Goal: Task Accomplishment & Management: Use online tool/utility

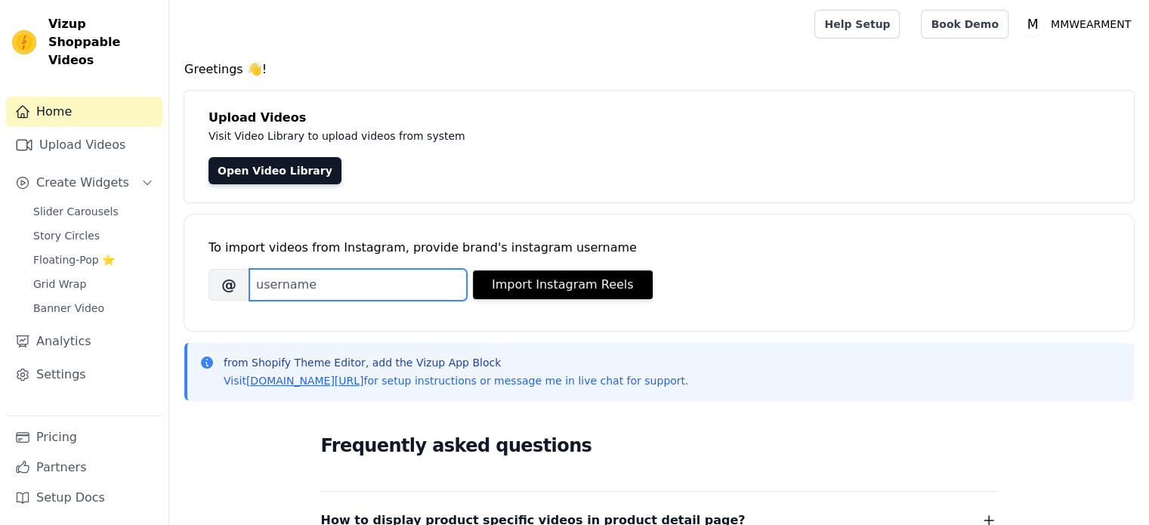
click at [361, 282] on input "Brand's Instagram Username" at bounding box center [357, 285] width 217 height 32
paste input "mmwear.online"
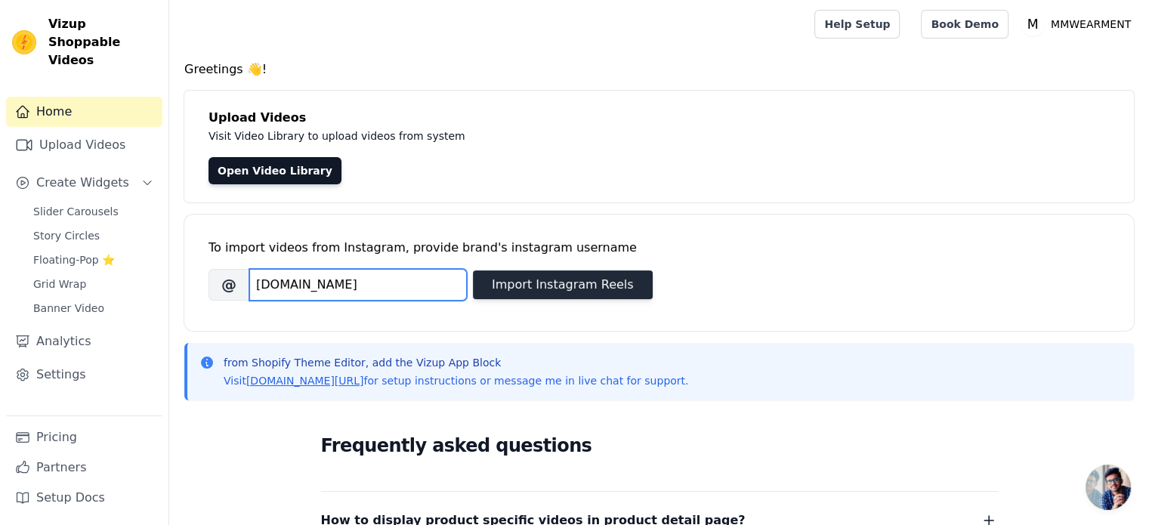
type input "mmwear.online"
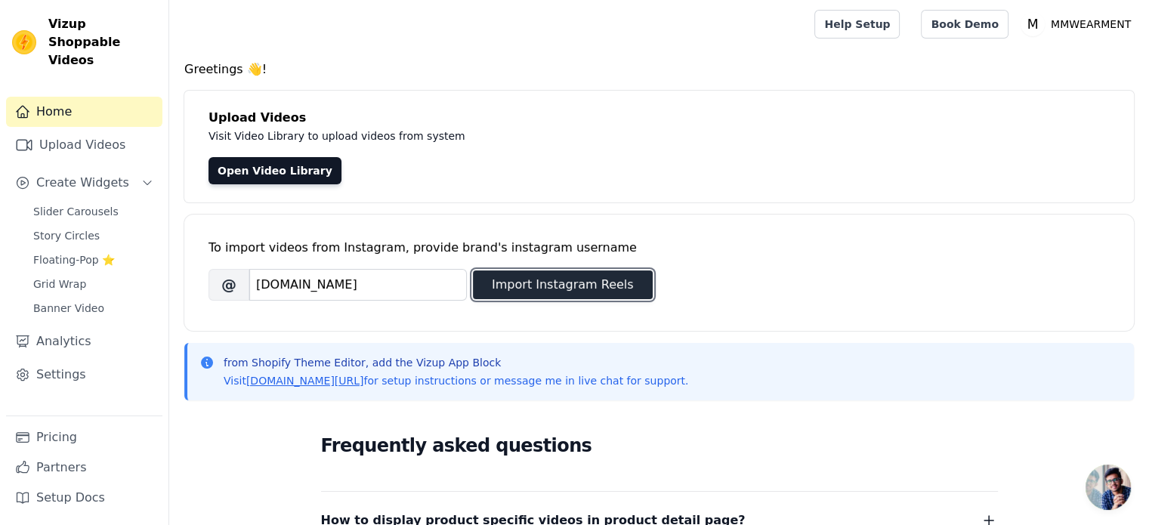
click at [558, 284] on button "Import Instagram Reels" at bounding box center [563, 284] width 180 height 29
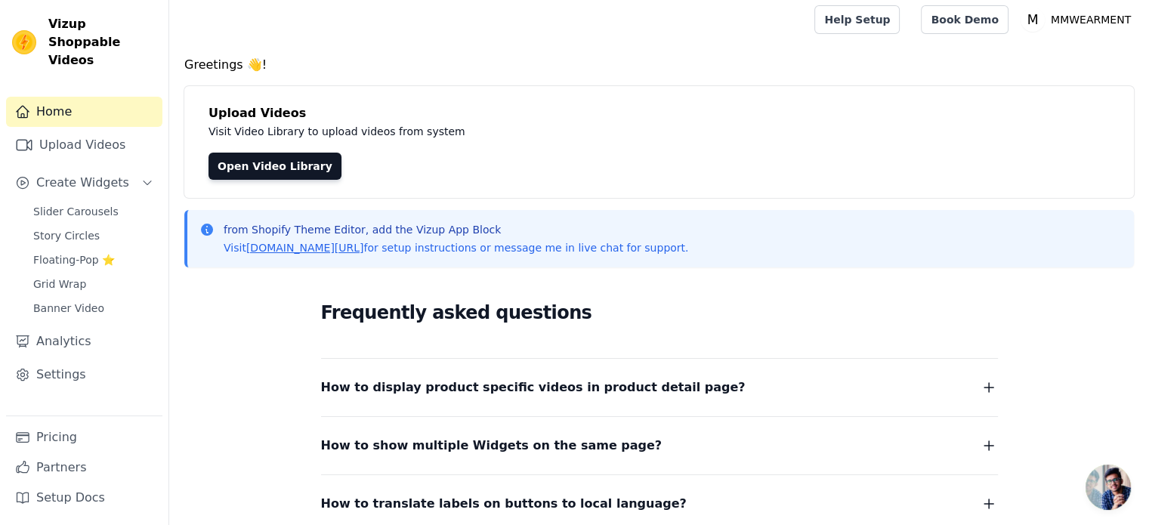
scroll to position [0, 0]
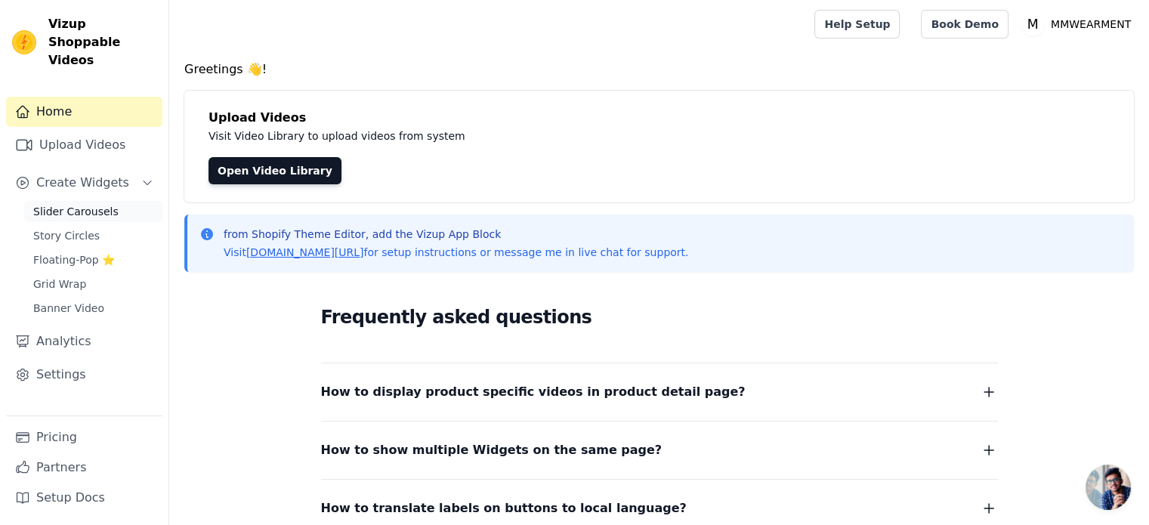
click at [95, 204] on span "Slider Carousels" at bounding box center [75, 211] width 85 height 15
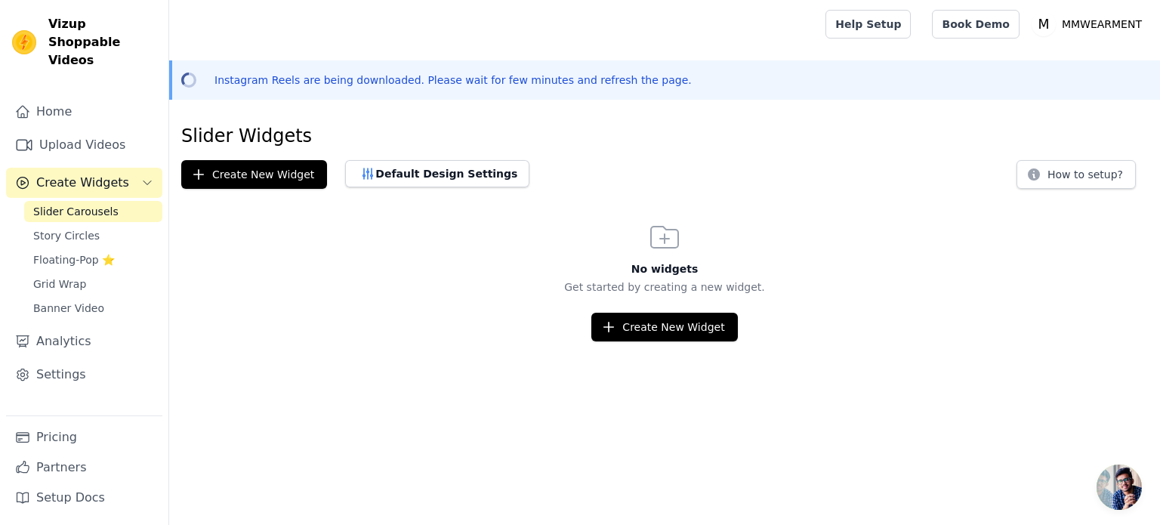
scroll to position [235, 0]
click at [653, 332] on button "Create New Widget" at bounding box center [664, 327] width 146 height 29
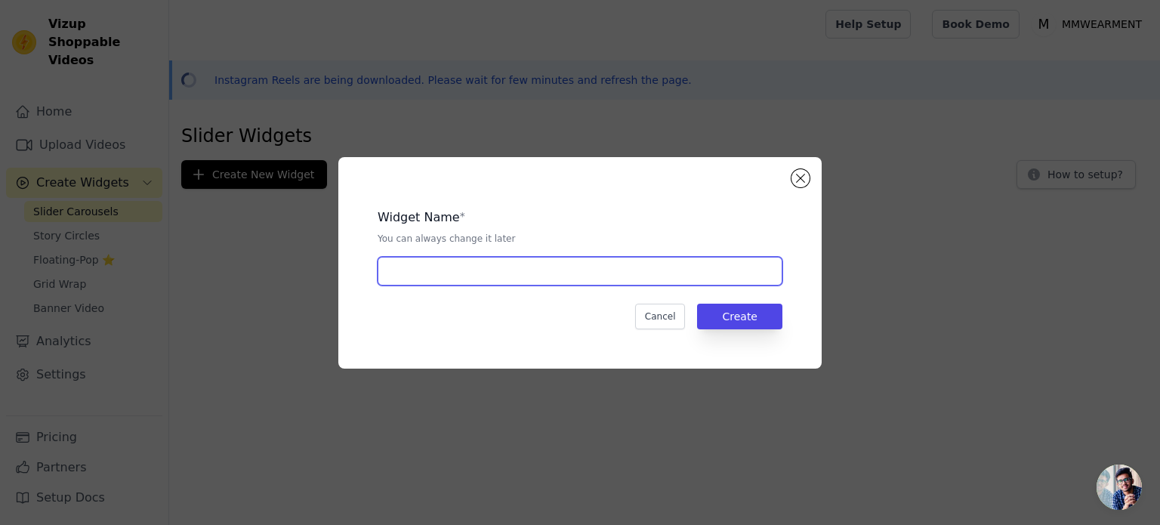
click at [580, 283] on input "text" at bounding box center [580, 271] width 405 height 29
click at [473, 276] on input "text" at bounding box center [580, 271] width 405 height 29
click at [432, 271] on input "text" at bounding box center [580, 271] width 405 height 29
click at [508, 279] on input "text" at bounding box center [580, 271] width 405 height 29
click at [508, 276] on input "text" at bounding box center [580, 271] width 405 height 29
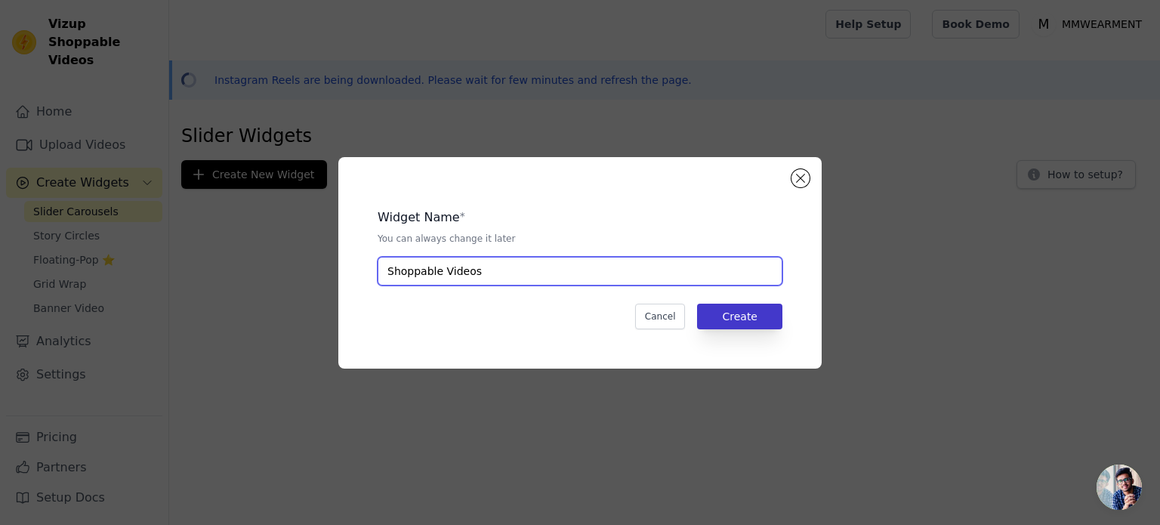
type input "Shoppable Videos"
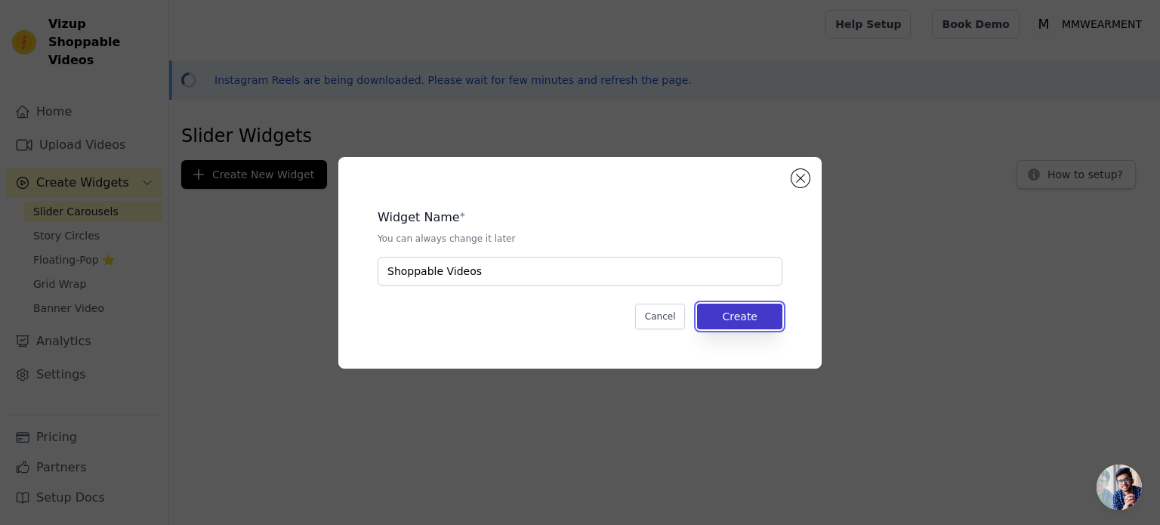
click at [716, 313] on button "Create" at bounding box center [739, 317] width 85 height 26
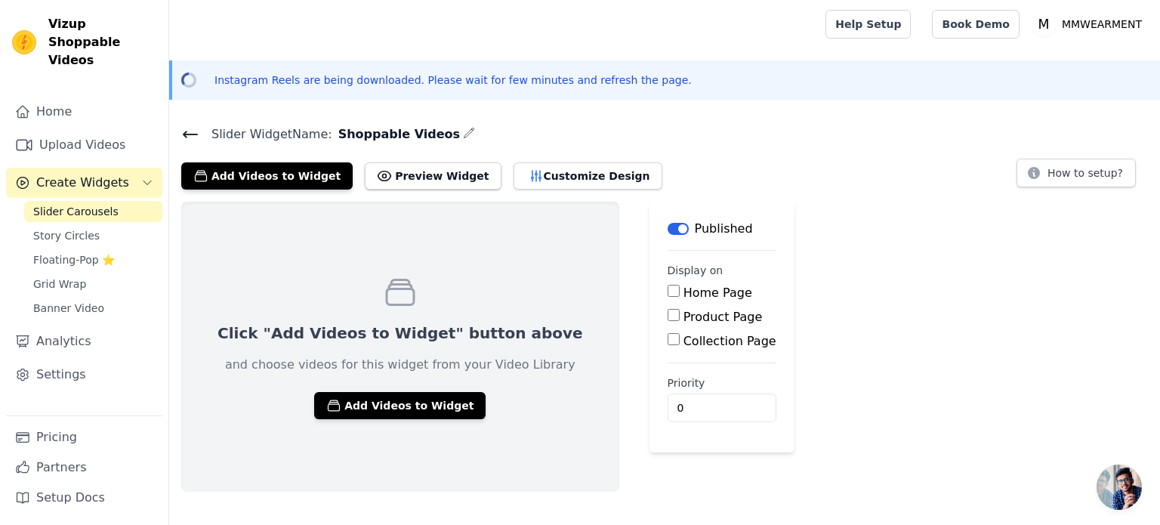
click at [683, 288] on label "Home Page" at bounding box center [717, 292] width 69 height 14
click at [668, 288] on input "Home Page" at bounding box center [674, 291] width 12 height 12
checkbox input "true"
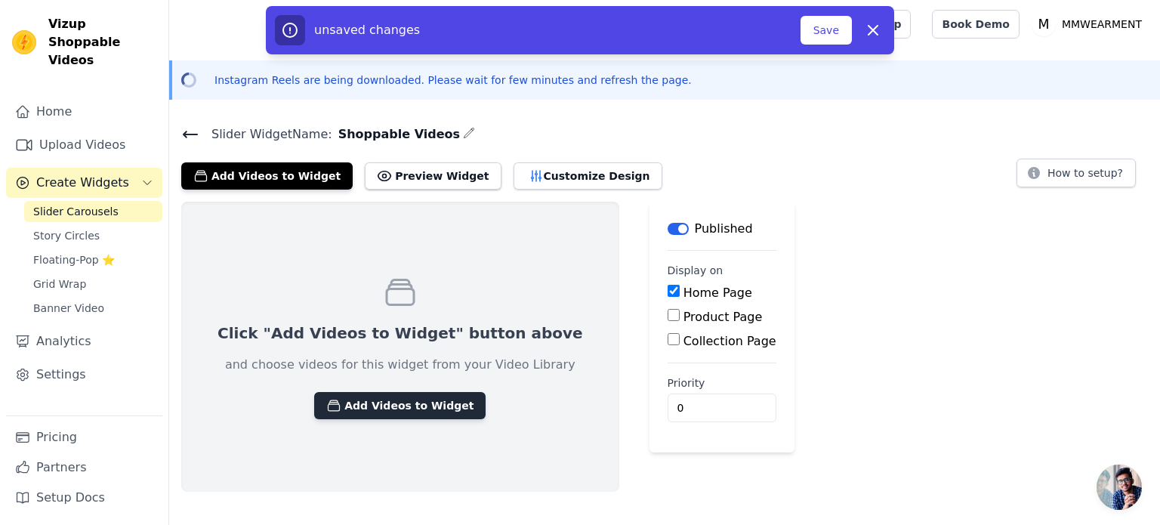
click at [380, 409] on button "Add Videos to Widget" at bounding box center [399, 405] width 171 height 27
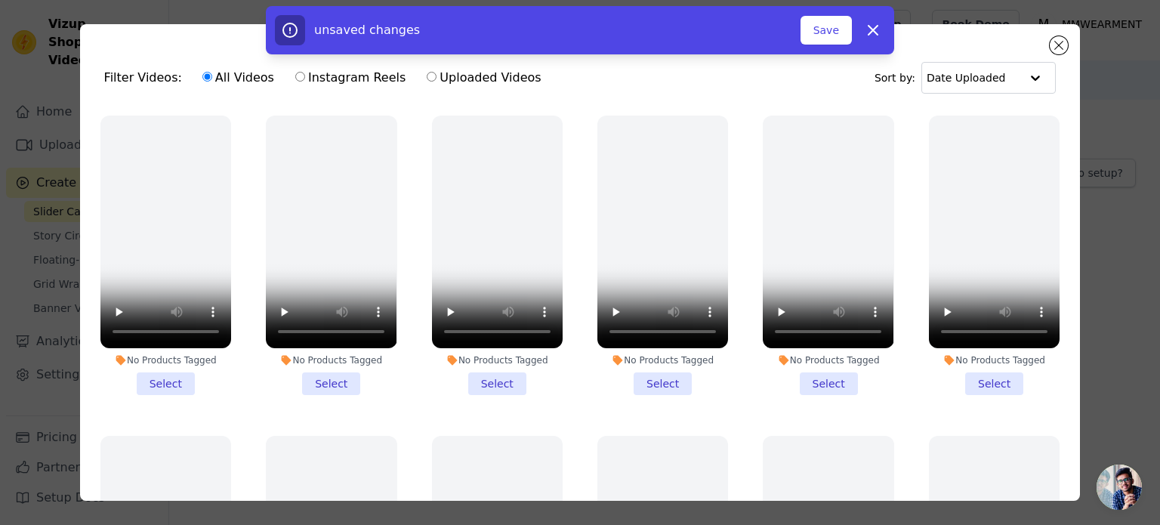
click at [295, 76] on input "Instagram Reels" at bounding box center [300, 77] width 10 height 10
radio input "true"
click at [426, 76] on label "Uploaded Videos" at bounding box center [484, 78] width 116 height 20
click at [427, 76] on input "Uploaded Videos" at bounding box center [432, 77] width 10 height 10
radio input "true"
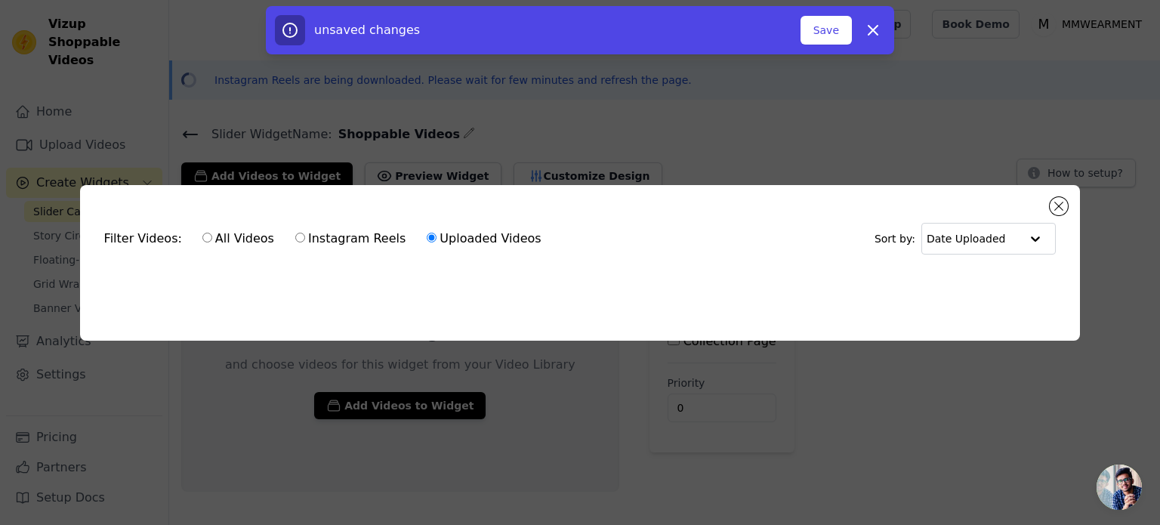
click at [295, 233] on input "Instagram Reels" at bounding box center [300, 238] width 10 height 10
radio input "true"
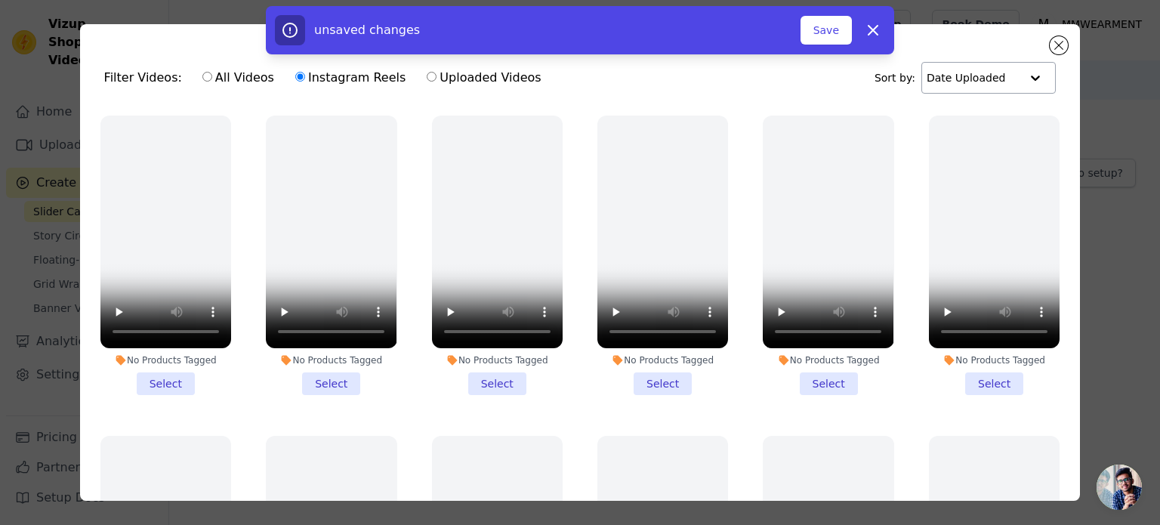
click at [972, 86] on input "text" at bounding box center [974, 78] width 94 height 30
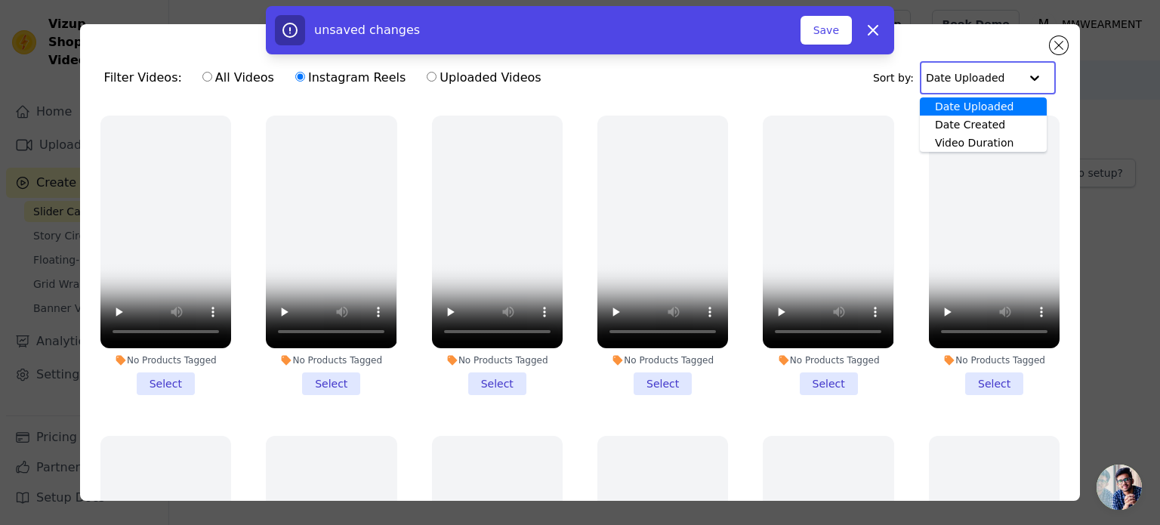
click at [1001, 77] on input "text" at bounding box center [973, 78] width 94 height 30
click at [1003, 76] on input "text" at bounding box center [973, 78] width 94 height 30
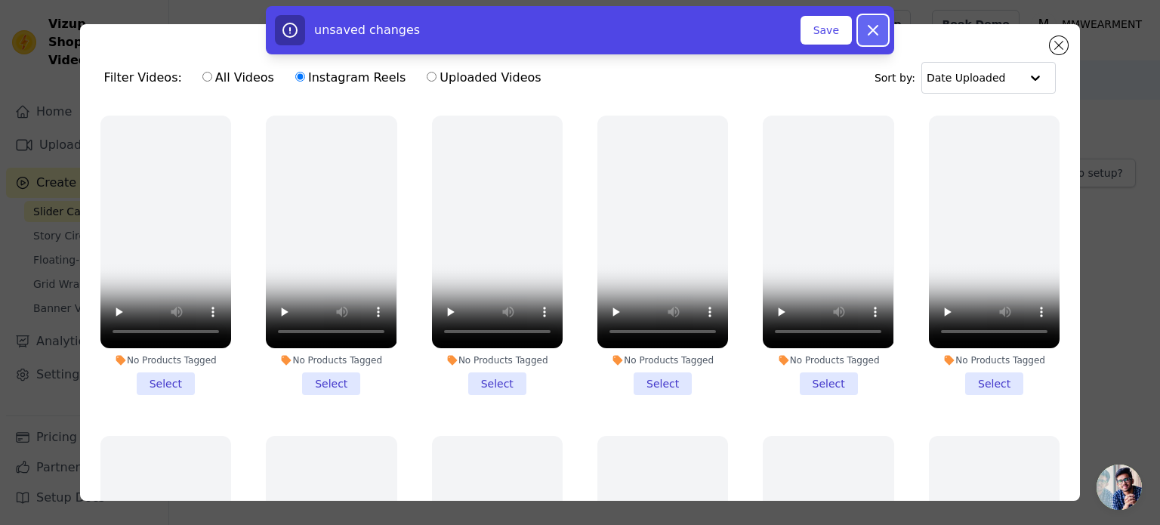
click at [879, 30] on icon "button" at bounding box center [873, 30] width 18 height 18
checkbox input "false"
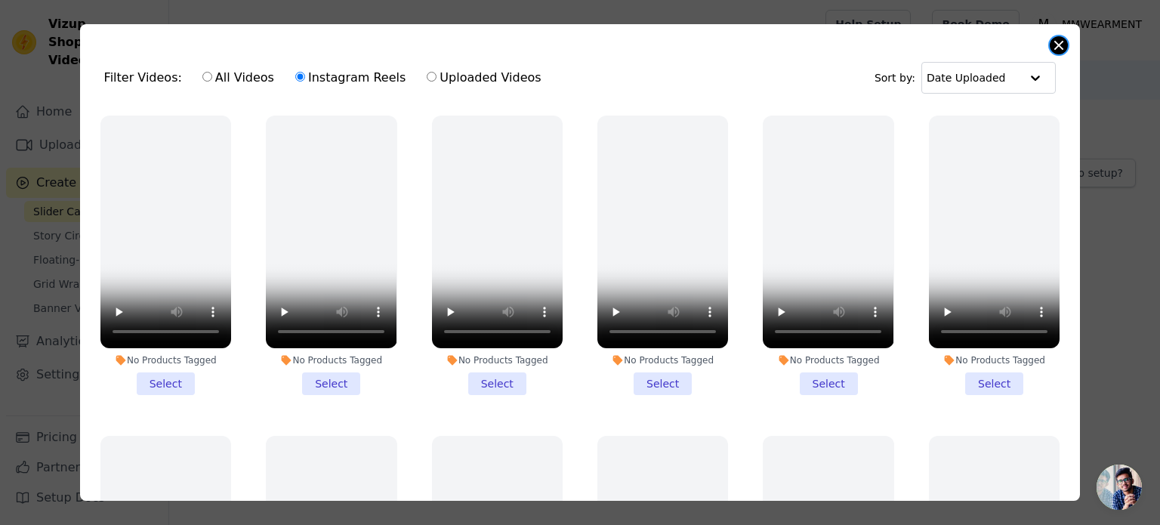
click at [1061, 41] on button "Close modal" at bounding box center [1059, 45] width 18 height 18
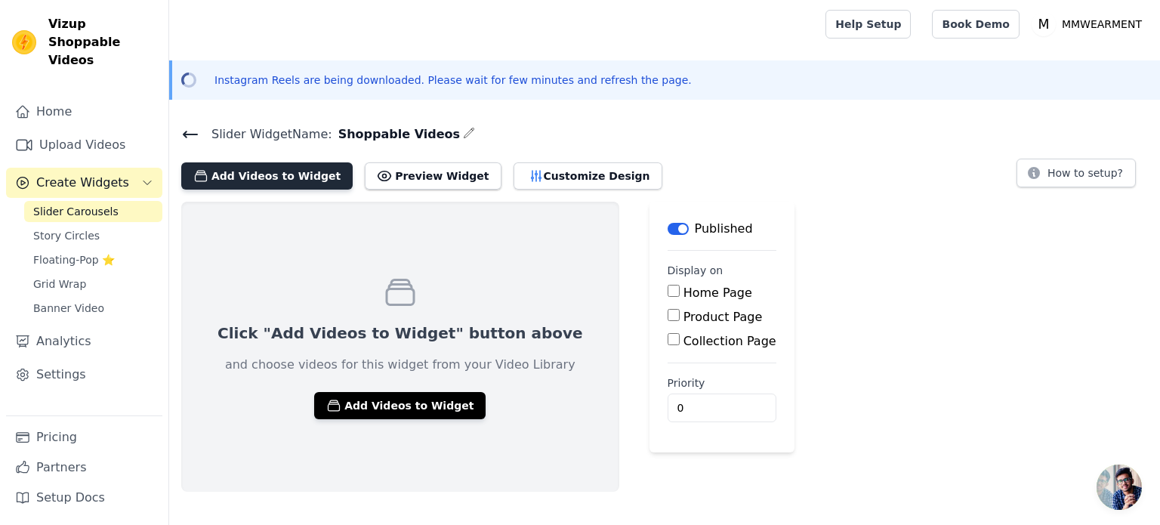
click at [275, 177] on button "Add Videos to Widget" at bounding box center [266, 175] width 171 height 27
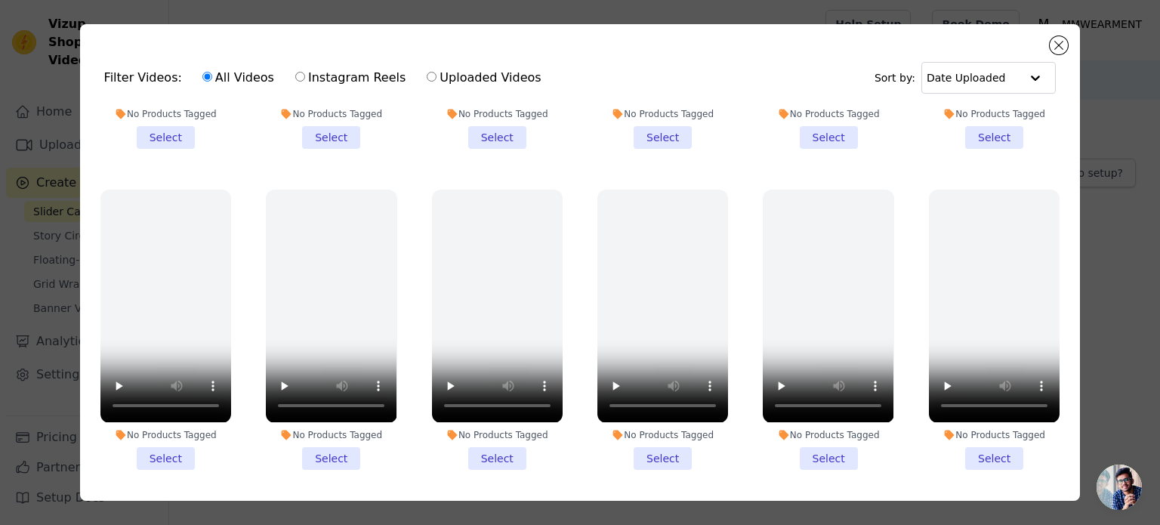
scroll to position [302, 0]
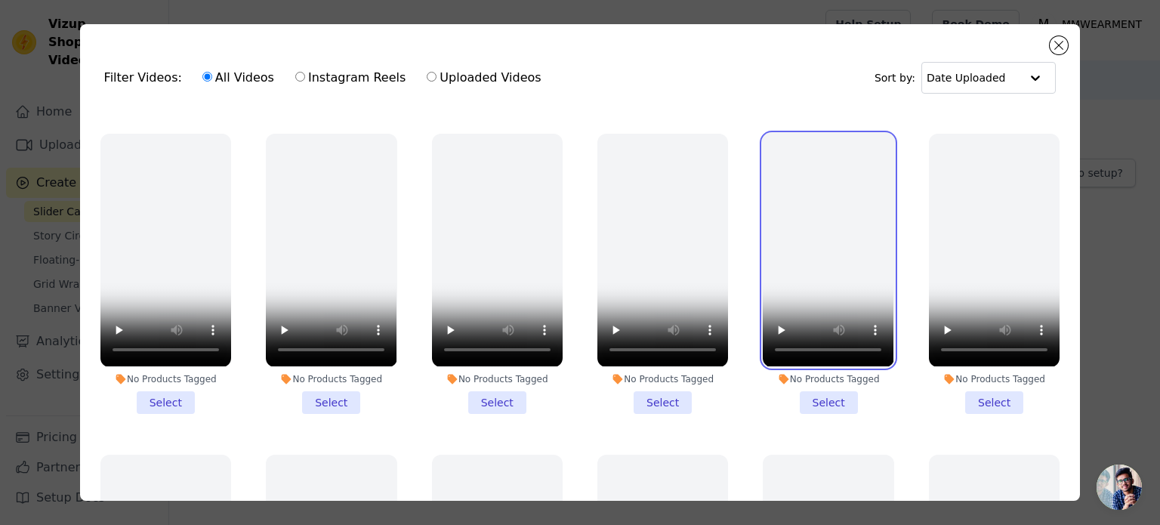
click at [825, 264] on video at bounding box center [828, 250] width 131 height 233
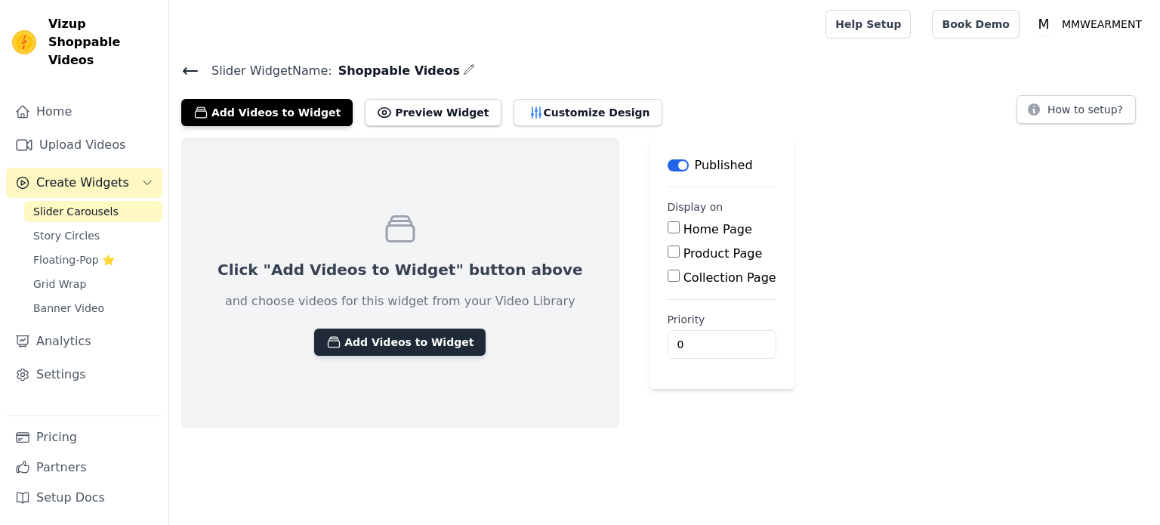
click at [388, 349] on button "Add Videos to Widget" at bounding box center [399, 341] width 171 height 27
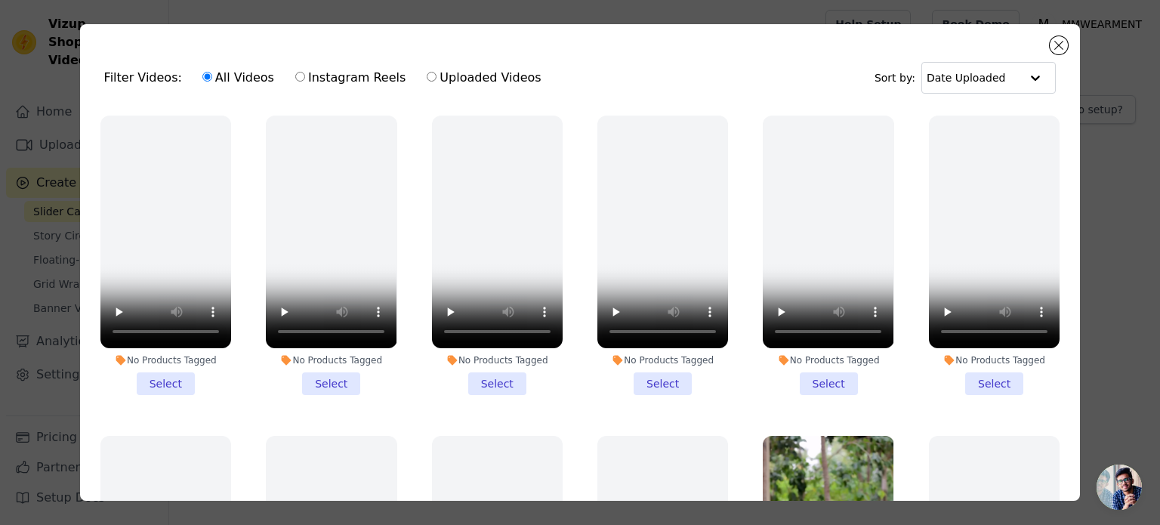
scroll to position [227, 0]
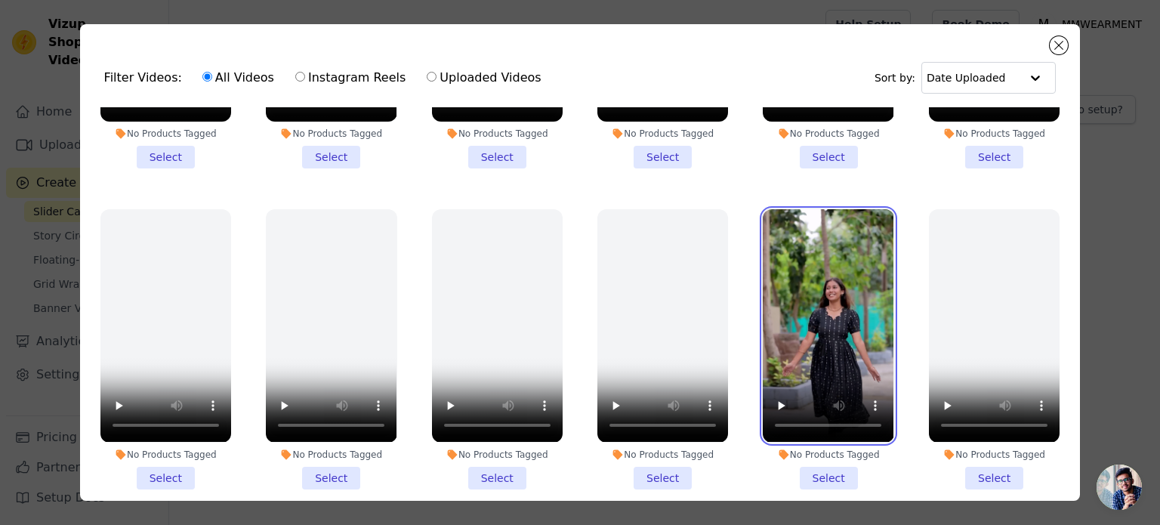
click at [825, 341] on video at bounding box center [828, 325] width 131 height 233
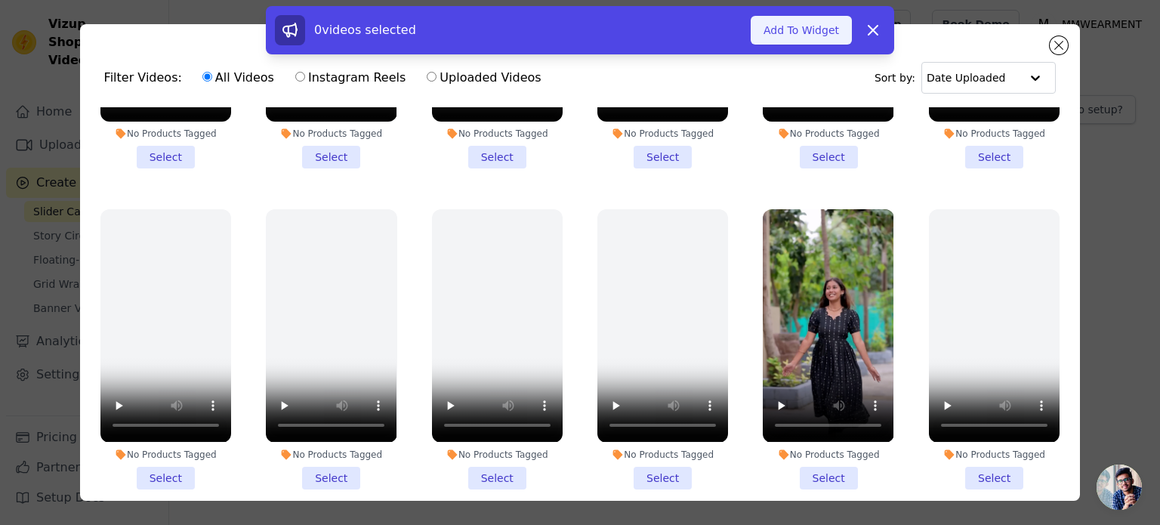
click at [792, 35] on button "Add To Widget" at bounding box center [801, 30] width 101 height 29
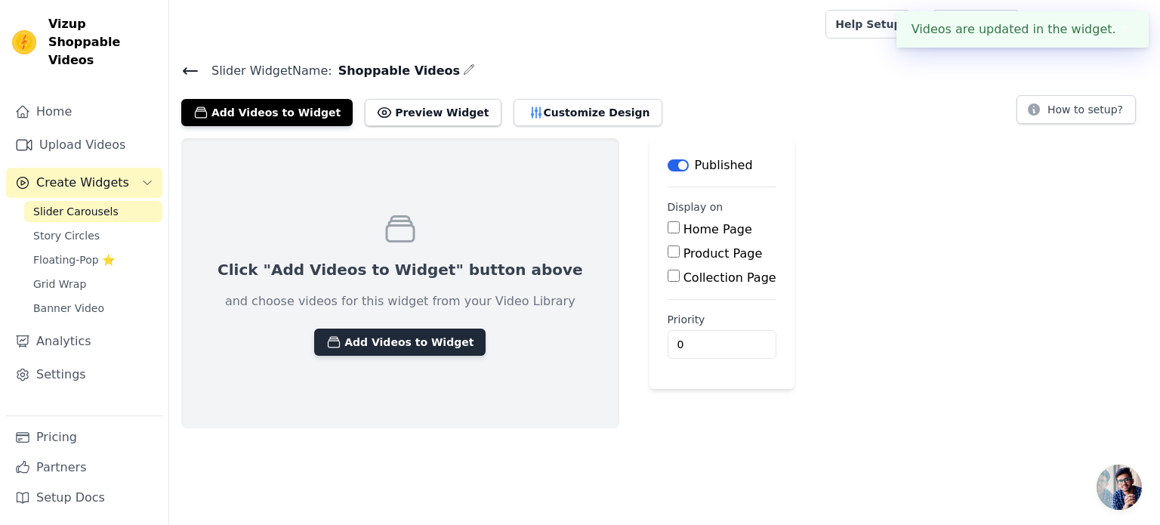
click at [372, 335] on button "Add Videos to Widget" at bounding box center [399, 341] width 171 height 27
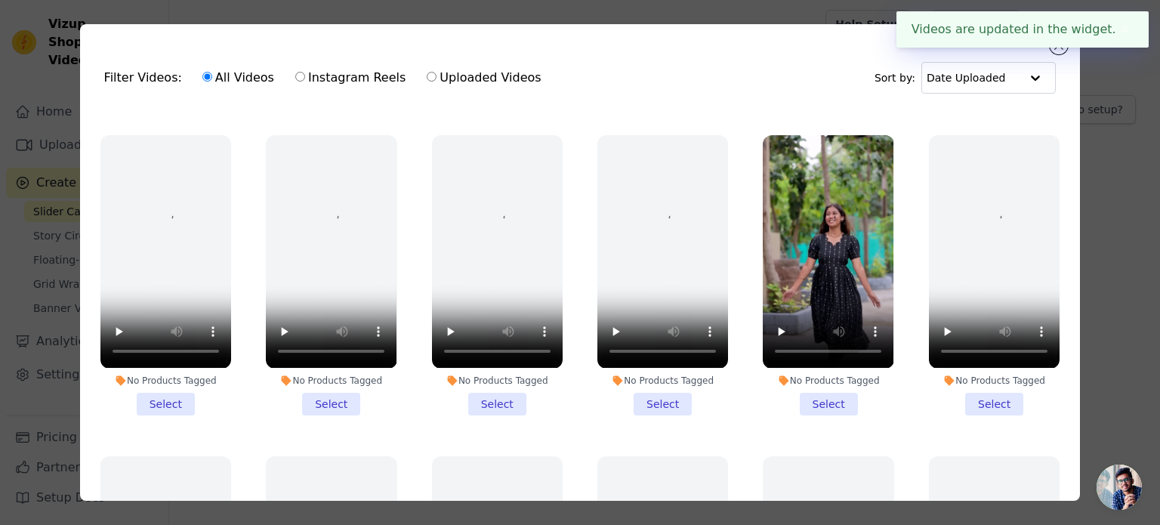
scroll to position [302, 0]
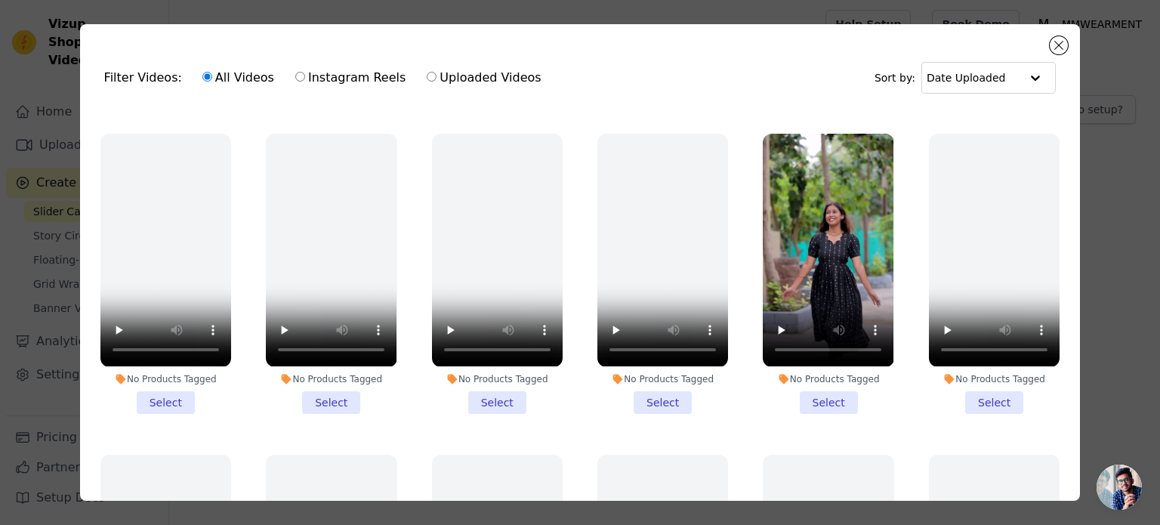
click at [816, 392] on li "No Products Tagged Select" at bounding box center [828, 273] width 131 height 279
click at [0, 0] on input "No Products Tagged Select" at bounding box center [0, 0] width 0 height 0
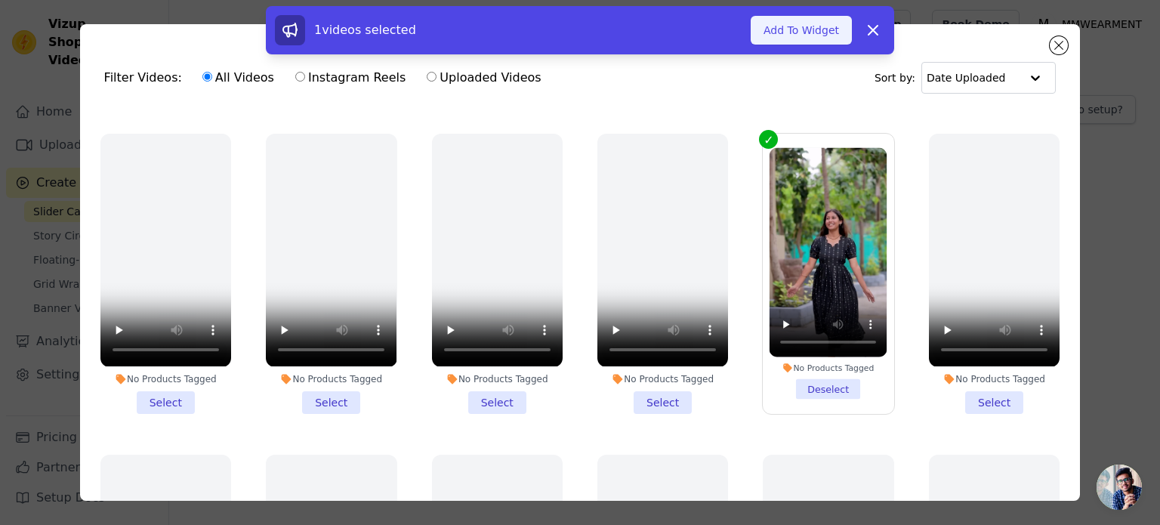
click at [813, 26] on button "Add To Widget" at bounding box center [801, 30] width 101 height 29
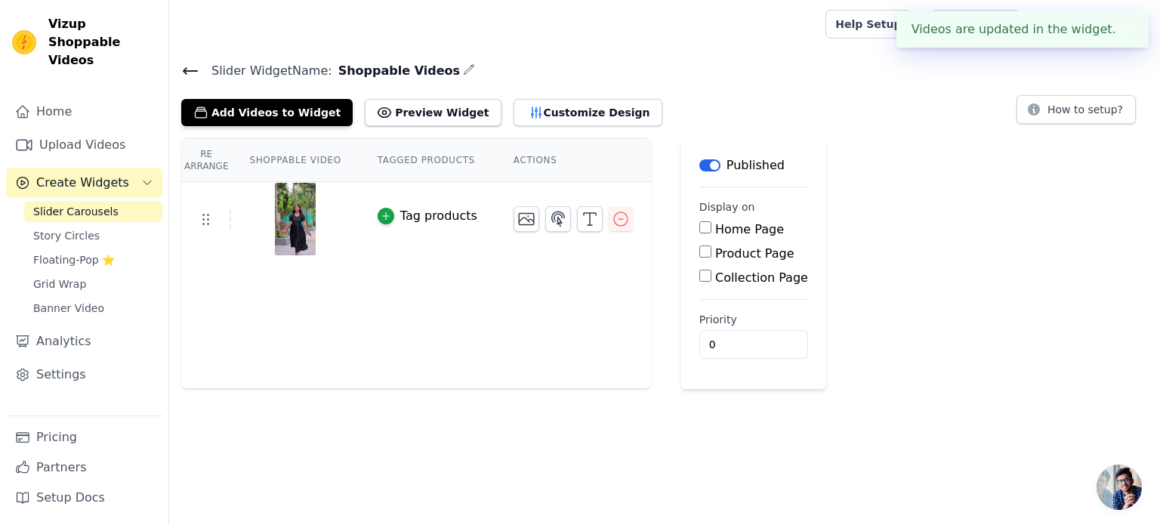
click at [296, 224] on img at bounding box center [295, 219] width 42 height 72
click at [290, 216] on img at bounding box center [295, 219] width 42 height 72
click at [293, 219] on img at bounding box center [295, 219] width 42 height 72
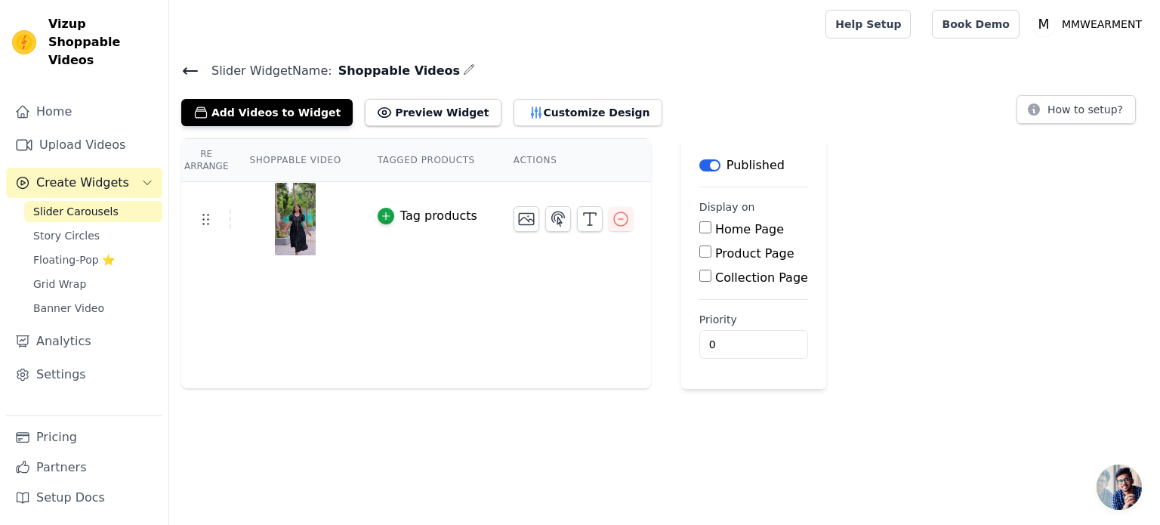
click at [294, 205] on img at bounding box center [295, 219] width 42 height 72
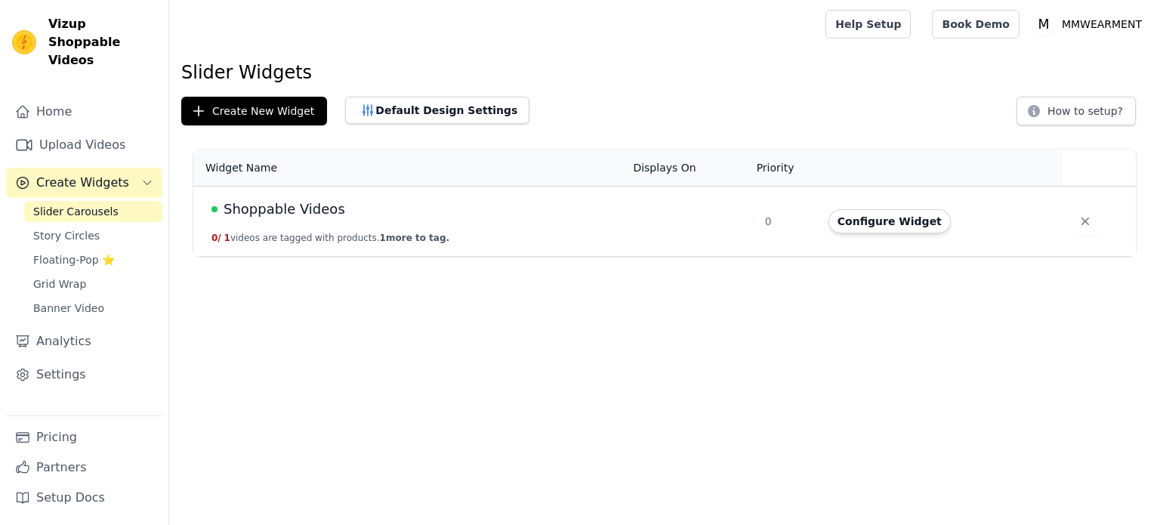
click at [298, 210] on span "Shoppable Videos" at bounding box center [285, 209] width 122 height 21
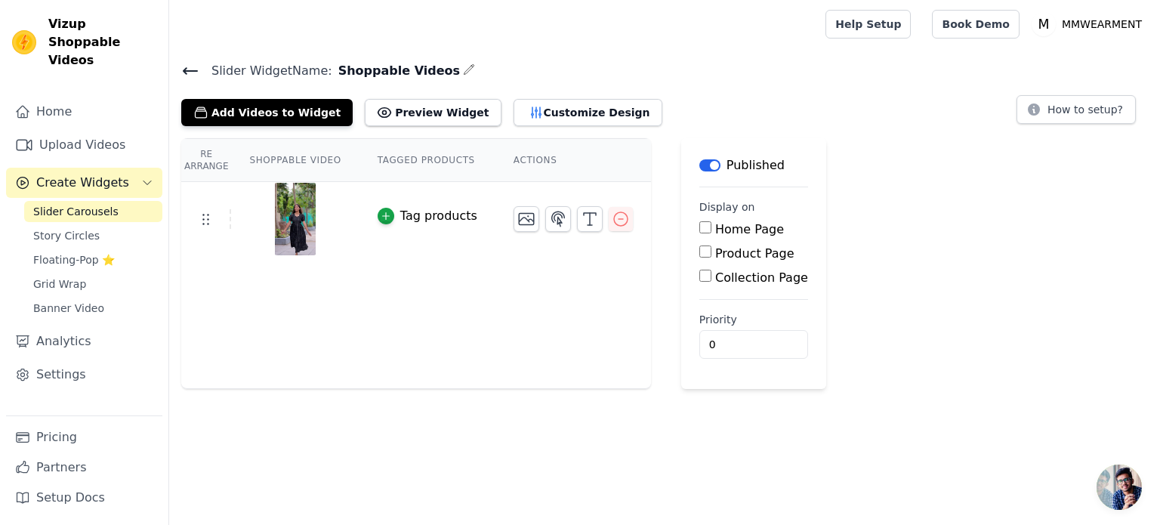
scroll to position [235, 0]
click at [298, 114] on button "Add Videos to Widget" at bounding box center [266, 112] width 171 height 27
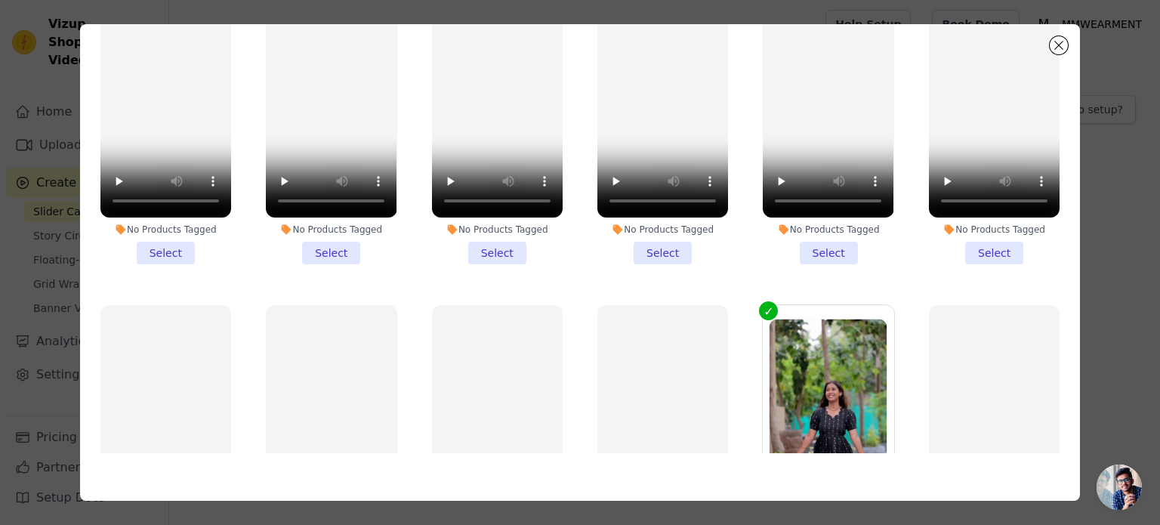
scroll to position [0, 0]
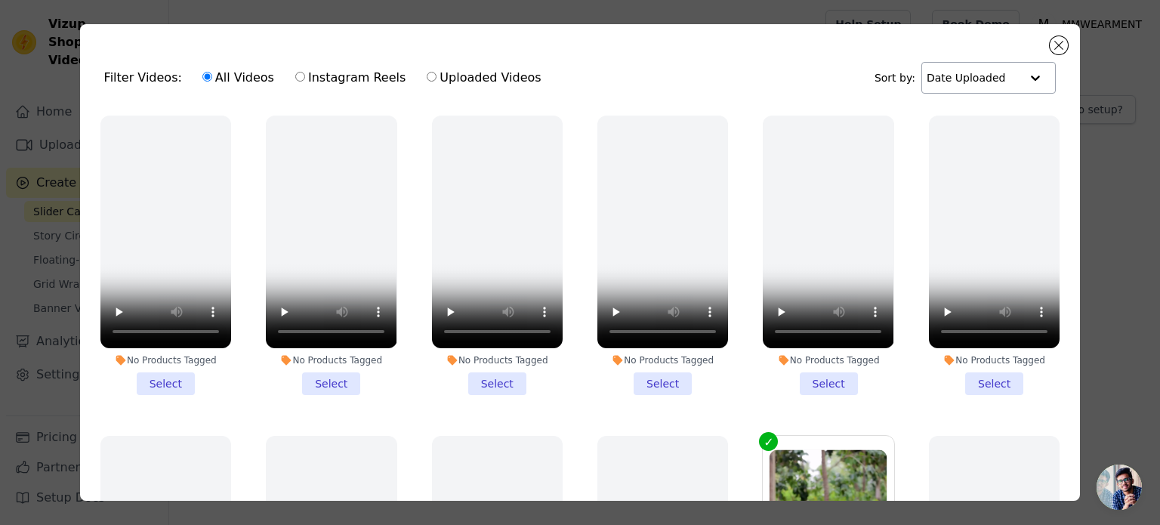
click at [948, 78] on input "text" at bounding box center [974, 78] width 94 height 30
click at [336, 79] on label "Instagram Reels" at bounding box center [351, 78] width 112 height 20
click at [305, 79] on input "Instagram Reels" at bounding box center [300, 77] width 10 height 10
radio input "true"
click at [427, 78] on input "Uploaded Videos" at bounding box center [432, 77] width 10 height 10
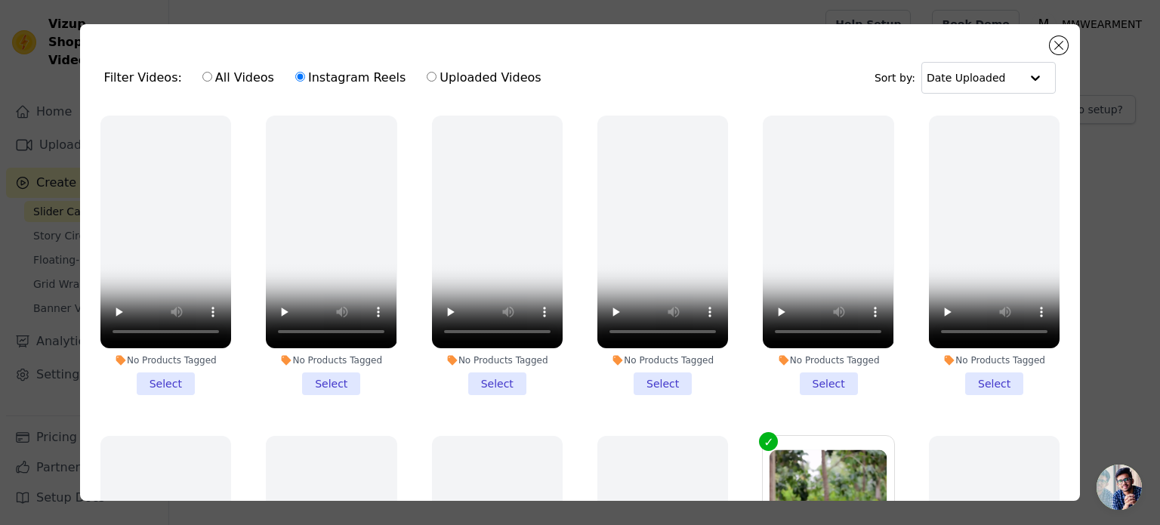
radio input "true"
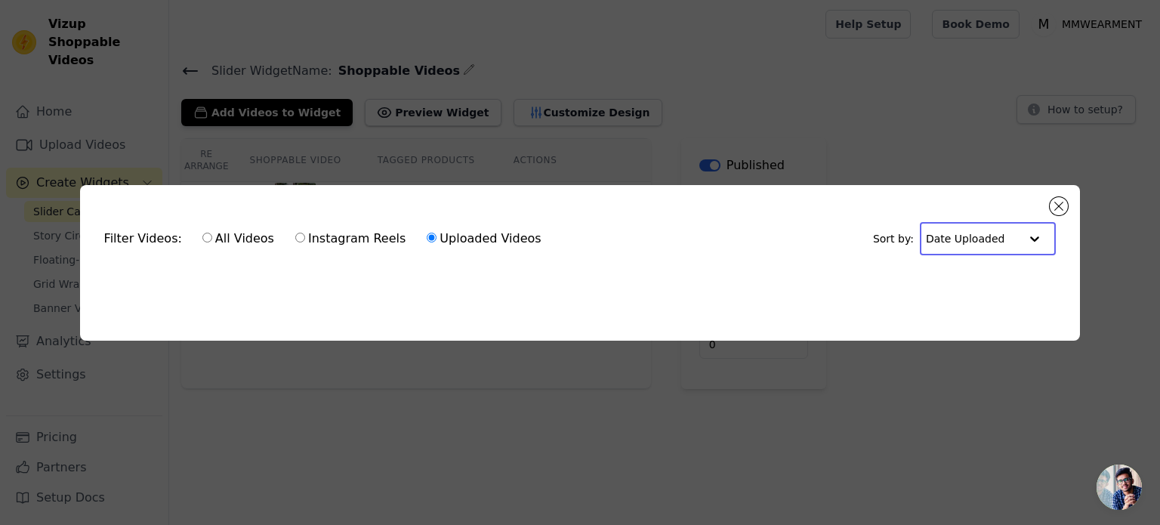
click at [974, 238] on input "text" at bounding box center [973, 239] width 94 height 30
click at [825, 295] on div "Filter Videos: All Videos Instagram Reels Uploaded Videos Sort by: Date Uploade…" at bounding box center [580, 263] width 1001 height 156
click at [224, 233] on label "All Videos" at bounding box center [238, 239] width 73 height 20
click at [212, 233] on input "All Videos" at bounding box center [207, 238] width 10 height 10
radio input "true"
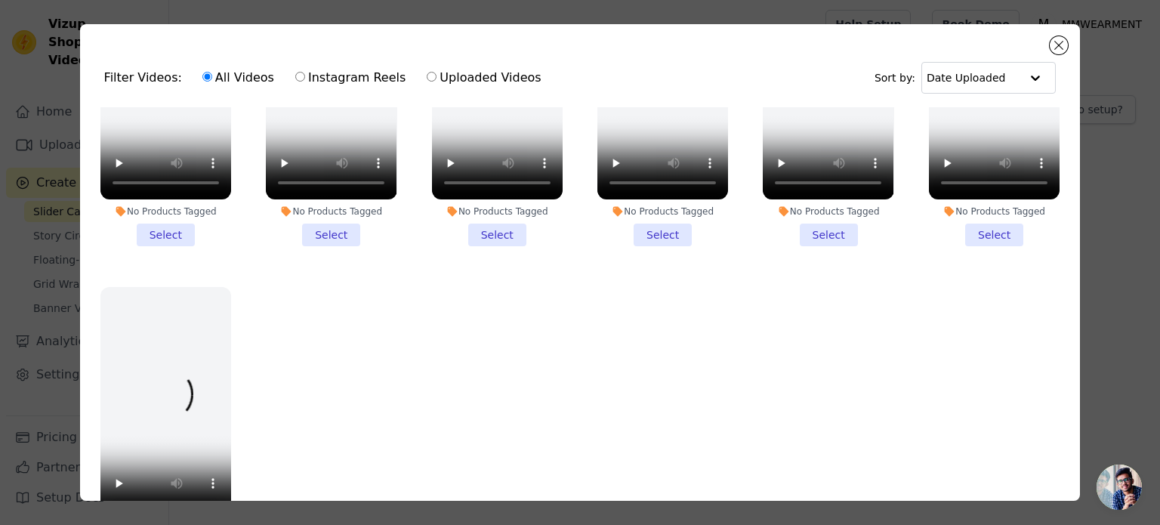
scroll to position [131, 0]
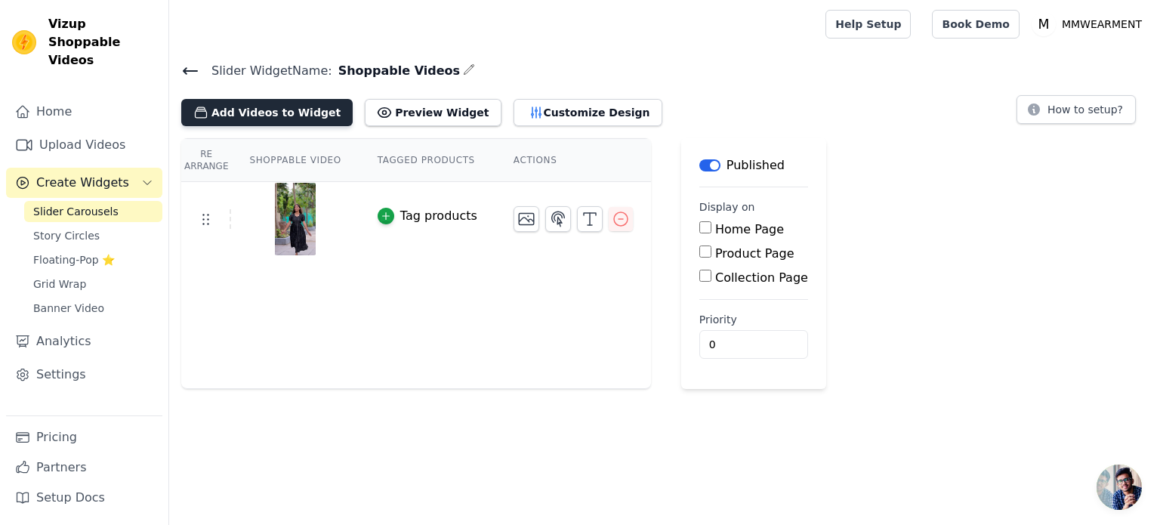
scroll to position [235, 0]
click at [239, 114] on button "Add Videos to Widget" at bounding box center [266, 112] width 171 height 27
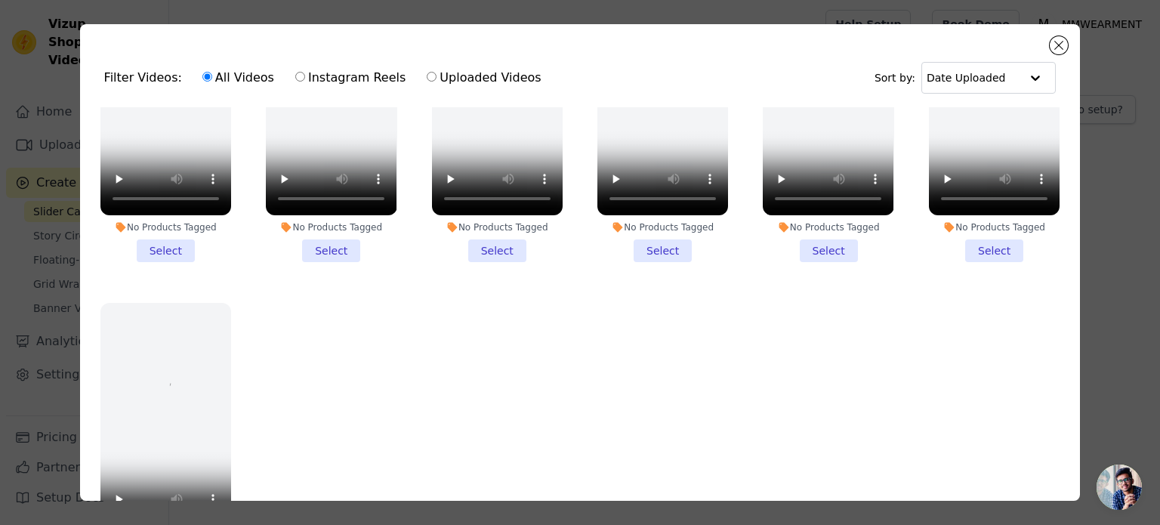
scroll to position [790, 0]
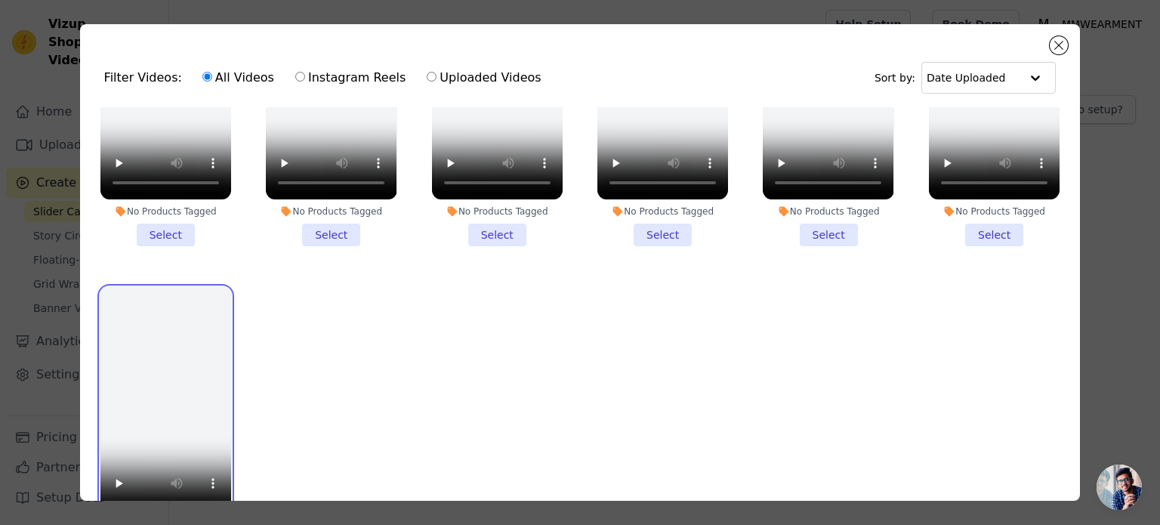
click at [179, 371] on video at bounding box center [165, 403] width 131 height 233
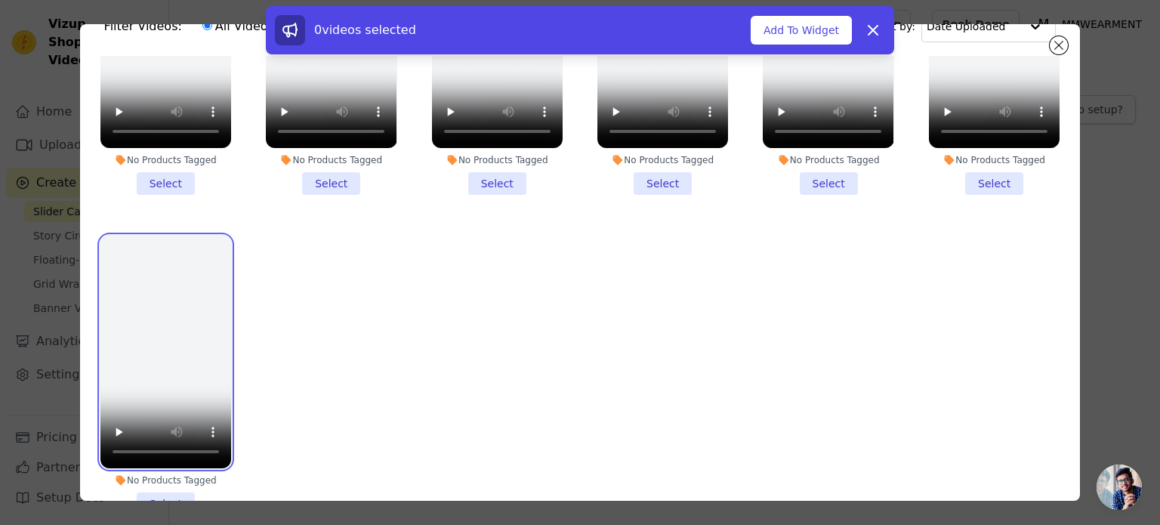
scroll to position [131, 0]
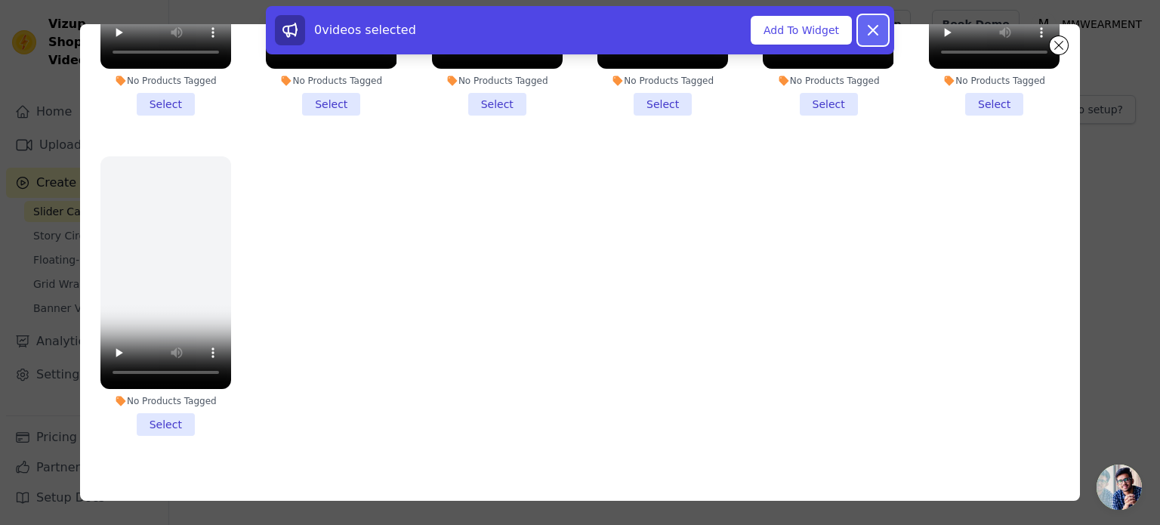
click at [865, 32] on icon at bounding box center [873, 30] width 18 height 18
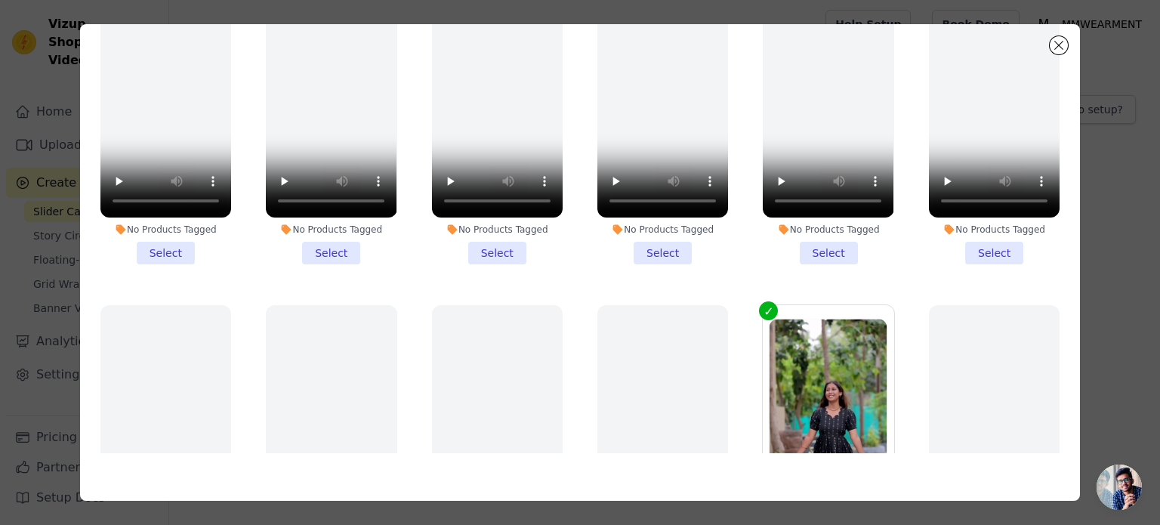
scroll to position [0, 0]
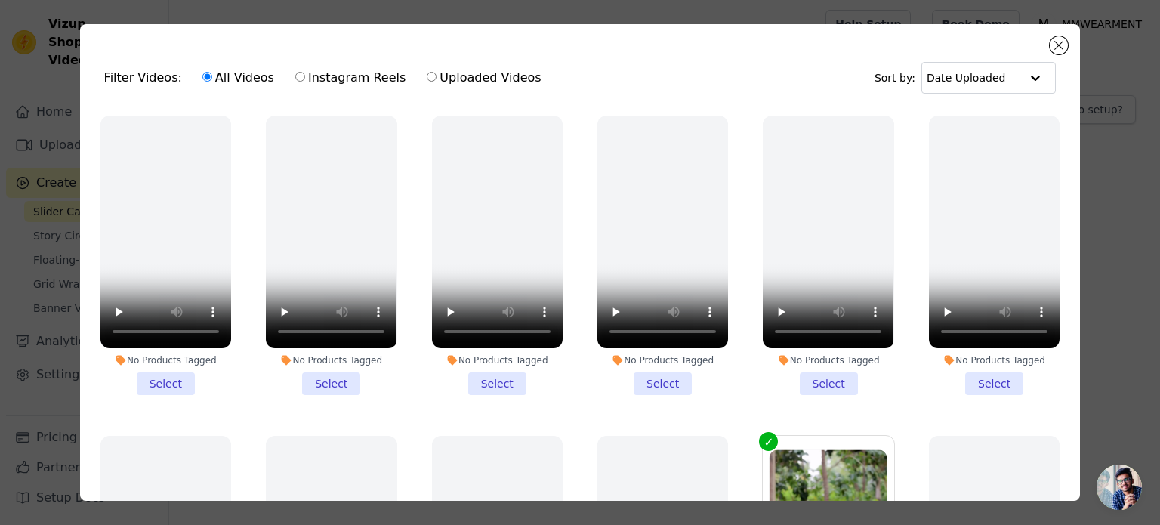
click at [295, 78] on input "Instagram Reels" at bounding box center [300, 77] width 10 height 10
radio input "true"
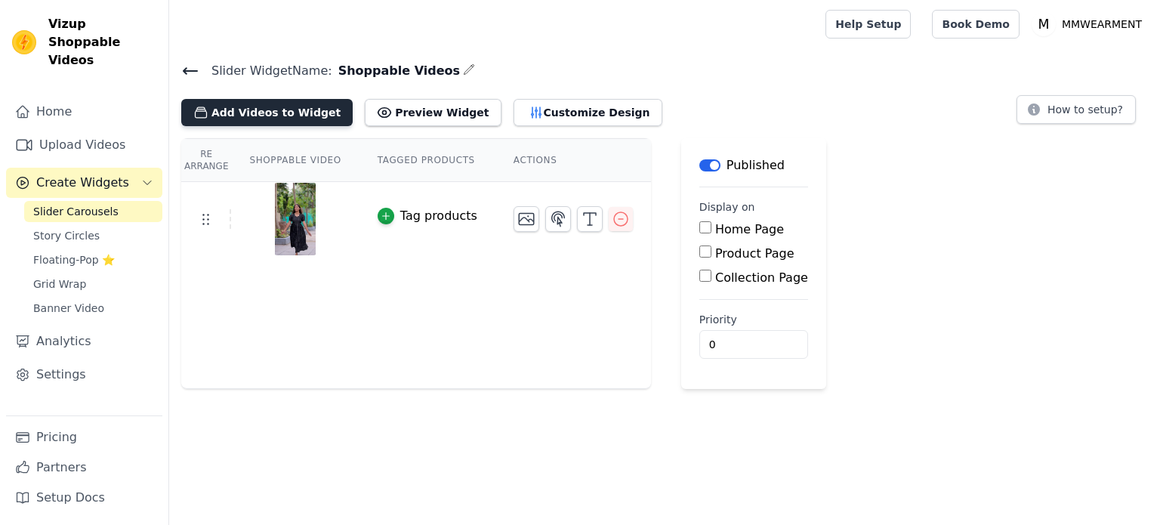
click at [250, 110] on button "Add Videos to Widget" at bounding box center [266, 112] width 171 height 27
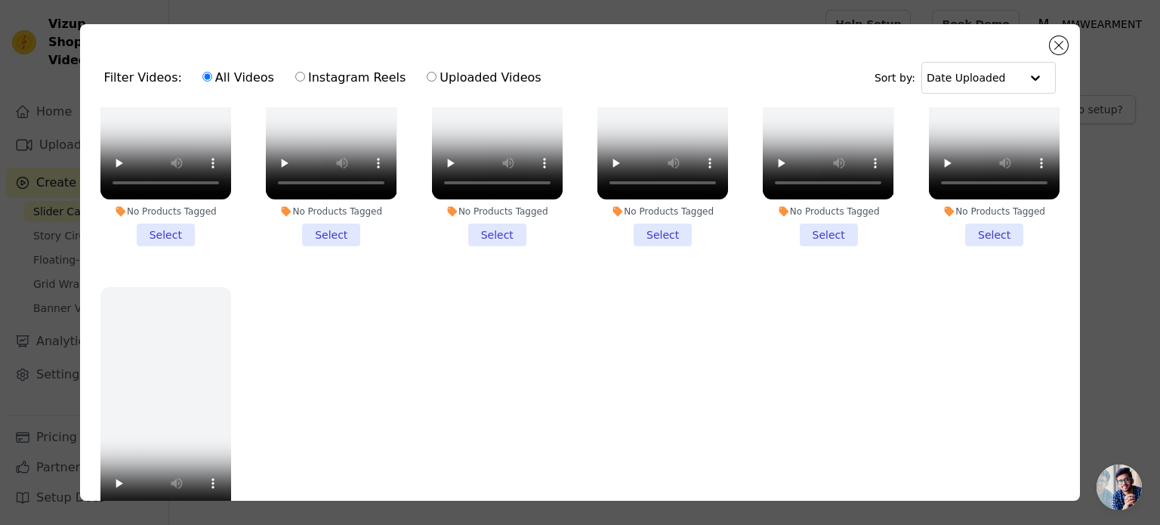
scroll to position [131, 0]
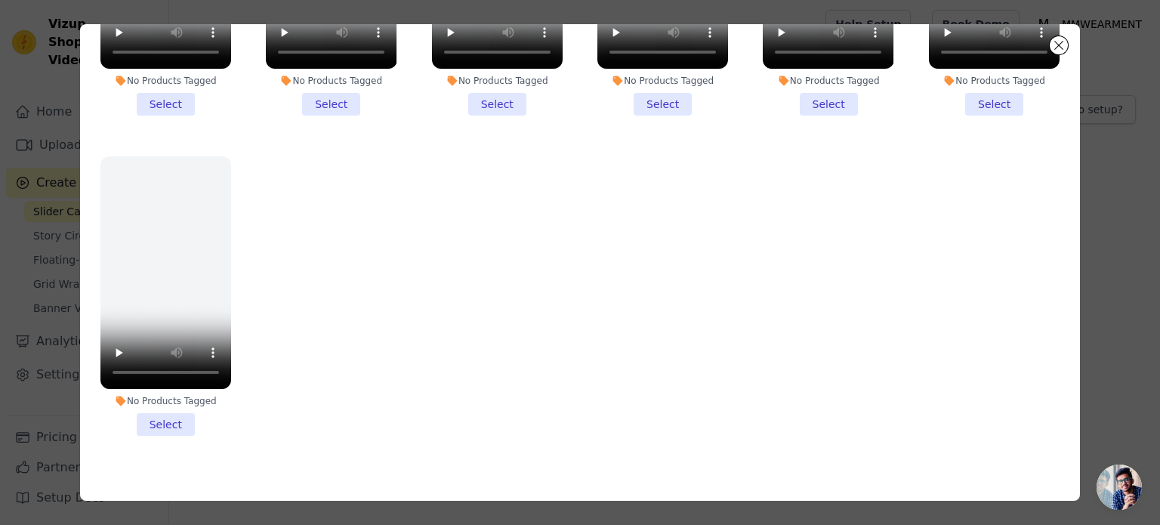
click at [1109, 487] on span "Open chat" at bounding box center [1118, 486] width 45 height 45
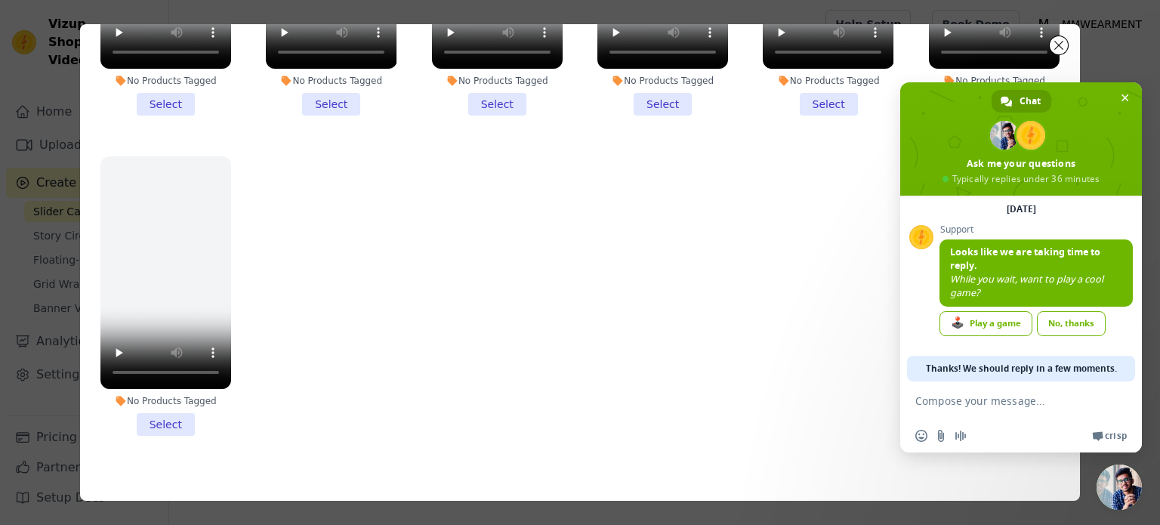
scroll to position [251, 0]
click at [1076, 321] on link "No, thanks" at bounding box center [1071, 323] width 69 height 25
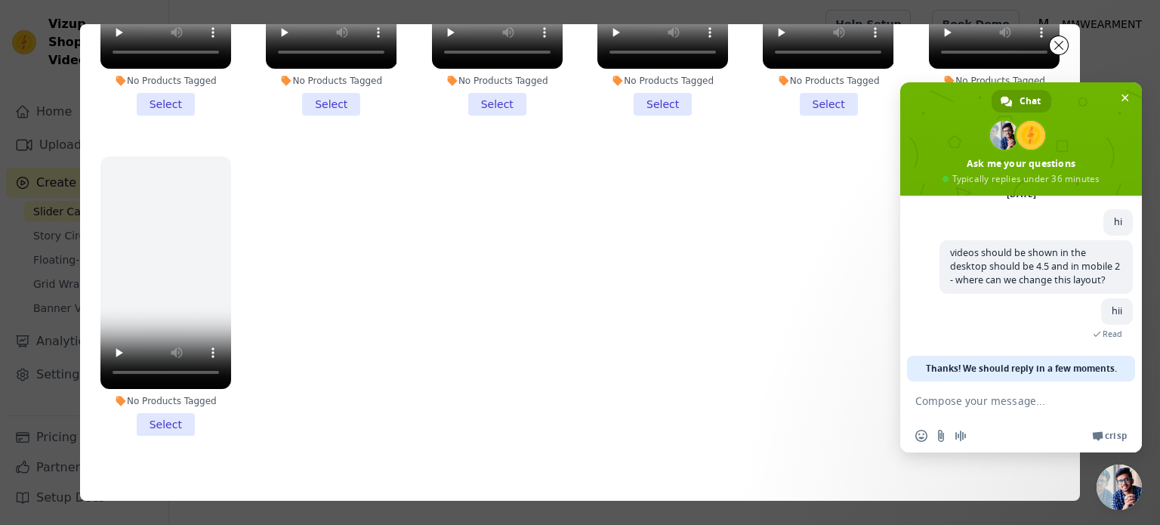
scroll to position [95, 0]
click at [974, 411] on textarea "Compose your message..." at bounding box center [1005, 400] width 181 height 38
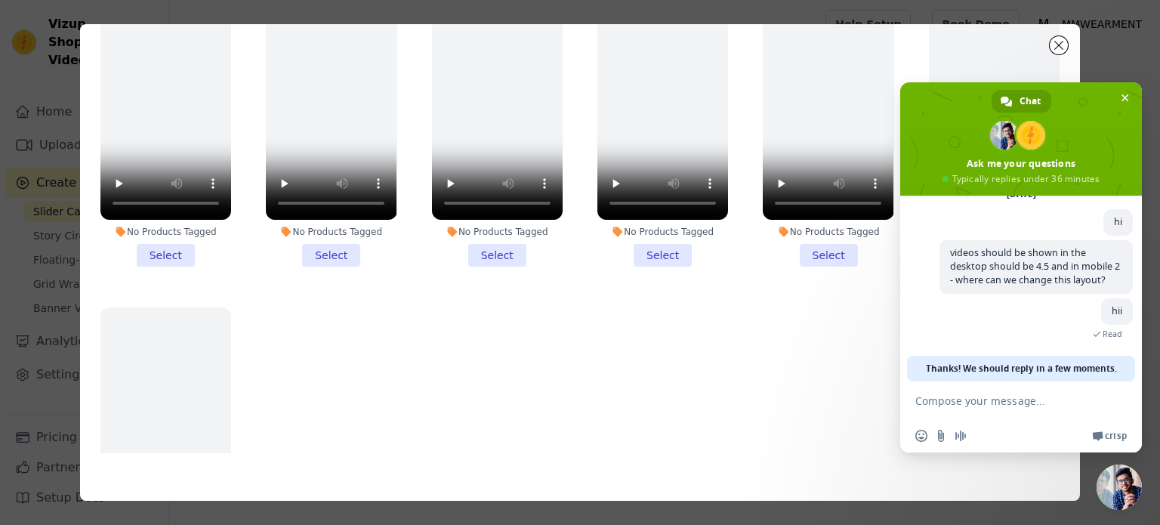
click at [816, 352] on ul "No Products Tagged Select No Products Tagged Select No Products Tagged Select N…" at bounding box center [580, 215] width 976 height 477
click at [1127, 97] on span "Close chat" at bounding box center [1125, 98] width 8 height 10
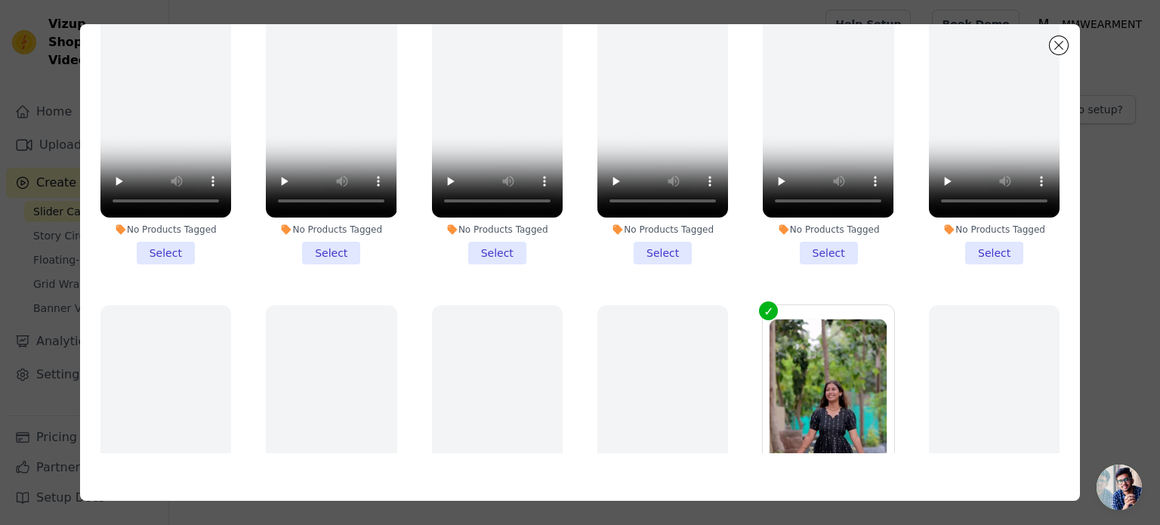
scroll to position [0, 0]
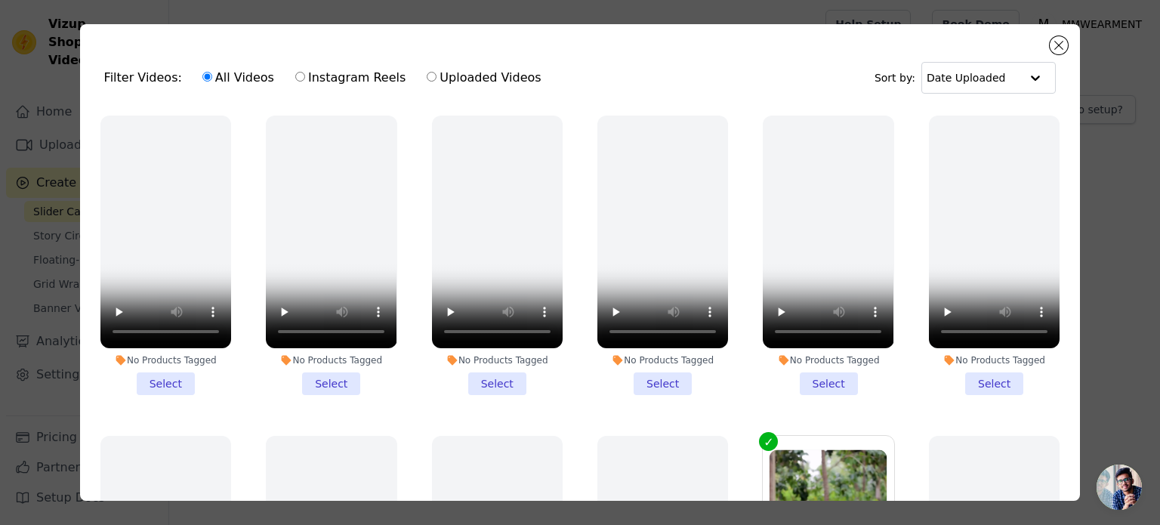
click at [1138, 185] on div "Filter Videos: All Videos Instagram Reels Uploaded Videos Sort by: Date Uploade…" at bounding box center [580, 262] width 1160 height 525
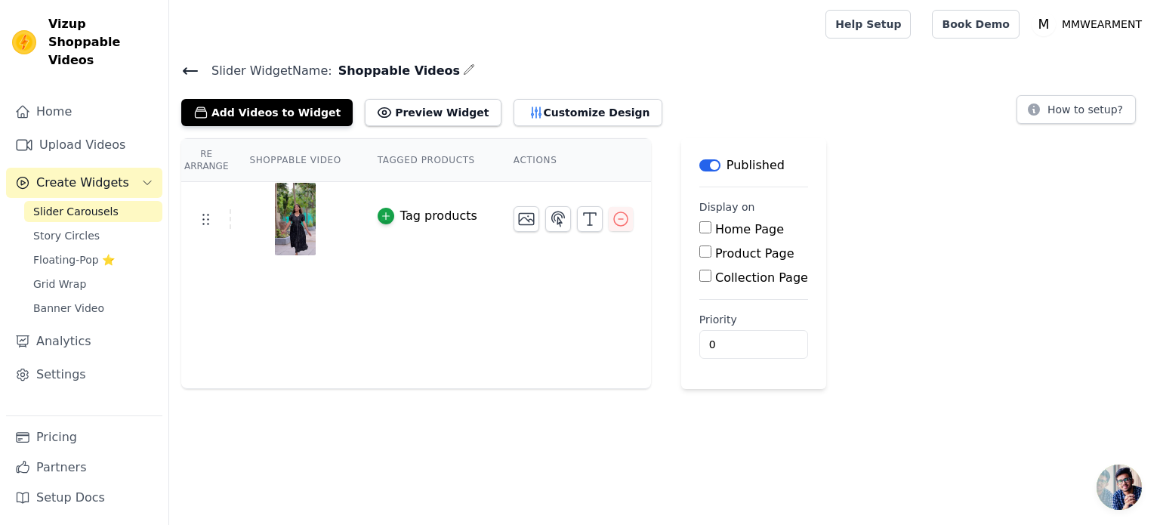
click at [463, 64] on icon "button" at bounding box center [469, 69] width 12 height 12
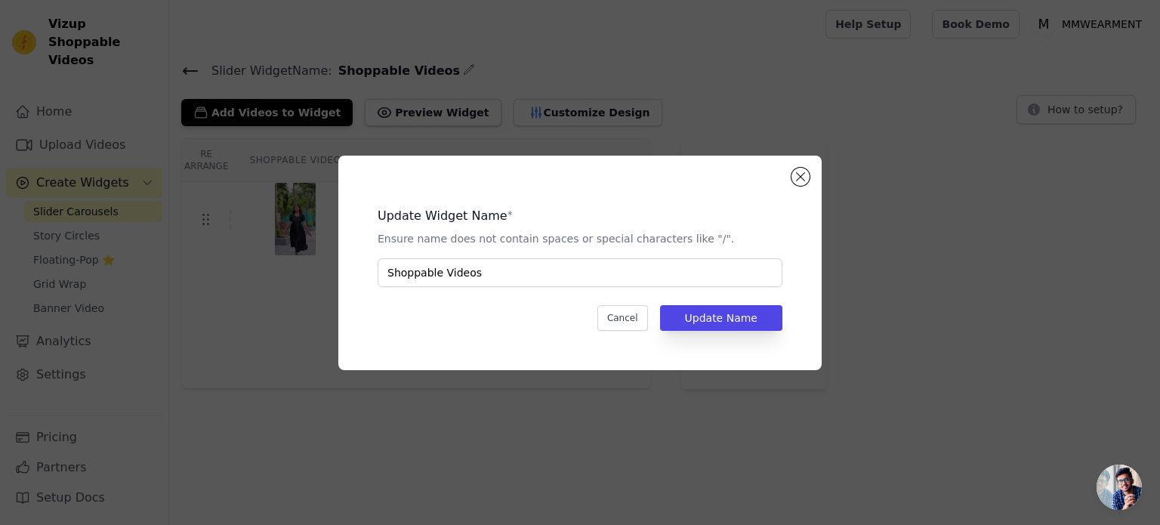
click at [687, 111] on div "Update Widget Name * Ensure name does not contain spaces or special characters …" at bounding box center [580, 262] width 1160 height 525
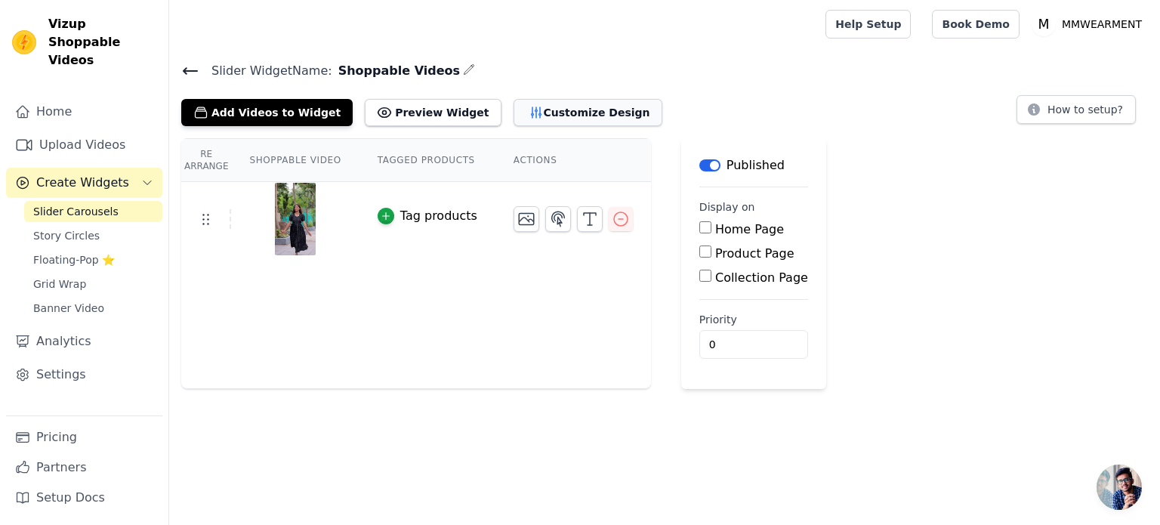
click at [552, 105] on button "Customize Design" at bounding box center [588, 112] width 149 height 27
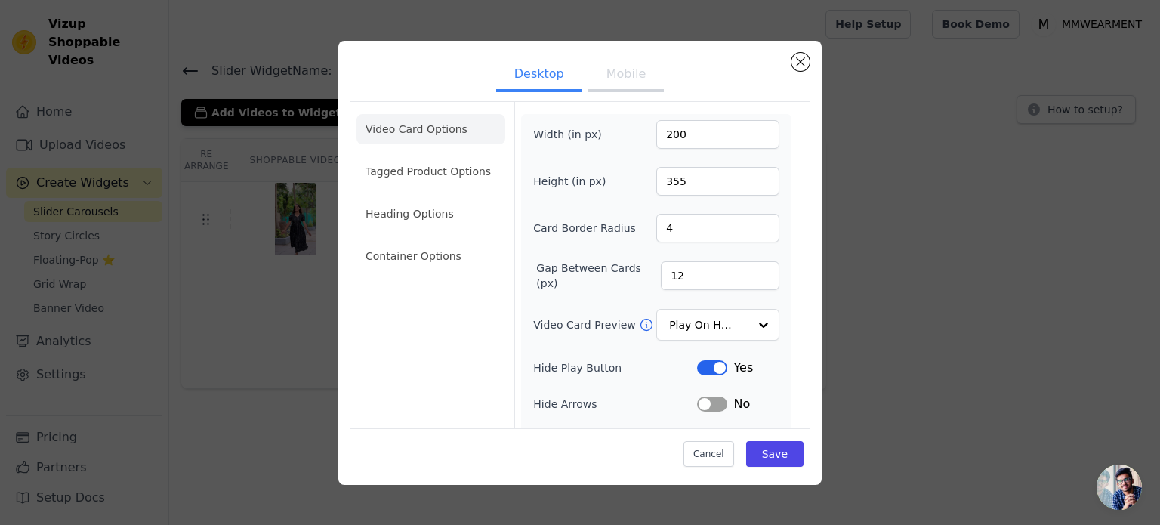
click at [951, 231] on div "Desktop Mobile Video Card Options Tagged Product Options Heading Options Contai…" at bounding box center [580, 263] width 1112 height 492
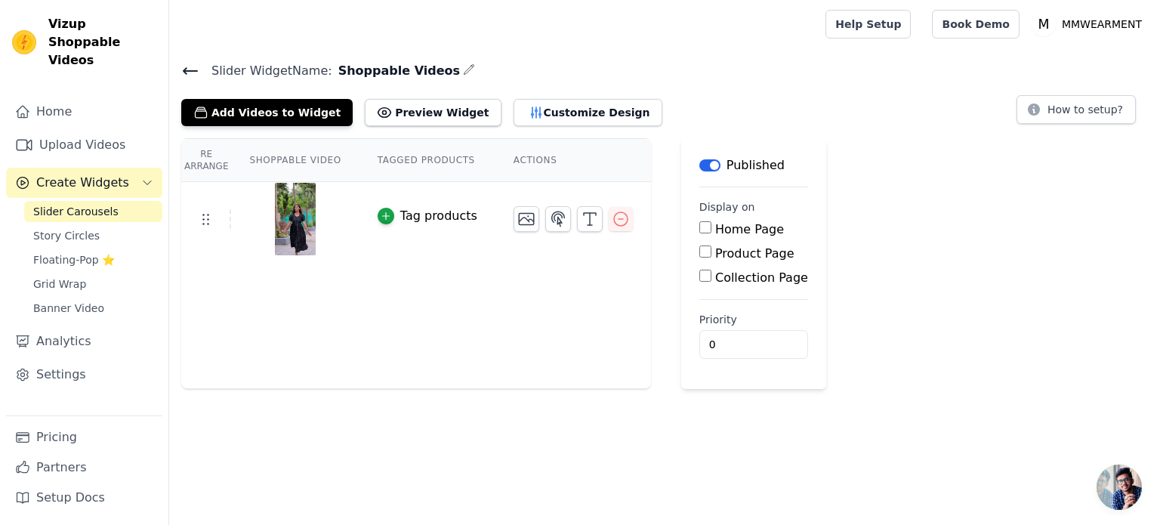
click at [282, 227] on img at bounding box center [295, 219] width 42 height 72
click at [286, 165] on th "Shoppable Video" at bounding box center [295, 160] width 128 height 43
click at [290, 160] on th "Shoppable Video" at bounding box center [295, 160] width 128 height 43
click at [407, 157] on th "Tagged Products" at bounding box center [427, 160] width 136 height 43
click at [262, 108] on button "Add Videos to Widget" at bounding box center [266, 112] width 171 height 27
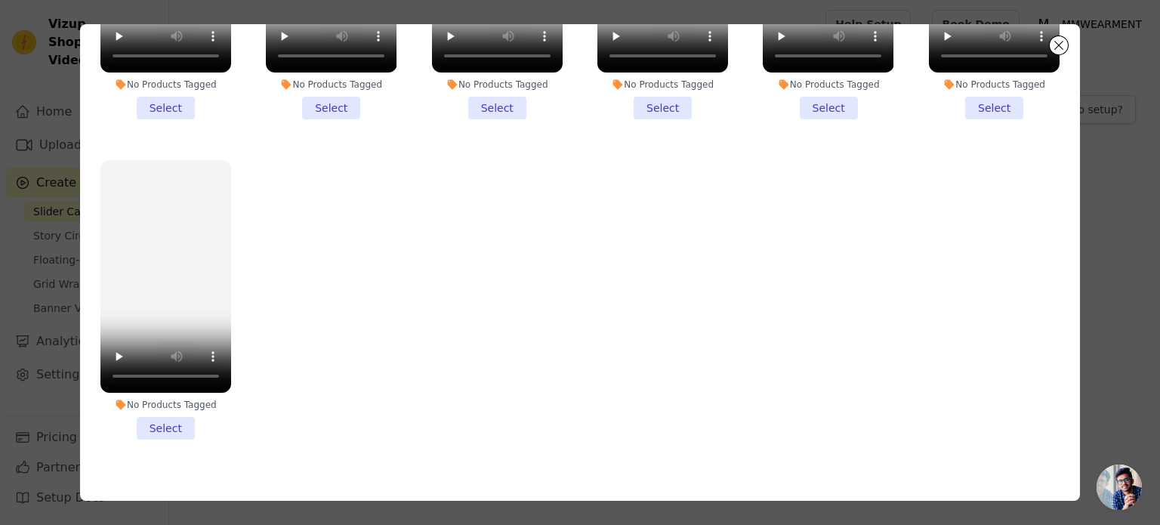
scroll to position [131, 0]
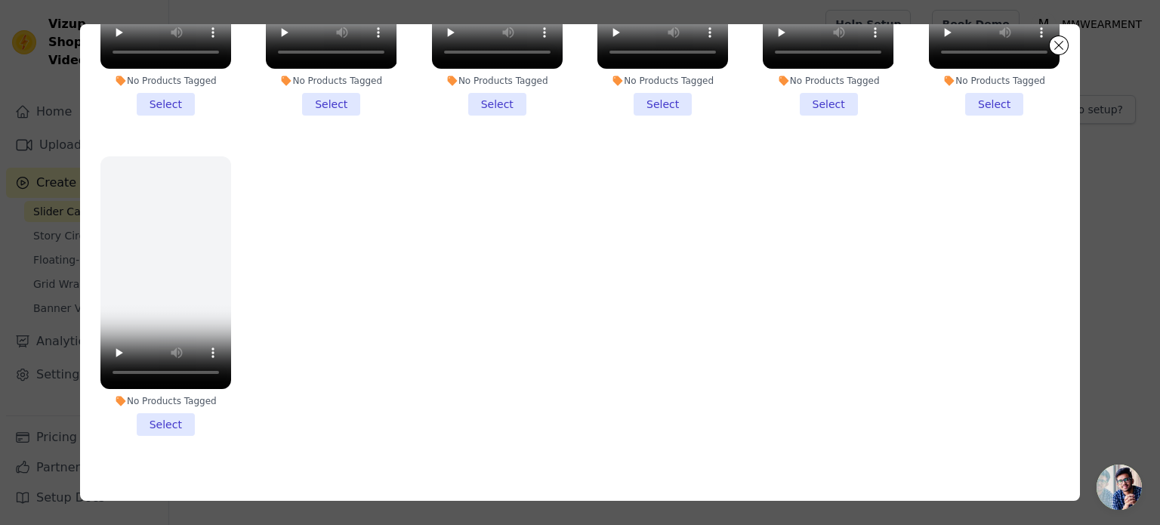
drag, startPoint x: 731, startPoint y: 324, endPoint x: 581, endPoint y: 328, distance: 150.3
click at [581, 328] on ul "No Products Tagged Select No Products Tagged Select No Products Tagged Select N…" at bounding box center [580, 215] width 976 height 477
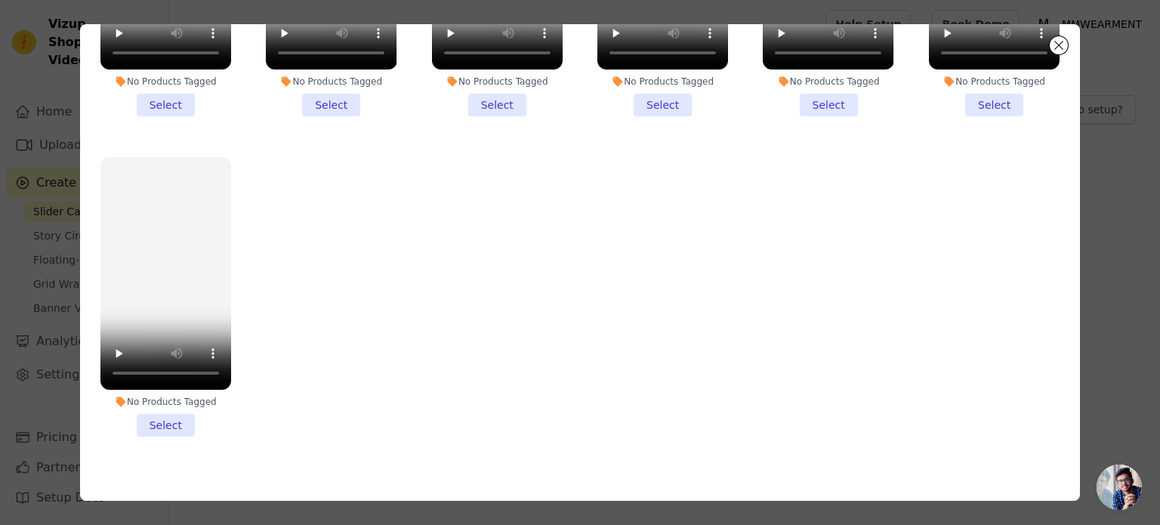
click at [156, 400] on li "No Products Tagged Select" at bounding box center [165, 296] width 131 height 279
click at [0, 0] on input "No Products Tagged Select" at bounding box center [0, 0] width 0 height 0
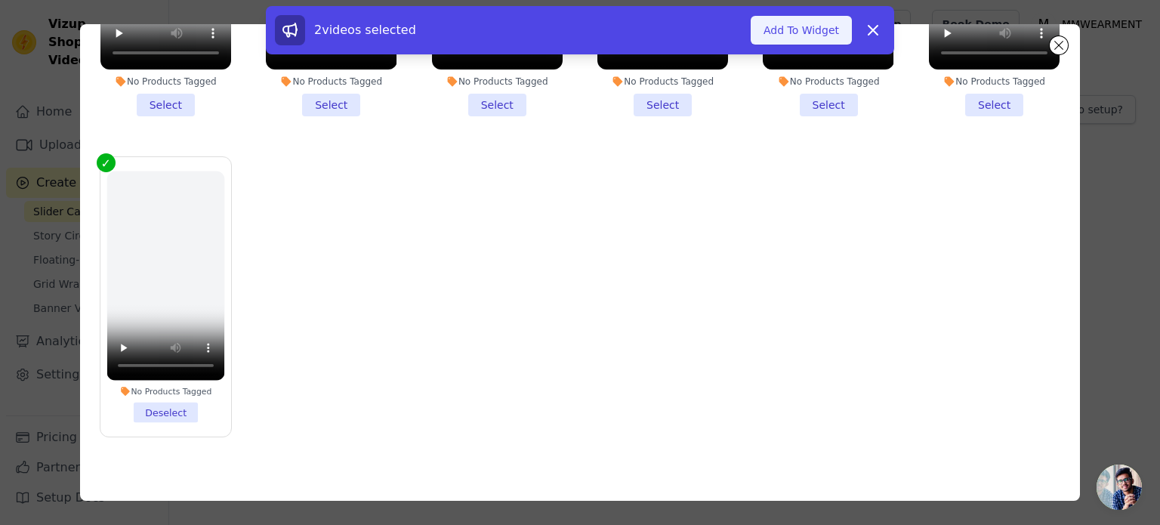
click at [800, 30] on button "Add To Widget" at bounding box center [801, 30] width 101 height 29
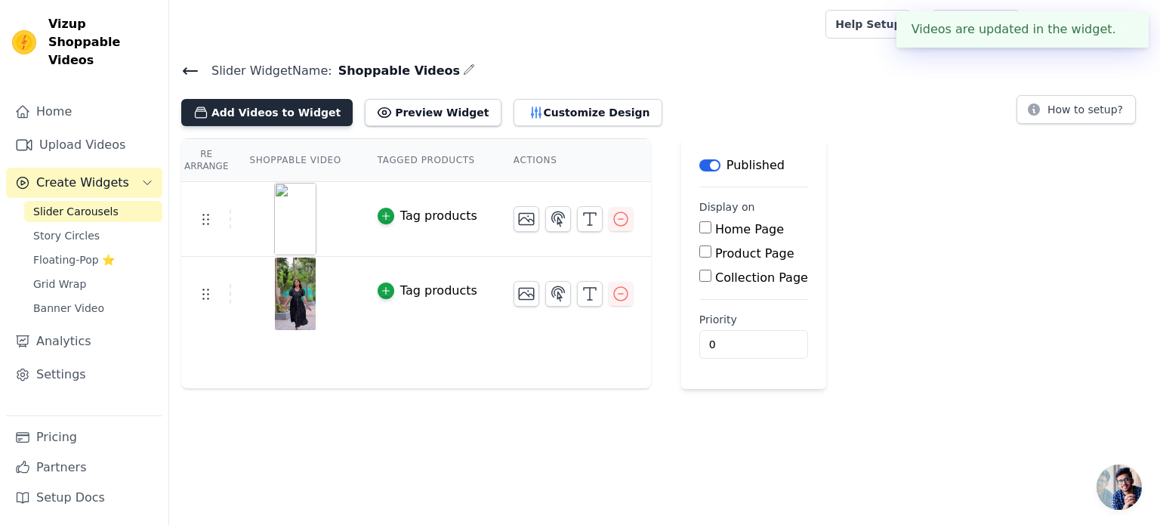
click at [254, 106] on button "Add Videos to Widget" at bounding box center [266, 112] width 171 height 27
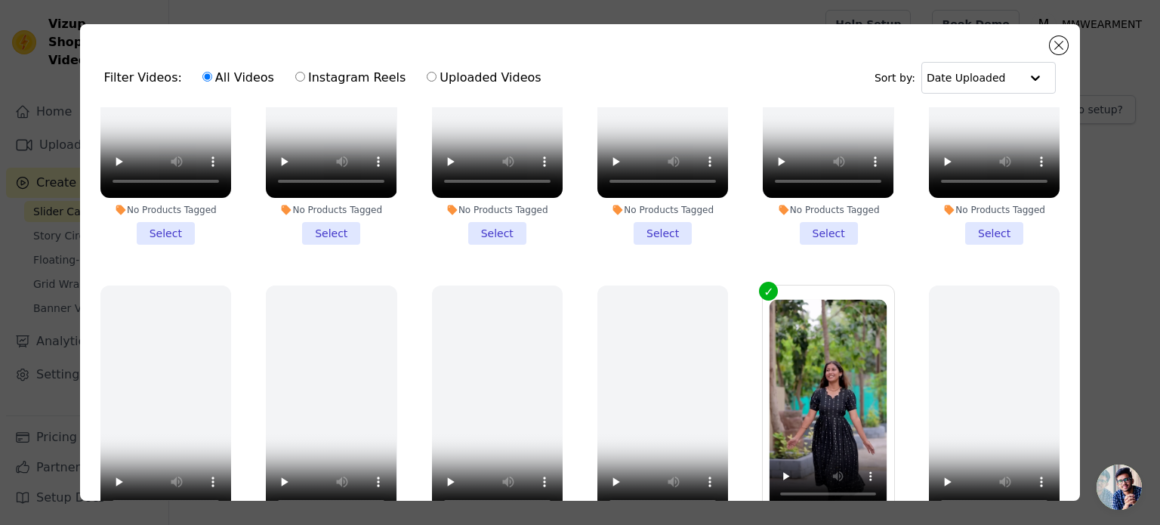
scroll to position [151, 0]
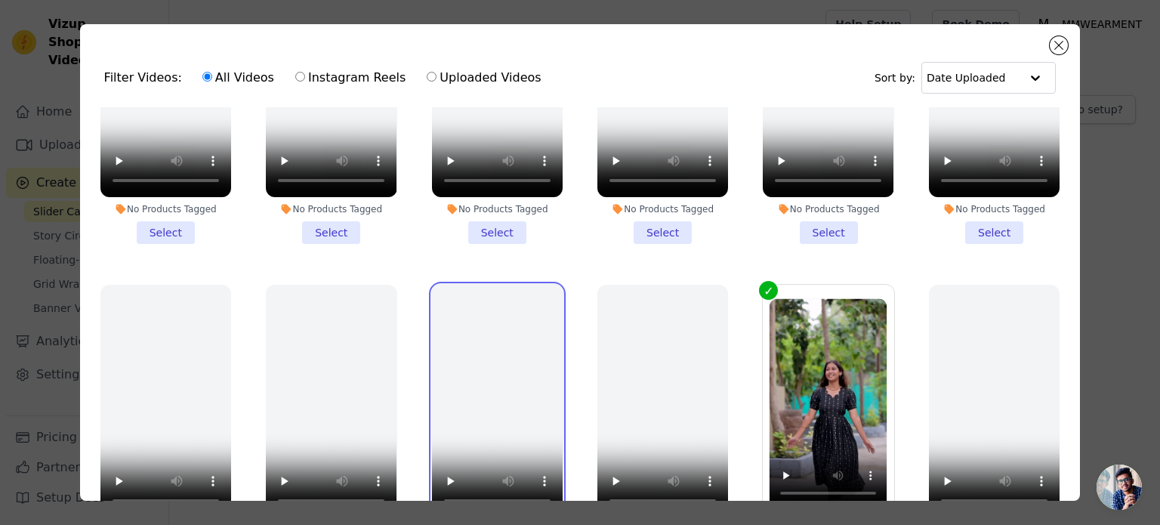
click at [498, 377] on video at bounding box center [497, 401] width 131 height 233
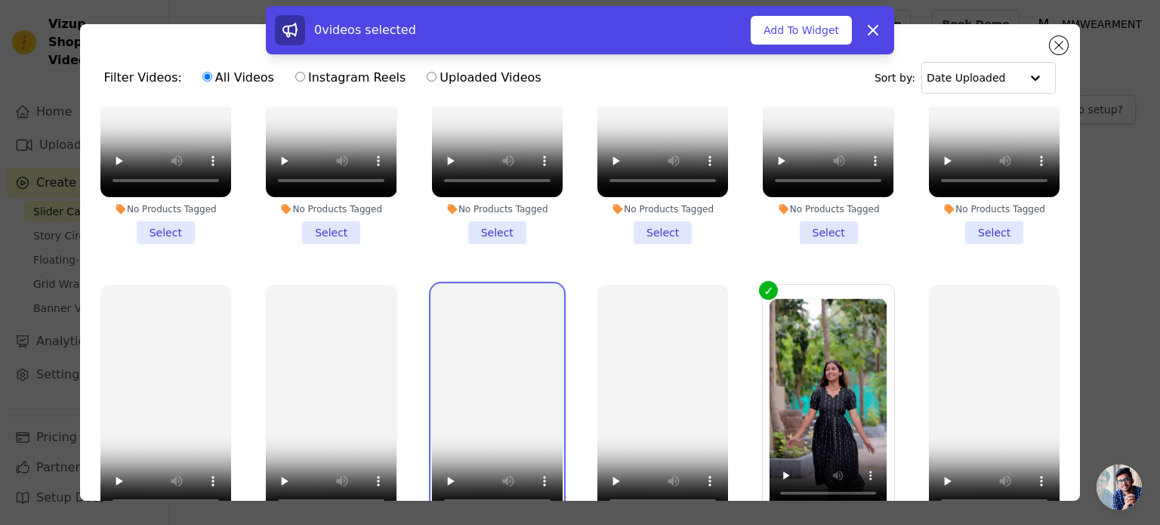
scroll to position [227, 0]
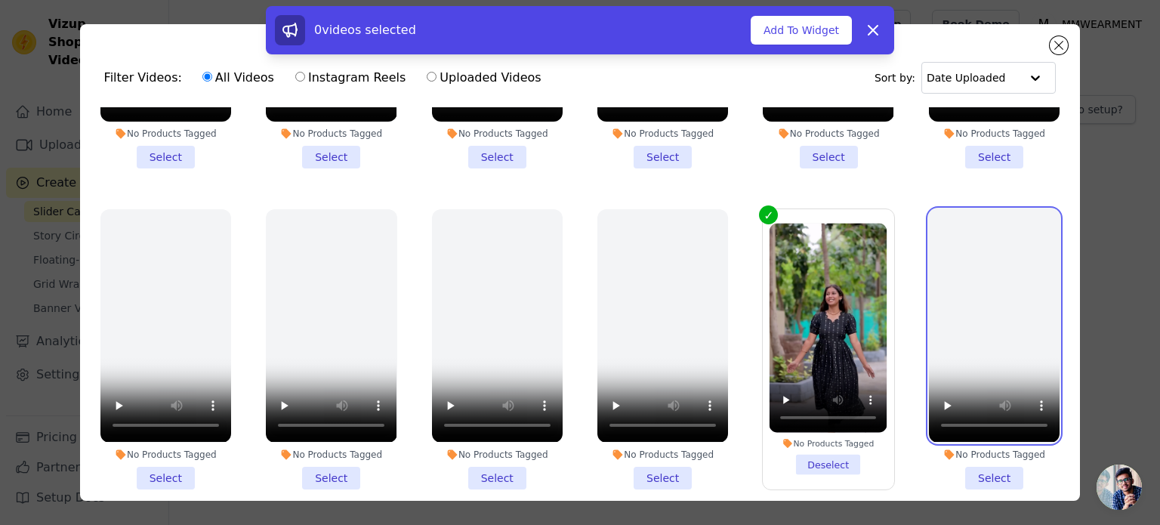
click at [988, 307] on video at bounding box center [994, 325] width 131 height 233
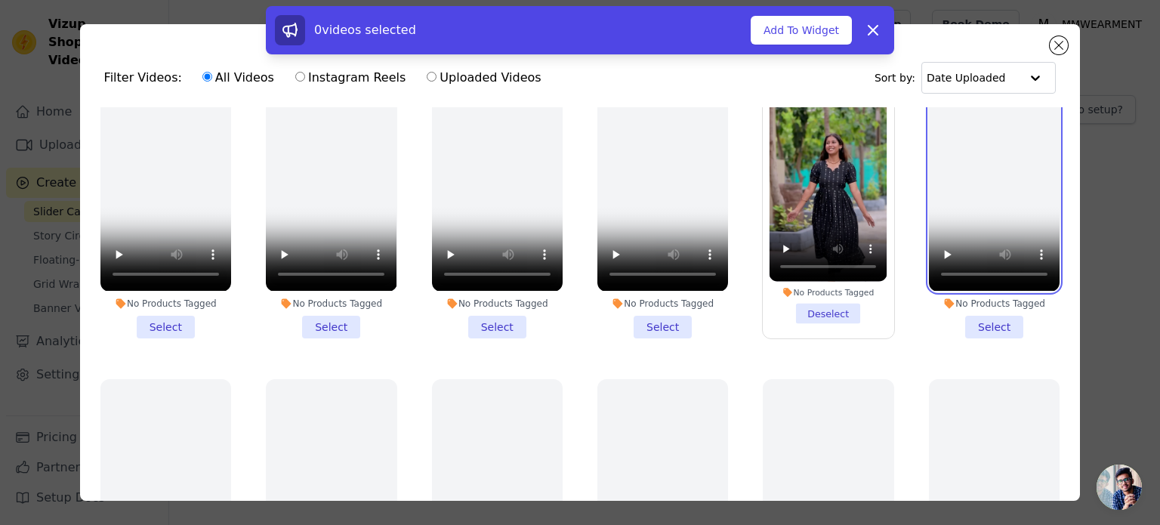
scroll to position [790, 0]
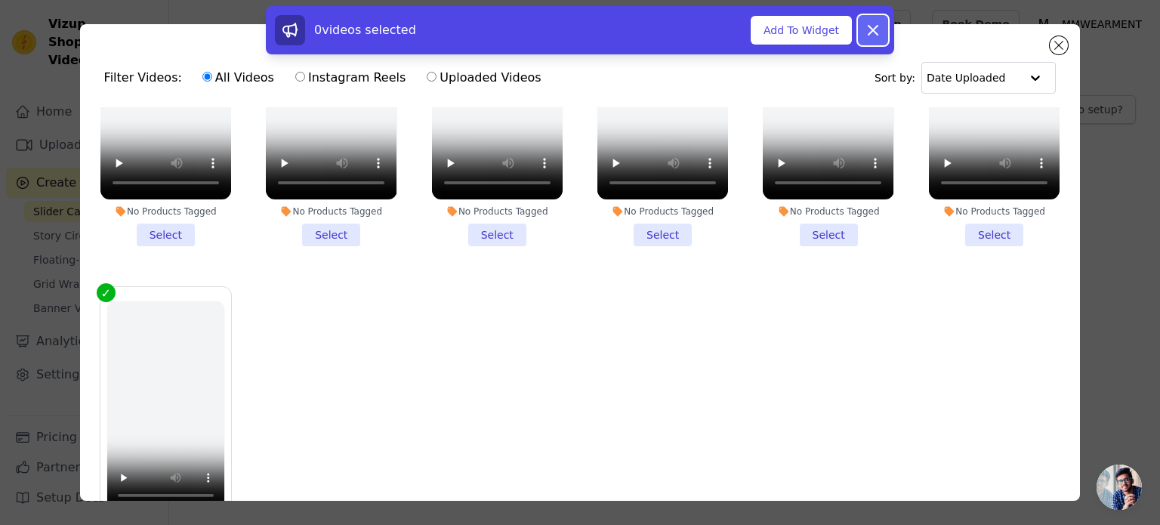
click at [873, 29] on icon at bounding box center [872, 30] width 9 height 9
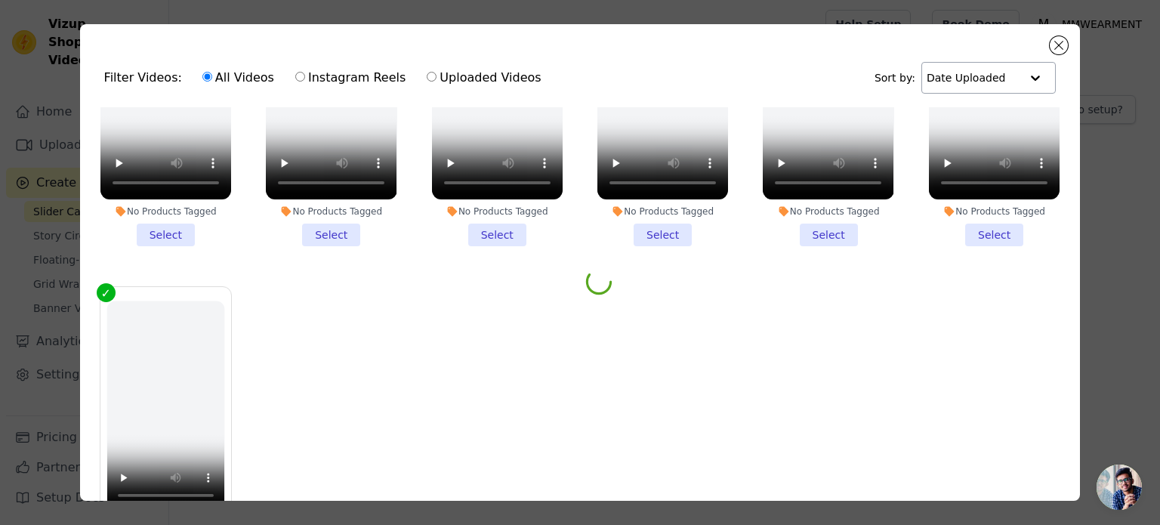
click at [969, 63] on input "text" at bounding box center [974, 78] width 94 height 30
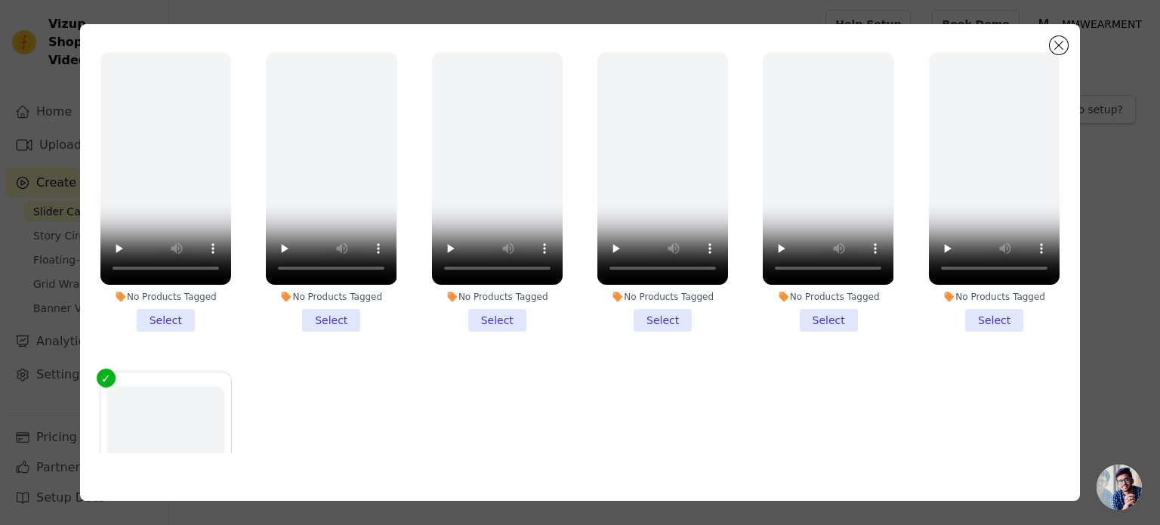
scroll to position [563, 0]
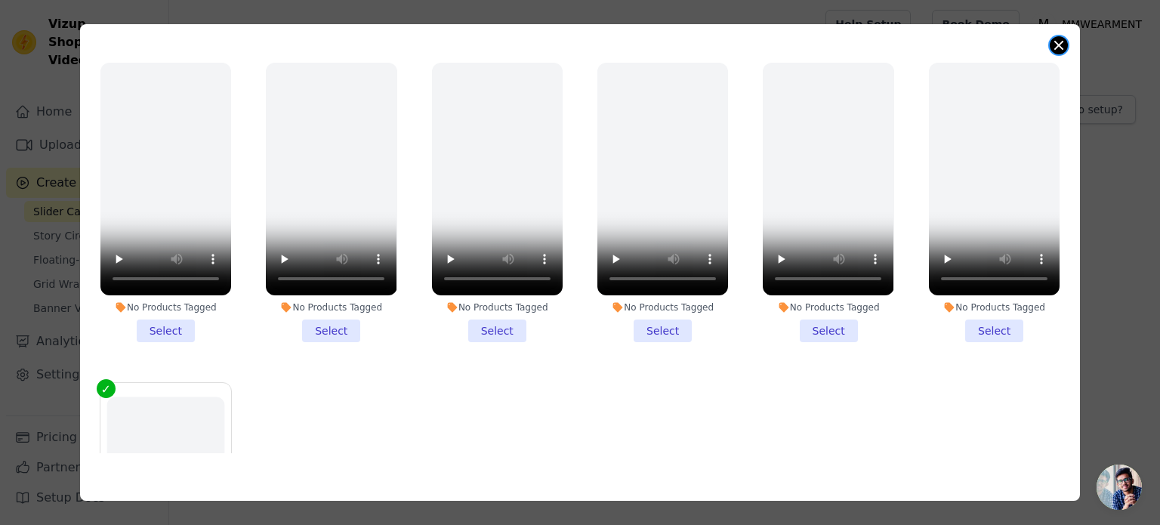
click at [1056, 43] on button "Close modal" at bounding box center [1059, 45] width 18 height 18
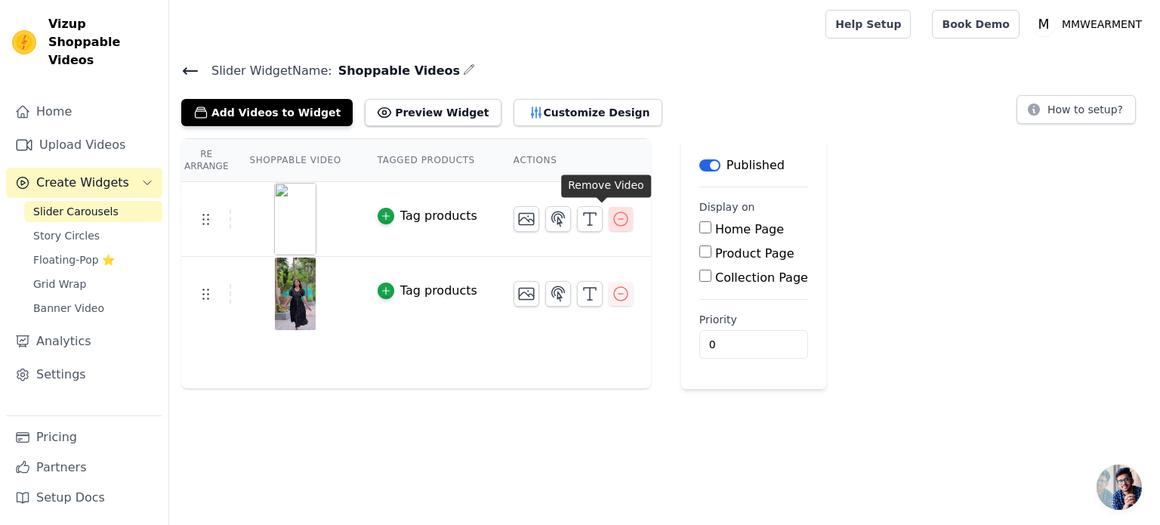
click at [612, 217] on icon "button" at bounding box center [621, 219] width 18 height 18
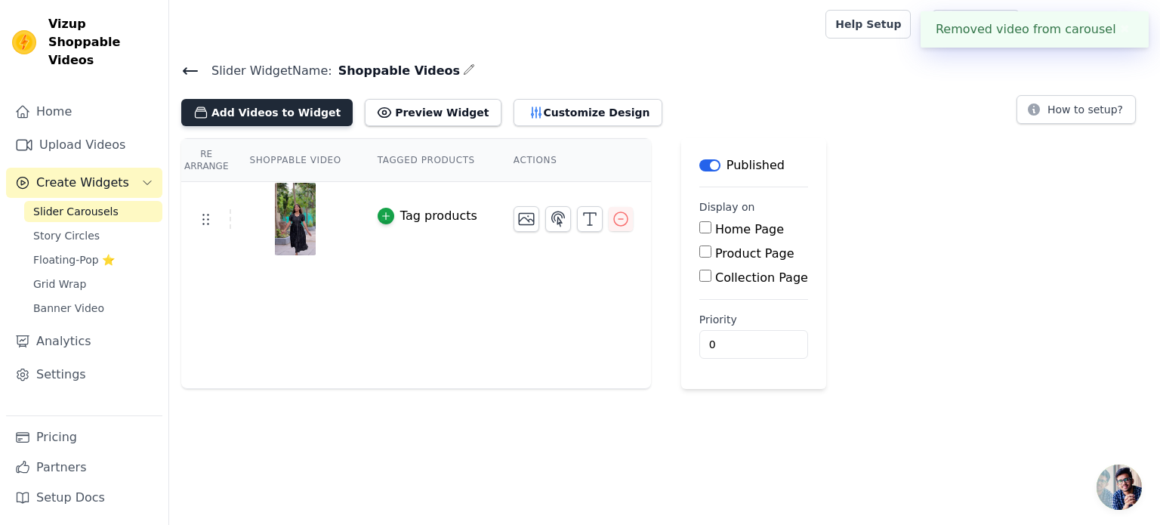
click at [245, 111] on button "Add Videos to Widget" at bounding box center [266, 112] width 171 height 27
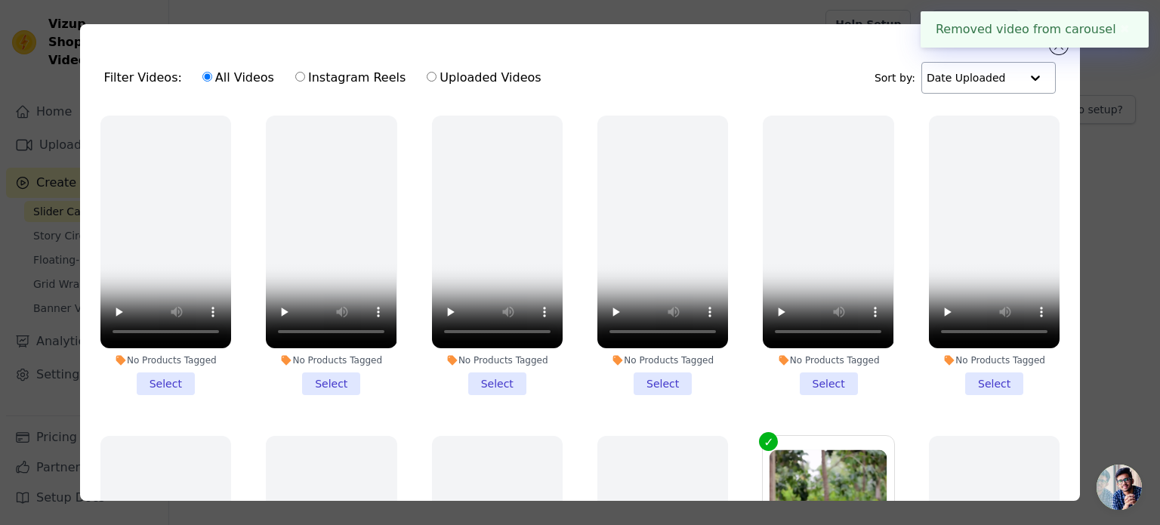
click at [1020, 78] on div at bounding box center [1035, 78] width 30 height 30
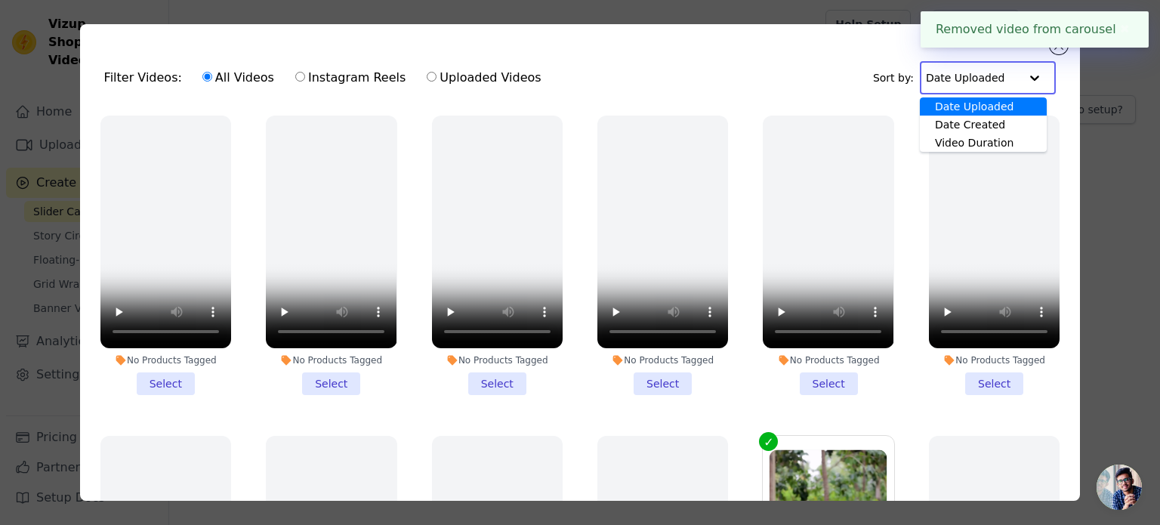
click at [973, 107] on div "Date Uploaded" at bounding box center [983, 106] width 127 height 18
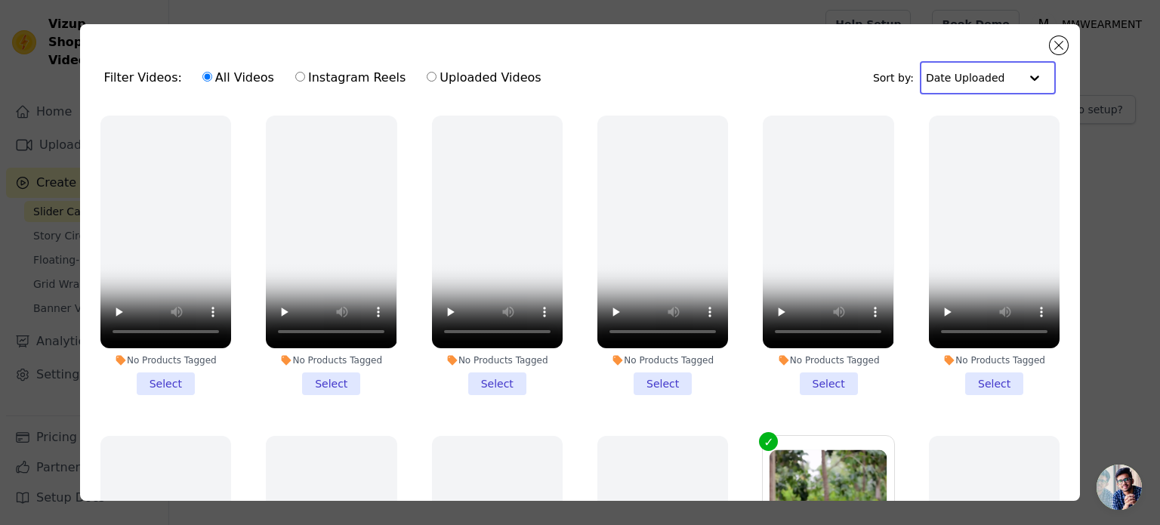
click at [988, 81] on input "text" at bounding box center [973, 78] width 94 height 30
click at [981, 120] on div "Date Created" at bounding box center [983, 125] width 127 height 18
click at [992, 87] on input "text" at bounding box center [976, 78] width 85 height 30
click at [974, 143] on div "Video Duration" at bounding box center [987, 143] width 118 height 18
click at [990, 81] on input "text" at bounding box center [973, 78] width 94 height 30
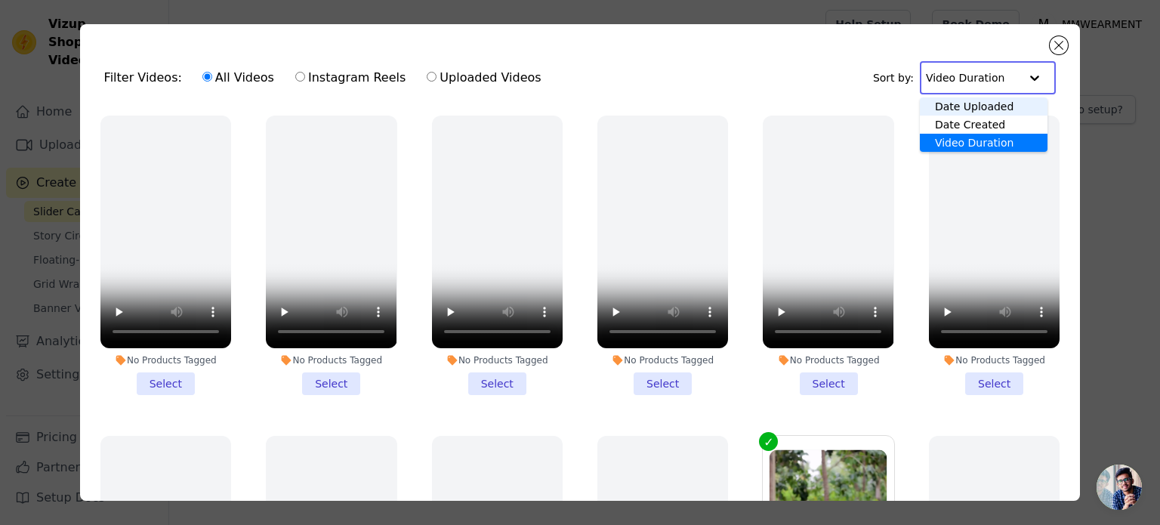
click at [962, 104] on div "Date Uploaded" at bounding box center [984, 106] width 128 height 18
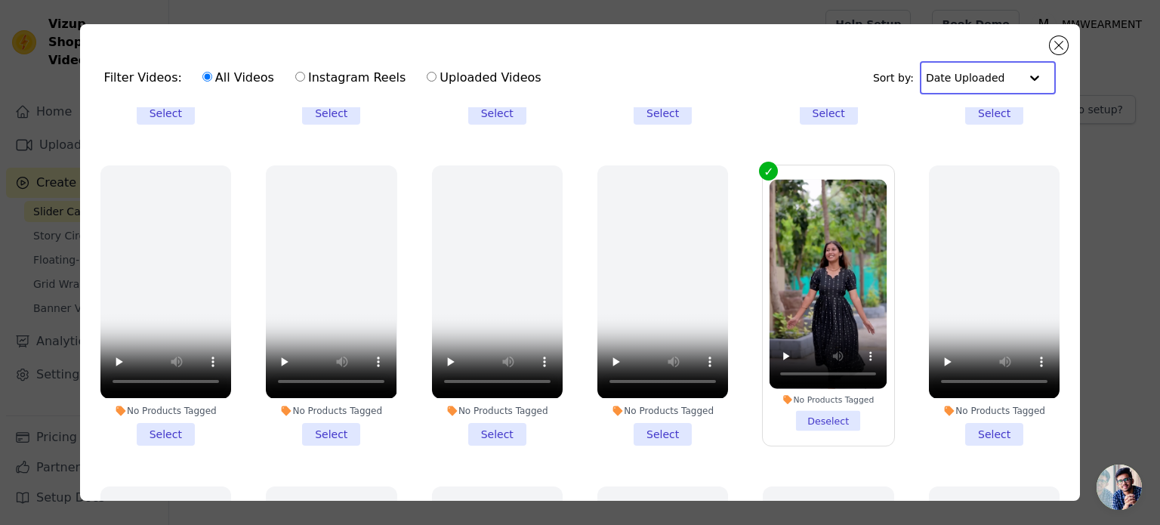
scroll to position [35, 0]
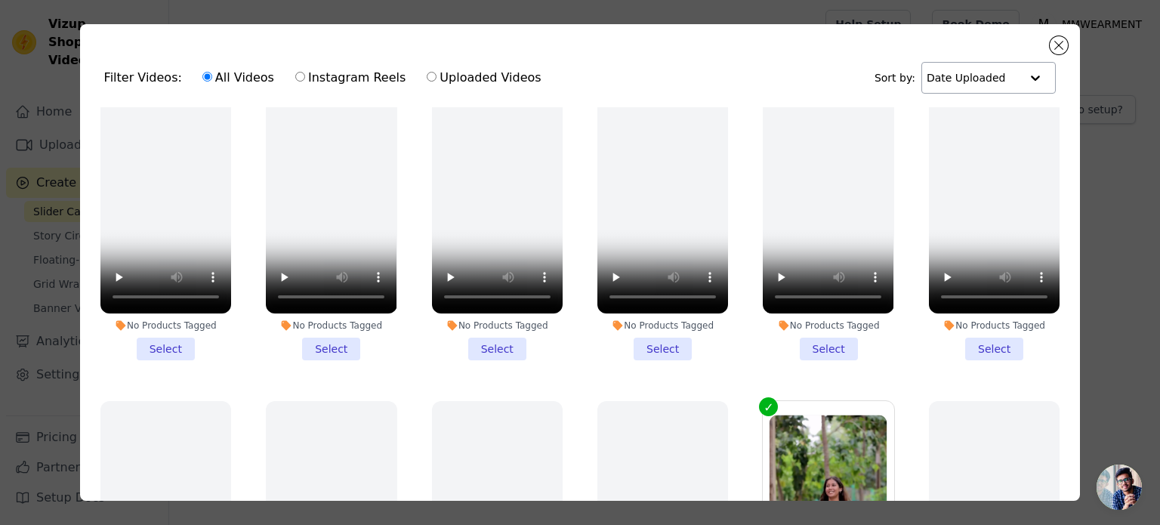
click at [304, 73] on label "Instagram Reels" at bounding box center [351, 78] width 112 height 20
click at [304, 73] on input "Instagram Reels" at bounding box center [300, 77] width 10 height 10
radio input "true"
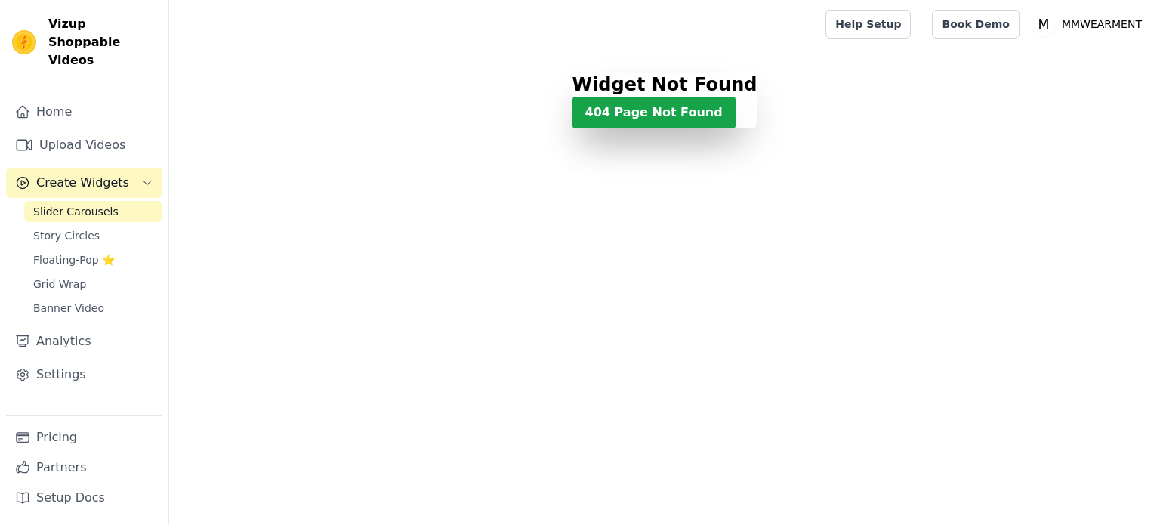
click at [108, 130] on link "Upload Videos" at bounding box center [84, 145] width 156 height 30
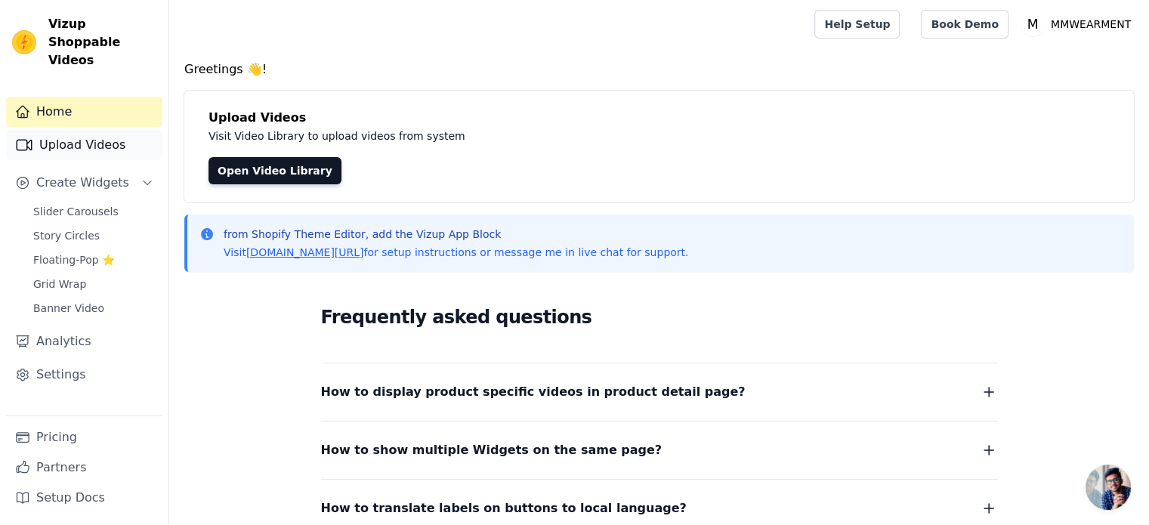
scroll to position [95, 0]
click at [79, 130] on link "Upload Videos" at bounding box center [84, 145] width 156 height 30
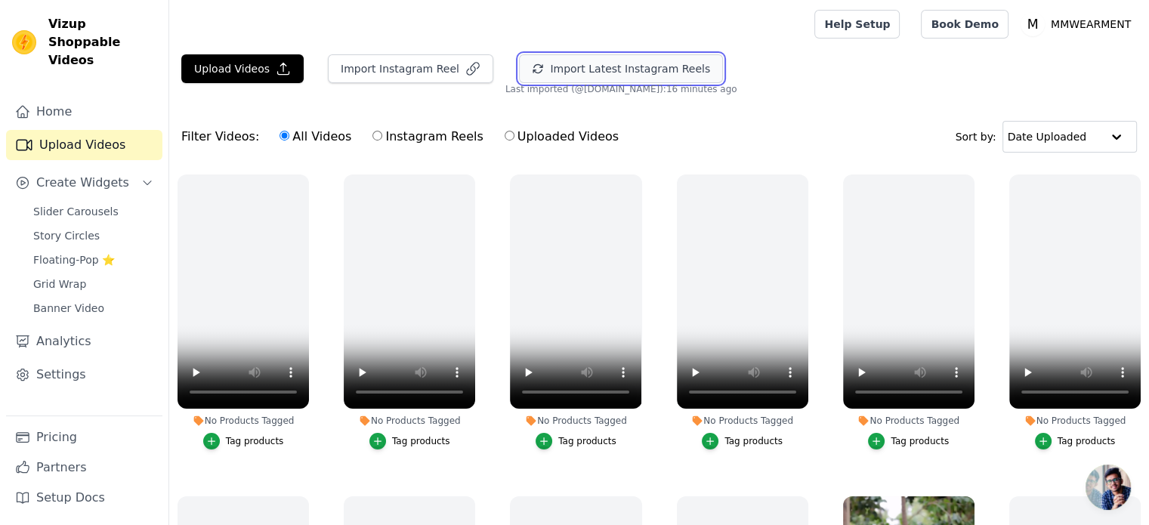
click at [568, 73] on button "Import Latest Instagram Reels" at bounding box center [621, 68] width 204 height 29
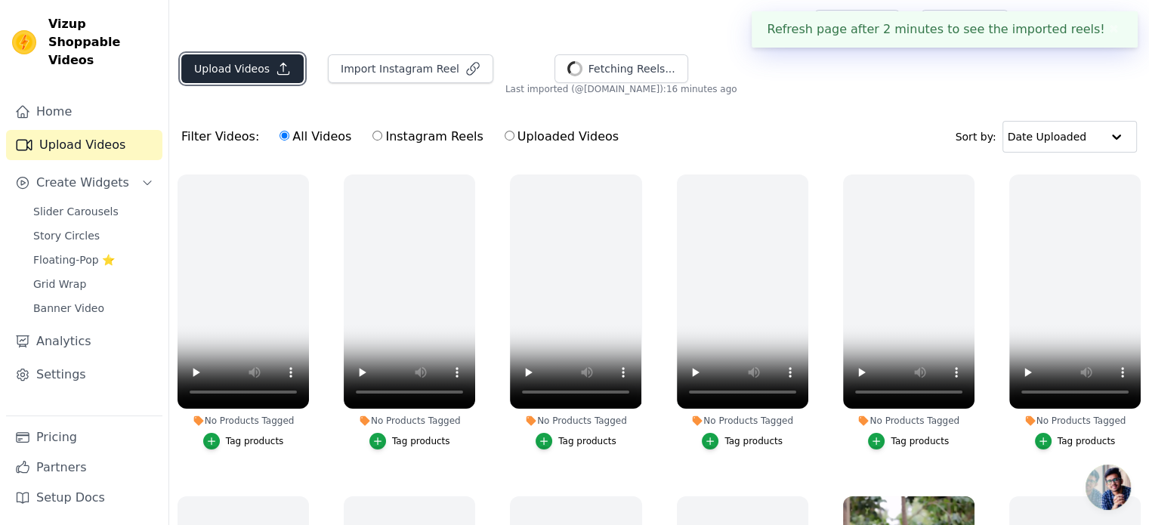
click at [250, 66] on button "Upload Videos" at bounding box center [242, 68] width 122 height 29
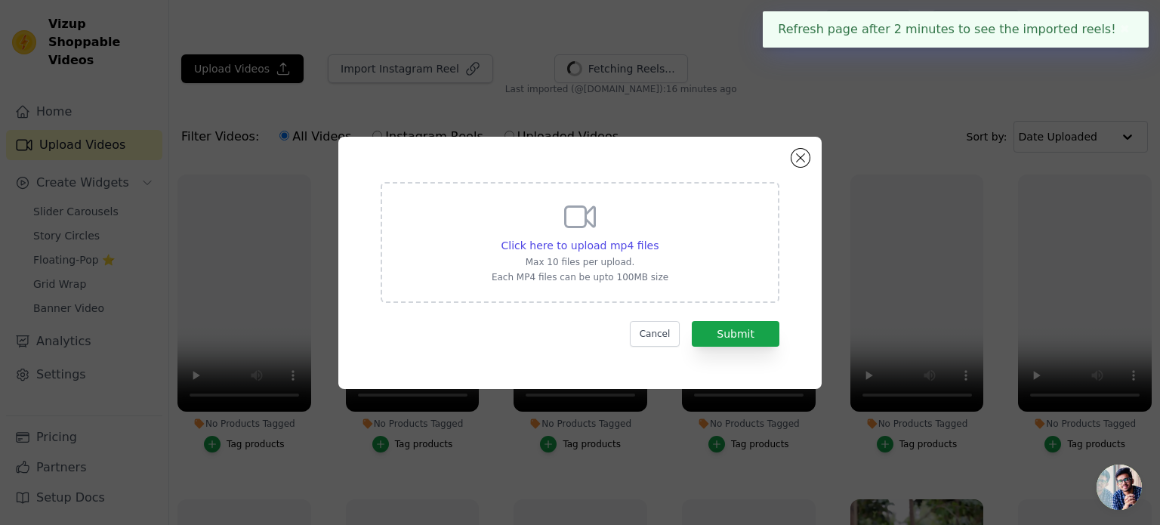
click at [401, 67] on div "Click here to upload mp4 files Max 10 files per upload. Each MP4 files can be u…" at bounding box center [580, 262] width 1160 height 525
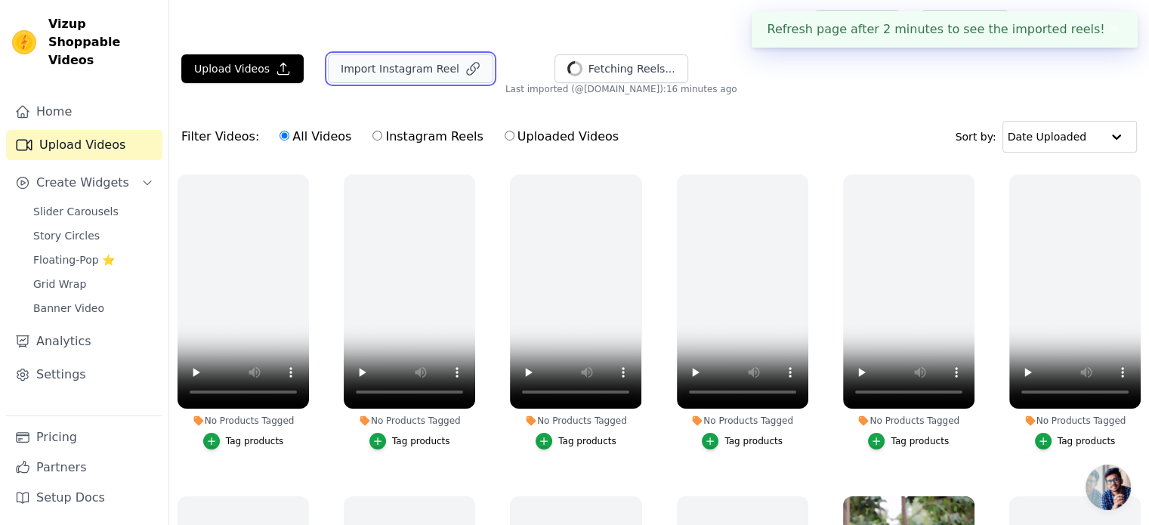
click at [405, 69] on button "Import Instagram Reel" at bounding box center [410, 68] width 165 height 29
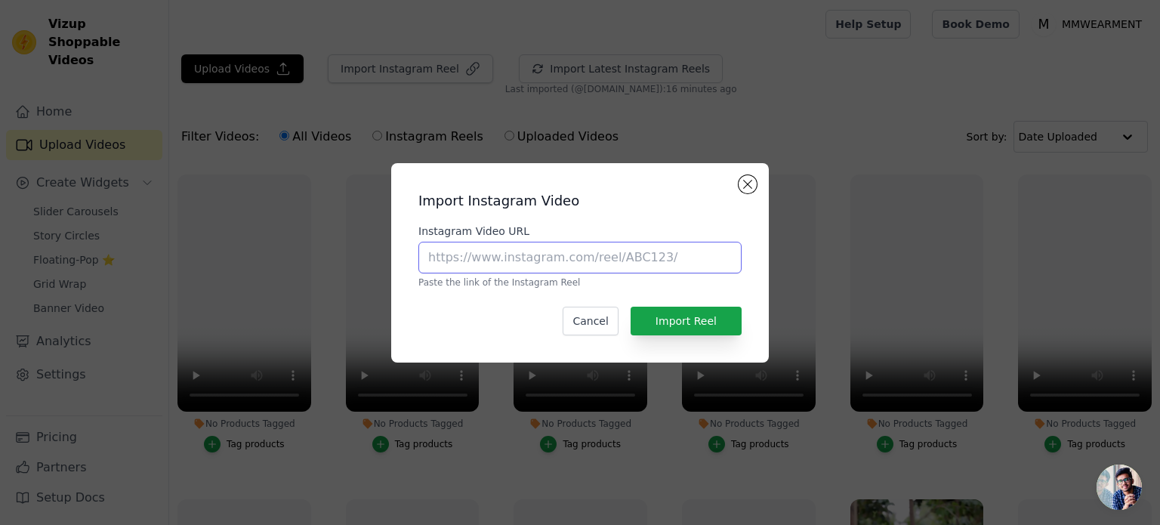
paste input "https://www.instagram.com/reel/DMzLhqhPEGS/"
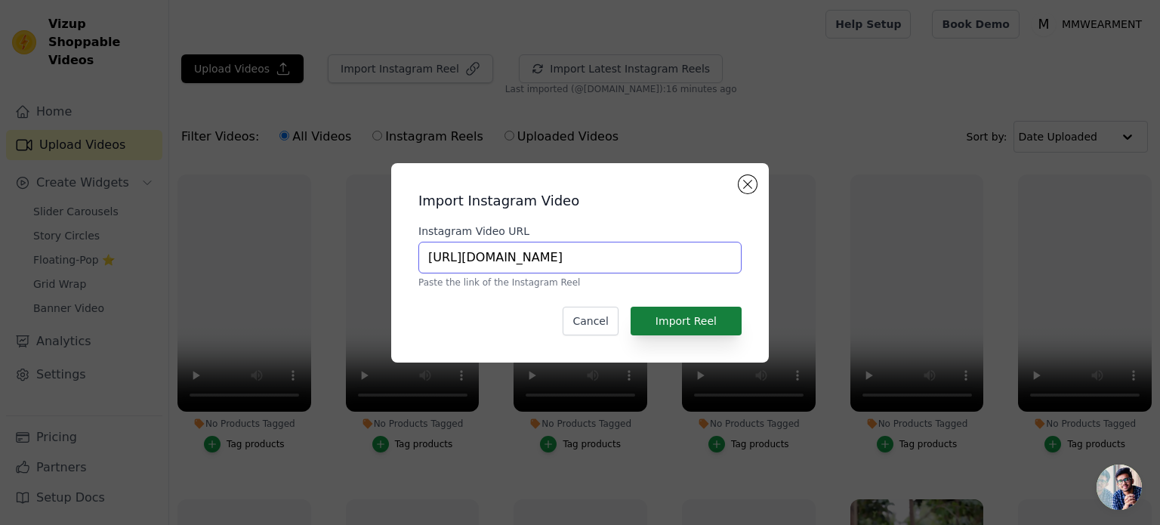
type input "https://www.instagram.com/reel/DMzLhqhPEGS/"
click at [680, 322] on button "Import Reel" at bounding box center [686, 321] width 111 height 29
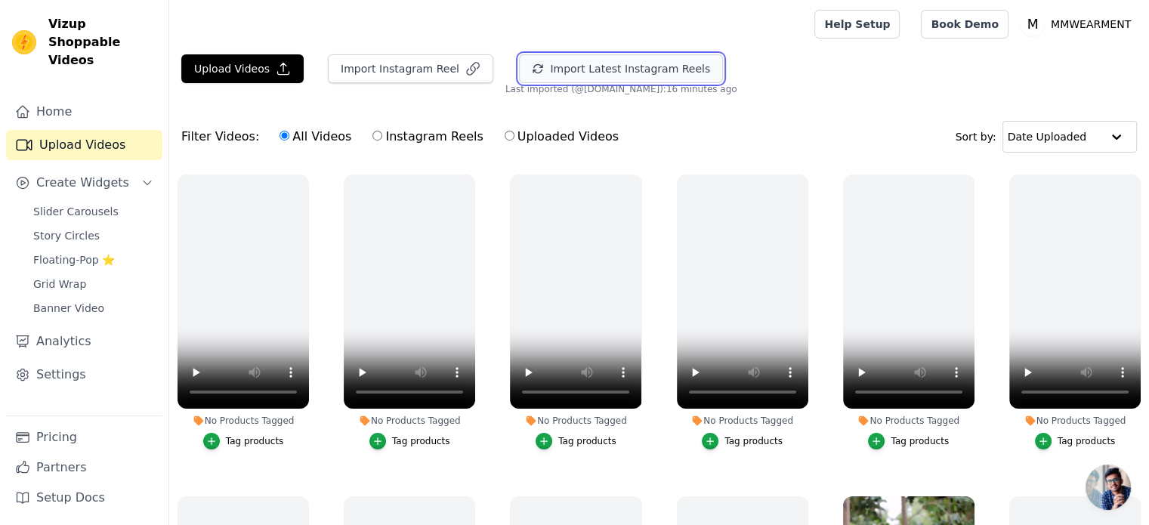
click at [603, 70] on button "Import Latest Instagram Reels" at bounding box center [621, 68] width 204 height 29
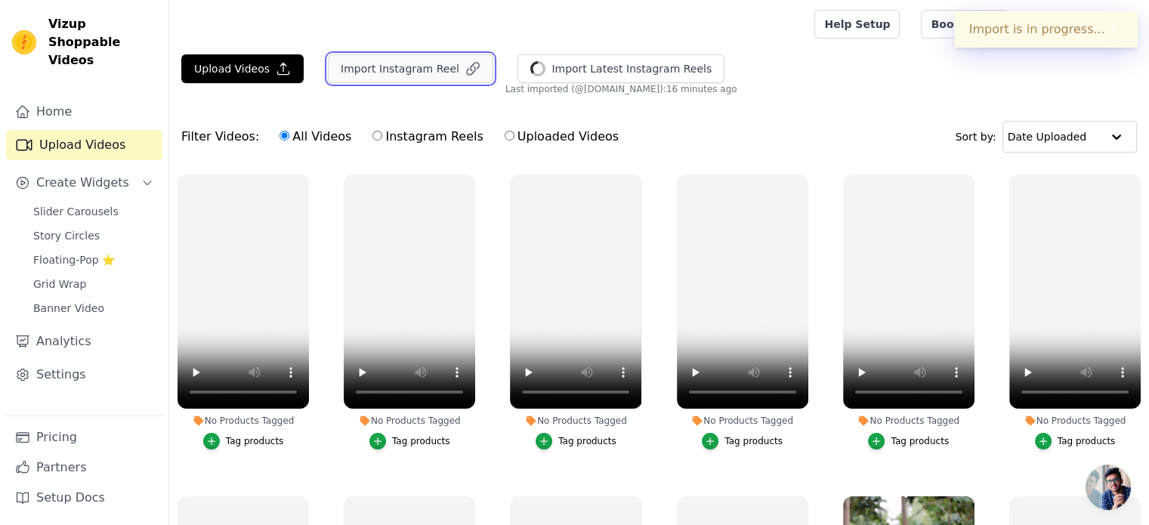
click at [414, 66] on button "Import Instagram Reel" at bounding box center [410, 68] width 165 height 29
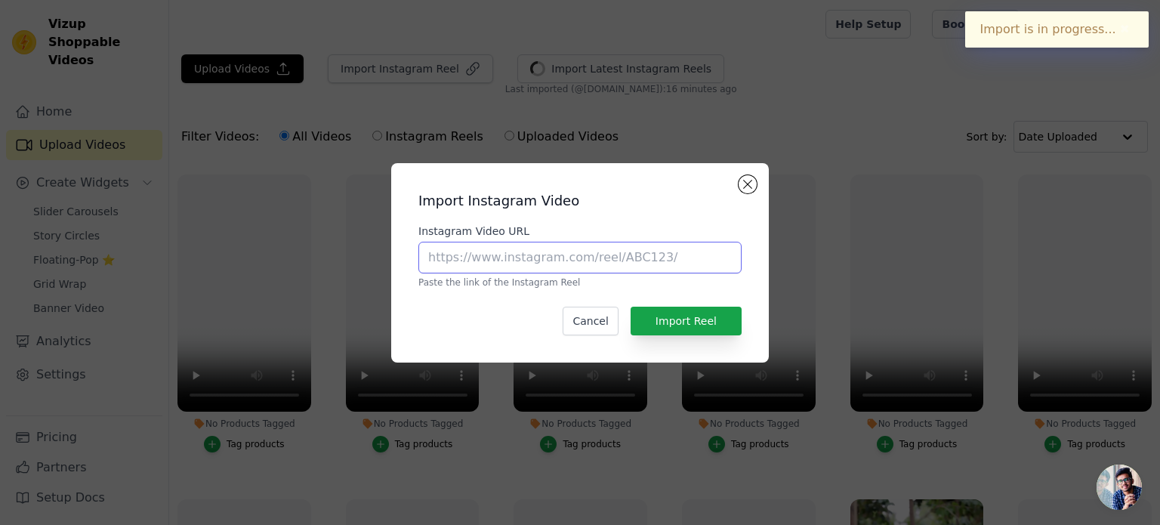
paste input "https://www.instagram.com/reel/DL4--o1vALv/"
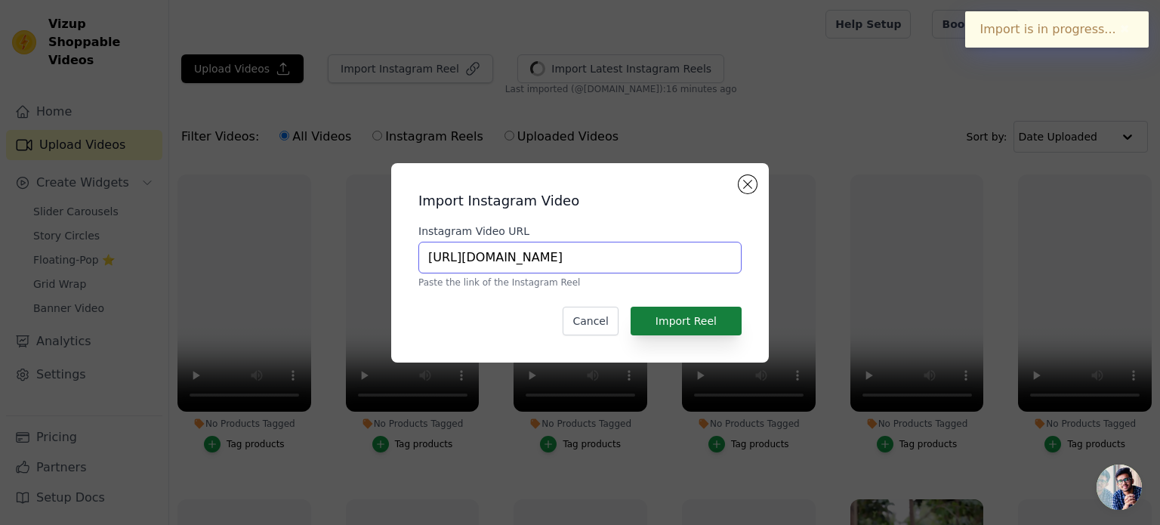
type input "https://www.instagram.com/reel/DL4--o1vALv/"
click at [706, 325] on button "Import Reel" at bounding box center [686, 321] width 111 height 29
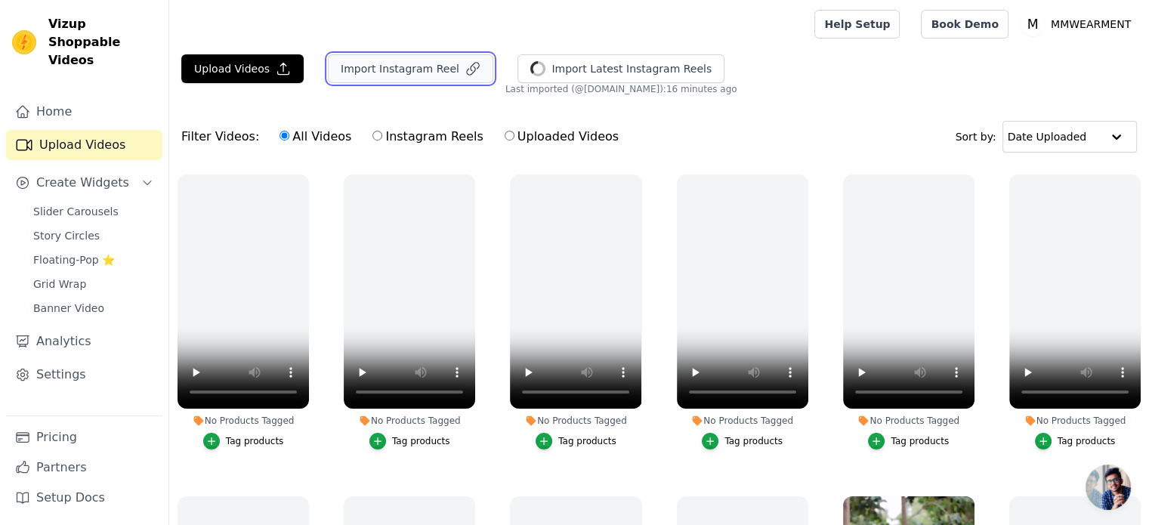
click at [446, 72] on button "Import Instagram Reel" at bounding box center [410, 68] width 165 height 29
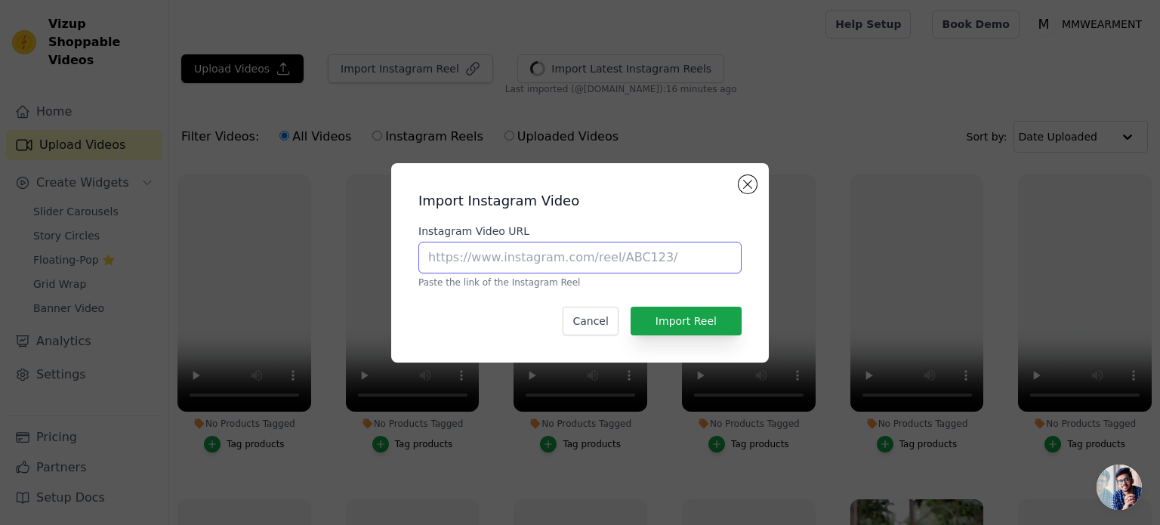
paste input "https://www.instagram.com/reel/DMptPaKPTD5/"
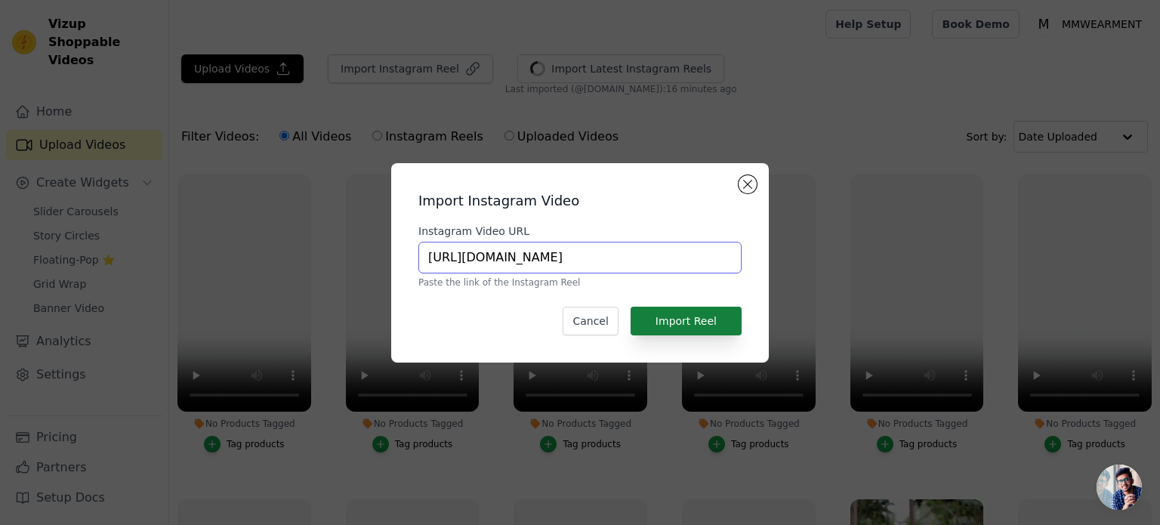
type input "https://www.instagram.com/reel/DMptPaKPTD5/"
click at [683, 322] on button "Import Reel" at bounding box center [686, 321] width 111 height 29
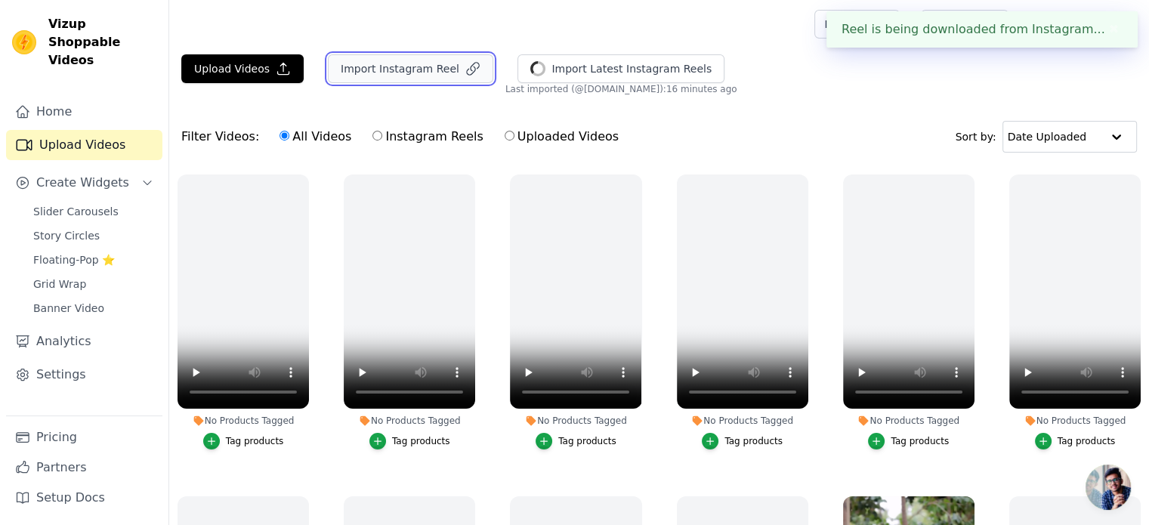
click at [408, 74] on button "Import Instagram Reel" at bounding box center [410, 68] width 165 height 29
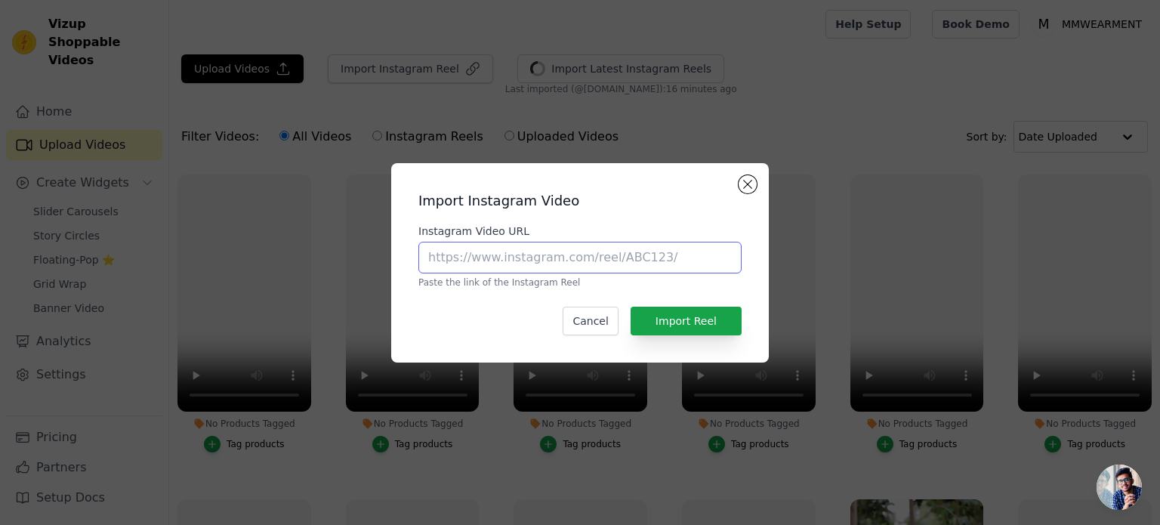
click at [544, 261] on input "Instagram Video URL" at bounding box center [579, 258] width 323 height 32
paste input "https://www.instagram.com/reel/DNf26oYvteC/"
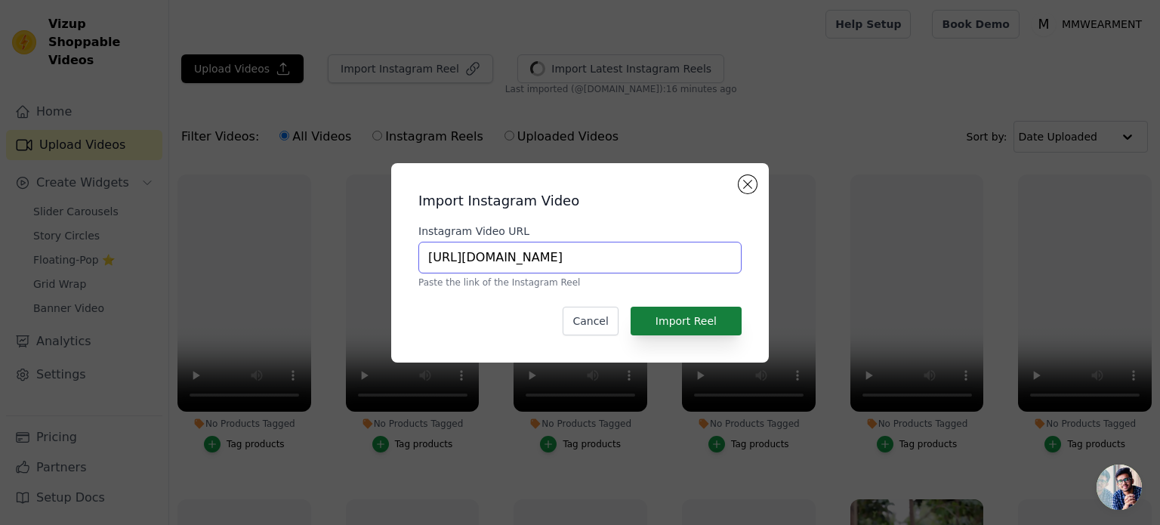
type input "https://www.instagram.com/reel/DNf26oYvteC/"
drag, startPoint x: 662, startPoint y: 318, endPoint x: 689, endPoint y: 279, distance: 48.2
click at [662, 318] on button "Import Reel" at bounding box center [686, 321] width 111 height 29
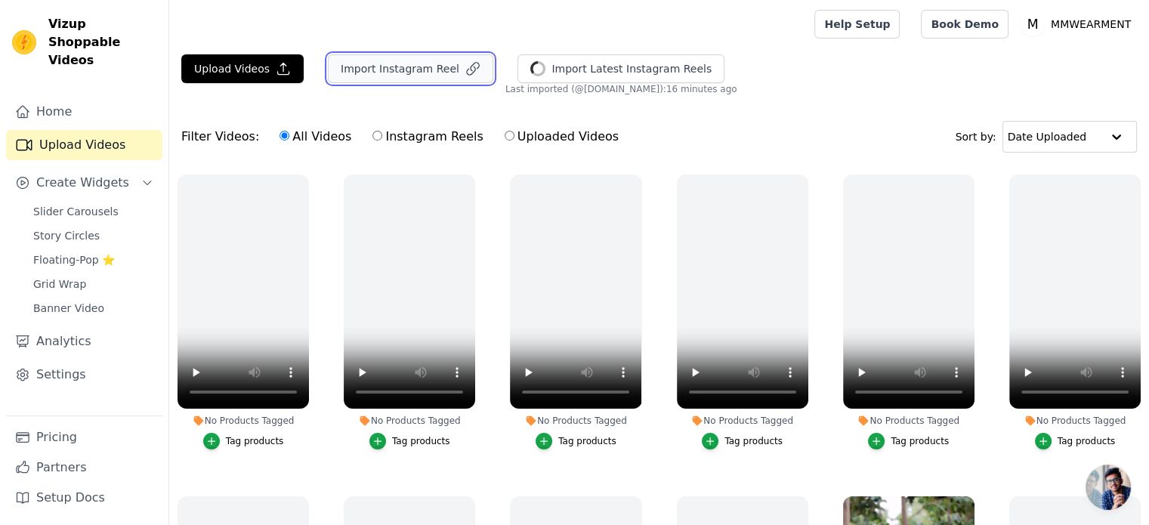
click at [415, 69] on button "Import Instagram Reel" at bounding box center [410, 68] width 165 height 29
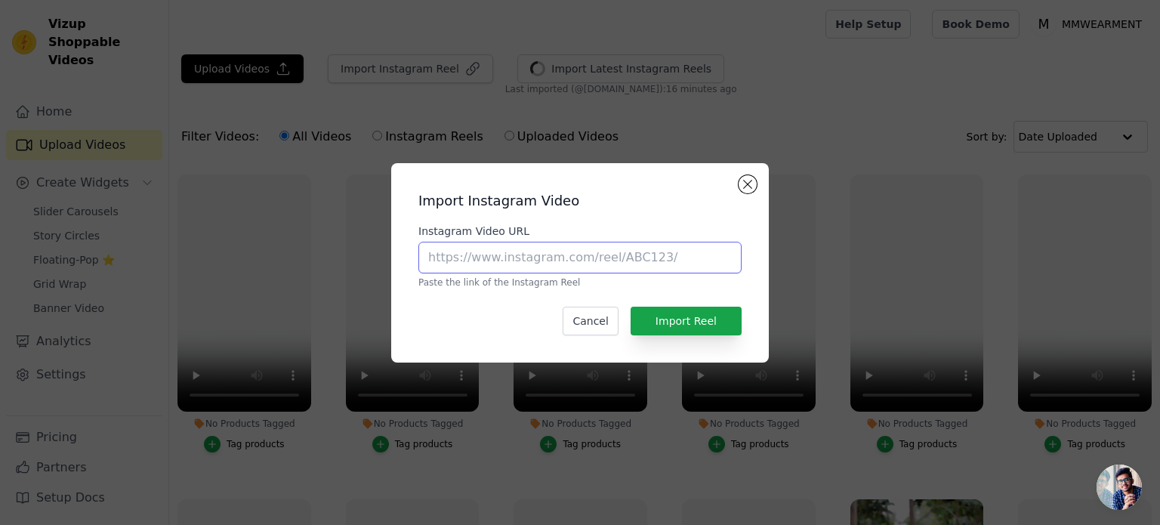
paste input "https://www.instagram.com/mmwear.online/"
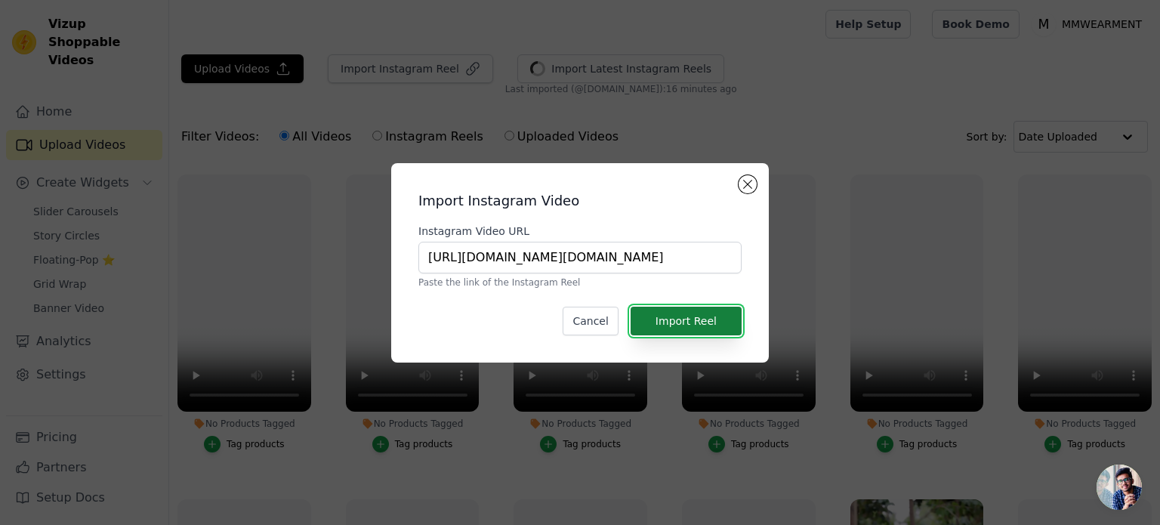
click at [674, 319] on button "Import Reel" at bounding box center [686, 321] width 111 height 29
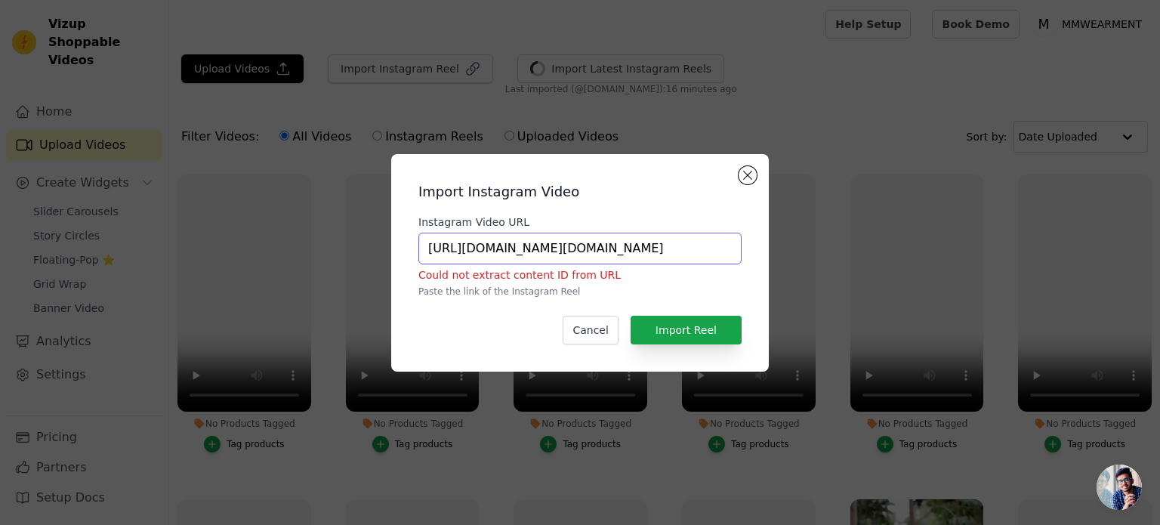
click at [600, 245] on input "https://www.instagram.com/mmwear.online/" at bounding box center [579, 249] width 323 height 32
paste input "reel/DNvVb8P3li7/?utm_source=ig_web_copy_link&igsh=MzRlODBiNWFlZA%3D%3D"
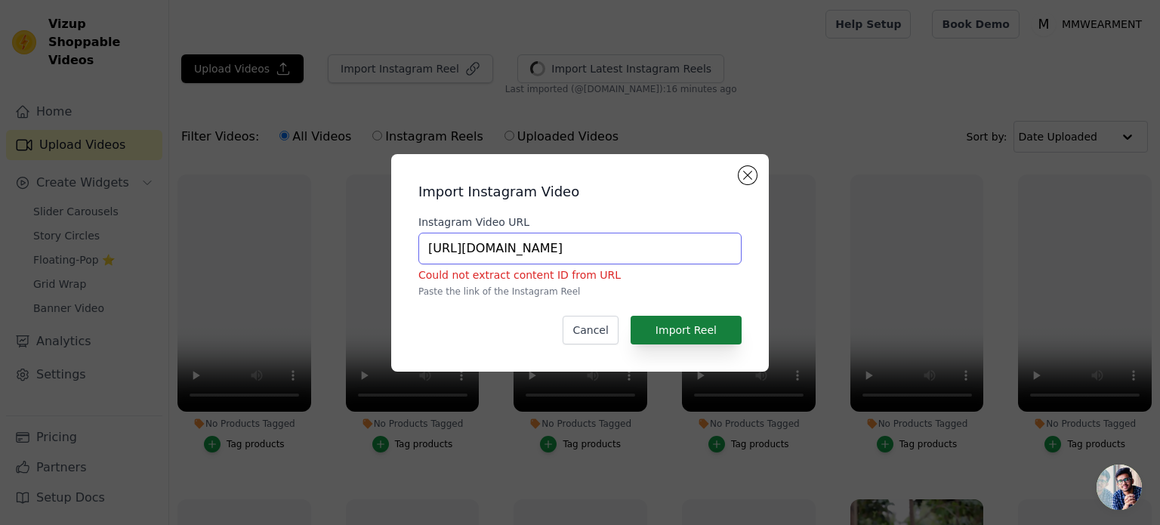
type input "https://www.instagram.com/reel/DNvVb8P3li7/?utm_source=ig_web_copy_link&igsh=Mz…"
click at [699, 327] on button "Import Reel" at bounding box center [686, 330] width 111 height 29
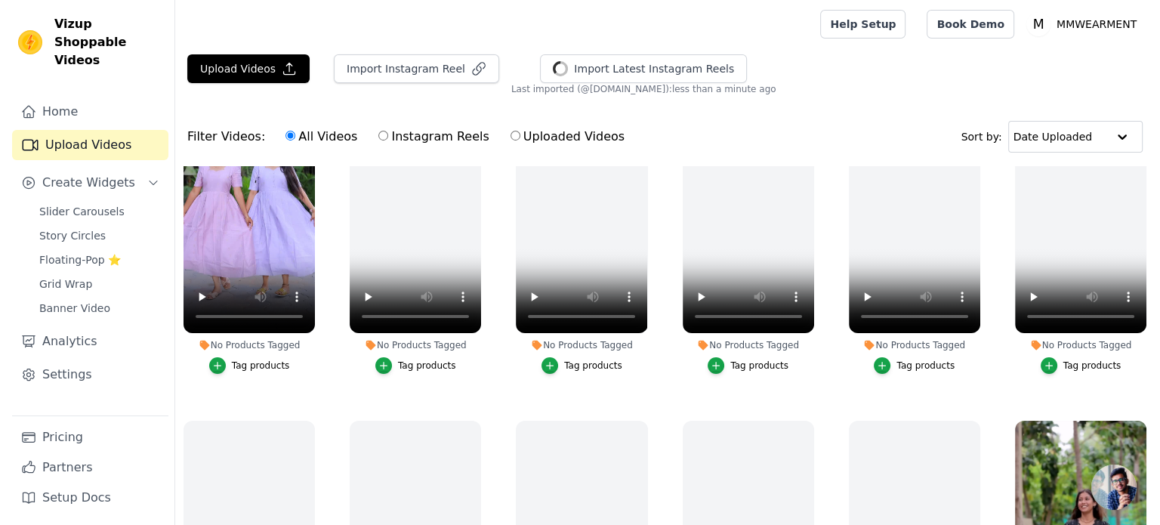
scroll to position [0, 0]
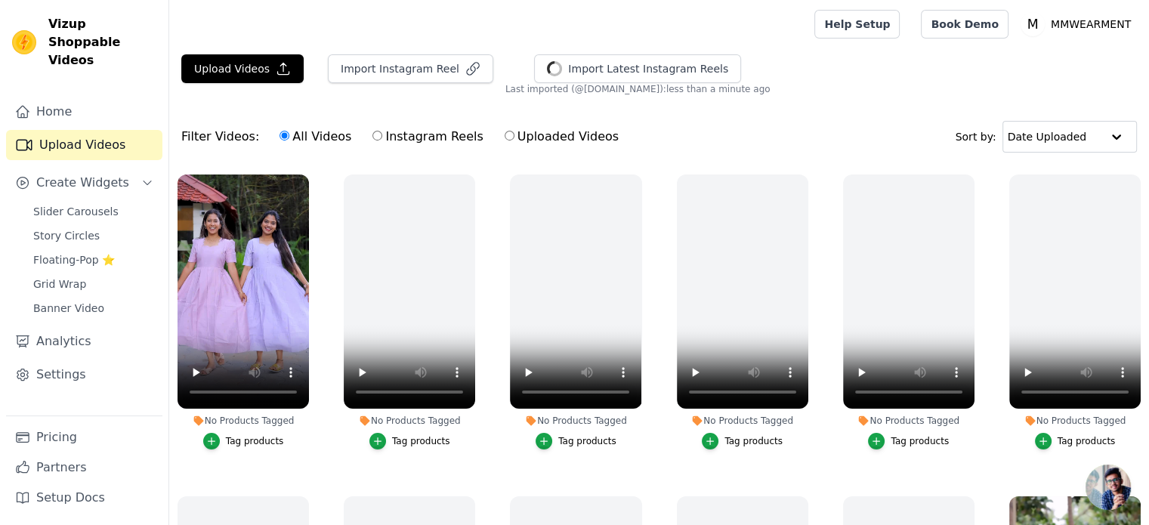
click at [381, 134] on label "Instagram Reels" at bounding box center [428, 137] width 112 height 20
click at [381, 134] on input "Instagram Reels" at bounding box center [377, 136] width 10 height 10
radio input "true"
click at [293, 138] on label "All Videos" at bounding box center [315, 137] width 73 height 20
click at [289, 138] on input "All Videos" at bounding box center [284, 136] width 10 height 10
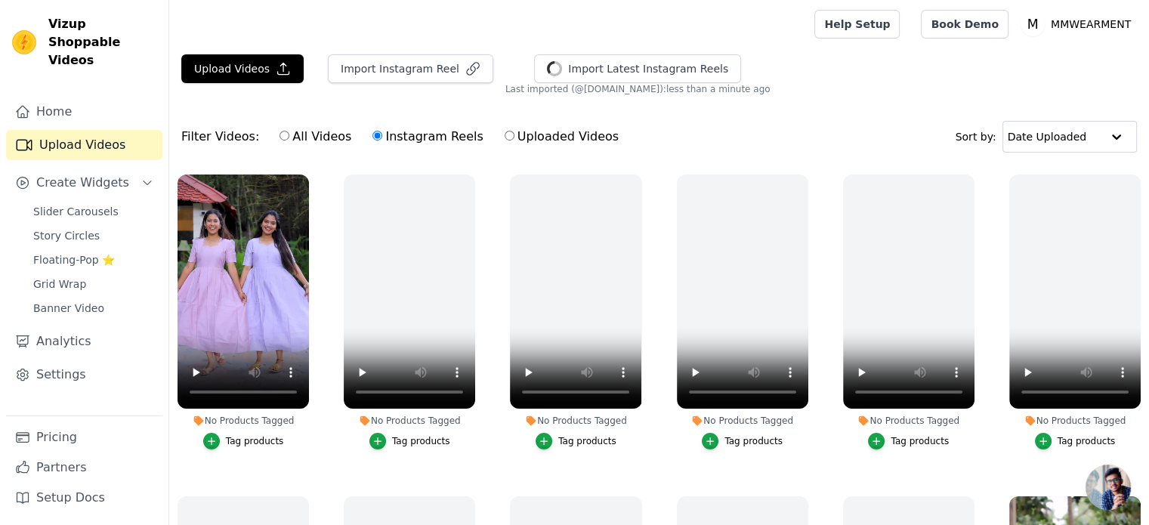
radio input "true"
click at [504, 129] on label "Uploaded Videos" at bounding box center [562, 137] width 116 height 20
click at [504, 131] on input "Uploaded Videos" at bounding box center [509, 136] width 10 height 10
radio input "true"
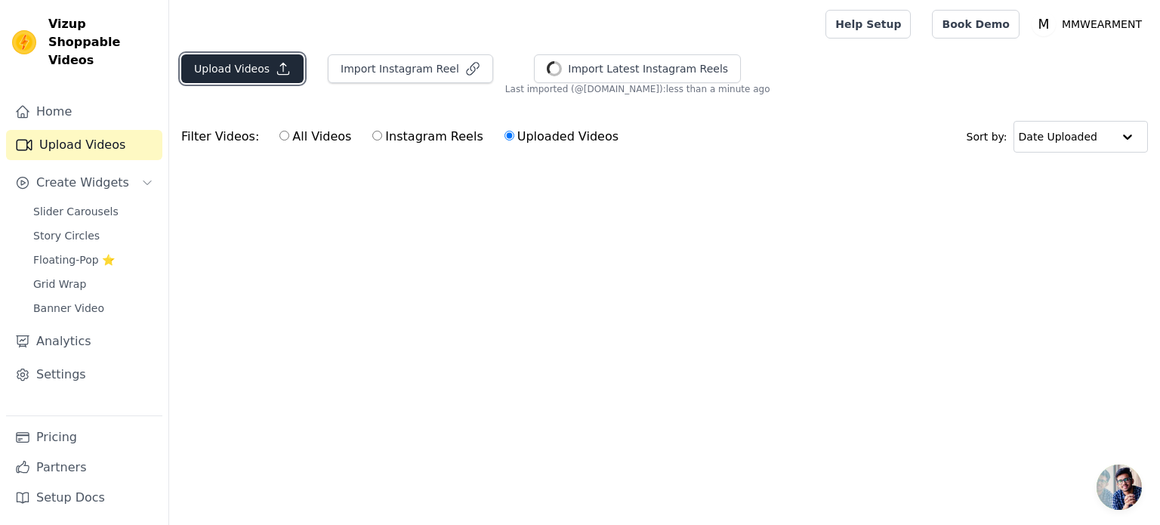
click at [266, 67] on button "Upload Videos" at bounding box center [242, 68] width 122 height 29
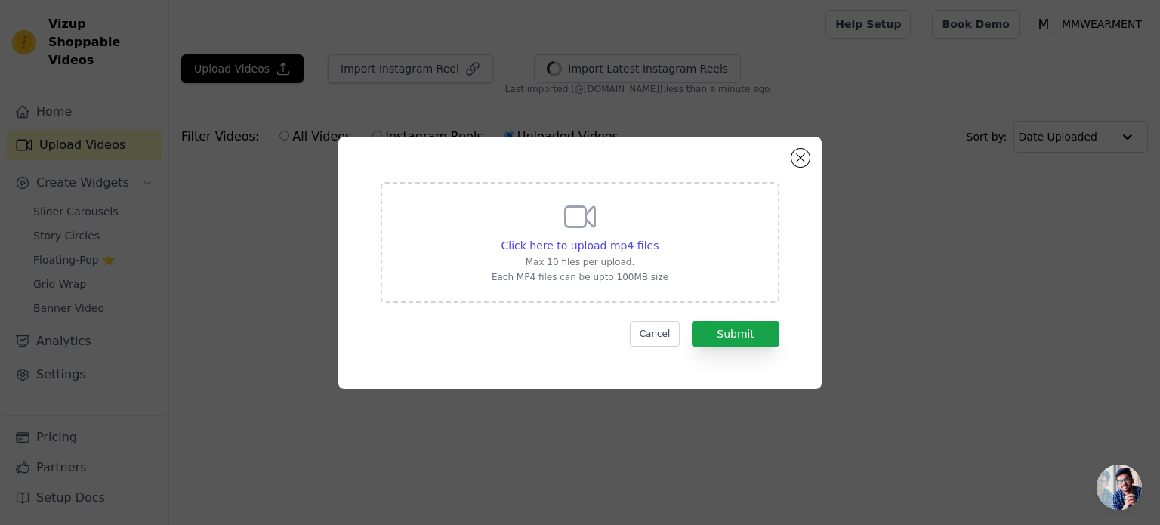
click at [921, 220] on div "Click here to upload mp4 files Max 10 files per upload. Each MP4 files can be u…" at bounding box center [580, 263] width 1112 height 301
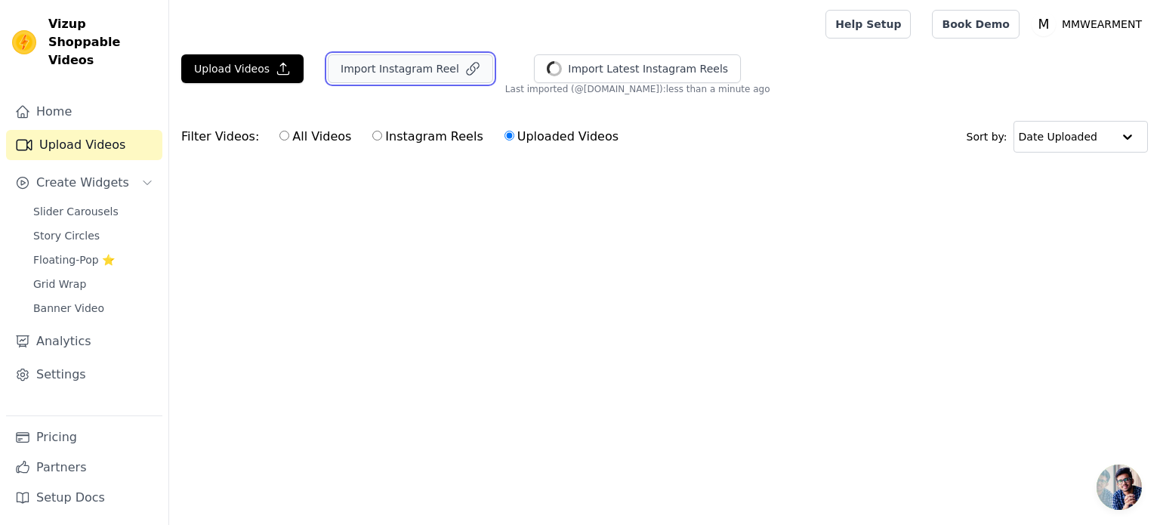
click at [391, 78] on button "Import Instagram Reel" at bounding box center [410, 68] width 165 height 29
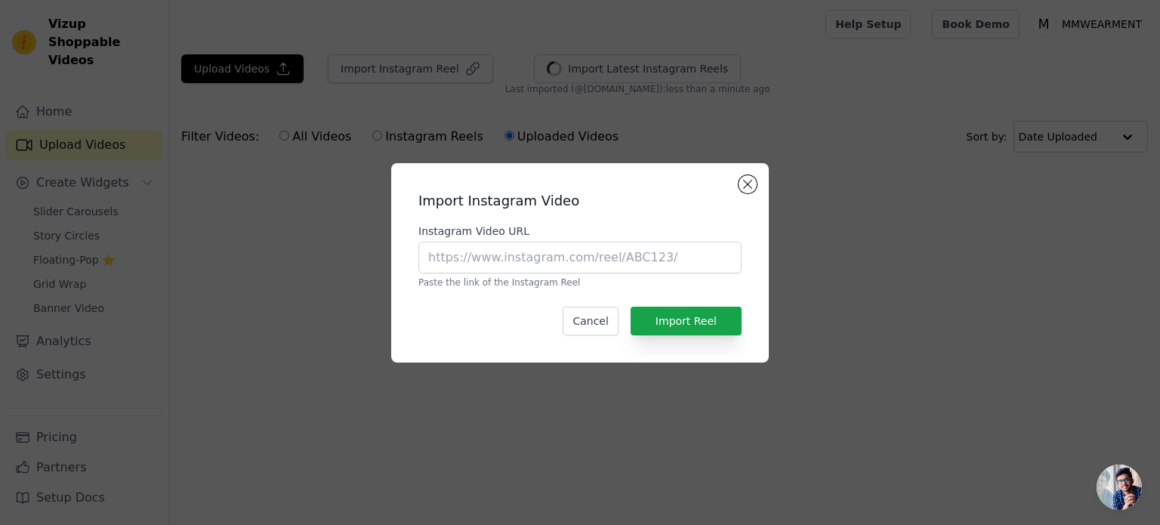
click at [339, 214] on div "Import Instagram Video Instagram Video URL Paste the link of the Instagram Reel…" at bounding box center [580, 263] width 1112 height 248
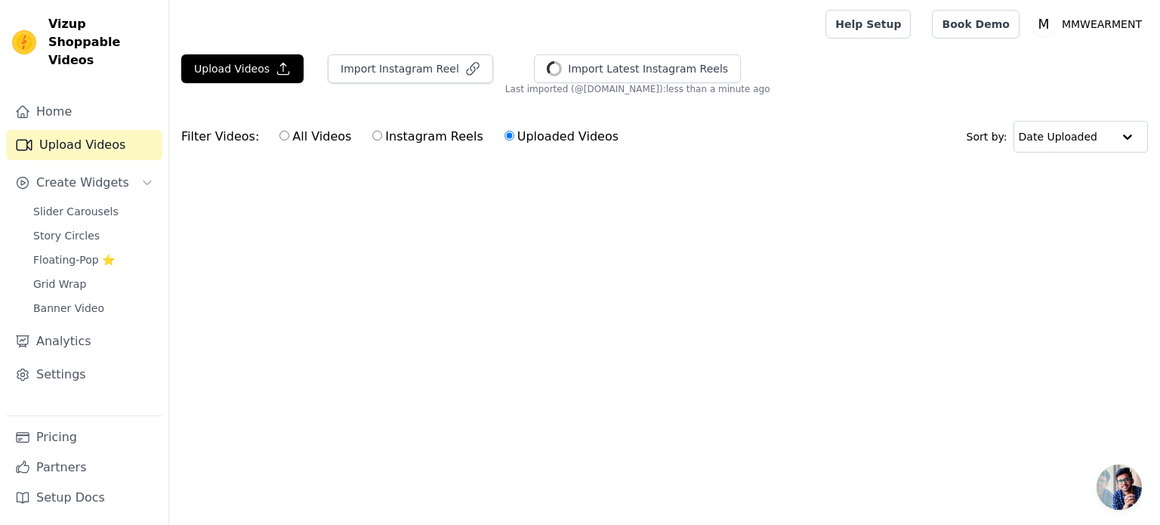
click at [296, 132] on label "All Videos" at bounding box center [315, 137] width 73 height 20
click at [289, 132] on input "All Videos" at bounding box center [284, 136] width 10 height 10
radio input "true"
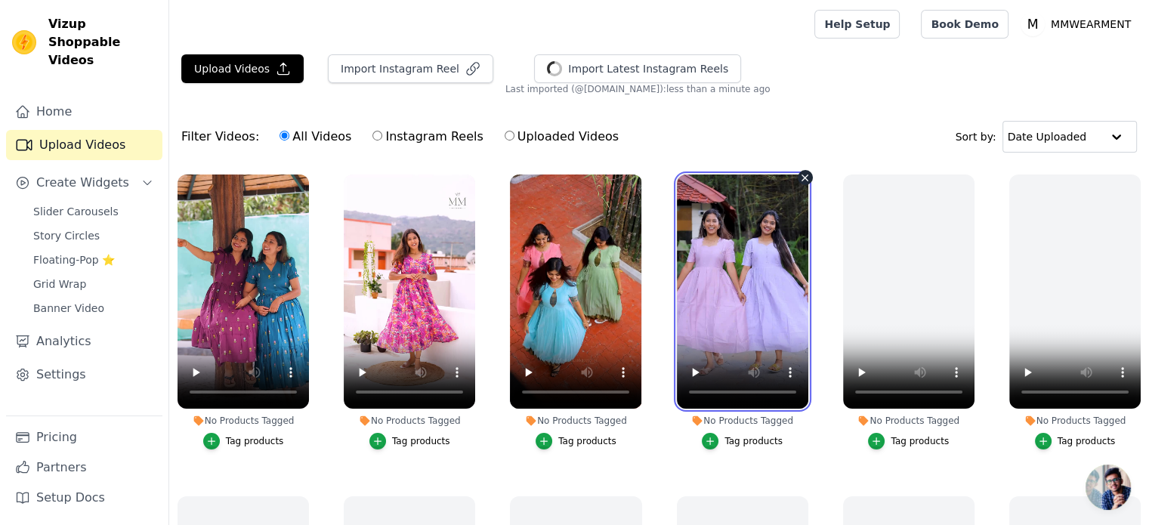
click at [755, 232] on video at bounding box center [742, 291] width 131 height 234
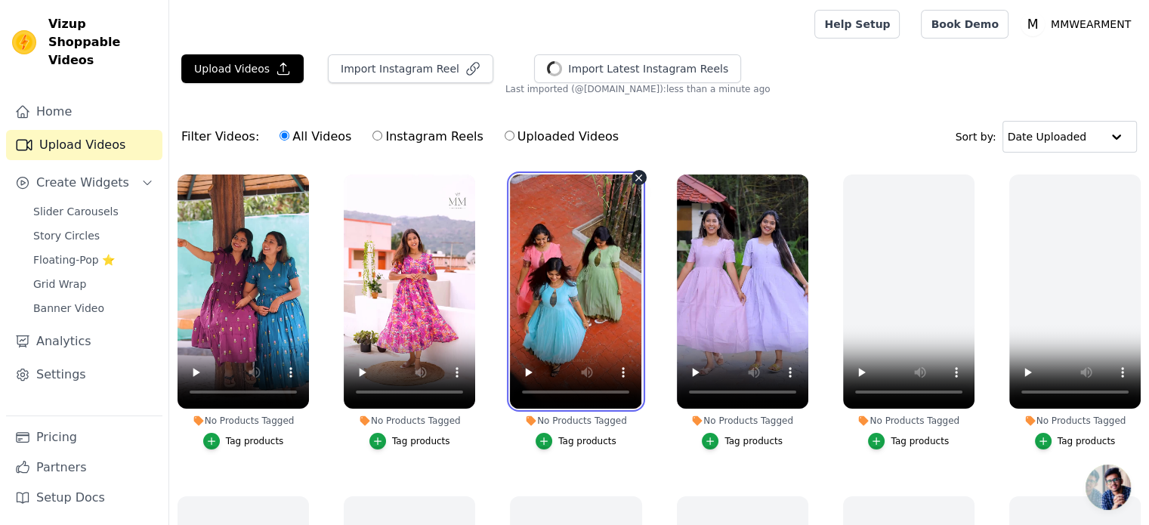
click at [628, 250] on video at bounding box center [575, 291] width 131 height 234
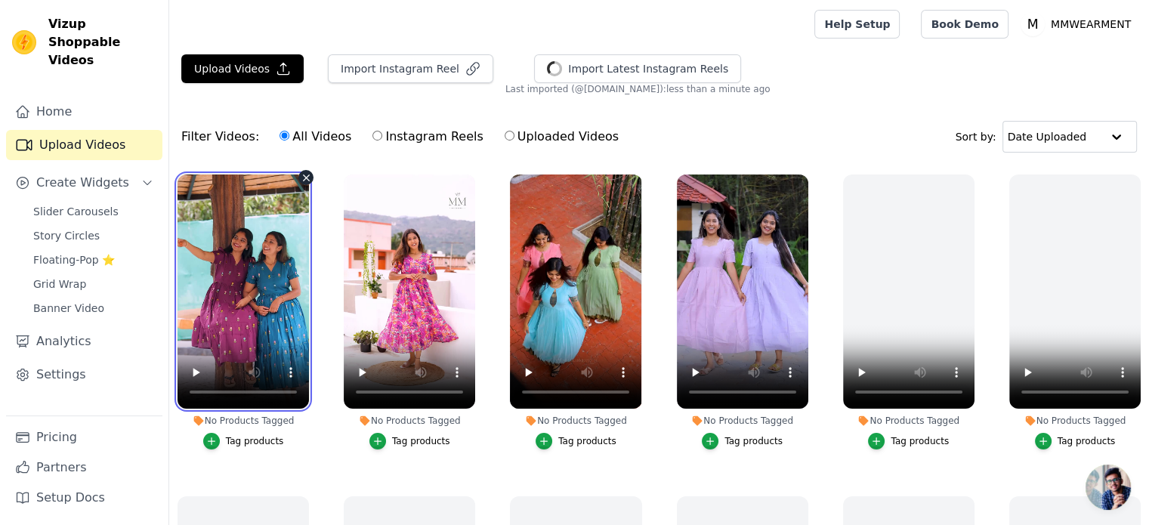
click at [278, 261] on video at bounding box center [242, 291] width 131 height 234
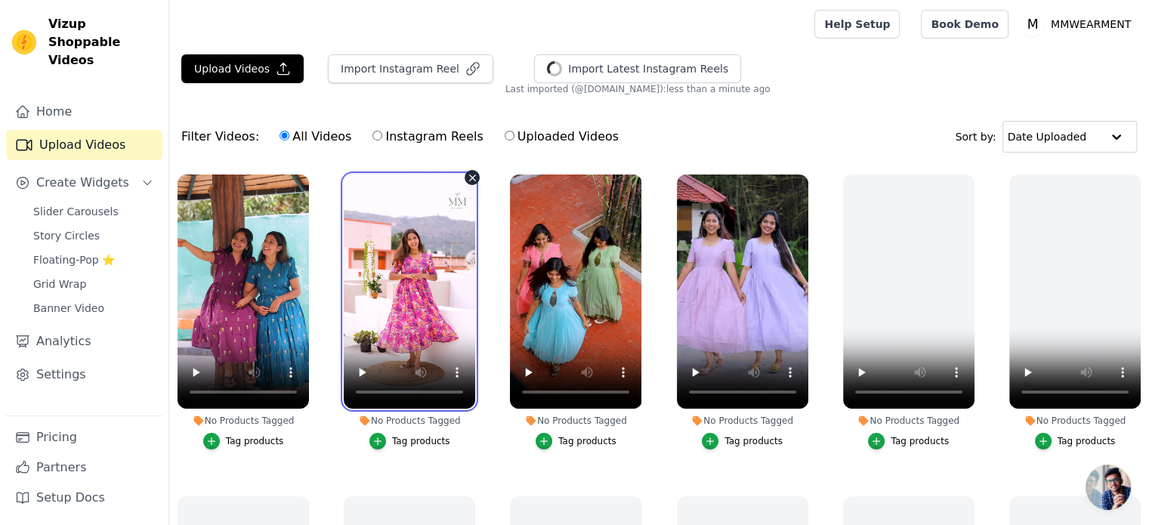
click at [375, 261] on video at bounding box center [409, 291] width 131 height 234
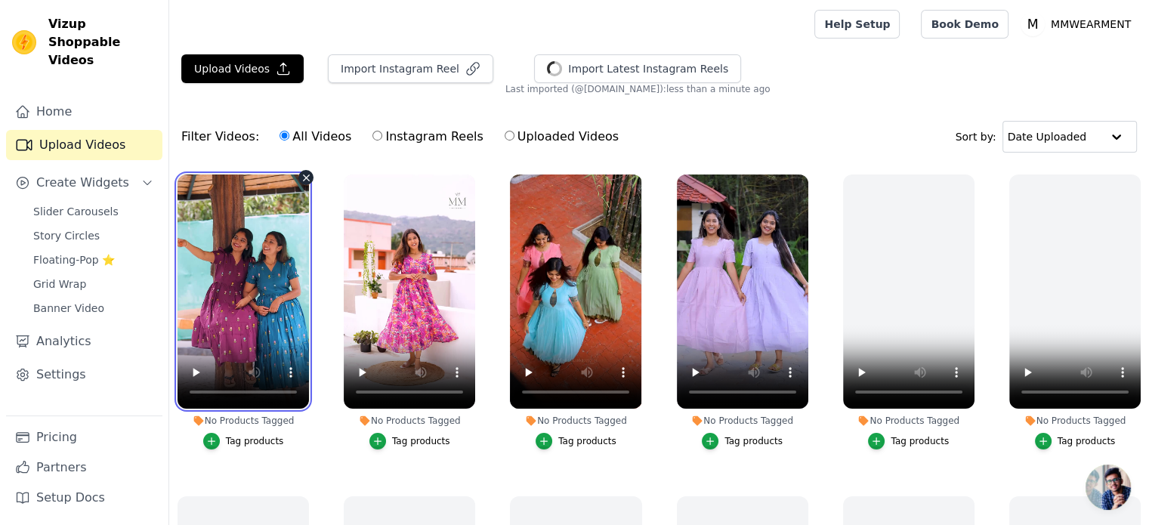
click at [233, 253] on video at bounding box center [242, 291] width 131 height 234
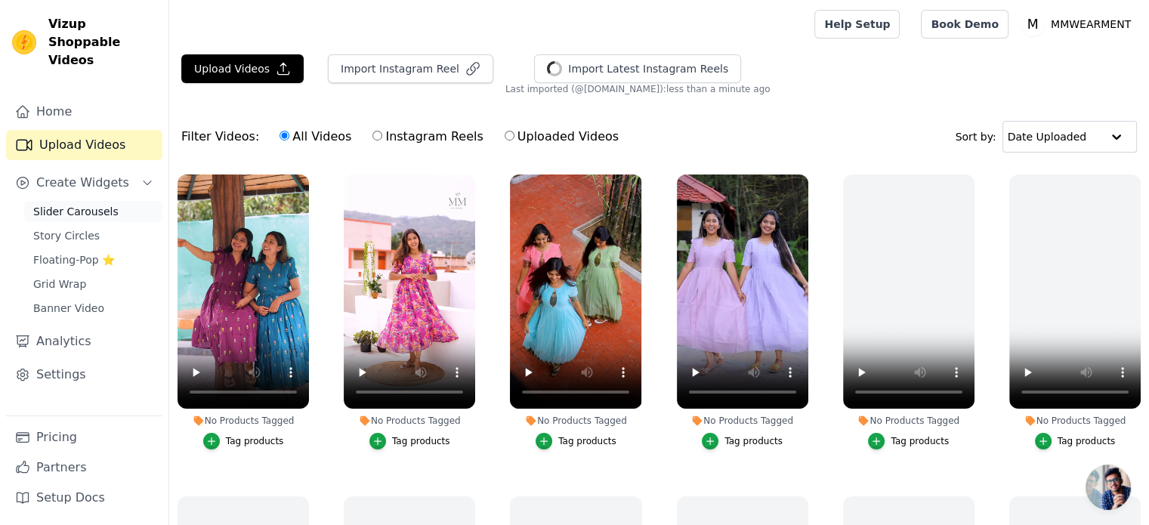
click at [76, 204] on span "Slider Carousels" at bounding box center [75, 211] width 85 height 15
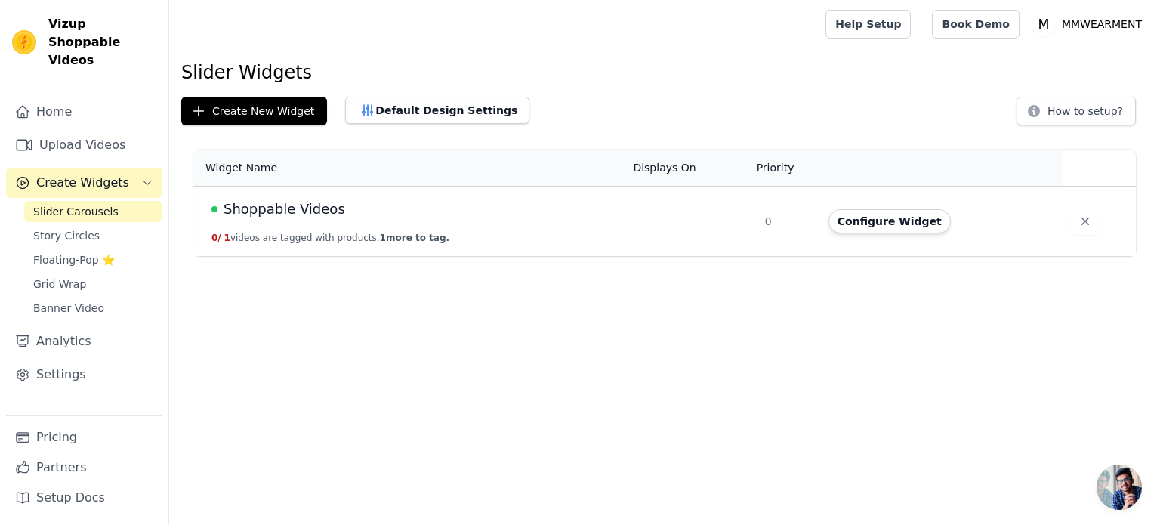
click at [311, 211] on span "Shoppable Videos" at bounding box center [285, 209] width 122 height 21
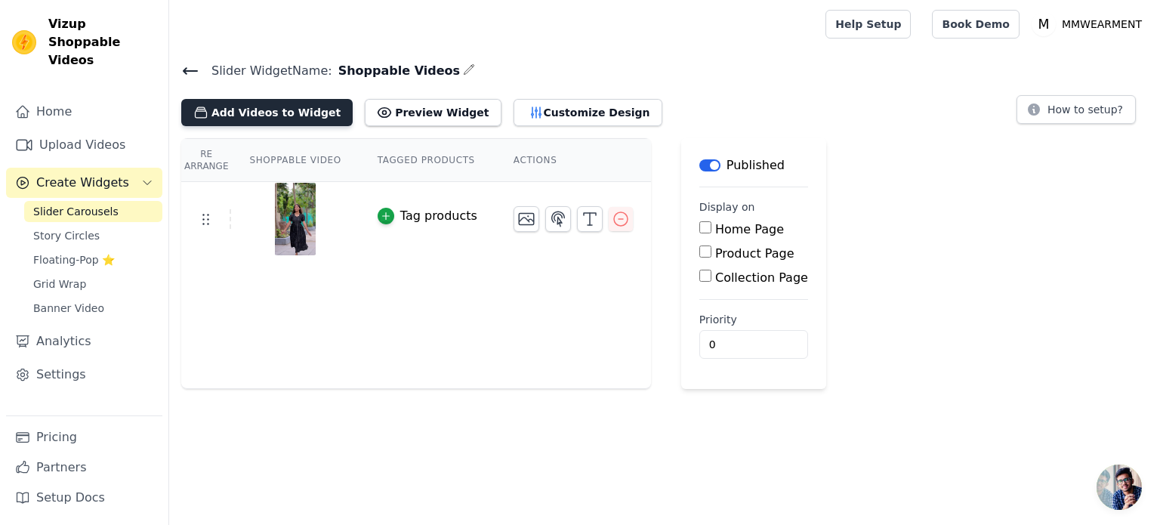
click at [284, 119] on button "Add Videos to Widget" at bounding box center [266, 112] width 171 height 27
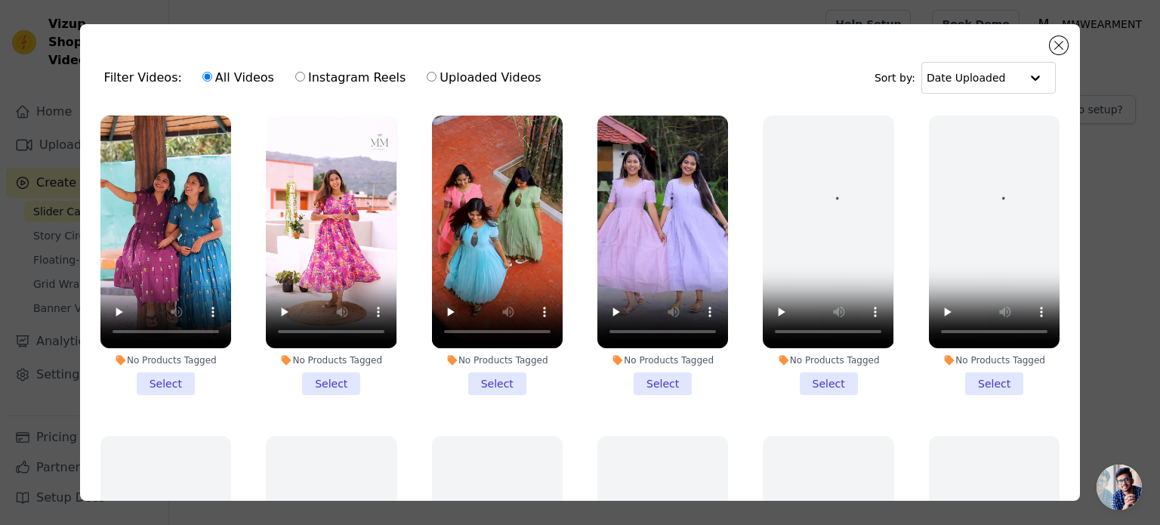
click at [355, 77] on label "Instagram Reels" at bounding box center [351, 78] width 112 height 20
click at [305, 77] on input "Instagram Reels" at bounding box center [300, 77] width 10 height 10
radio input "true"
click at [442, 77] on label "Uploaded Videos" at bounding box center [484, 78] width 116 height 20
click at [436, 77] on input "Uploaded Videos" at bounding box center [432, 77] width 10 height 10
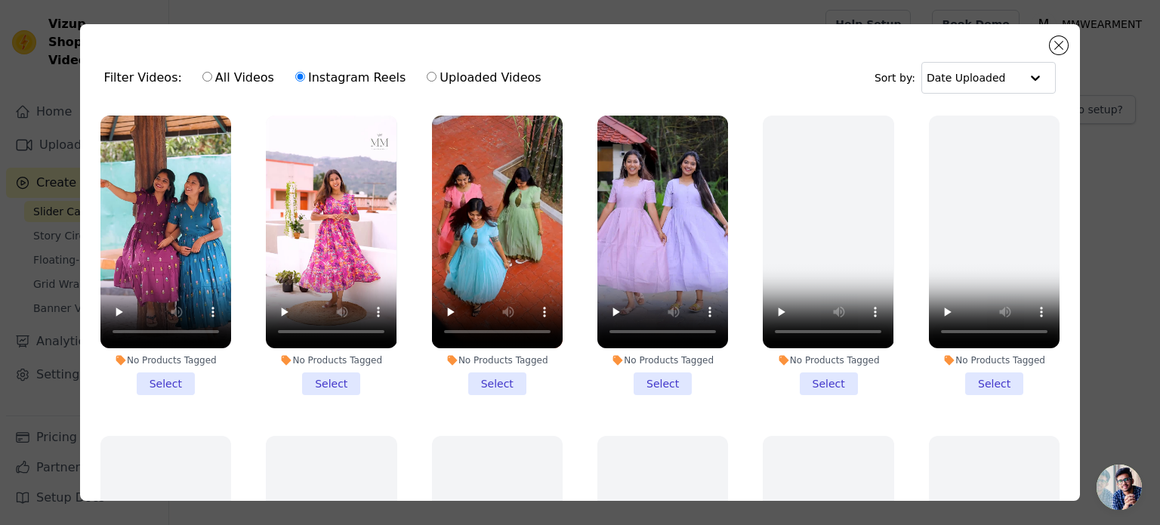
radio input "true"
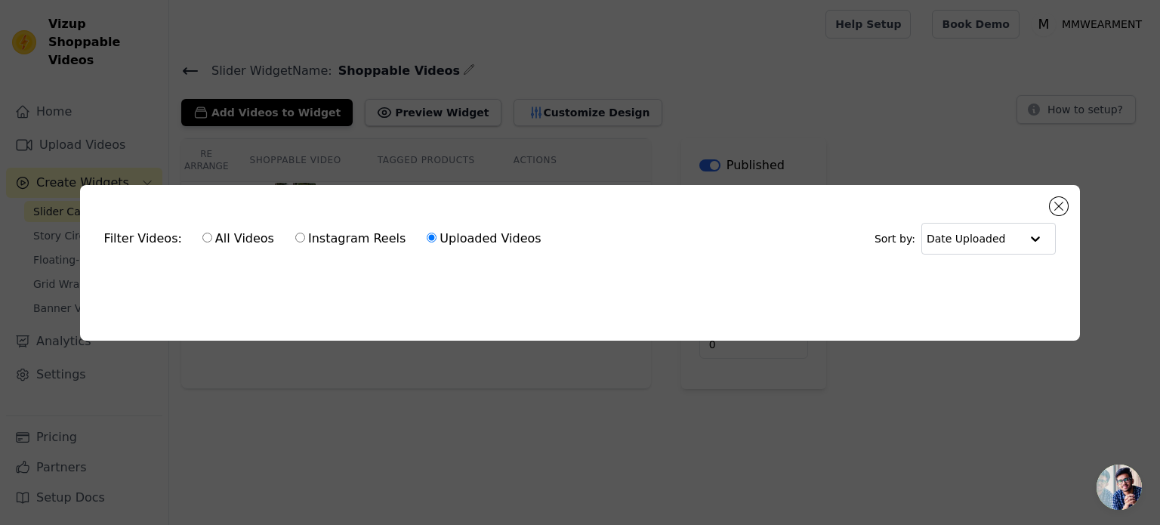
click at [246, 233] on label "All Videos" at bounding box center [238, 239] width 73 height 20
click at [212, 233] on input "All Videos" at bounding box center [207, 238] width 10 height 10
radio input "true"
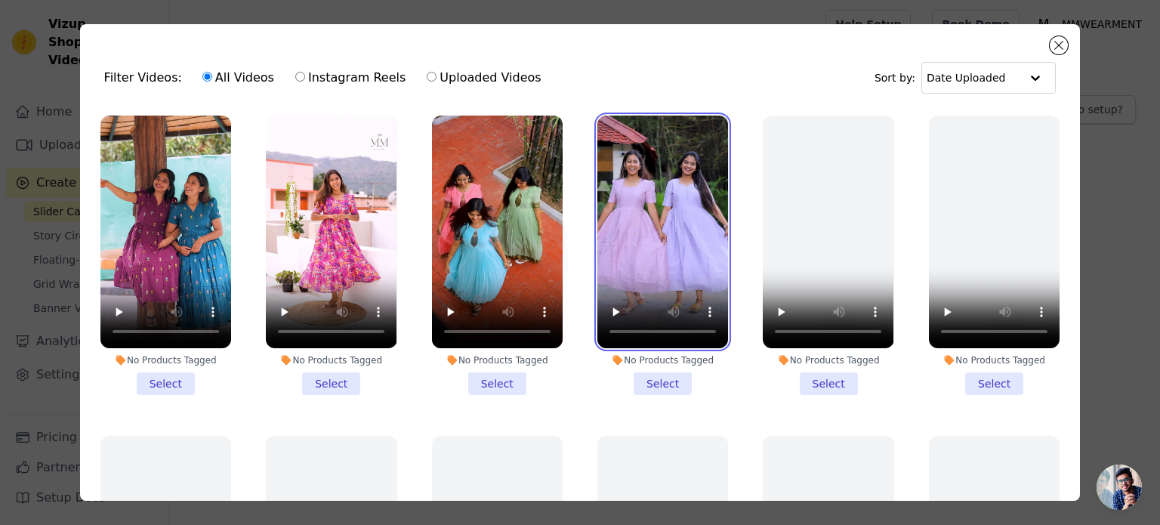
click at [677, 227] on video at bounding box center [662, 232] width 131 height 233
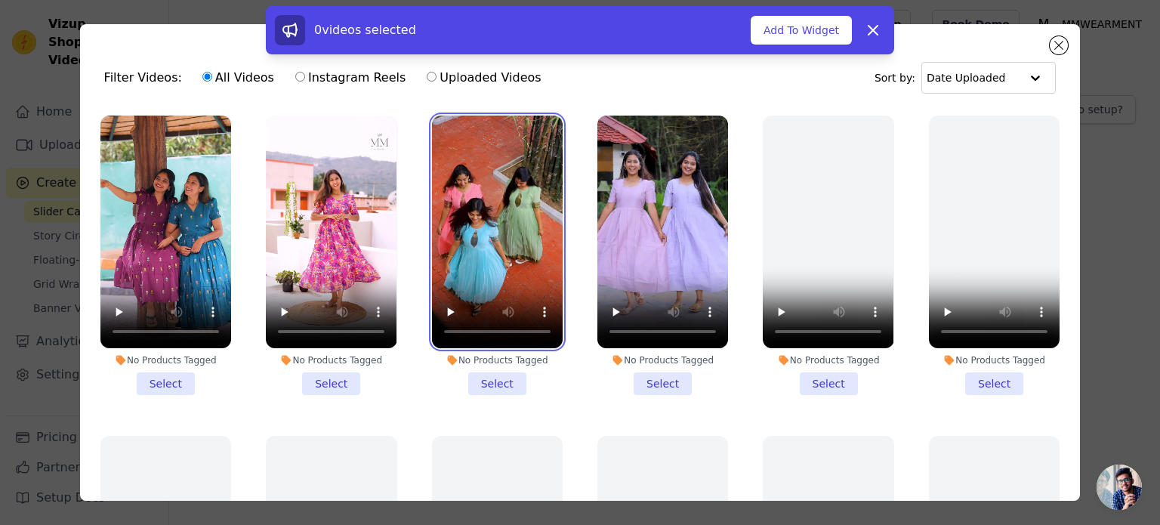
click at [496, 236] on video at bounding box center [497, 232] width 131 height 233
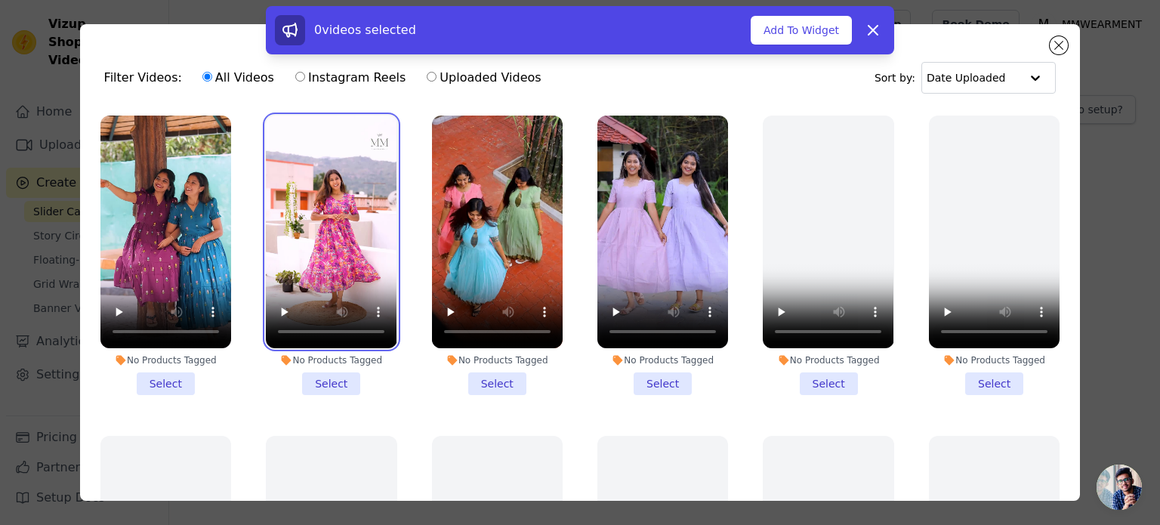
click at [386, 239] on video at bounding box center [331, 232] width 131 height 233
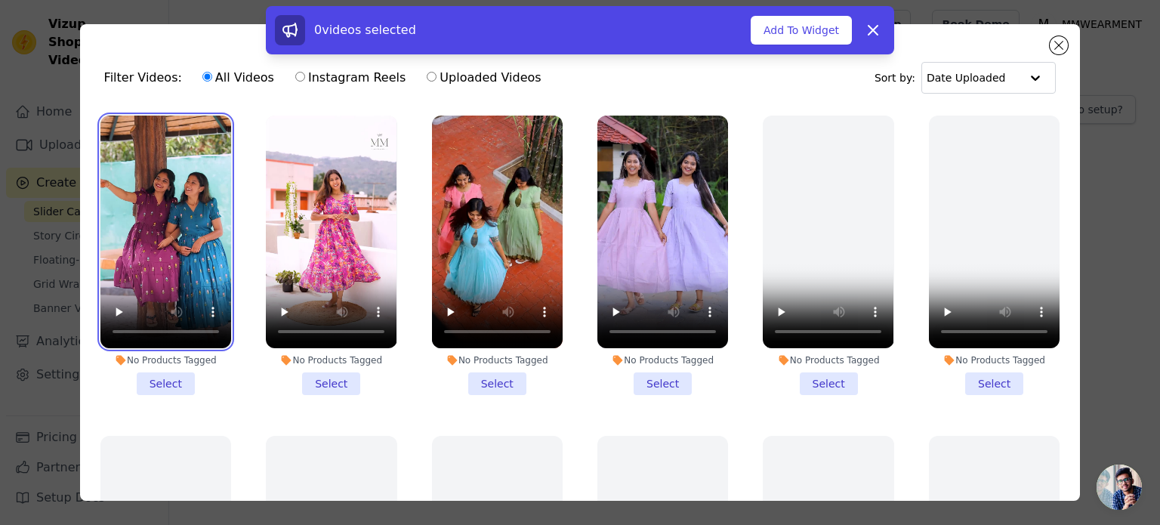
click at [186, 227] on video at bounding box center [165, 232] width 131 height 233
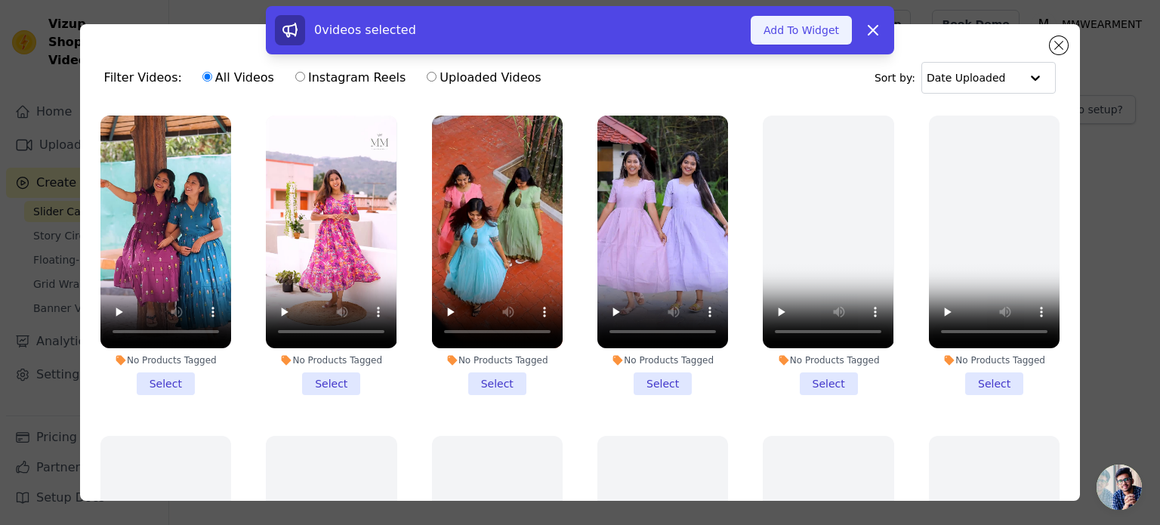
click at [820, 35] on button "Add To Widget" at bounding box center [801, 30] width 101 height 29
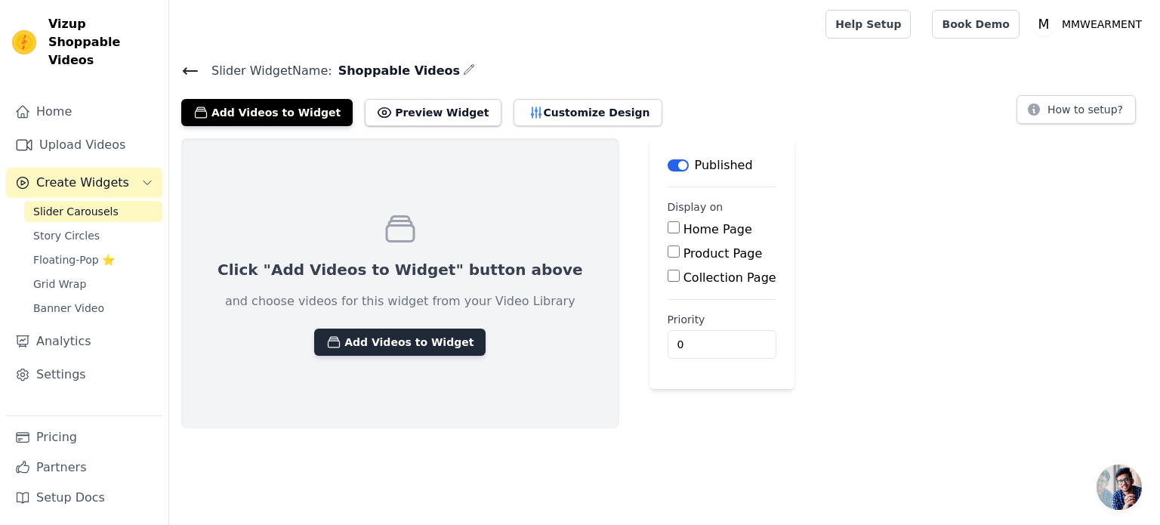
click at [370, 332] on button "Add Videos to Widget" at bounding box center [399, 341] width 171 height 27
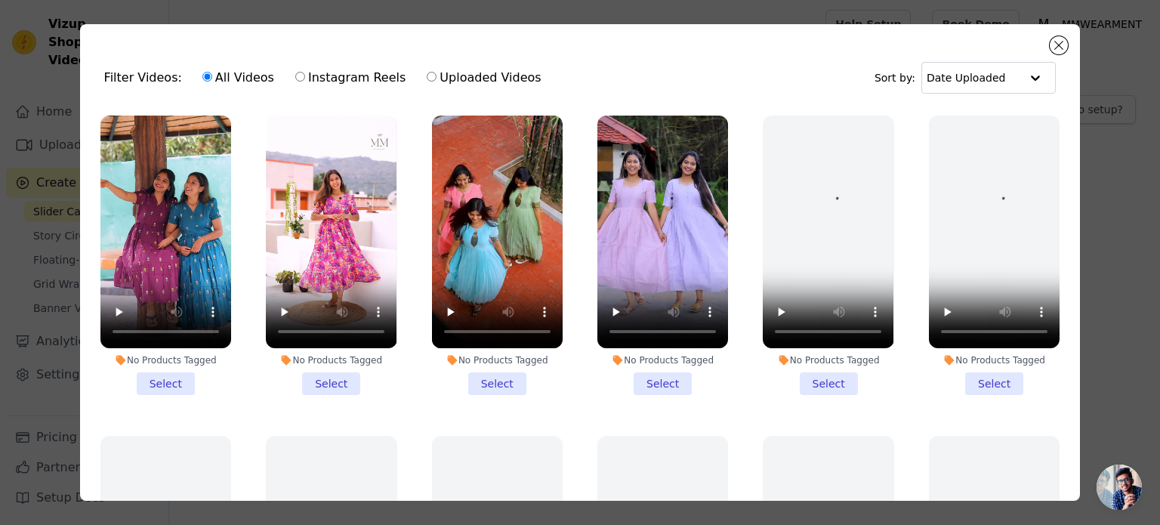
click at [816, 374] on li "No Products Tagged Select" at bounding box center [828, 255] width 131 height 279
click at [0, 0] on input "No Products Tagged Select" at bounding box center [0, 0] width 0 height 0
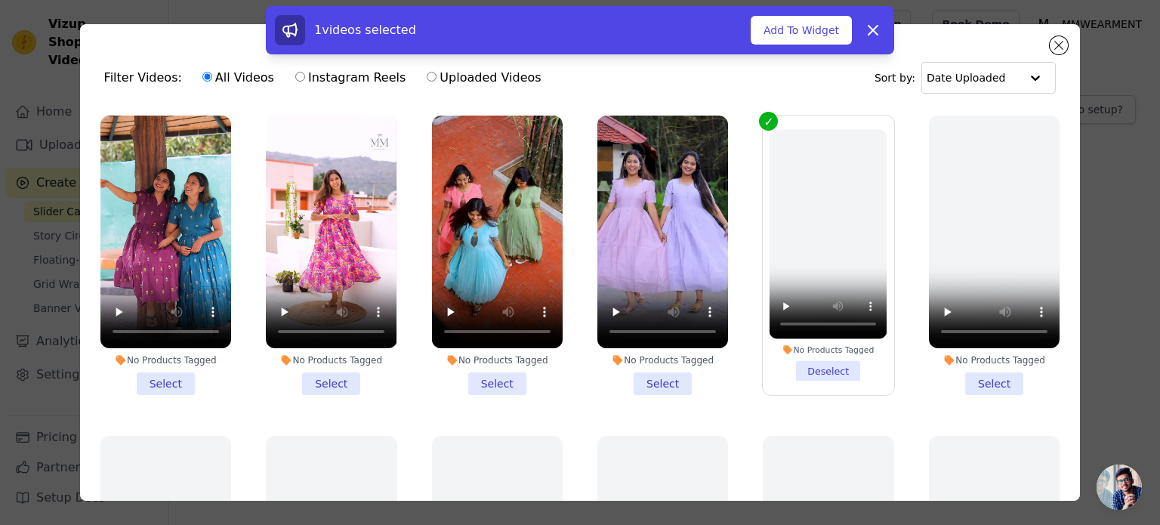
click at [656, 378] on li "No Products Tagged Select" at bounding box center [662, 255] width 131 height 279
click at [0, 0] on input "No Products Tagged Select" at bounding box center [0, 0] width 0 height 0
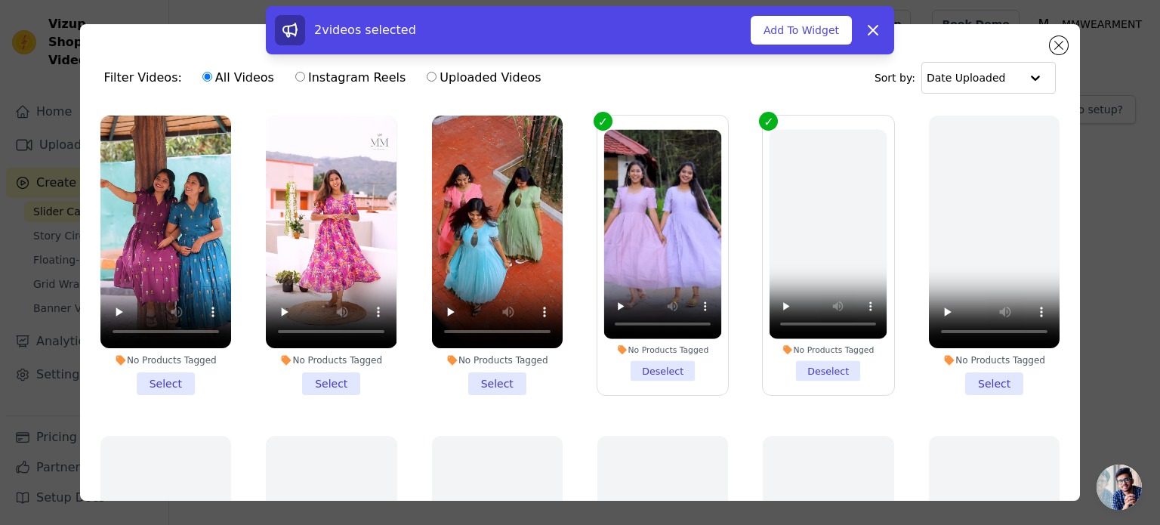
click at [826, 368] on li "No Products Tagged Deselect" at bounding box center [829, 255] width 118 height 251
click at [0, 0] on input "No Products Tagged Deselect" at bounding box center [0, 0] width 0 height 0
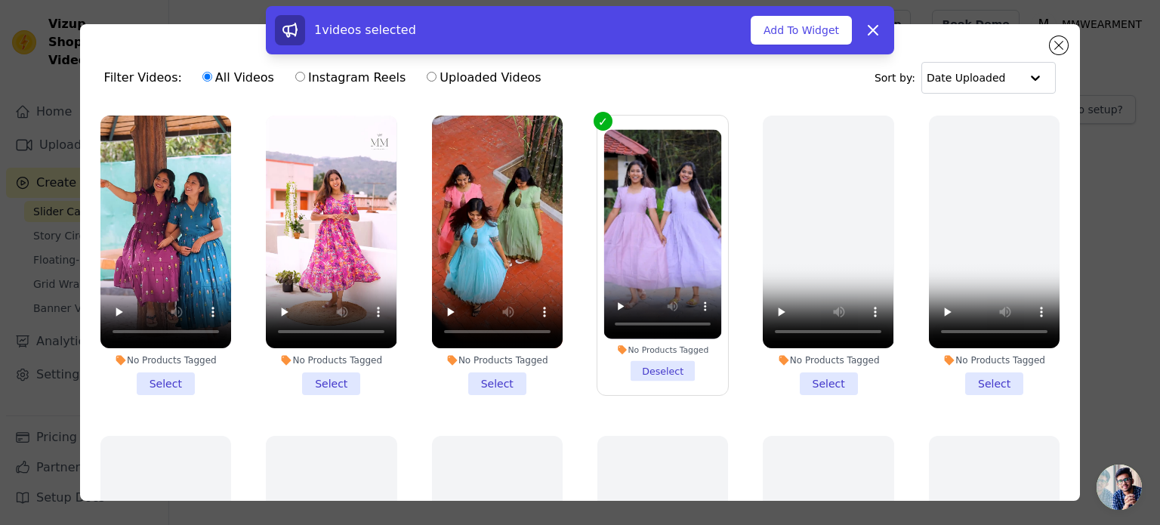
click at [489, 373] on li "No Products Tagged Select" at bounding box center [497, 255] width 131 height 279
click at [0, 0] on input "No Products Tagged Select" at bounding box center [0, 0] width 0 height 0
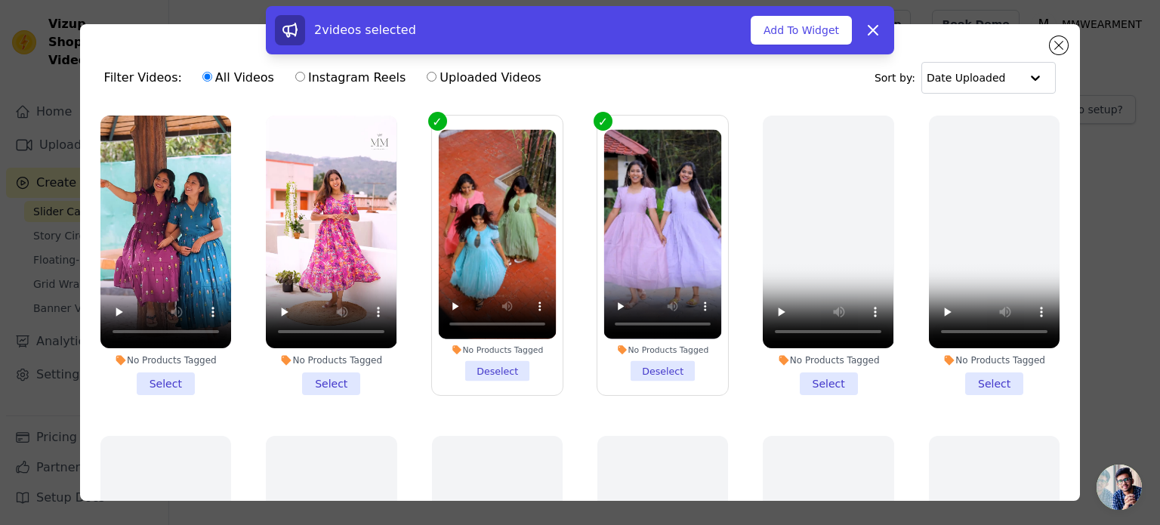
drag, startPoint x: 319, startPoint y: 378, endPoint x: 258, endPoint y: 378, distance: 61.2
click at [320, 378] on li "No Products Tagged Select" at bounding box center [331, 255] width 131 height 279
click at [0, 0] on input "No Products Tagged Select" at bounding box center [0, 0] width 0 height 0
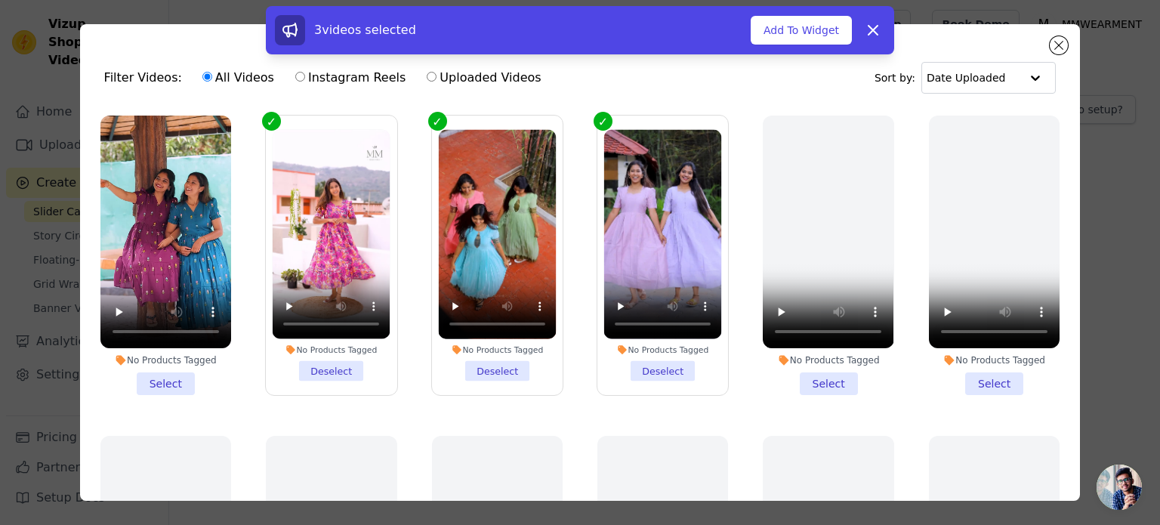
click at [170, 380] on li "No Products Tagged Select" at bounding box center [165, 255] width 131 height 279
click at [0, 0] on input "No Products Tagged Select" at bounding box center [0, 0] width 0 height 0
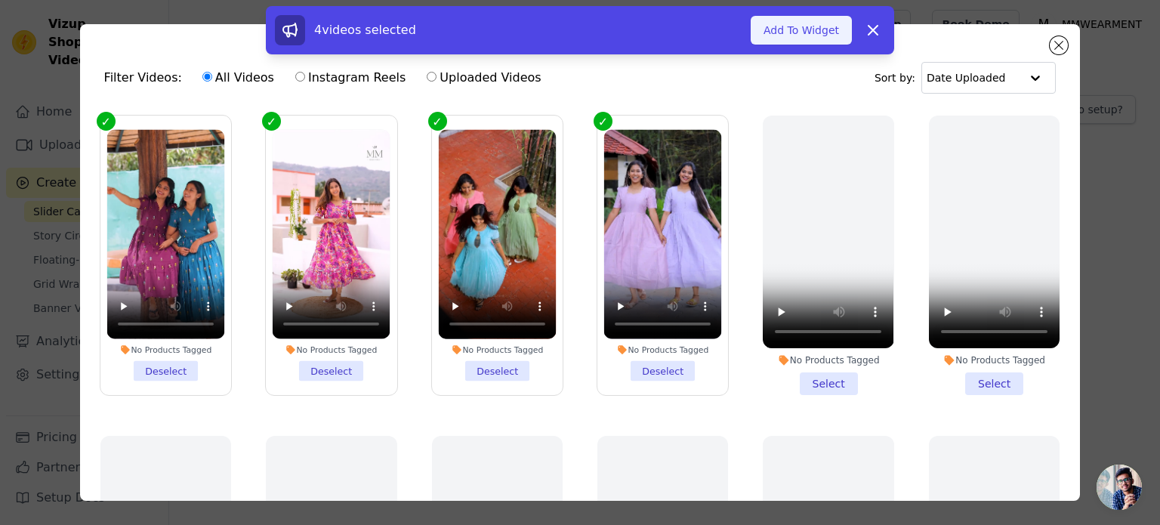
click at [810, 29] on button "Add To Widget" at bounding box center [801, 30] width 101 height 29
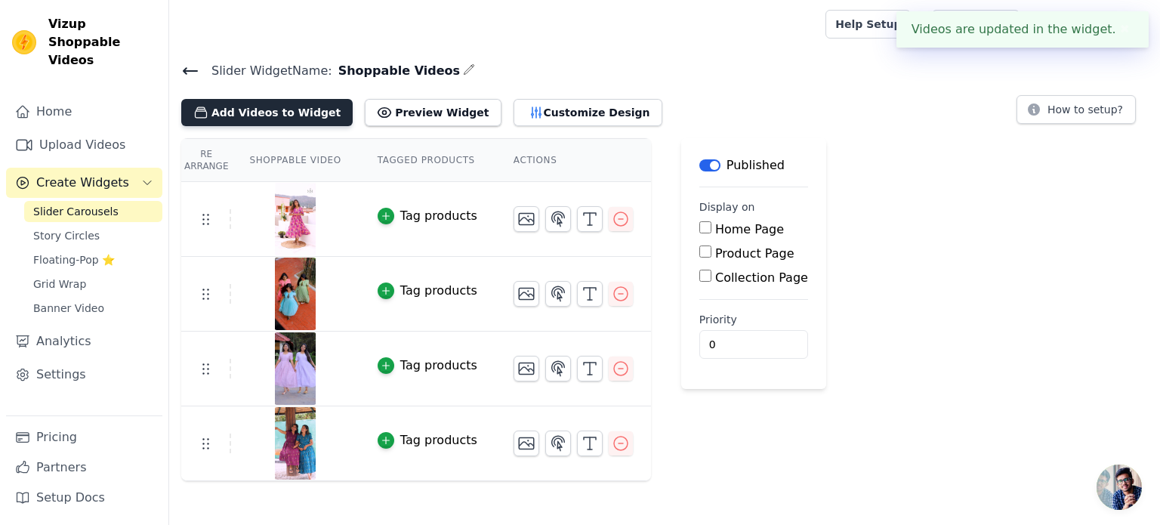
click at [287, 119] on button "Add Videos to Widget" at bounding box center [266, 112] width 171 height 27
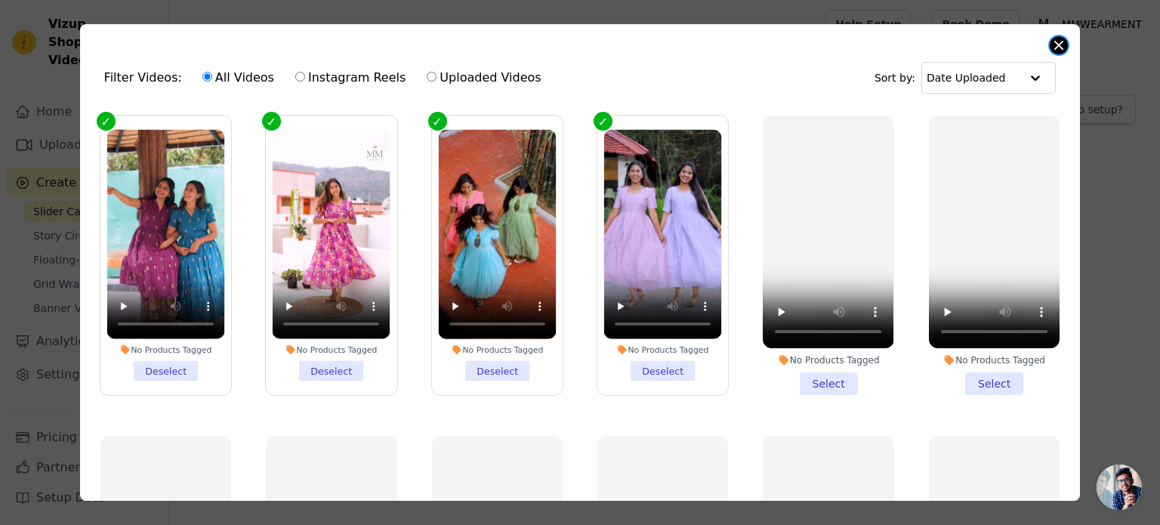
click at [1063, 44] on button "Close modal" at bounding box center [1059, 45] width 18 height 18
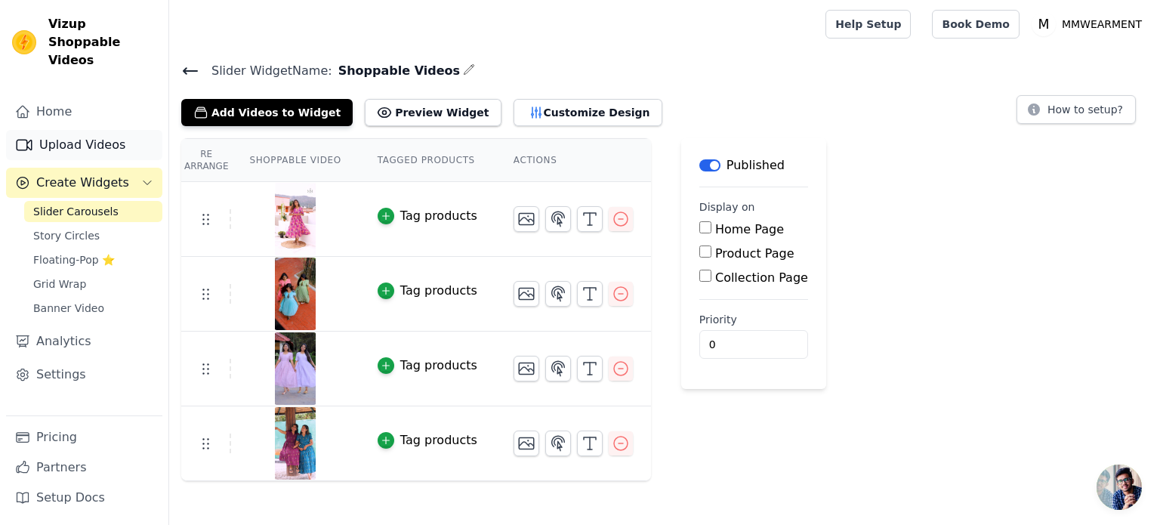
click at [89, 130] on link "Upload Videos" at bounding box center [84, 145] width 156 height 30
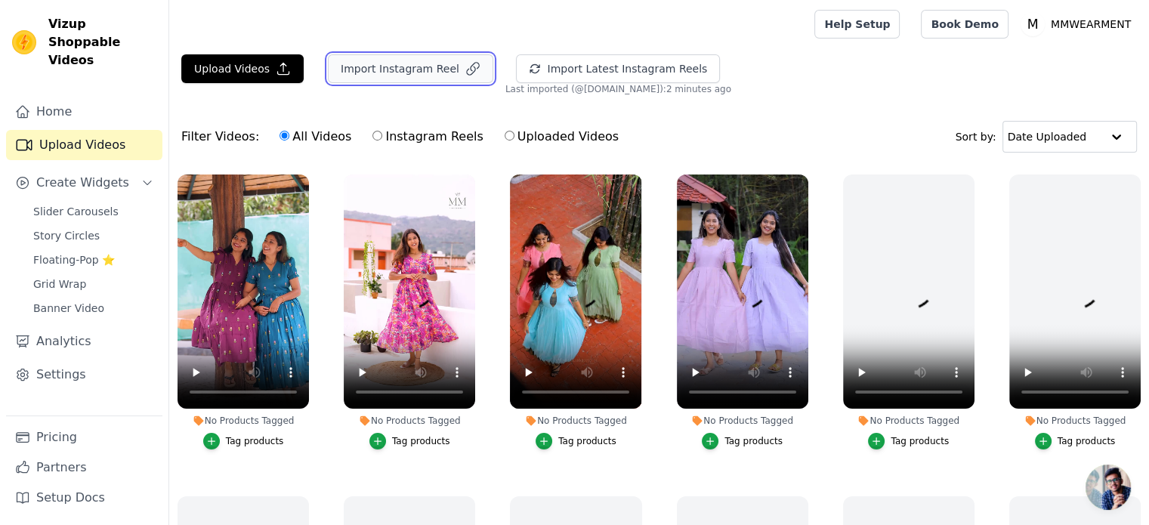
click at [348, 79] on button "Import Instagram Reel" at bounding box center [410, 68] width 165 height 29
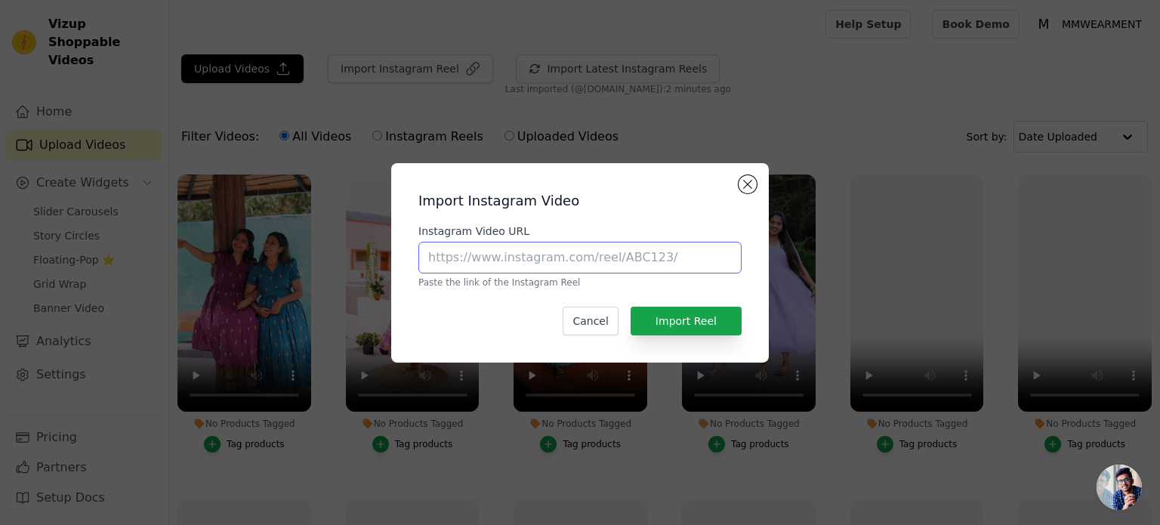
click at [538, 248] on input "Instagram Video URL" at bounding box center [579, 258] width 323 height 32
paste input "https://www.instagram.com/reel/DNvVb8P3li7/?utm_source=ig_web_copy_link&igsh=Mz…"
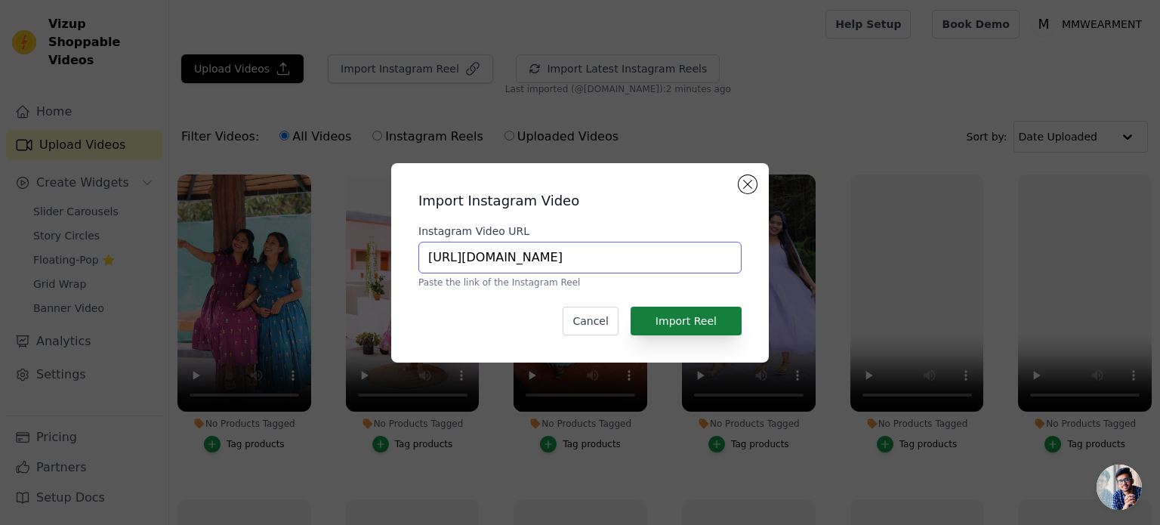
type input "https://www.instagram.com/reel/DNvVb8P3li7/?utm_source=ig_web_copy_link&igsh=Mz…"
click at [671, 324] on button "Import Reel" at bounding box center [686, 321] width 111 height 29
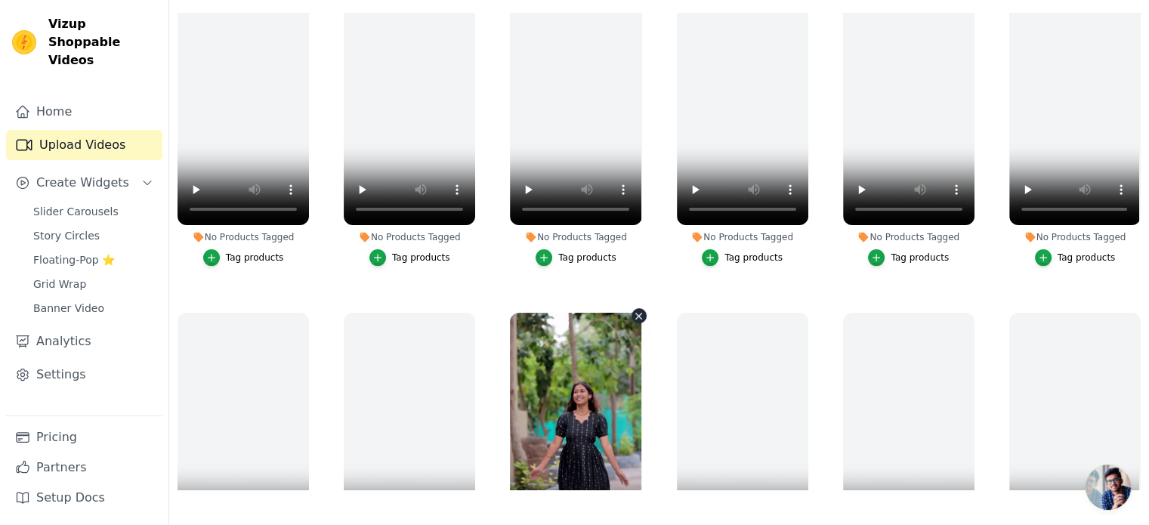
scroll to position [151, 0]
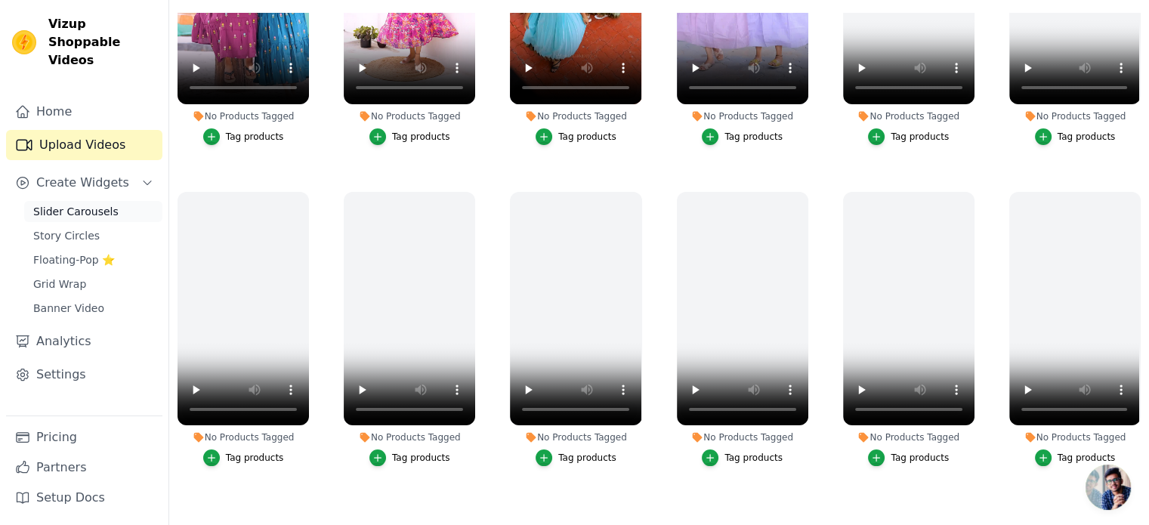
click at [100, 204] on span "Slider Carousels" at bounding box center [75, 211] width 85 height 15
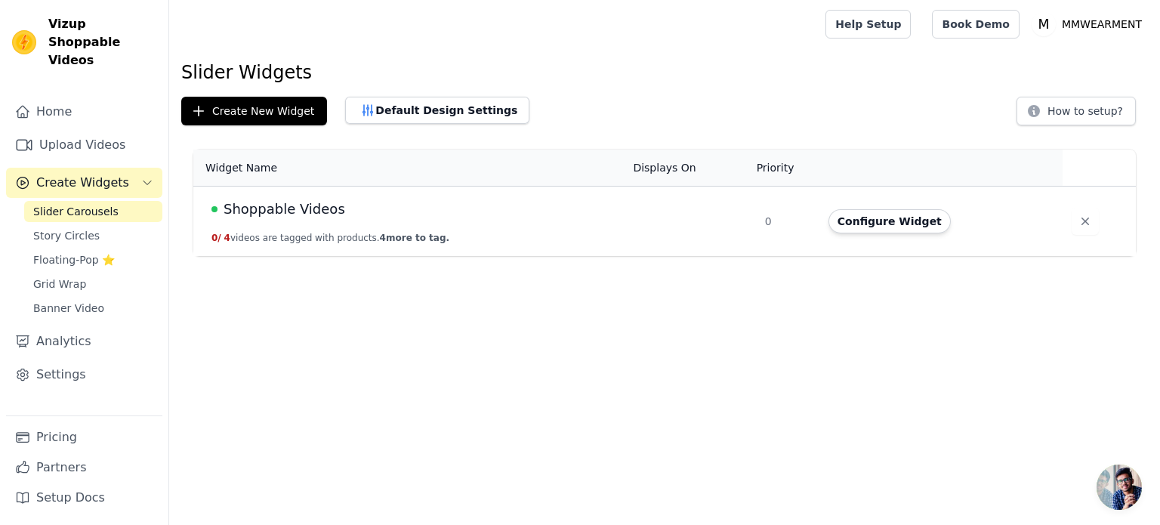
click at [260, 204] on span "Shoppable Videos" at bounding box center [285, 209] width 122 height 21
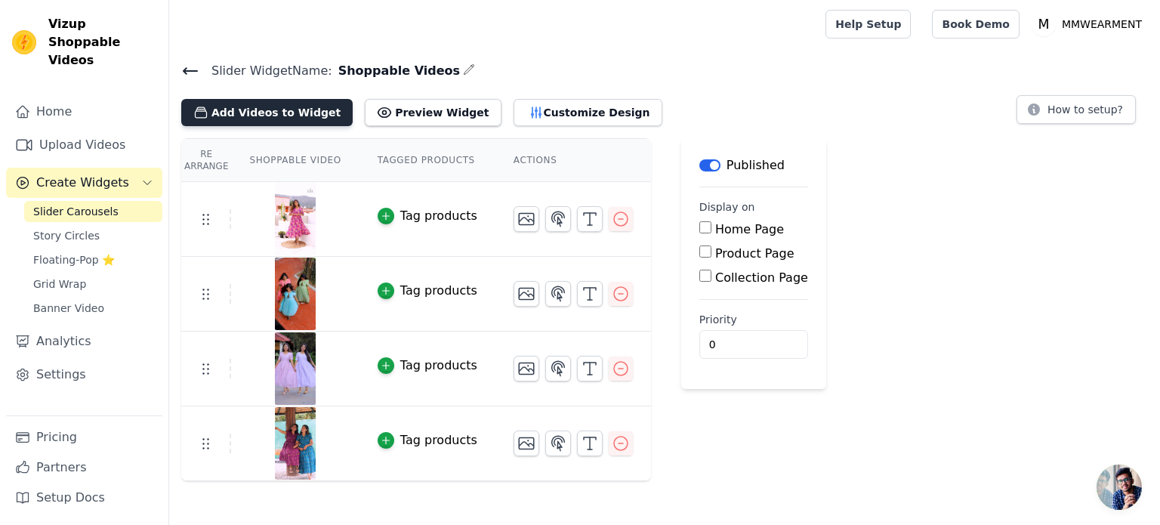
click at [288, 117] on button "Add Videos to Widget" at bounding box center [266, 112] width 171 height 27
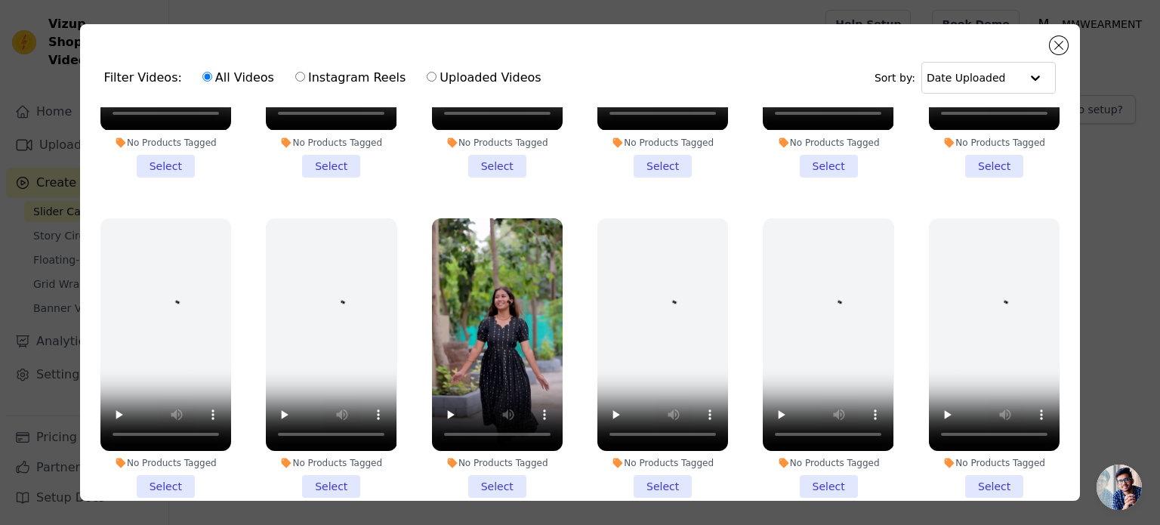
scroll to position [604, 0]
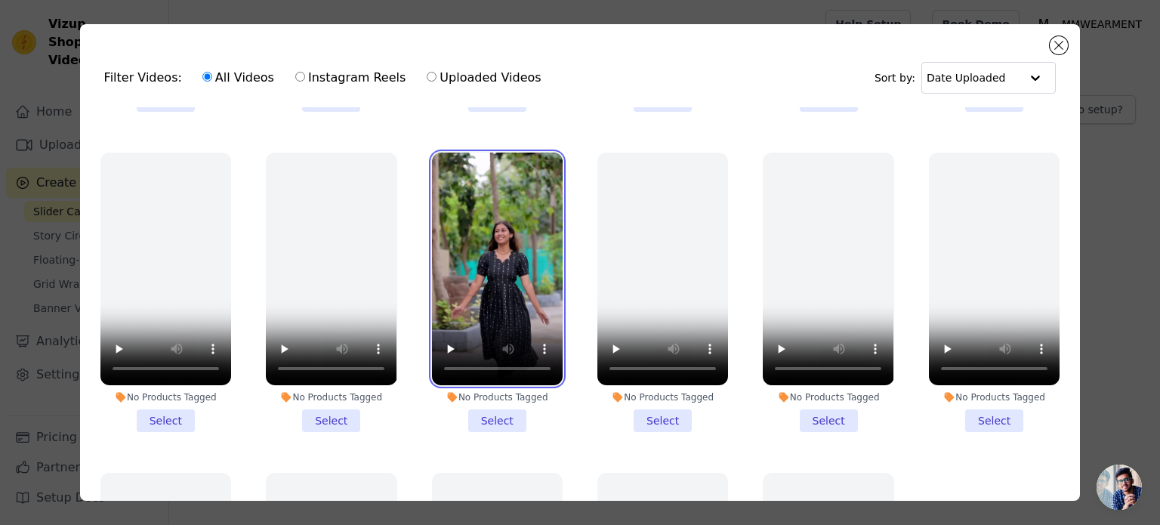
click at [479, 255] on video at bounding box center [497, 269] width 131 height 233
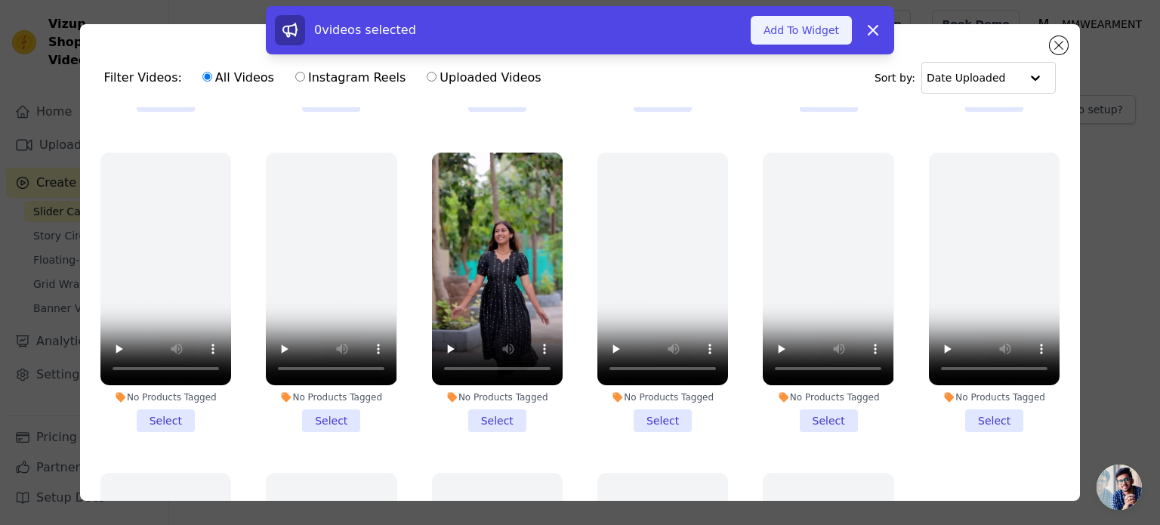
click at [791, 36] on button "Add To Widget" at bounding box center [801, 30] width 101 height 29
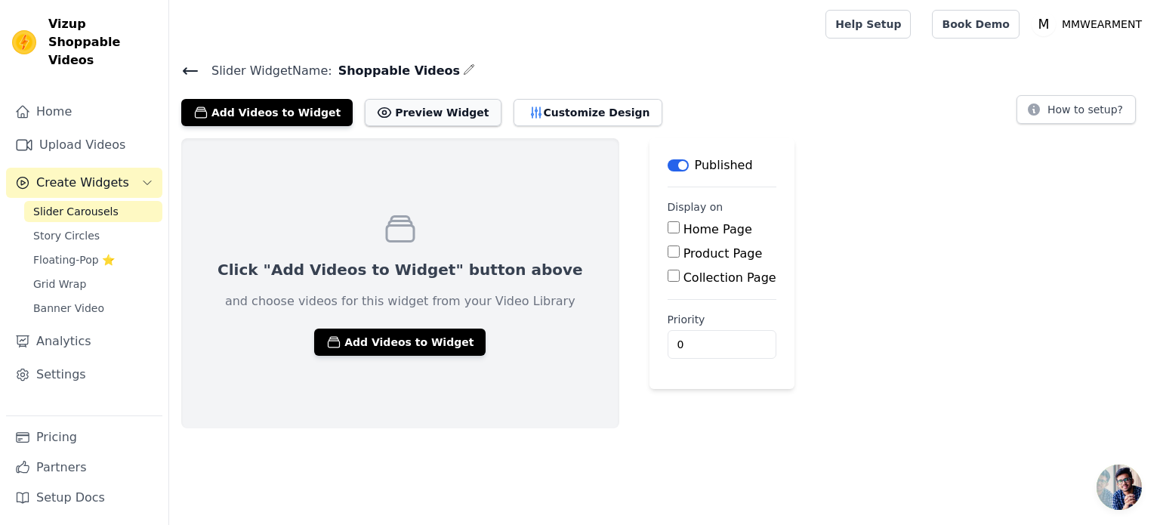
click at [418, 126] on div "Slider Widget Name: Shoppable Videos Add Videos to Widget Preview Widget Custom…" at bounding box center [664, 244] width 991 height 368
click at [415, 118] on button "Preview Widget" at bounding box center [433, 112] width 136 height 27
click at [683, 229] on label "Home Page" at bounding box center [717, 229] width 69 height 14
click at [668, 229] on input "Home Page" at bounding box center [674, 227] width 12 height 12
checkbox input "true"
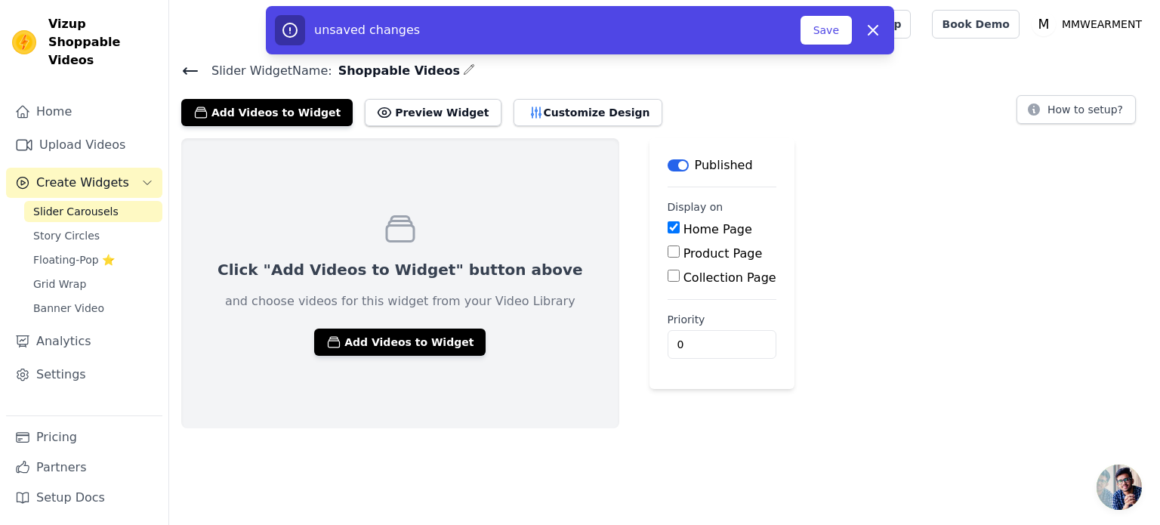
click at [683, 246] on label "Product Page" at bounding box center [722, 253] width 79 height 14
click at [668, 245] on input "Product Page" at bounding box center [674, 251] width 12 height 12
click at [668, 247] on input "Product Page" at bounding box center [674, 251] width 12 height 12
checkbox input "false"
click at [668, 222] on div "Home Page" at bounding box center [722, 230] width 109 height 18
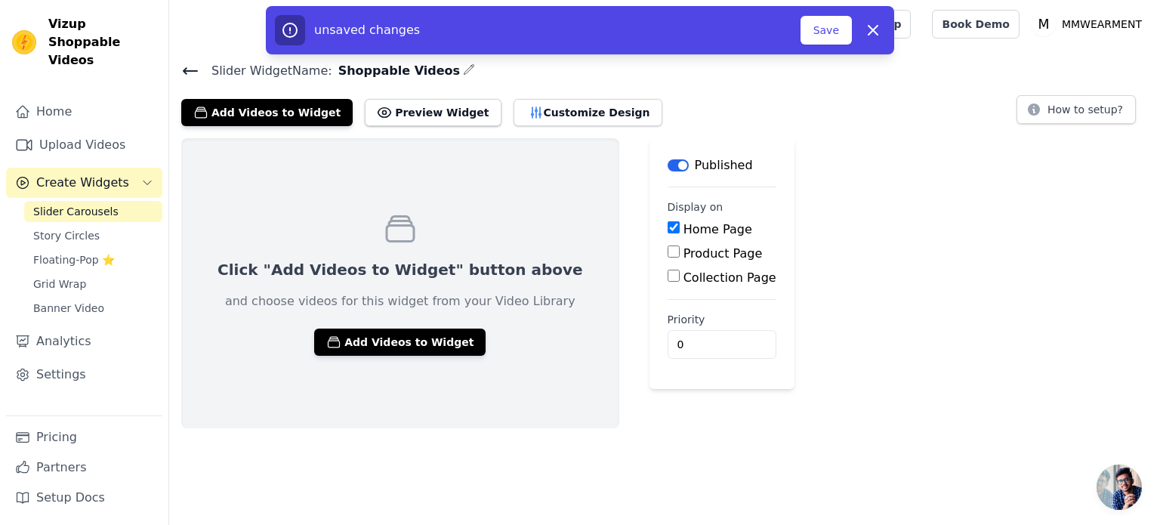
click at [668, 227] on input "Home Page" at bounding box center [674, 227] width 12 height 12
checkbox input "false"
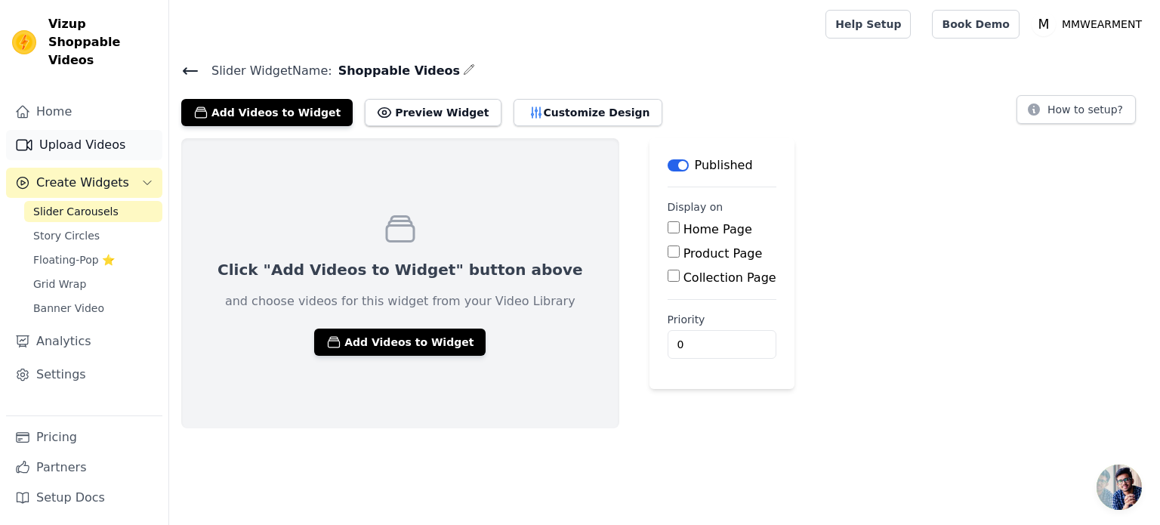
click at [71, 130] on link "Upload Videos" at bounding box center [84, 145] width 156 height 30
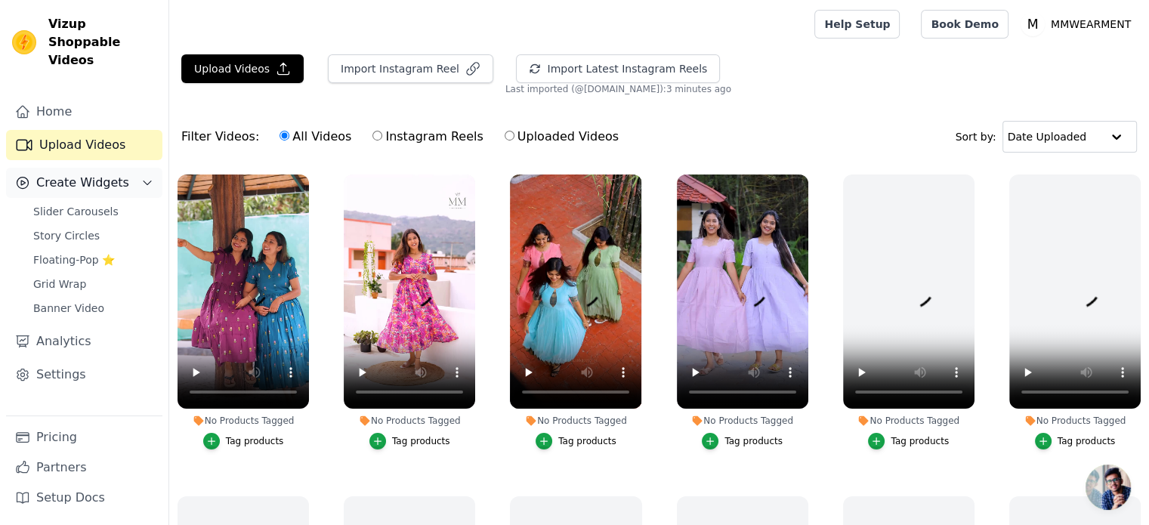
click at [71, 174] on span "Create Widgets" at bounding box center [82, 183] width 93 height 18
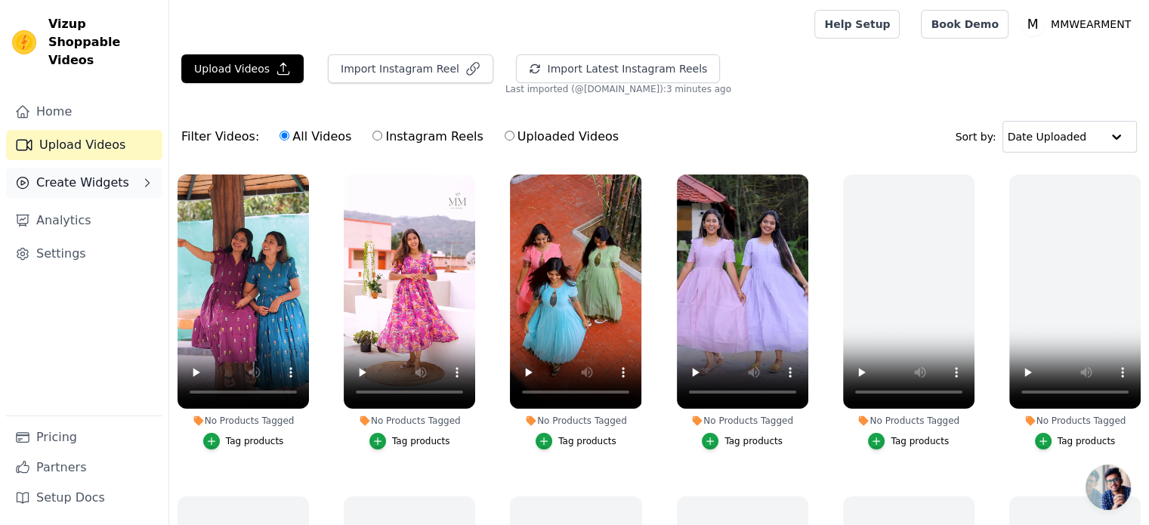
click at [71, 174] on span "Create Widgets" at bounding box center [82, 183] width 93 height 18
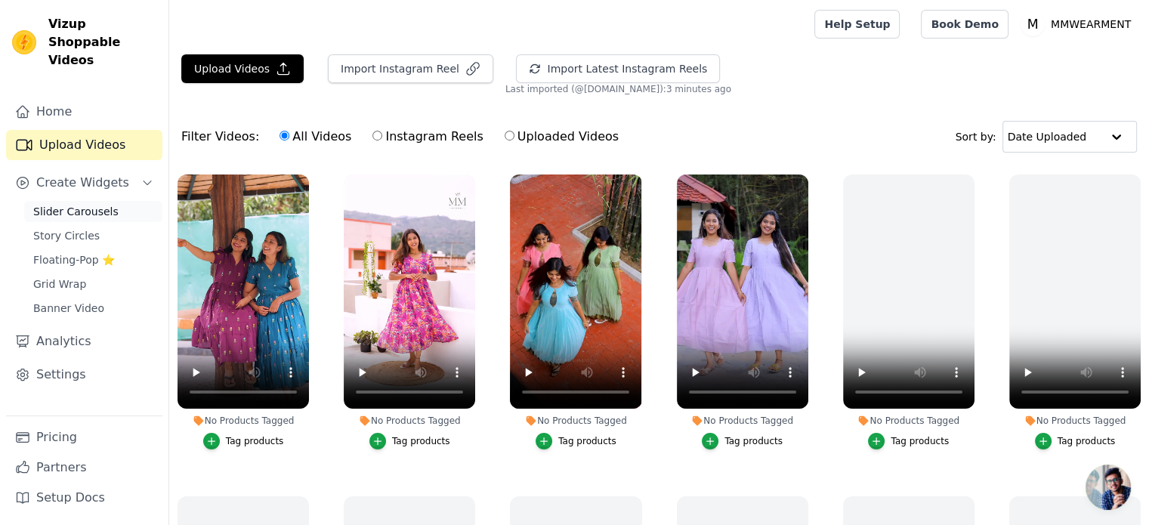
click at [70, 204] on span "Slider Carousels" at bounding box center [75, 211] width 85 height 15
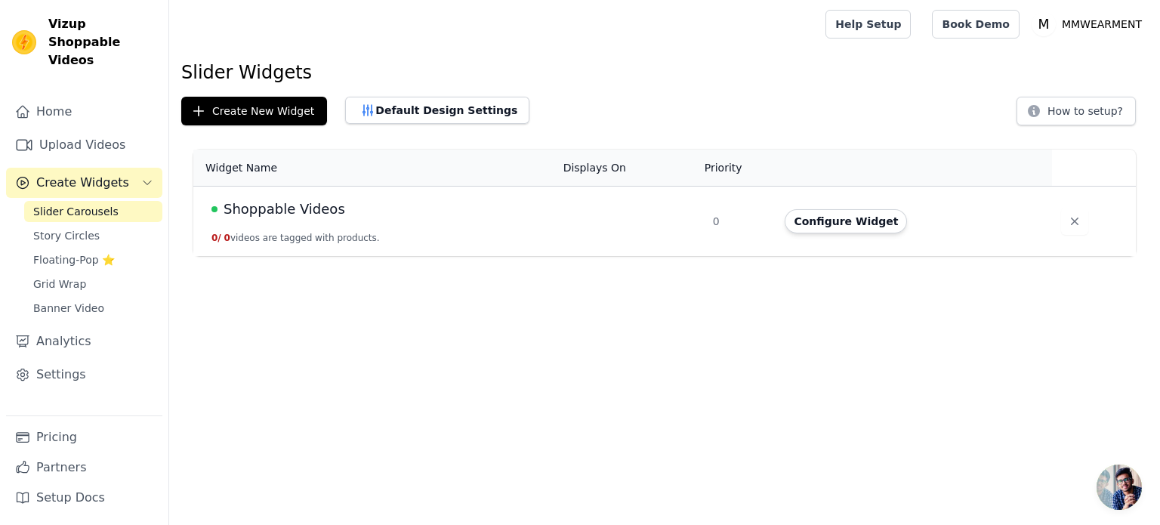
click at [272, 208] on span "Shoppable Videos" at bounding box center [285, 209] width 122 height 21
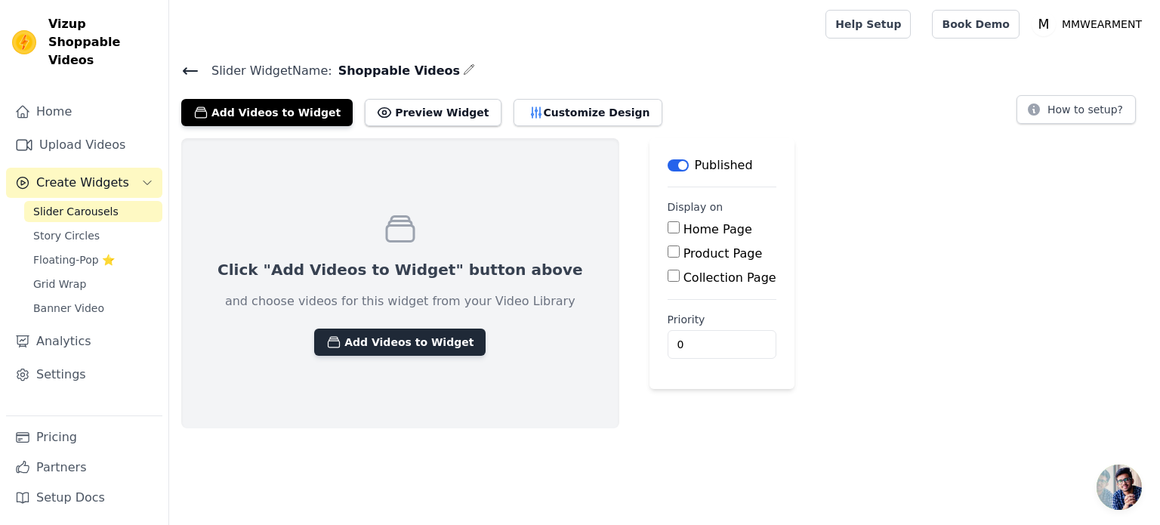
click at [350, 346] on button "Add Videos to Widget" at bounding box center [399, 341] width 171 height 27
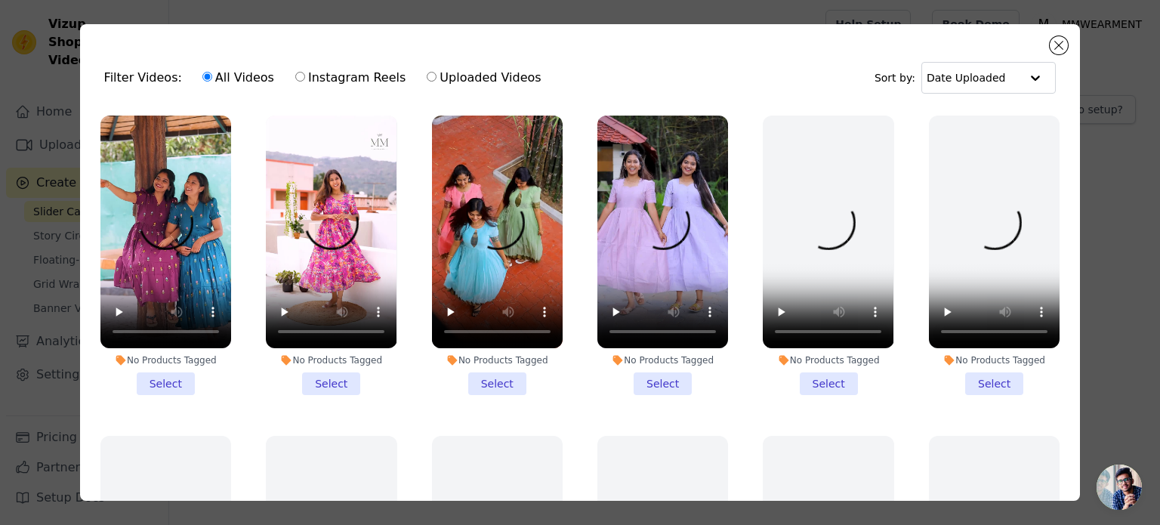
click at [159, 380] on li "No Products Tagged Select" at bounding box center [165, 255] width 131 height 279
click at [0, 0] on input "No Products Tagged Select" at bounding box center [0, 0] width 0 height 0
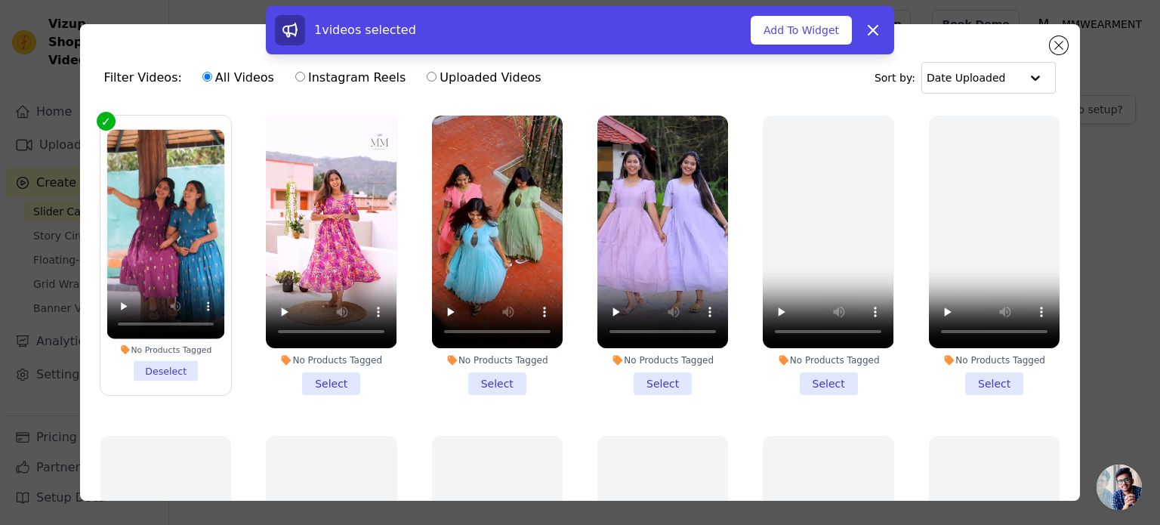
click at [338, 383] on li "No Products Tagged Select" at bounding box center [331, 255] width 131 height 279
click at [0, 0] on input "No Products Tagged Select" at bounding box center [0, 0] width 0 height 0
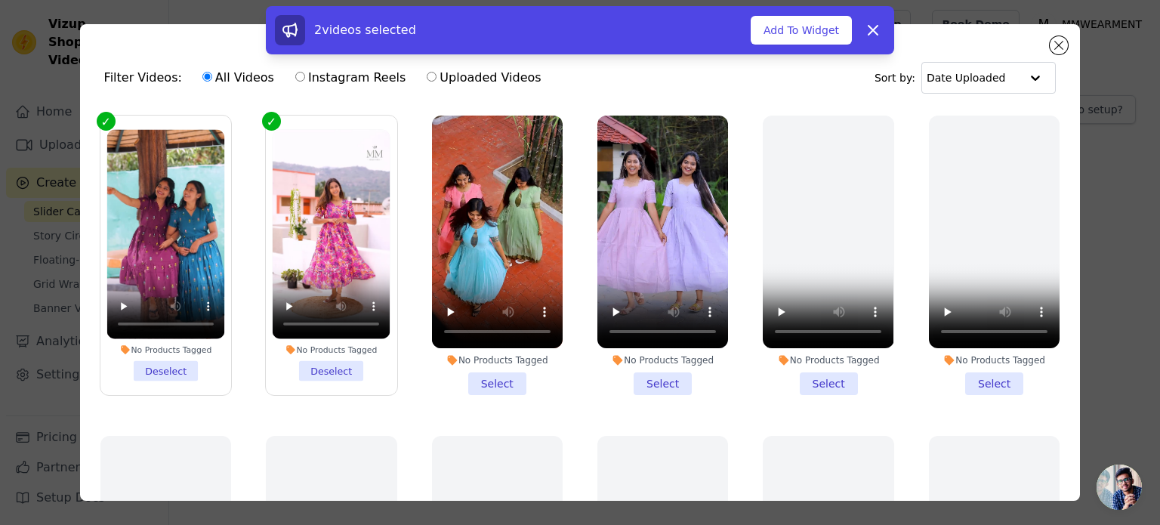
click at [489, 379] on li "No Products Tagged Select" at bounding box center [497, 255] width 131 height 279
click at [0, 0] on input "No Products Tagged Select" at bounding box center [0, 0] width 0 height 0
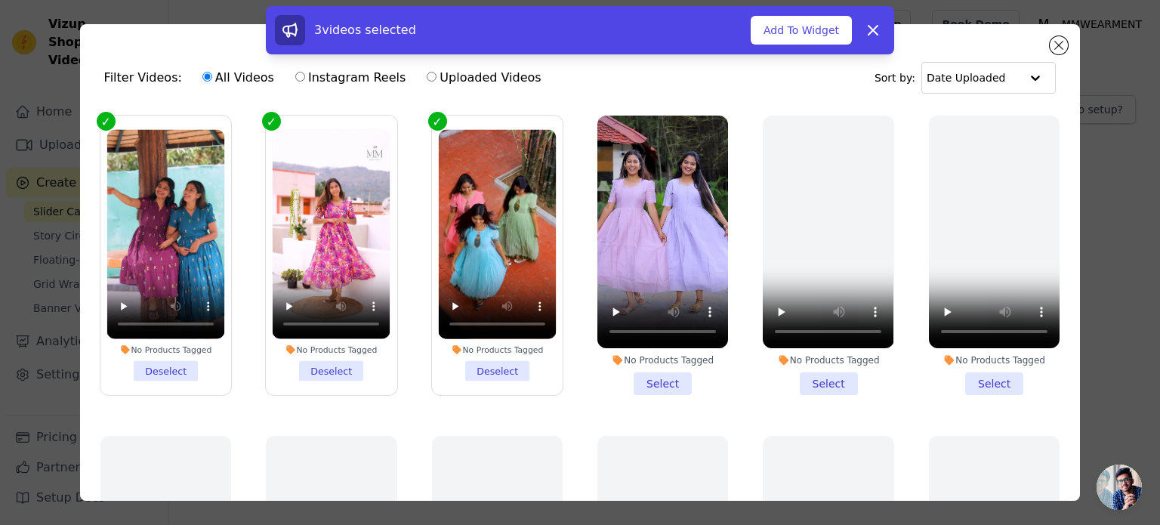
click at [646, 379] on li "No Products Tagged Select" at bounding box center [662, 255] width 131 height 279
click at [0, 0] on input "No Products Tagged Select" at bounding box center [0, 0] width 0 height 0
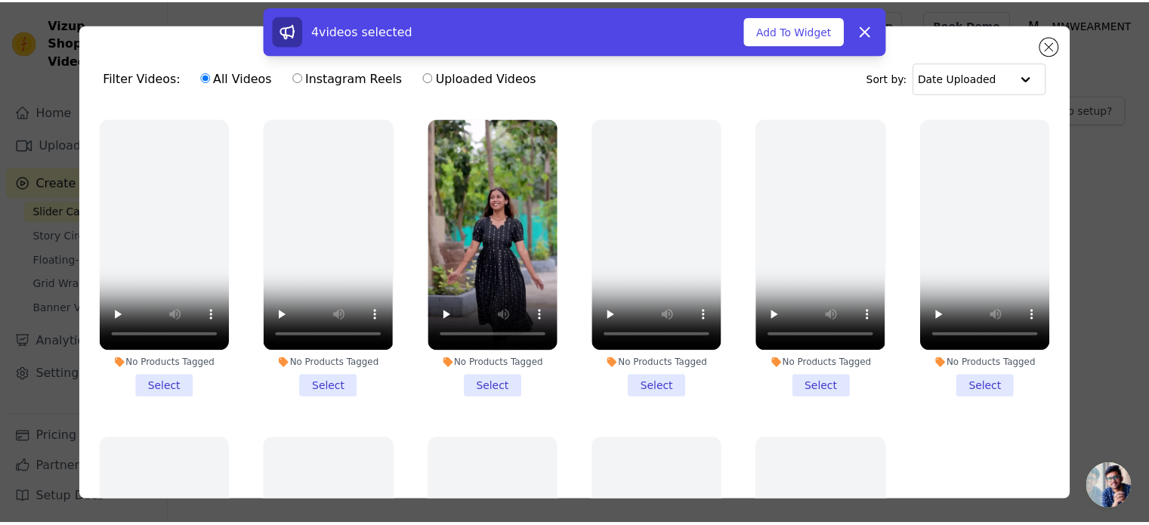
scroll to position [755, 0]
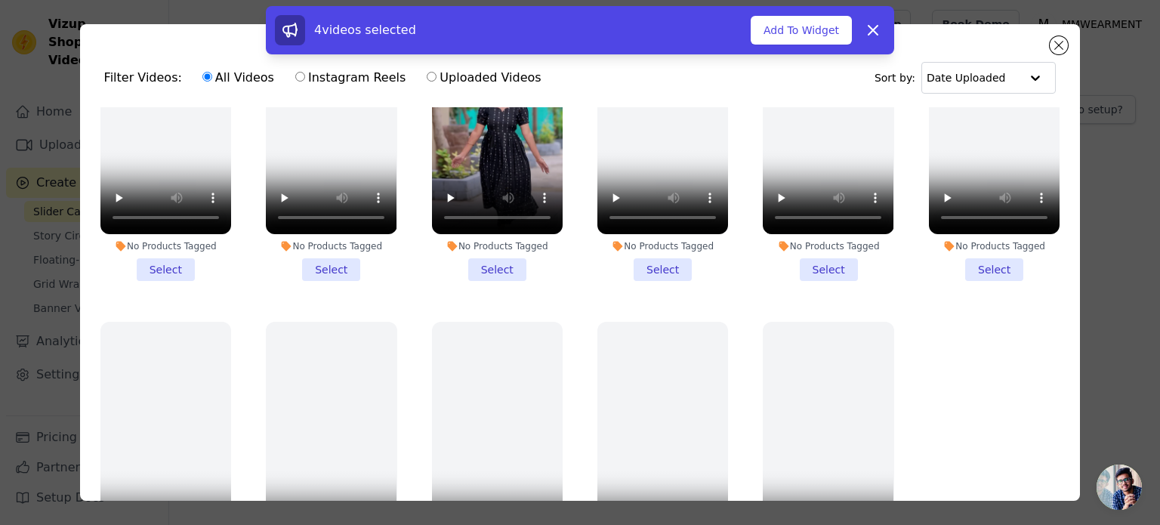
click at [498, 250] on li "No Products Tagged Select" at bounding box center [497, 141] width 131 height 279
click at [0, 0] on input "No Products Tagged Select" at bounding box center [0, 0] width 0 height 0
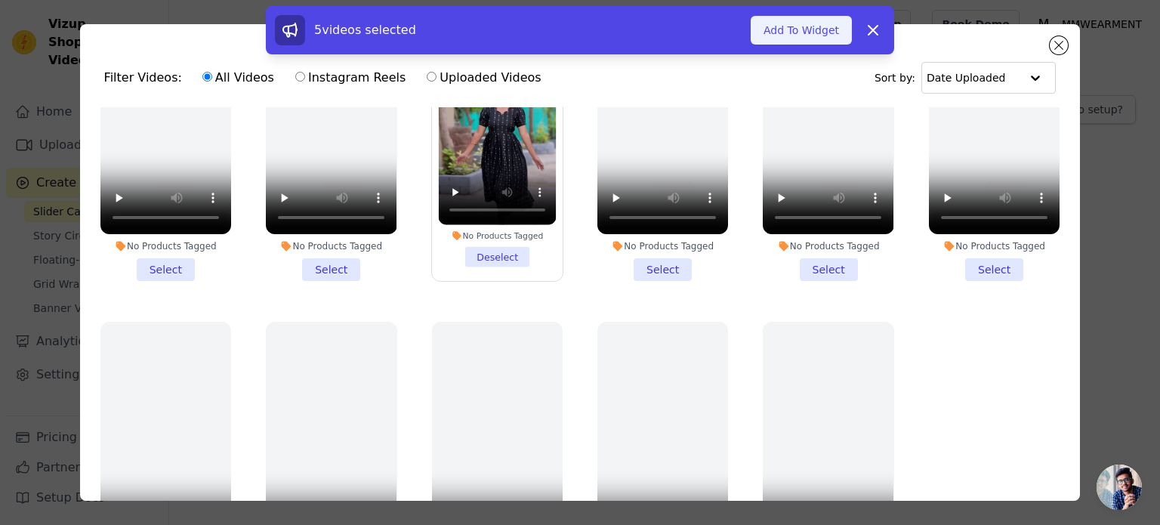
click at [816, 30] on button "Add To Widget" at bounding box center [801, 30] width 101 height 29
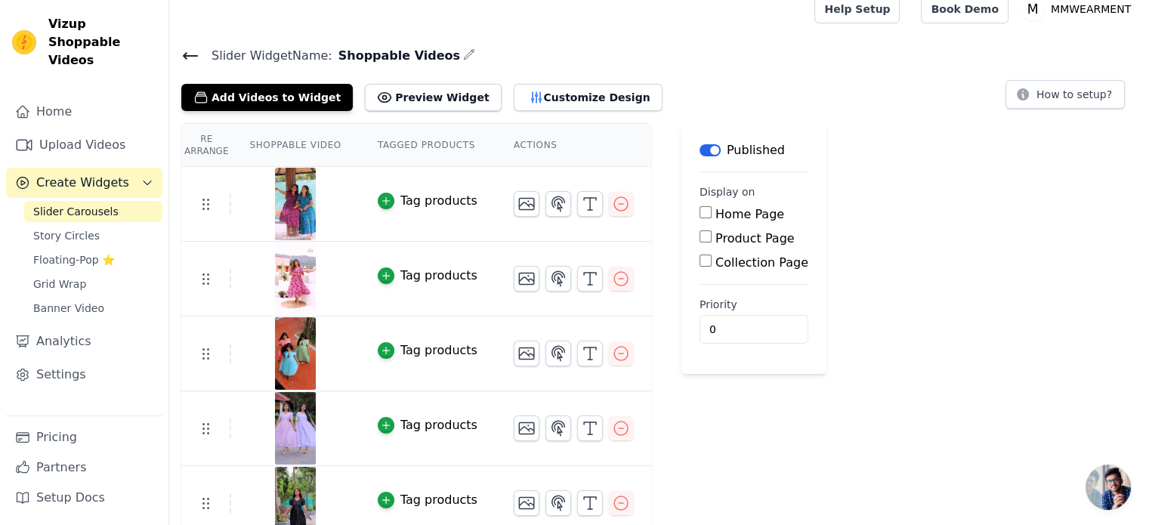
scroll to position [29, 0]
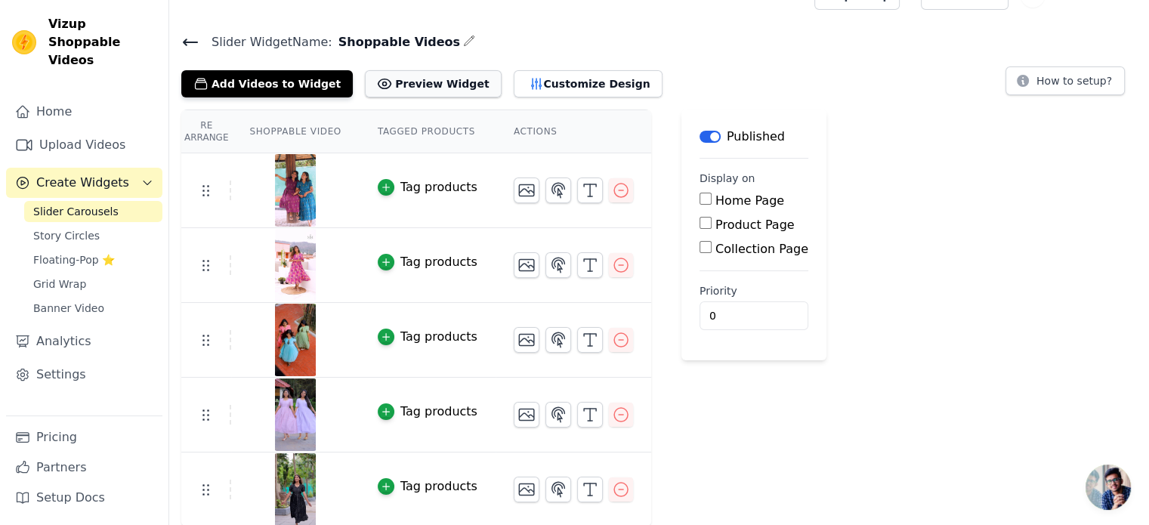
click at [411, 82] on button "Preview Widget" at bounding box center [433, 83] width 136 height 27
click at [530, 85] on button "Customize Design" at bounding box center [588, 83] width 149 height 27
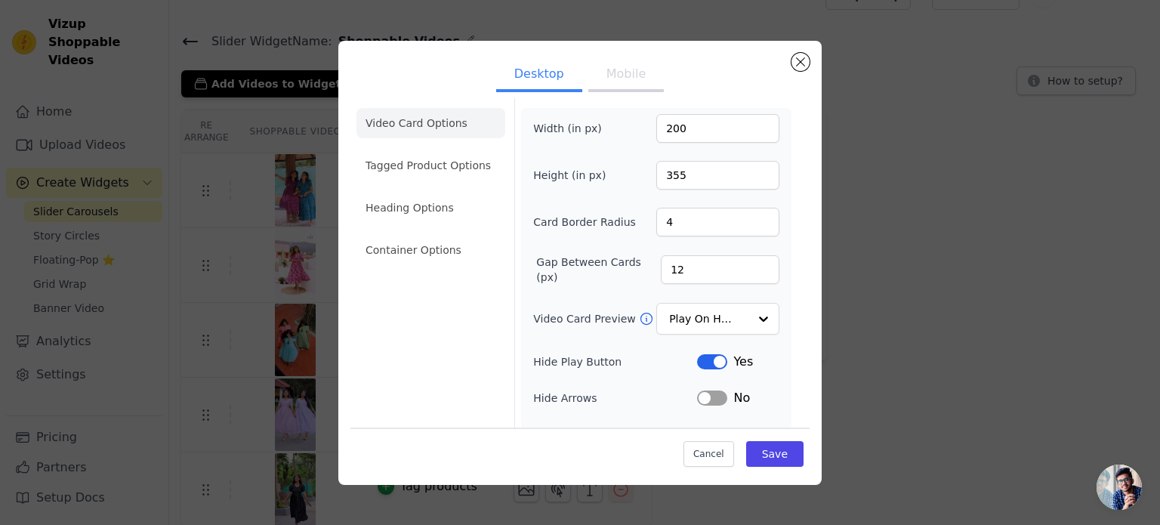
scroll to position [0, 0]
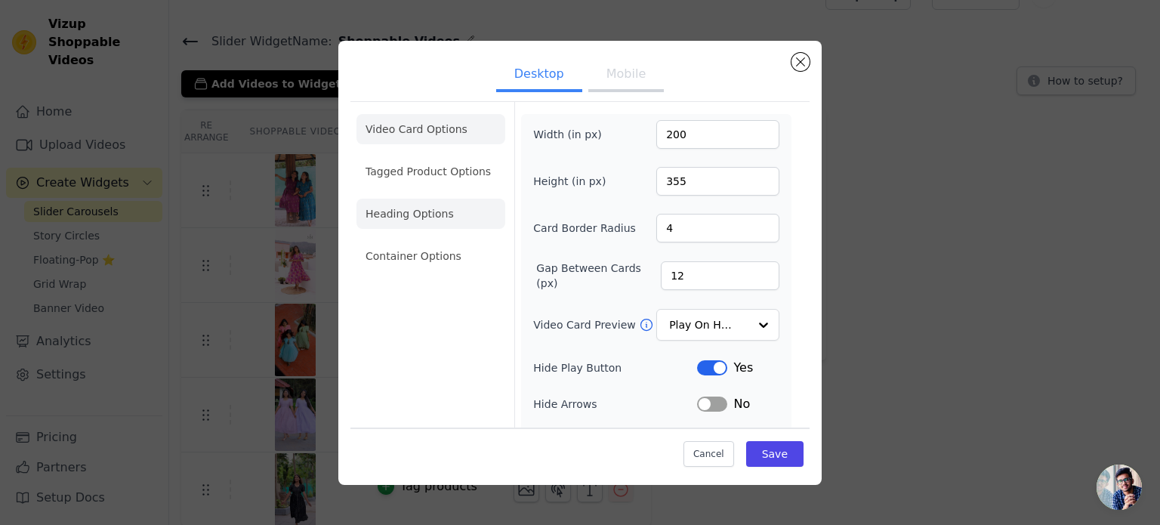
click at [423, 213] on li "Heading Options" at bounding box center [430, 214] width 149 height 30
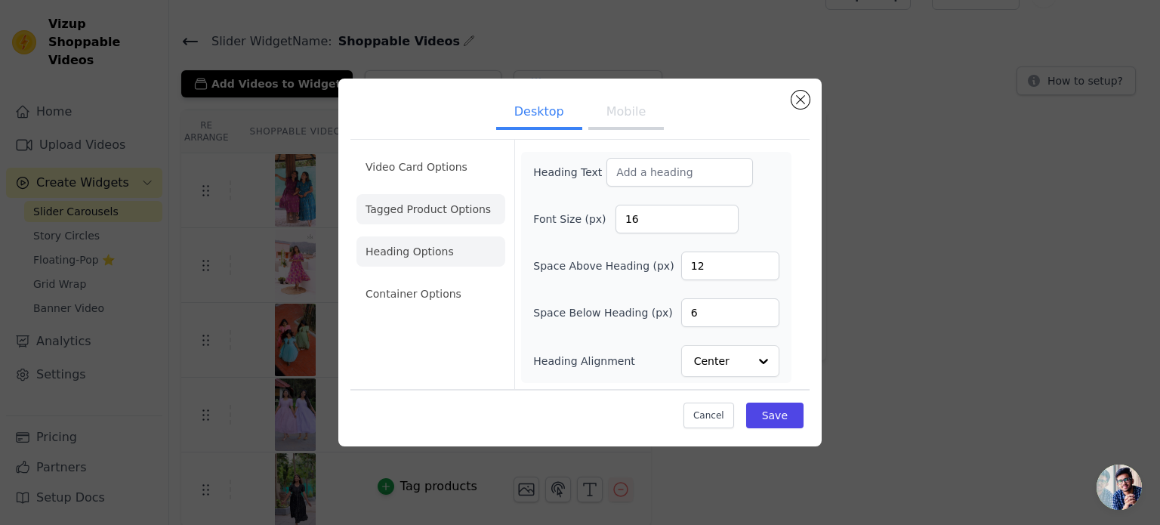
click at [425, 279] on li "Tagged Product Options" at bounding box center [430, 294] width 149 height 30
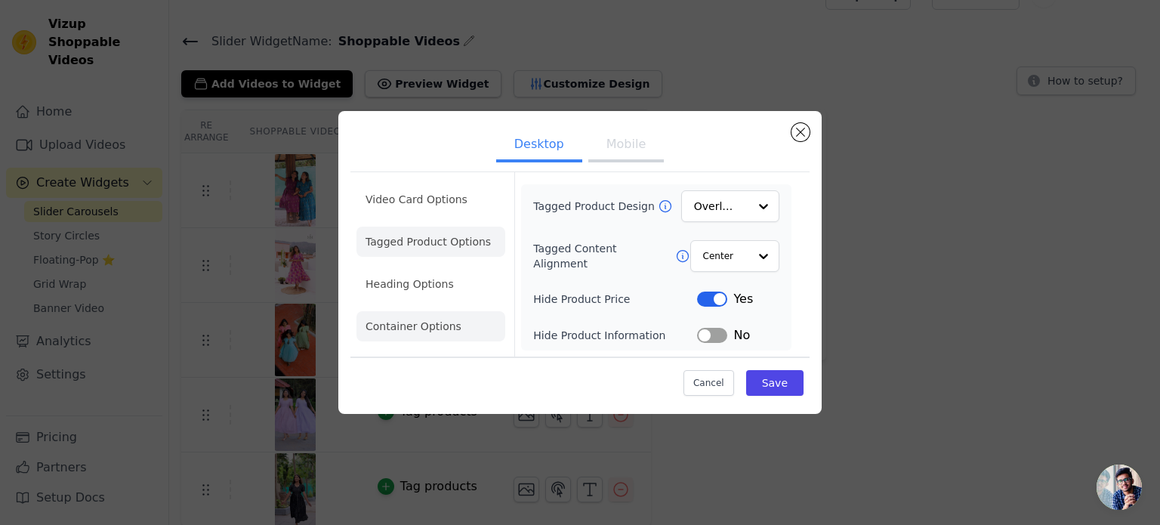
click at [436, 327] on li "Container Options" at bounding box center [430, 326] width 149 height 30
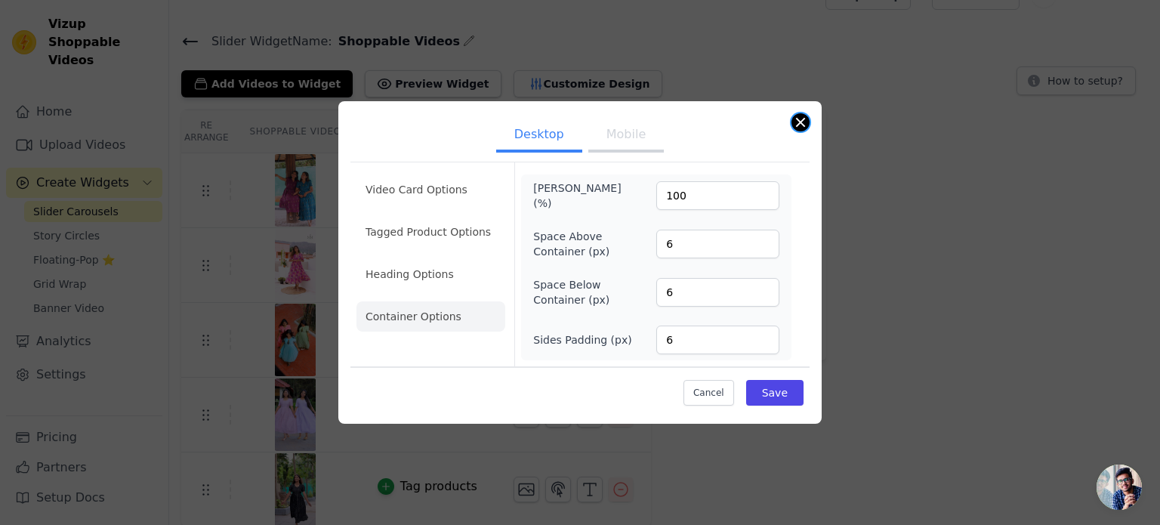
click at [797, 126] on button "Close modal" at bounding box center [800, 122] width 18 height 18
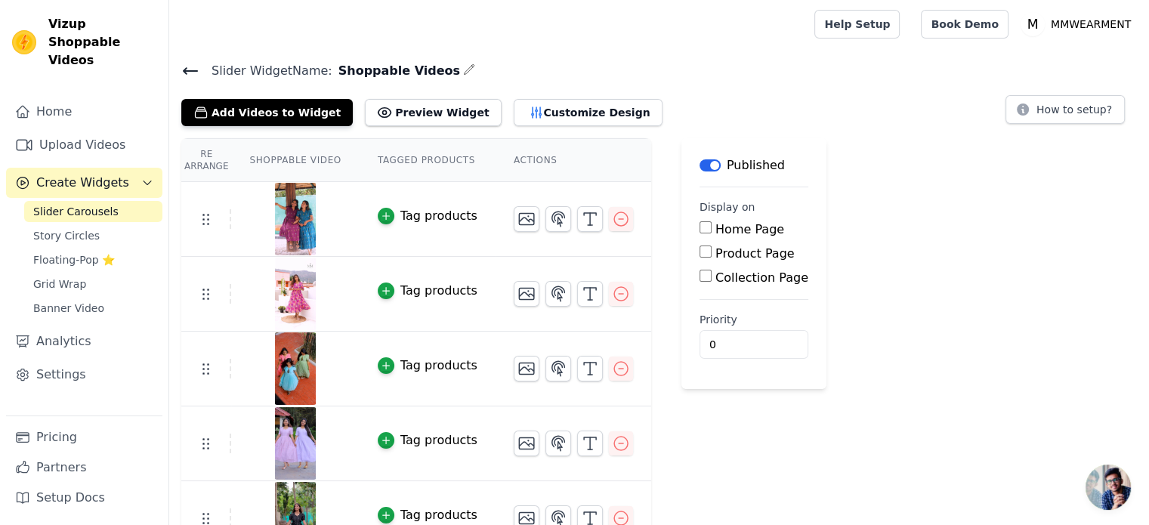
click at [193, 67] on icon at bounding box center [190, 71] width 18 height 18
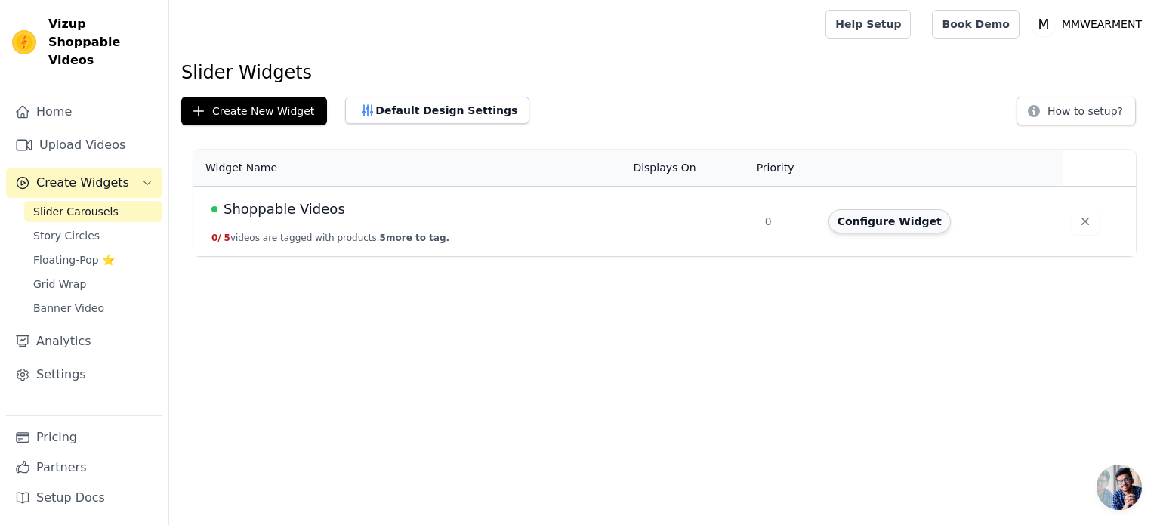
click at [860, 221] on button "Configure Widget" at bounding box center [889, 221] width 122 height 24
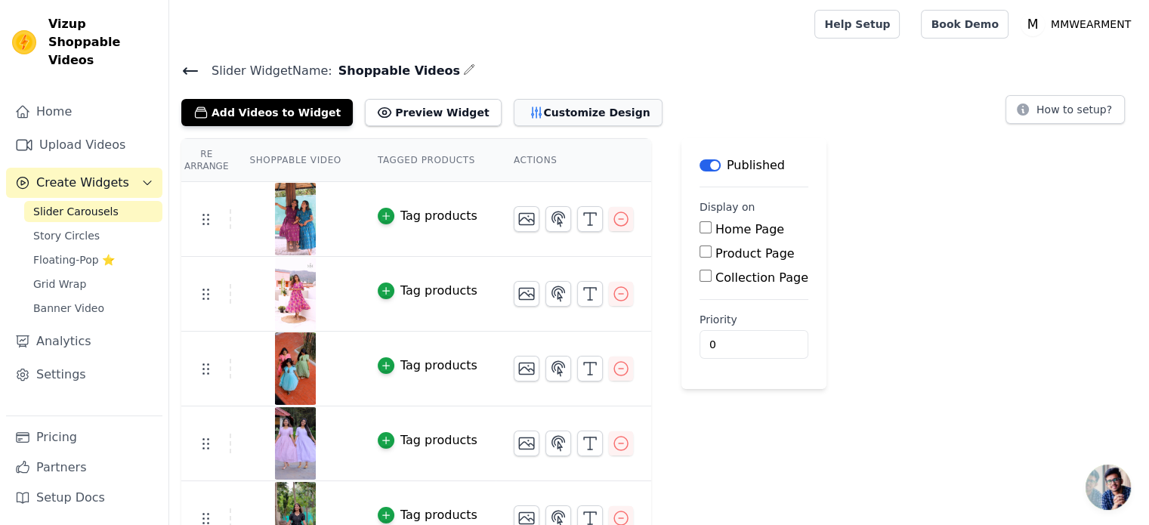
click at [544, 120] on button "Customize Design" at bounding box center [588, 112] width 149 height 27
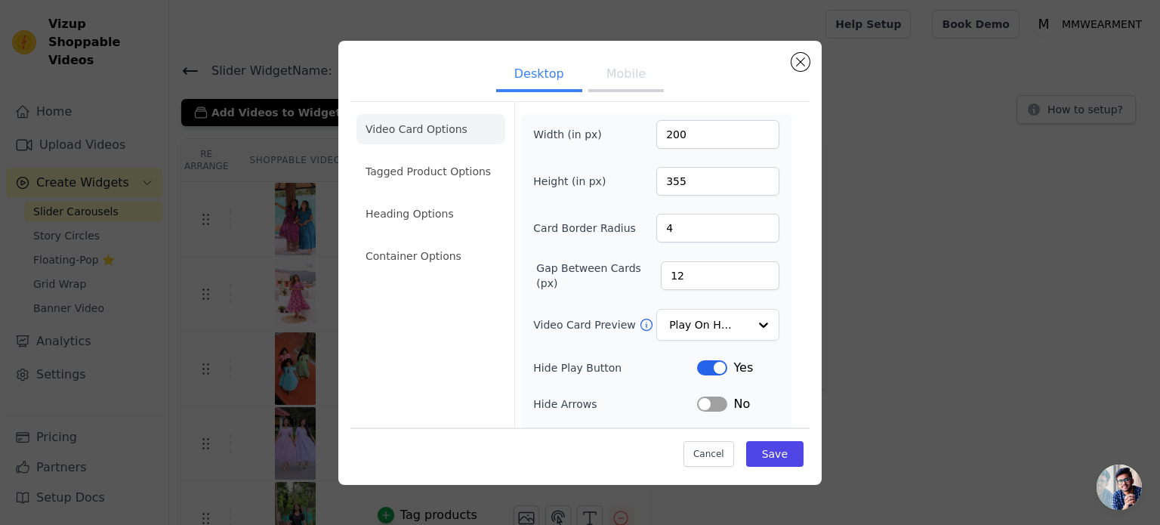
click at [797, 72] on ul "Desktop Mobile" at bounding box center [579, 75] width 459 height 45
click at [793, 60] on button "Close modal" at bounding box center [800, 62] width 18 height 18
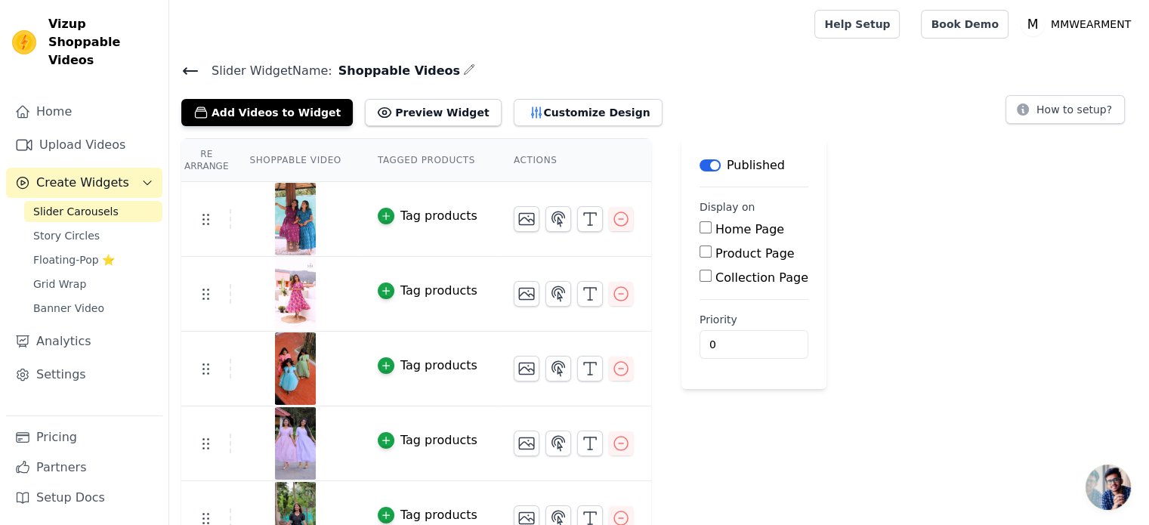
click at [463, 66] on icon "button" at bounding box center [469, 69] width 12 height 12
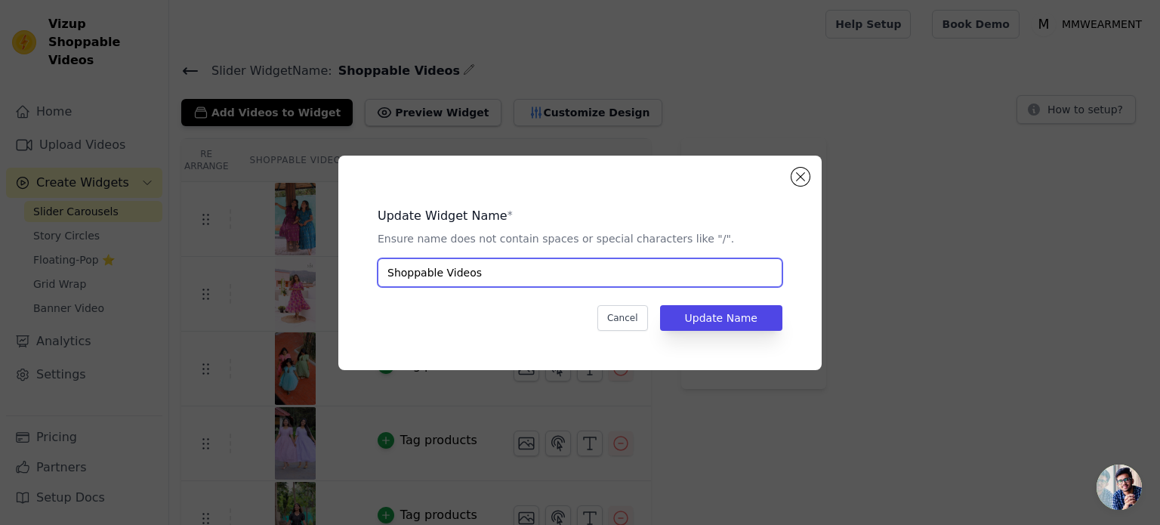
click at [477, 279] on input "Shoppable Videos" at bounding box center [580, 272] width 405 height 29
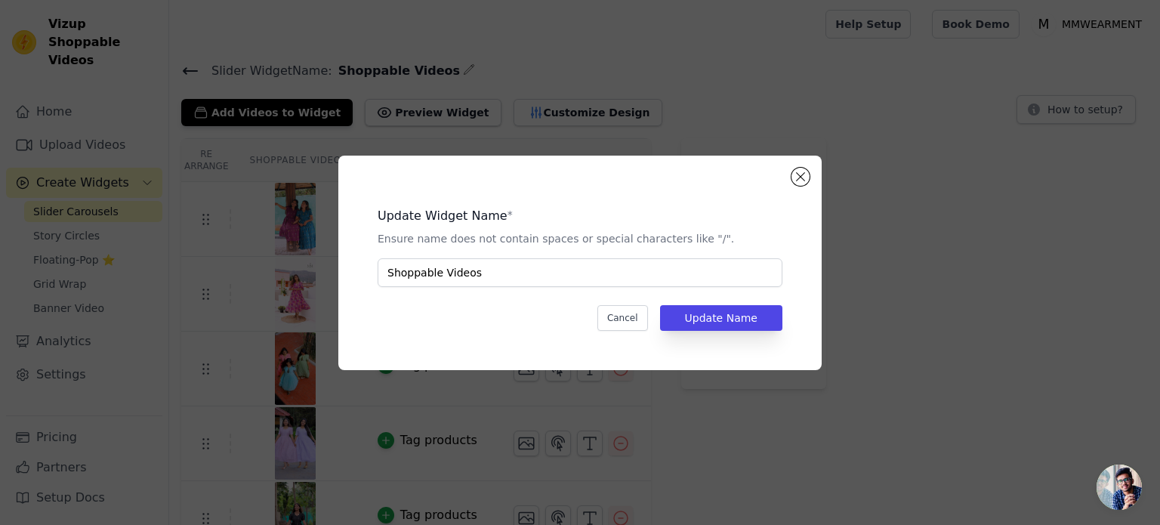
click at [921, 226] on div "Update Widget Name * Ensure name does not contain spaces or special characters …" at bounding box center [580, 262] width 1112 height 263
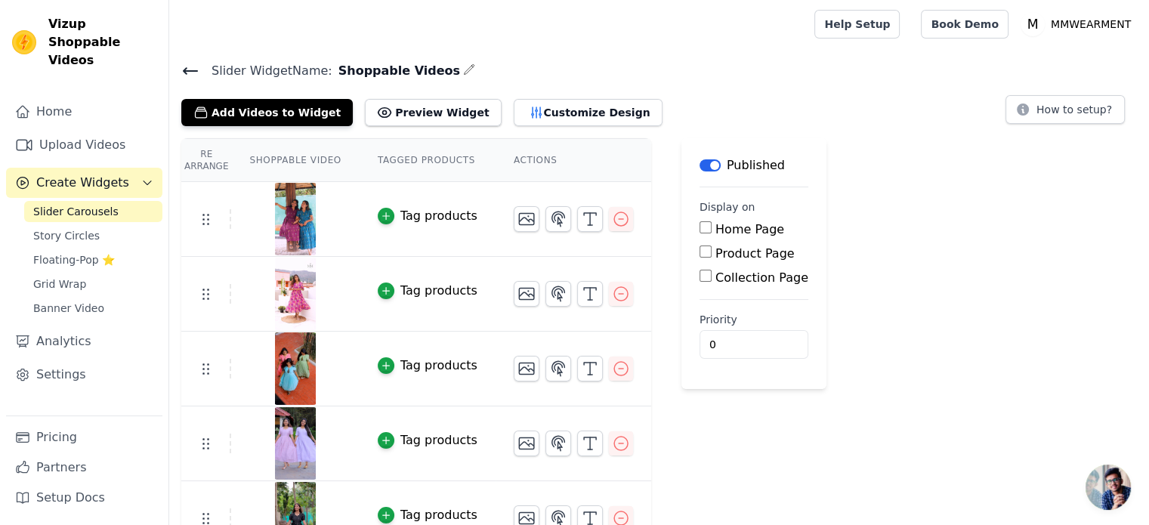
click at [699, 231] on input "Home Page" at bounding box center [705, 227] width 12 height 12
checkbox input "true"
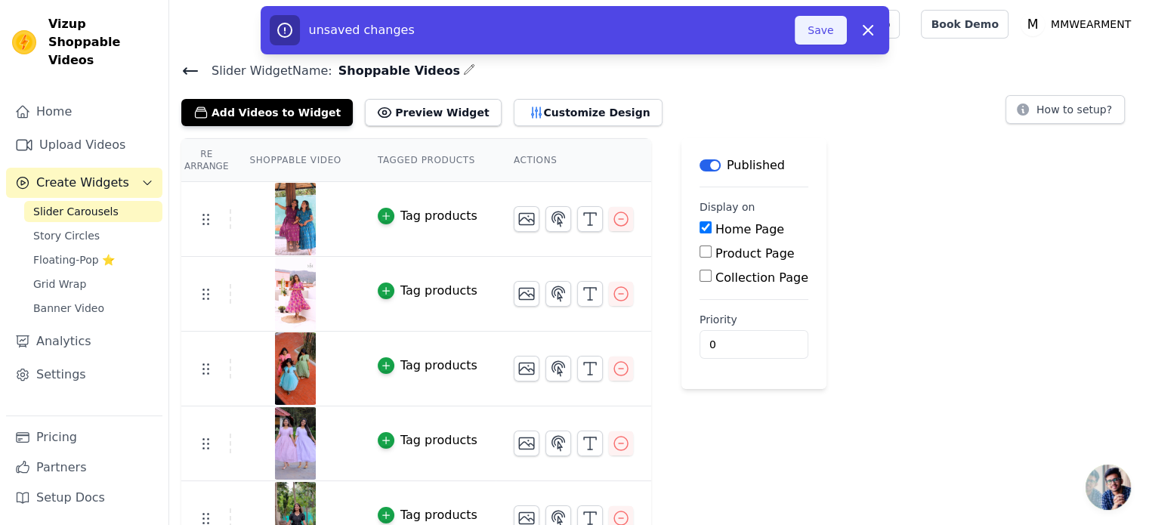
click at [825, 27] on button "Save" at bounding box center [819, 30] width 51 height 29
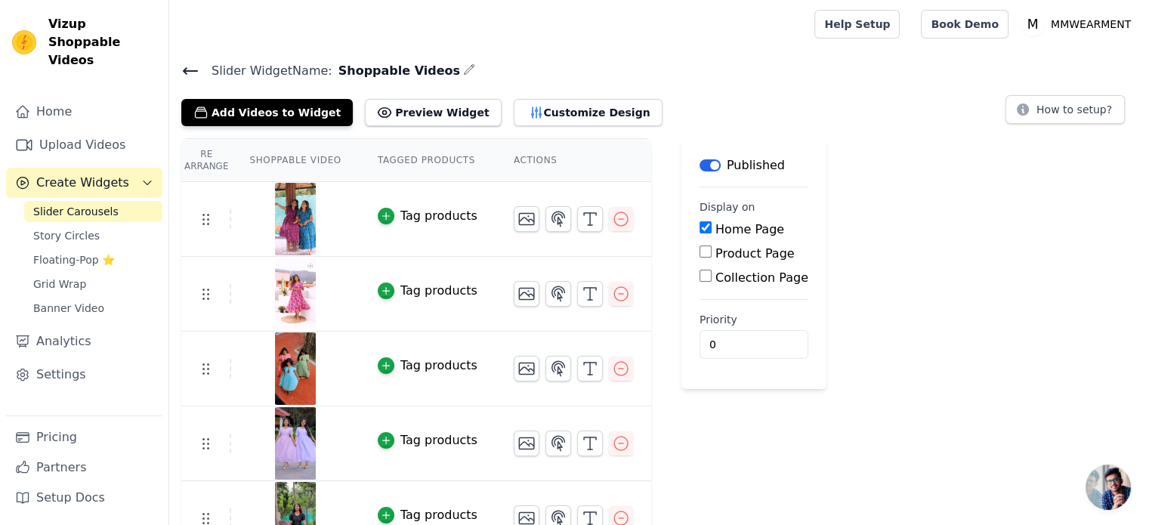
click at [1124, 491] on span "Open chat" at bounding box center [1107, 486] width 45 height 45
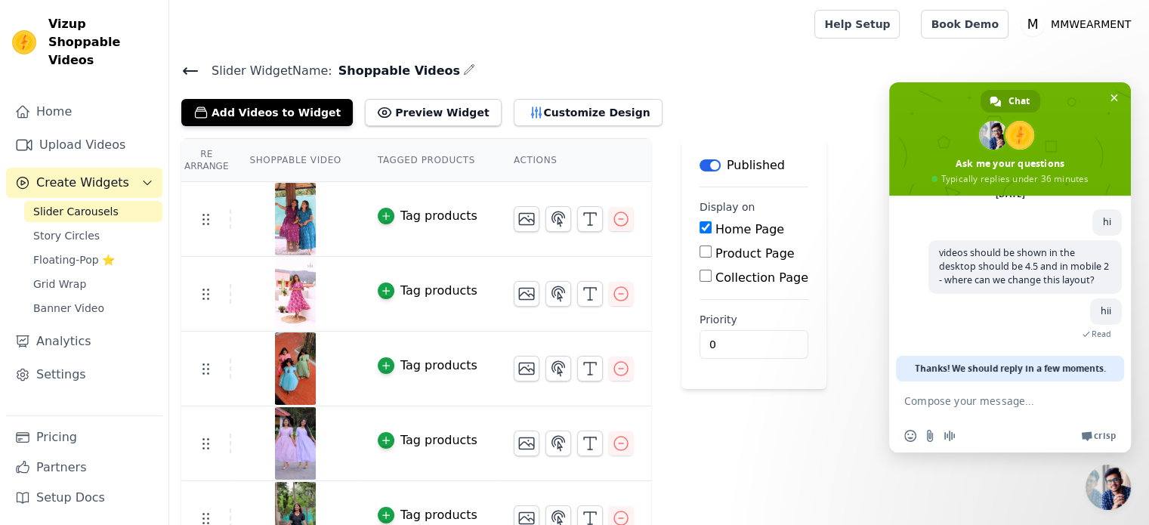
click at [961, 404] on textarea "Compose your message..." at bounding box center [994, 400] width 181 height 38
type textarea "hello"
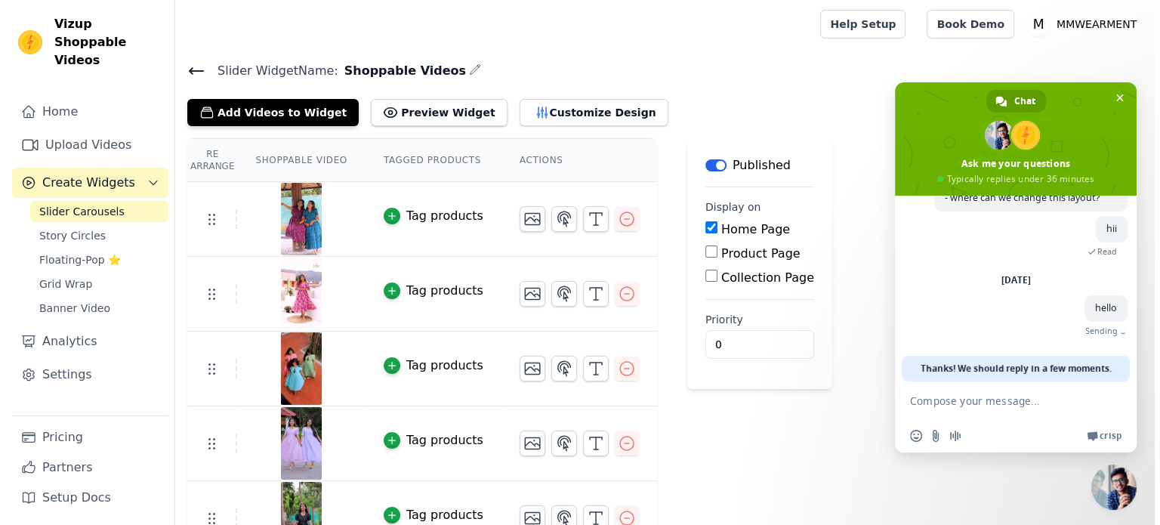
scroll to position [160, 0]
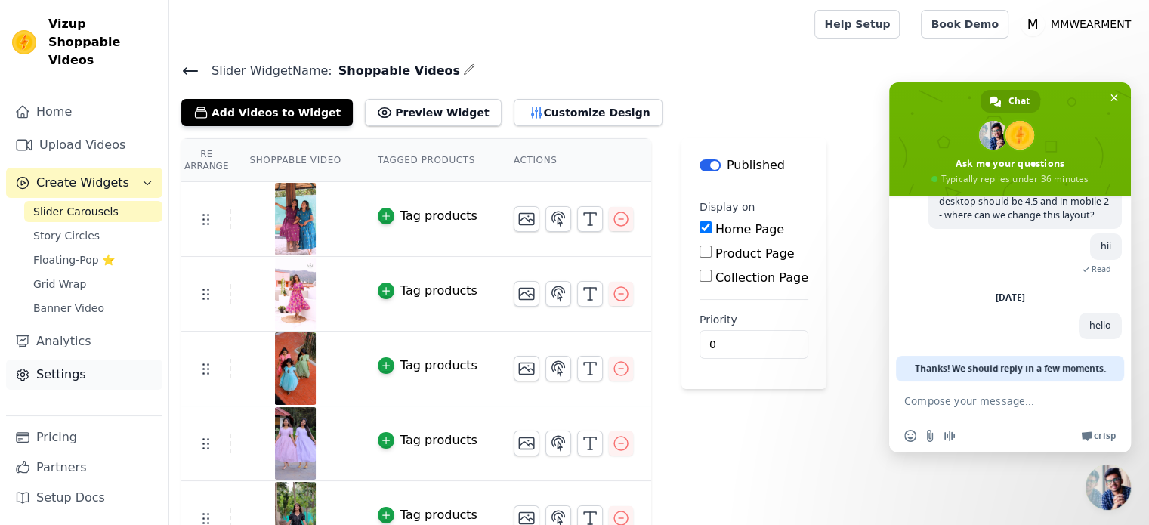
click at [60, 361] on link "Settings" at bounding box center [84, 374] width 156 height 30
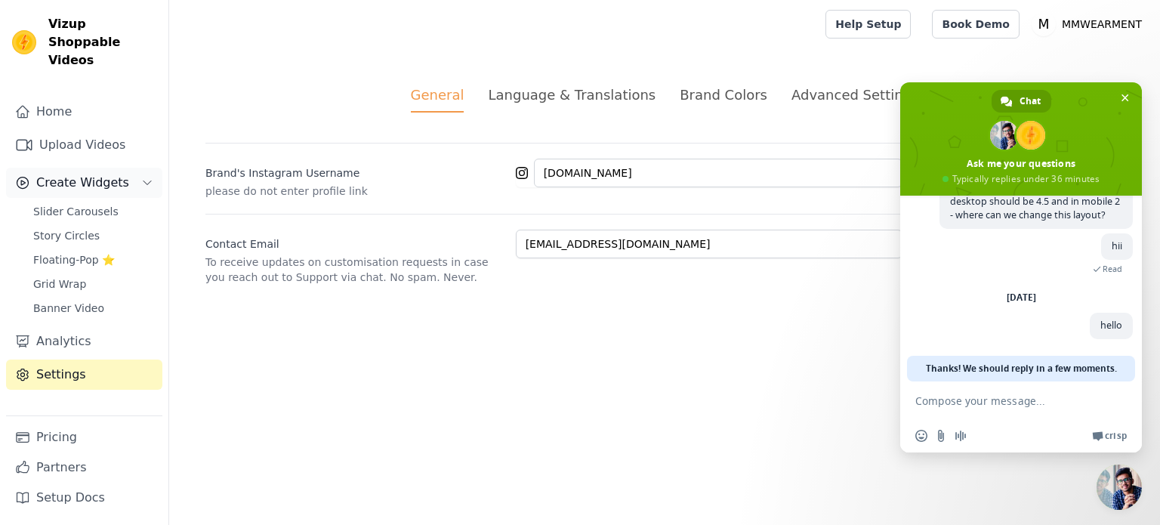
click at [82, 174] on span "Create Widgets" at bounding box center [82, 183] width 93 height 18
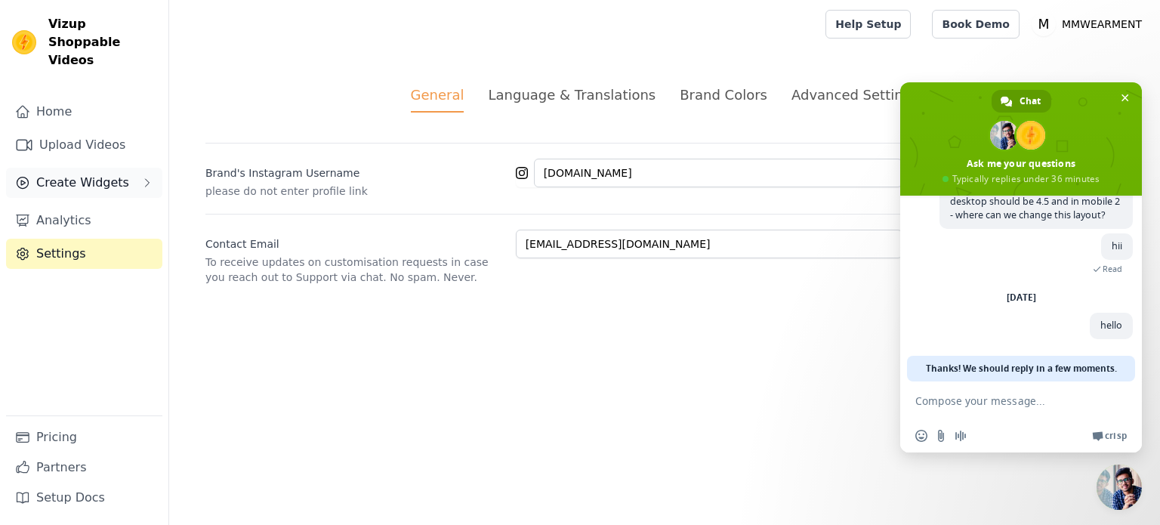
click at [82, 174] on span "Create Widgets" at bounding box center [82, 183] width 93 height 18
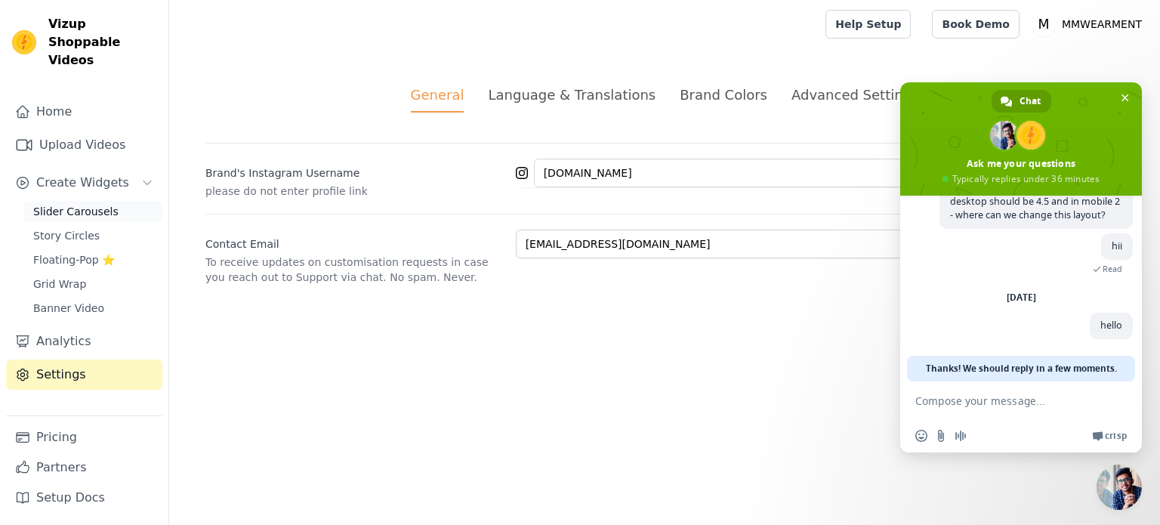
click at [82, 204] on span "Slider Carousels" at bounding box center [75, 211] width 85 height 15
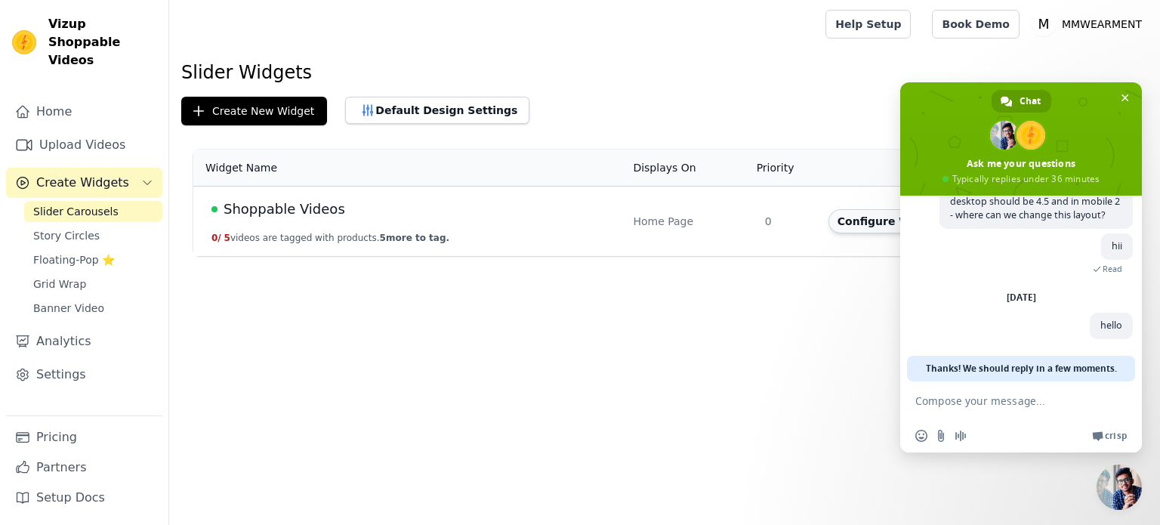
click at [864, 222] on button "Configure Widget" at bounding box center [889, 221] width 122 height 24
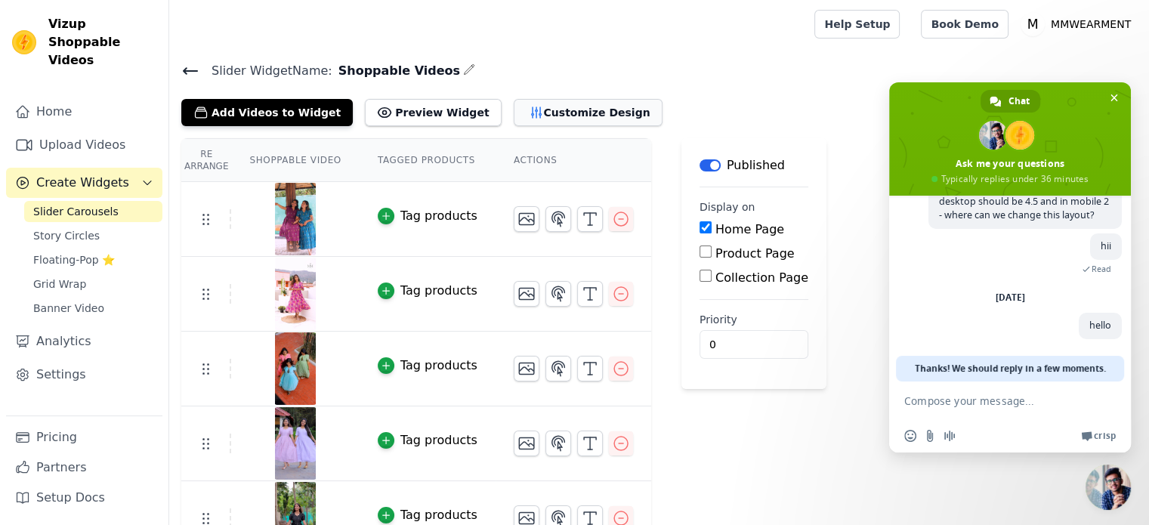
click at [541, 113] on button "Customize Design" at bounding box center [588, 112] width 149 height 27
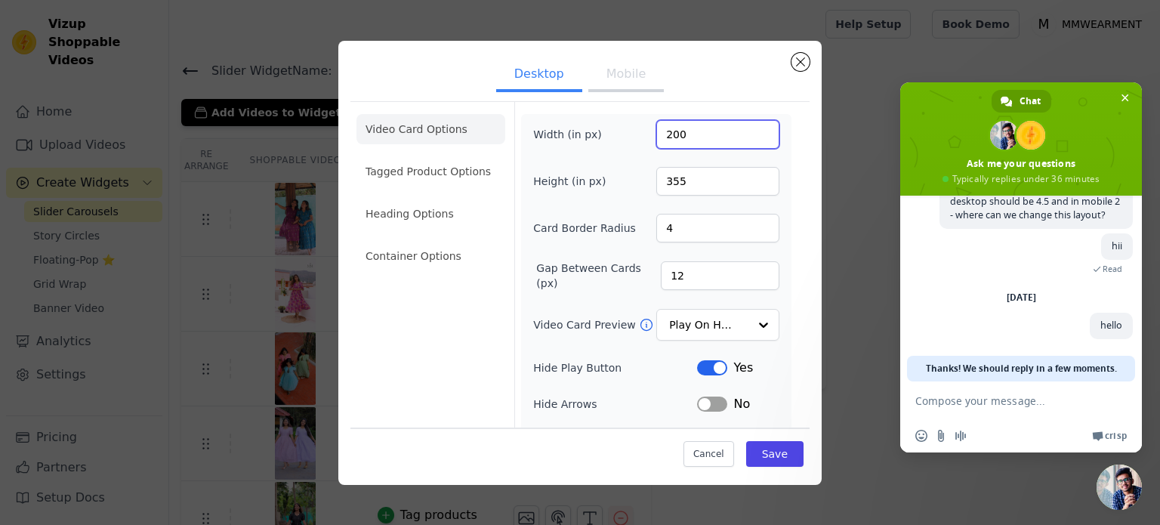
drag, startPoint x: 683, startPoint y: 137, endPoint x: 651, endPoint y: 134, distance: 31.9
click at [656, 134] on input "200" at bounding box center [717, 134] width 123 height 29
type input "400"
click at [773, 455] on button "Save" at bounding box center [774, 454] width 57 height 26
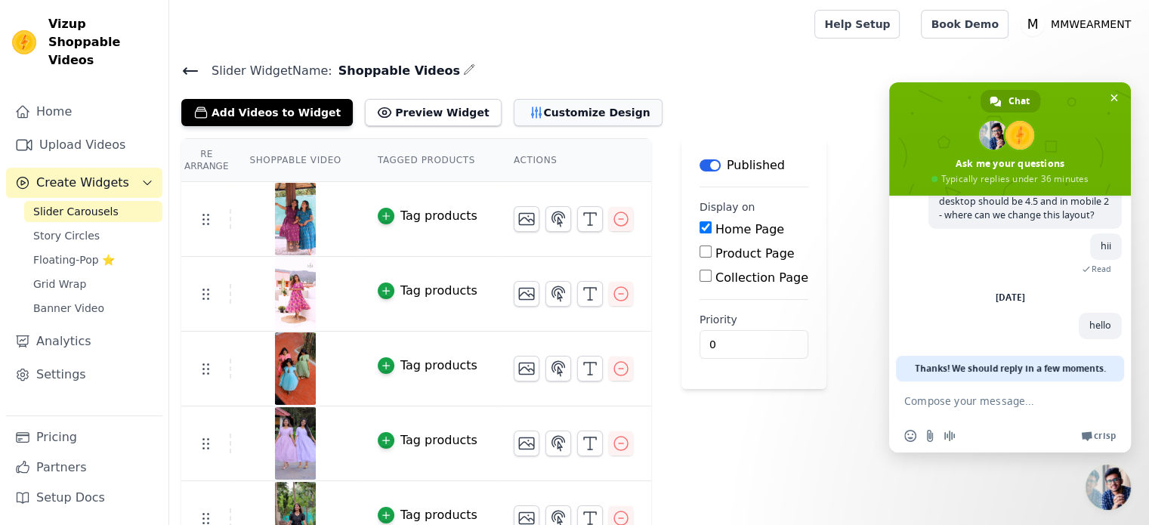
click at [514, 113] on button "Customize Design" at bounding box center [588, 112] width 149 height 27
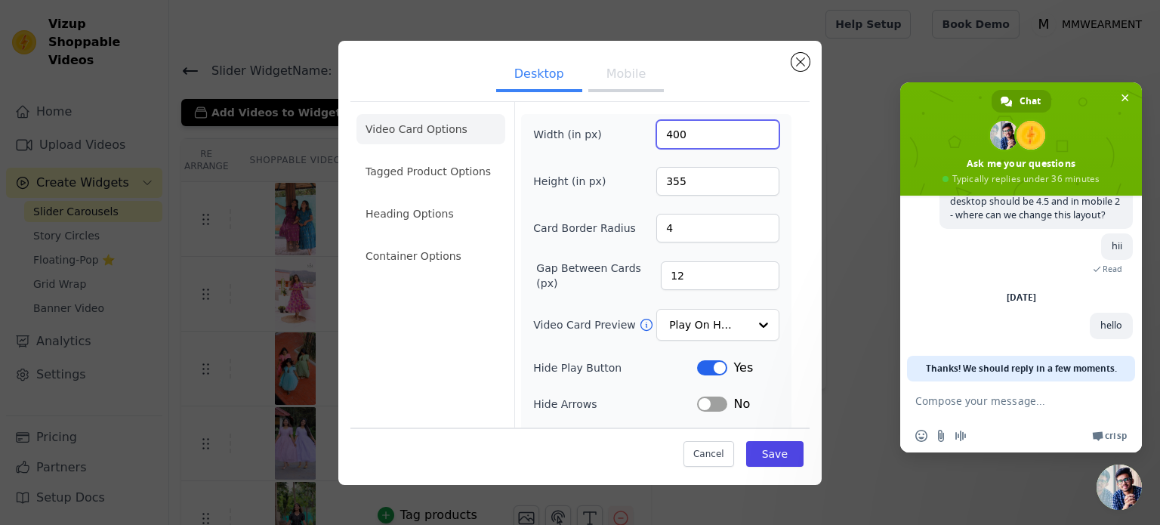
click at [688, 141] on input "400" at bounding box center [717, 134] width 123 height 29
type input "300"
click at [782, 455] on button "Save" at bounding box center [774, 454] width 57 height 26
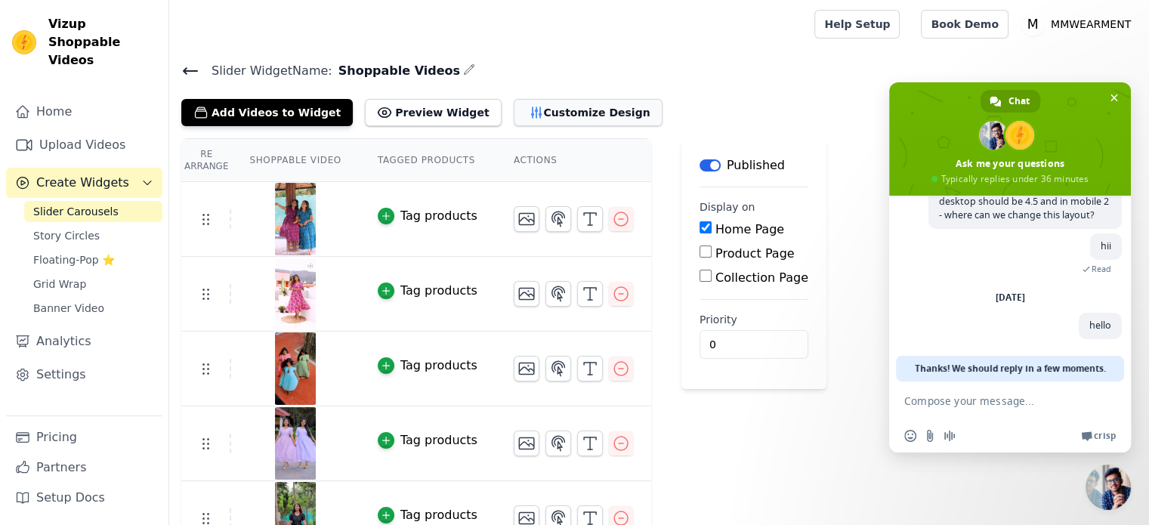
click at [520, 105] on button "Customize Design" at bounding box center [588, 112] width 149 height 27
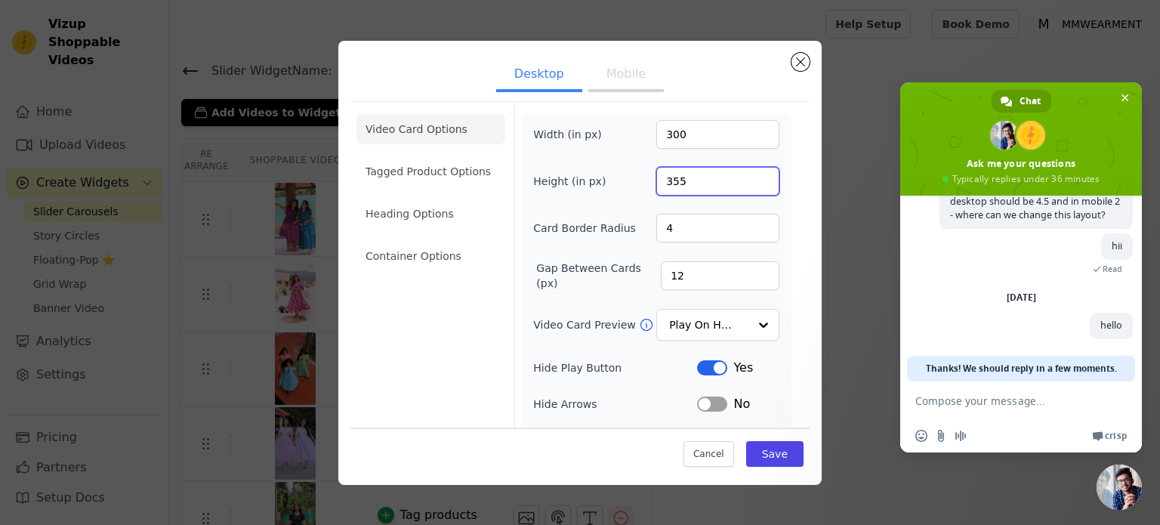
drag, startPoint x: 685, startPoint y: 180, endPoint x: 649, endPoint y: 180, distance: 36.2
click at [656, 180] on input "355" at bounding box center [717, 181] width 123 height 29
type input "500"
click at [765, 458] on button "Save" at bounding box center [774, 454] width 57 height 26
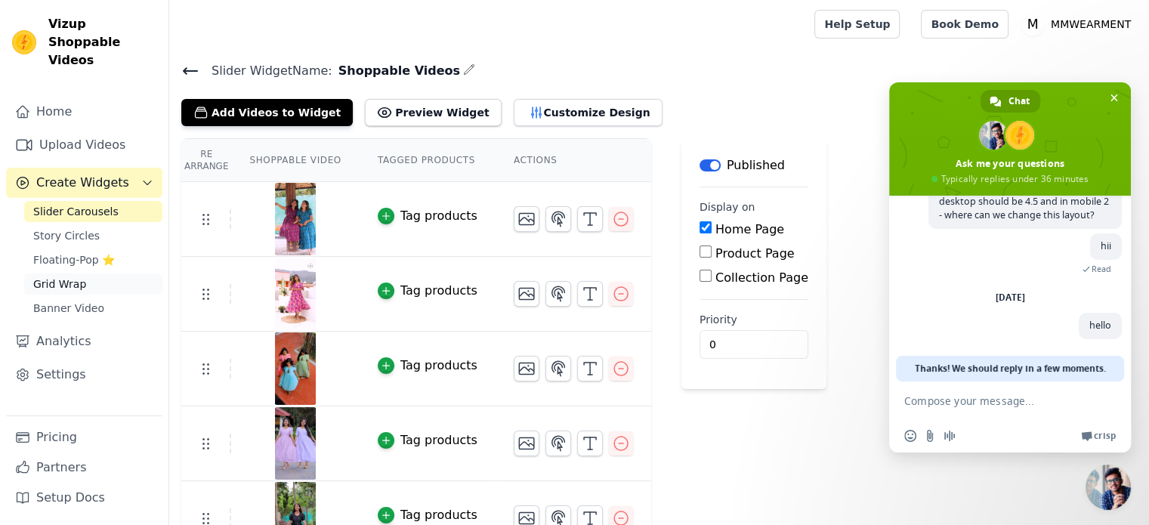
click at [78, 276] on span "Grid Wrap" at bounding box center [59, 283] width 53 height 15
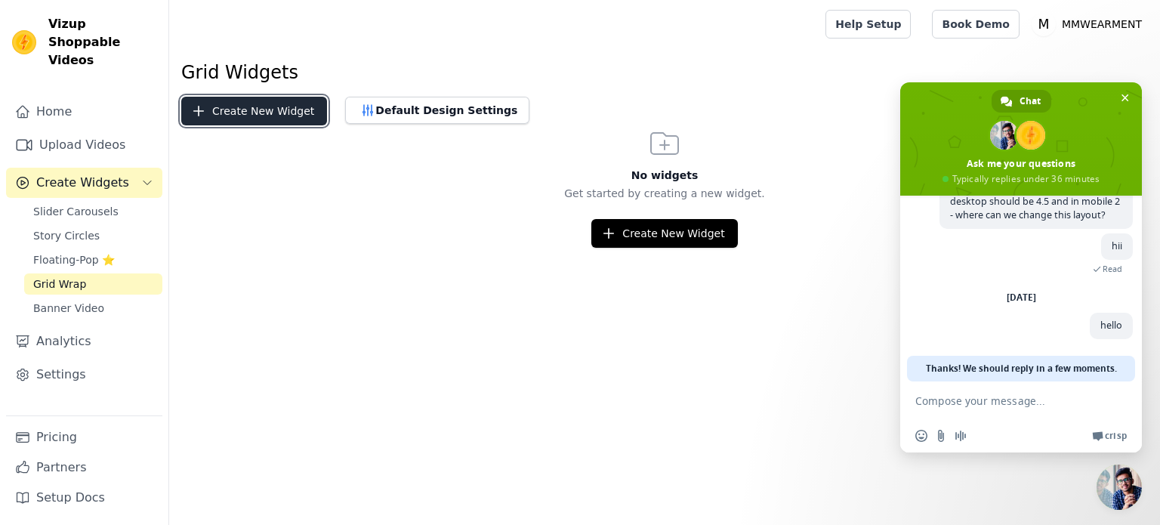
click at [290, 111] on button "Create New Widget" at bounding box center [254, 111] width 146 height 29
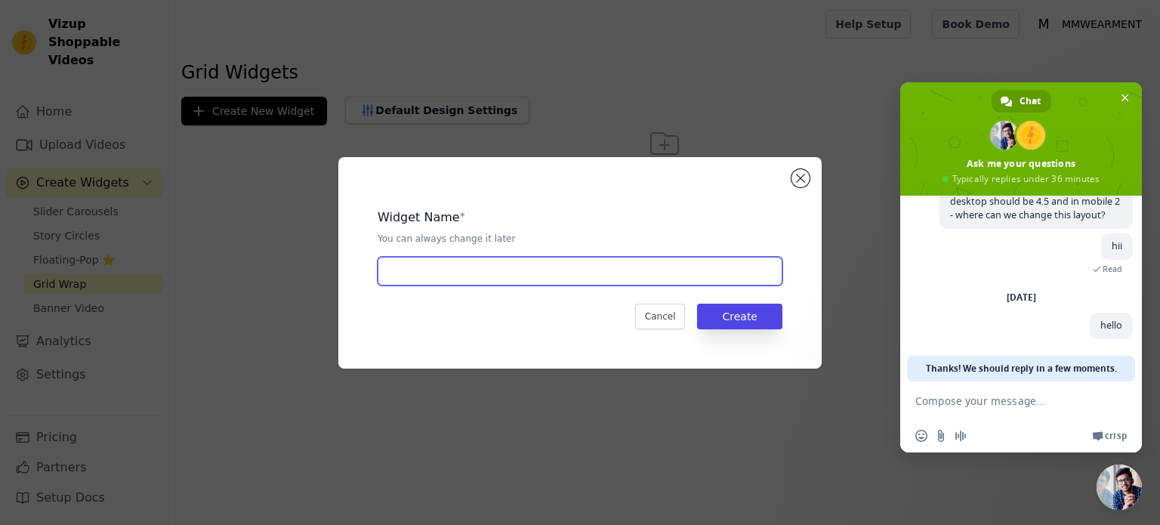
click at [482, 276] on input "text" at bounding box center [580, 271] width 405 height 29
type input "Shoppable Videos"
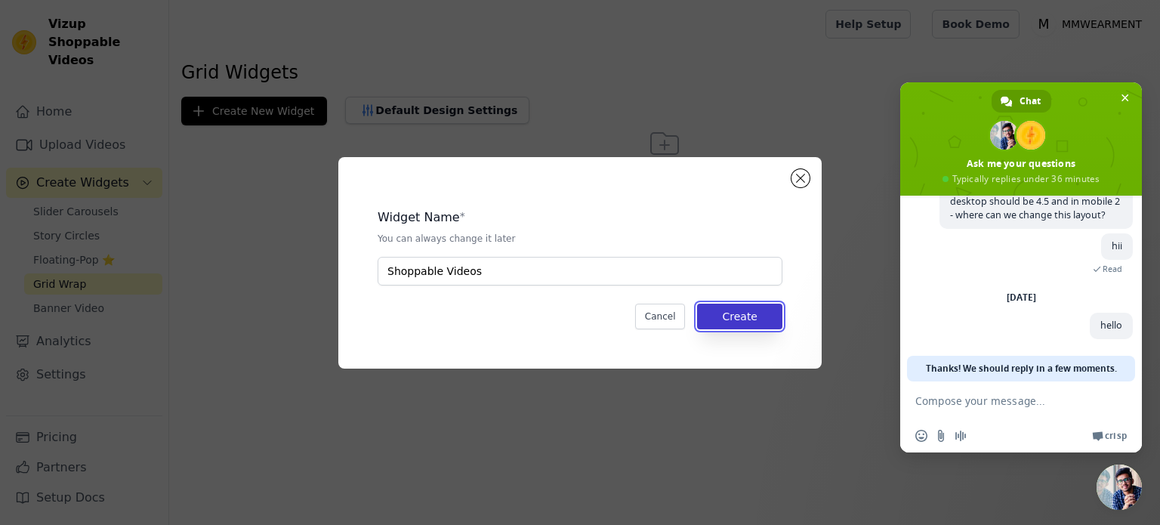
click at [746, 313] on button "Create" at bounding box center [739, 317] width 85 height 26
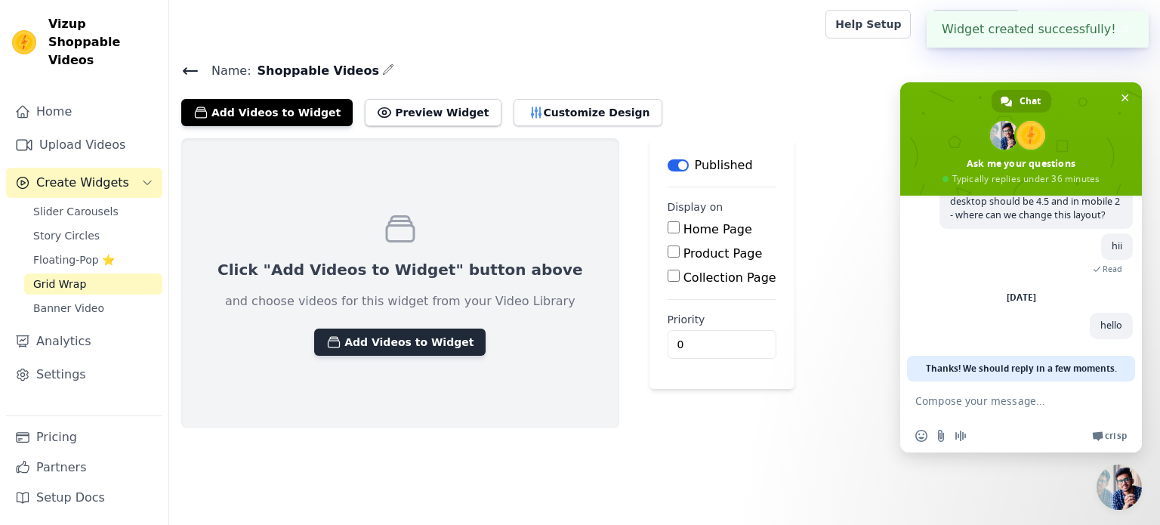
click at [409, 340] on button "Add Videos to Widget" at bounding box center [399, 341] width 171 height 27
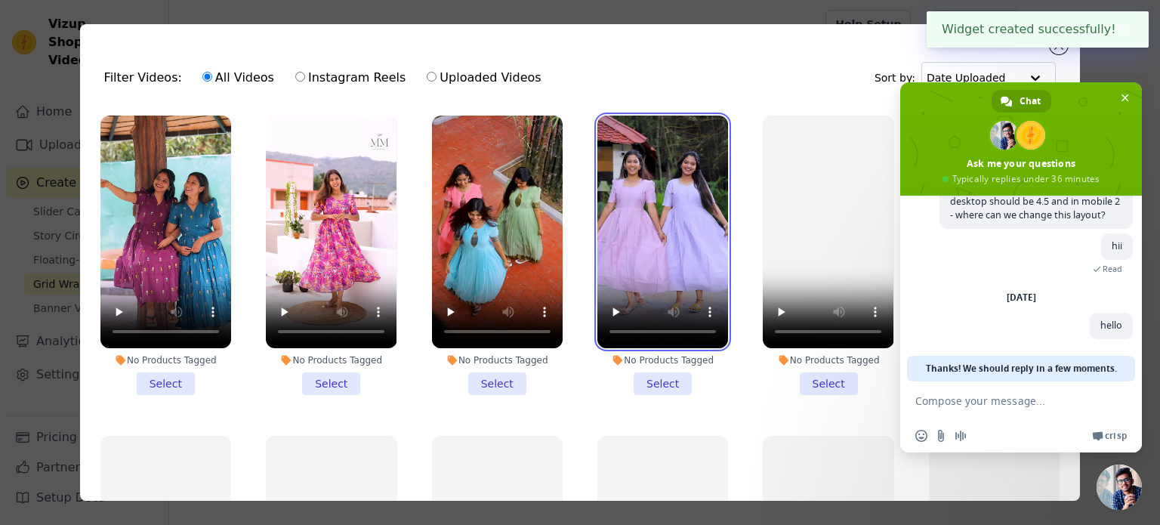
click at [692, 248] on video at bounding box center [662, 232] width 131 height 233
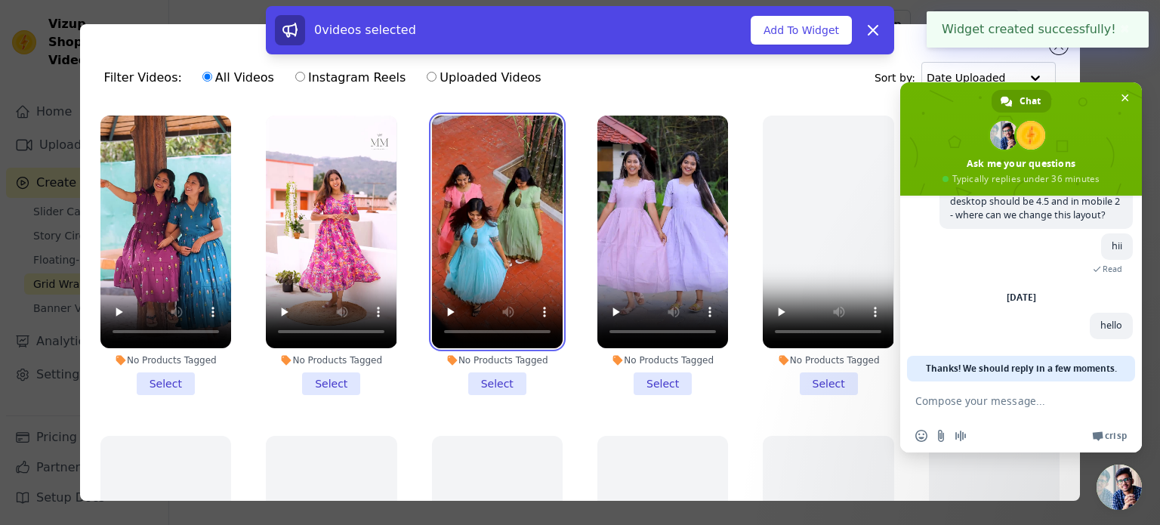
click at [510, 242] on video at bounding box center [497, 232] width 131 height 233
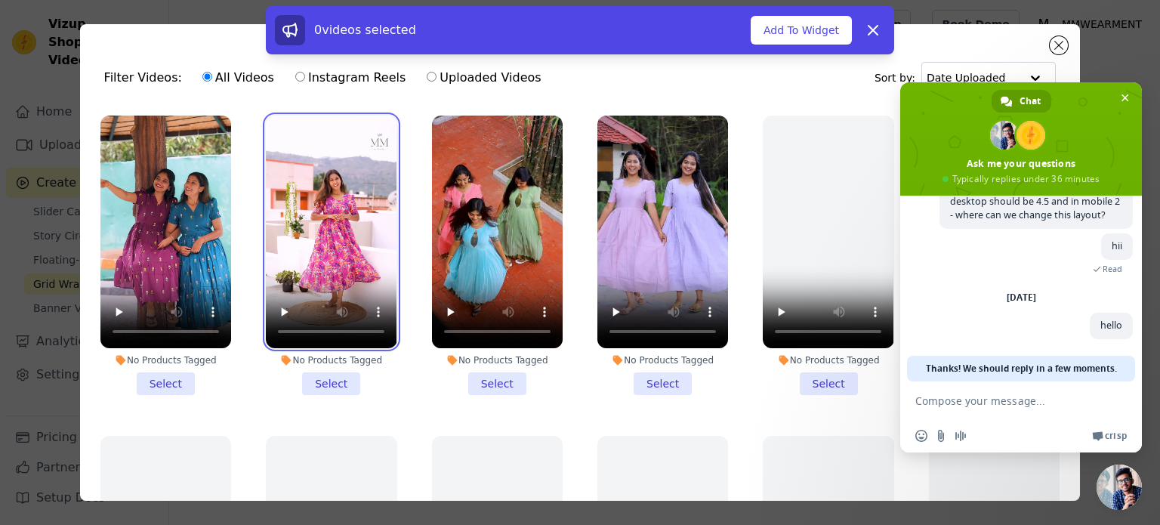
click at [377, 256] on video at bounding box center [331, 232] width 131 height 233
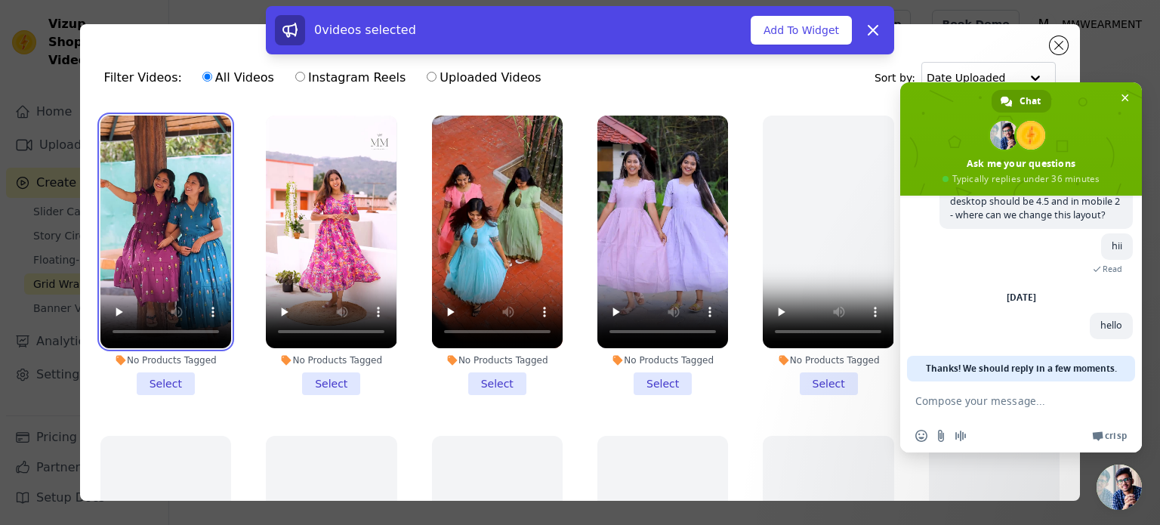
click at [217, 249] on video at bounding box center [165, 232] width 131 height 233
drag, startPoint x: 176, startPoint y: 372, endPoint x: 248, endPoint y: 386, distance: 73.8
click at [175, 372] on li "No Products Tagged Select" at bounding box center [165, 255] width 131 height 279
click at [316, 381] on li "No Products Tagged Select" at bounding box center [331, 255] width 131 height 279
click at [0, 0] on input "No Products Tagged Select" at bounding box center [0, 0] width 0 height 0
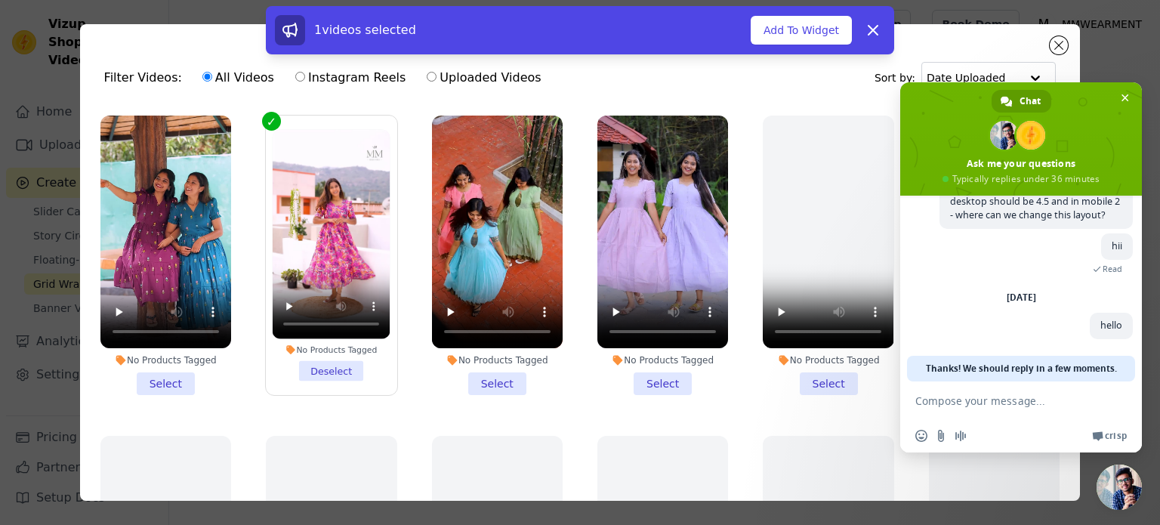
click at [173, 375] on li "No Products Tagged Select" at bounding box center [165, 255] width 131 height 279
click at [0, 0] on input "No Products Tagged Select" at bounding box center [0, 0] width 0 height 0
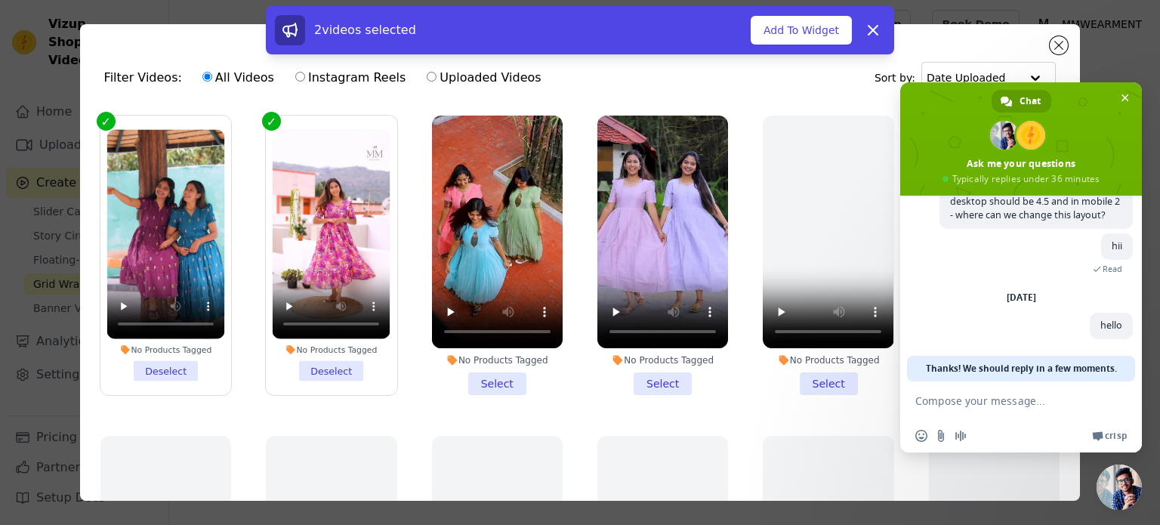
click at [455, 379] on li "No Products Tagged Select" at bounding box center [497, 255] width 131 height 279
click at [0, 0] on input "No Products Tagged Select" at bounding box center [0, 0] width 0 height 0
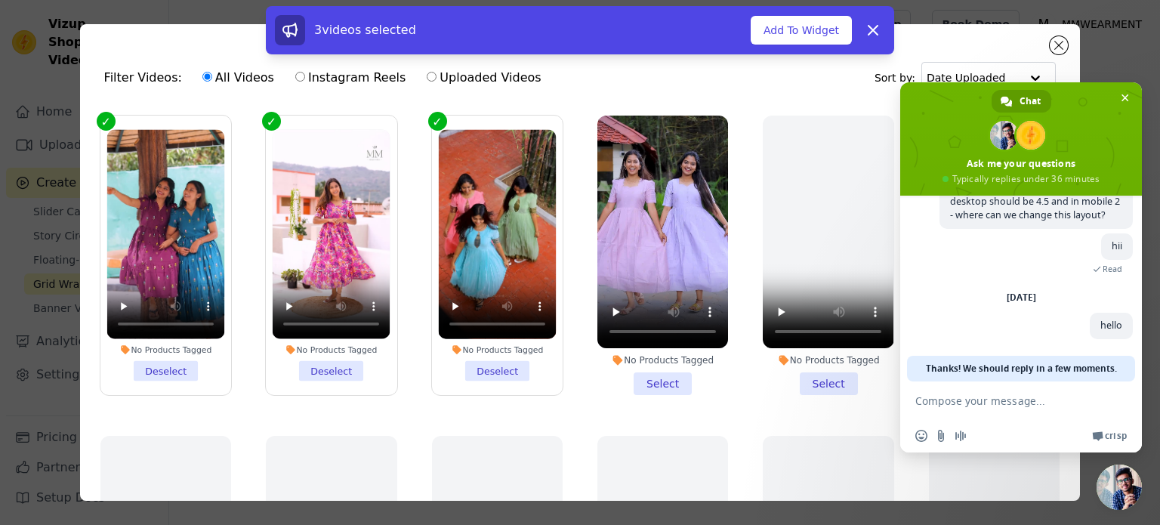
click at [652, 377] on li "No Products Tagged Select" at bounding box center [662, 255] width 131 height 279
click at [0, 0] on input "No Products Tagged Select" at bounding box center [0, 0] width 0 height 0
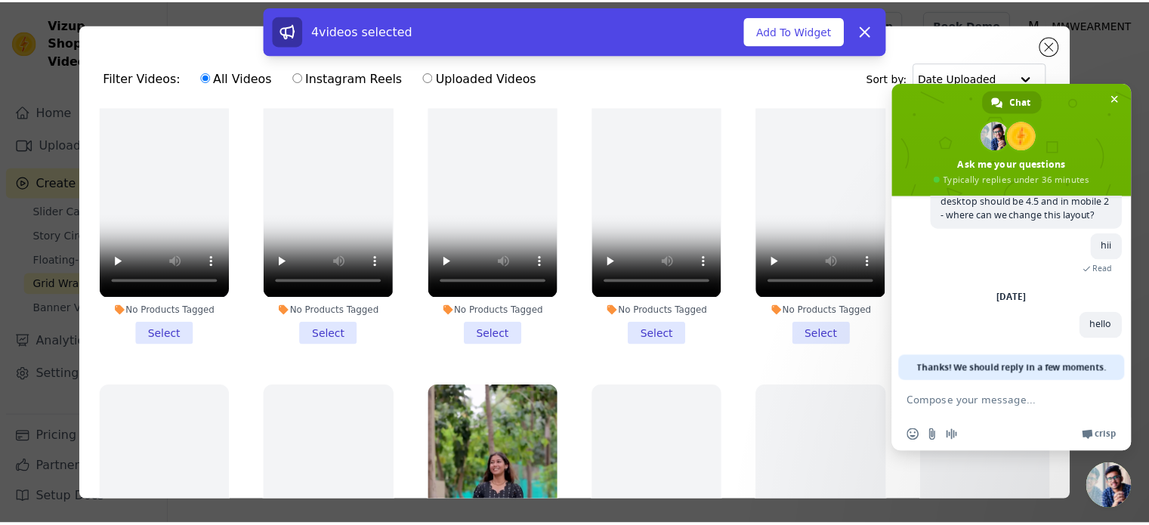
scroll to position [529, 0]
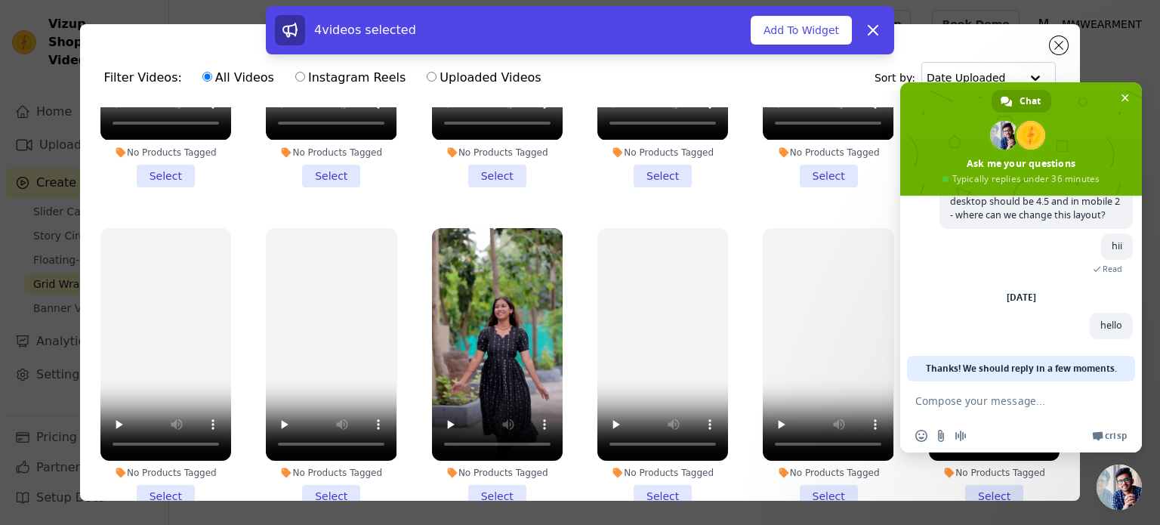
click at [494, 477] on li "No Products Tagged Select" at bounding box center [497, 367] width 131 height 279
click at [0, 0] on input "No Products Tagged Select" at bounding box center [0, 0] width 0 height 0
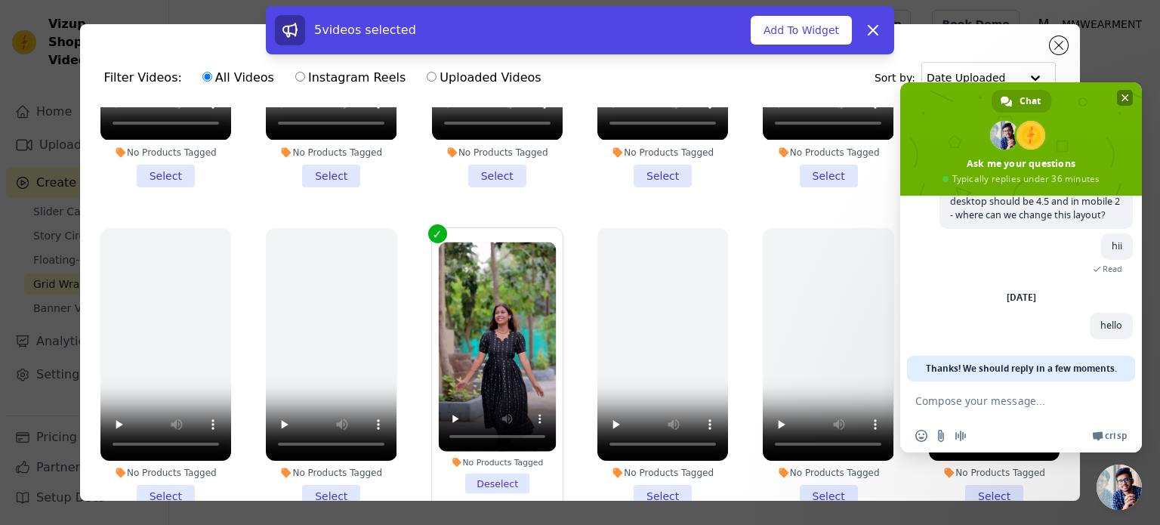
click at [1130, 93] on span "Close chat" at bounding box center [1125, 98] width 16 height 16
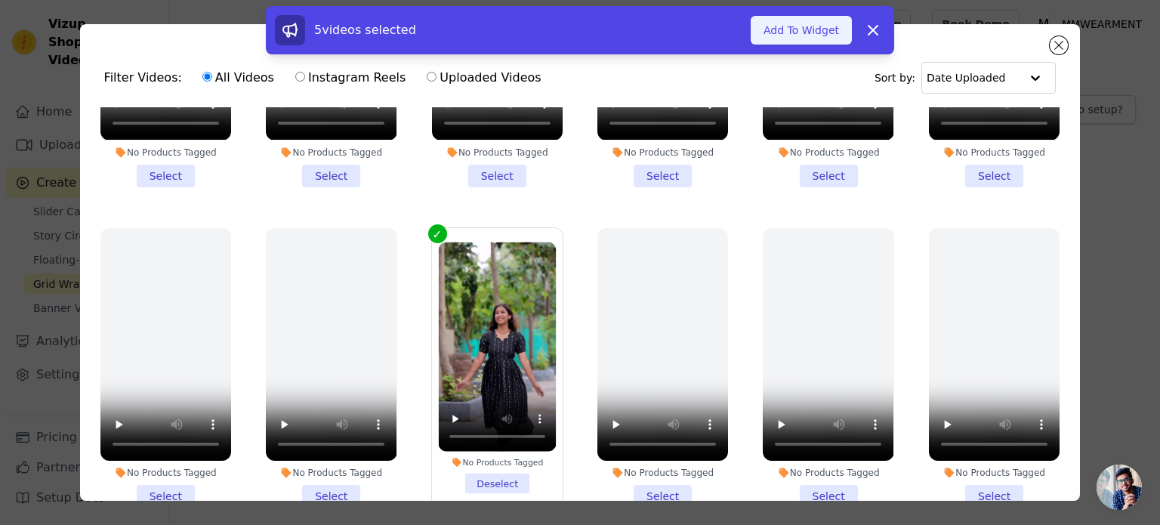
click at [803, 23] on button "Add To Widget" at bounding box center [801, 30] width 101 height 29
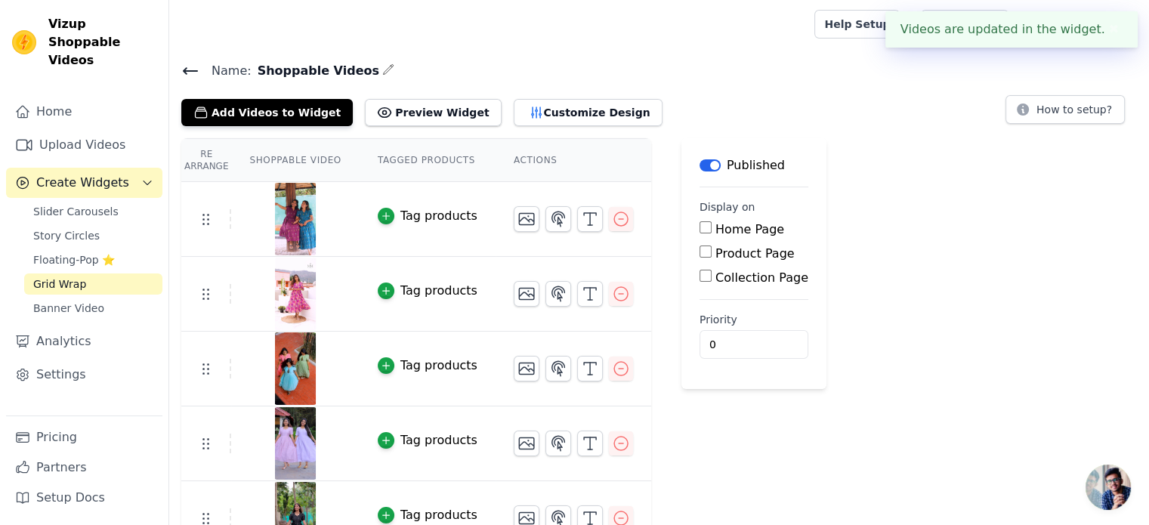
click at [699, 224] on input "Home Page" at bounding box center [705, 227] width 12 height 12
checkbox input "true"
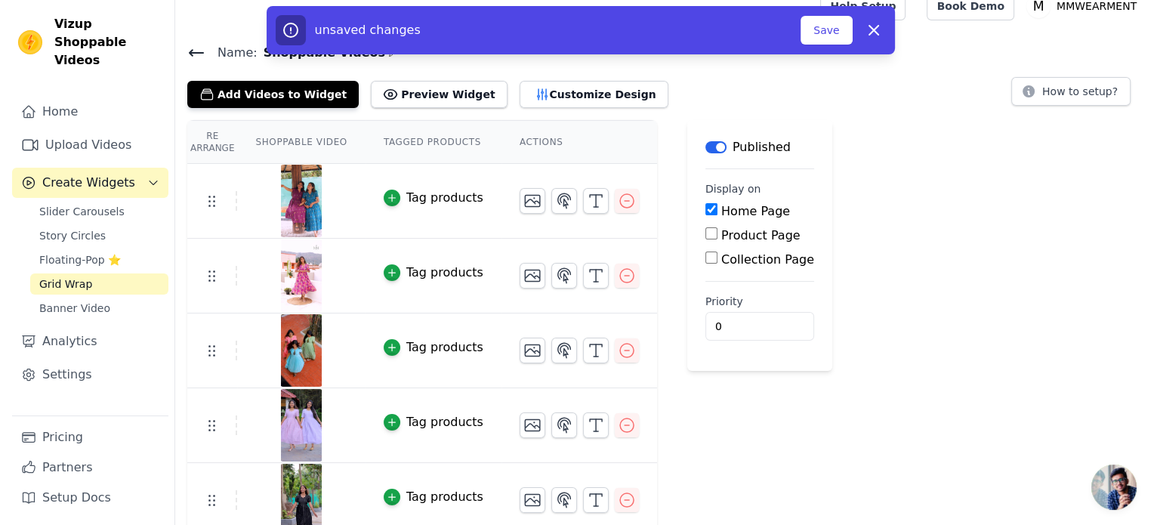
scroll to position [0, 0]
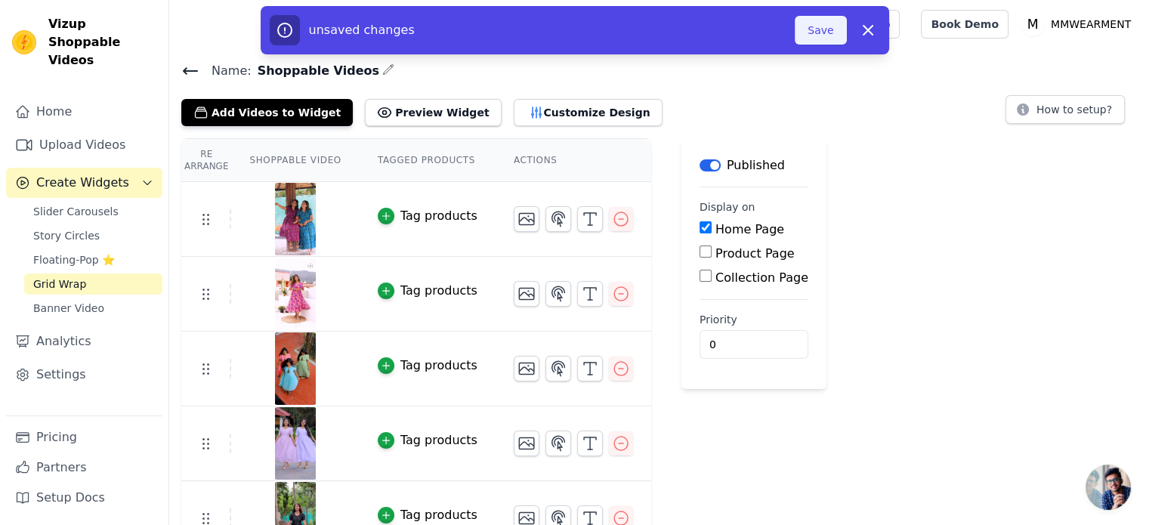
click at [819, 34] on button "Save" at bounding box center [819, 30] width 51 height 29
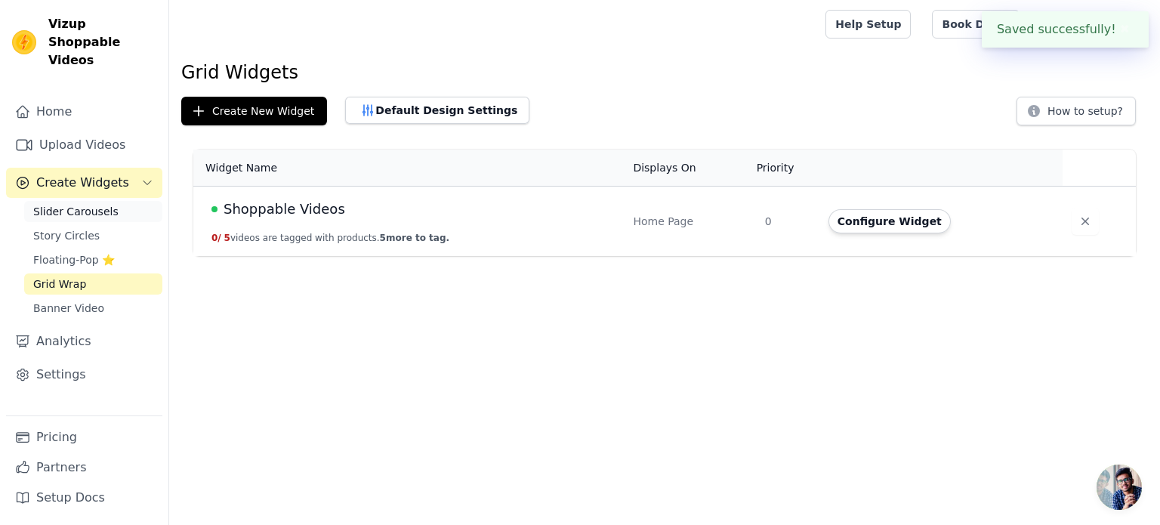
click at [69, 204] on span "Slider Carousels" at bounding box center [75, 211] width 85 height 15
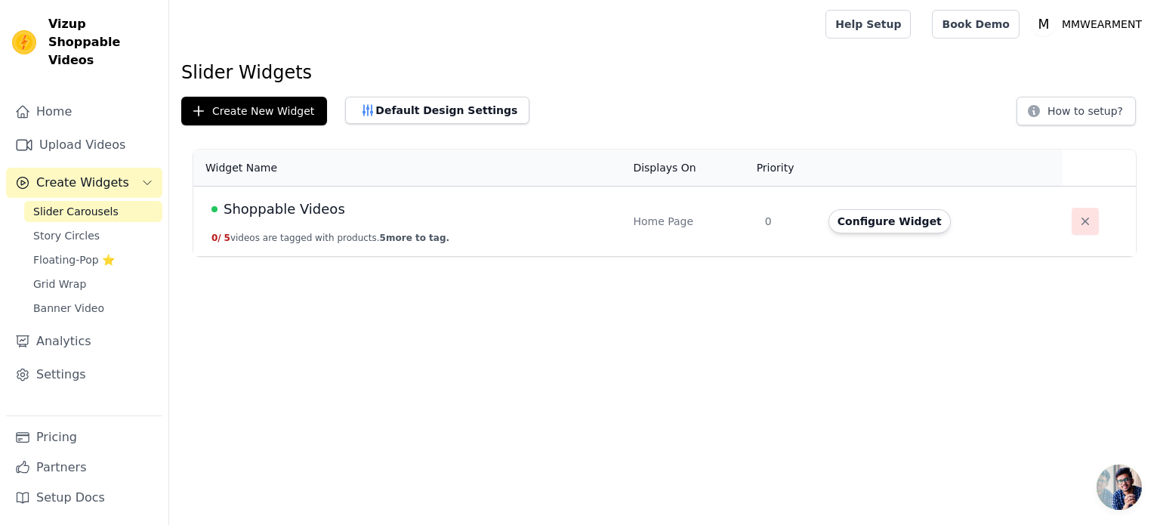
click at [1078, 221] on icon "button" at bounding box center [1085, 221] width 15 height 15
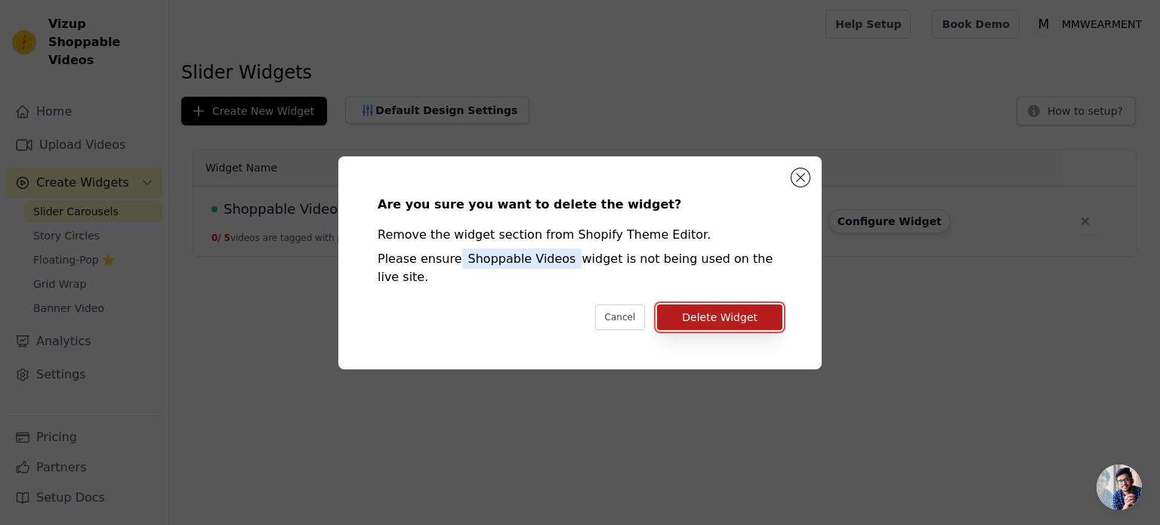
click at [731, 307] on button "Delete Widget" at bounding box center [719, 317] width 125 height 26
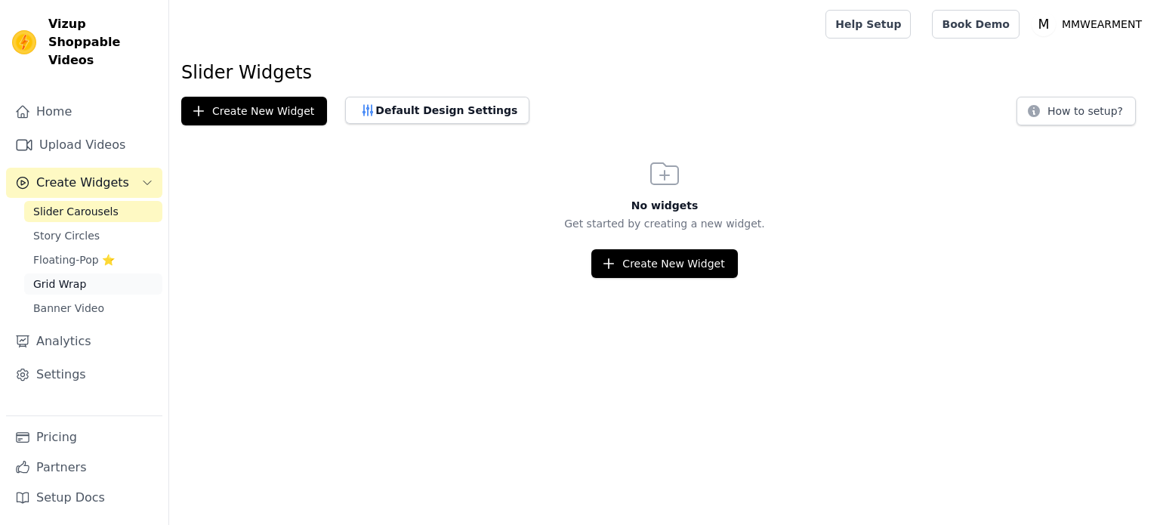
click at [66, 276] on span "Grid Wrap" at bounding box center [59, 283] width 53 height 15
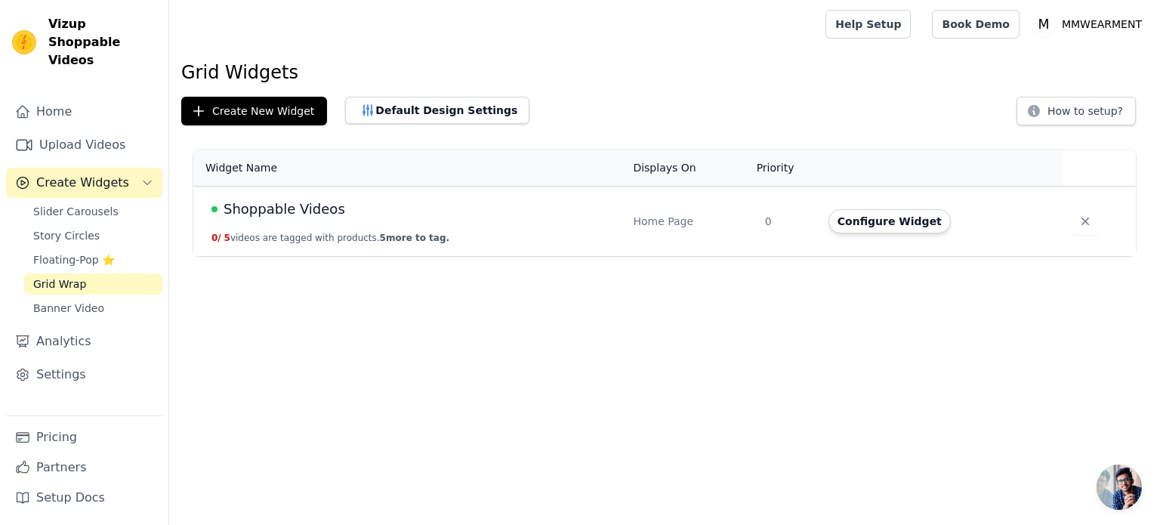
scroll to position [160, 0]
click at [383, 112] on button "Default Design Settings" at bounding box center [437, 110] width 184 height 27
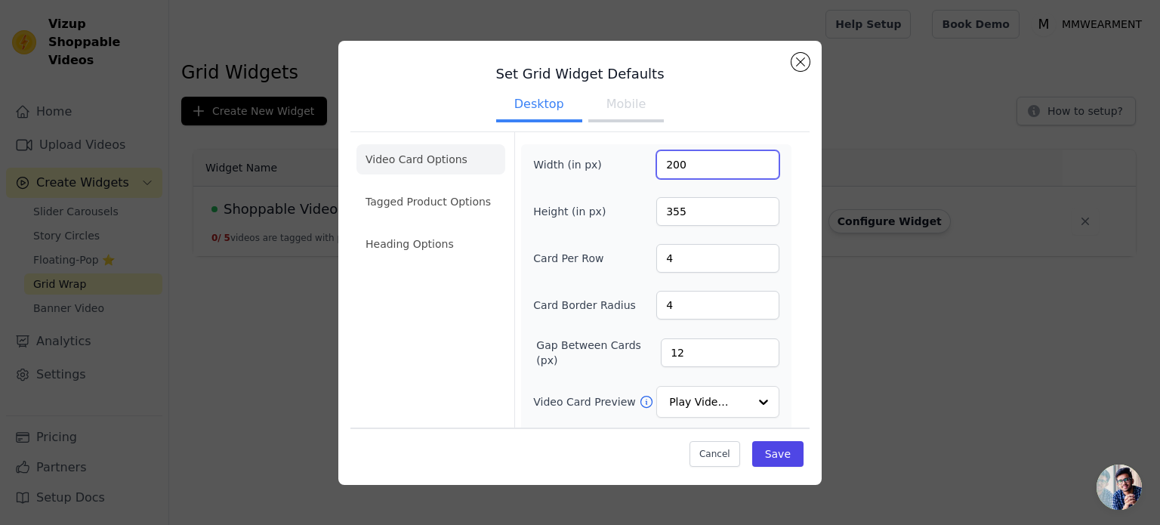
click at [726, 165] on input "200" at bounding box center [717, 164] width 123 height 29
type input "300"
click at [713, 206] on input "355" at bounding box center [717, 211] width 123 height 29
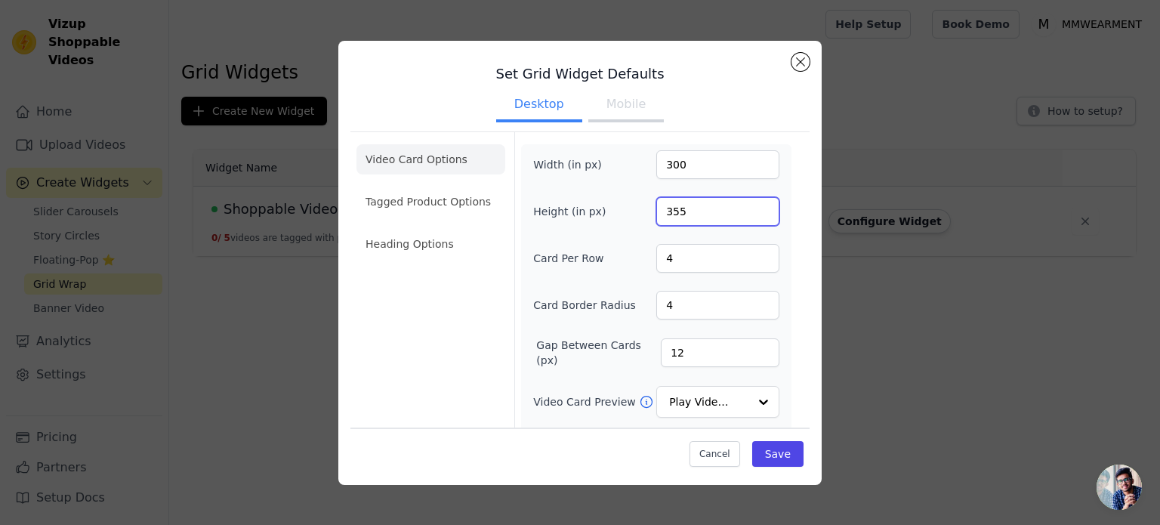
click at [713, 206] on input "355" at bounding box center [717, 211] width 123 height 29
click at [708, 266] on input "4" at bounding box center [717, 258] width 123 height 29
type input "5"
click at [705, 171] on input "300" at bounding box center [717, 164] width 123 height 29
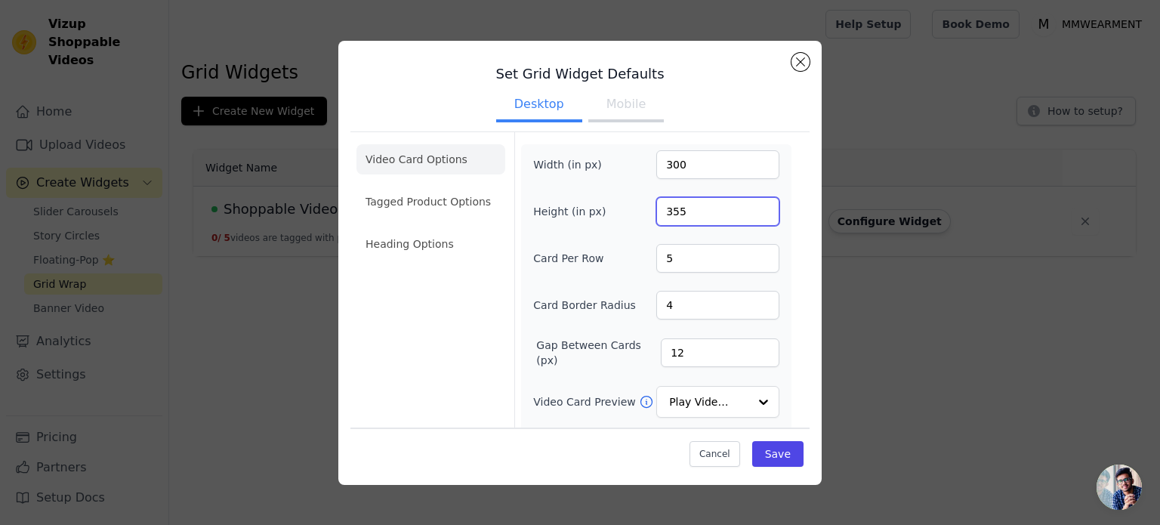
click at [707, 205] on input "355" at bounding box center [717, 211] width 123 height 29
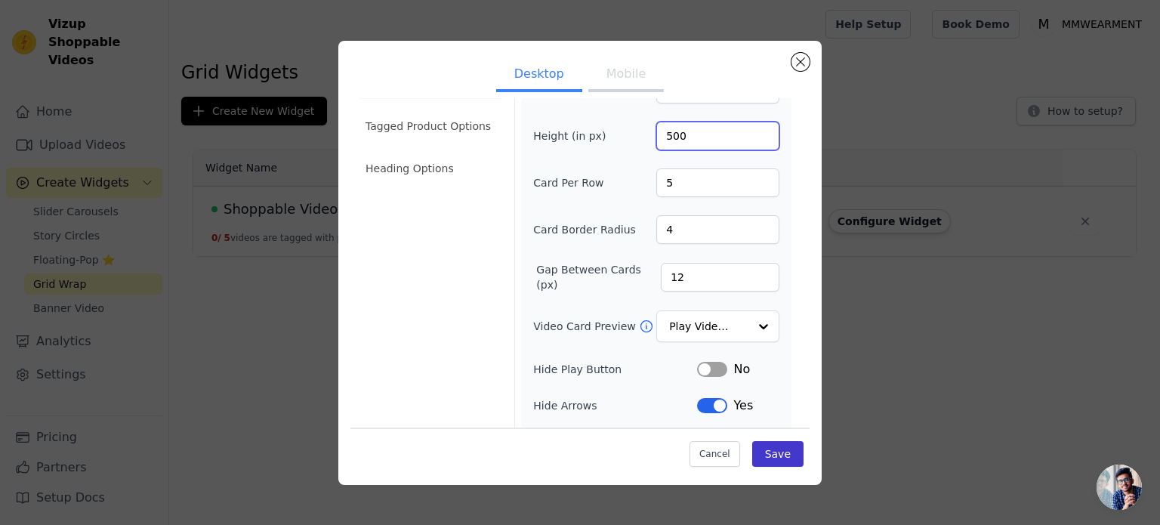
type input "500"
click at [784, 461] on button "Save" at bounding box center [777, 454] width 51 height 26
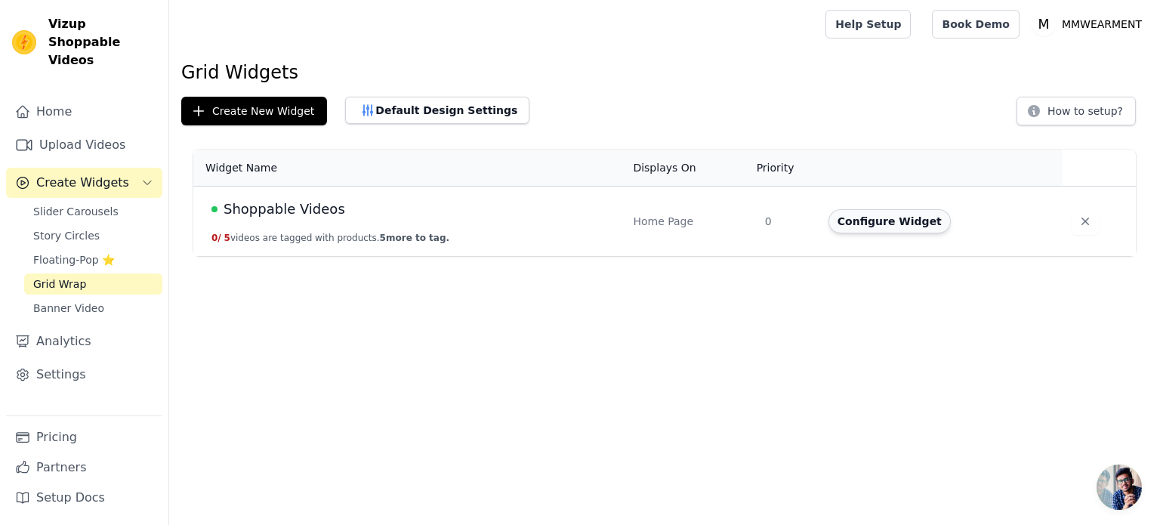
click at [884, 223] on button "Configure Widget" at bounding box center [889, 221] width 122 height 24
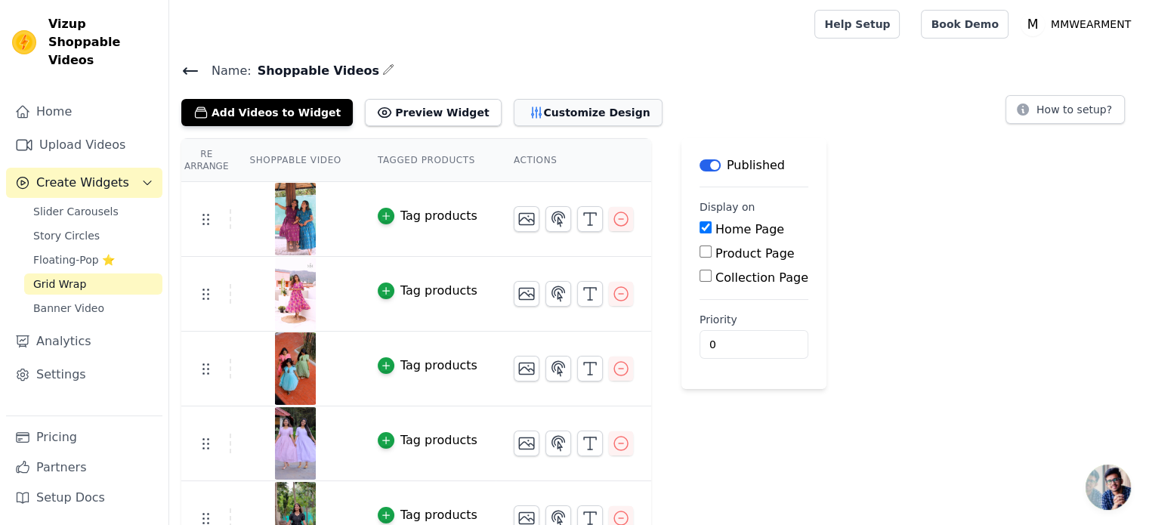
click at [529, 111] on icon "button" at bounding box center [536, 112] width 15 height 15
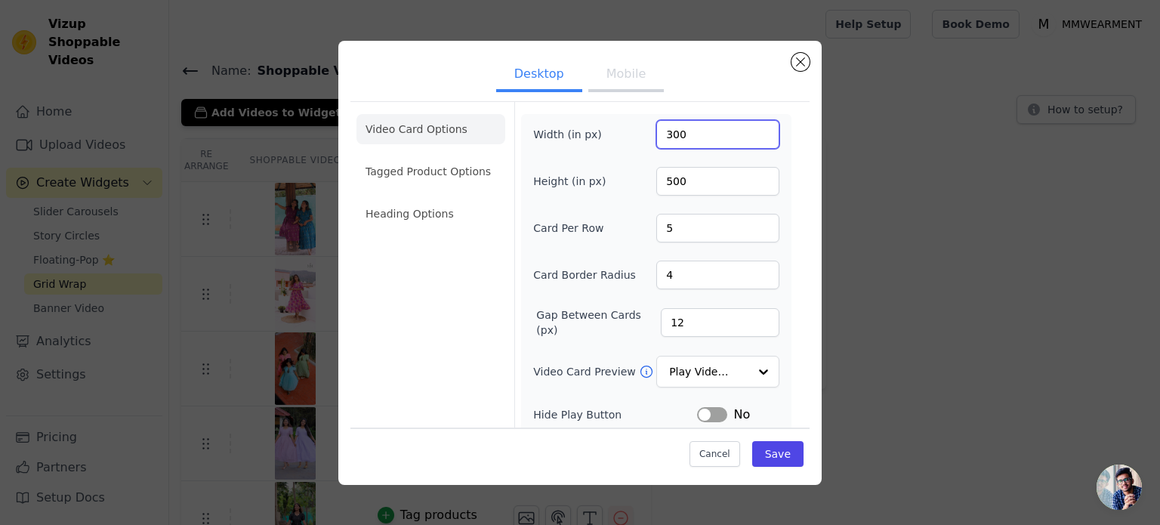
click at [686, 139] on input "300" at bounding box center [717, 134] width 123 height 29
drag, startPoint x: 686, startPoint y: 139, endPoint x: 660, endPoint y: 140, distance: 25.7
click at [660, 140] on input "300" at bounding box center [717, 134] width 123 height 29
type input "200"
click at [782, 458] on button "Save" at bounding box center [777, 454] width 51 height 26
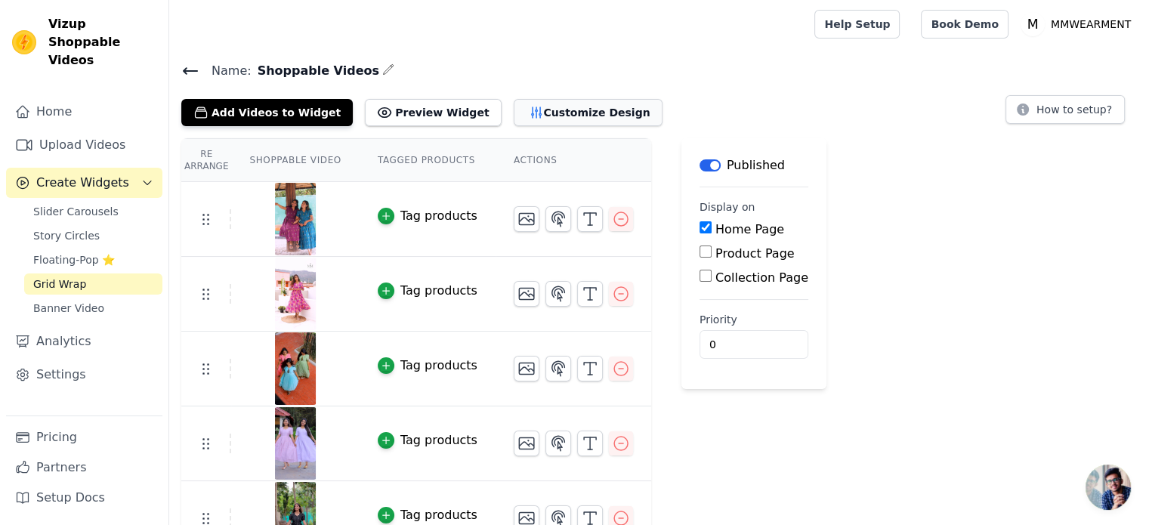
click at [520, 113] on button "Customize Design" at bounding box center [588, 112] width 149 height 27
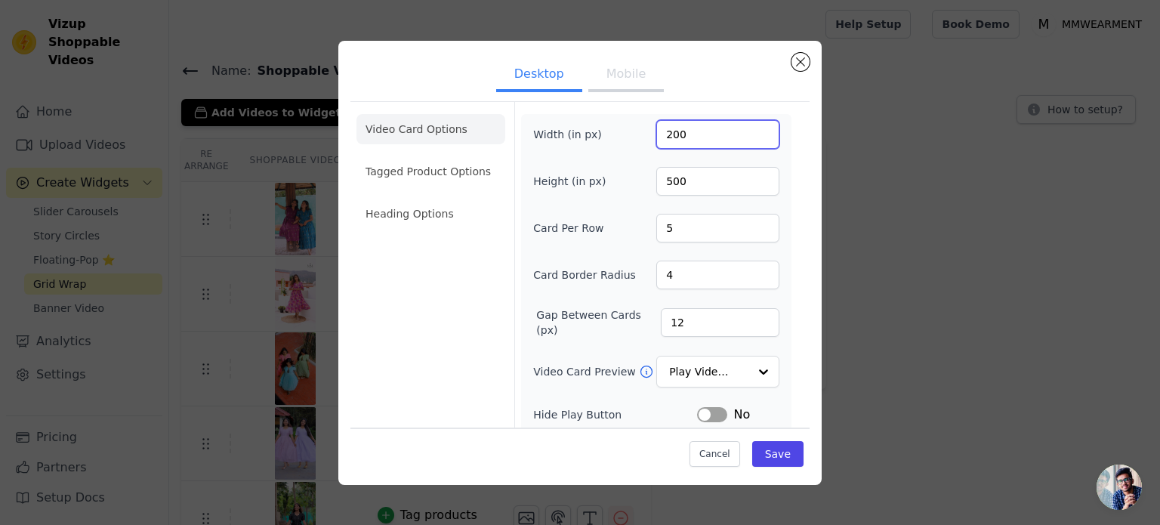
click at [693, 138] on input "200" at bounding box center [717, 134] width 123 height 29
type input "250"
click at [770, 449] on button "Save" at bounding box center [777, 454] width 51 height 26
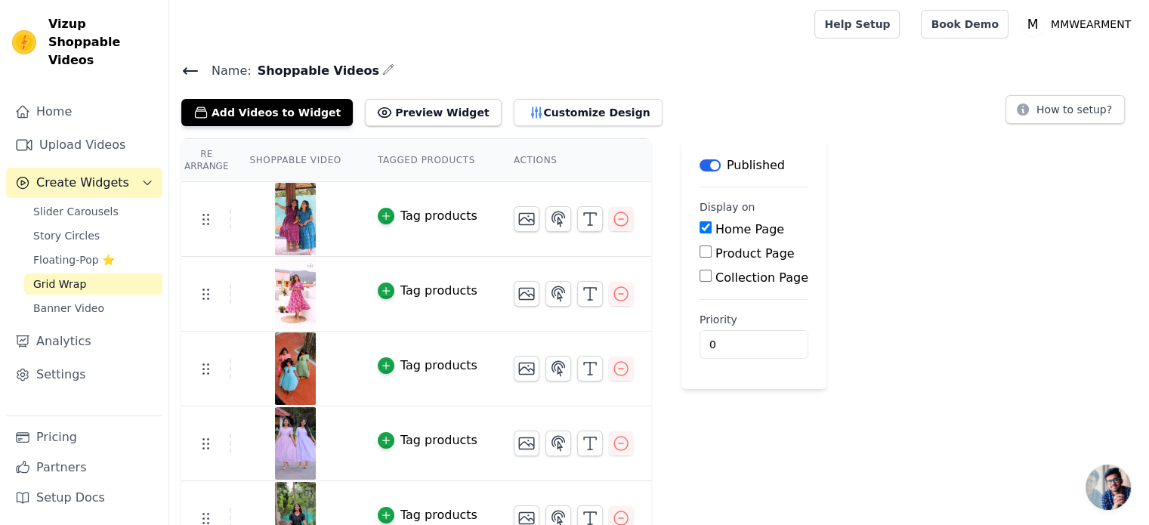
click at [400, 214] on div "Tag products" at bounding box center [438, 216] width 77 height 18
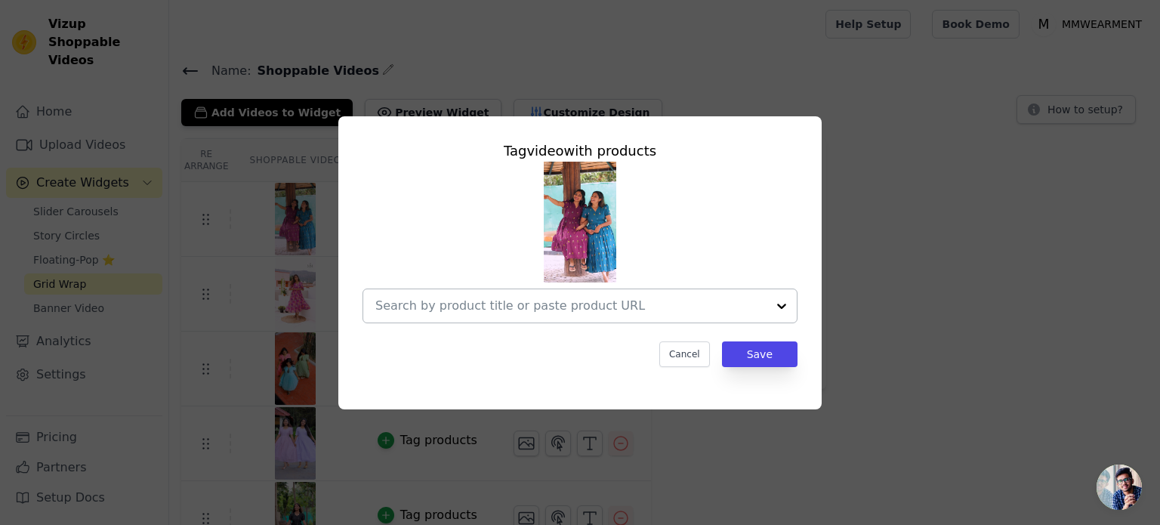
click at [631, 313] on input "text" at bounding box center [570, 306] width 391 height 18
click at [990, 261] on div "Tag video with products Cancel Save" at bounding box center [580, 262] width 1112 height 341
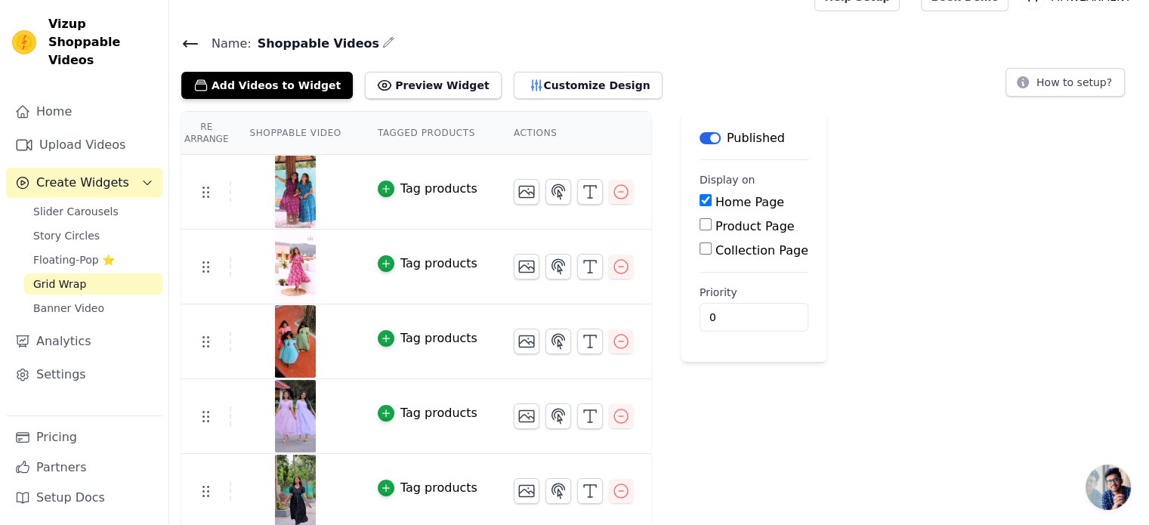
scroll to position [29, 0]
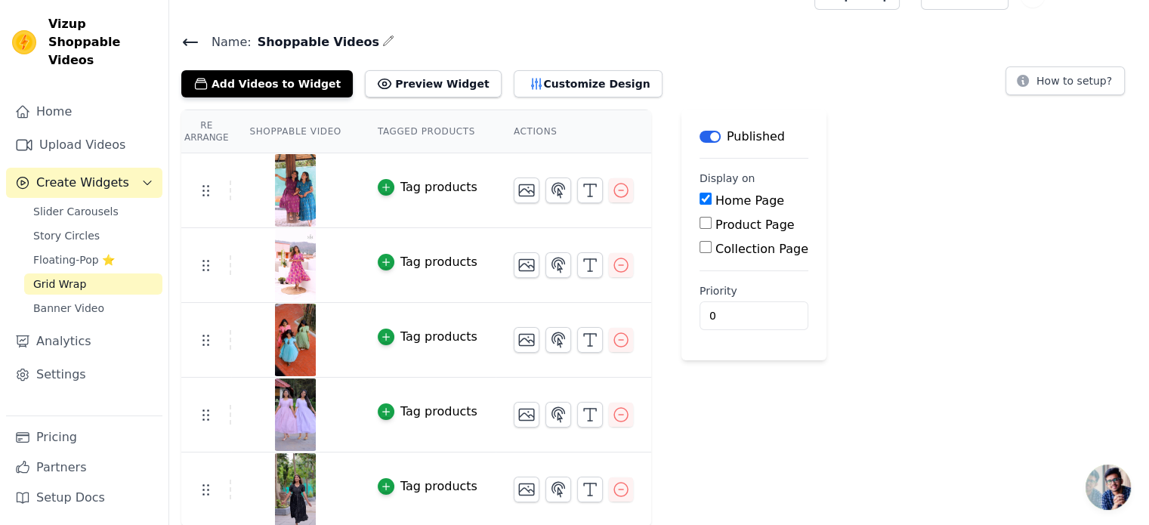
click at [438, 184] on div "Tag products" at bounding box center [438, 187] width 77 height 18
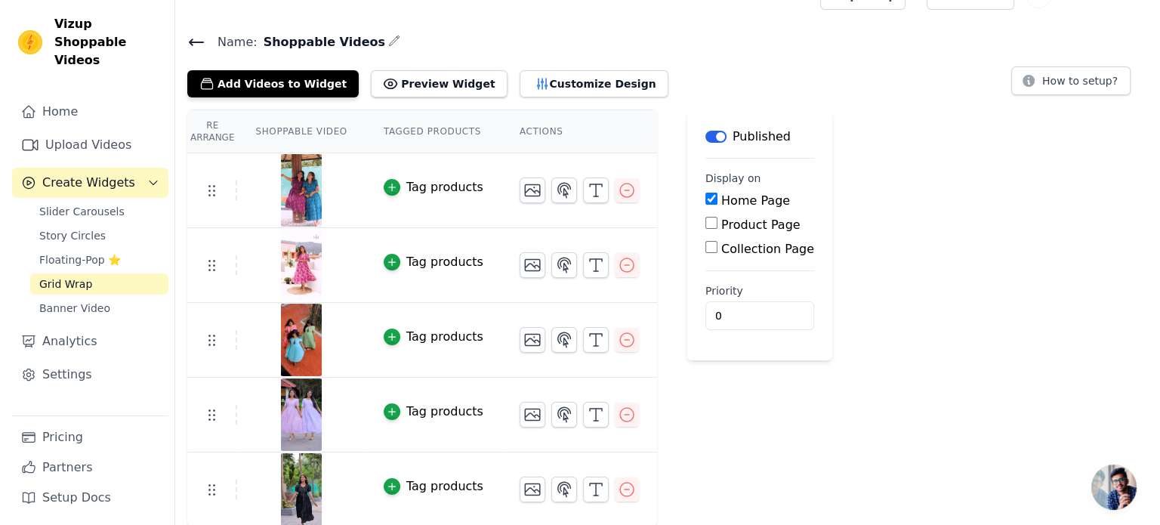
scroll to position [0, 0]
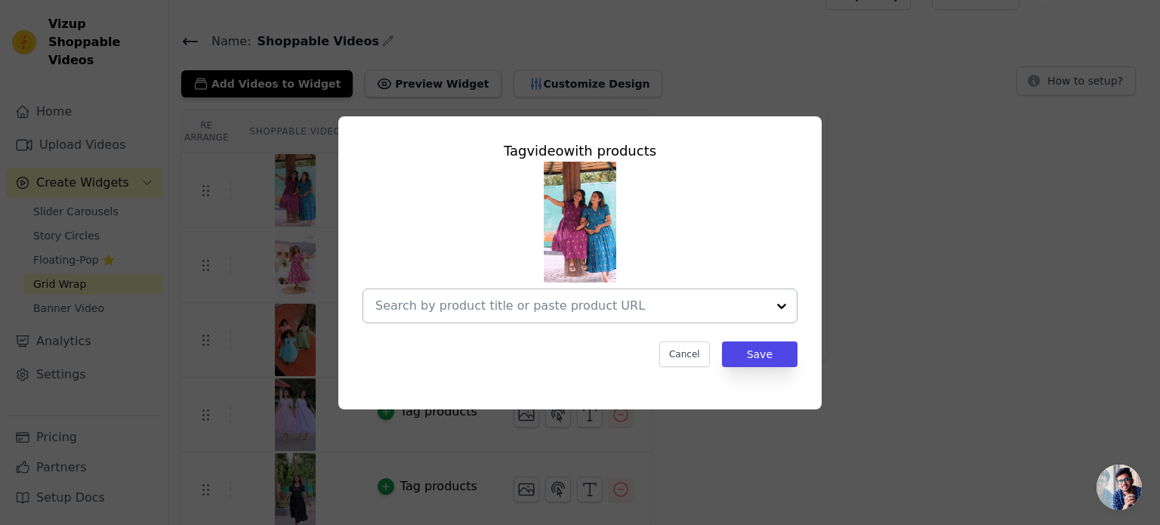
click at [446, 310] on input "text" at bounding box center [570, 306] width 391 height 18
click at [514, 310] on input "text" at bounding box center [570, 306] width 391 height 18
click at [385, 301] on input "text" at bounding box center [570, 306] width 391 height 18
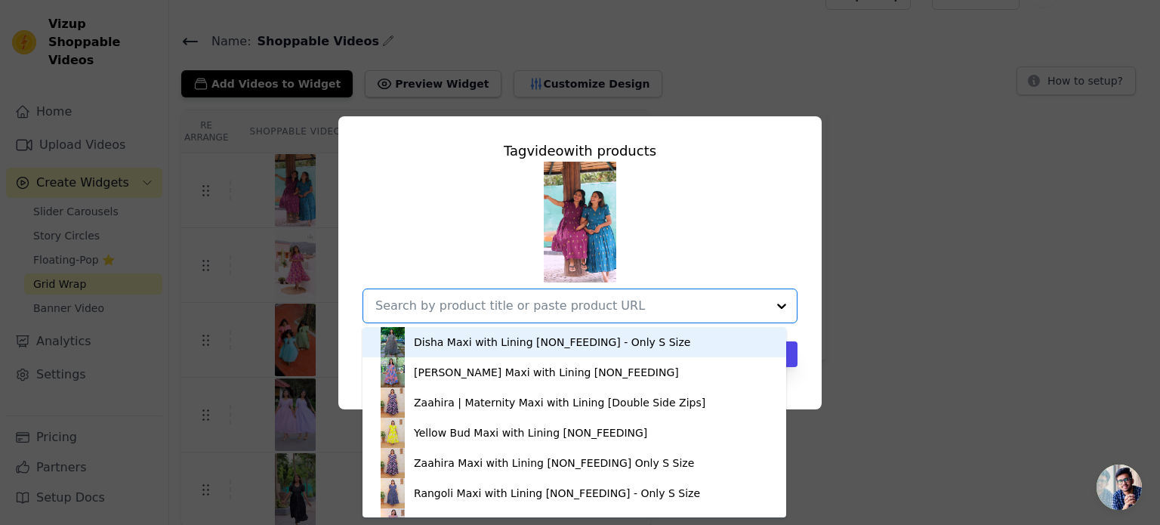
paste input "Roman Silk V1 | Maternity Maxi with Full Lining [Double Side Zips] Roman Silk M…"
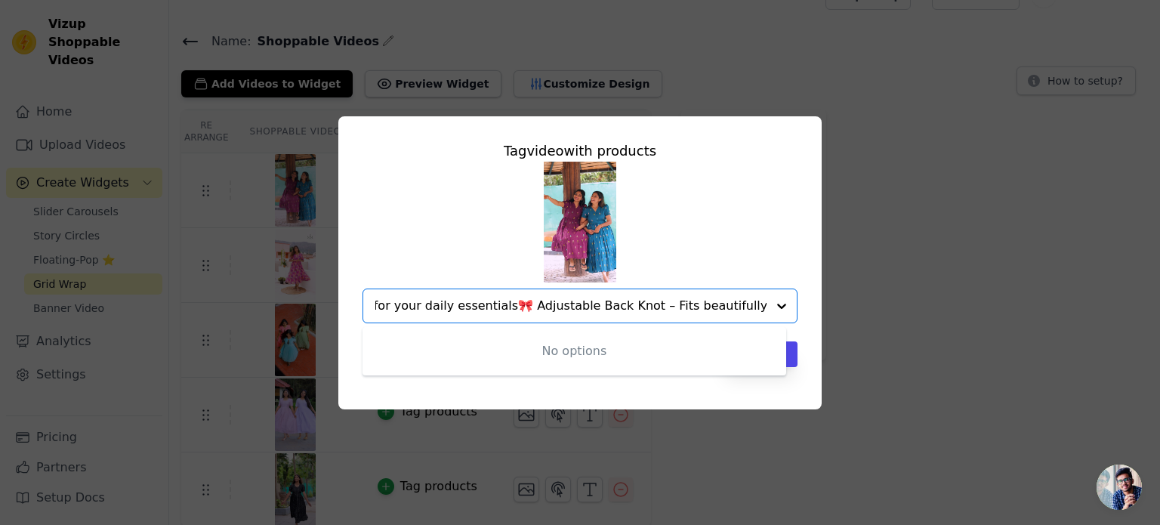
click at [414, 308] on input "Roman Silk V1 | Maternity Maxi with Full Lining [Double Side Zips] Roman Silk M…" at bounding box center [570, 306] width 391 height 18
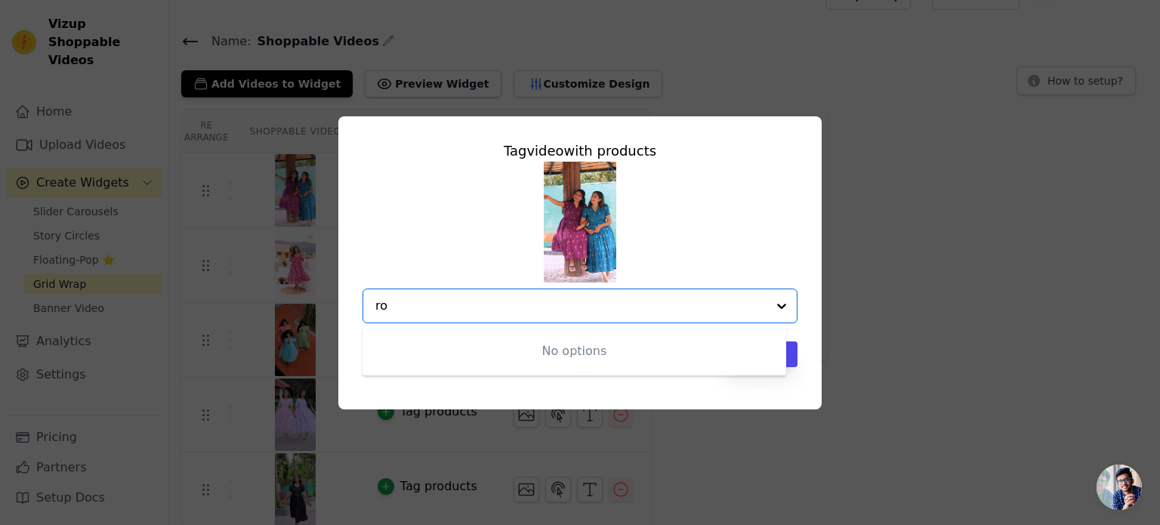
scroll to position [0, 0]
type input "roman"
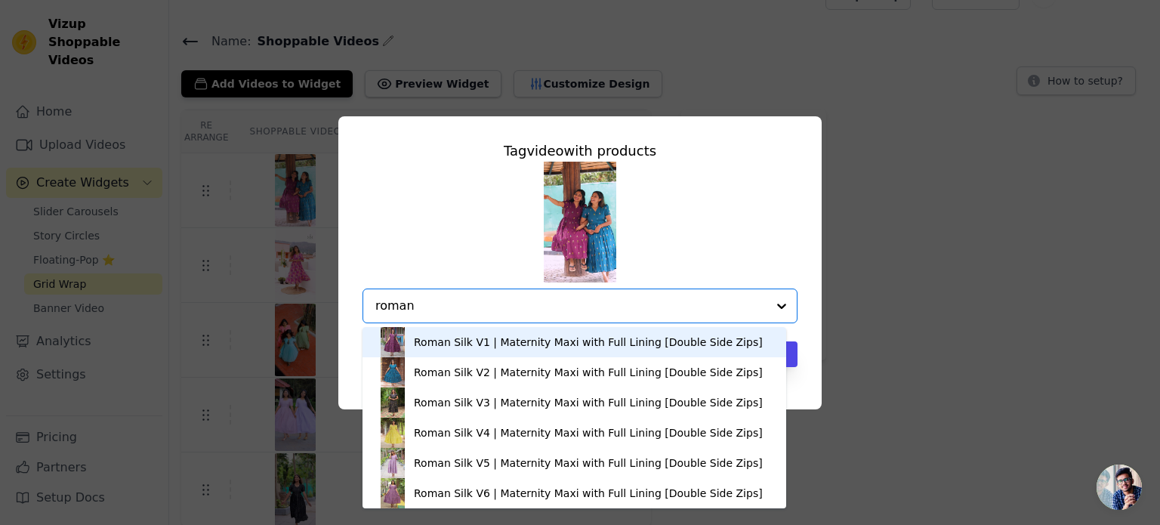
click at [459, 344] on div "Roman Silk V1 | Maternity Maxi with Full Lining [Double Side Zips]" at bounding box center [588, 342] width 349 height 15
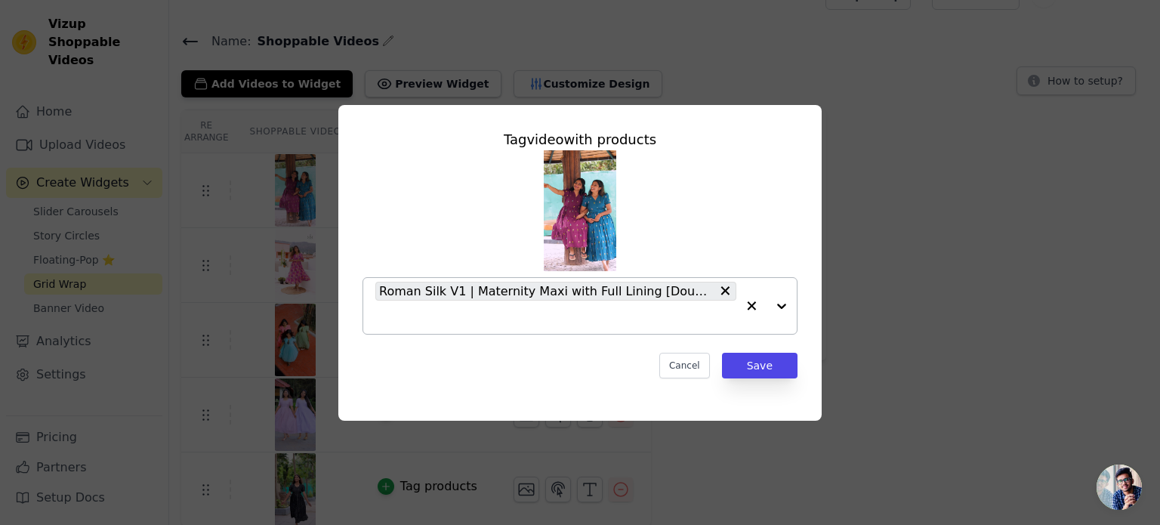
click at [455, 322] on input "text" at bounding box center [555, 317] width 361 height 18
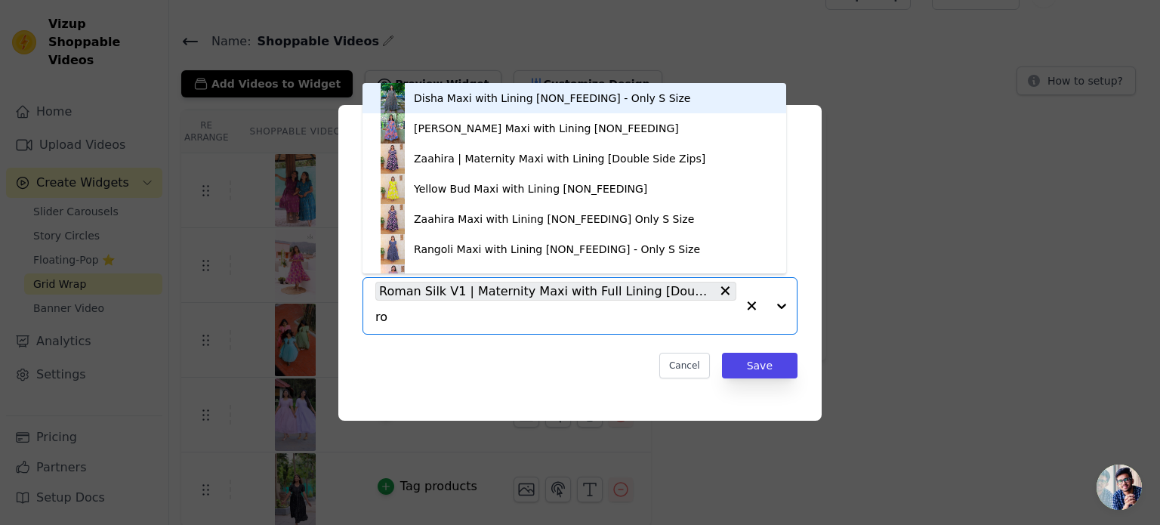
type input "rom"
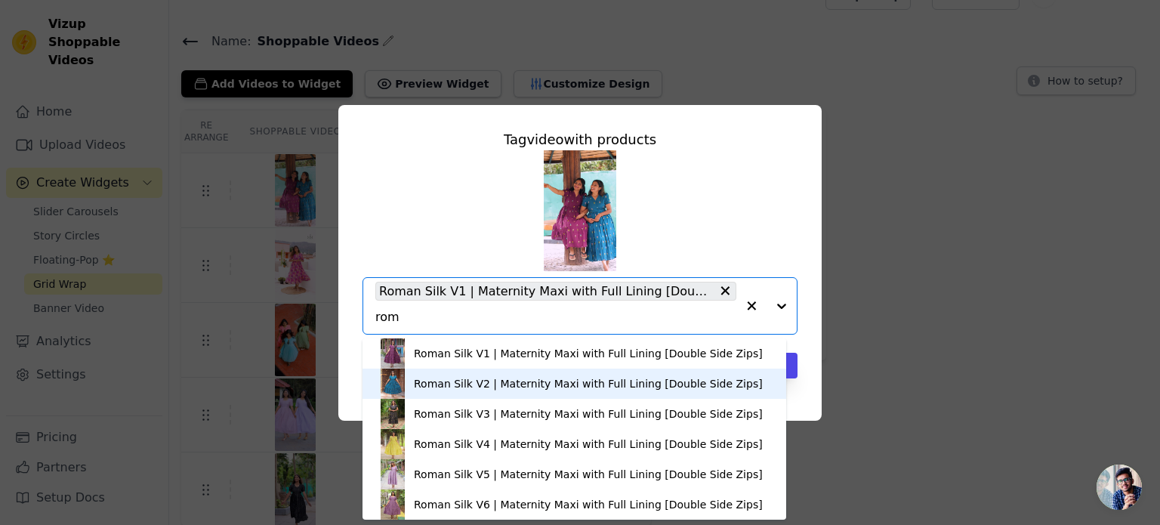
click at [450, 380] on div "Roman Silk V2 | Maternity Maxi with Full Lining [Double Side Zips]" at bounding box center [588, 383] width 349 height 15
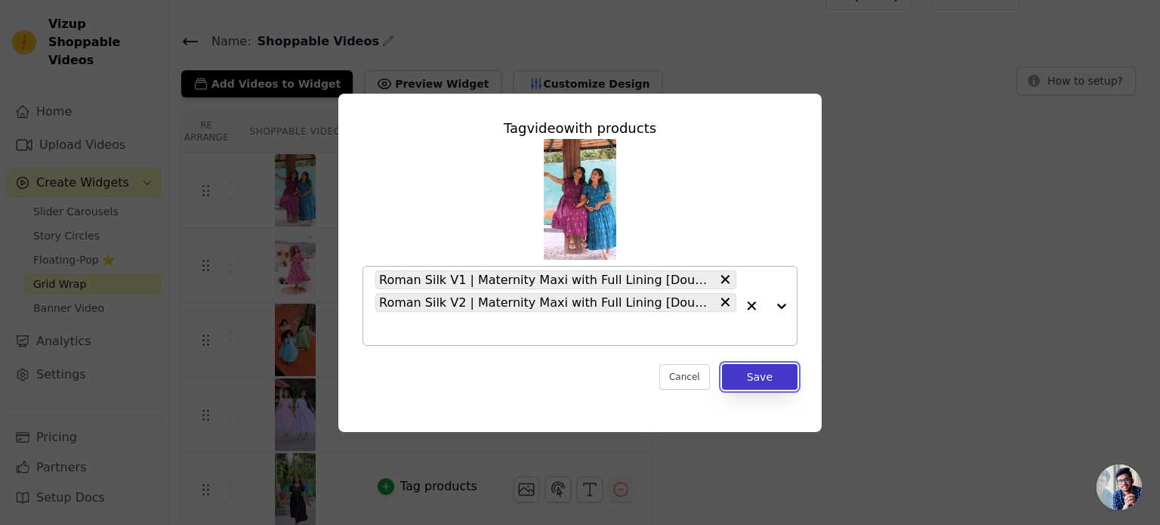
click at [761, 382] on button "Save" at bounding box center [760, 377] width 76 height 26
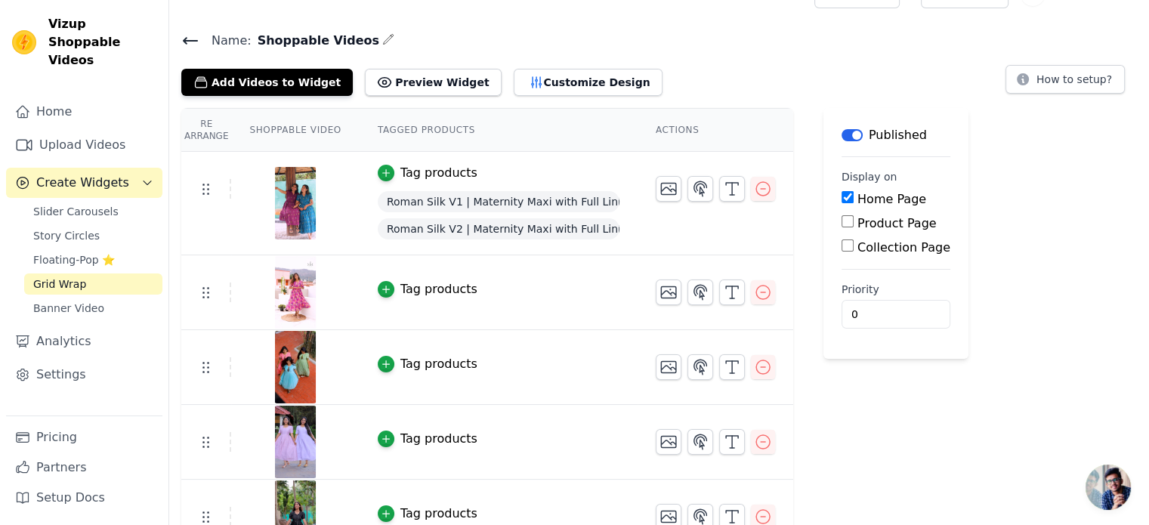
scroll to position [57, 0]
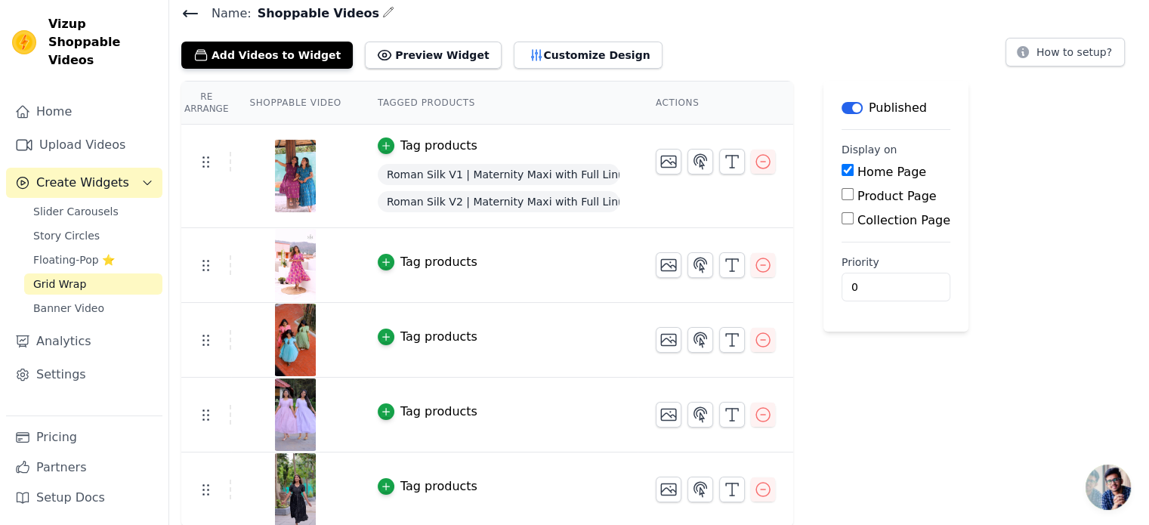
click at [409, 338] on div "Tag products" at bounding box center [438, 337] width 77 height 18
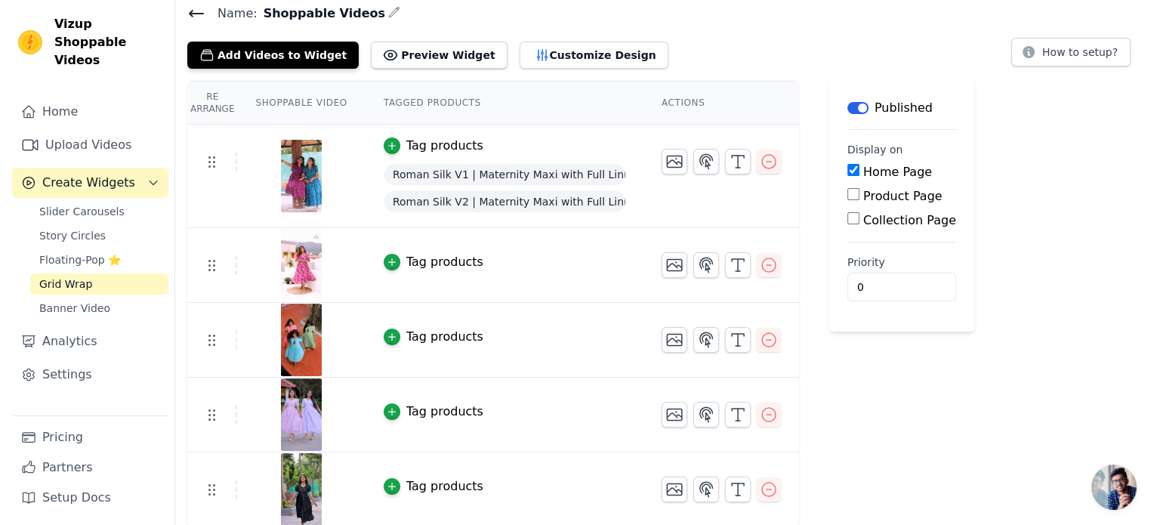
scroll to position [0, 0]
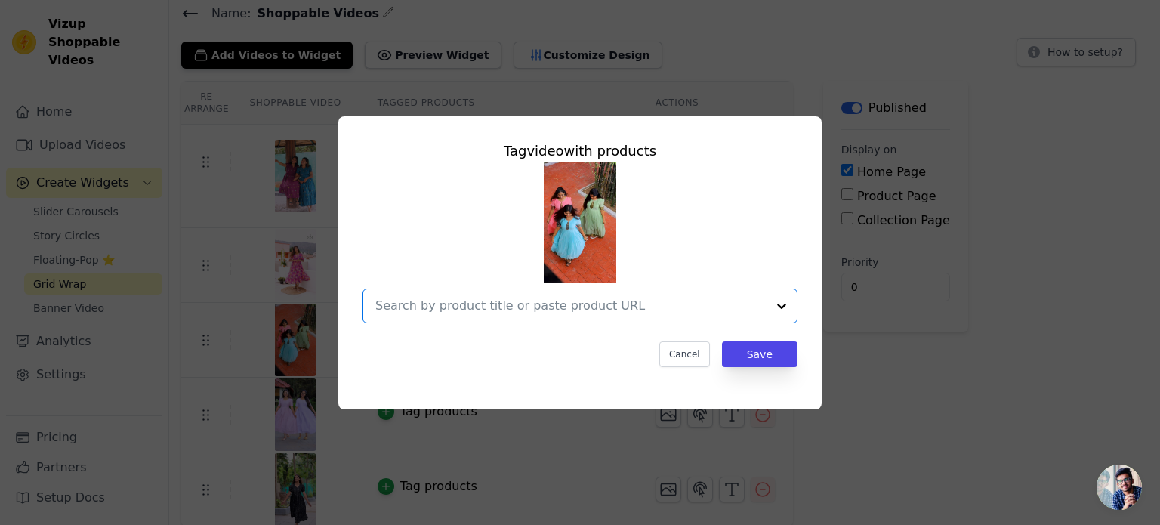
click at [443, 307] on input "text" at bounding box center [570, 306] width 391 height 18
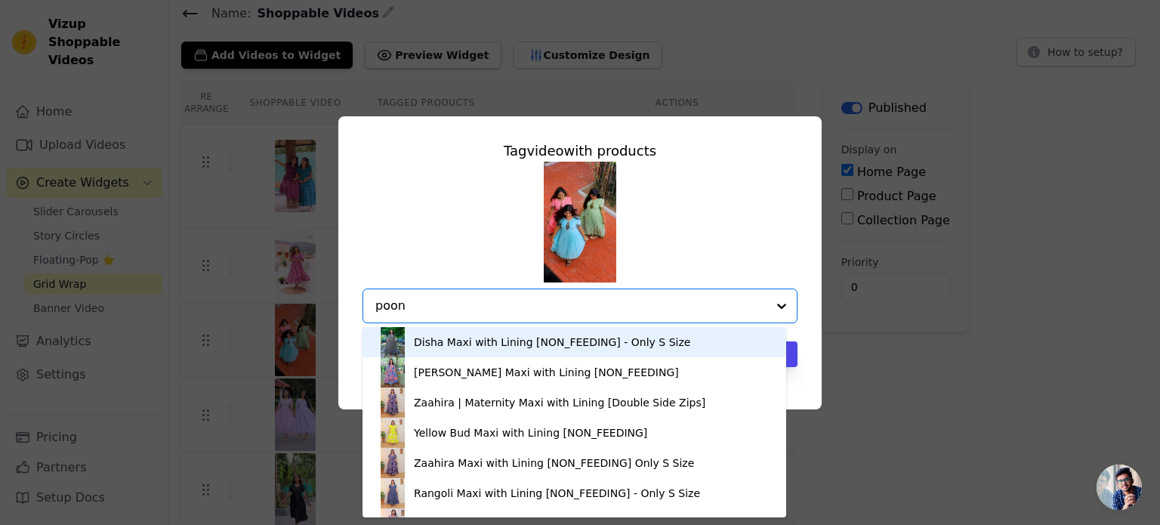
type input "poong"
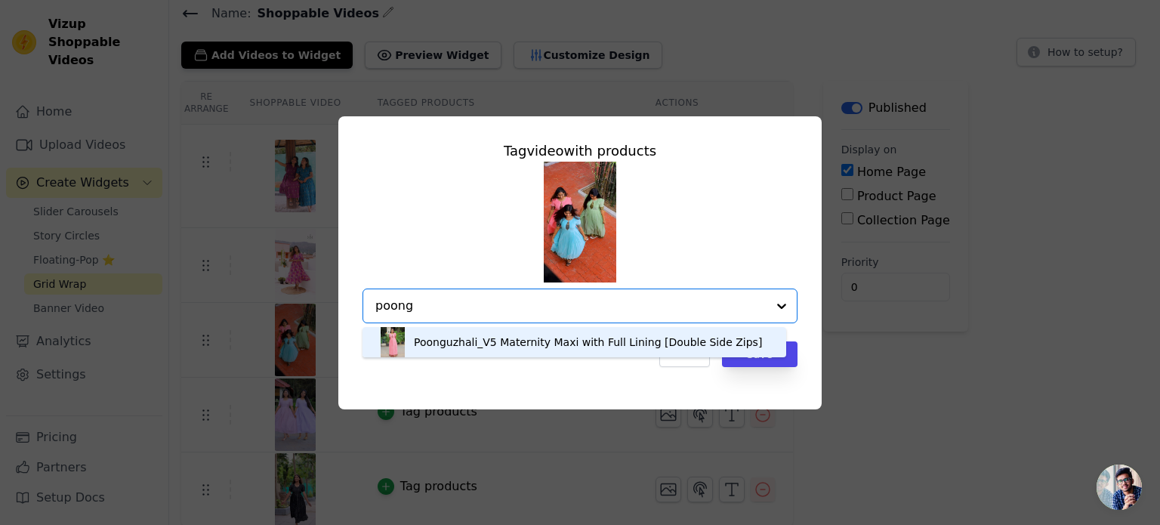
click at [492, 343] on div "Poonguzhali_V5 Maternity Maxi with Full Lining [Double Side Zips]" at bounding box center [588, 342] width 348 height 15
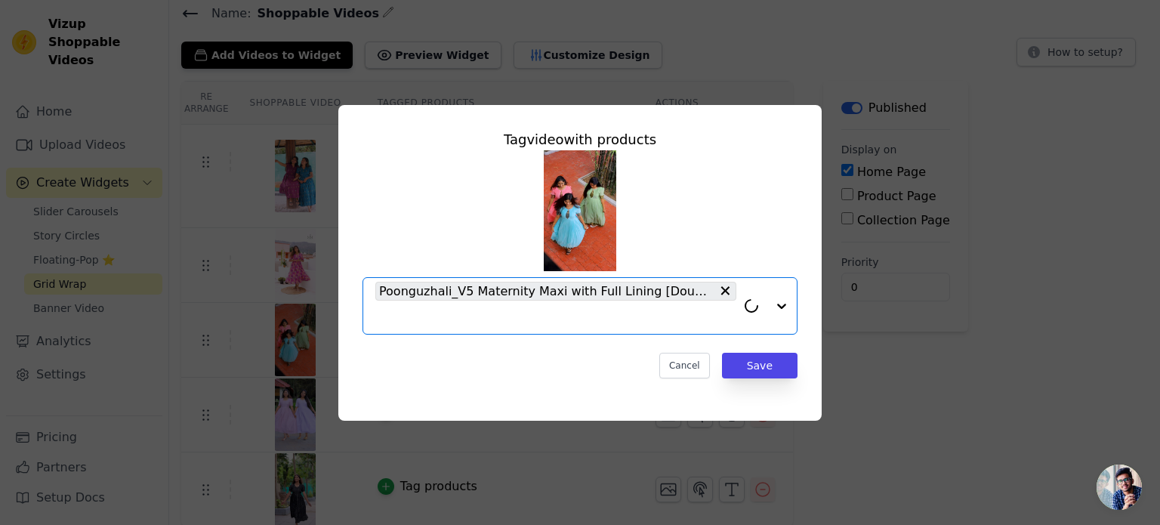
click at [454, 314] on input "text" at bounding box center [555, 317] width 361 height 18
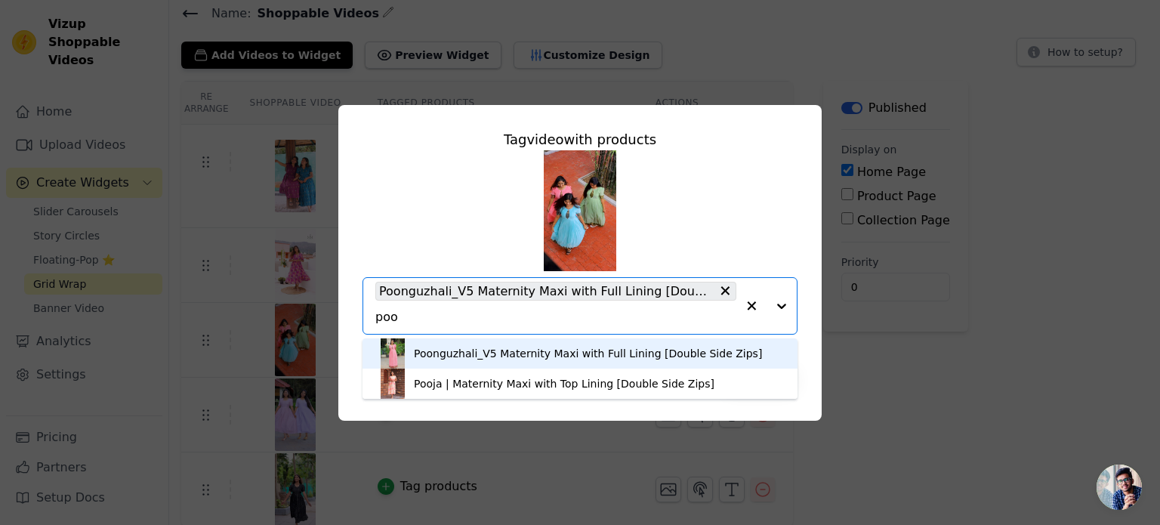
click at [514, 316] on input "poo" at bounding box center [555, 317] width 361 height 18
type input "poo"
click at [421, 206] on div "Poonguzhali_V5 Maternity Maxi with Full Lining [Double Side Zips] Pooja | Mater…" at bounding box center [579, 242] width 435 height 184
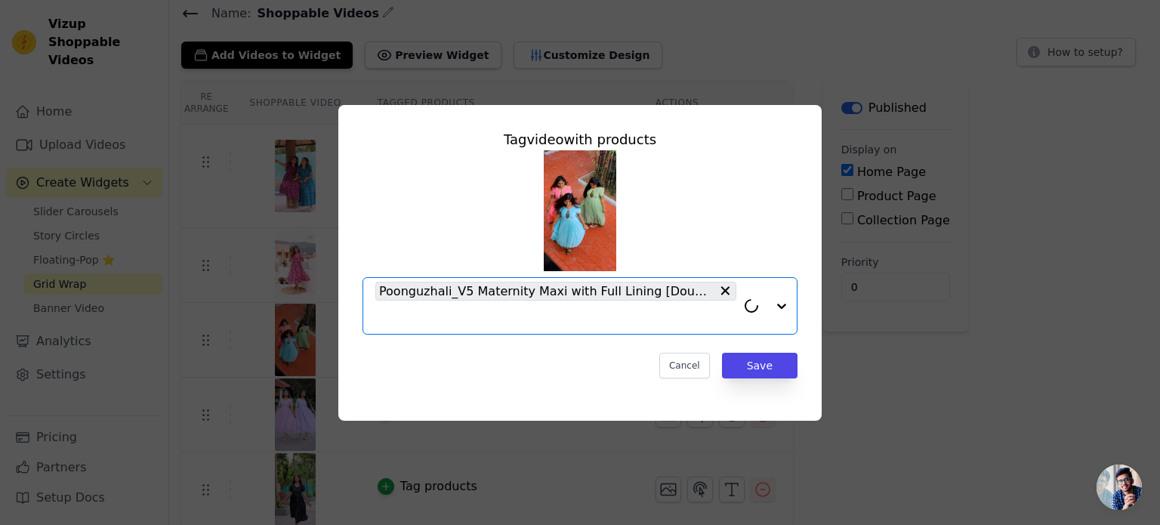
click at [425, 318] on input "text" at bounding box center [555, 317] width 361 height 18
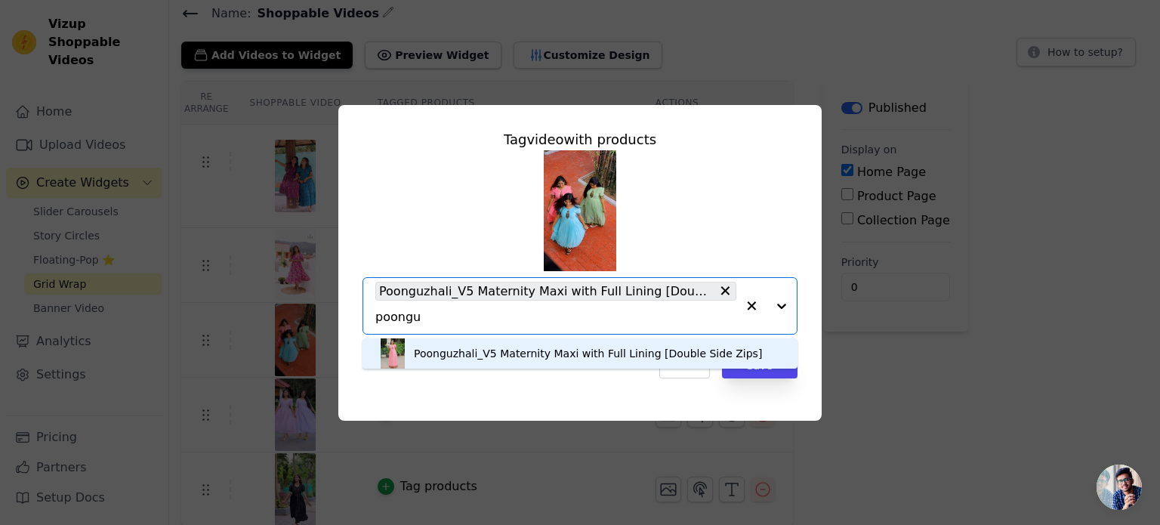
type input "poongu"
click at [471, 212] on div "Poonguzhali_V5 Maternity Maxi with Full Lining [Double Side Zips] Option Poongu…" at bounding box center [579, 242] width 435 height 184
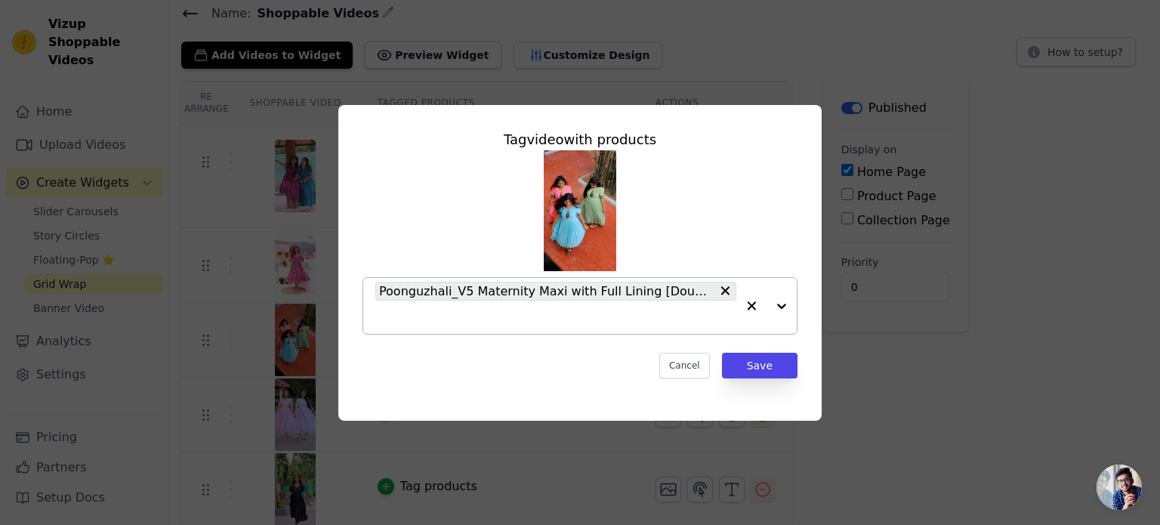
click at [780, 307] on div at bounding box center [766, 306] width 60 height 56
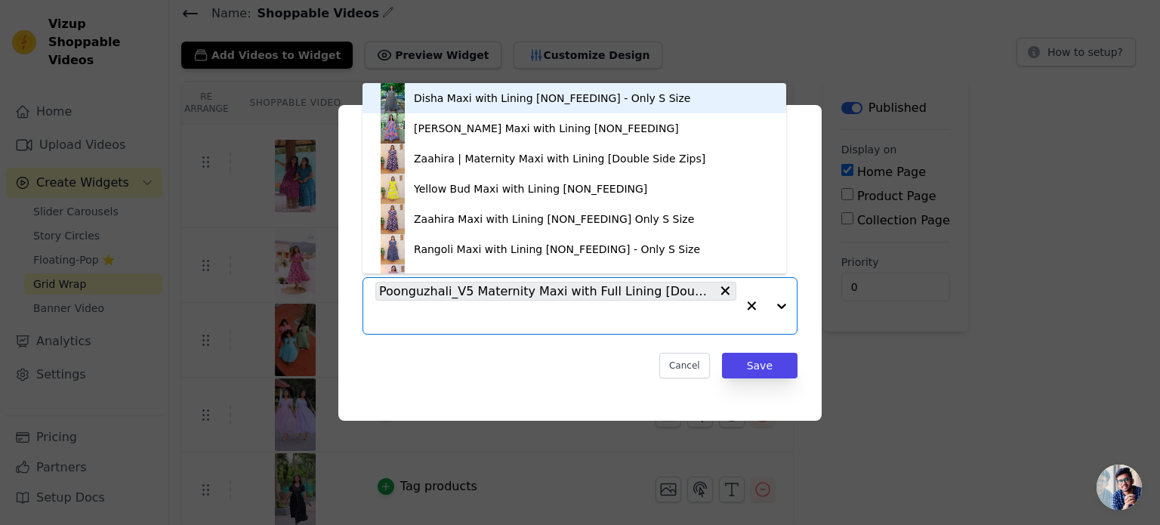
click at [893, 328] on div "Tag video with products Disha Maxi with Lining [NON_FEEDING] - Only S Size Janv…" at bounding box center [580, 263] width 1112 height 364
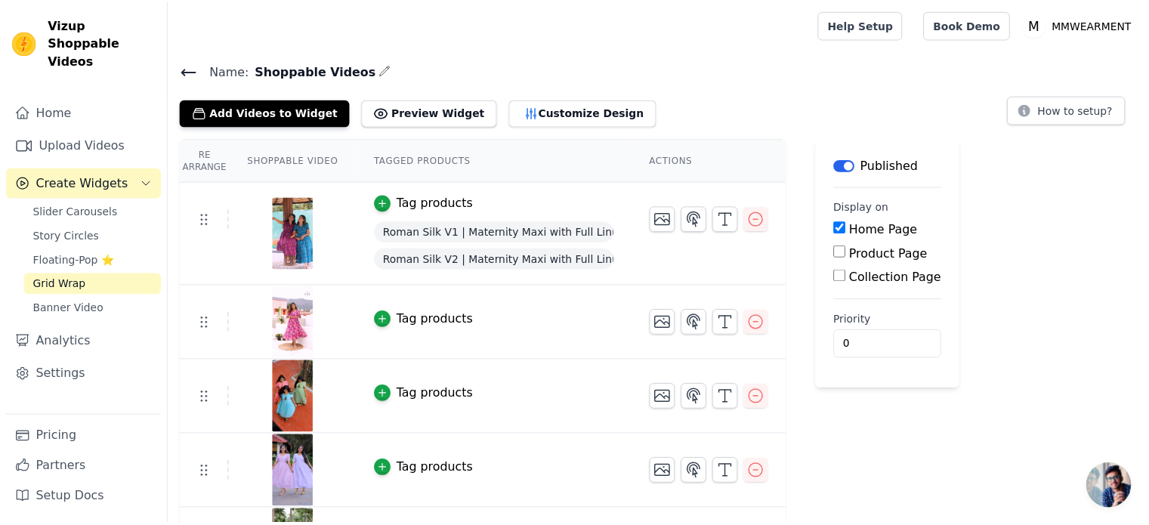
scroll to position [57, 0]
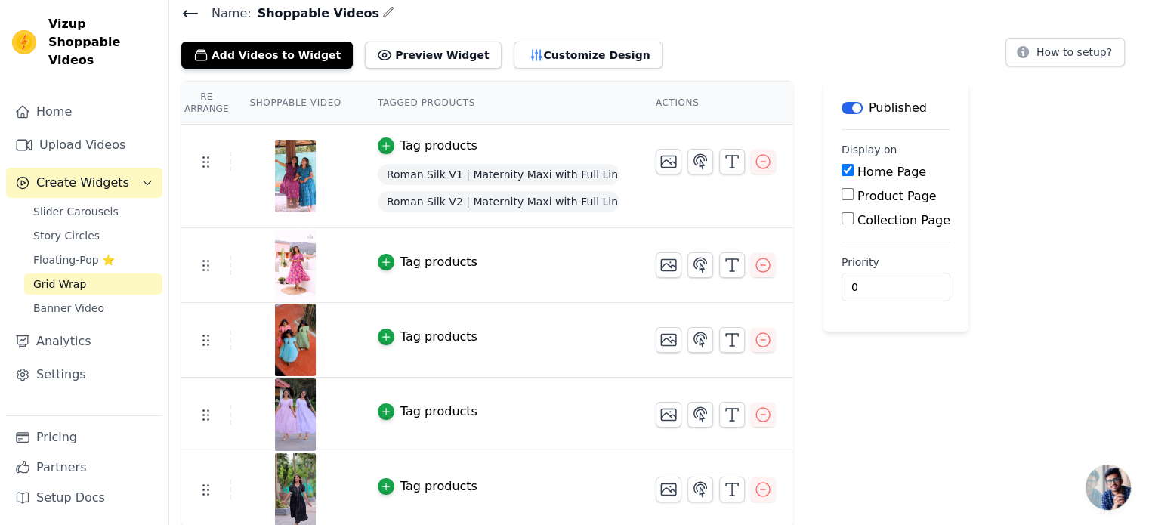
click at [405, 409] on div "Tag products" at bounding box center [438, 411] width 77 height 18
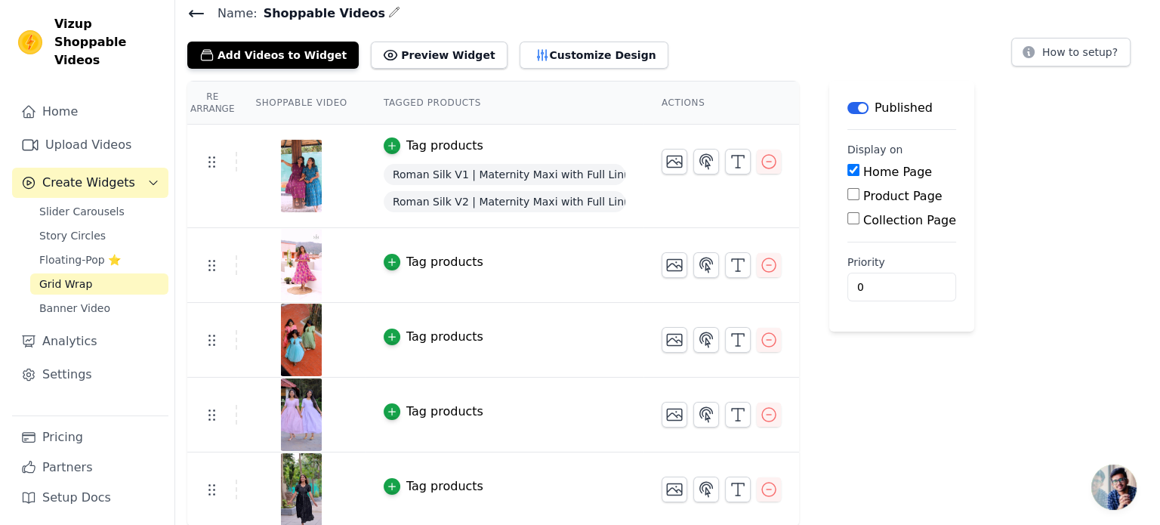
scroll to position [0, 0]
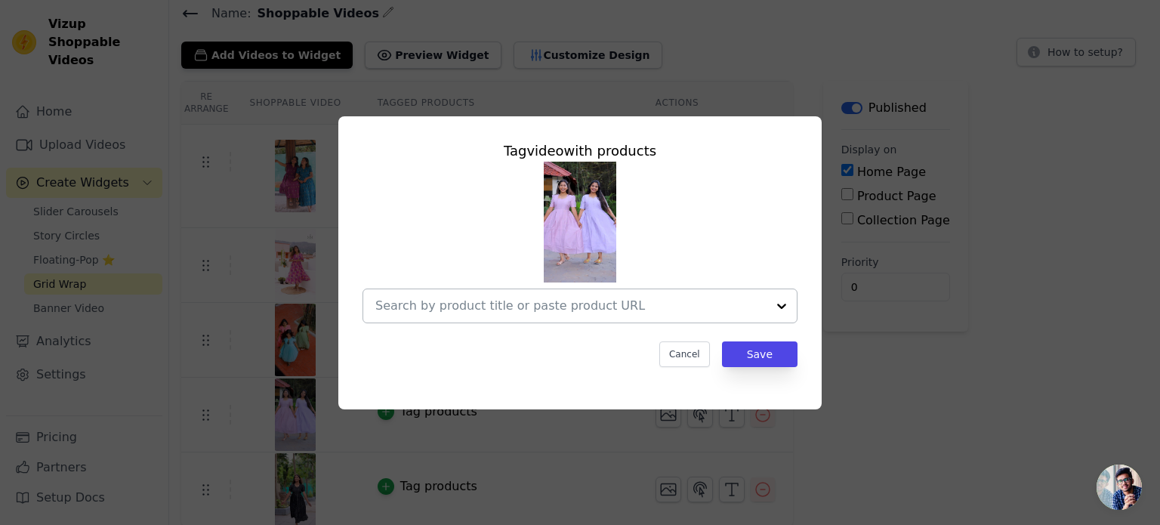
click at [438, 310] on input "text" at bounding box center [570, 306] width 391 height 18
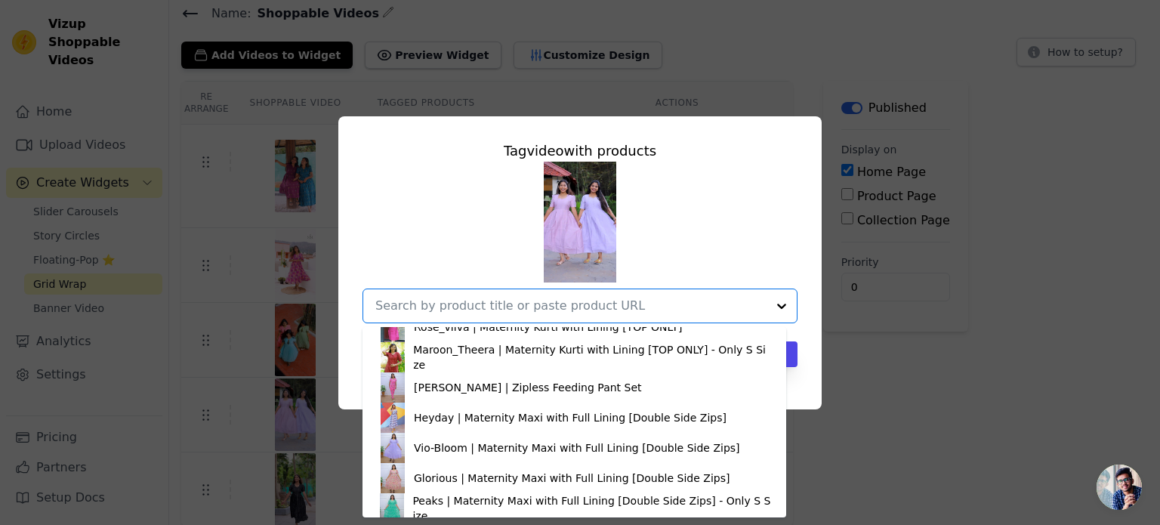
scroll to position [1963, 0]
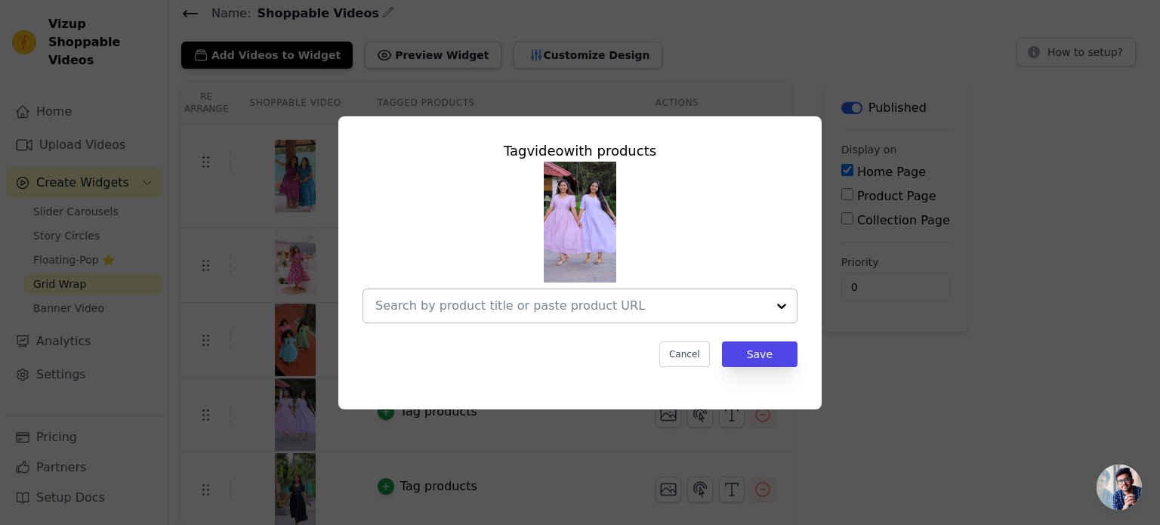
click at [577, 310] on input "text" at bounding box center [570, 306] width 391 height 18
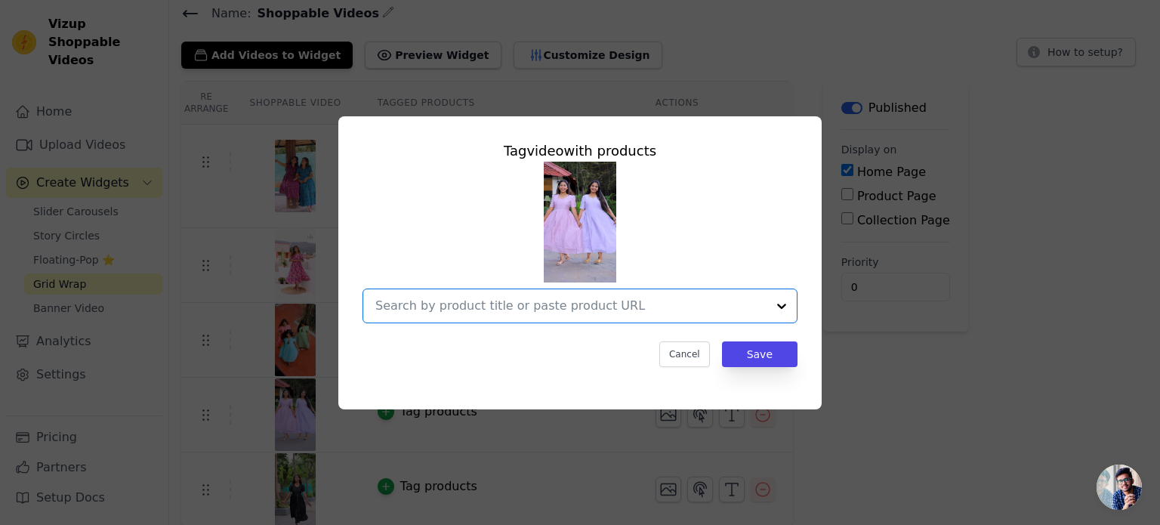
click at [444, 312] on input "text" at bounding box center [570, 306] width 391 height 18
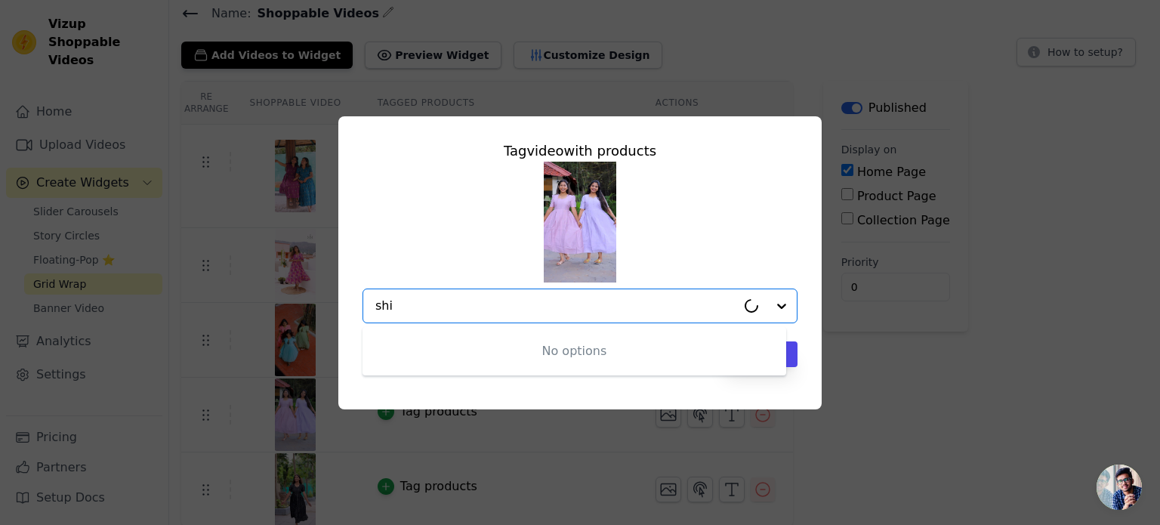
type input "shiv"
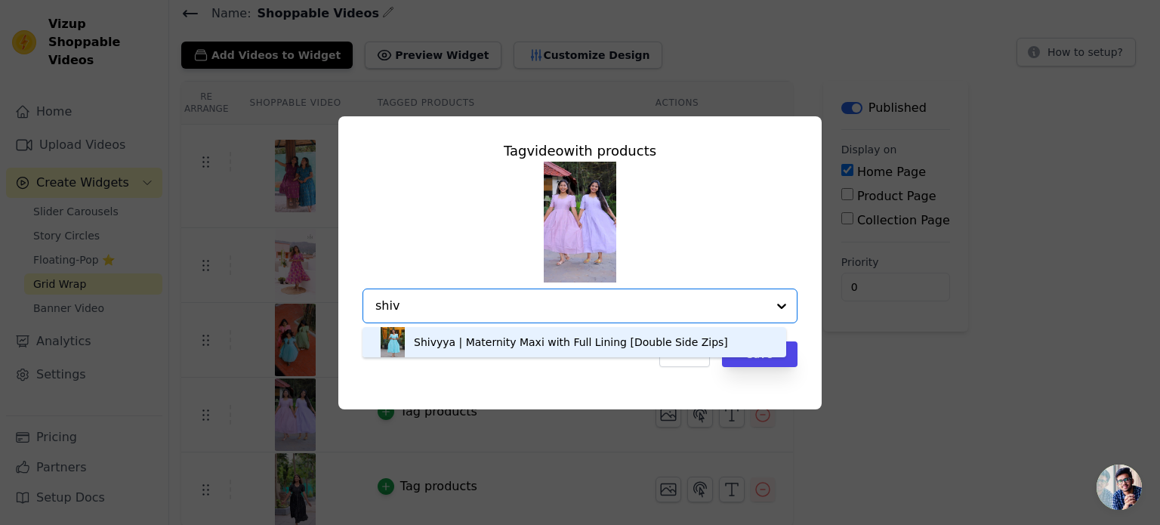
click at [456, 347] on div "Shivyya | Maternity Maxi with Full Lining [Double Side Zips]" at bounding box center [571, 342] width 314 height 15
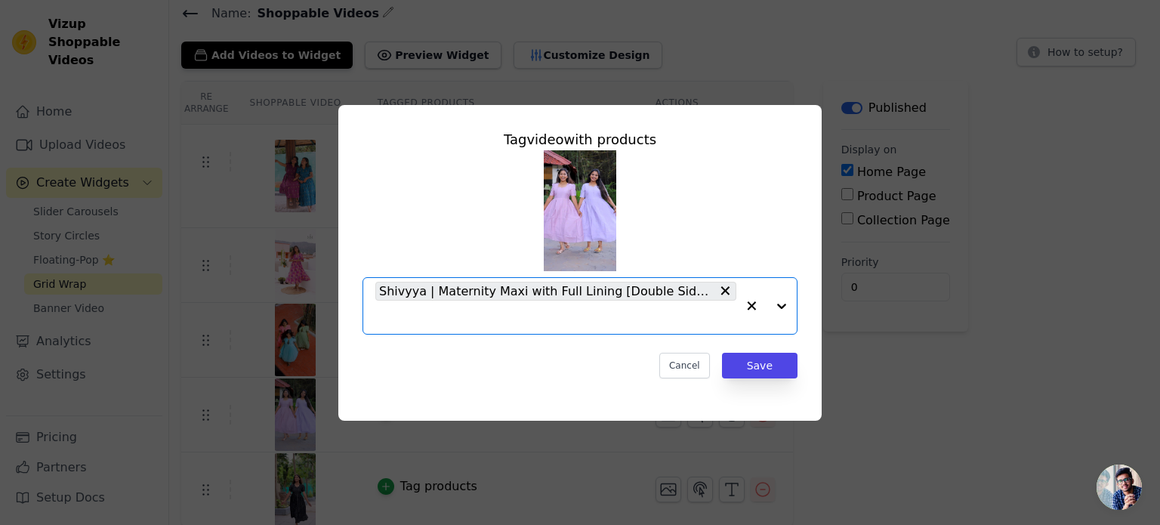
click at [486, 320] on input "text" at bounding box center [555, 317] width 361 height 18
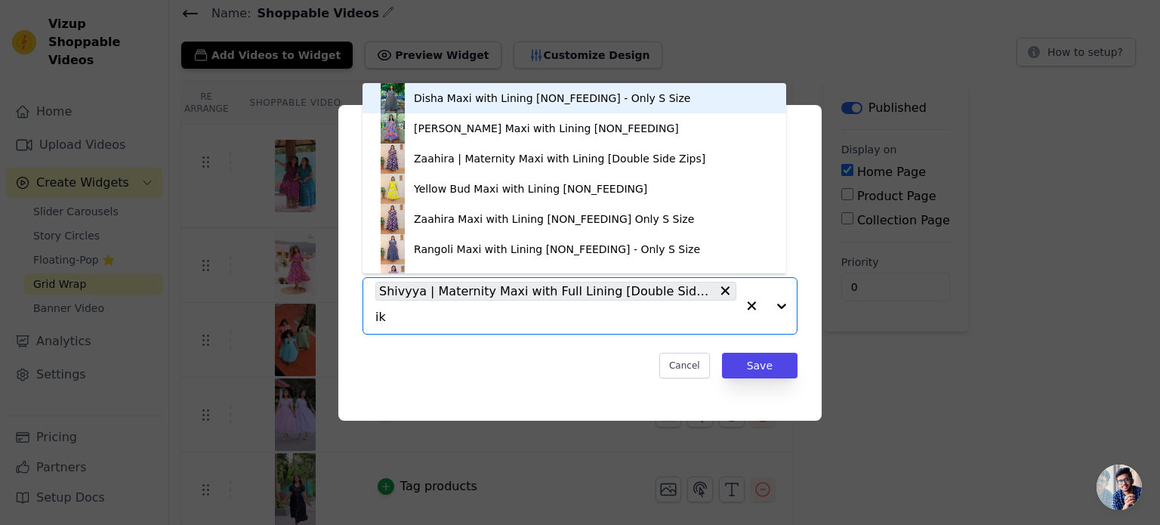
type input "iks"
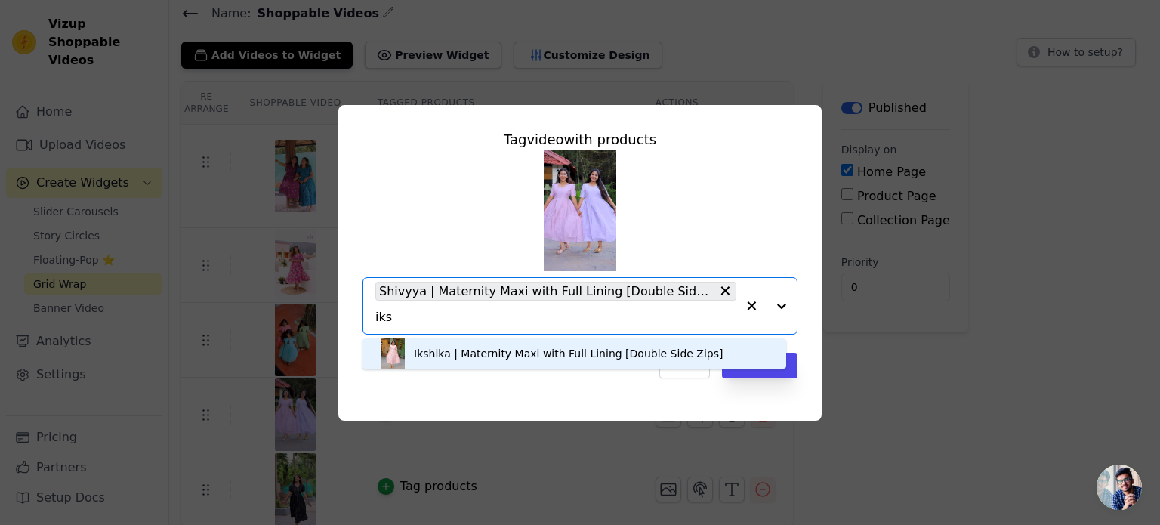
click at [474, 357] on div "Ikshika | Maternity Maxi with Full Lining [Double Side Zips]" at bounding box center [568, 353] width 309 height 15
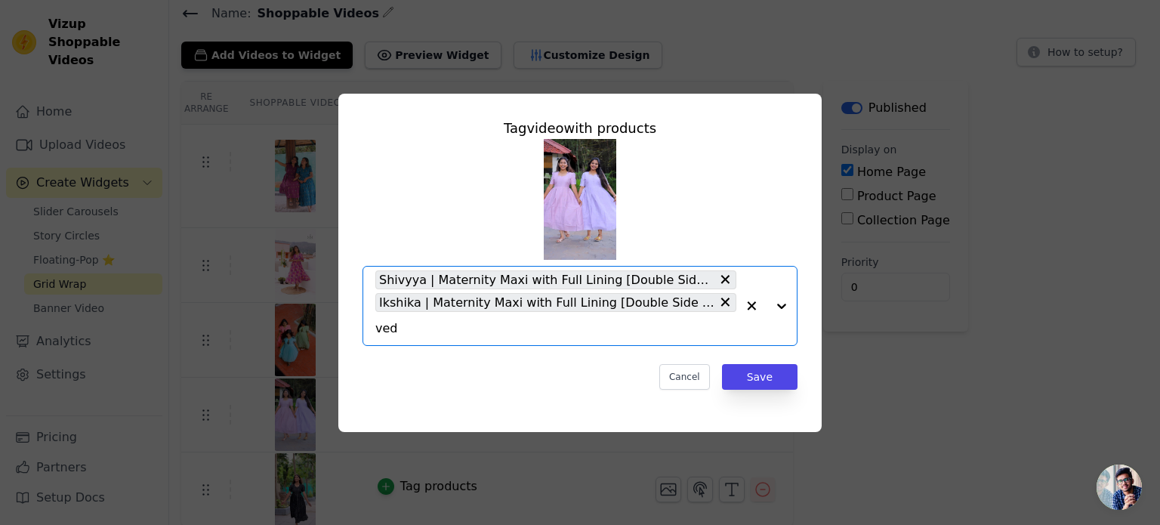
type input "vedi"
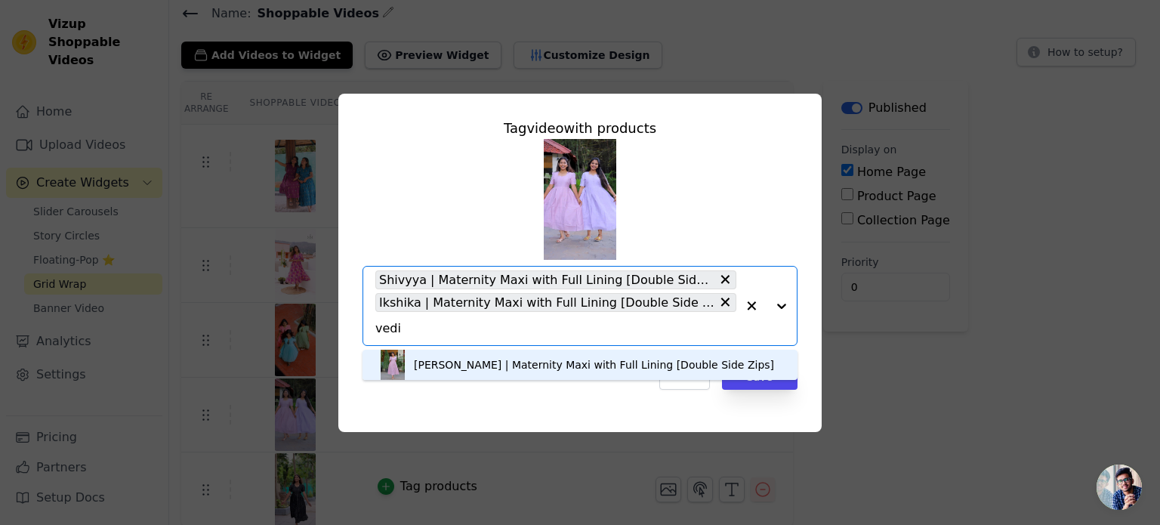
click at [429, 365] on div "[PERSON_NAME] | Maternity Maxi with Full Lining [Double Side Zips]" at bounding box center [594, 364] width 360 height 15
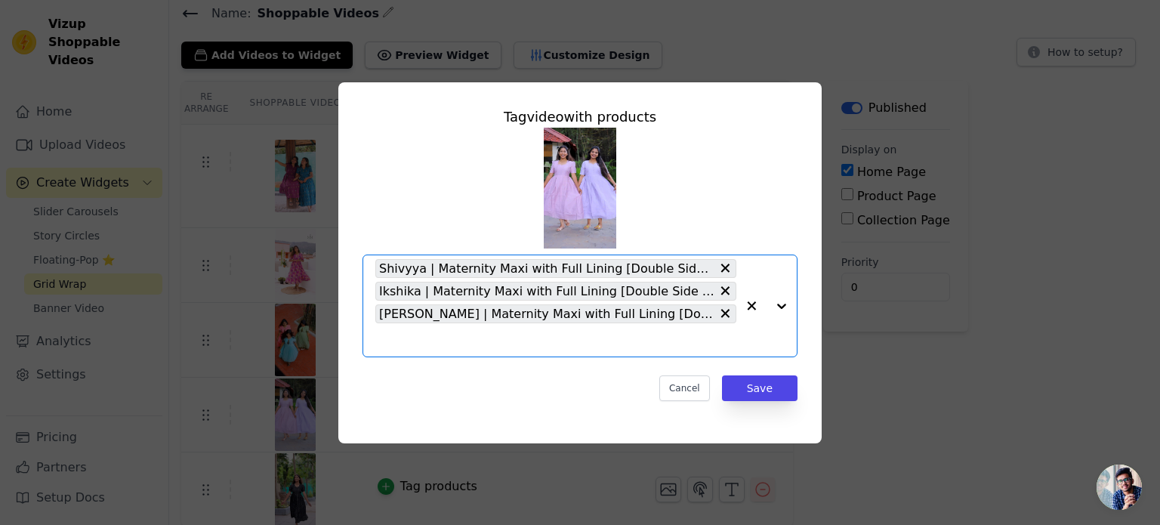
click at [401, 344] on input "text" at bounding box center [555, 340] width 361 height 18
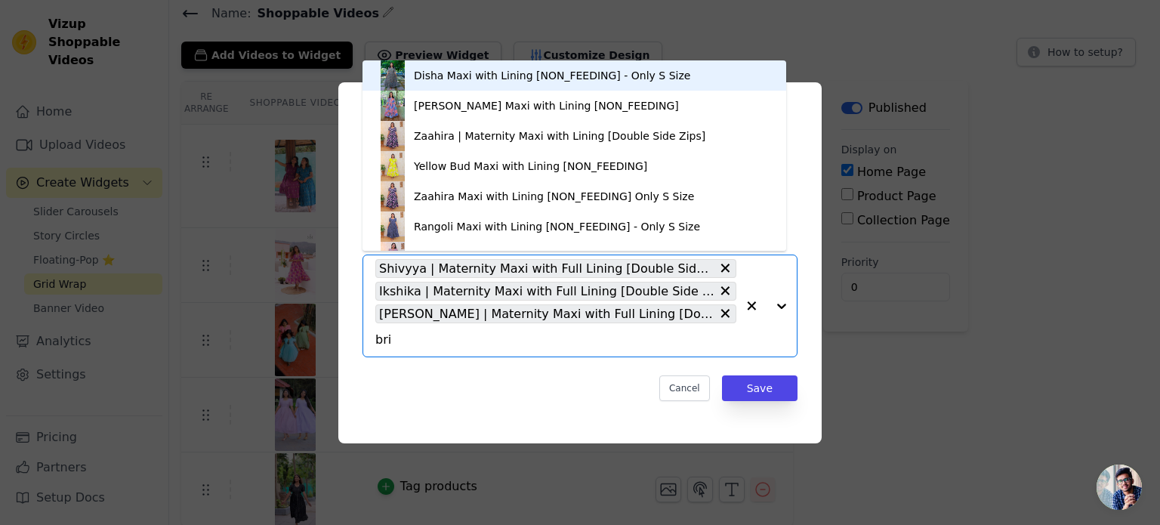
type input "brin"
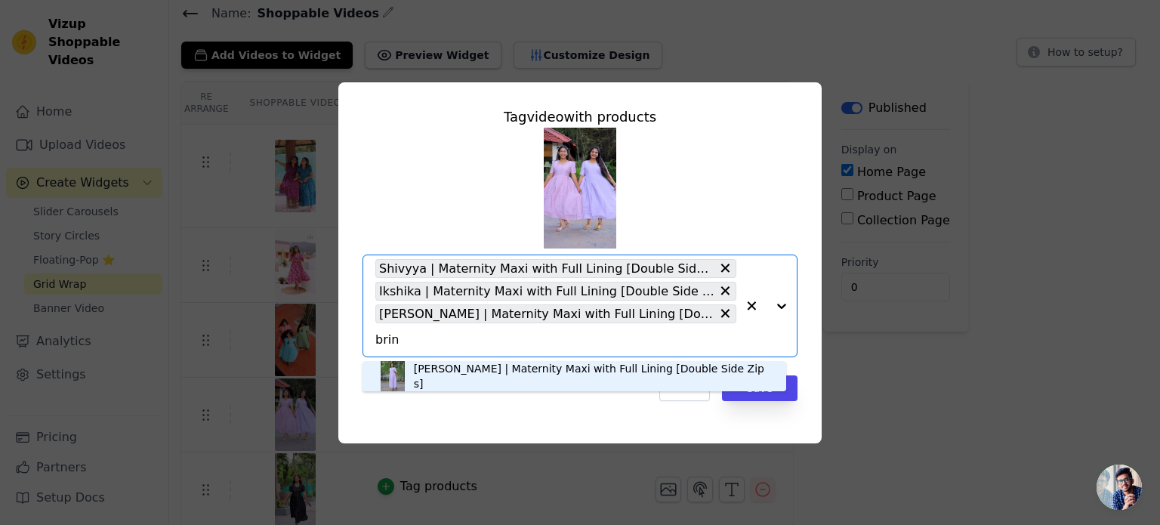
click at [433, 375] on div "[PERSON_NAME] | Maternity Maxi with Full Lining [Double Side Zips]" at bounding box center [592, 376] width 357 height 30
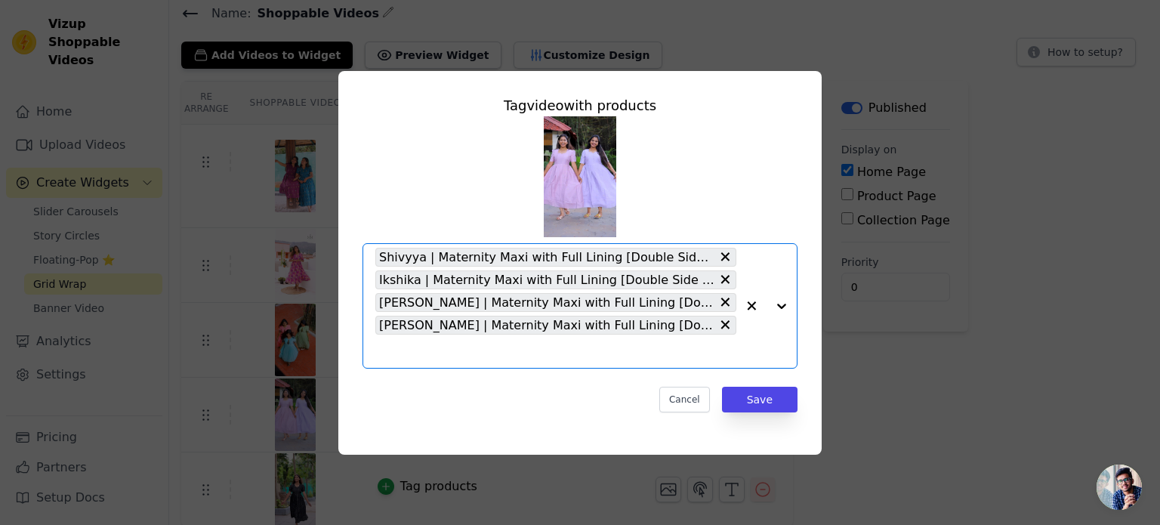
click at [427, 349] on input "text" at bounding box center [555, 351] width 361 height 18
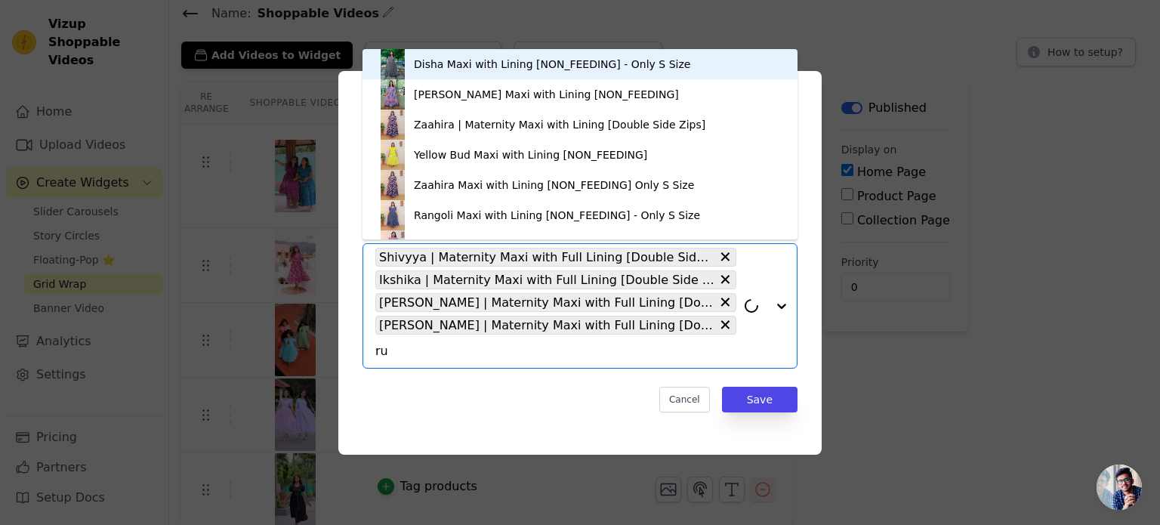
type input "ruh"
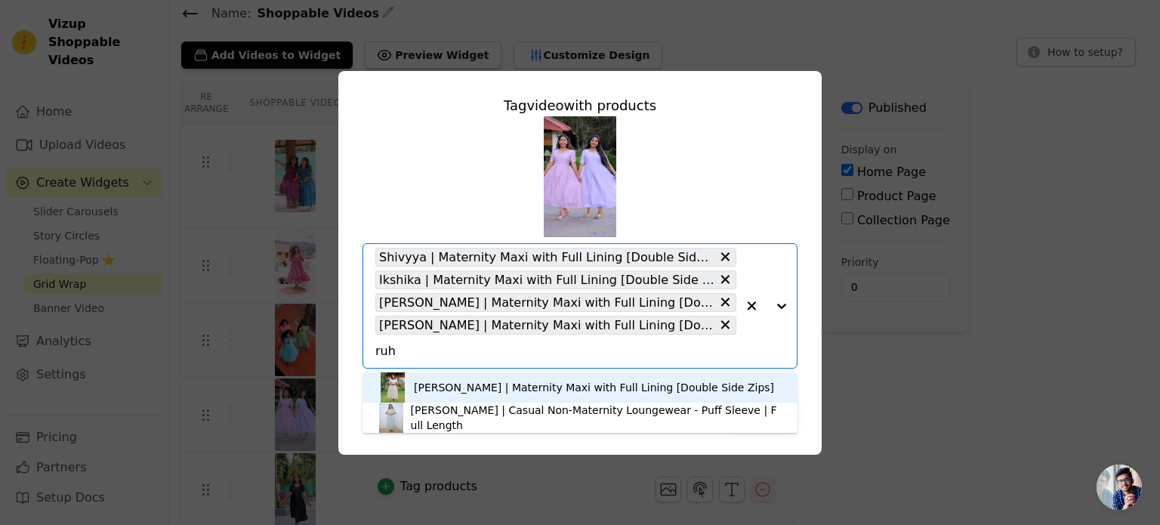
click at [436, 388] on div "[PERSON_NAME] | Maternity Maxi with Full Lining [Double Side Zips]" at bounding box center [594, 387] width 360 height 15
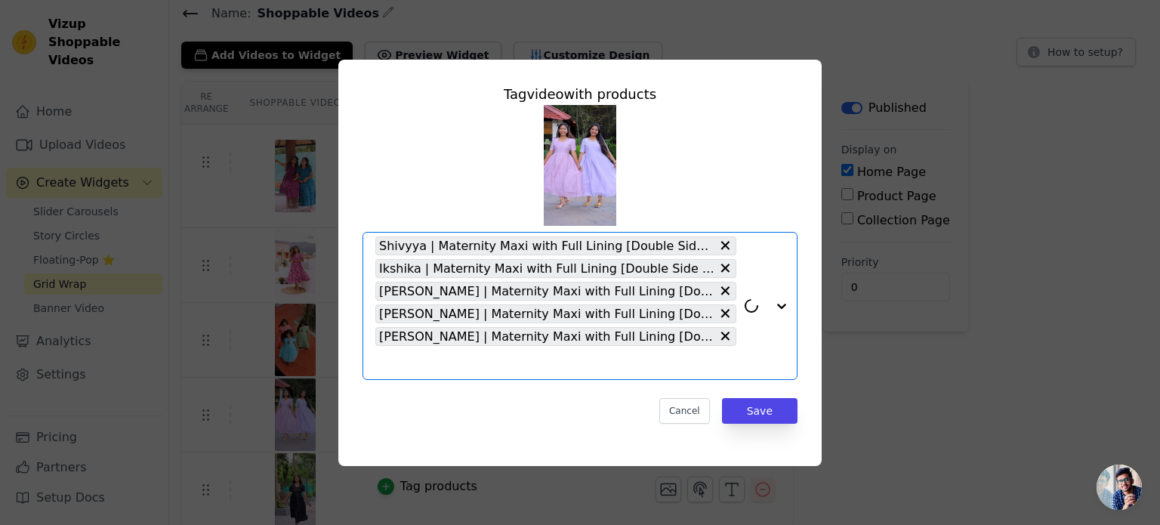
click at [421, 365] on input "text" at bounding box center [555, 362] width 361 height 18
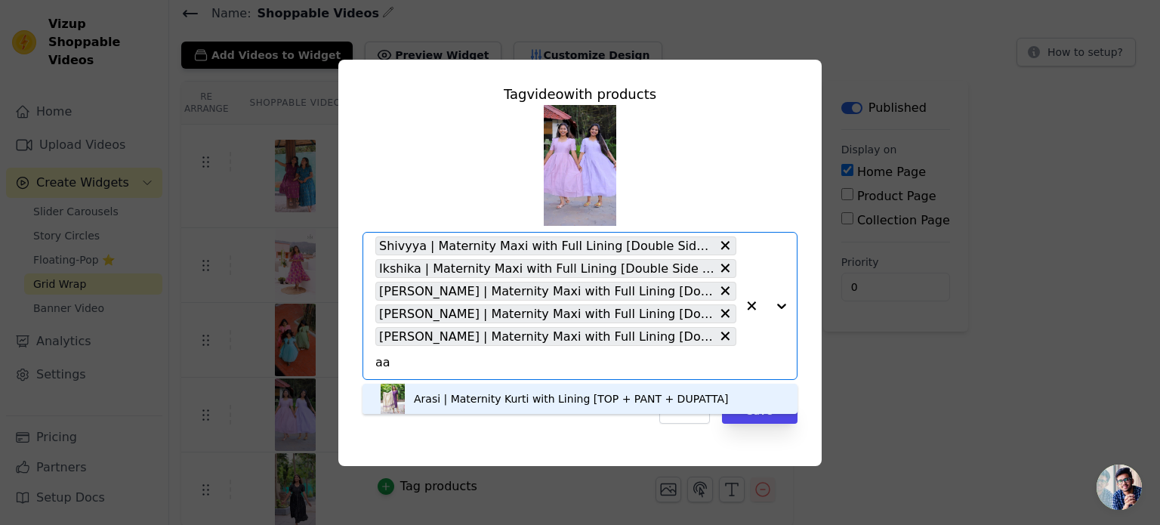
type input "aar"
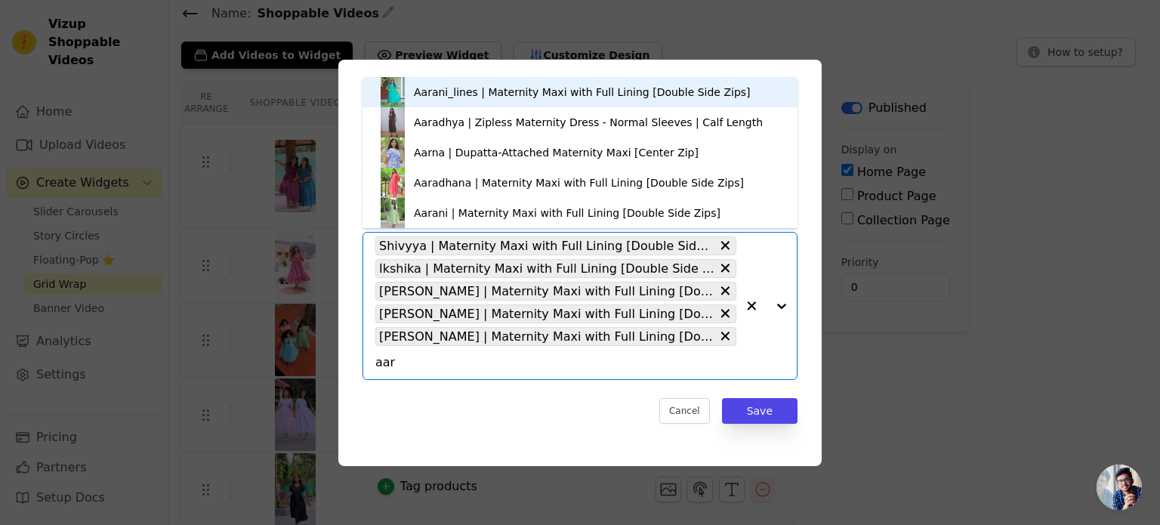
click at [436, 97] on div "Aarani_lines | Maternity Maxi with Full Lining [Double Side Zips]" at bounding box center [582, 92] width 337 height 15
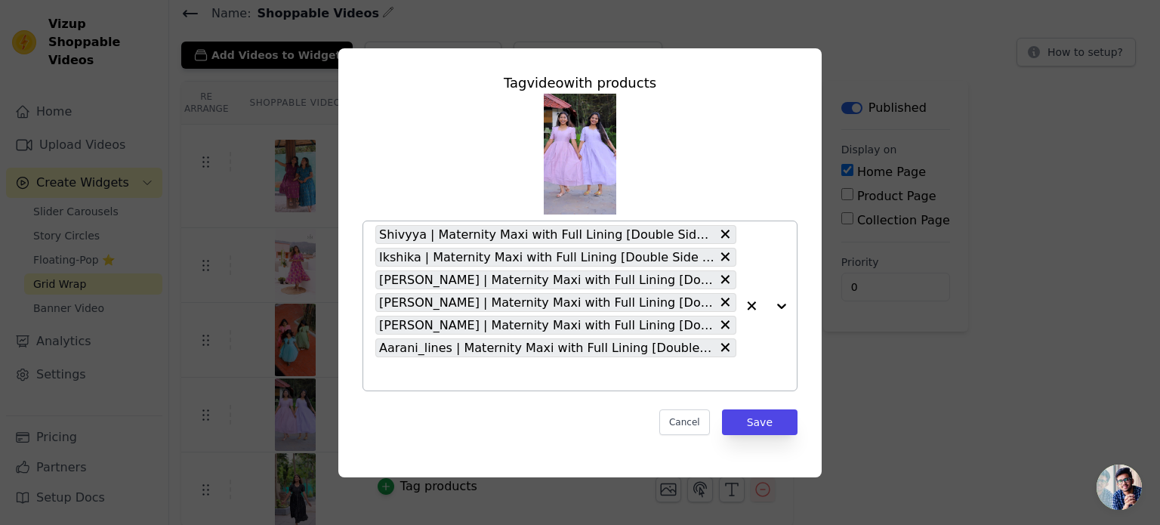
click at [483, 348] on span "Aarani_lines | Maternity Maxi with Full Lining [Double Side Zips]" at bounding box center [546, 347] width 335 height 19
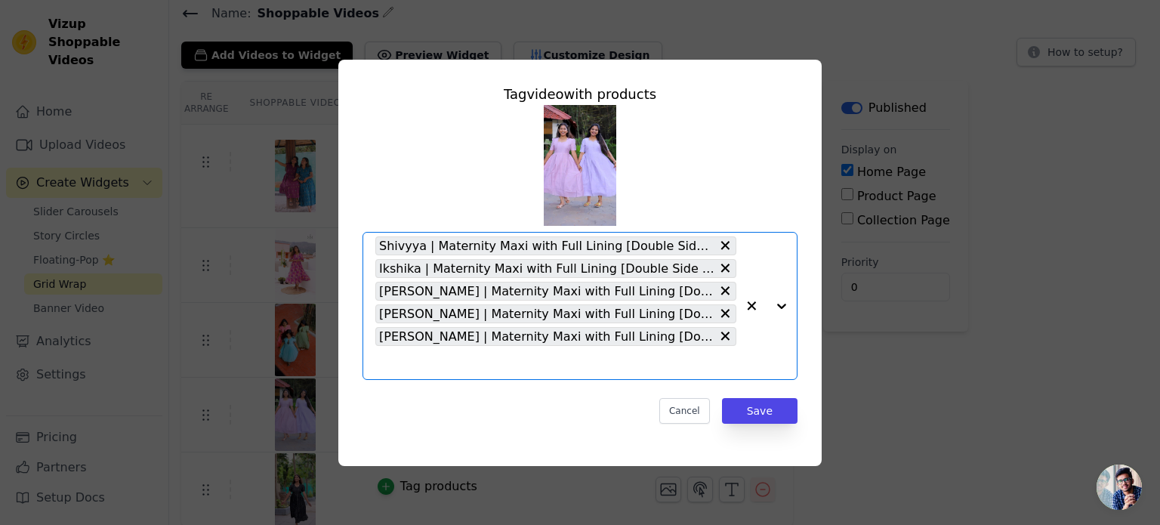
click at [471, 368] on input "text" at bounding box center [555, 362] width 361 height 18
type input "aran"
click at [403, 359] on input "text" at bounding box center [555, 362] width 361 height 18
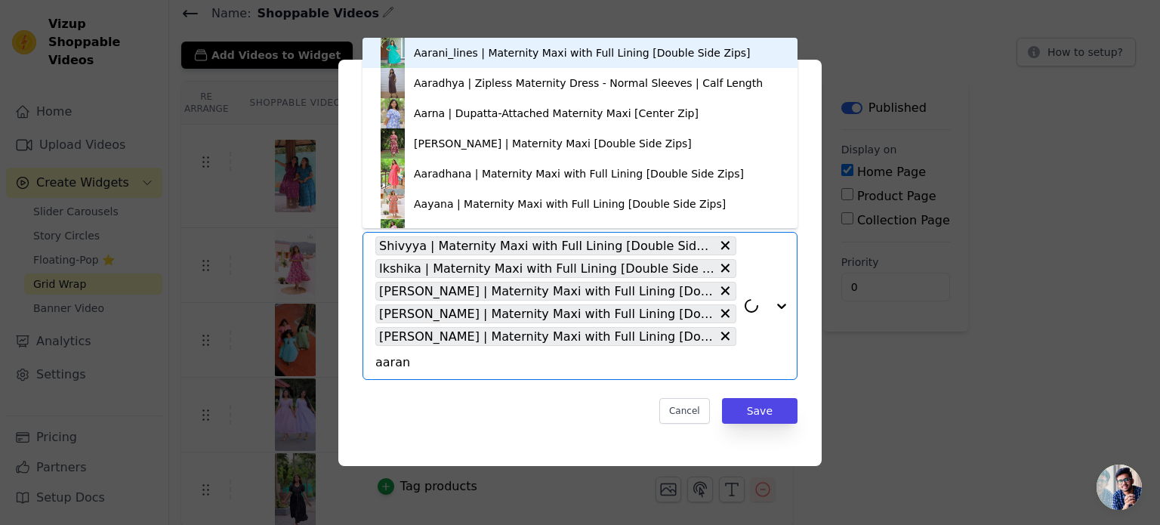
type input "aarani"
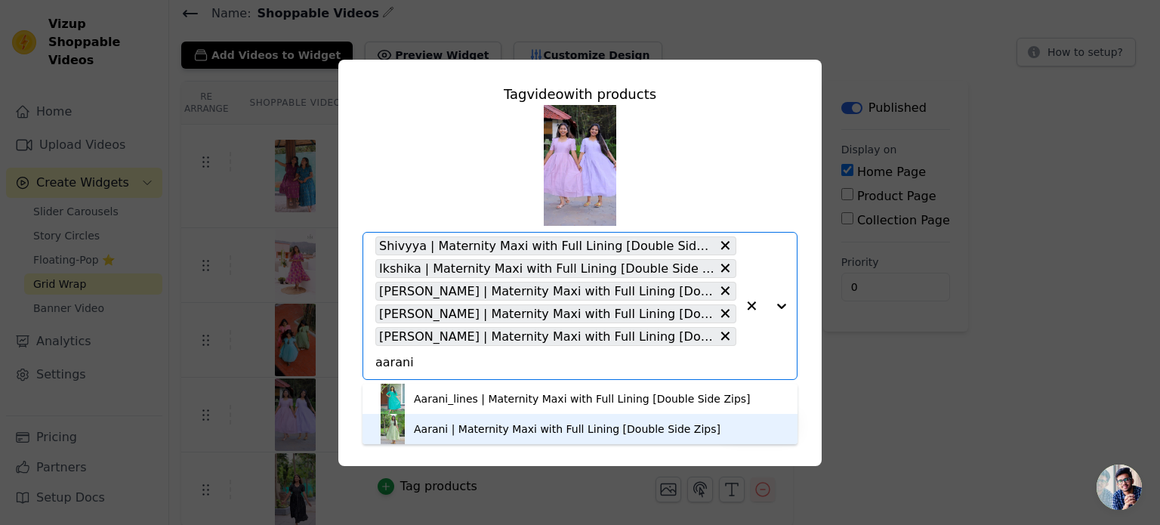
click at [471, 427] on div "Aarani | Maternity Maxi with Full Lining [Double Side Zips]" at bounding box center [567, 428] width 307 height 15
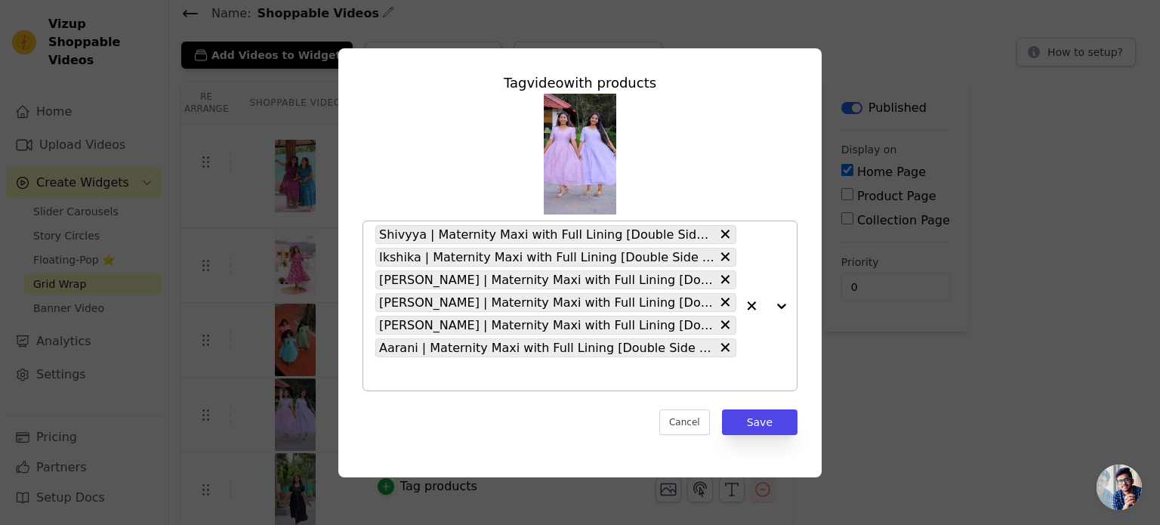
click at [753, 309] on icon "button" at bounding box center [751, 305] width 15 height 15
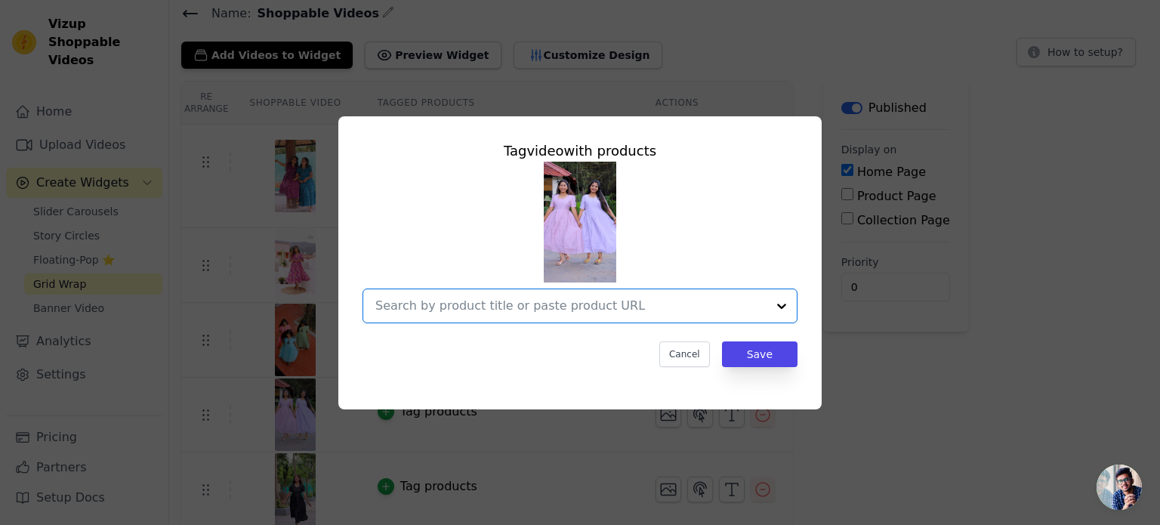
click at [586, 310] on input "text" at bounding box center [570, 306] width 391 height 18
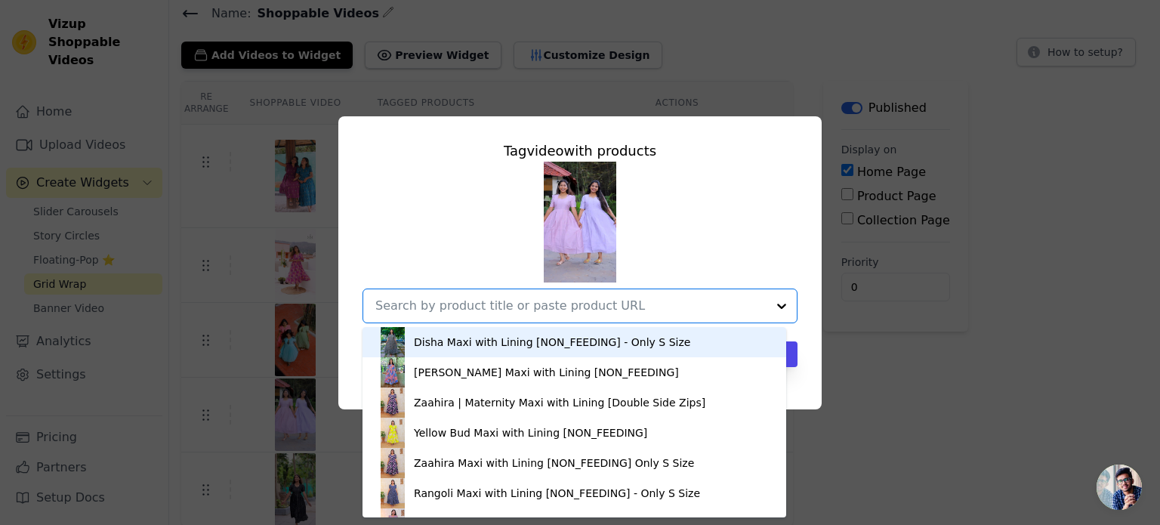
click at [639, 304] on input "text" at bounding box center [570, 306] width 391 height 18
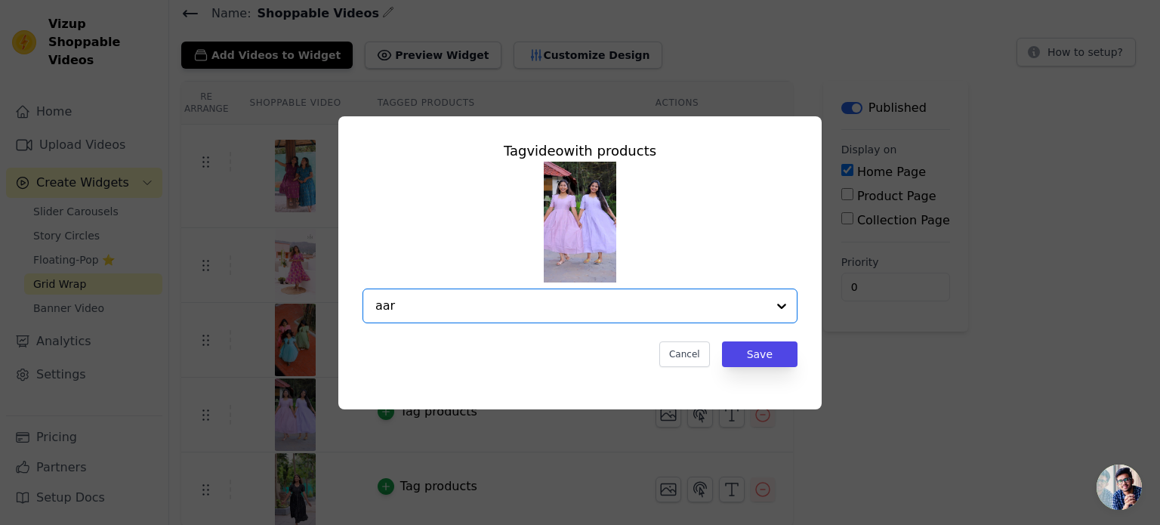
type input "aara"
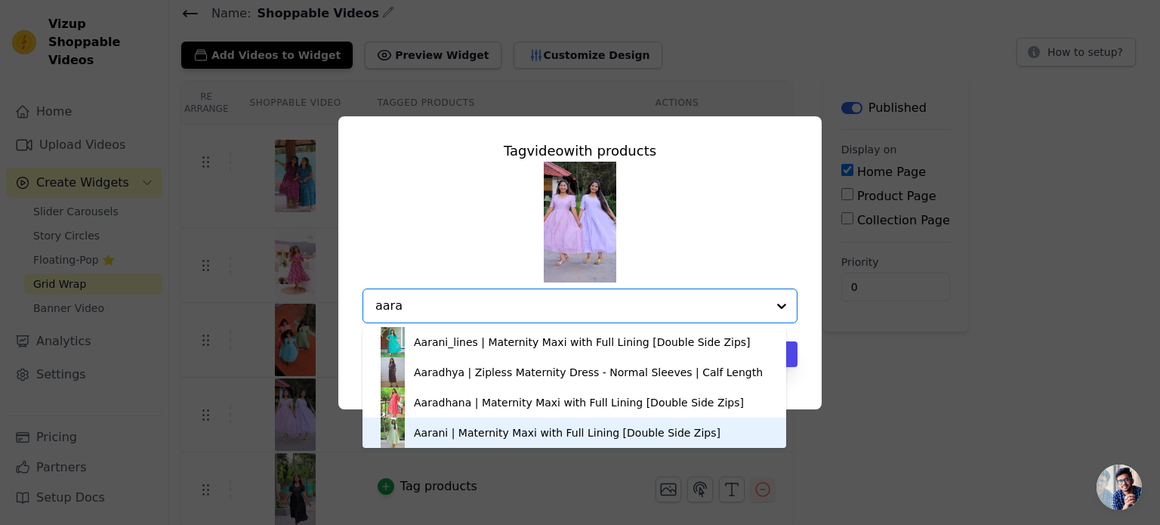
click at [433, 438] on div "Aarani | Maternity Maxi with Full Lining [Double Side Zips]" at bounding box center [567, 432] width 307 height 15
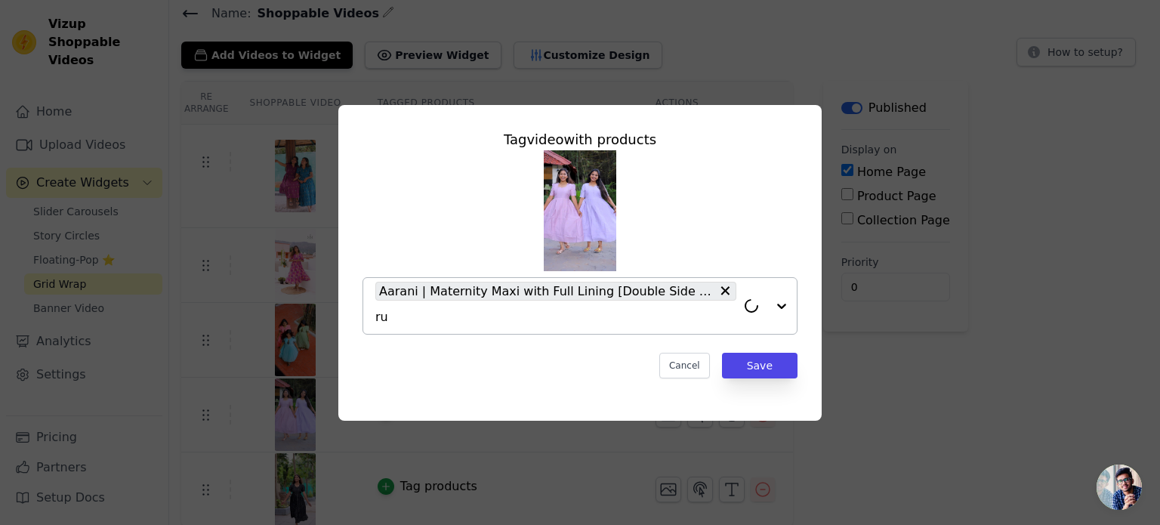
type input "ruh"
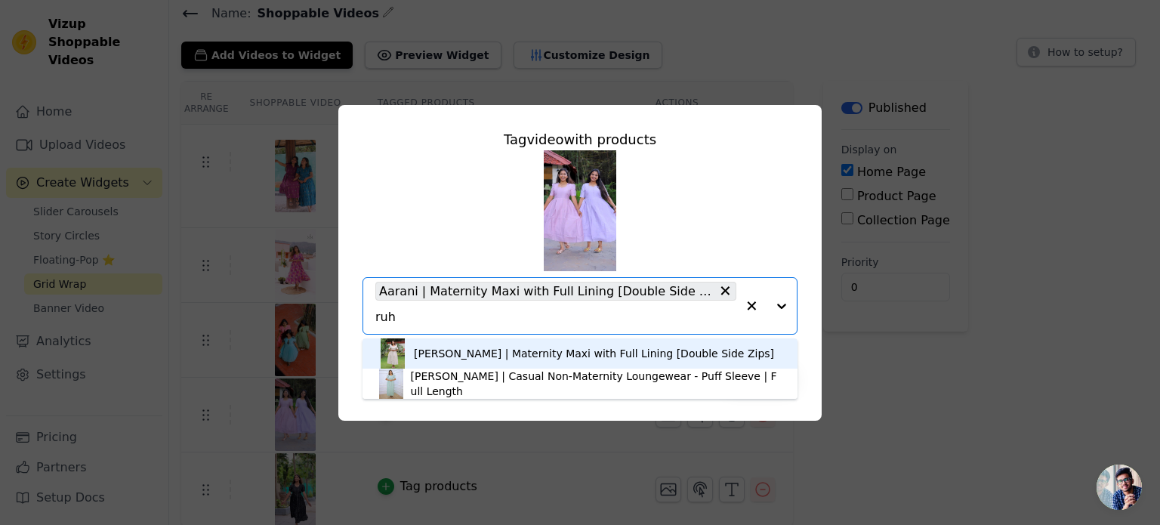
click at [456, 356] on div "[PERSON_NAME] | Maternity Maxi with Full Lining [Double Side Zips]" at bounding box center [594, 353] width 360 height 15
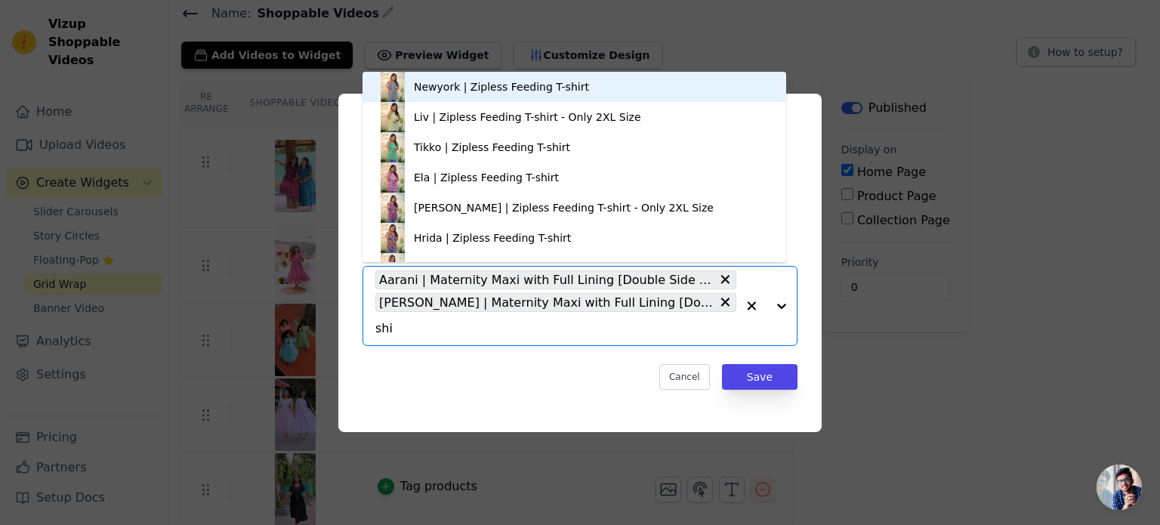
scroll to position [21, 0]
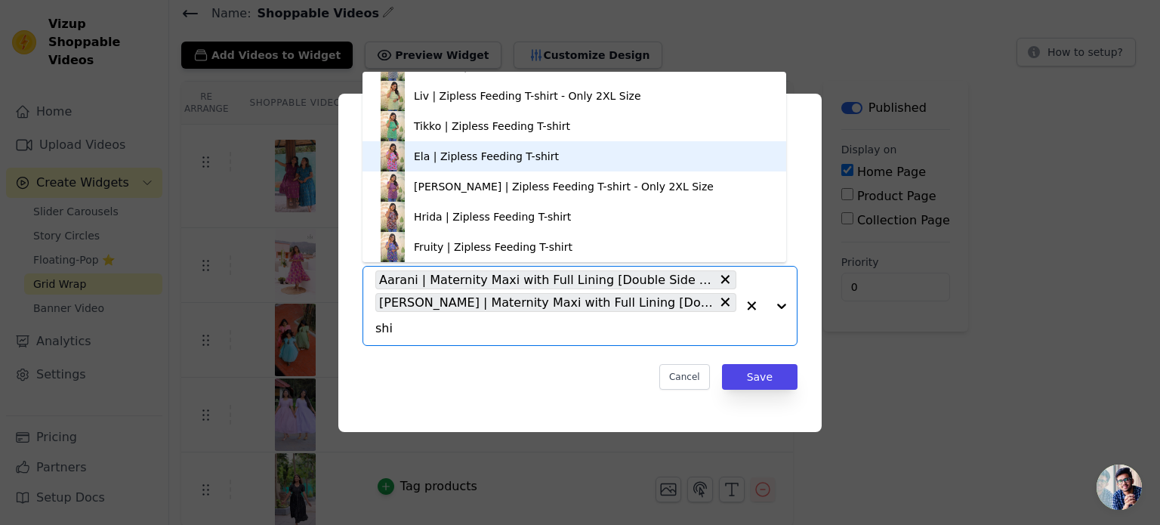
type input "shiv"
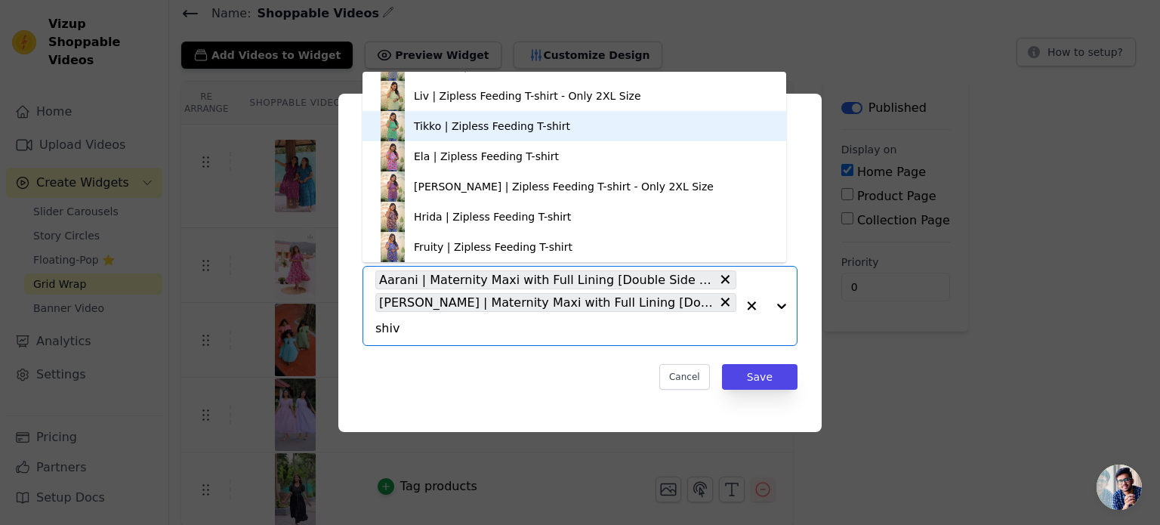
scroll to position [0, 0]
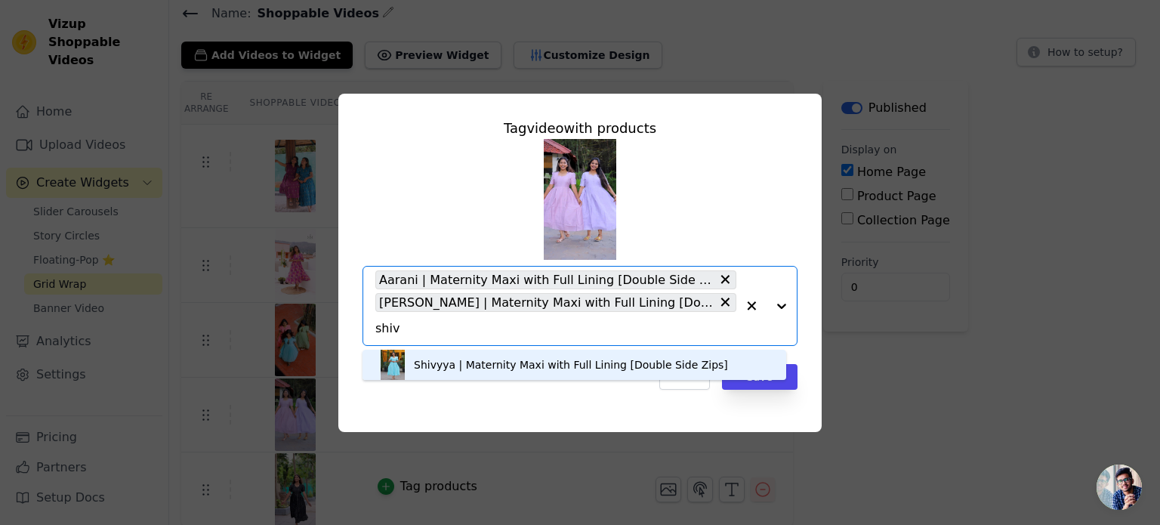
click at [450, 362] on div "Shivyya | Maternity Maxi with Full Lining [Double Side Zips]" at bounding box center [571, 364] width 314 height 15
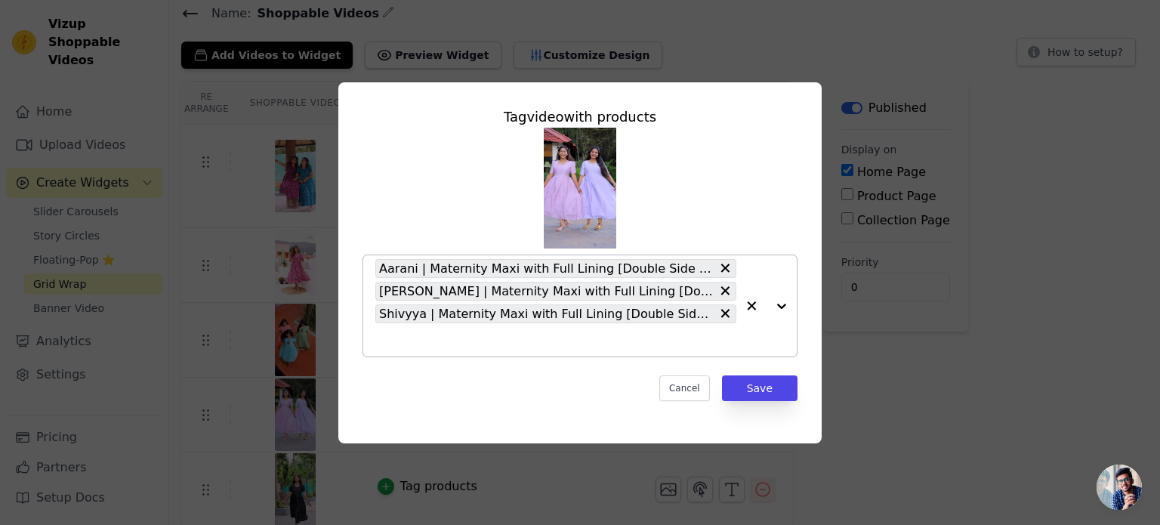
click at [399, 335] on input "text" at bounding box center [555, 340] width 361 height 18
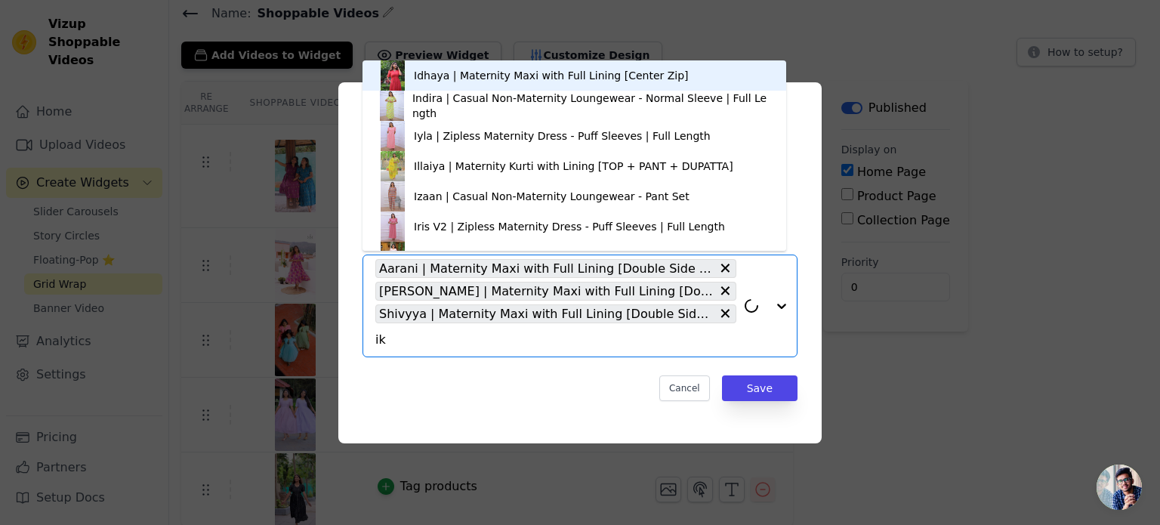
type input "iks"
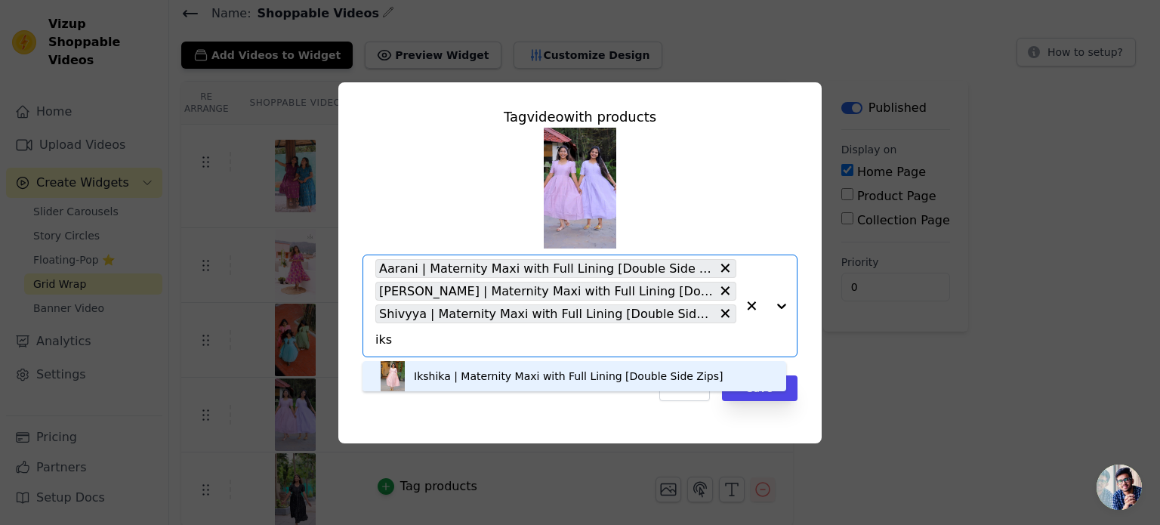
click at [419, 374] on div "Ikshika | Maternity Maxi with Full Lining [Double Side Zips]" at bounding box center [568, 376] width 309 height 15
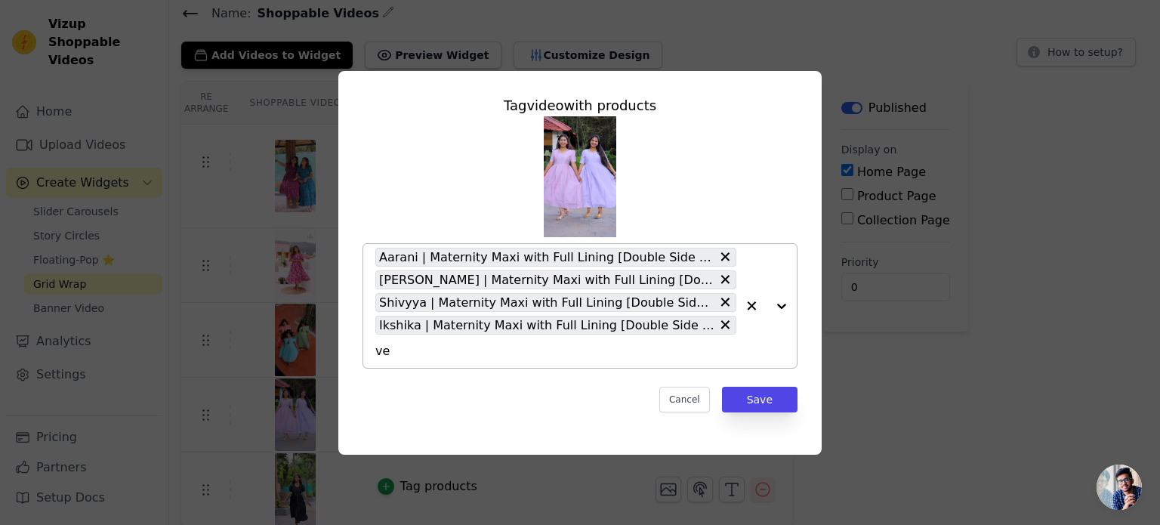
type input "ved"
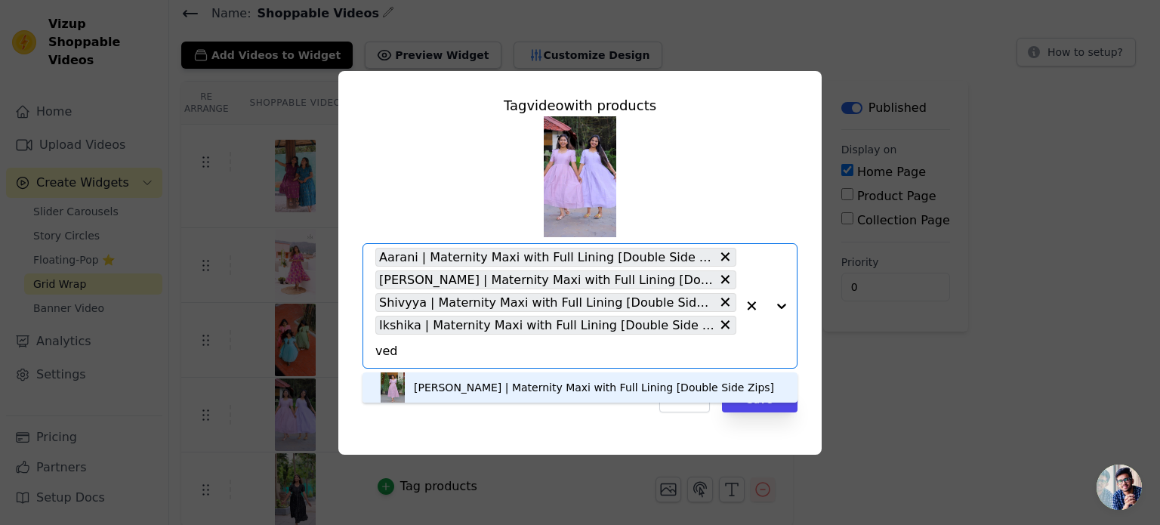
click at [433, 387] on div "[PERSON_NAME] | Maternity Maxi with Full Lining [Double Side Zips]" at bounding box center [594, 387] width 360 height 15
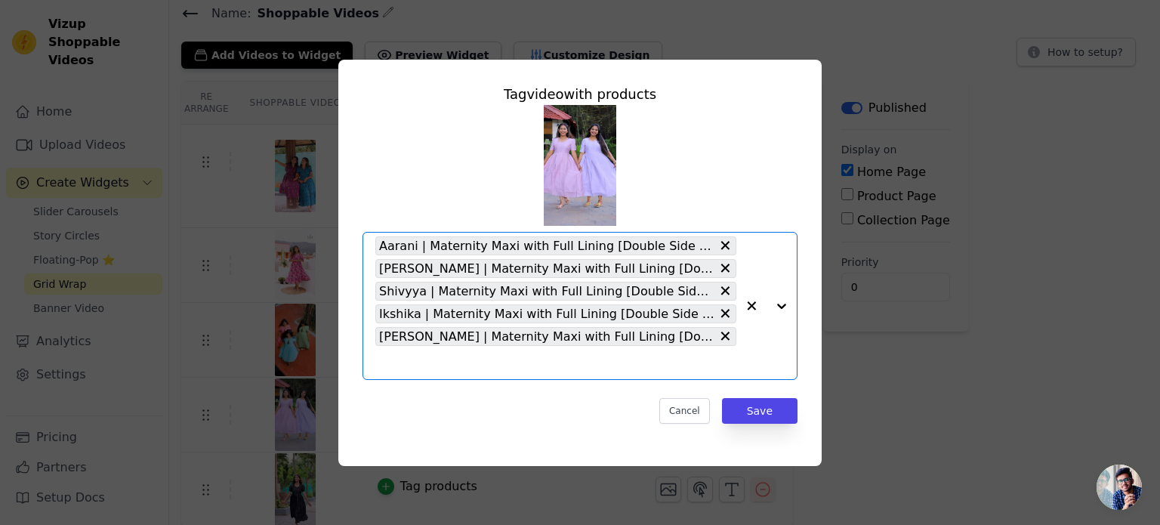
click at [454, 362] on input "text" at bounding box center [555, 362] width 361 height 18
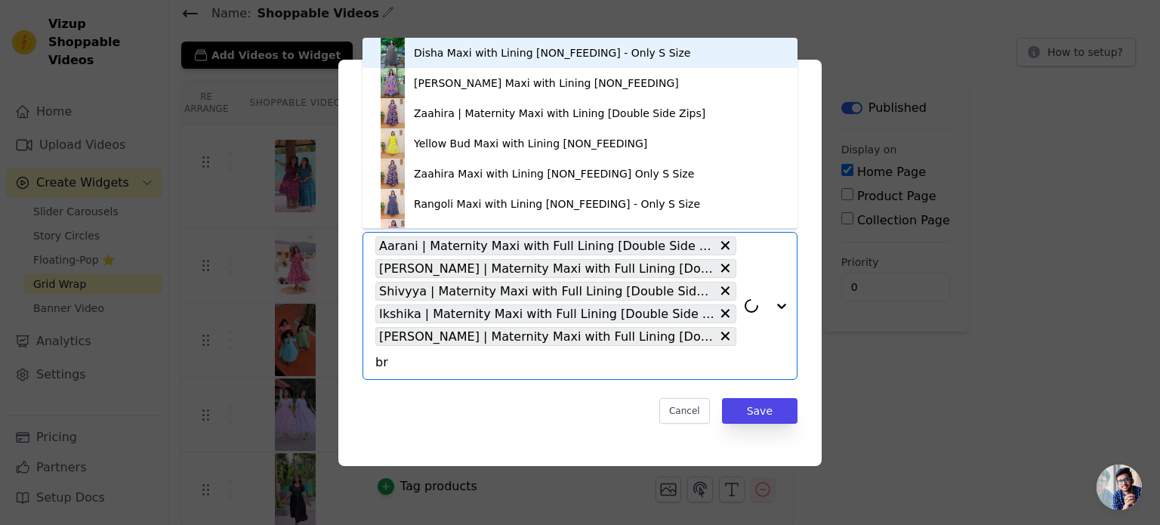
type input "bri"
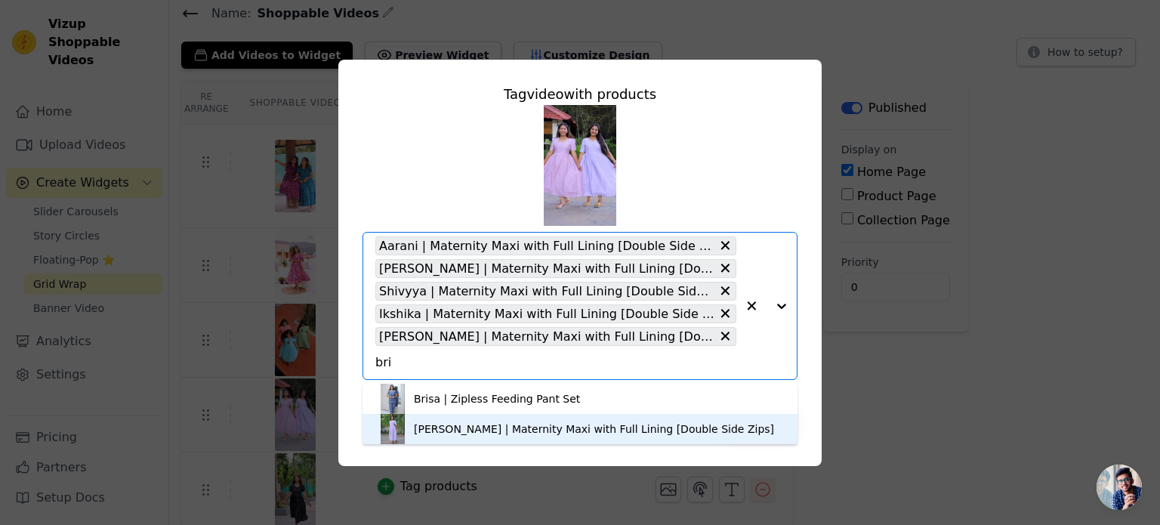
click at [447, 433] on div "[PERSON_NAME] | Maternity Maxi with Full Lining [Double Side Zips]" at bounding box center [594, 428] width 360 height 15
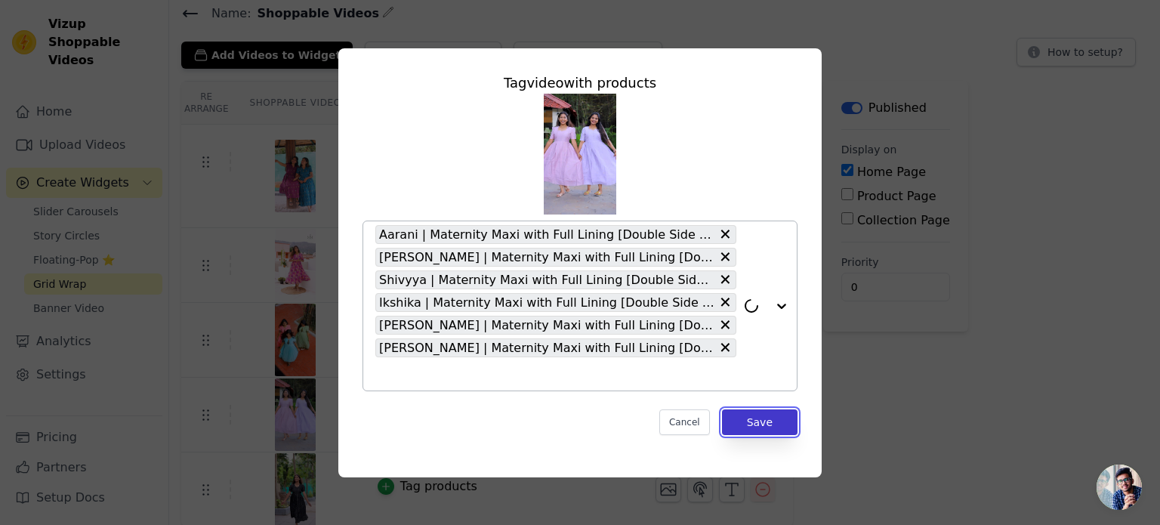
click at [749, 419] on button "Save" at bounding box center [760, 422] width 76 height 26
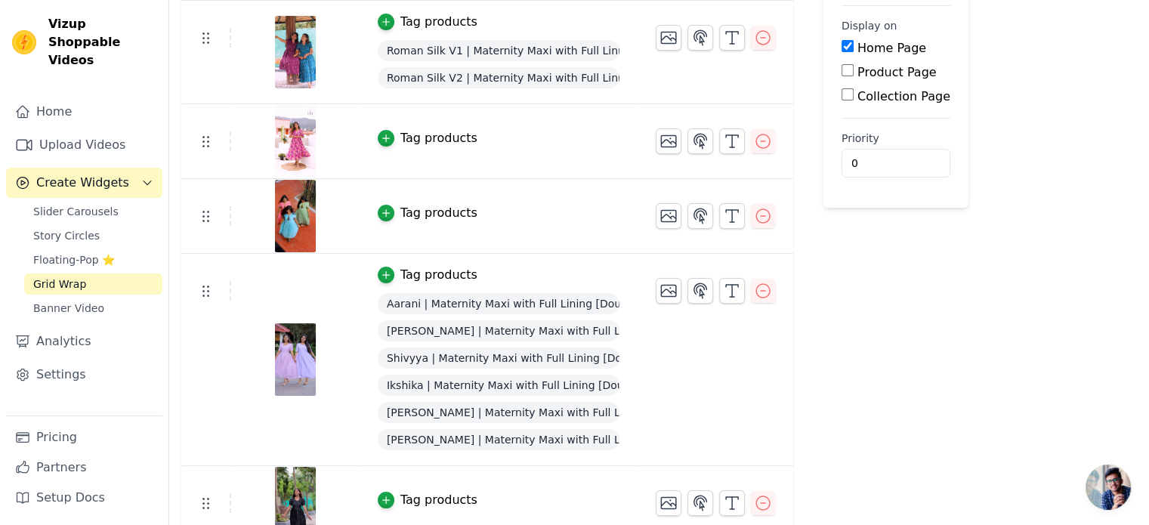
scroll to position [195, 0]
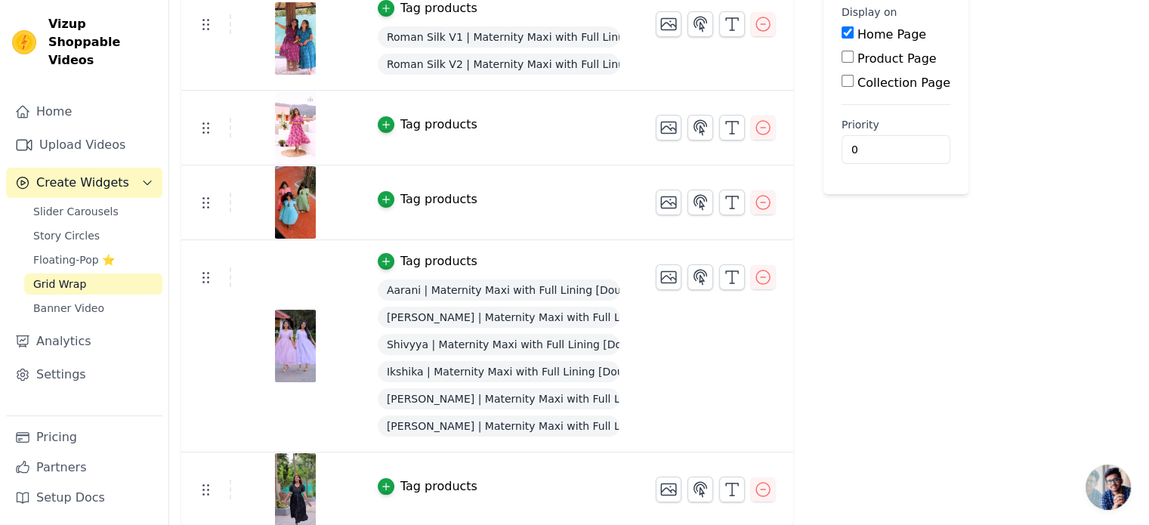
click at [426, 487] on div "Tag products" at bounding box center [438, 486] width 77 height 18
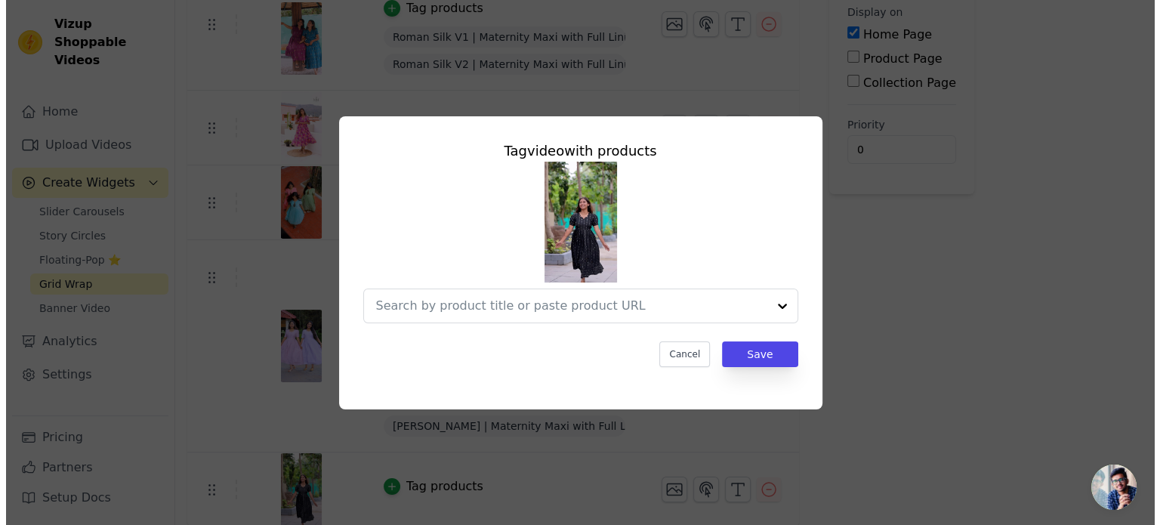
scroll to position [0, 0]
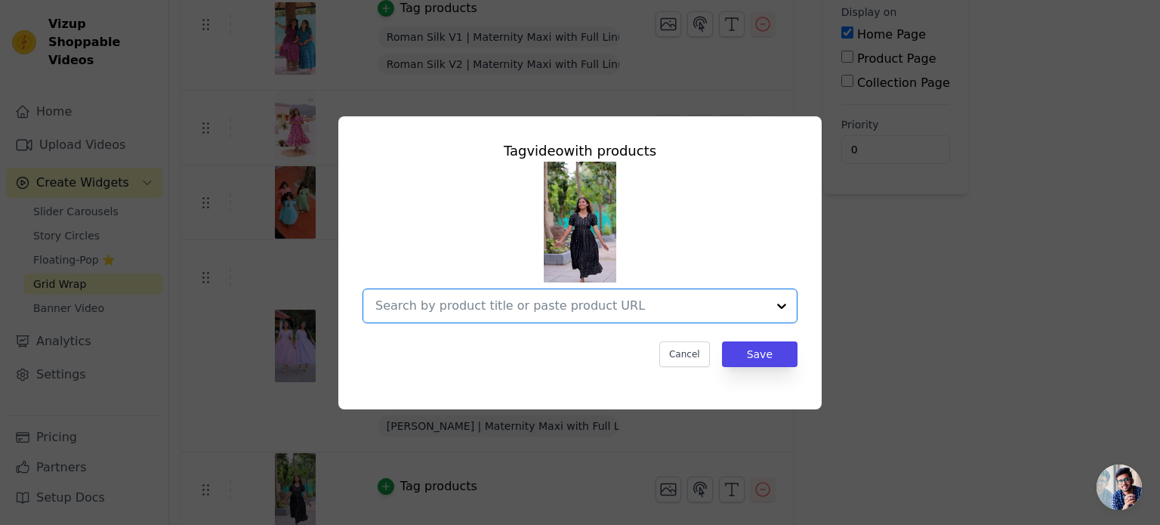
click at [408, 308] on input "text" at bounding box center [570, 306] width 391 height 18
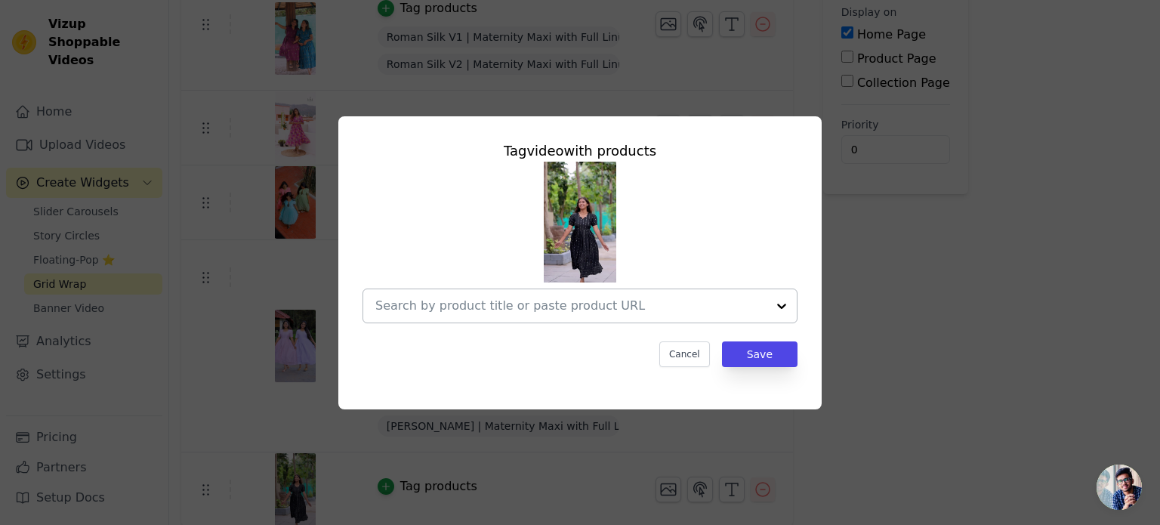
click at [436, 299] on input "text" at bounding box center [570, 306] width 391 height 18
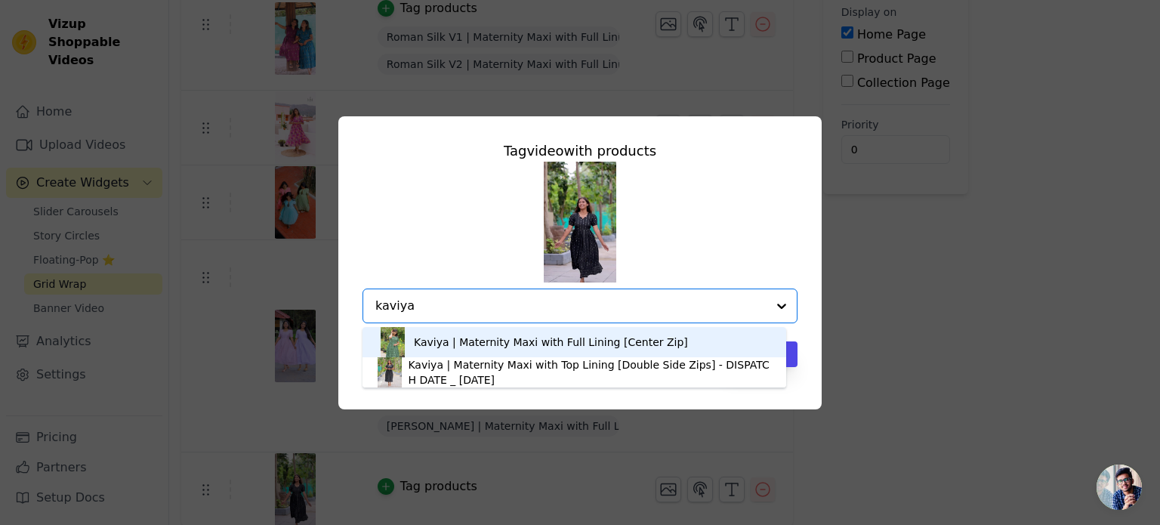
type input "kaviya"
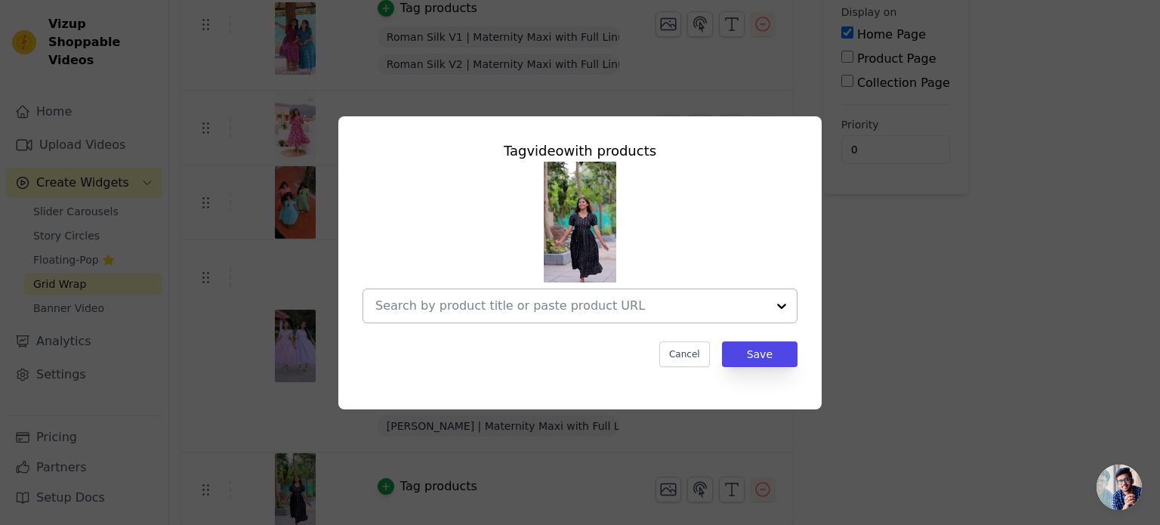
click at [569, 311] on input "text" at bounding box center [570, 306] width 391 height 18
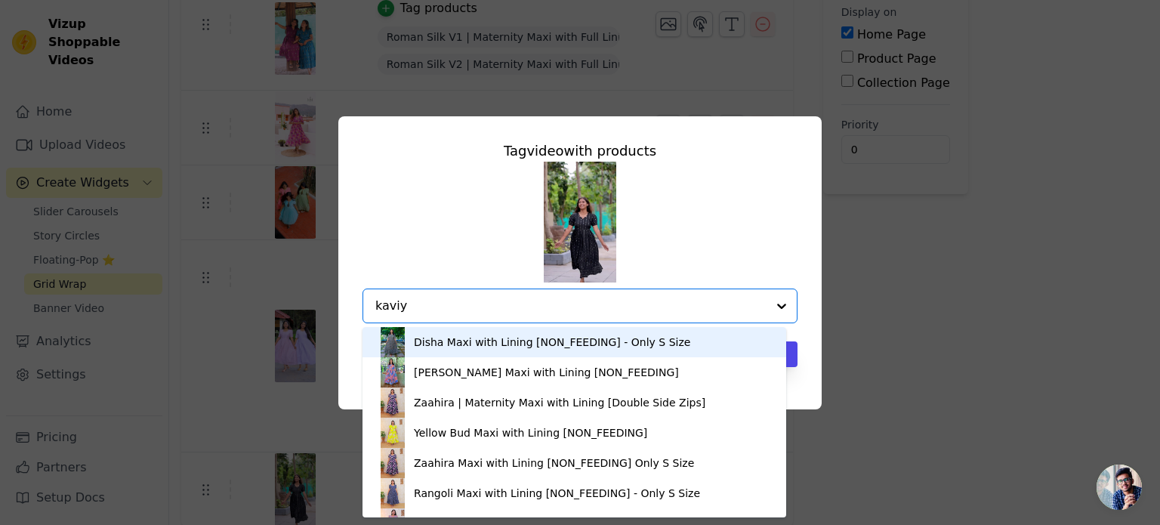
type input "kaviya"
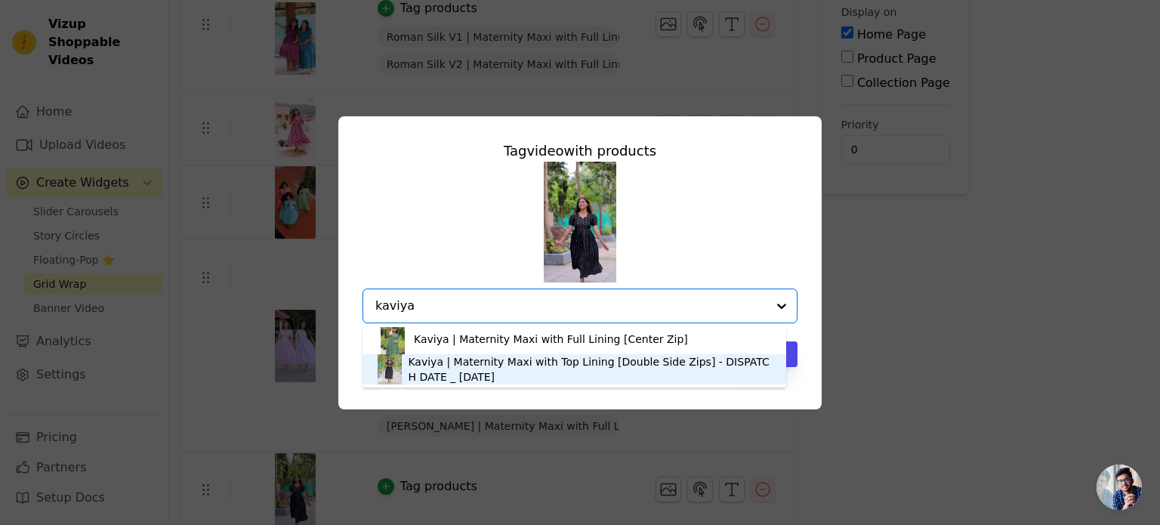
scroll to position [4, 0]
click at [520, 370] on div "Kaviya | Maternity Maxi with Top Lining [Double Side Zips] - DISPATCH DATE _ [D…" at bounding box center [589, 368] width 362 height 30
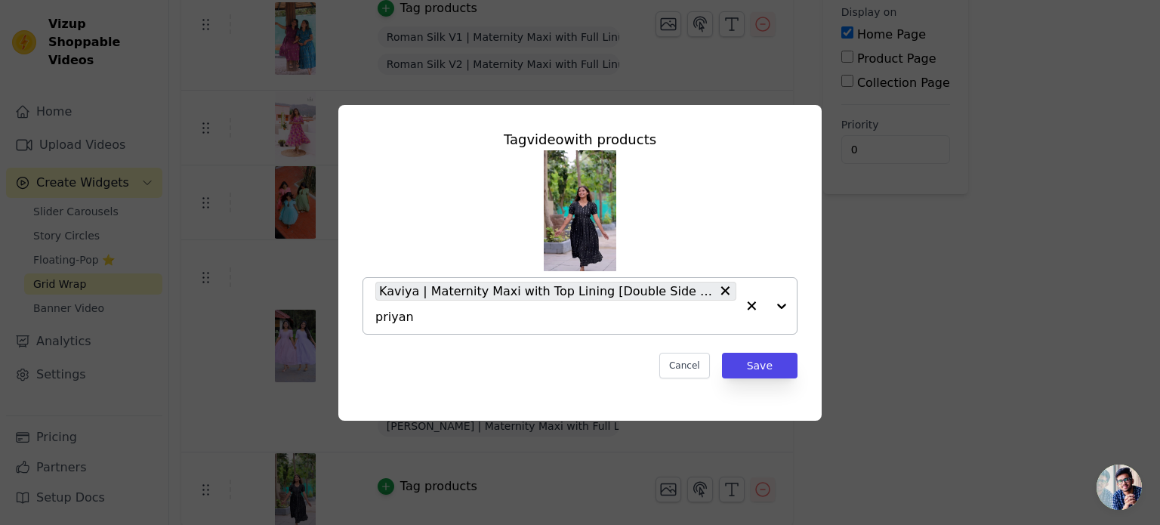
type input "priyank"
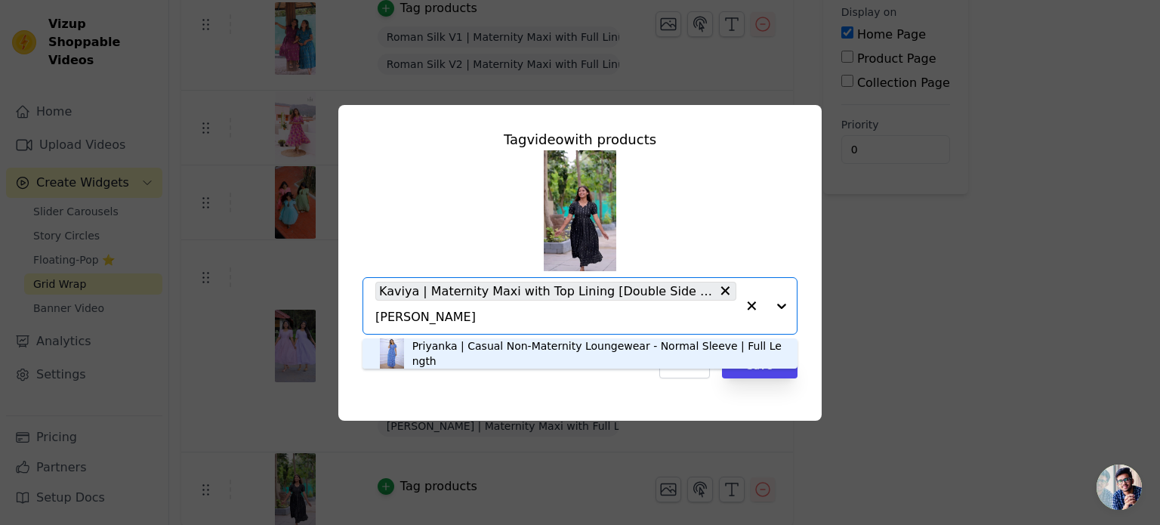
click at [440, 358] on div "Priyanka | Casual Non-Maternity Loungewear - Normal Sleeve | Full Length" at bounding box center [597, 353] width 370 height 30
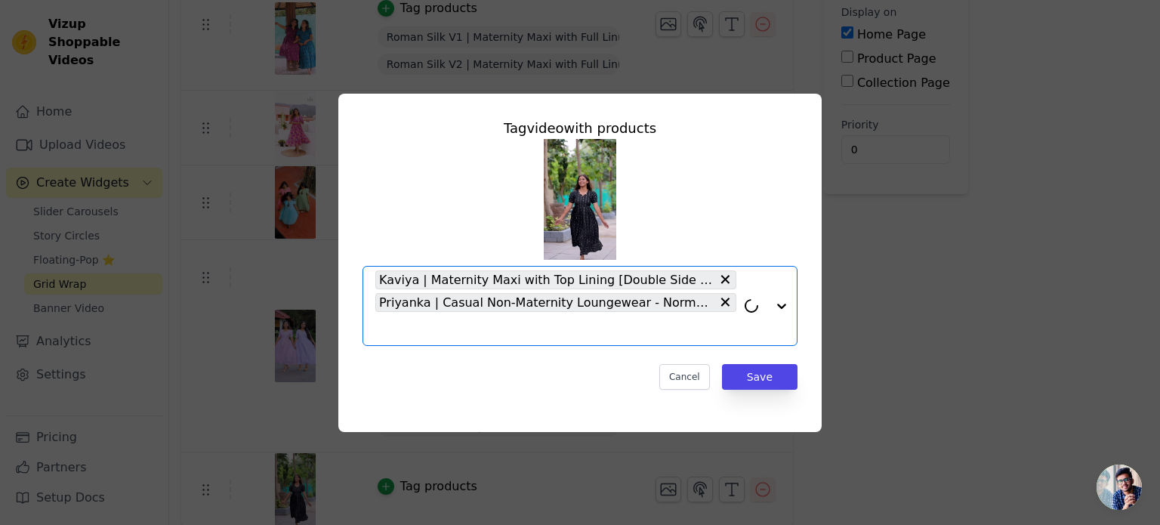
click at [429, 328] on input "text" at bounding box center [555, 328] width 361 height 18
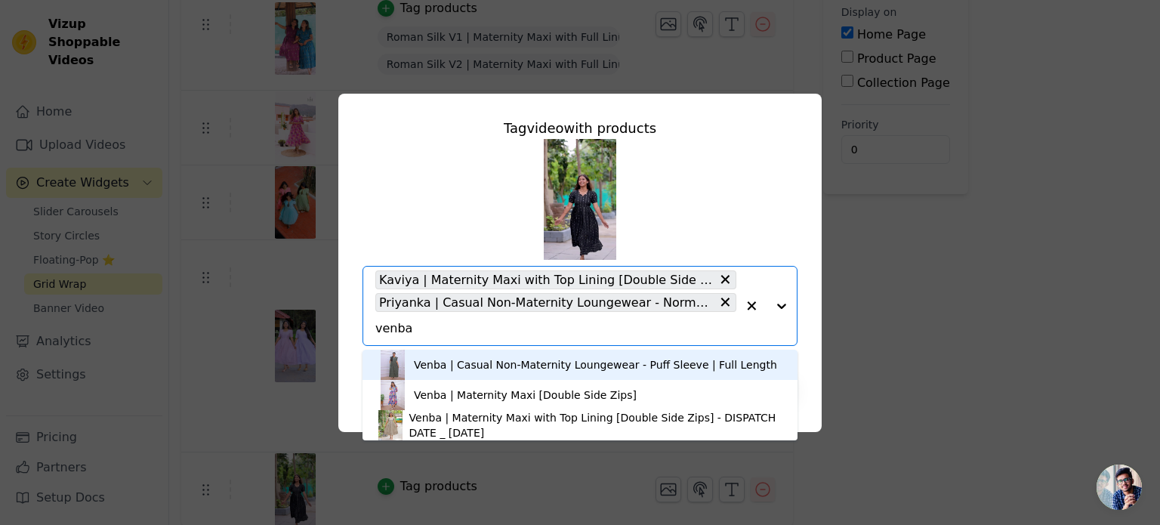
type input "venba"
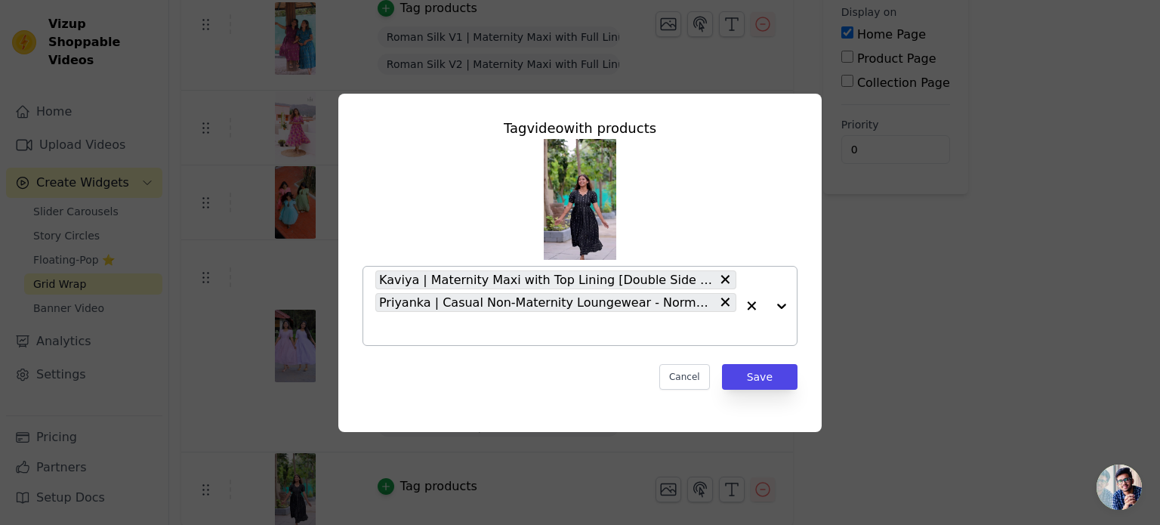
click at [449, 298] on span "Priyanka | Casual Non-Maternity Loungewear - Normal Sleeve | Full Length" at bounding box center [546, 302] width 335 height 19
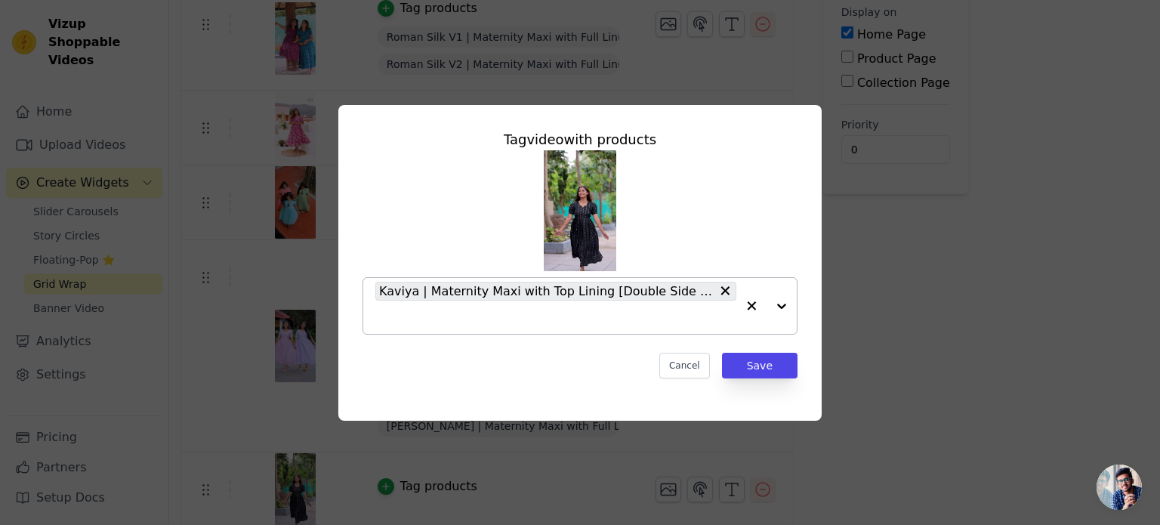
click at [532, 311] on input "text" at bounding box center [555, 317] width 361 height 18
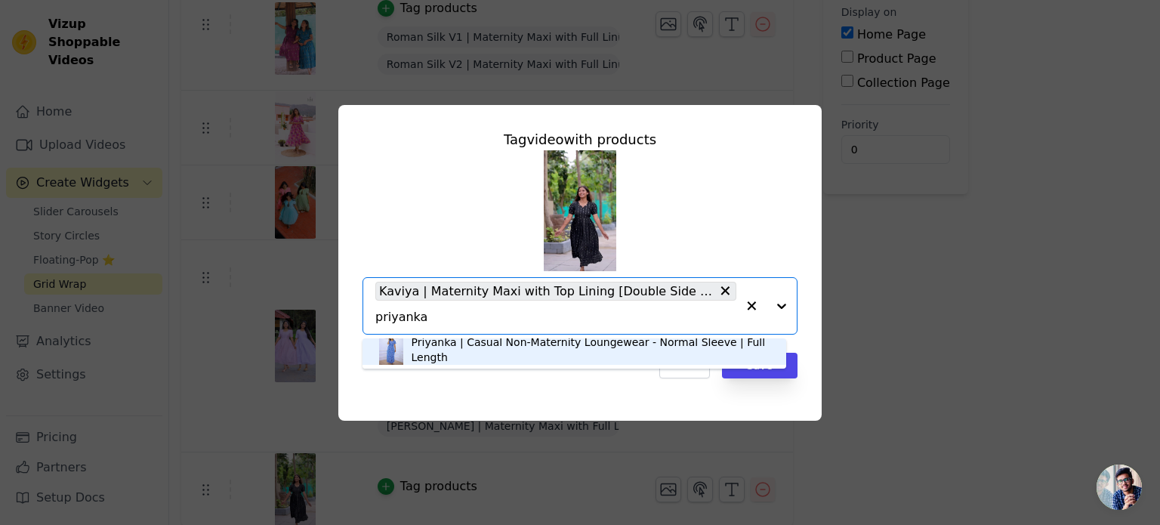
type input "priyanka"
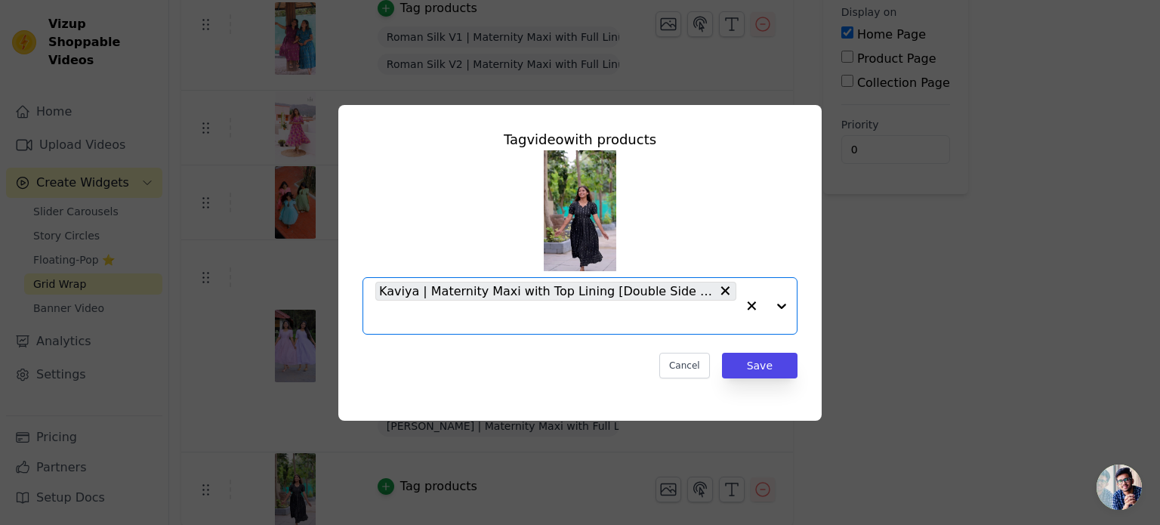
click at [469, 310] on input "text" at bounding box center [555, 317] width 361 height 18
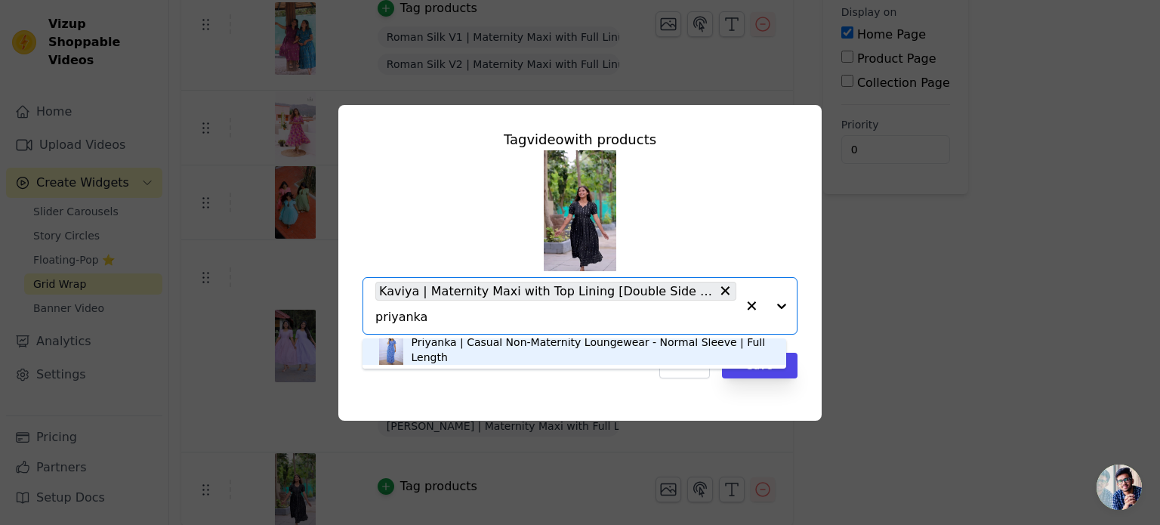
scroll to position [0, 0]
type input "priyanka"
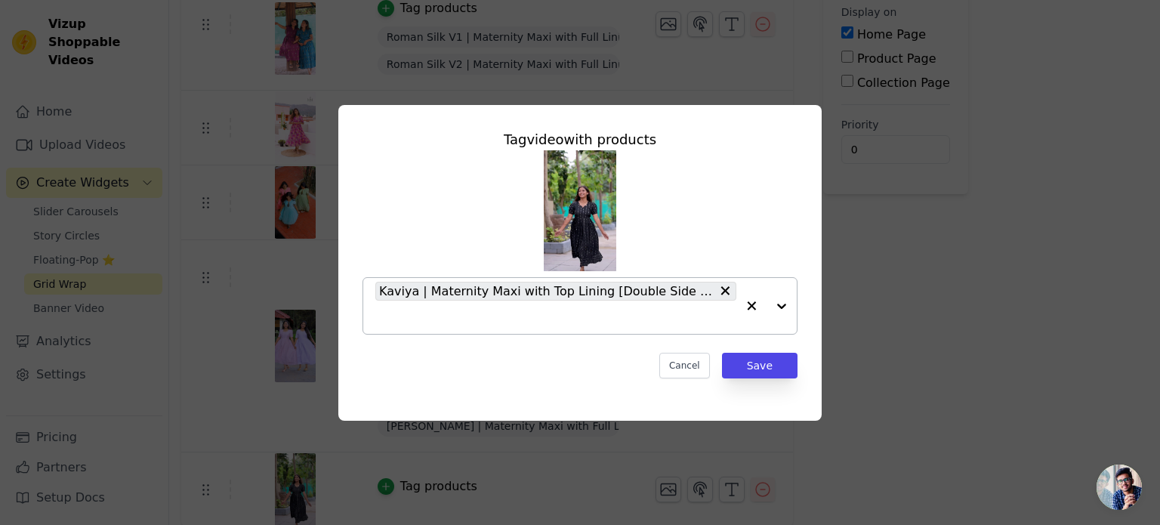
click at [417, 331] on div "Kaviya | Maternity Maxi with Top Lining [Double Side Zips] - DISPATCH DATE _ [D…" at bounding box center [555, 306] width 361 height 56
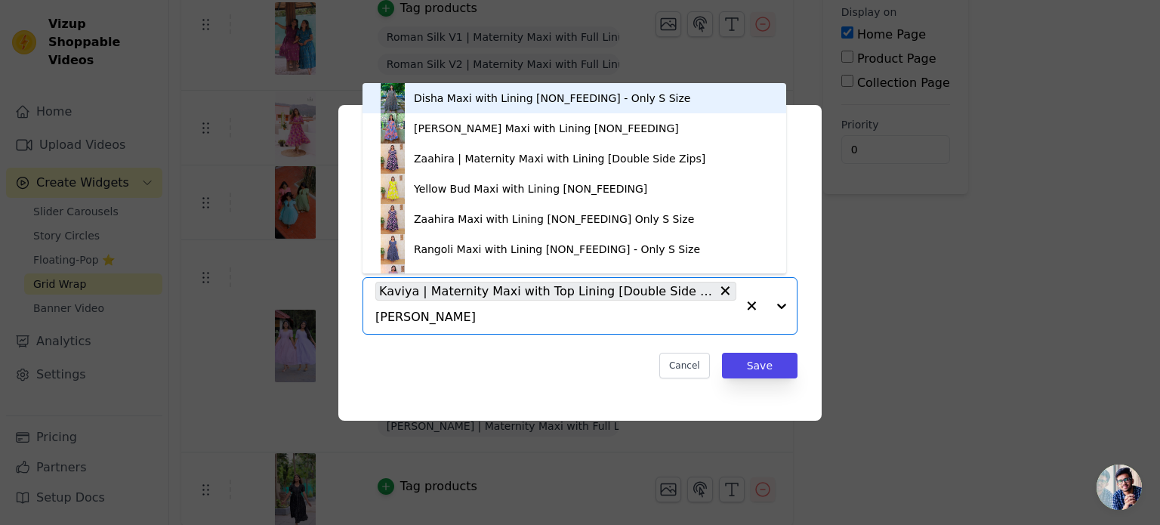
type input "priyanga"
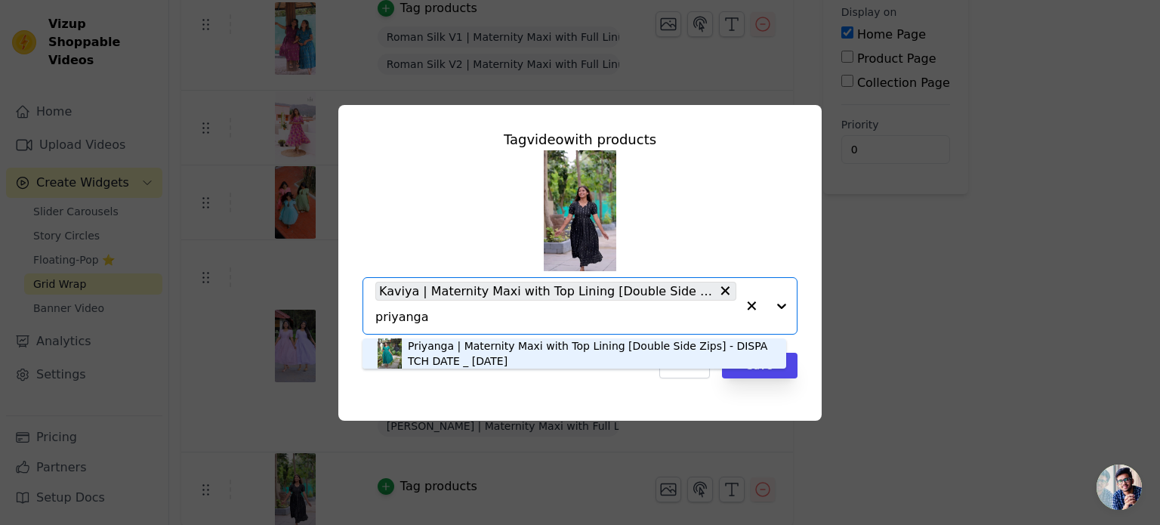
click at [447, 350] on div "Priyanga | Maternity Maxi with Top Lining [Double Side Zips] - DISPATCH DATE _ …" at bounding box center [589, 353] width 363 height 30
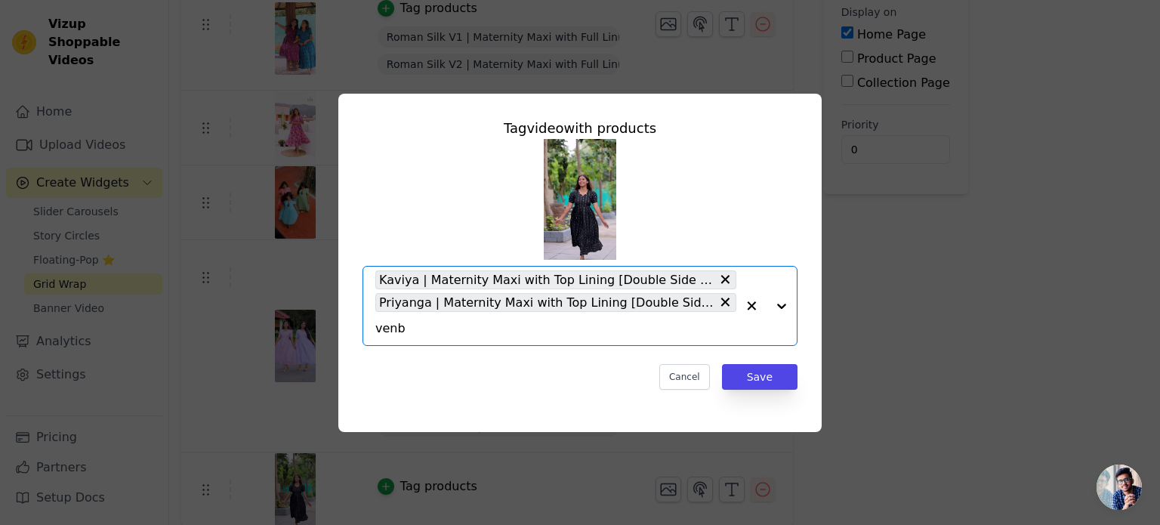
type input "venba"
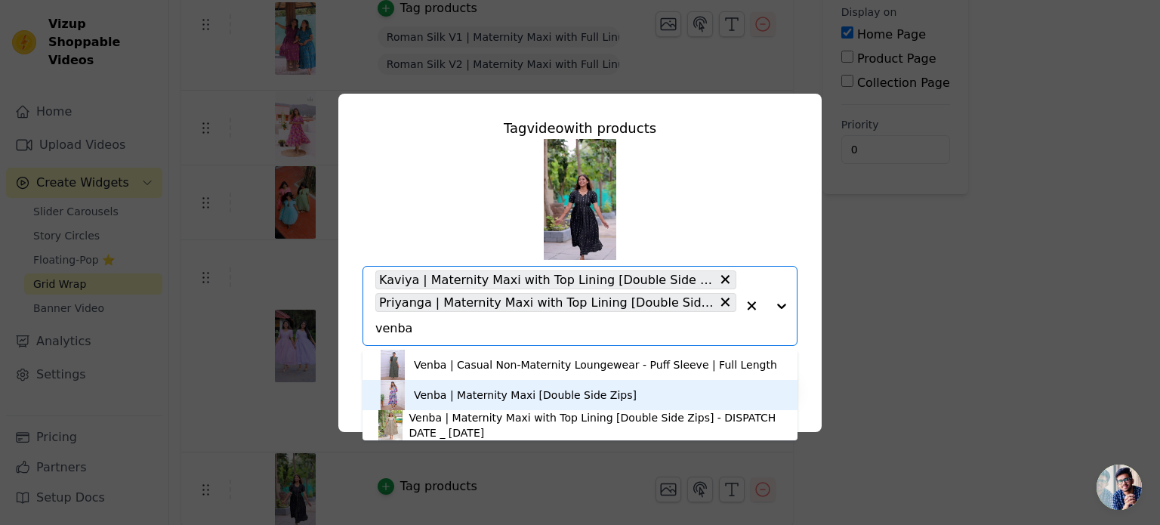
scroll to position [4, 0]
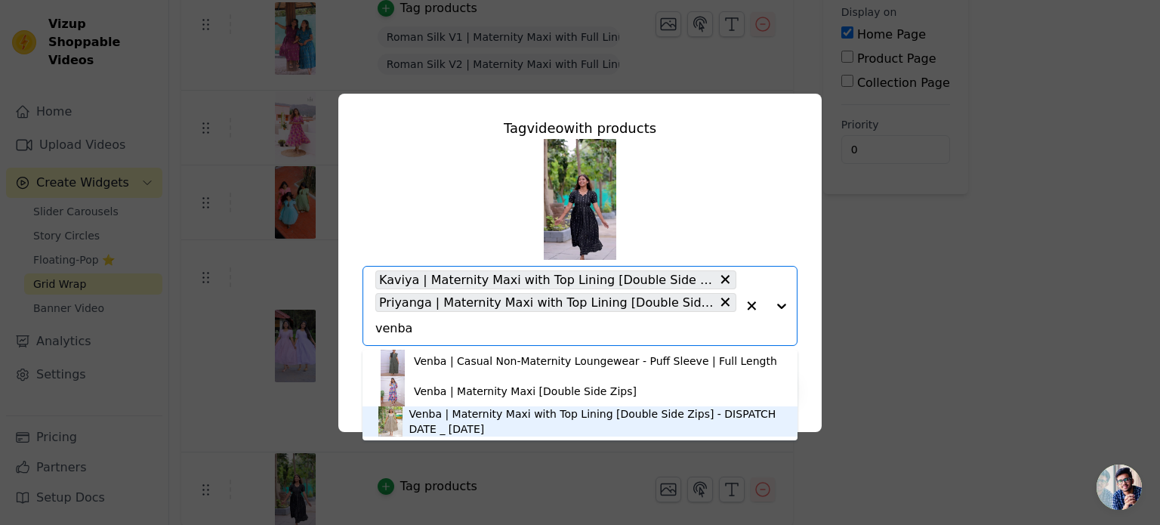
click at [444, 428] on div "Venba | Maternity Maxi with Top Lining [Double Side Zips] - DISPATCH DATE _ [DA…" at bounding box center [595, 421] width 373 height 30
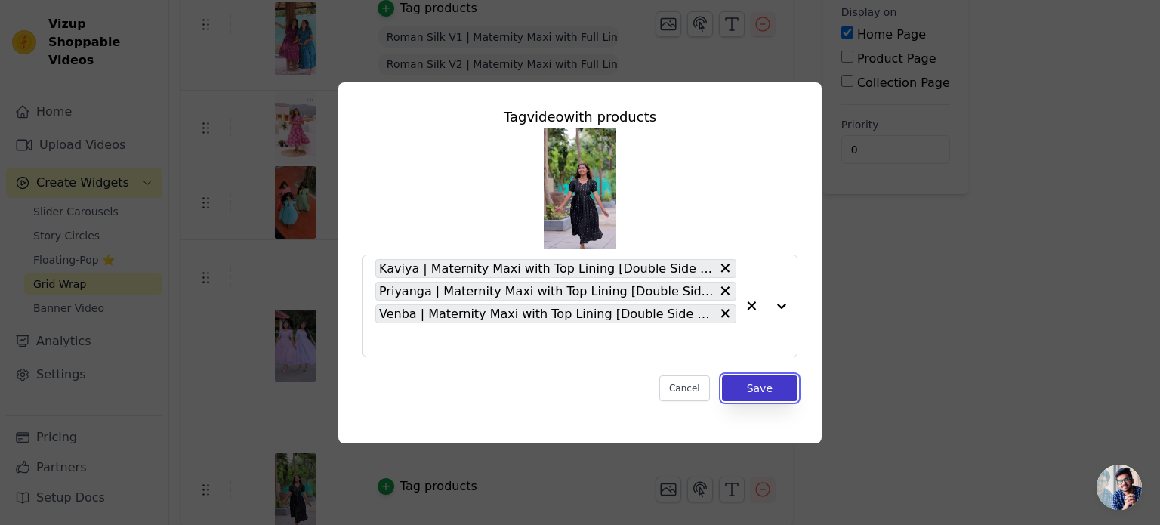
click at [748, 387] on button "Save" at bounding box center [760, 388] width 76 height 26
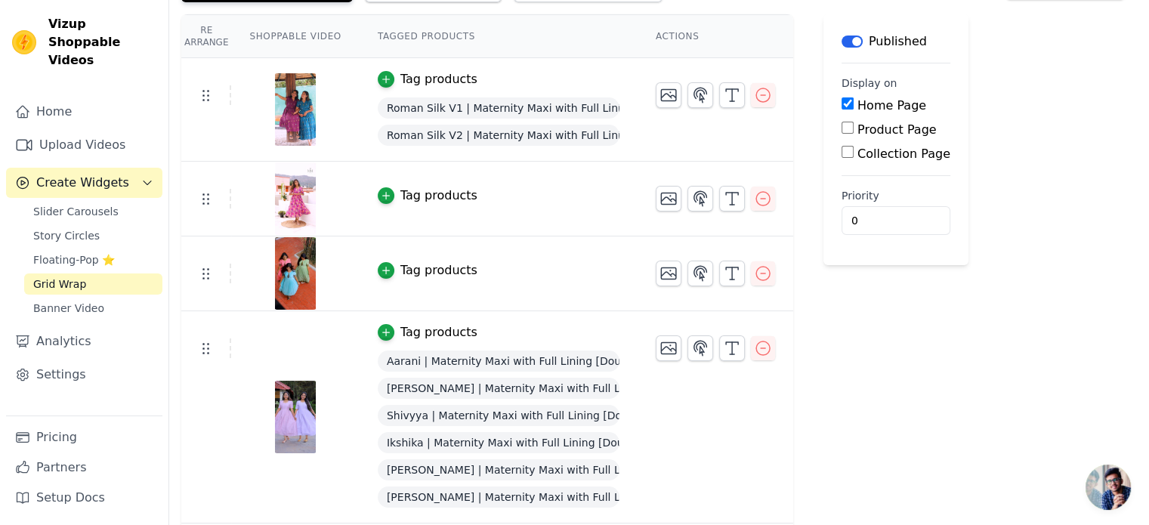
scroll to position [151, 0]
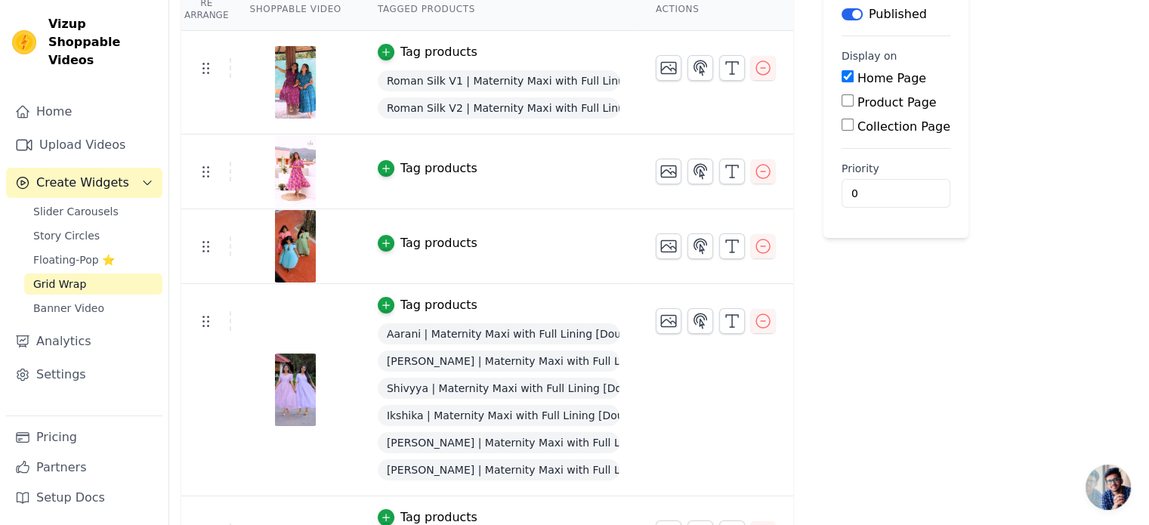
click at [405, 167] on div "Tag products" at bounding box center [438, 168] width 77 height 18
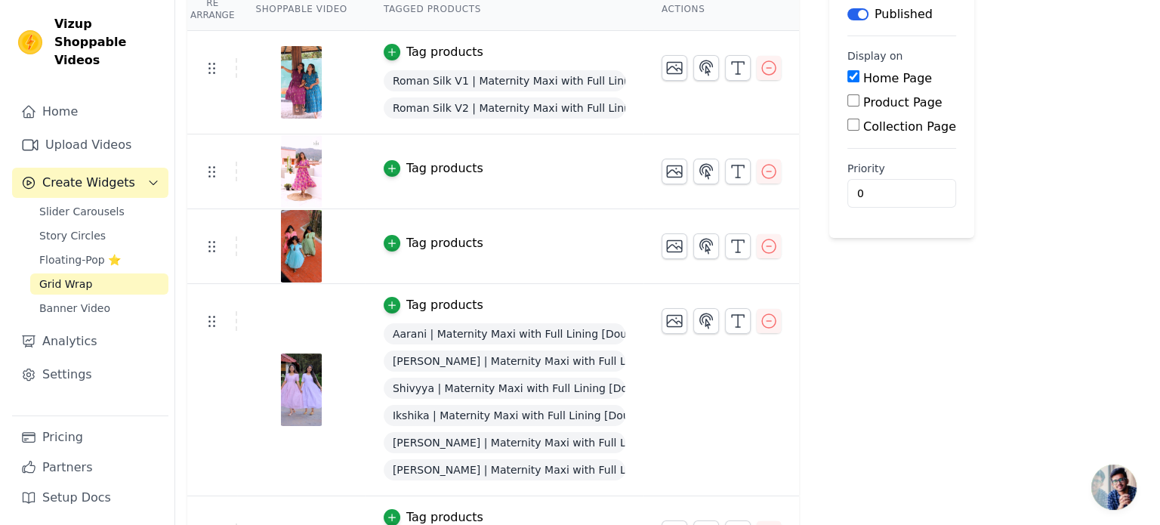
scroll to position [0, 0]
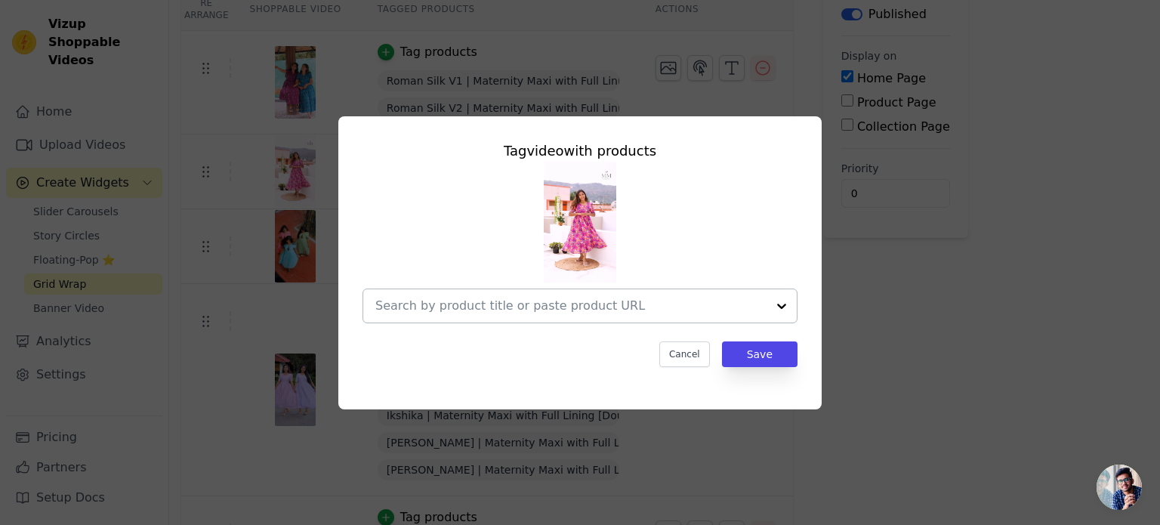
click at [781, 304] on div at bounding box center [781, 305] width 30 height 33
click at [868, 250] on div "Tag video with products Cancel Save" at bounding box center [580, 262] width 1112 height 341
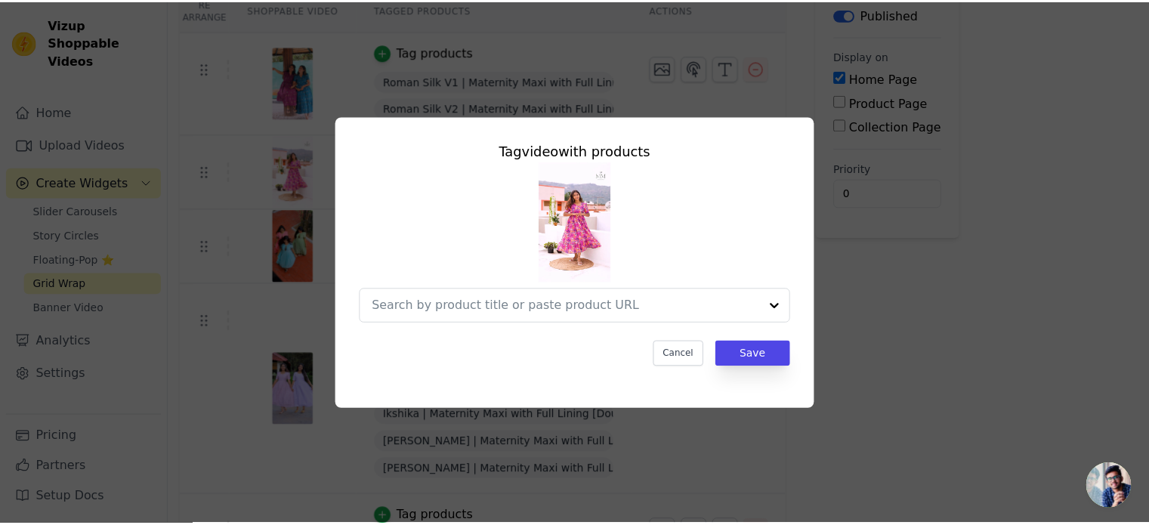
scroll to position [151, 0]
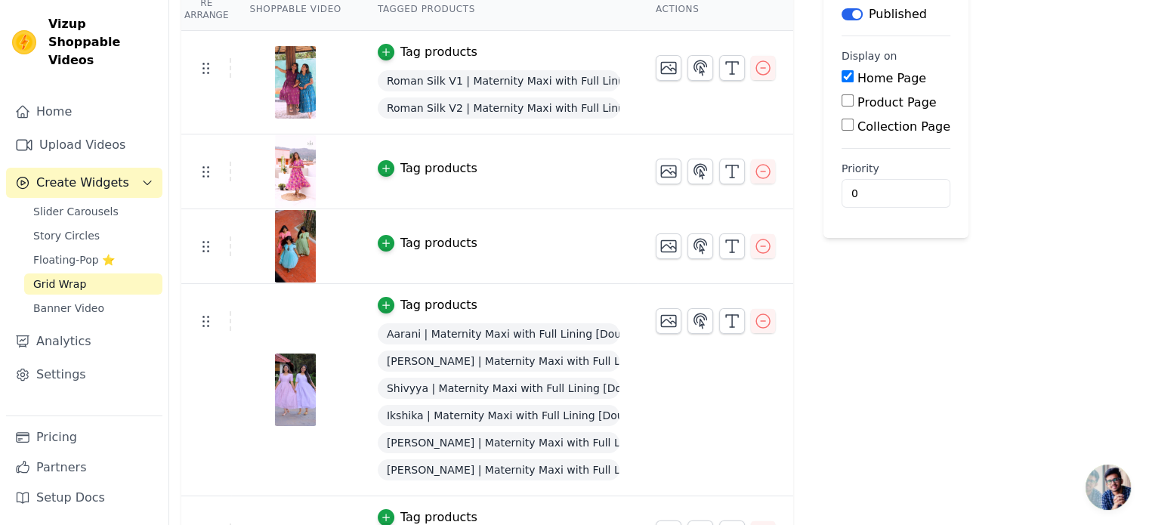
click at [423, 162] on div "Tag products" at bounding box center [438, 168] width 77 height 18
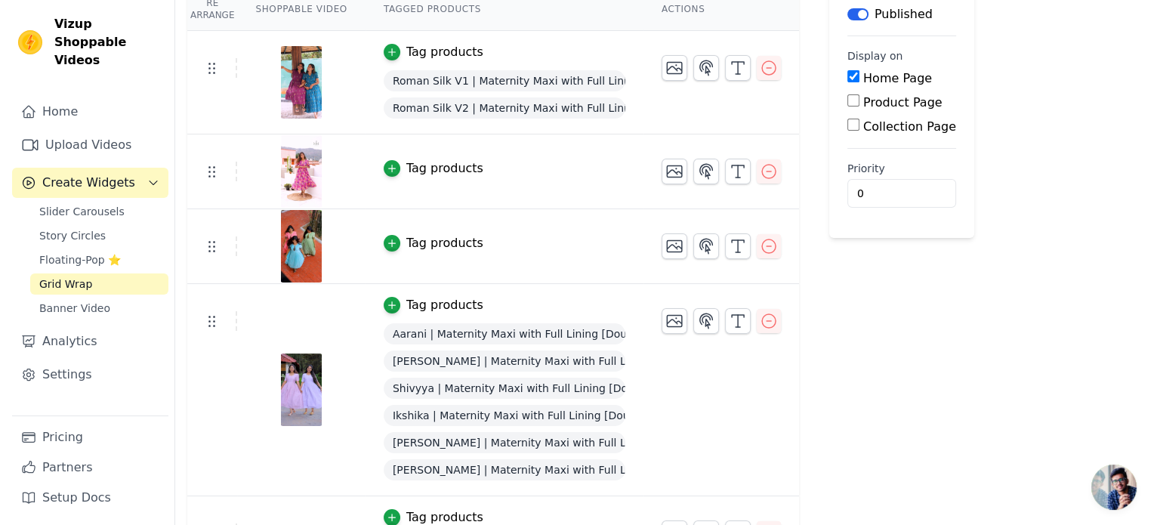
scroll to position [0, 0]
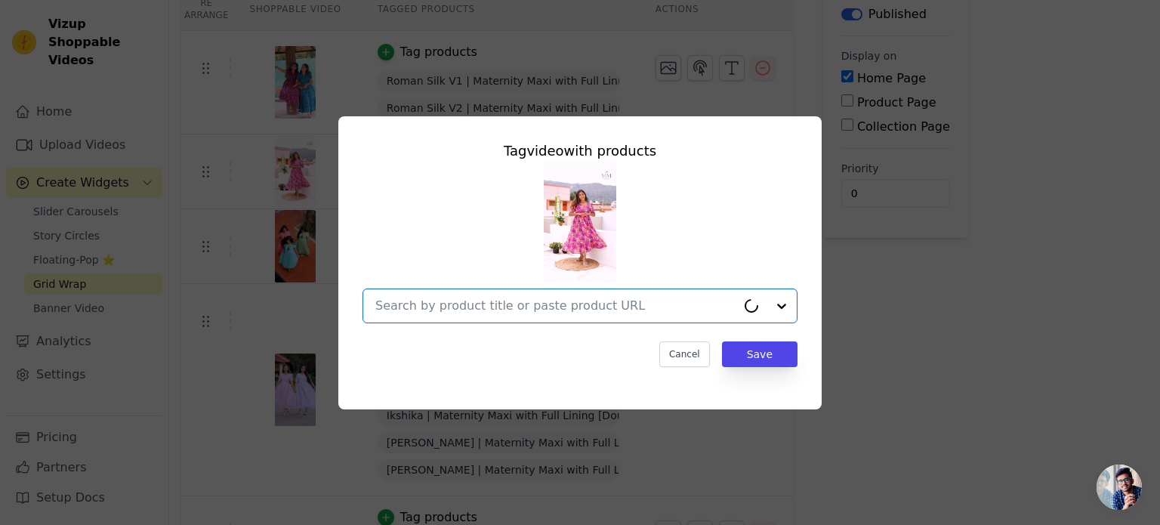
click at [411, 304] on input "text" at bounding box center [555, 306] width 361 height 18
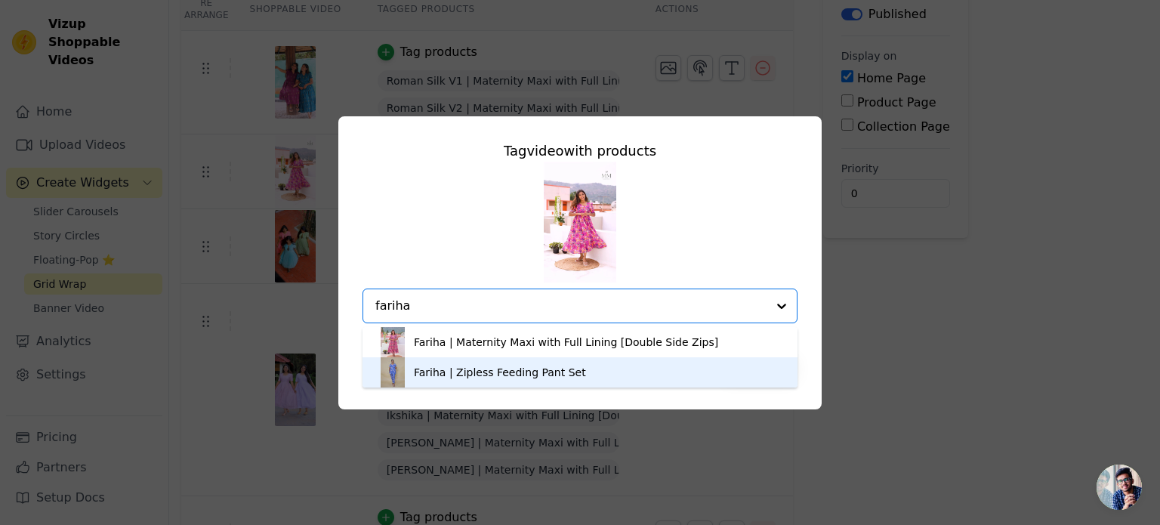
type input "fariha"
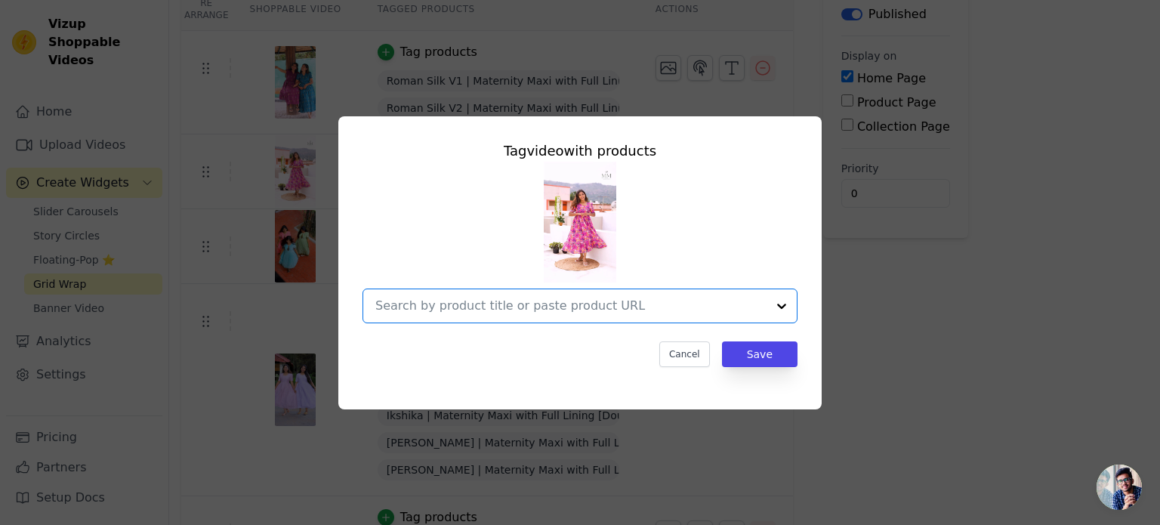
click at [455, 313] on input "text" at bounding box center [570, 306] width 391 height 18
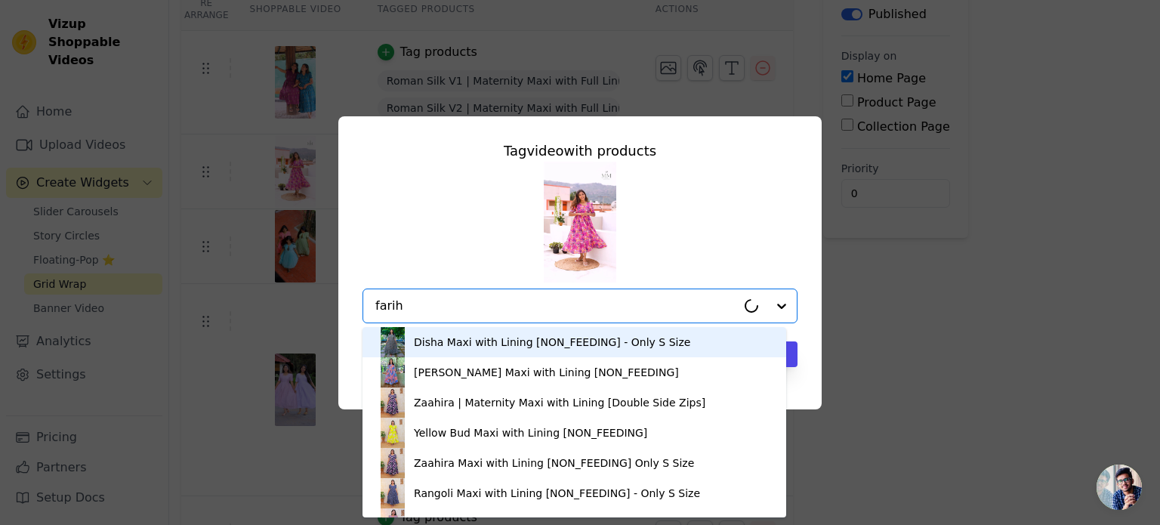
type input "fariha"
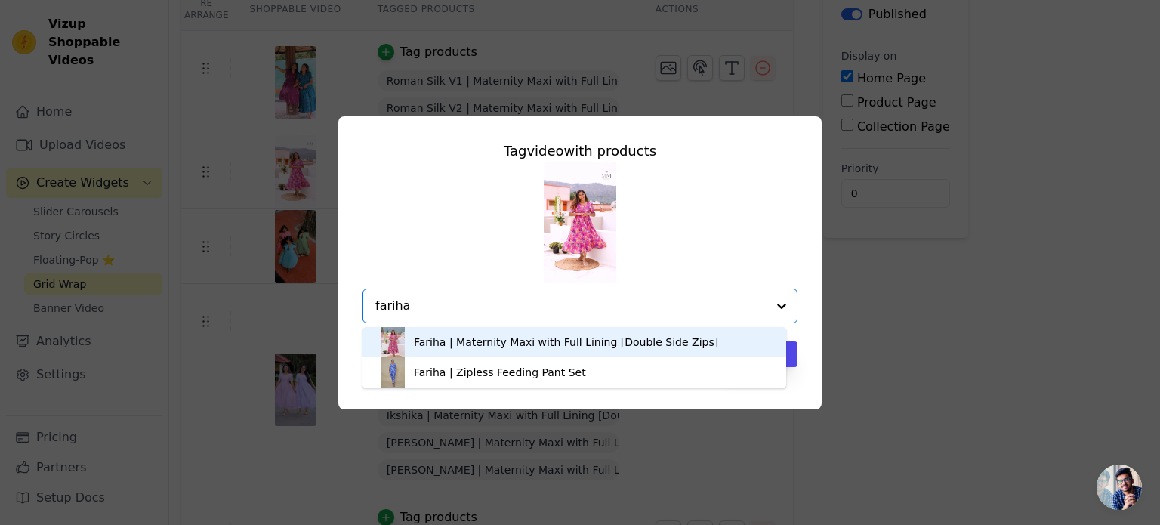
click at [444, 343] on div "Fariha | Maternity Maxi with Full Lining [Double Side Zips]" at bounding box center [566, 342] width 304 height 15
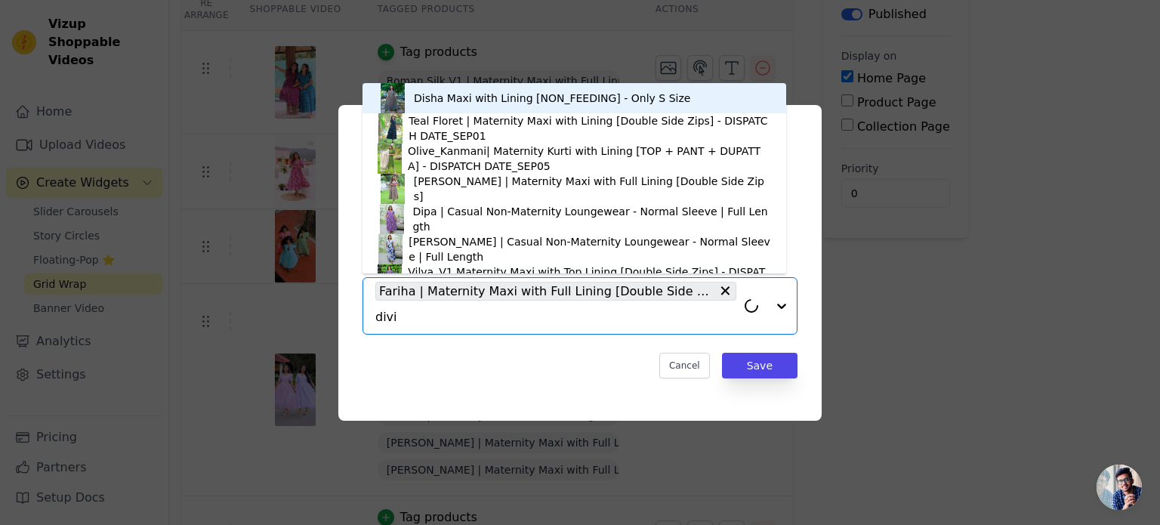
type input "divis"
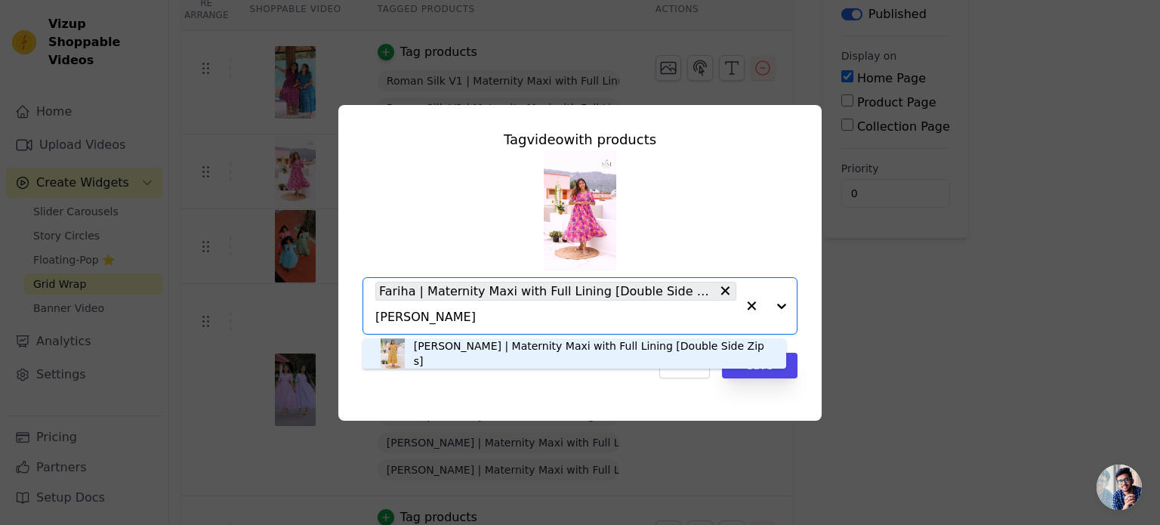
click at [440, 355] on div "[PERSON_NAME] | Maternity Maxi with Full Lining [Double Side Zips]" at bounding box center [592, 353] width 357 height 30
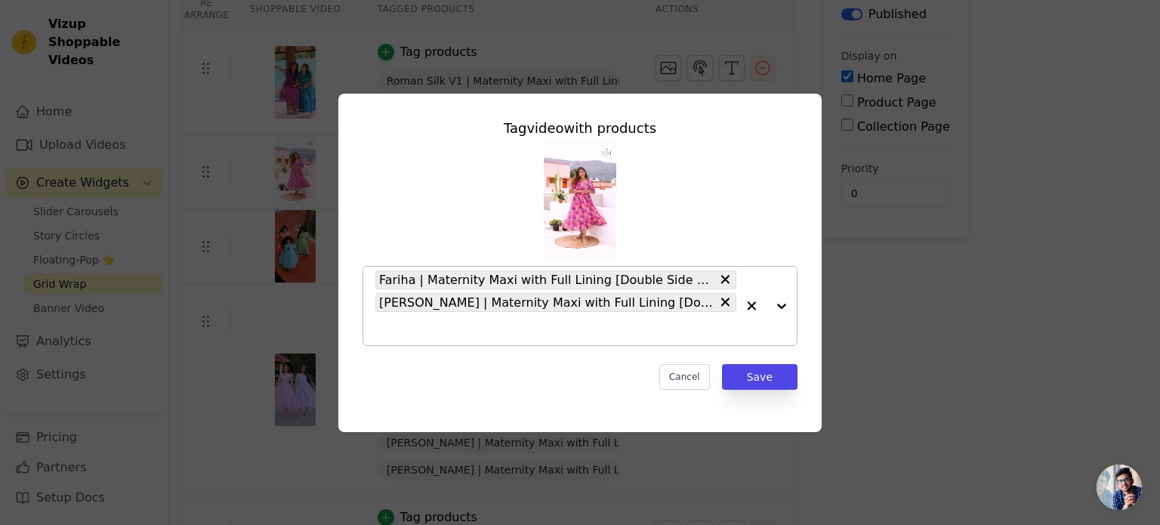
click at [396, 327] on input "text" at bounding box center [555, 328] width 361 height 18
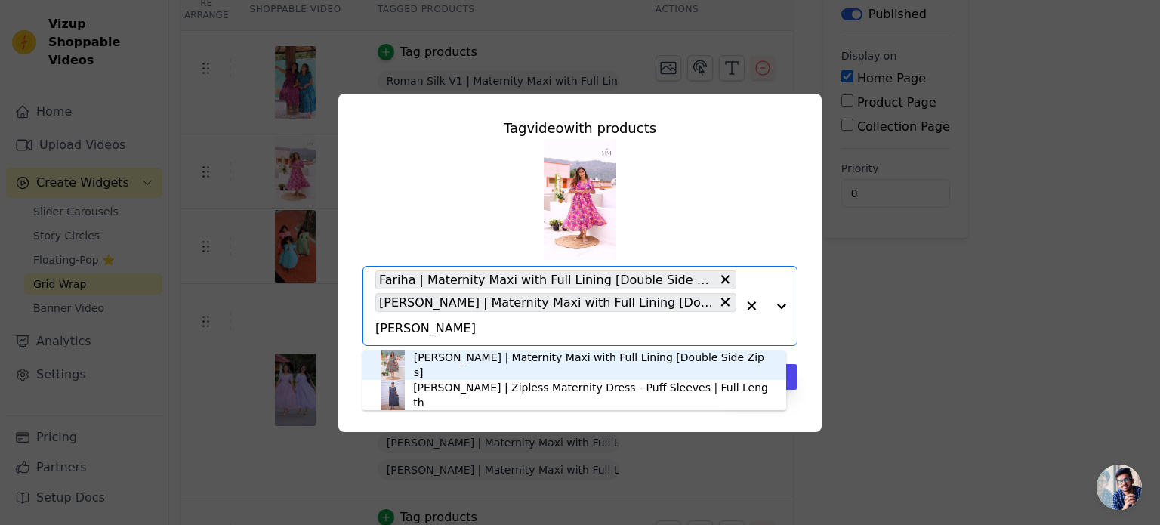
type input "chet"
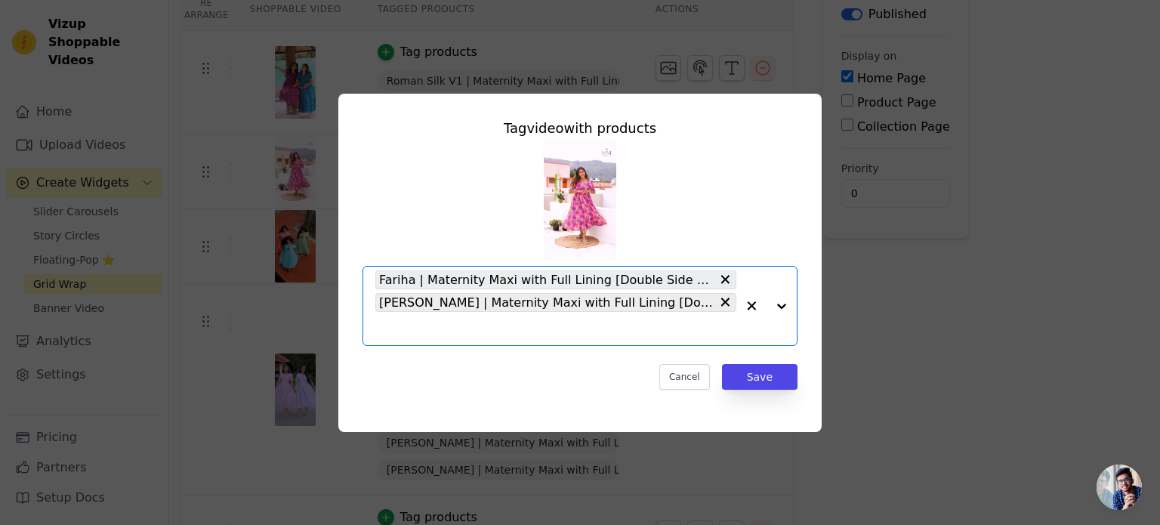
click at [412, 322] on input "text" at bounding box center [555, 328] width 361 height 18
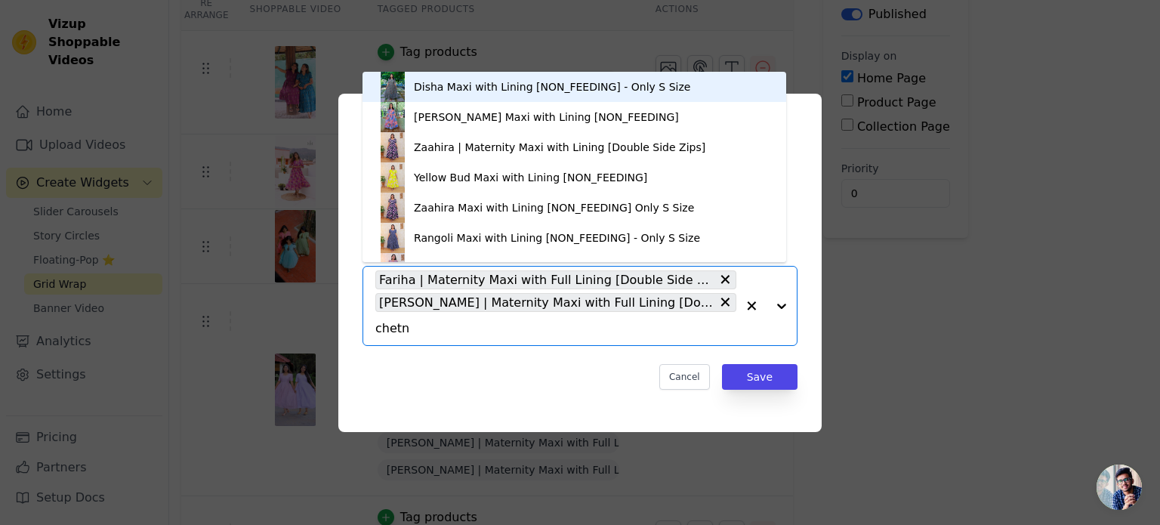
type input "chetna"
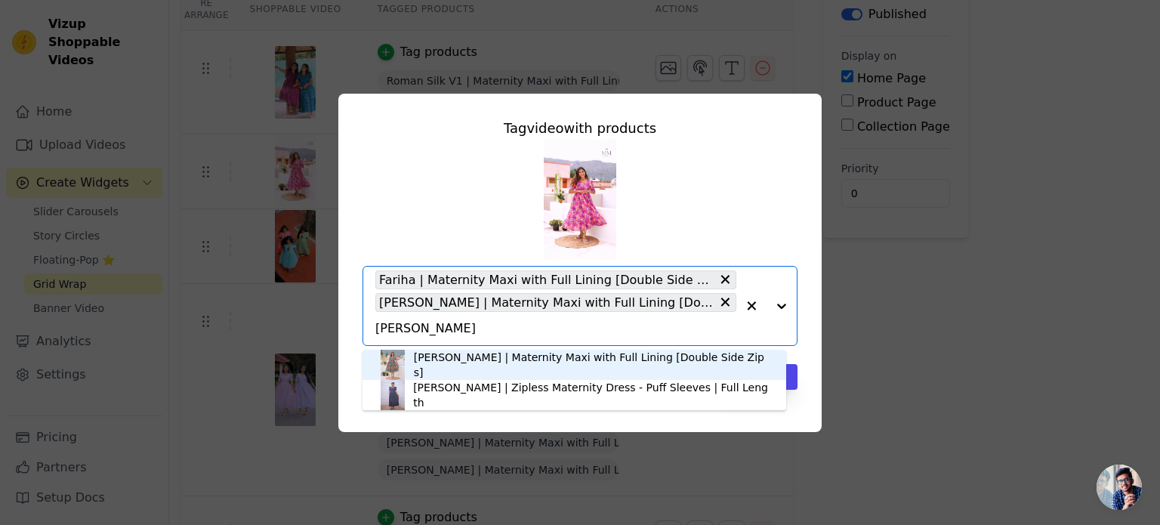
click at [420, 365] on div "[PERSON_NAME] | Maternity Maxi with Full Lining [Double Side Zips]" at bounding box center [592, 365] width 357 height 30
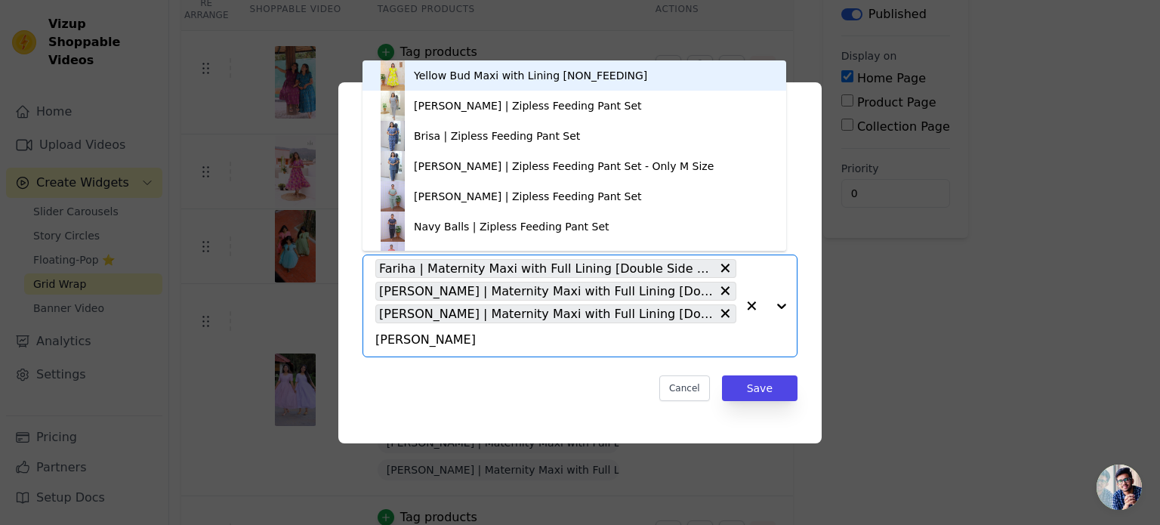
type input "bhuvika"
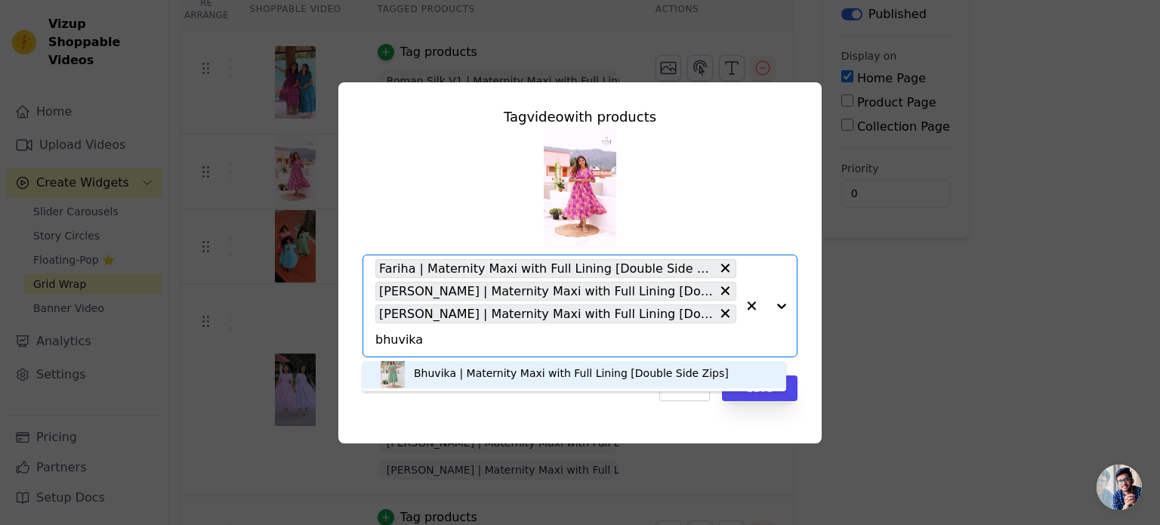
scroll to position [4, 0]
click at [444, 370] on div "Bhuvika | Maternity Maxi with Full Lining [Double Side Zips]" at bounding box center [571, 372] width 315 height 15
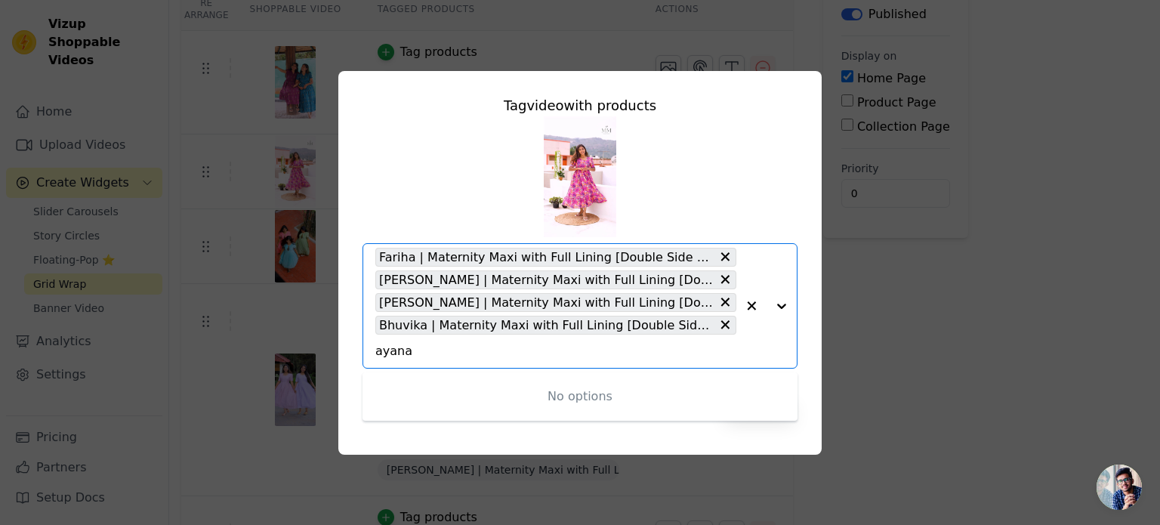
type input "ayana"
click at [458, 358] on input "text" at bounding box center [555, 351] width 361 height 18
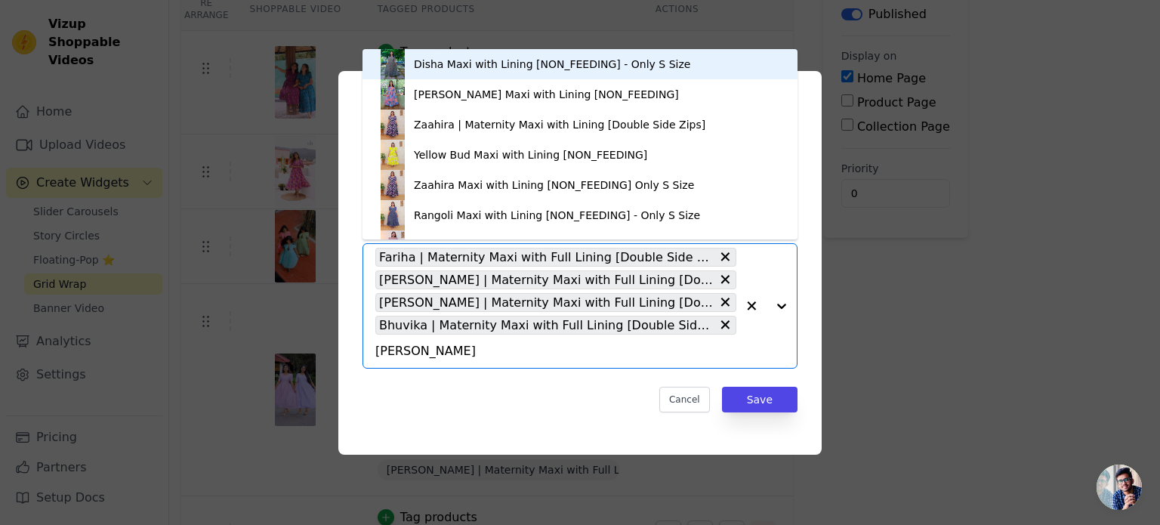
type input "aayana"
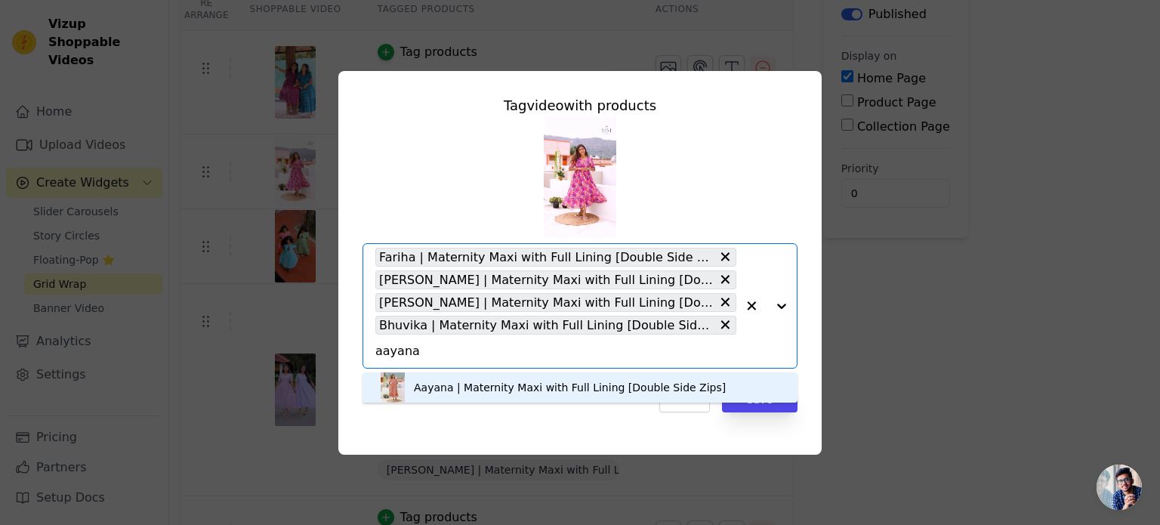
click at [469, 392] on div "Aayana | Maternity Maxi with Full Lining [Double Side Zips]" at bounding box center [570, 387] width 312 height 15
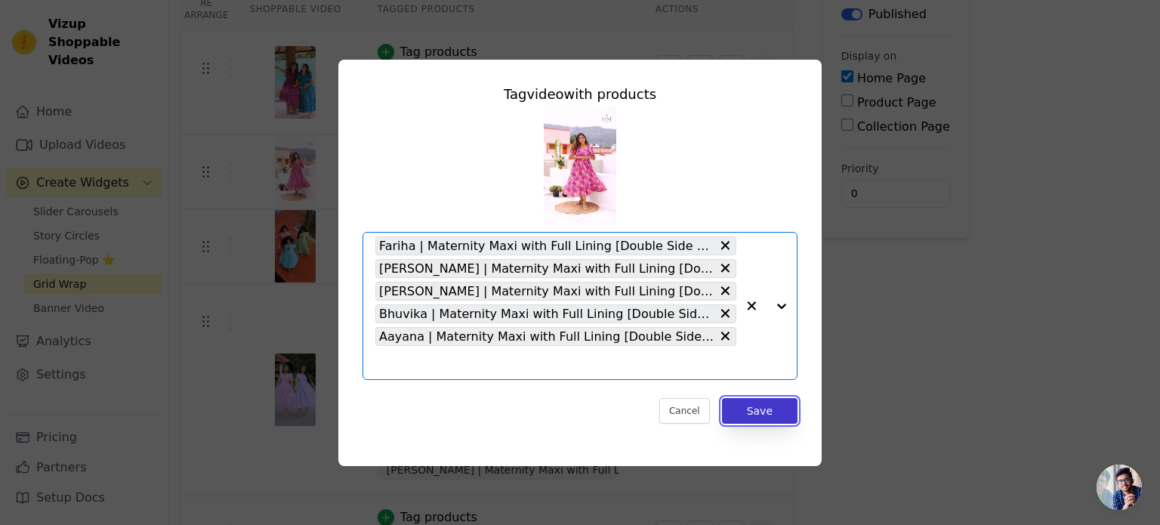
click at [752, 412] on button "Save" at bounding box center [760, 411] width 76 height 26
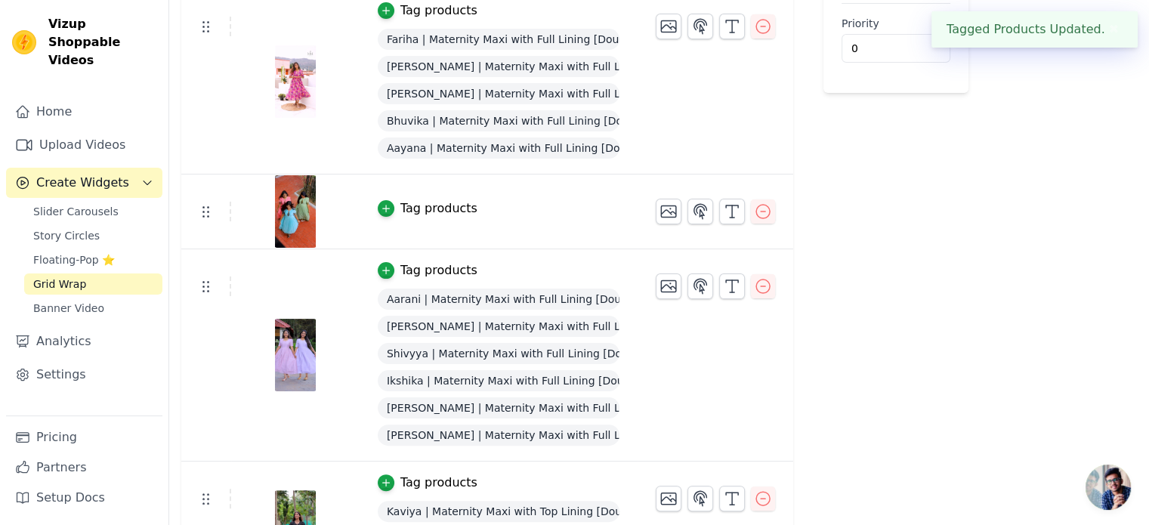
scroll to position [302, 0]
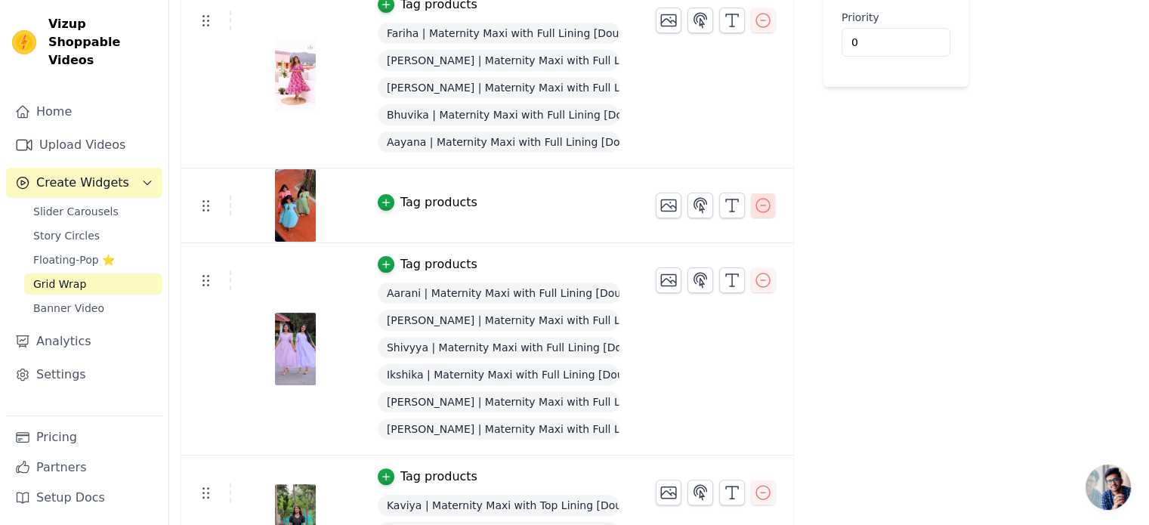
click at [754, 201] on icon "button" at bounding box center [763, 205] width 18 height 18
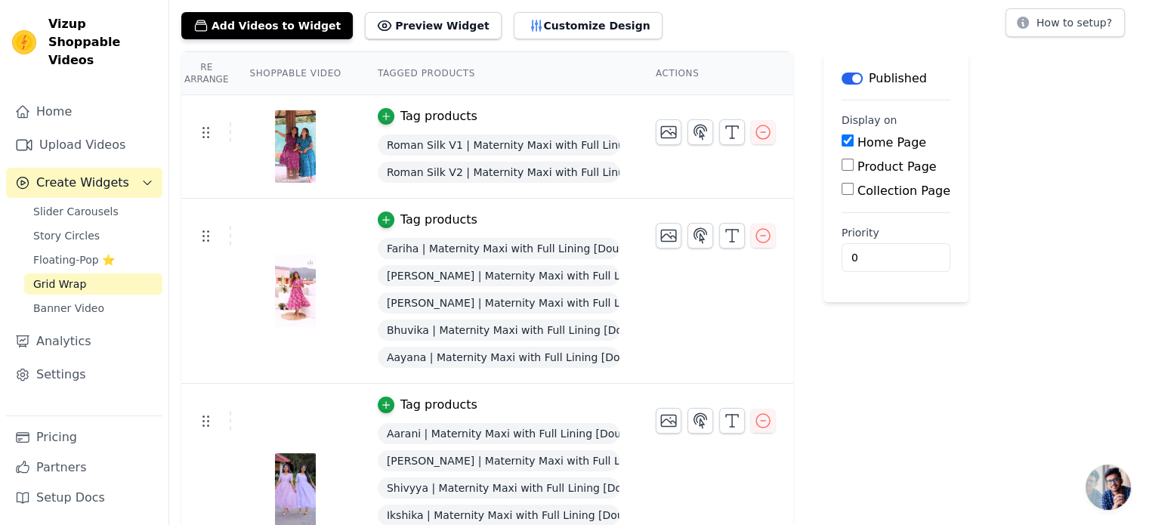
scroll to position [0, 0]
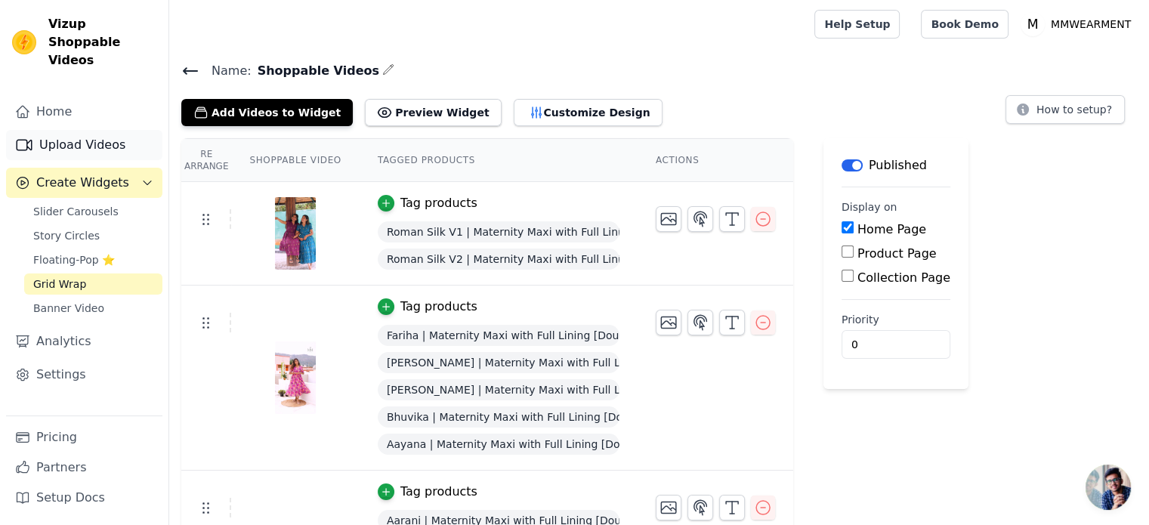
click at [76, 134] on link "Upload Videos" at bounding box center [84, 145] width 156 height 30
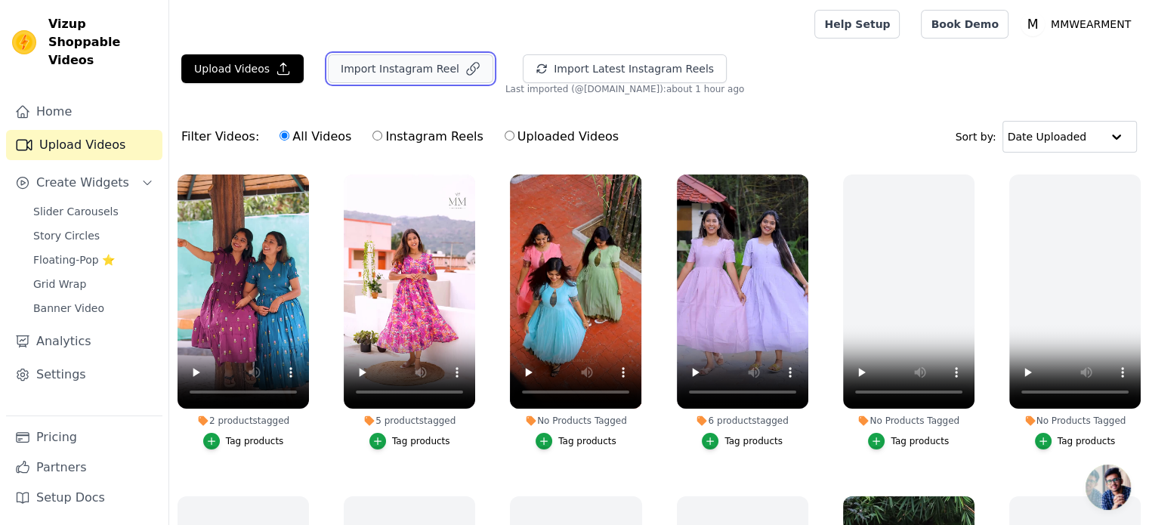
click at [417, 73] on button "Import Instagram Reel" at bounding box center [410, 68] width 165 height 29
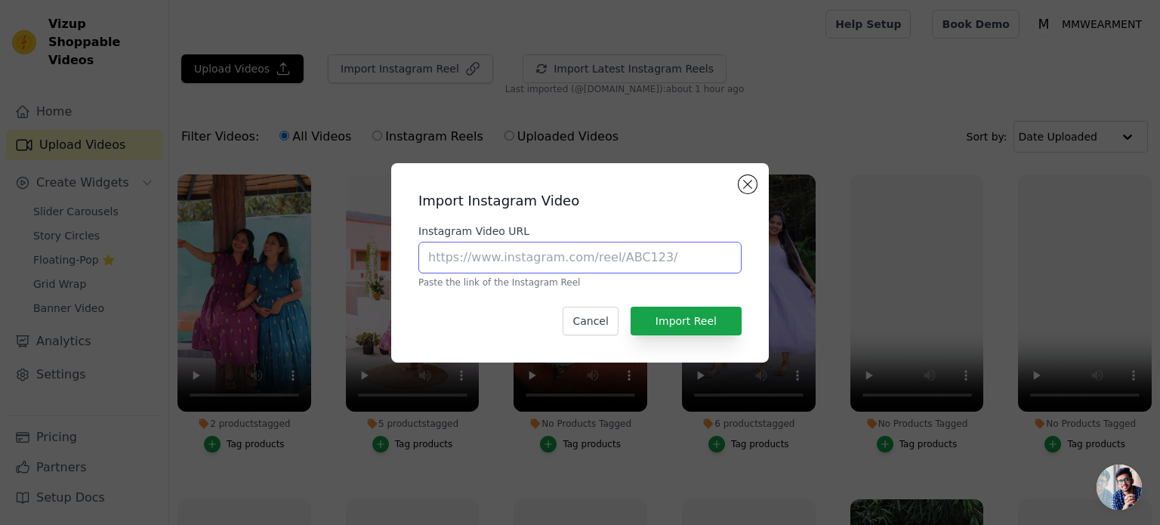
click at [497, 265] on input "Instagram Video URL" at bounding box center [579, 258] width 323 height 32
paste input "https://www.instagram.com/reel/DNuSl4k3owB/"
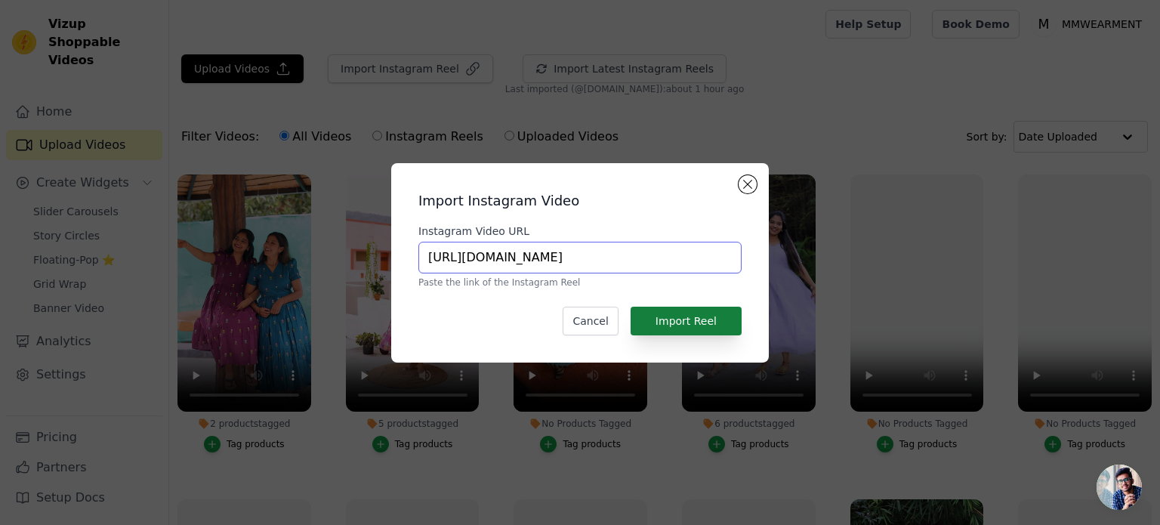
type input "https://www.instagram.com/reel/DNuSl4k3owB/"
click at [704, 319] on button "Import Reel" at bounding box center [686, 321] width 111 height 29
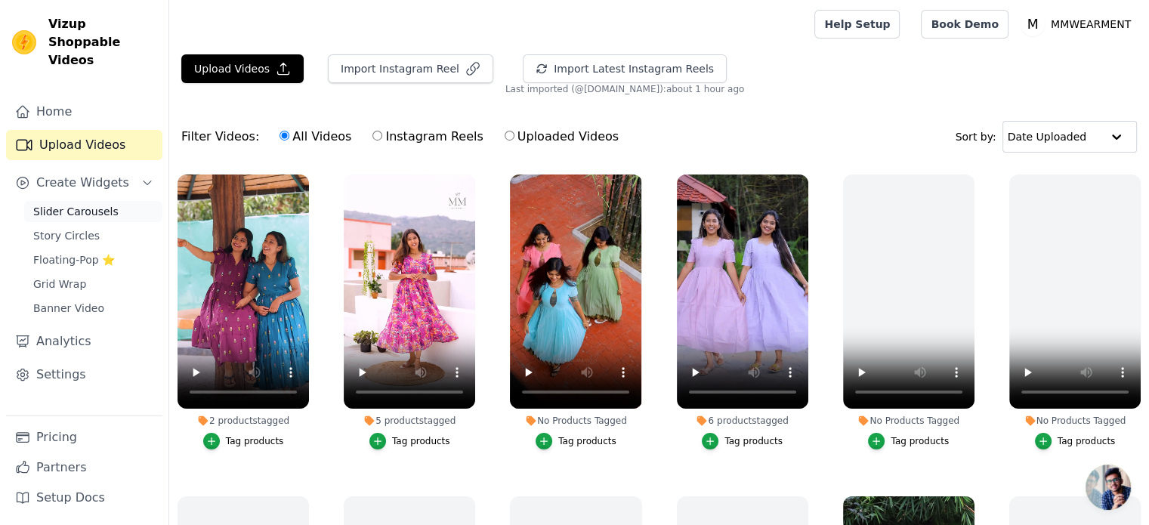
click at [70, 201] on link "Slider Carousels" at bounding box center [93, 211] width 138 height 21
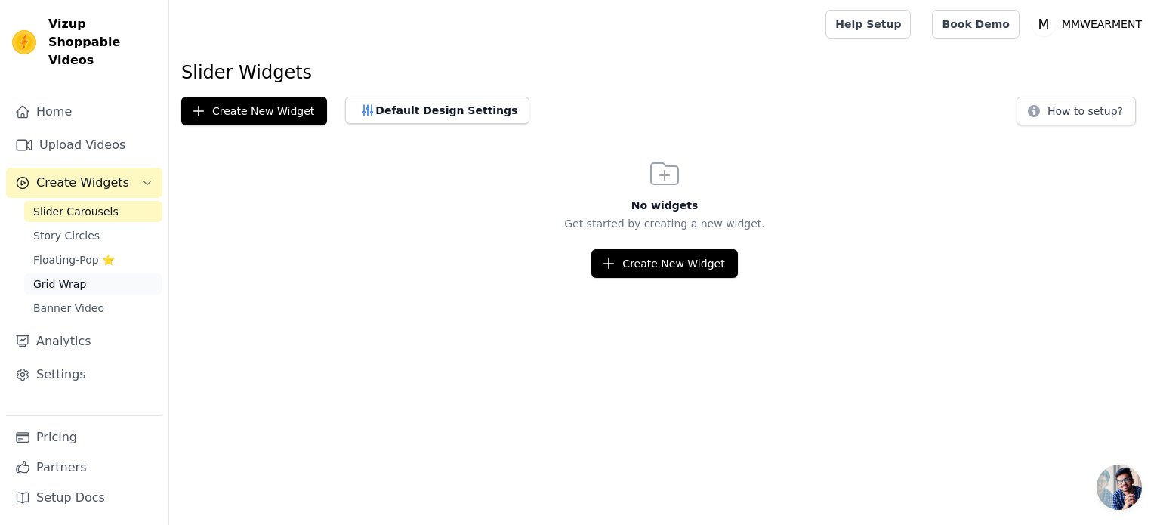
click at [70, 276] on span "Grid Wrap" at bounding box center [59, 283] width 53 height 15
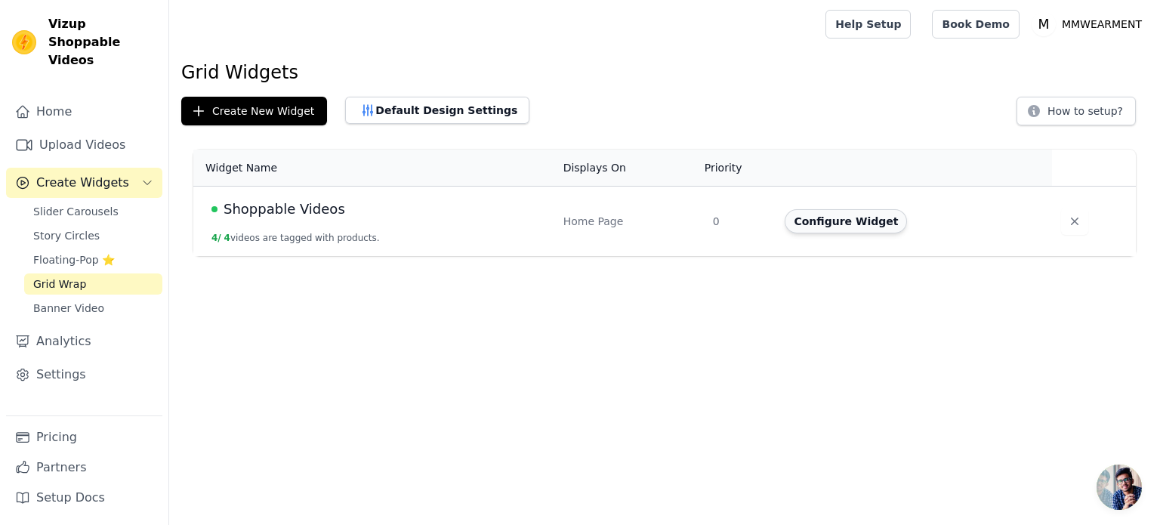
click at [825, 221] on button "Configure Widget" at bounding box center [846, 221] width 122 height 24
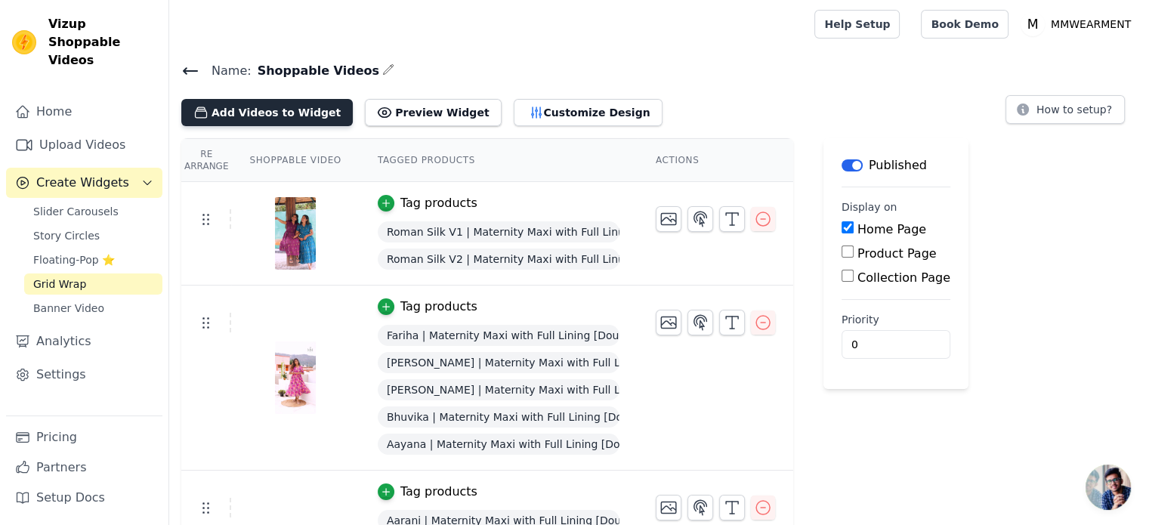
click at [260, 113] on button "Add Videos to Widget" at bounding box center [266, 112] width 171 height 27
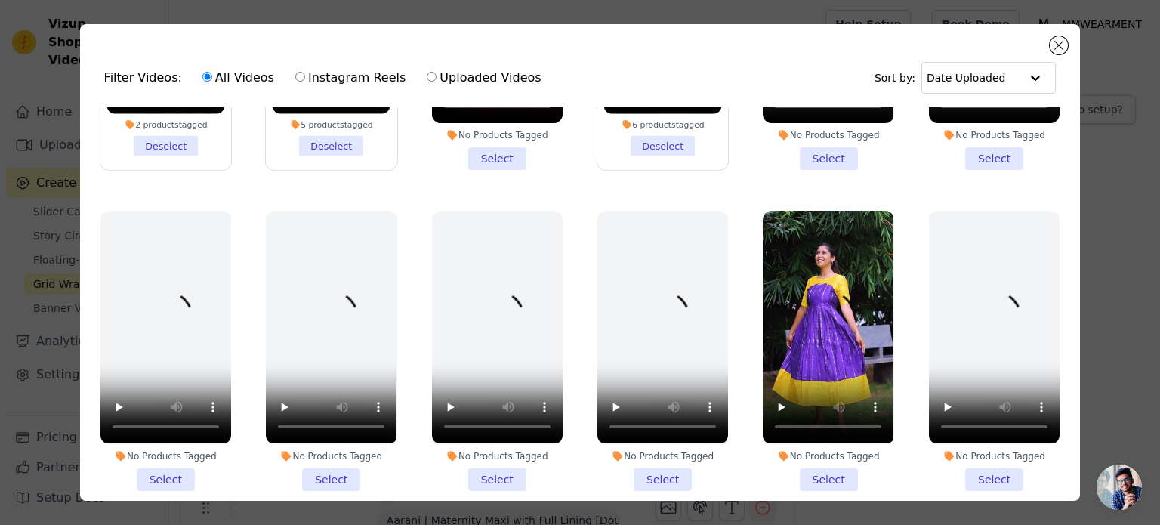
scroll to position [227, 0]
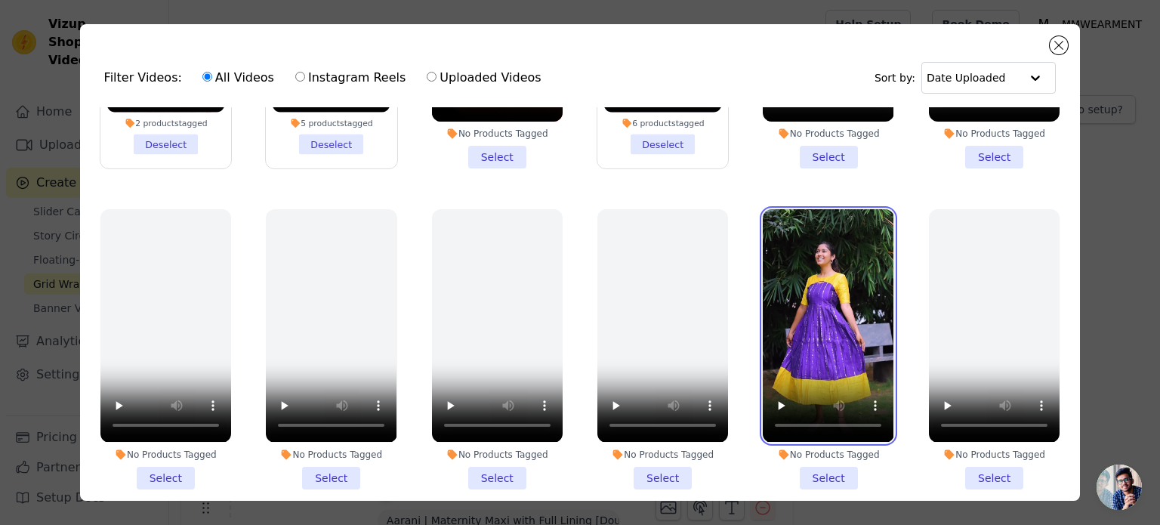
click at [805, 265] on video at bounding box center [828, 325] width 131 height 233
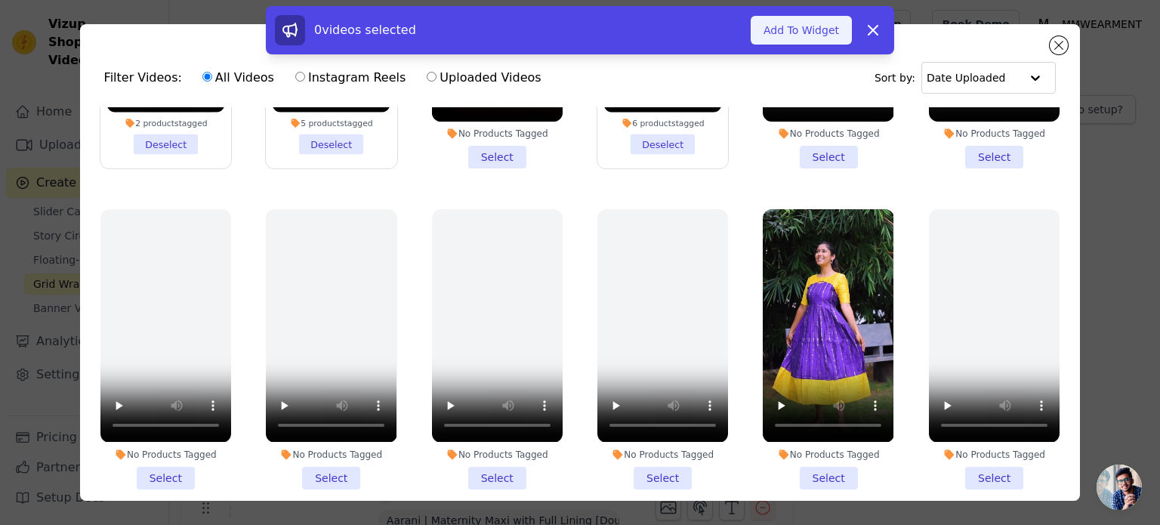
click at [819, 30] on button "Add To Widget" at bounding box center [801, 30] width 101 height 29
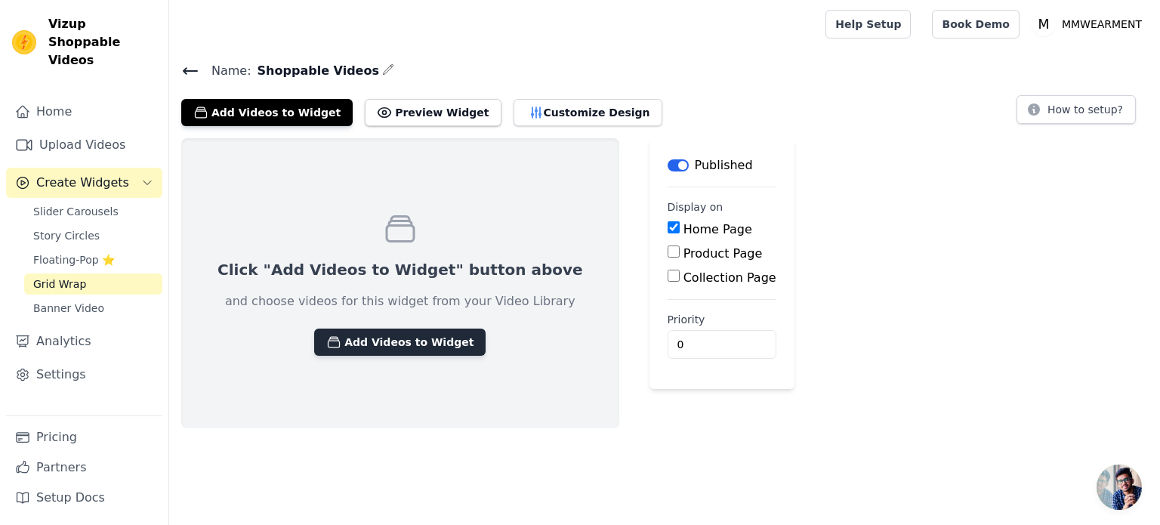
click at [362, 347] on button "Add Videos to Widget" at bounding box center [399, 341] width 171 height 27
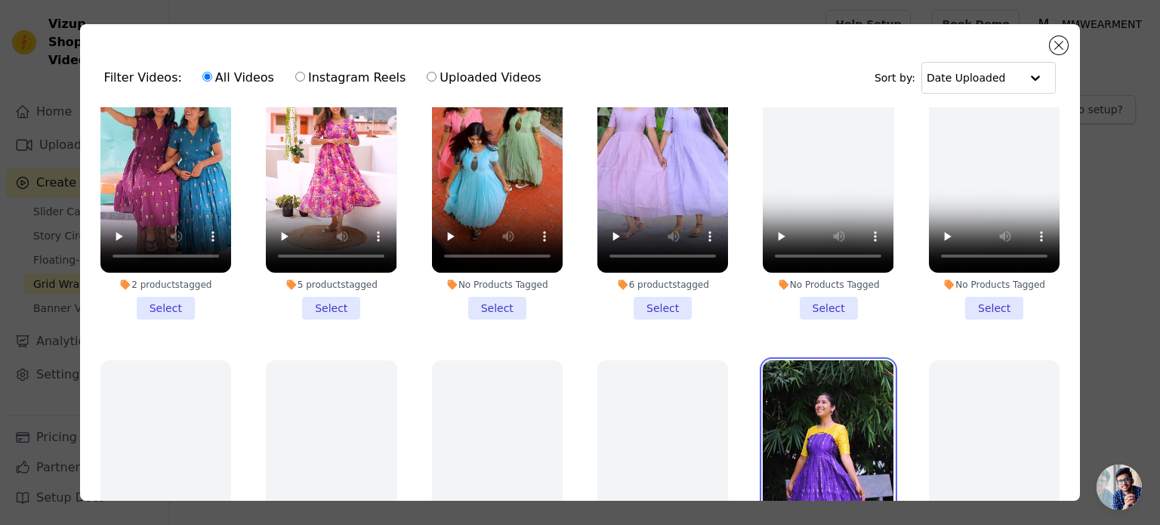
click at [800, 445] on video at bounding box center [828, 476] width 131 height 233
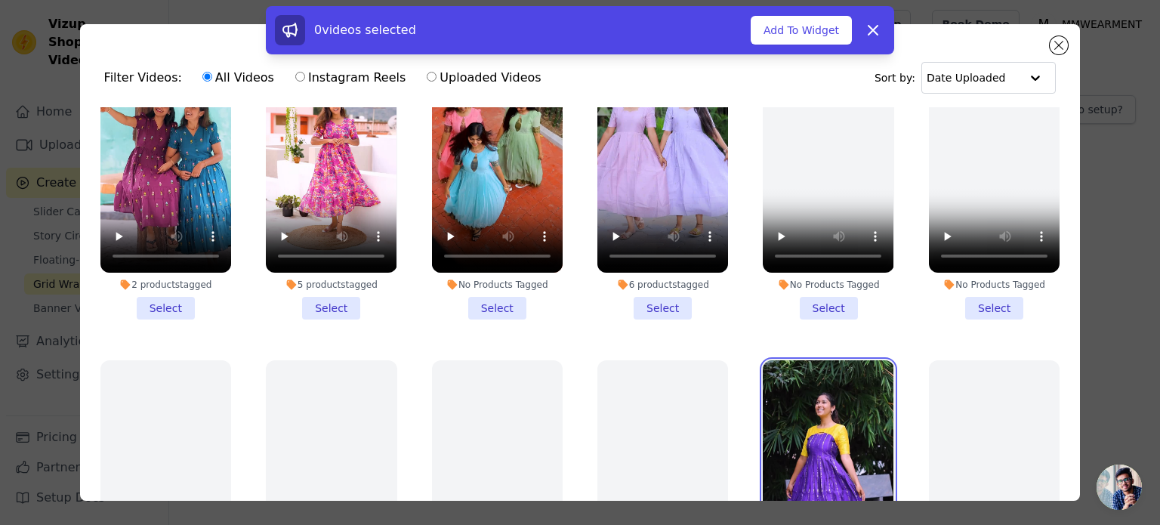
scroll to position [302, 0]
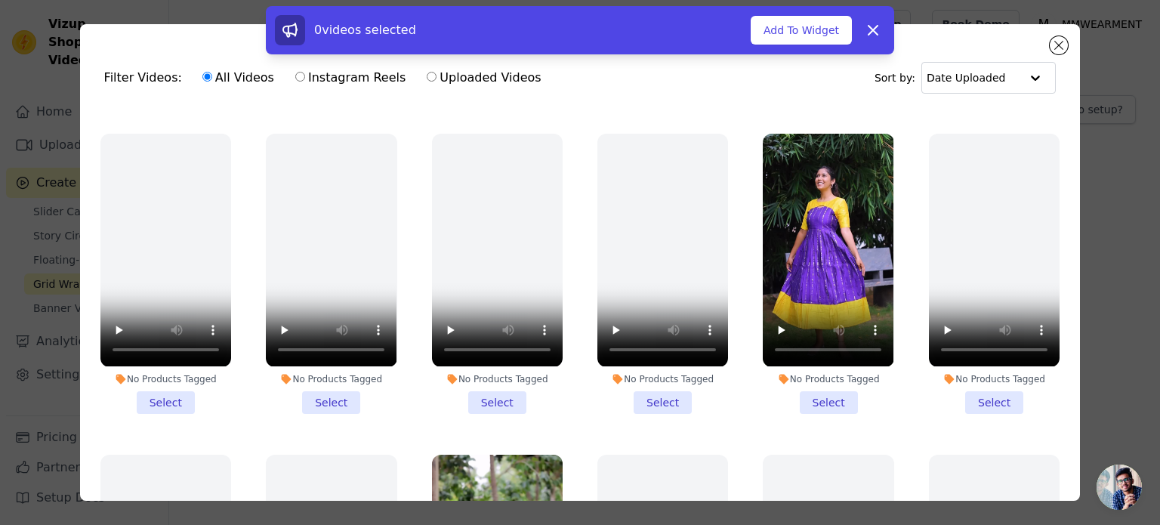
click at [819, 392] on li "No Products Tagged Select" at bounding box center [828, 273] width 131 height 279
click at [0, 0] on input "No Products Tagged Select" at bounding box center [0, 0] width 0 height 0
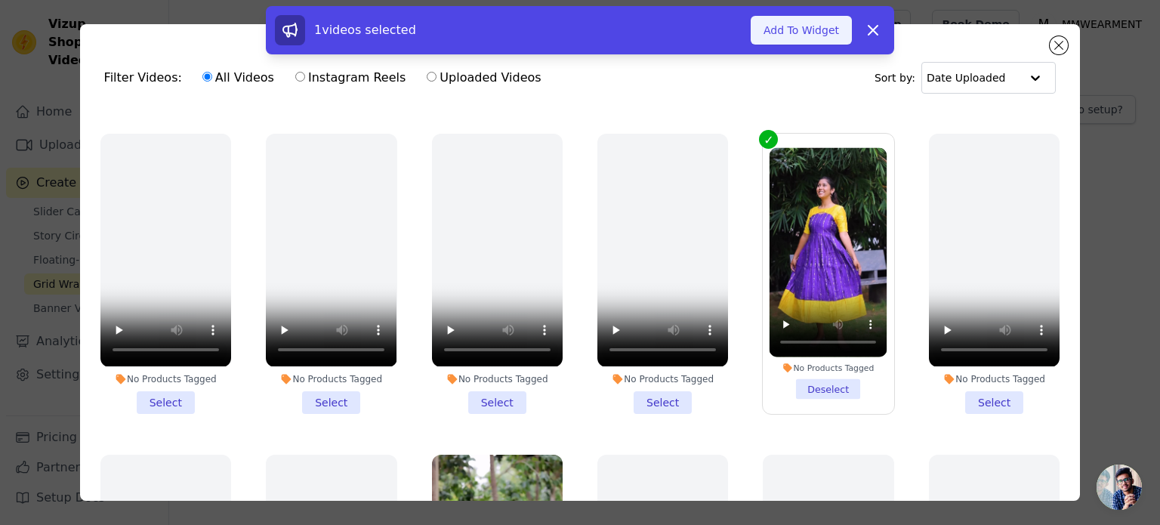
click at [797, 33] on button "Add To Widget" at bounding box center [801, 30] width 101 height 29
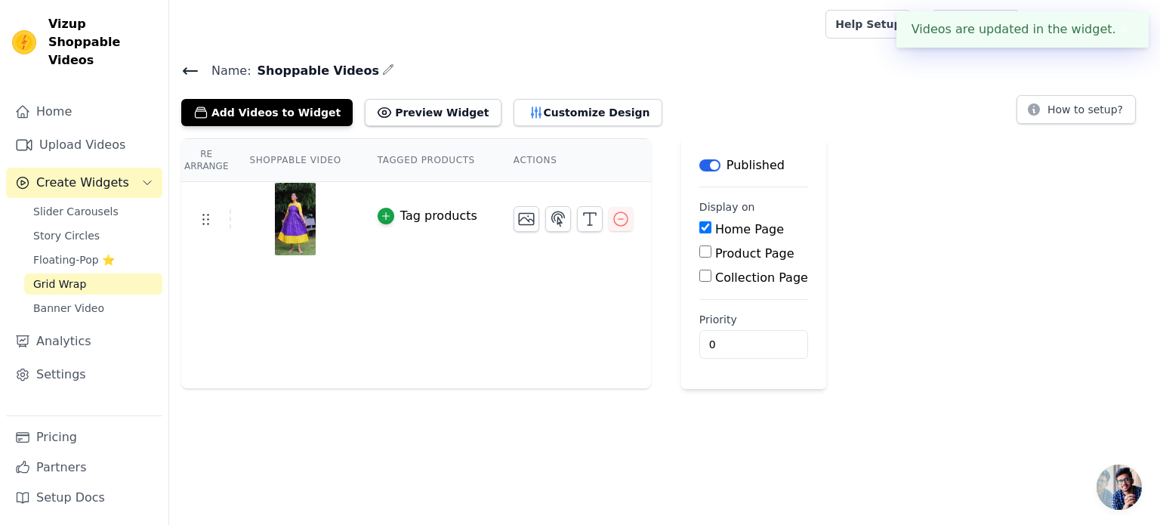
click at [194, 66] on icon at bounding box center [190, 71] width 18 height 18
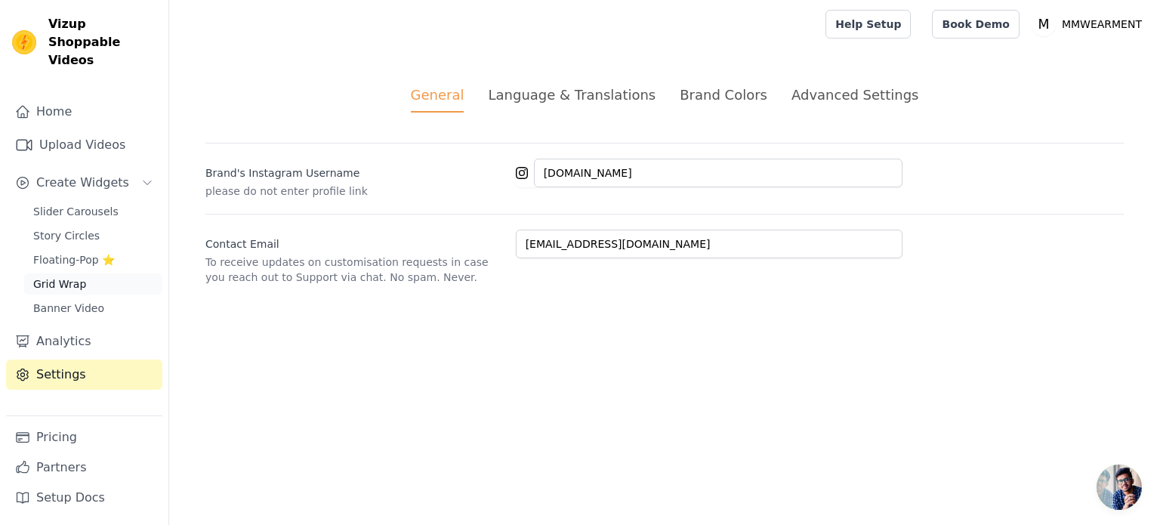
click at [58, 276] on span "Grid Wrap" at bounding box center [59, 283] width 53 height 15
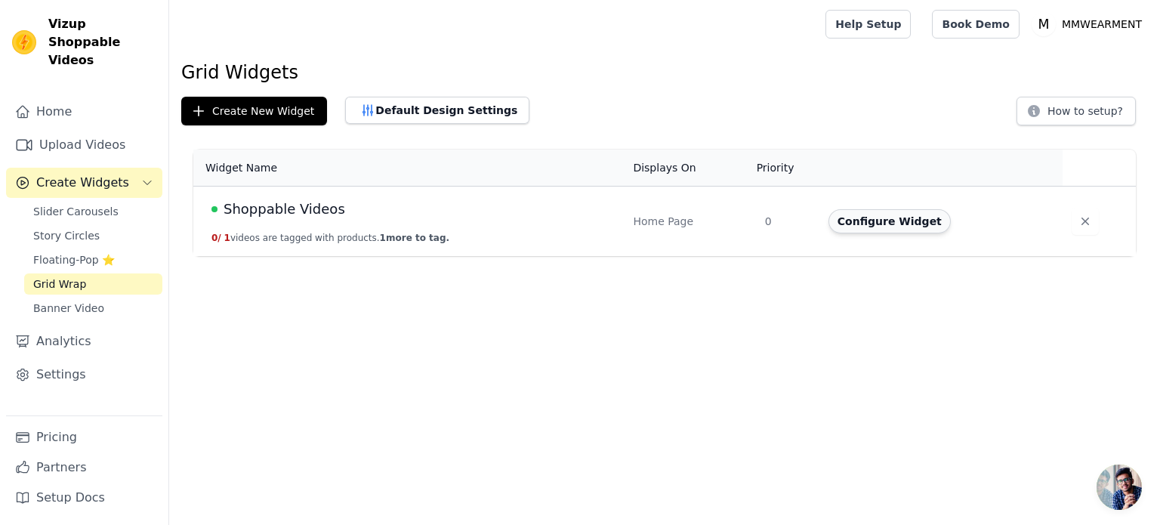
click at [911, 226] on button "Configure Widget" at bounding box center [889, 221] width 122 height 24
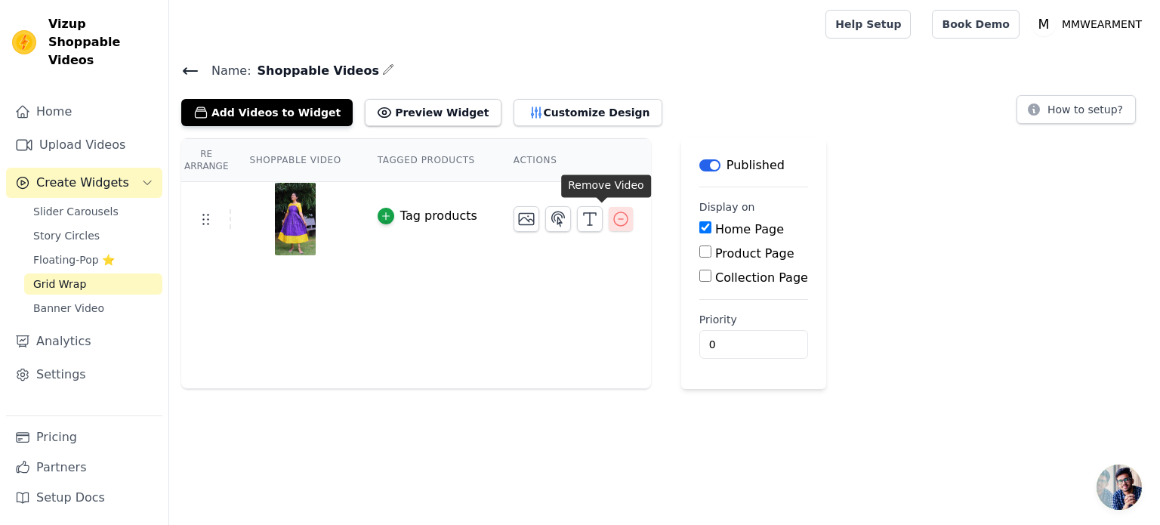
click at [612, 221] on icon "button" at bounding box center [621, 219] width 18 height 18
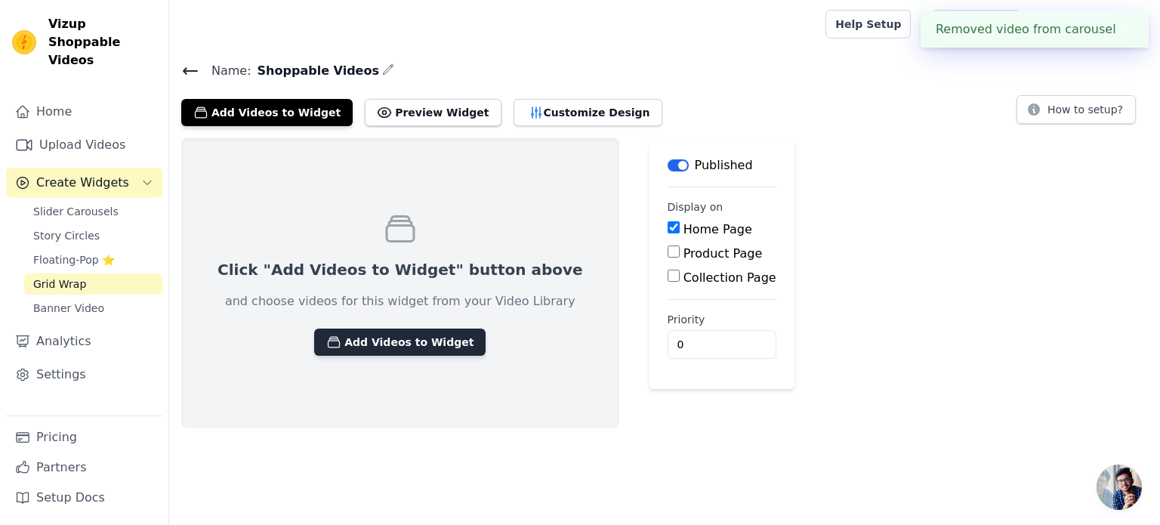
click at [344, 343] on button "Add Videos to Widget" at bounding box center [399, 341] width 171 height 27
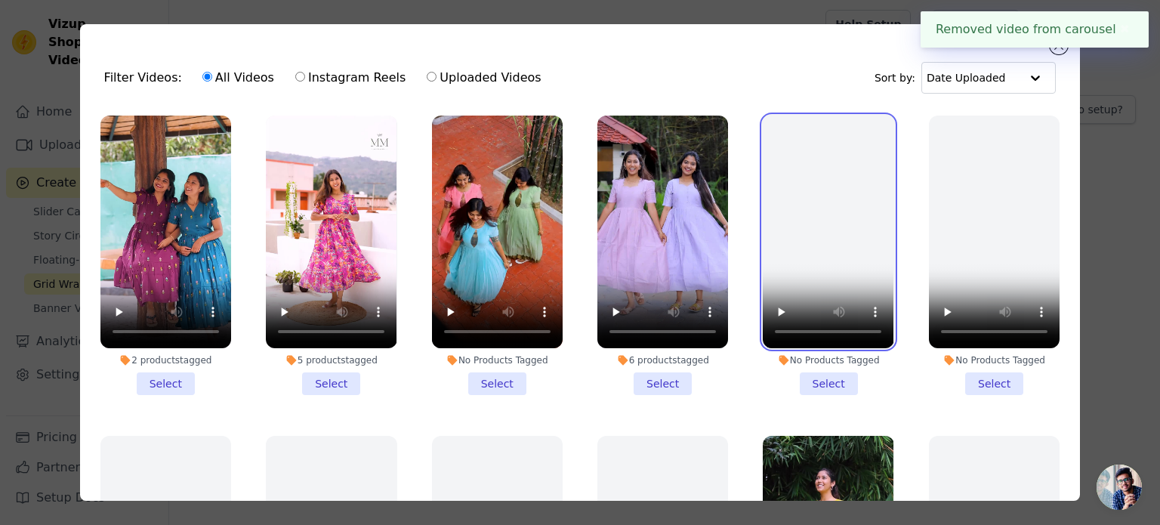
click at [763, 234] on video at bounding box center [828, 232] width 131 height 233
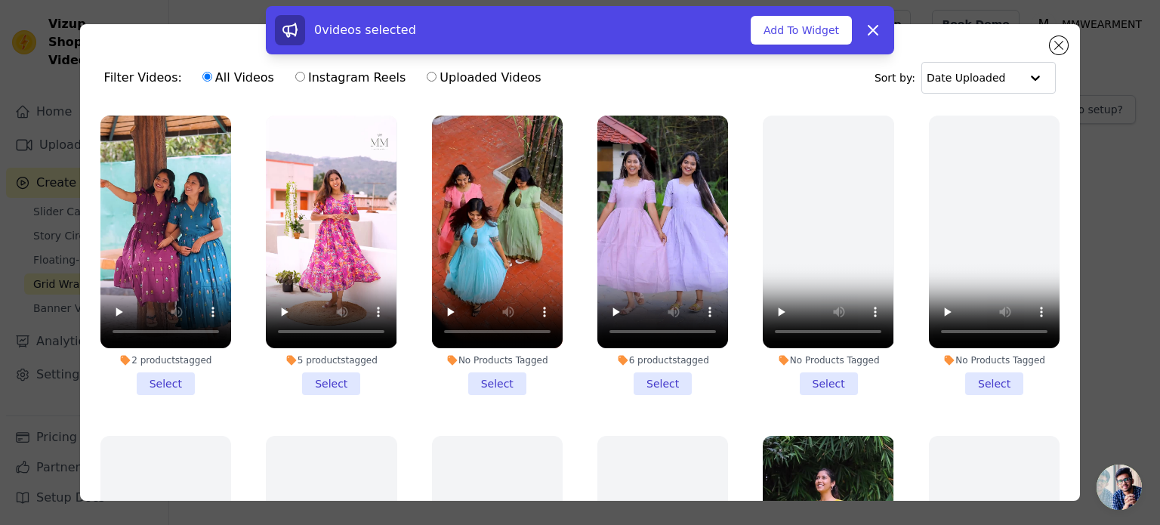
click at [652, 381] on li "6 products tagged Select" at bounding box center [662, 255] width 131 height 279
click at [0, 0] on input "6 products tagged Select" at bounding box center [0, 0] width 0 height 0
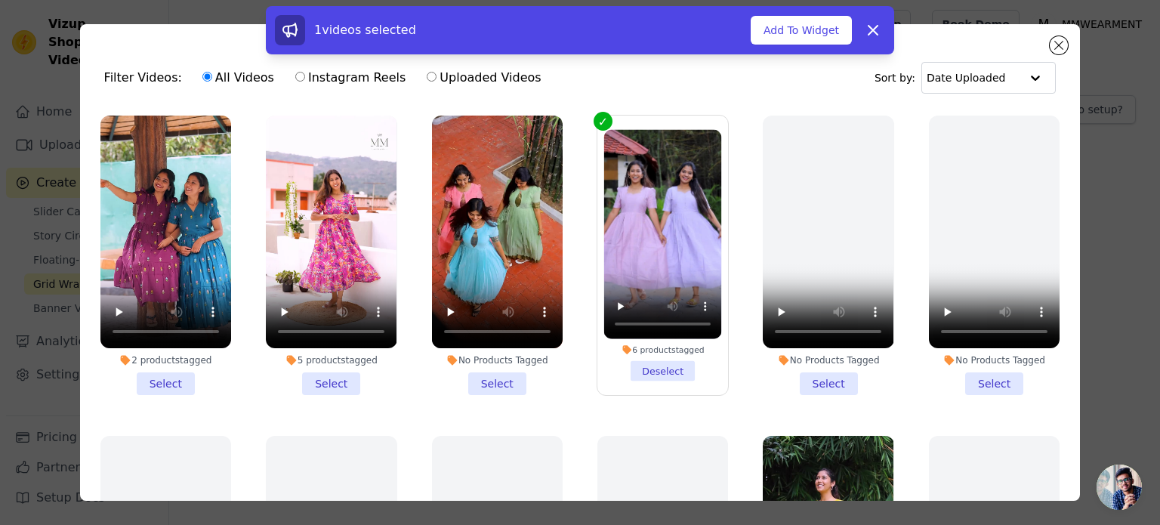
click at [484, 372] on li "No Products Tagged Select" at bounding box center [497, 255] width 131 height 279
click at [0, 0] on input "No Products Tagged Select" at bounding box center [0, 0] width 0 height 0
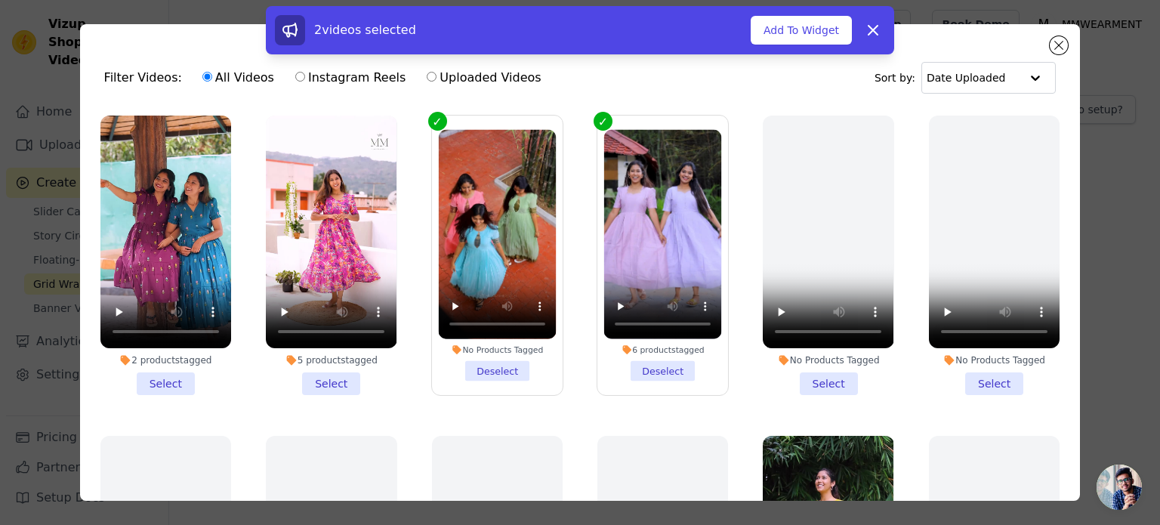
click at [329, 384] on li "5 products tagged Select" at bounding box center [331, 255] width 131 height 279
click at [0, 0] on input "5 products tagged Select" at bounding box center [0, 0] width 0 height 0
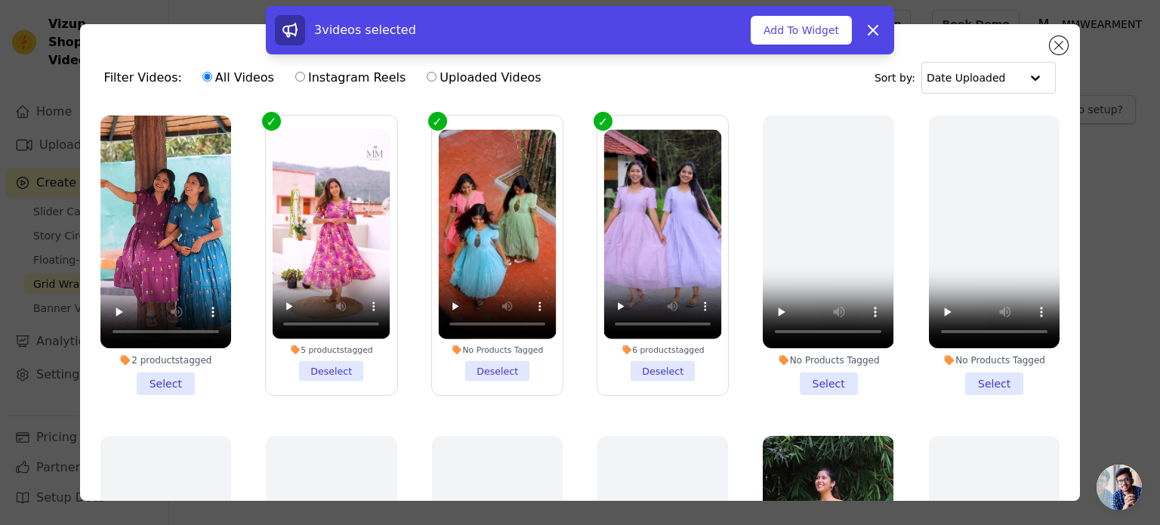
click at [180, 378] on li "2 products tagged Select" at bounding box center [165, 255] width 131 height 279
click at [0, 0] on input "2 products tagged Select" at bounding box center [0, 0] width 0 height 0
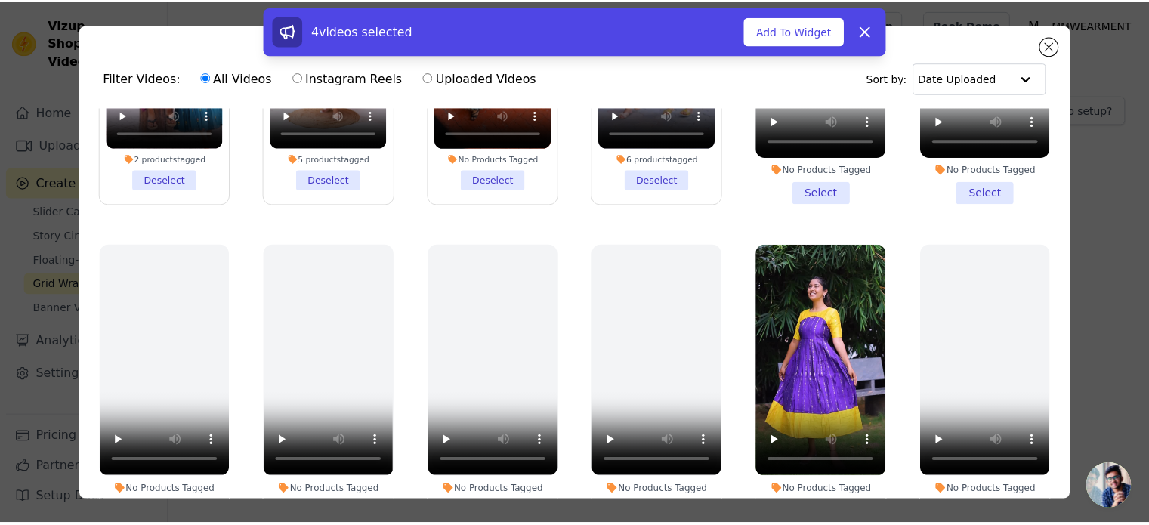
scroll to position [227, 0]
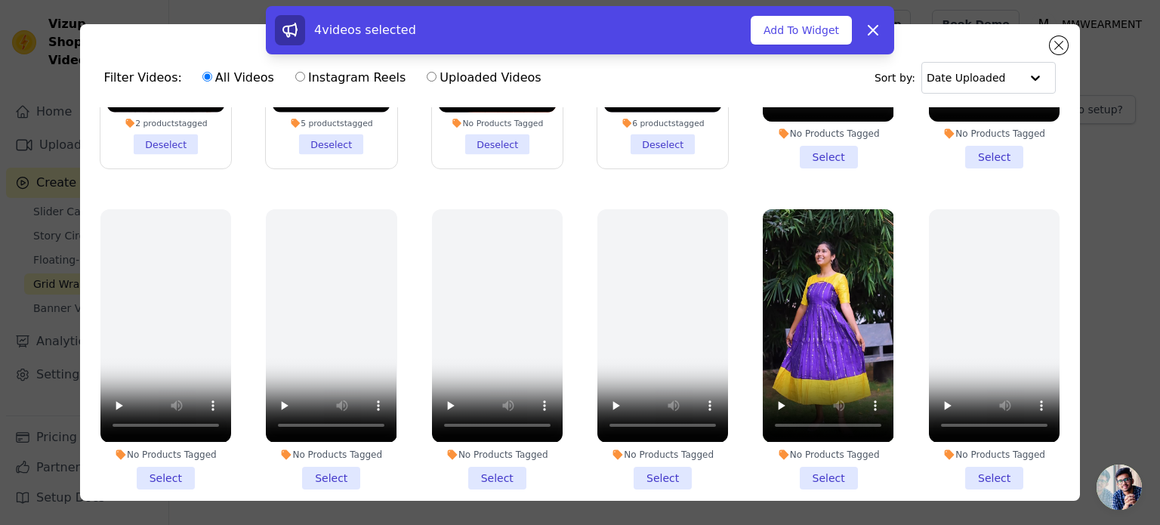
click at [807, 467] on li "No Products Tagged Select" at bounding box center [828, 348] width 131 height 279
click at [0, 0] on input "No Products Tagged Select" at bounding box center [0, 0] width 0 height 0
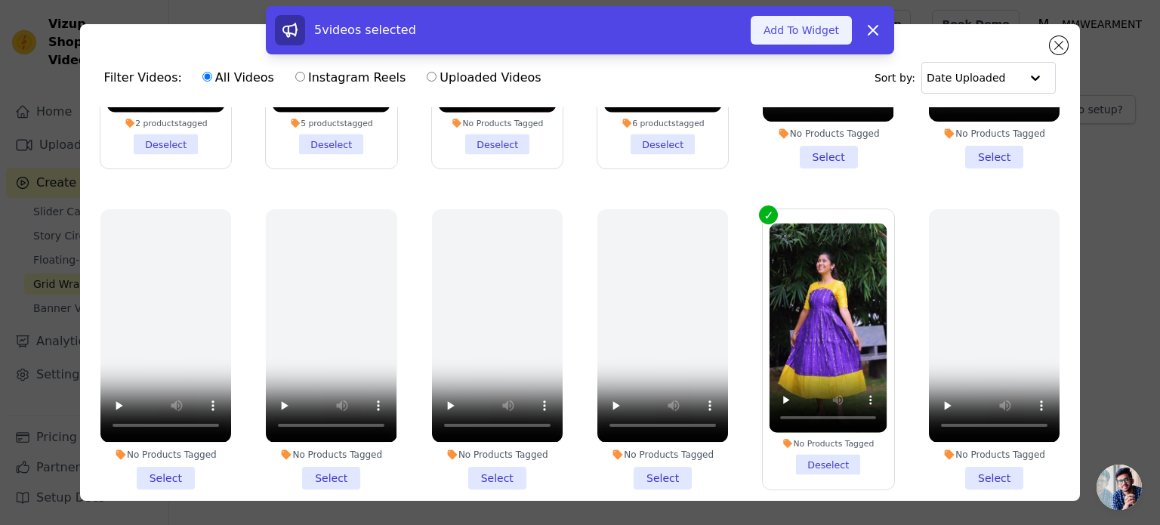
click at [791, 37] on button "Add To Widget" at bounding box center [801, 30] width 101 height 29
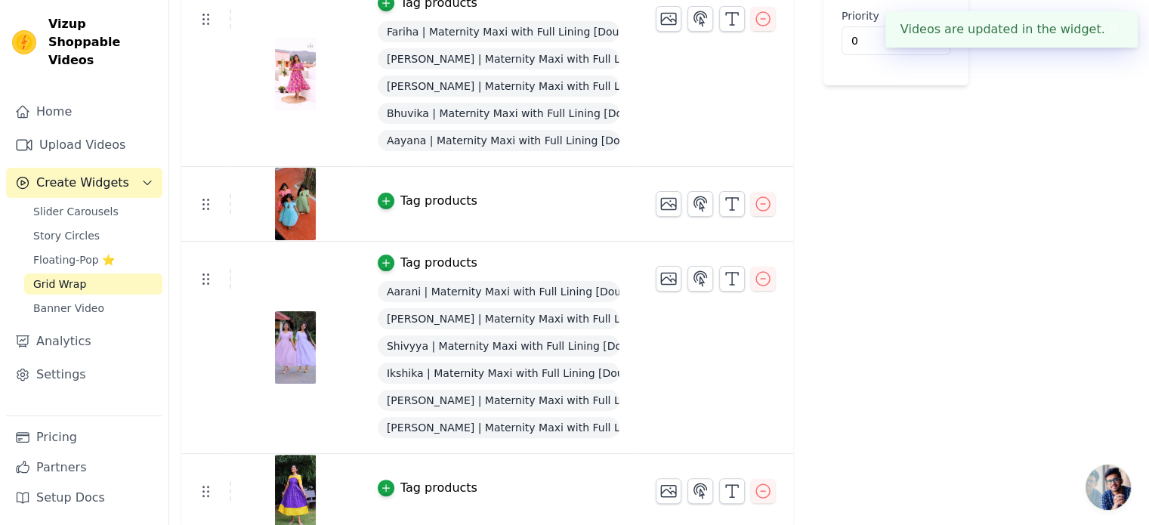
scroll to position [305, 0]
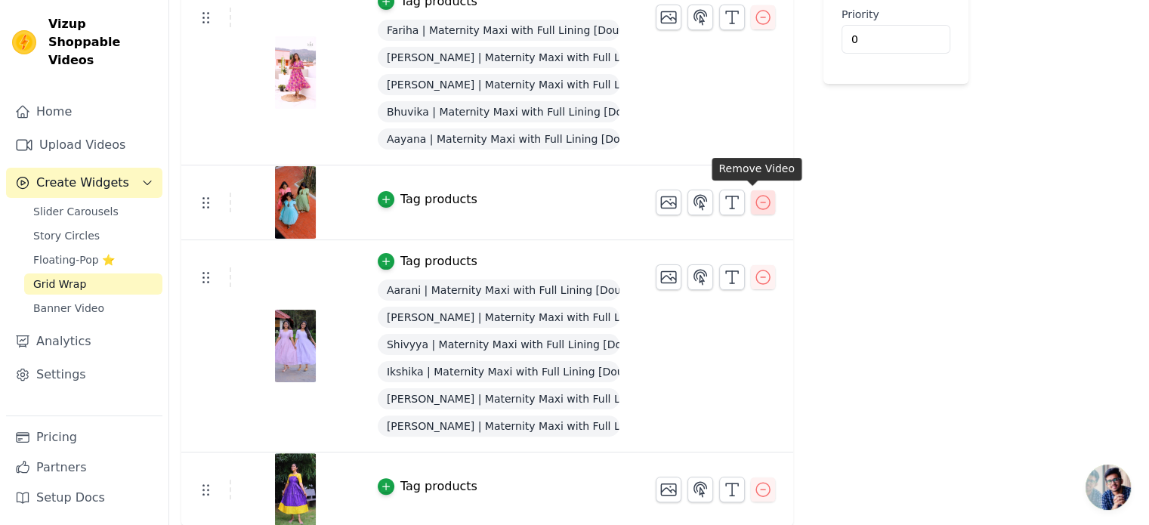
click at [756, 201] on icon "button" at bounding box center [763, 203] width 14 height 14
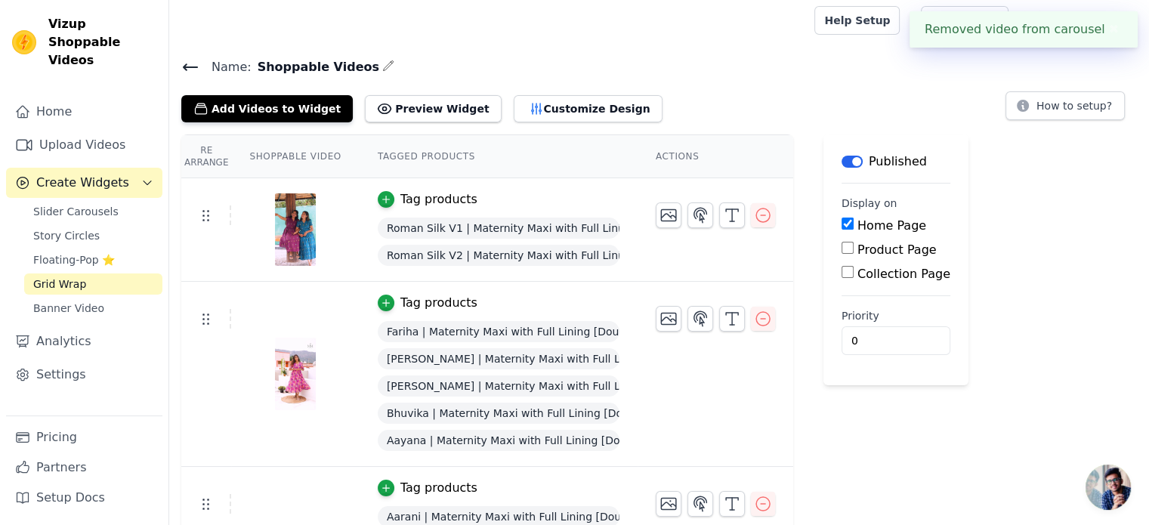
scroll to position [0, 0]
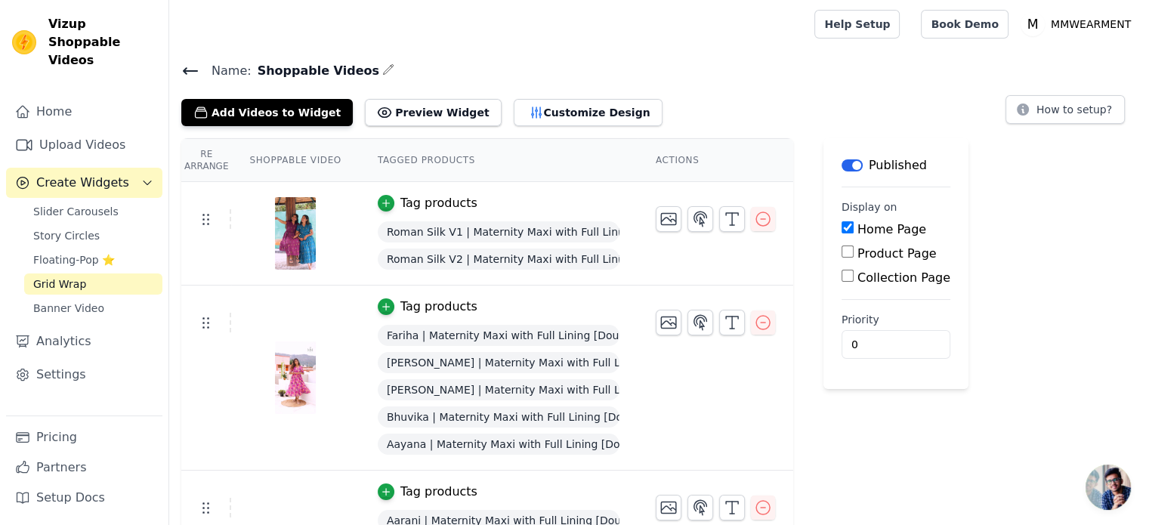
click at [190, 72] on icon at bounding box center [190, 71] width 18 height 18
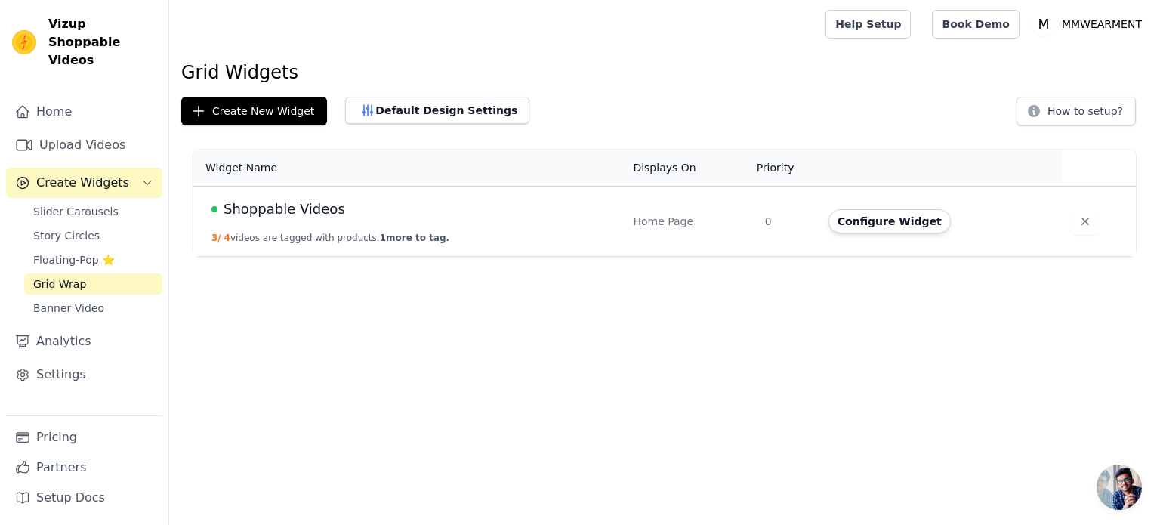
click at [313, 214] on span "Shoppable Videos" at bounding box center [285, 209] width 122 height 21
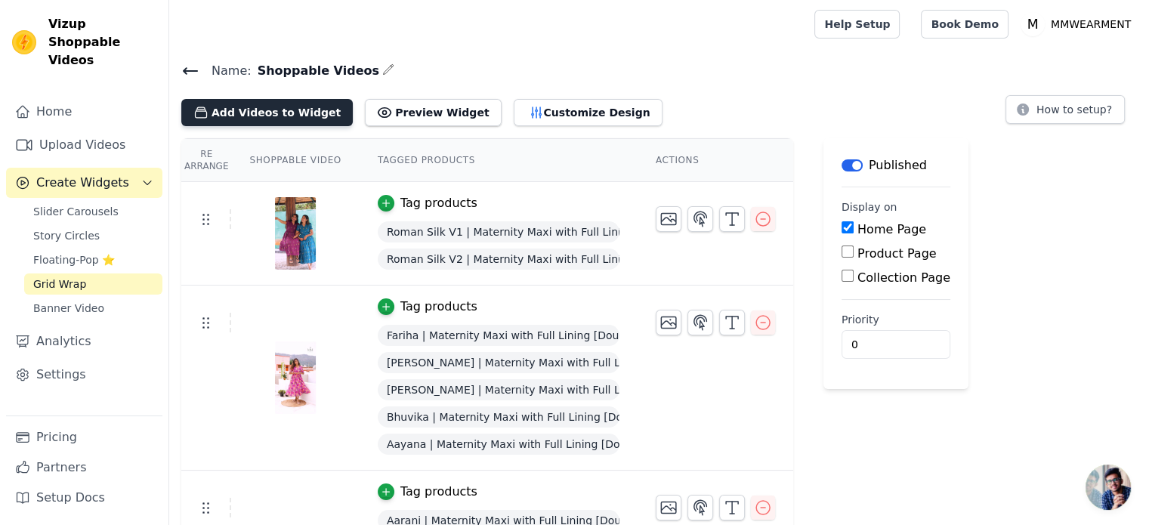
click at [236, 105] on button "Add Videos to Widget" at bounding box center [266, 112] width 171 height 27
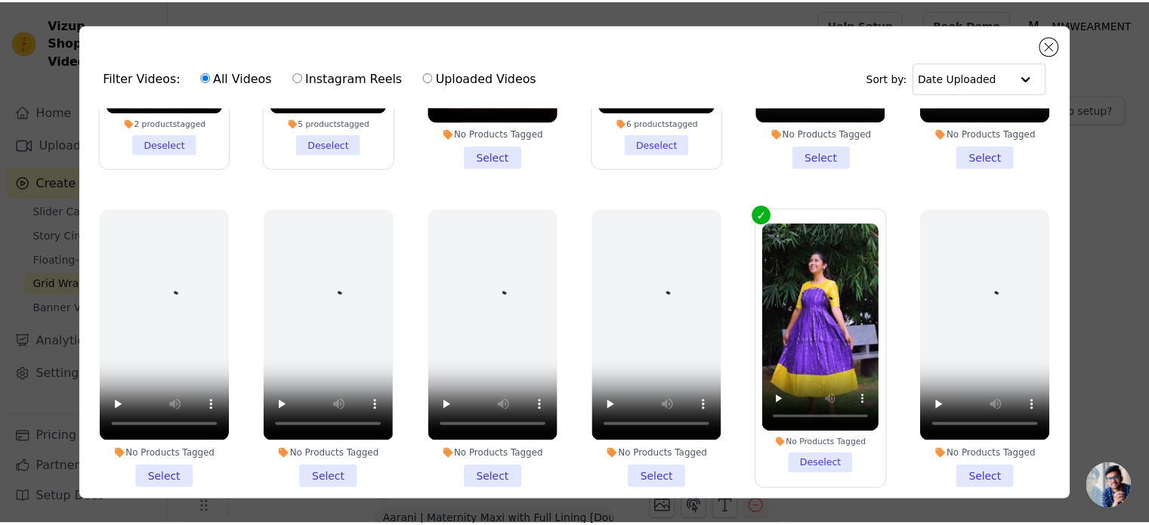
scroll to position [604, 0]
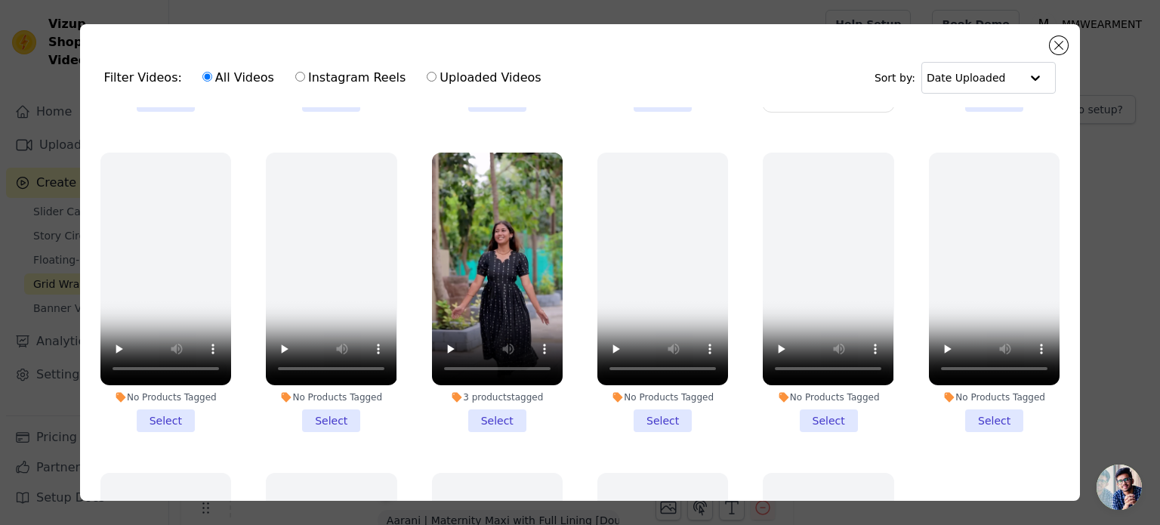
click at [489, 404] on li "3 products tagged Select" at bounding box center [497, 292] width 131 height 279
click at [0, 0] on input "3 products tagged Select" at bounding box center [0, 0] width 0 height 0
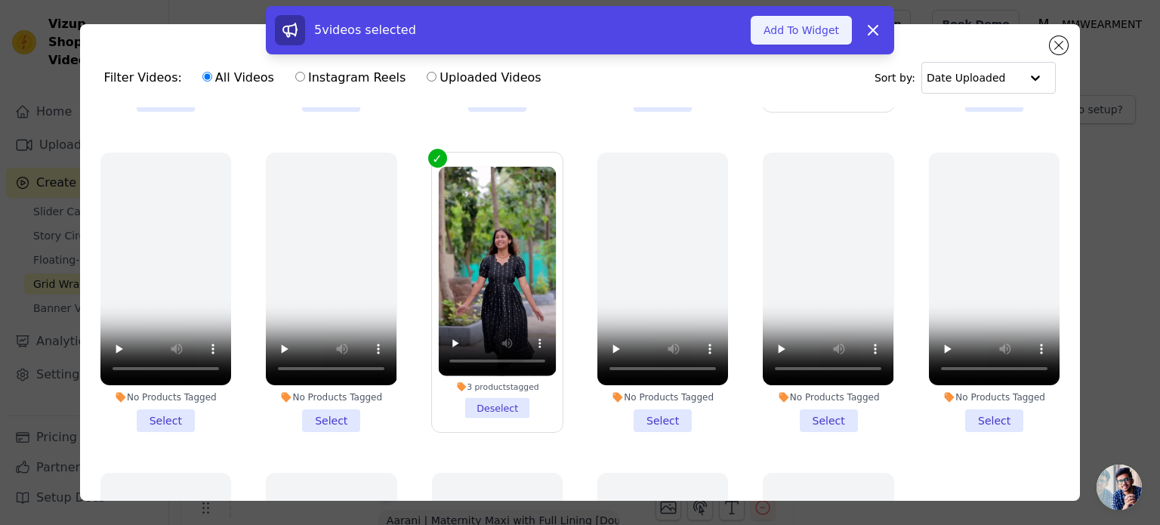
click at [785, 30] on button "Add To Widget" at bounding box center [801, 30] width 101 height 29
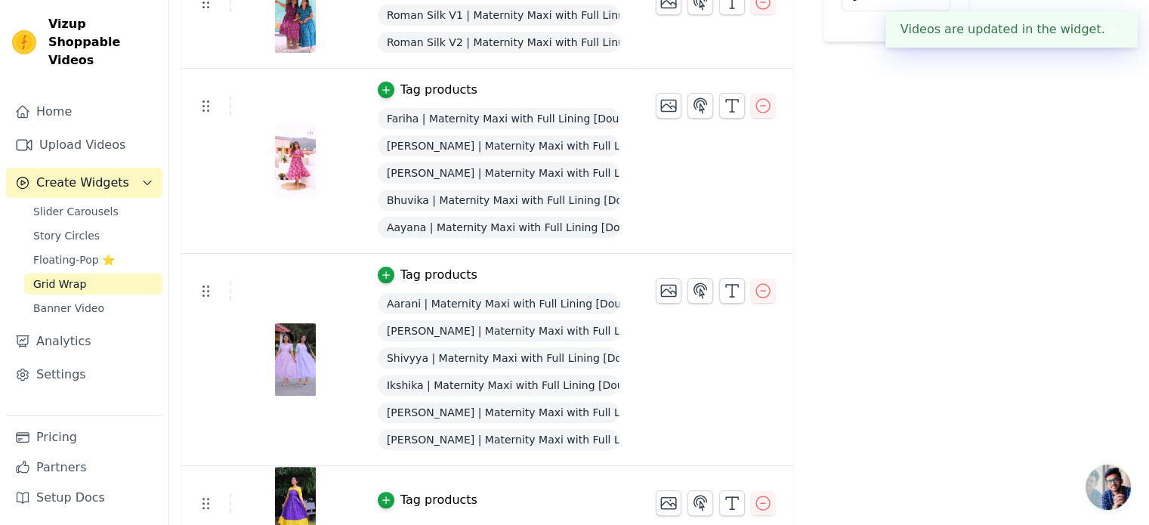
scroll to position [361, 0]
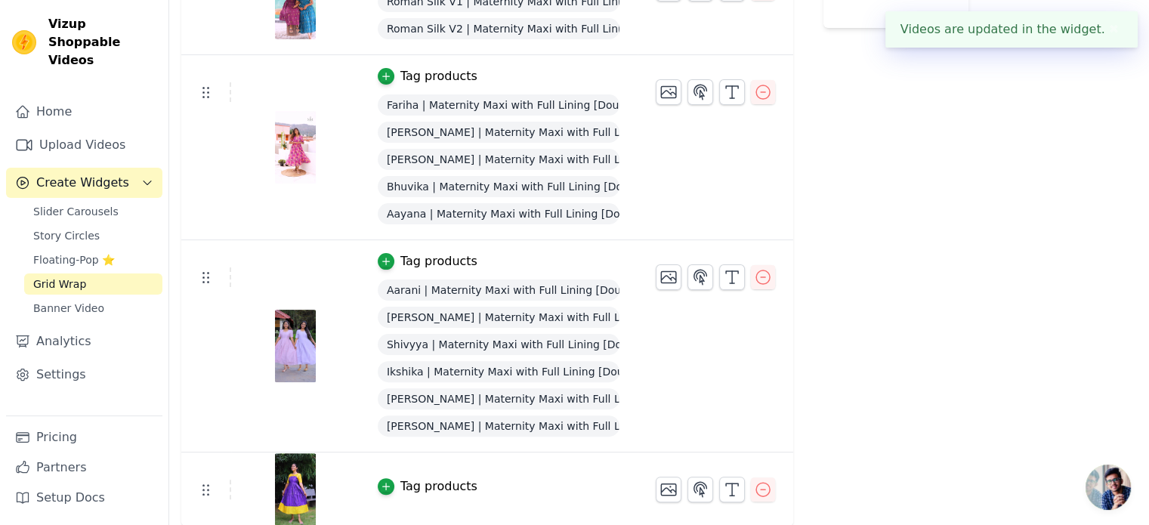
click at [424, 486] on div "Tag products" at bounding box center [438, 486] width 77 height 18
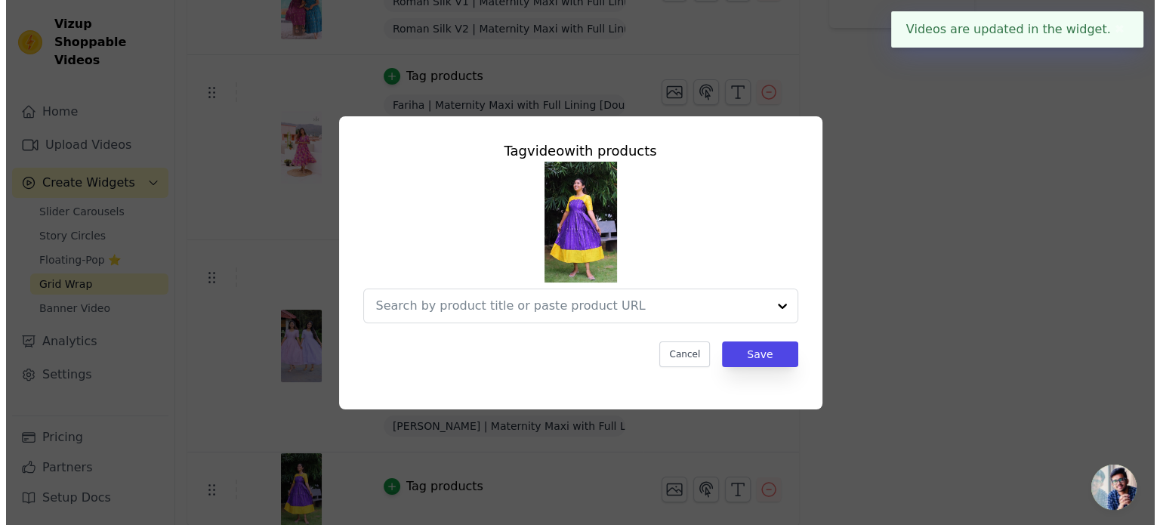
scroll to position [0, 0]
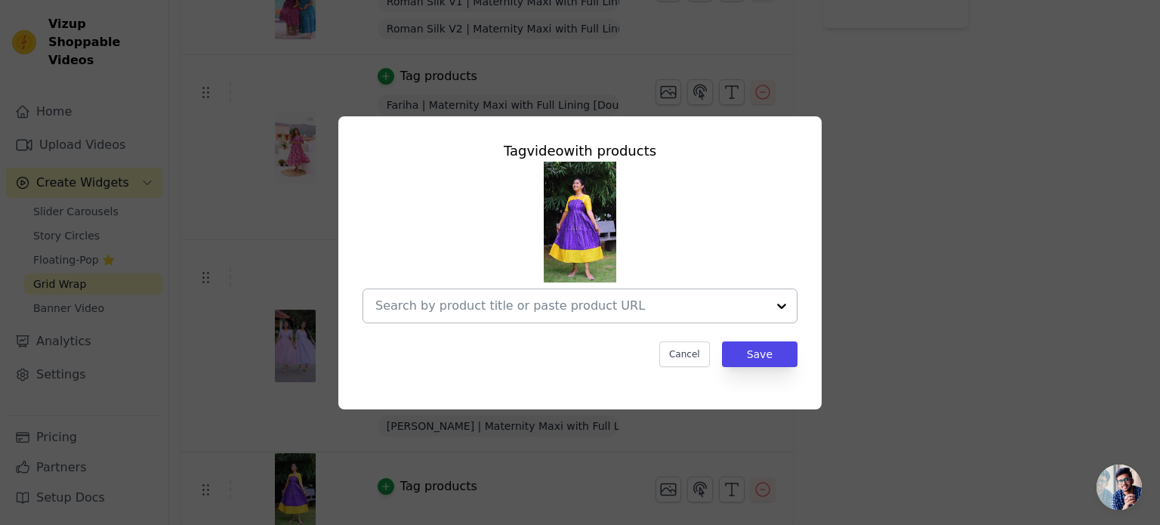
click at [448, 316] on div at bounding box center [570, 305] width 391 height 33
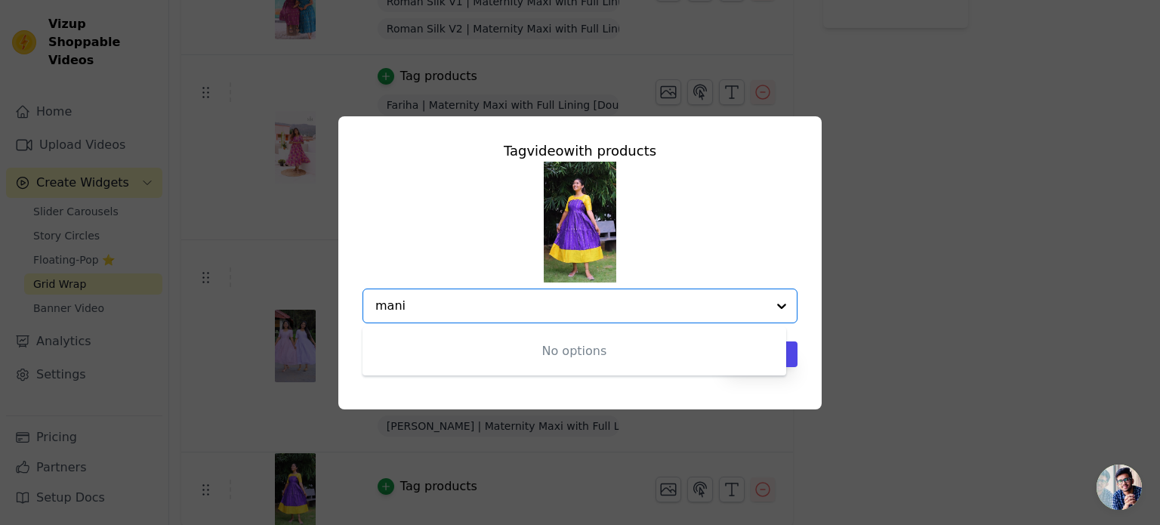
type input "manim"
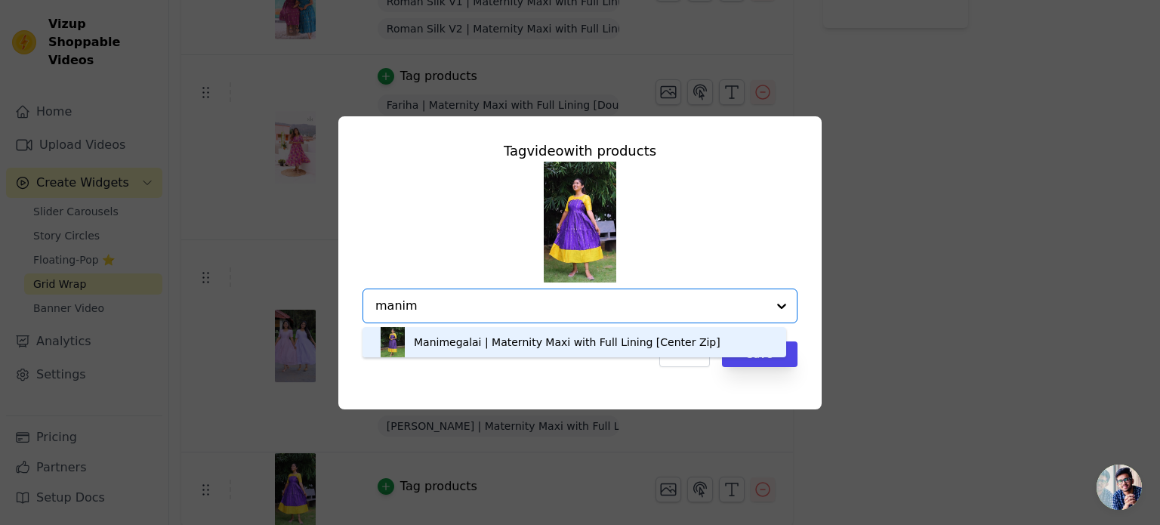
click at [456, 341] on div "Manimegalai | Maternity Maxi with Full Lining [Center Zip]" at bounding box center [567, 342] width 307 height 15
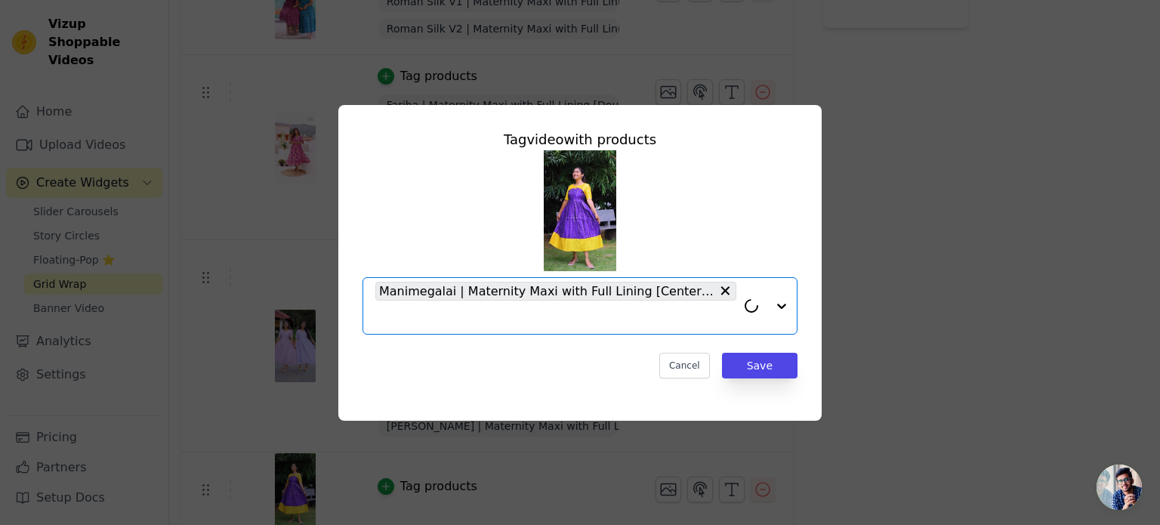
click at [438, 319] on input "text" at bounding box center [555, 317] width 361 height 18
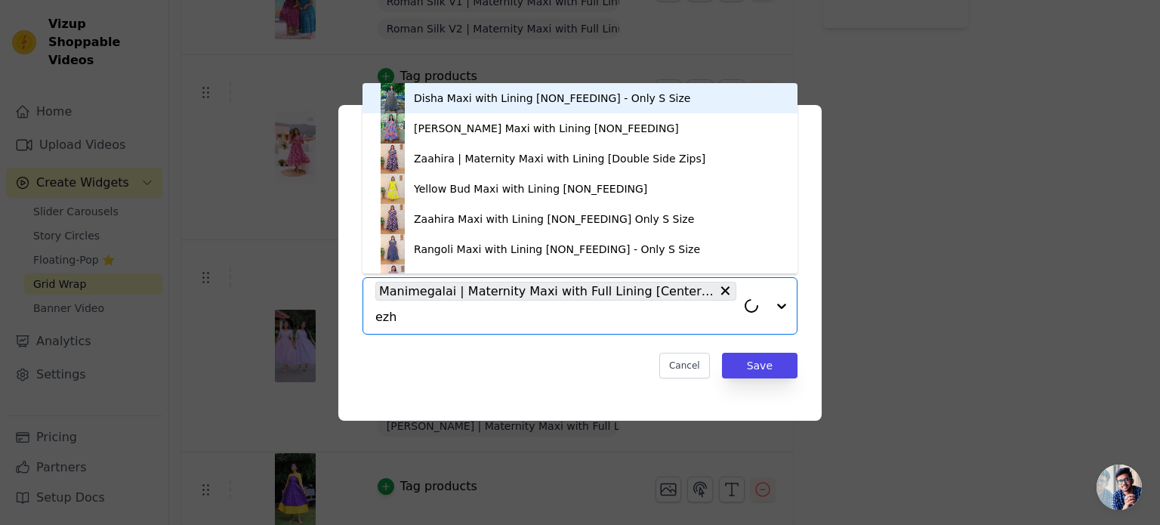
type input "ezhi"
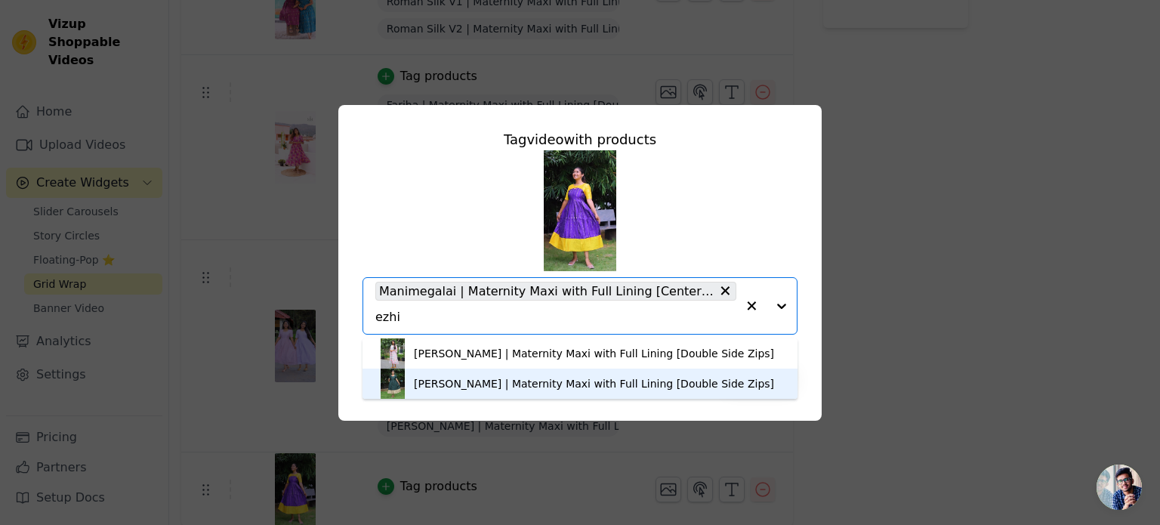
scroll to position [4, 0]
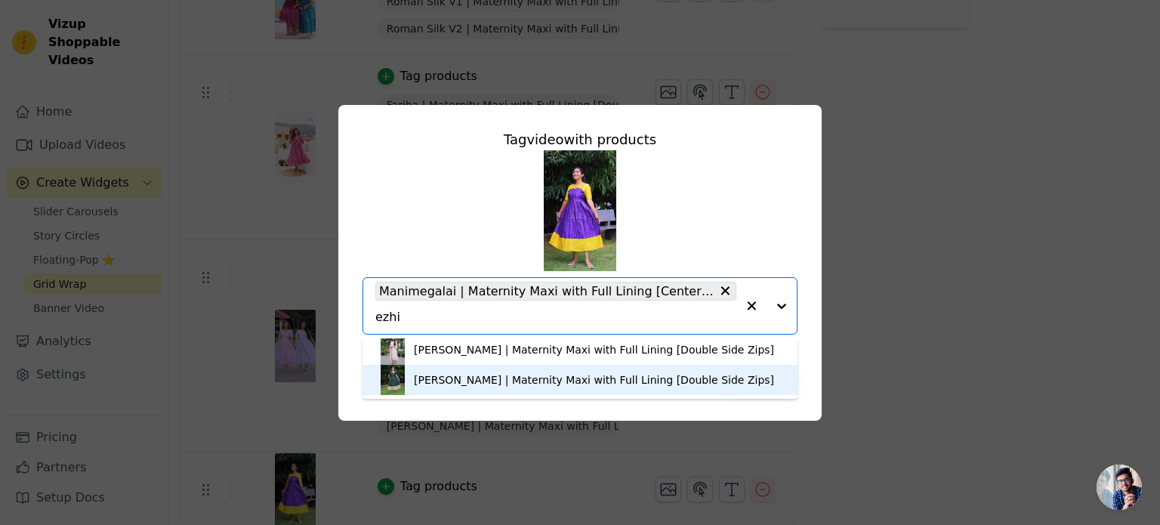
click at [453, 378] on div "[PERSON_NAME] | Maternity Maxi with Full Lining [Double Side Zips]" at bounding box center [594, 379] width 360 height 15
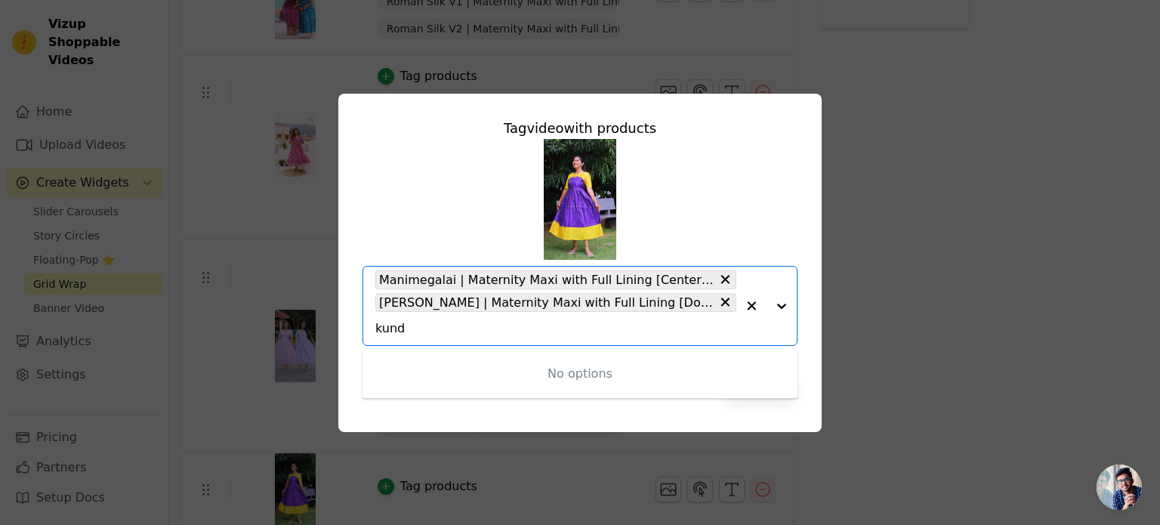
type input "kundh"
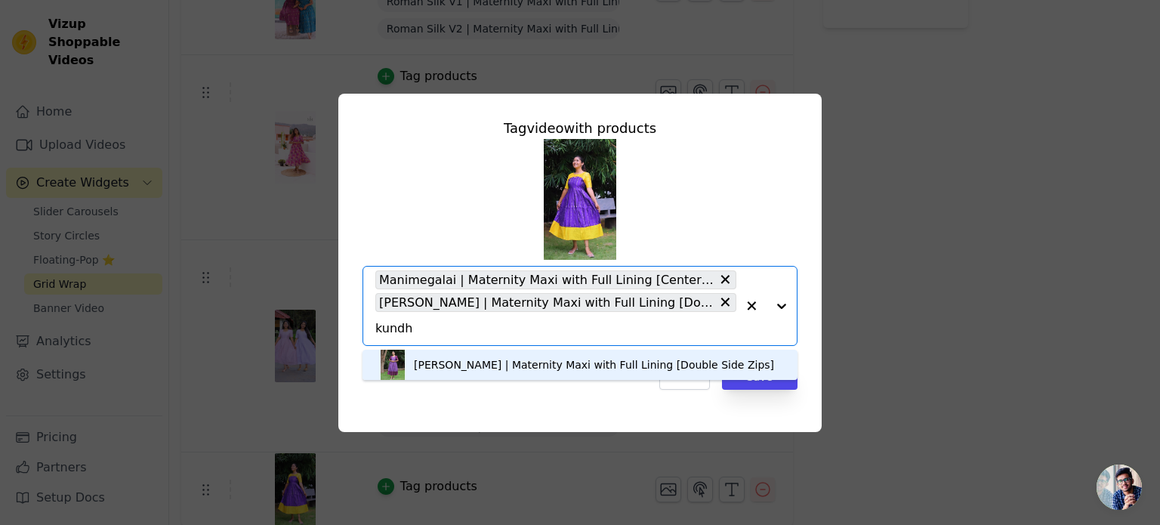
click at [466, 365] on div "[PERSON_NAME] | Maternity Maxi with Full Lining [Double Side Zips]" at bounding box center [594, 364] width 360 height 15
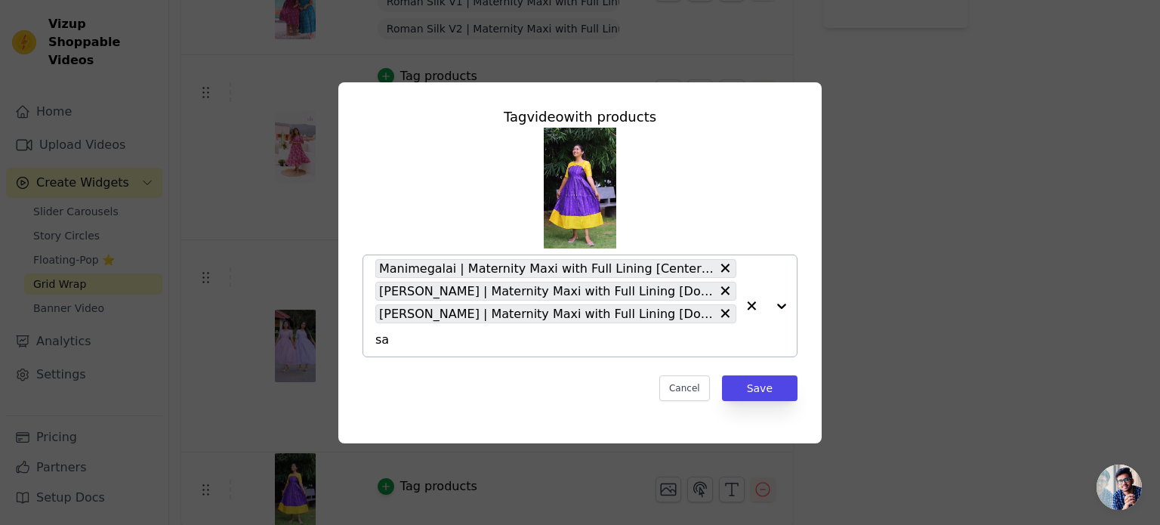
type input "san"
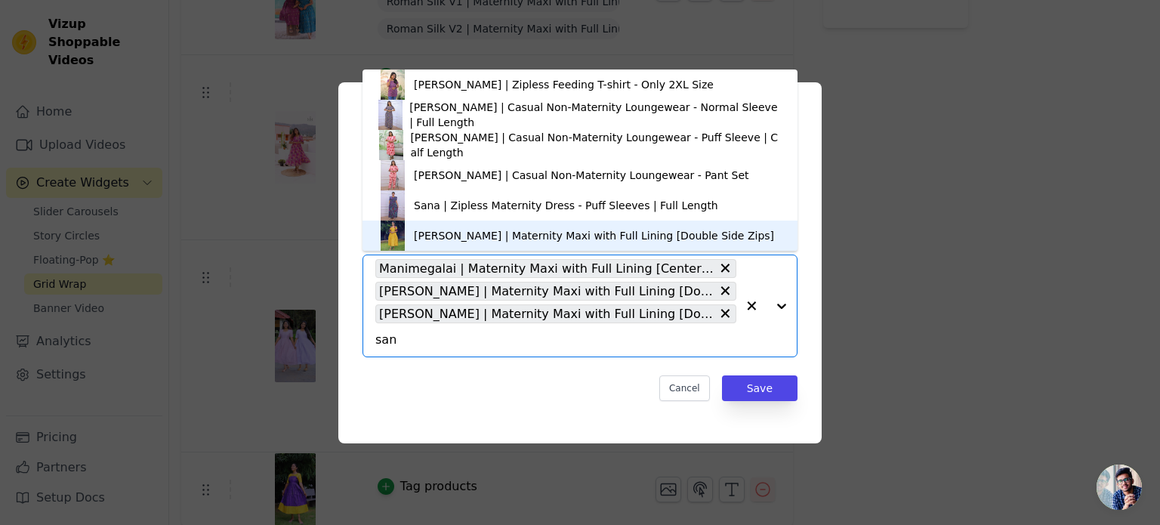
click at [441, 233] on div "[PERSON_NAME] | Maternity Maxi with Full Lining [Double Side Zips]" at bounding box center [594, 235] width 360 height 15
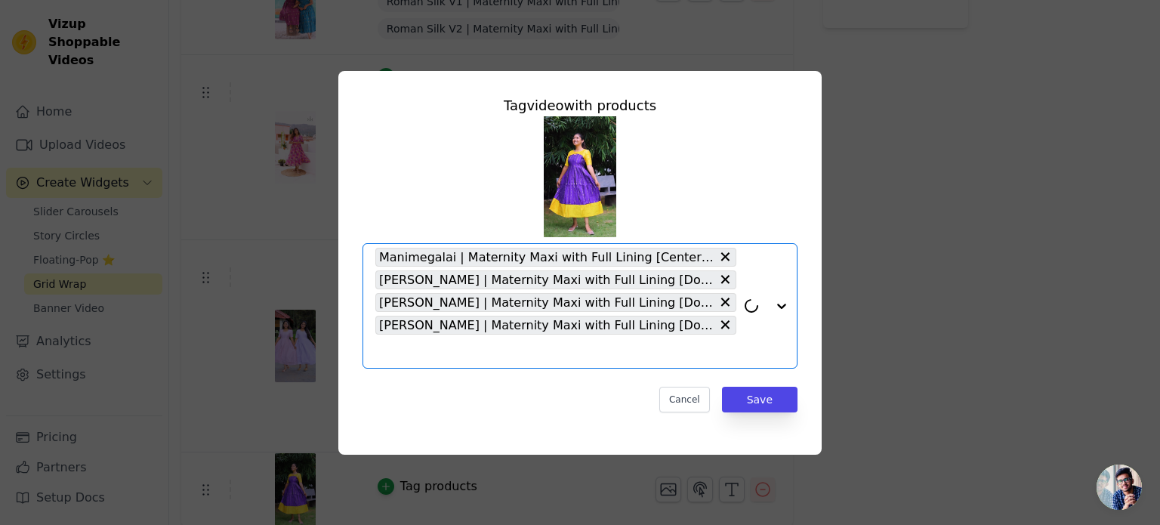
click at [421, 353] on input "text" at bounding box center [555, 351] width 361 height 18
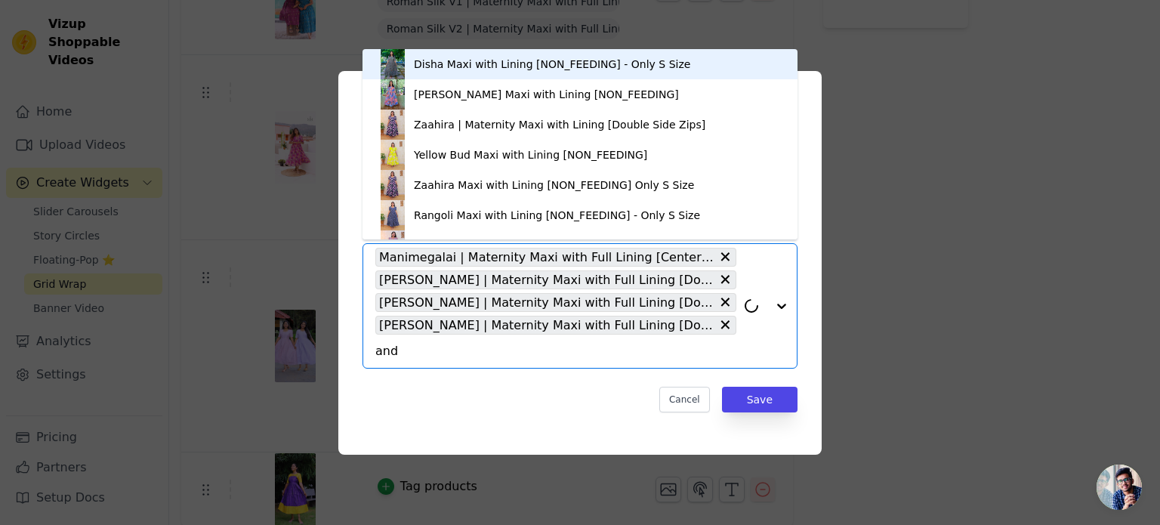
type input "anda"
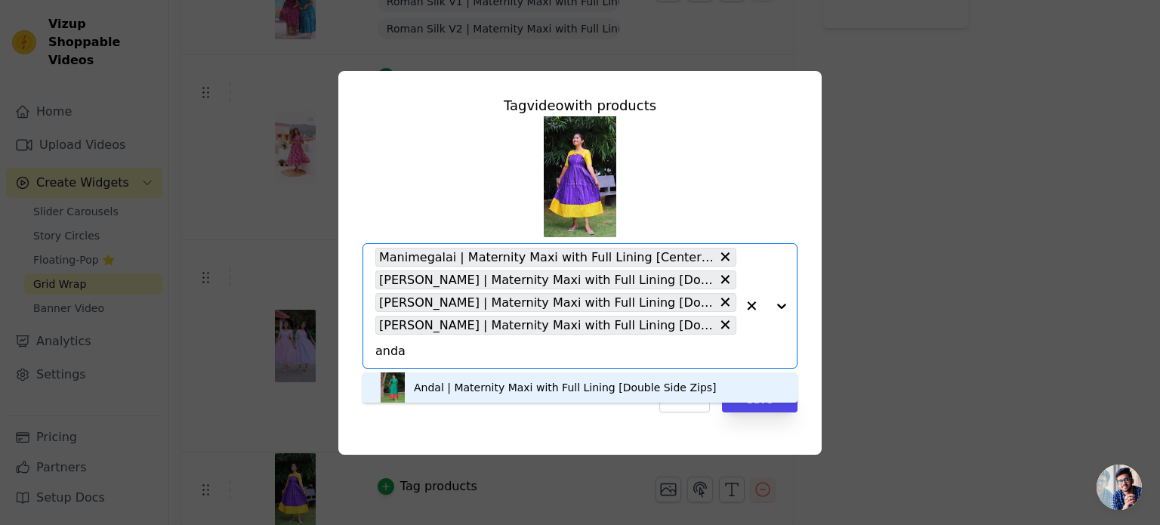
click at [429, 389] on div "Andal | Maternity Maxi with Full Lining [Double Side Zips]" at bounding box center [565, 387] width 303 height 15
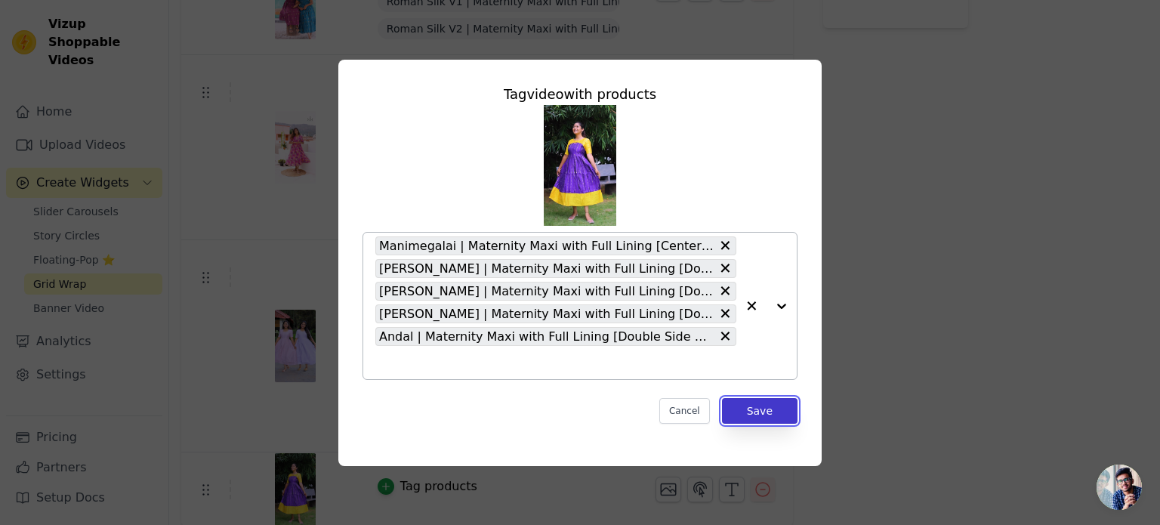
click at [772, 410] on button "Save" at bounding box center [760, 411] width 76 height 26
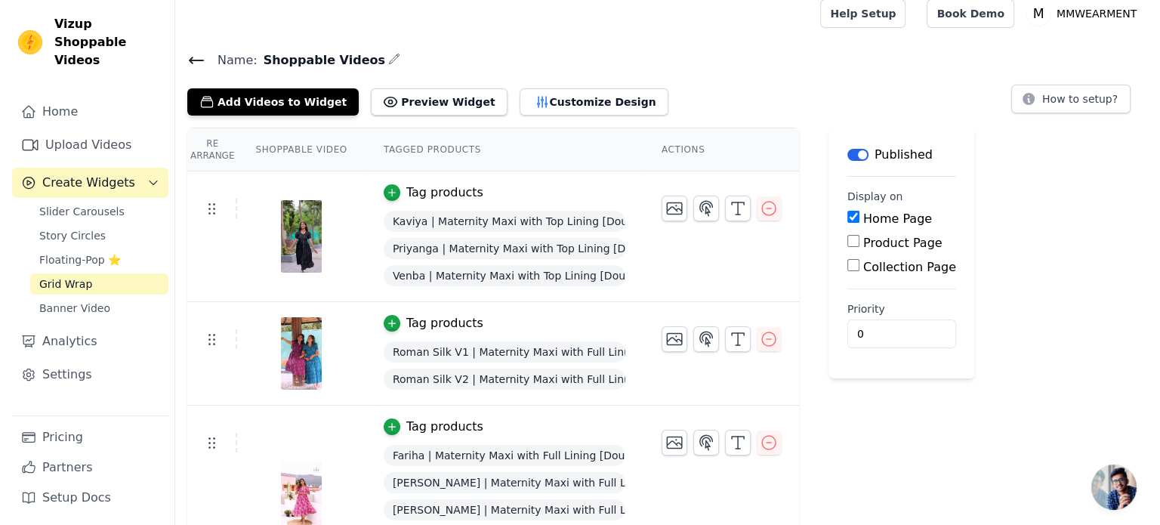
scroll to position [0, 0]
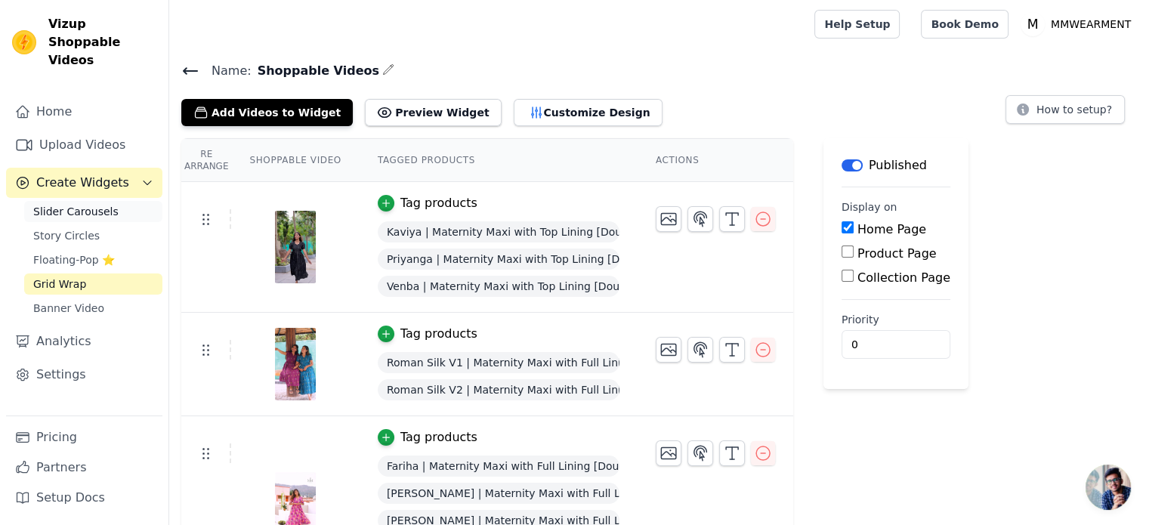
click at [66, 204] on span "Slider Carousels" at bounding box center [75, 211] width 85 height 15
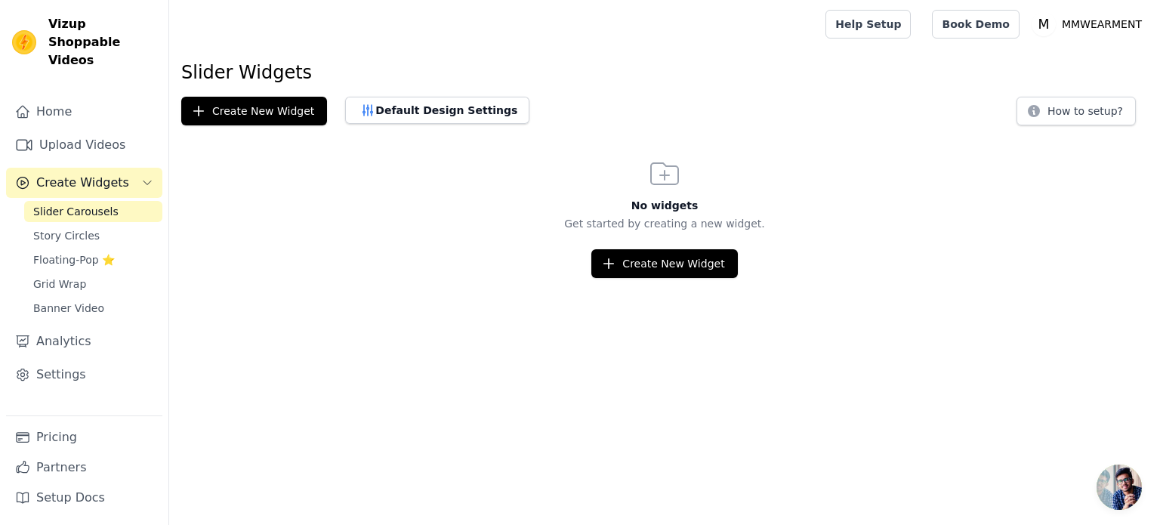
click at [85, 204] on span "Slider Carousels" at bounding box center [75, 211] width 85 height 15
click at [271, 107] on button "Create New Widget" at bounding box center [254, 111] width 146 height 29
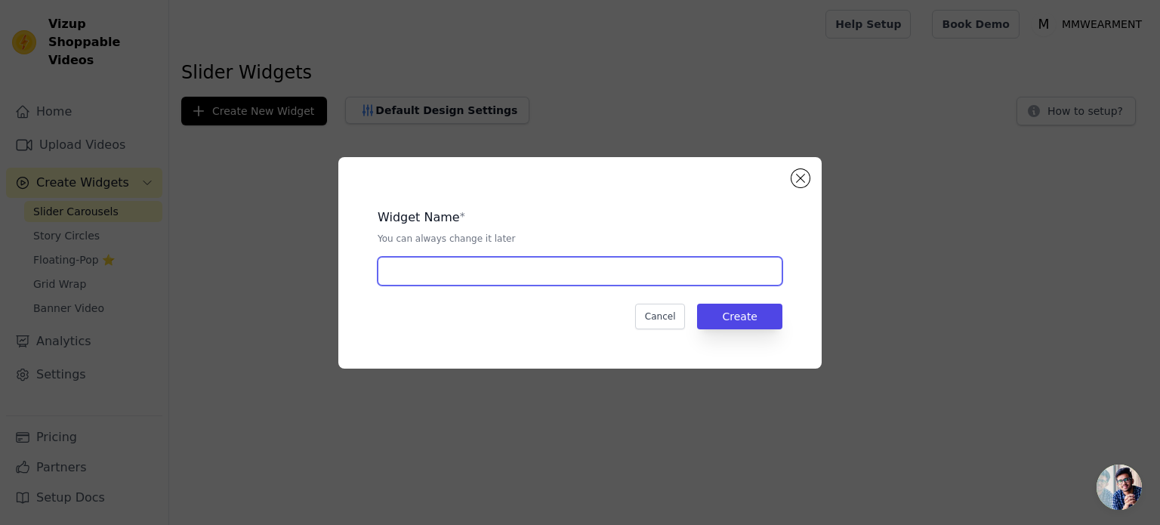
click at [544, 280] on input "text" at bounding box center [580, 271] width 405 height 29
type input "Shoppable Videos"
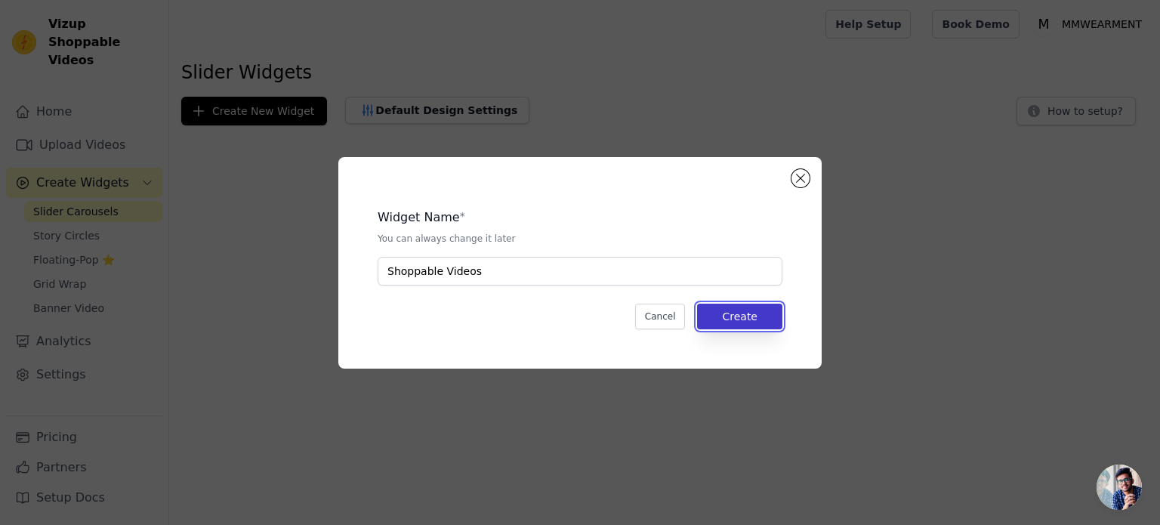
click at [740, 317] on button "Create" at bounding box center [739, 317] width 85 height 26
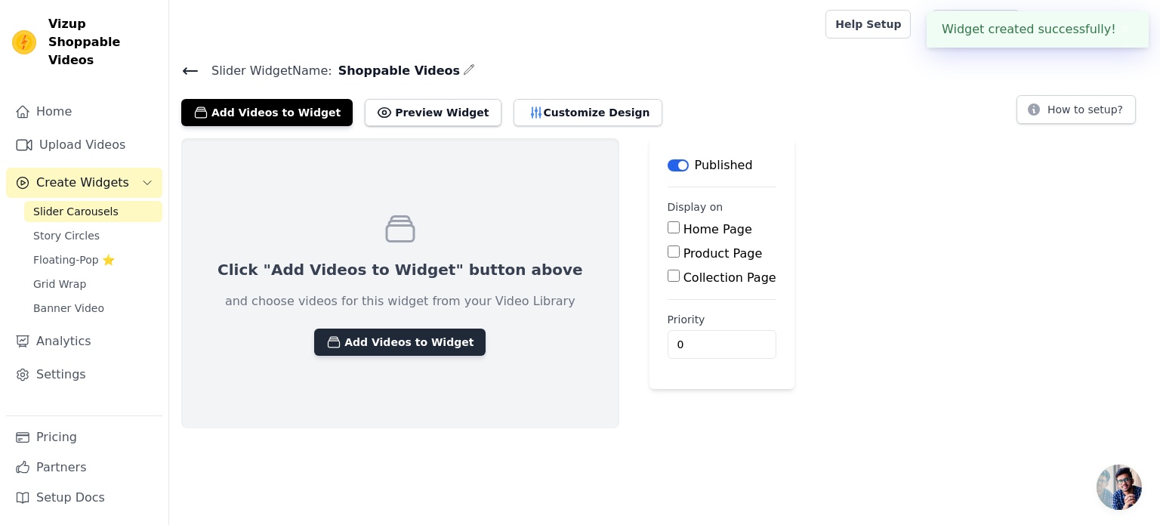
click at [362, 341] on button "Add Videos to Widget" at bounding box center [399, 341] width 171 height 27
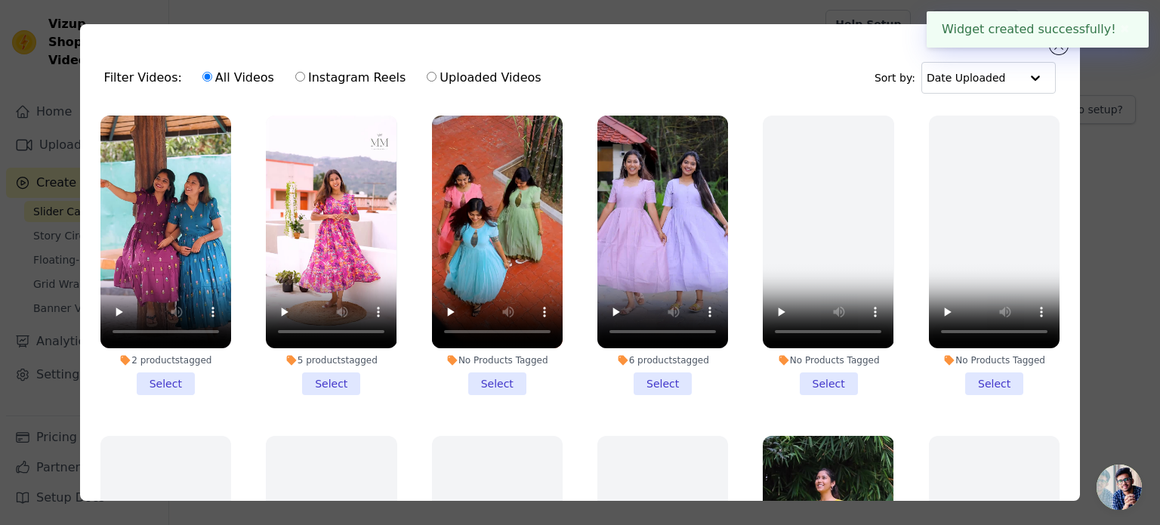
click at [162, 380] on li "2 products tagged Select" at bounding box center [165, 255] width 131 height 279
click at [0, 0] on input "2 products tagged Select" at bounding box center [0, 0] width 0 height 0
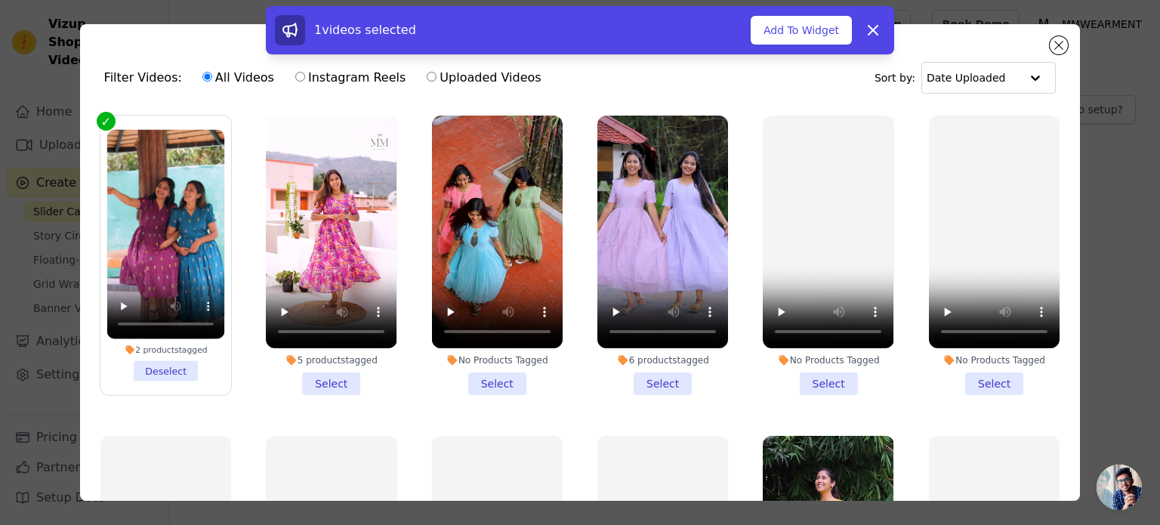
click at [323, 379] on li "5 products tagged Select" at bounding box center [331, 255] width 131 height 279
click at [0, 0] on input "5 products tagged Select" at bounding box center [0, 0] width 0 height 0
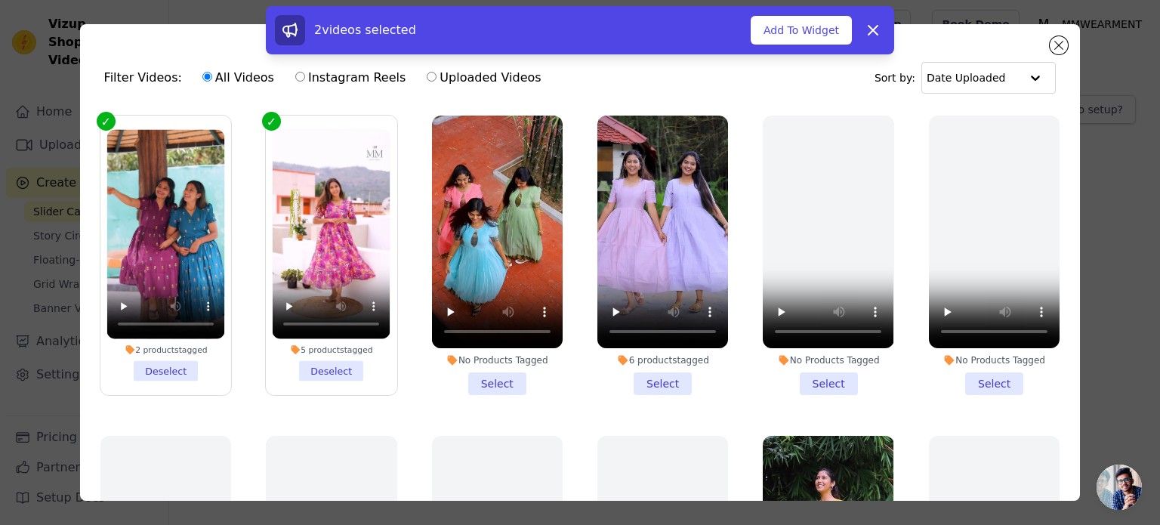
click at [674, 379] on li "6 products tagged Select" at bounding box center [662, 255] width 131 height 279
click at [0, 0] on input "6 products tagged Select" at bounding box center [0, 0] width 0 height 0
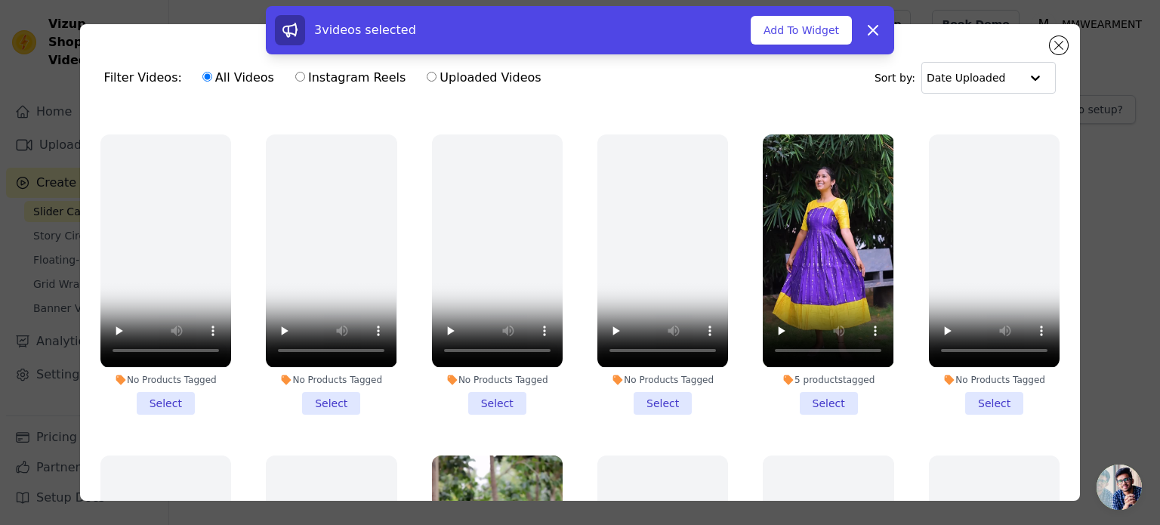
scroll to position [302, 0]
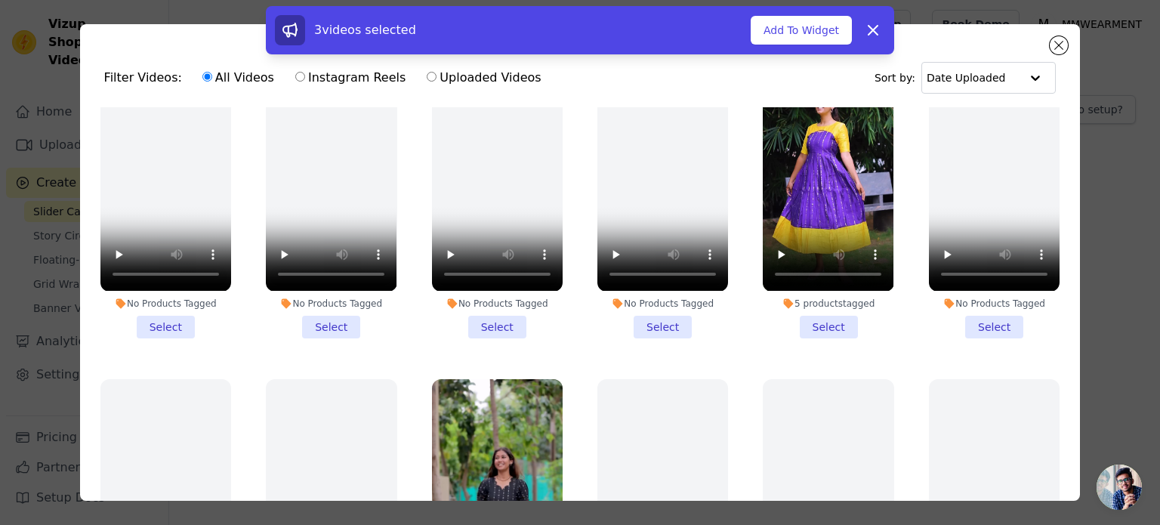
click at [816, 313] on li "5 products tagged Select" at bounding box center [828, 197] width 131 height 279
click at [0, 0] on input "5 products tagged Select" at bounding box center [0, 0] width 0 height 0
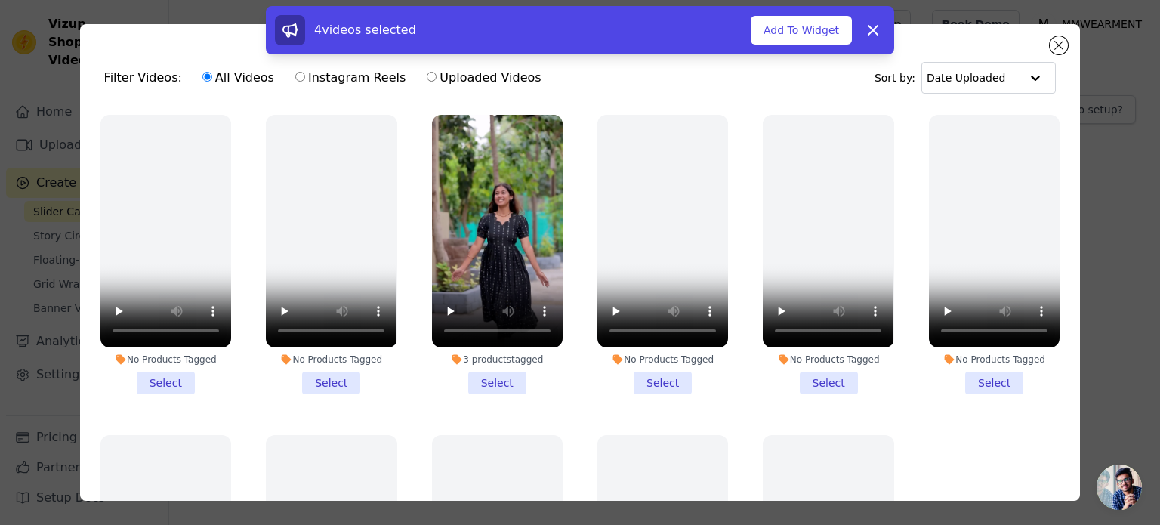
scroll to position [680, 0]
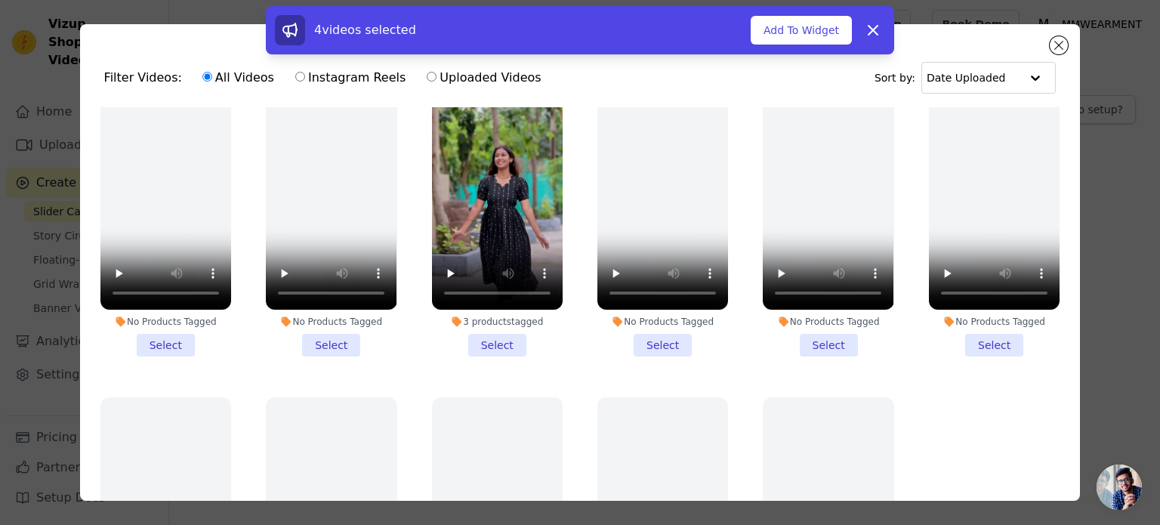
click at [477, 333] on li "3 products tagged Select" at bounding box center [497, 216] width 131 height 279
click at [0, 0] on input "3 products tagged Select" at bounding box center [0, 0] width 0 height 0
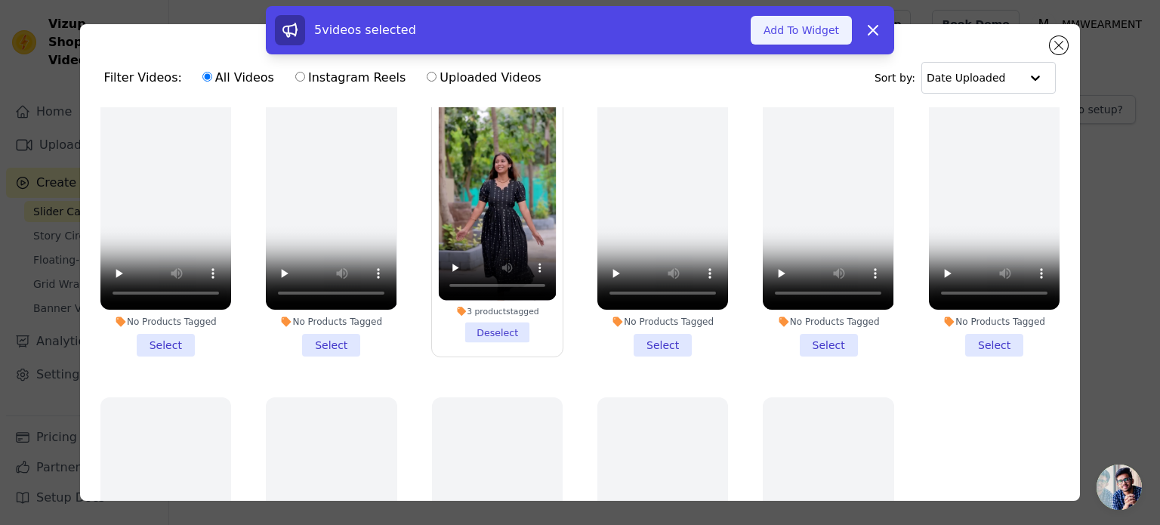
click at [772, 35] on button "Add To Widget" at bounding box center [801, 30] width 101 height 29
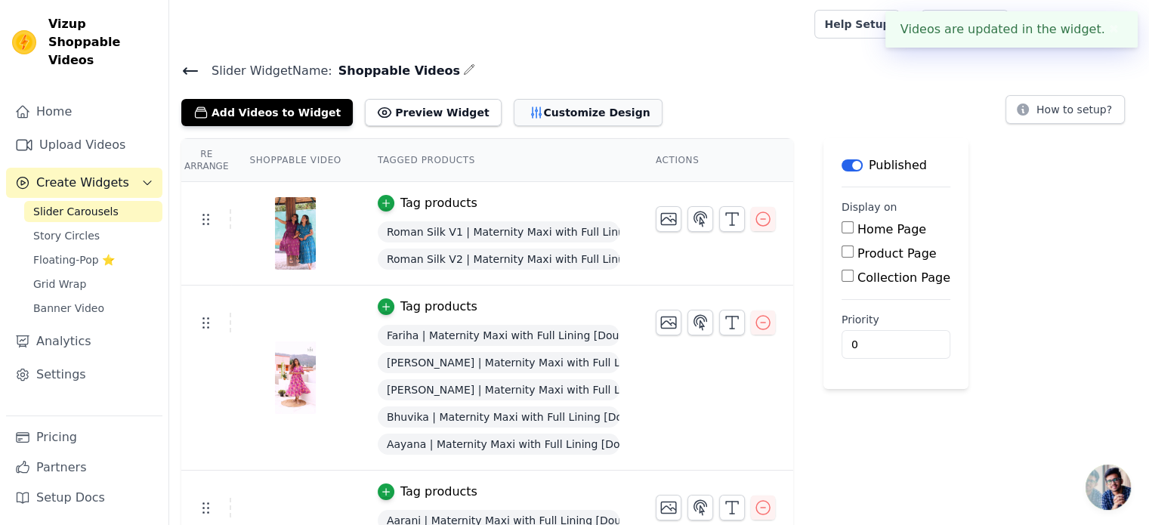
click at [514, 113] on button "Customize Design" at bounding box center [588, 112] width 149 height 27
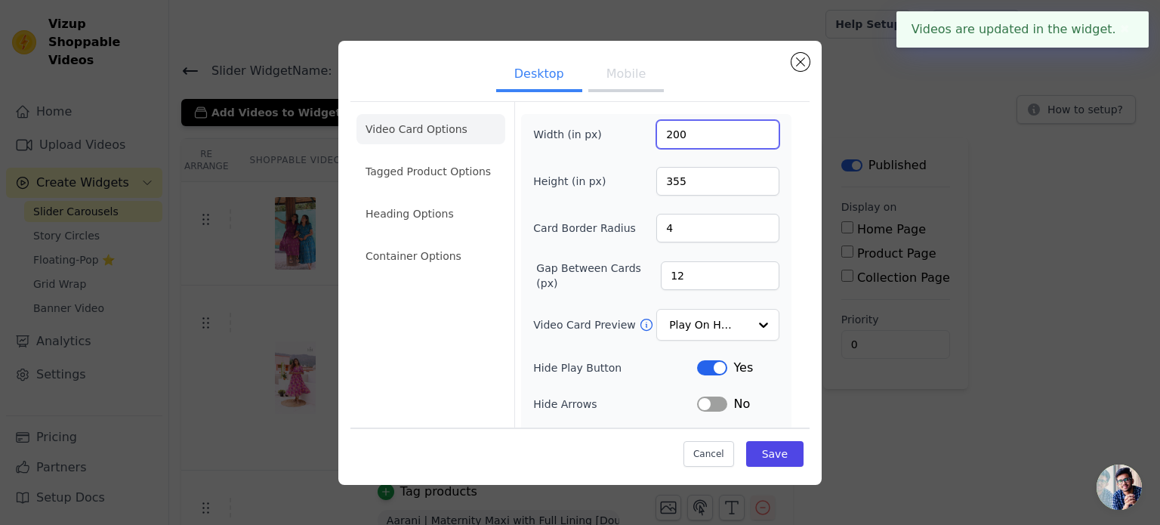
click at [677, 137] on input "200" at bounding box center [717, 134] width 123 height 29
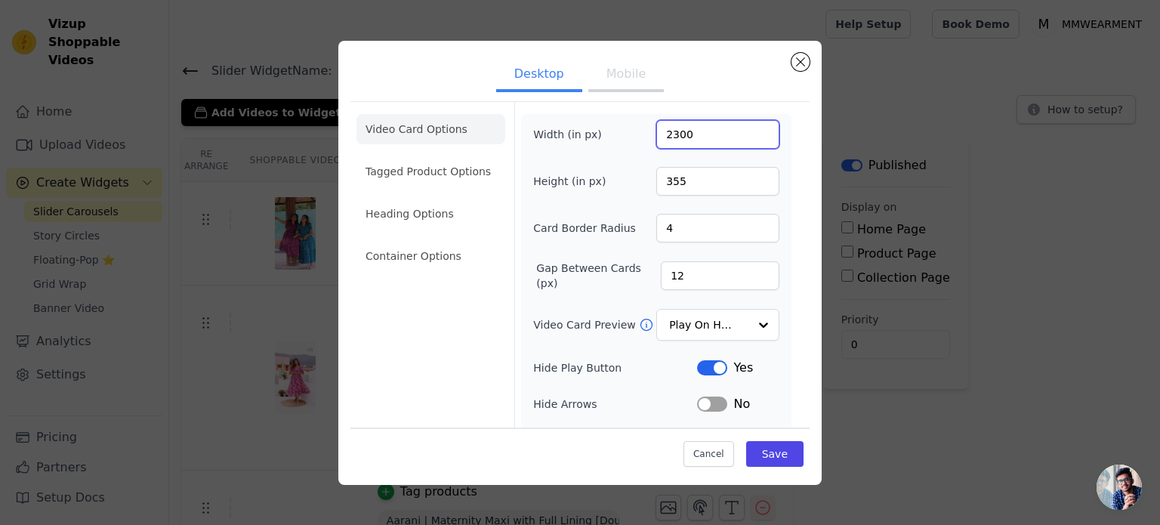
click at [664, 135] on input "2300" at bounding box center [717, 134] width 123 height 29
type input "300"
click at [680, 172] on input "355" at bounding box center [717, 181] width 123 height 29
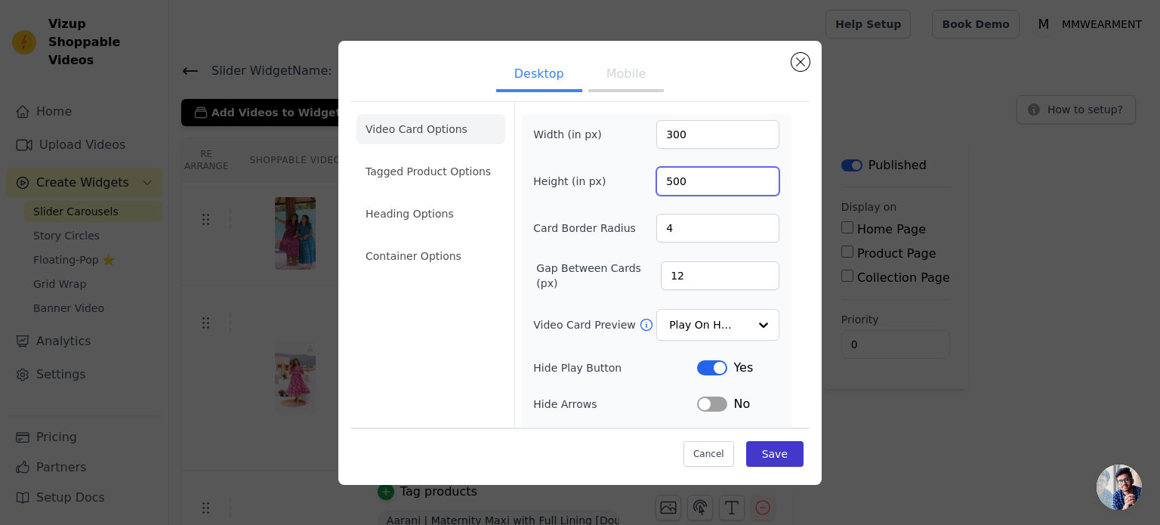
type input "500"
click at [762, 453] on button "Save" at bounding box center [774, 454] width 57 height 26
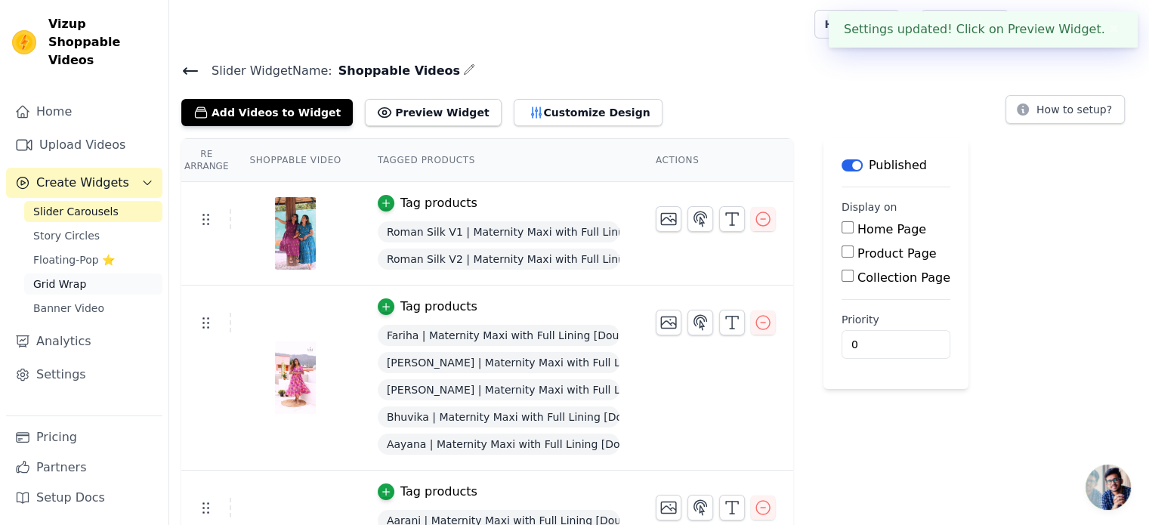
click at [60, 276] on span "Grid Wrap" at bounding box center [59, 283] width 53 height 15
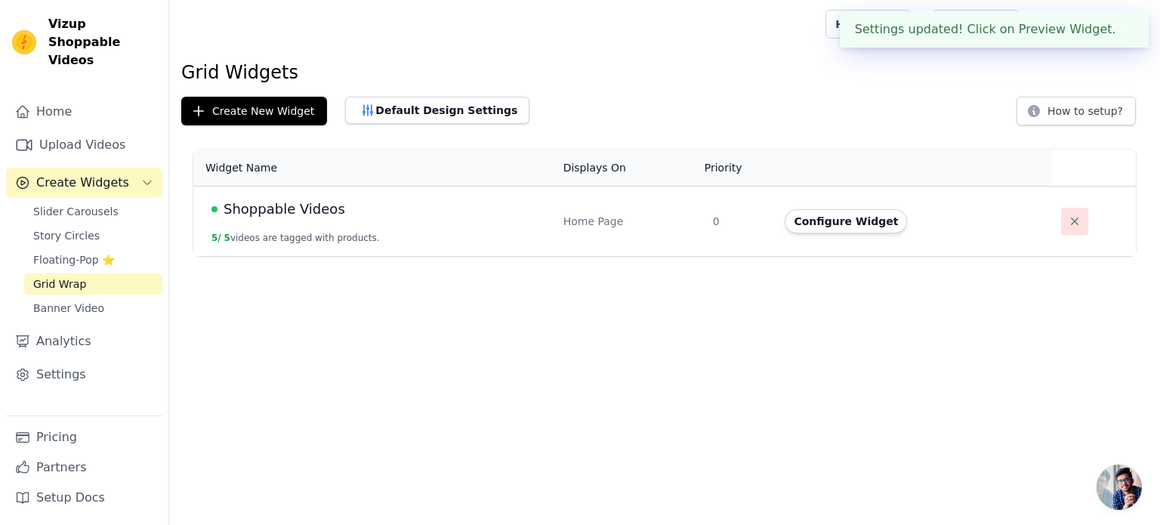
click at [1067, 226] on icon "button" at bounding box center [1074, 221] width 15 height 15
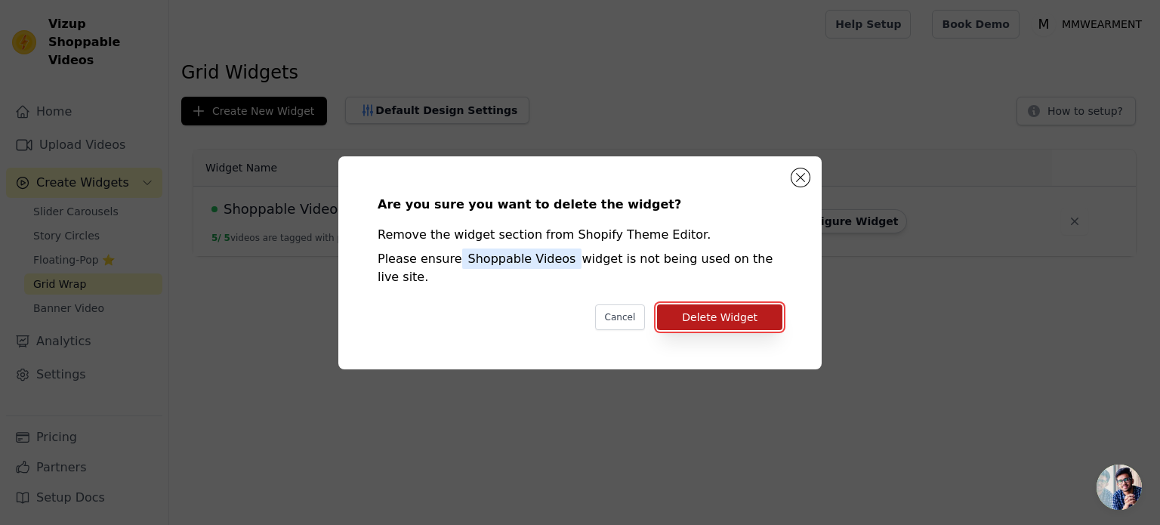
click at [697, 313] on button "Delete Widget" at bounding box center [719, 317] width 125 height 26
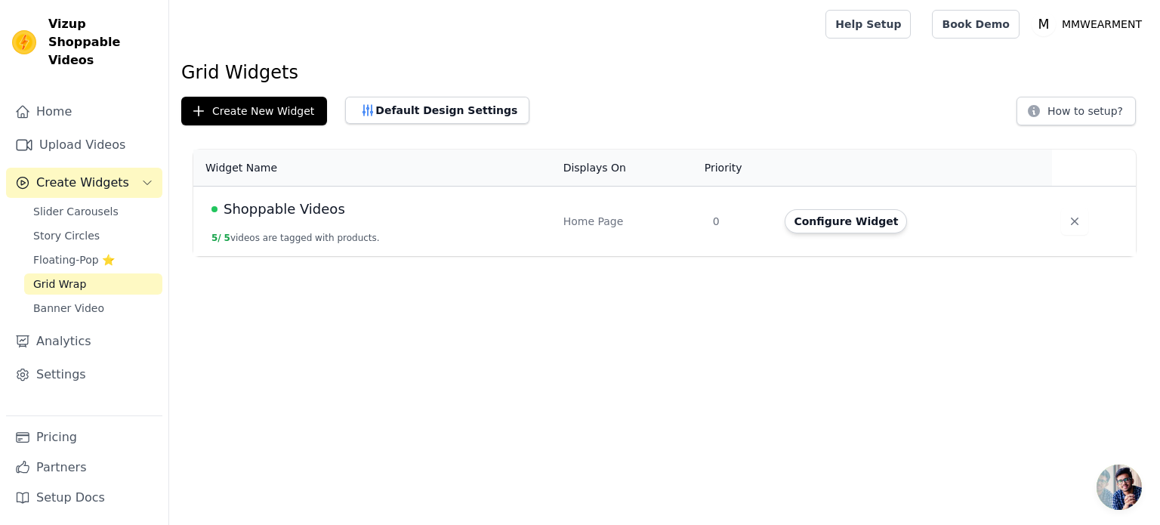
click at [95, 174] on span "Create Widgets" at bounding box center [82, 183] width 93 height 18
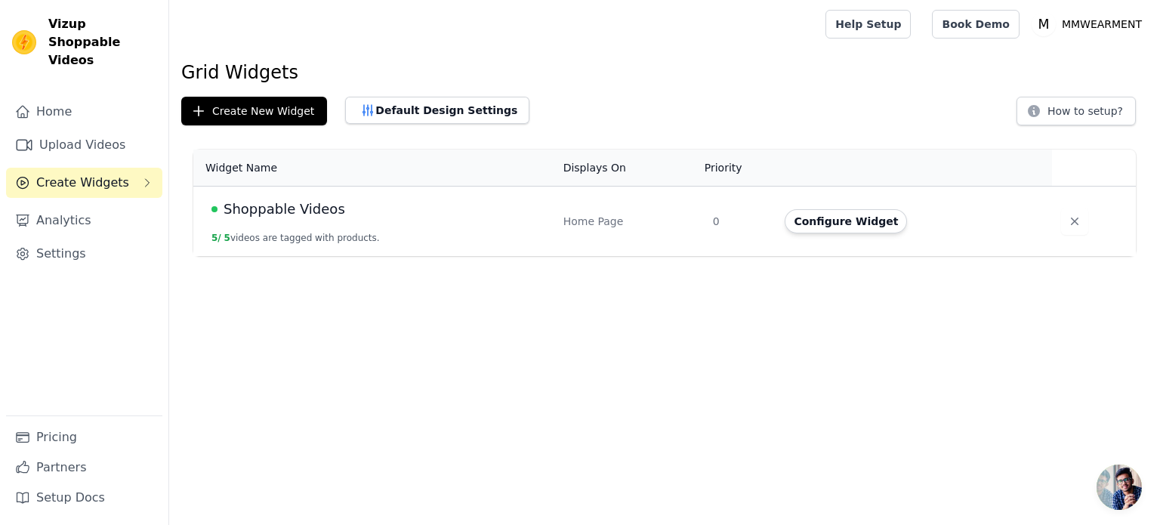
click at [101, 174] on span "Create Widgets" at bounding box center [82, 183] width 93 height 18
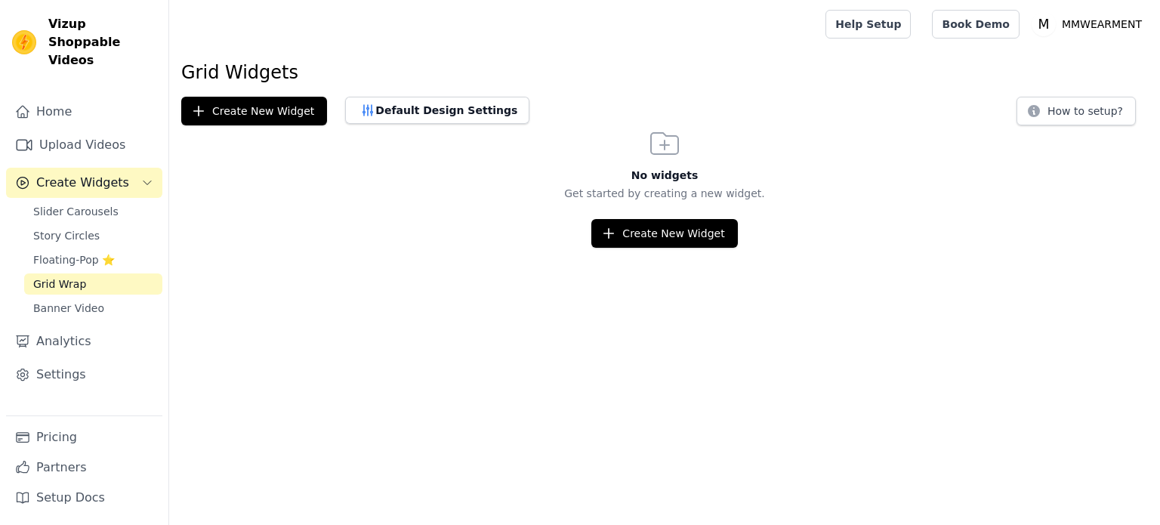
click at [76, 276] on span "Grid Wrap" at bounding box center [59, 283] width 53 height 15
click at [91, 204] on span "Slider Carousels" at bounding box center [75, 211] width 85 height 15
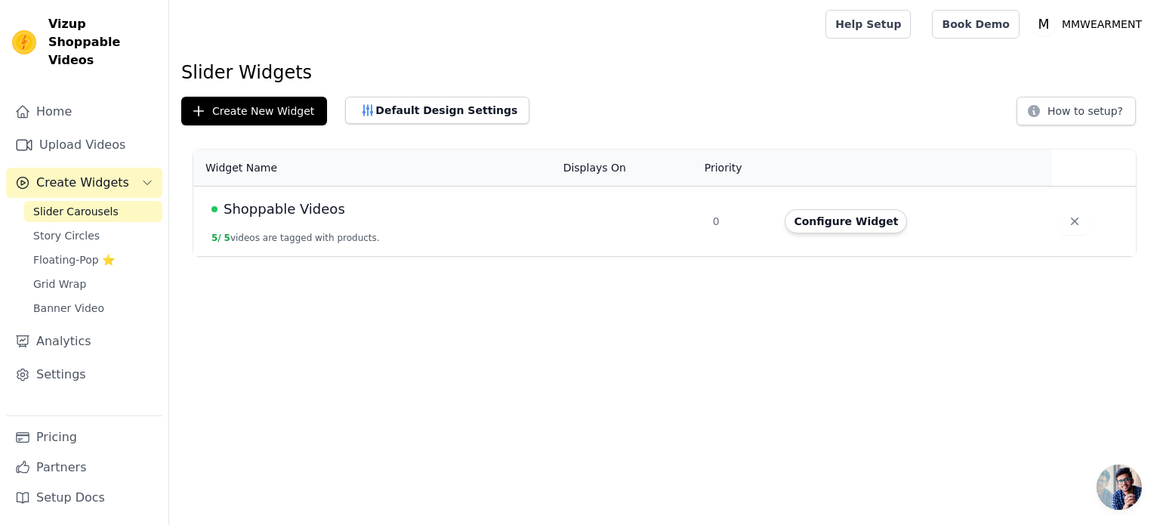
click at [233, 212] on span "Shoppable Videos" at bounding box center [285, 209] width 122 height 21
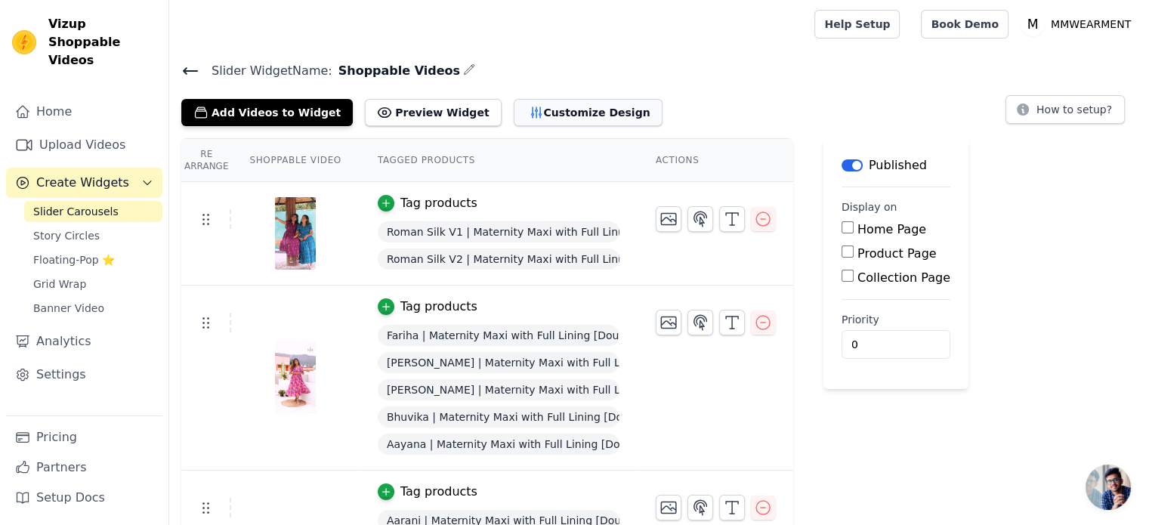
click at [548, 121] on button "Customize Design" at bounding box center [588, 112] width 149 height 27
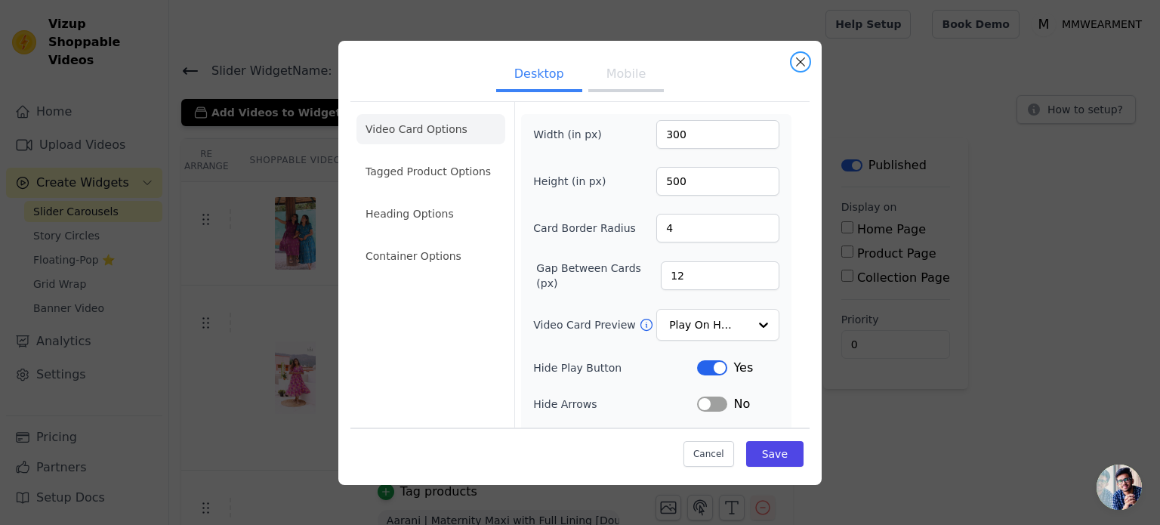
drag, startPoint x: 807, startPoint y: 63, endPoint x: 782, endPoint y: 72, distance: 25.8
click at [807, 63] on button "Close modal" at bounding box center [800, 62] width 18 height 18
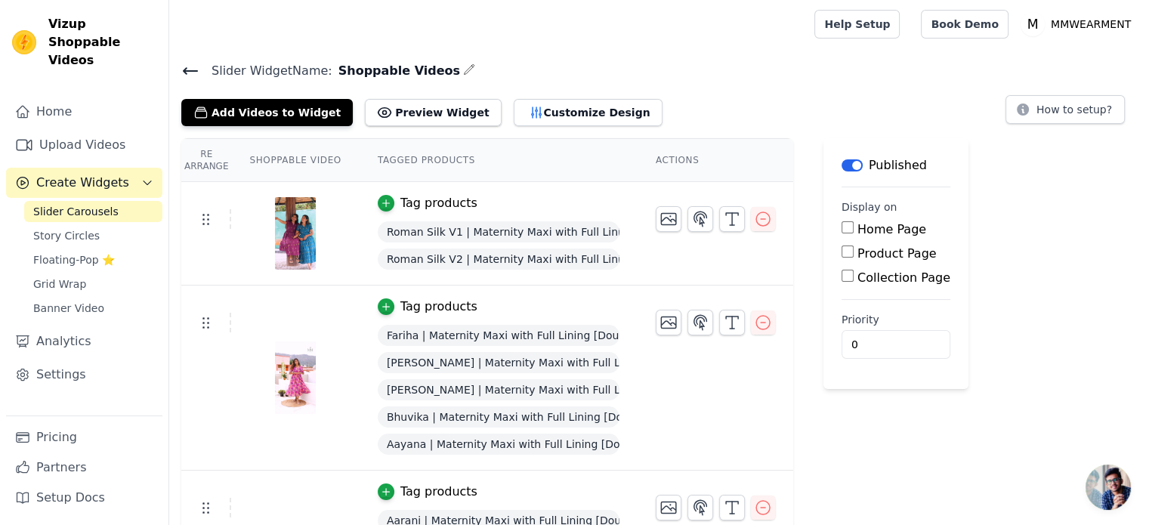
click at [843, 227] on div "Home Page" at bounding box center [895, 230] width 109 height 18
click at [841, 226] on input "Home Page" at bounding box center [847, 227] width 12 height 12
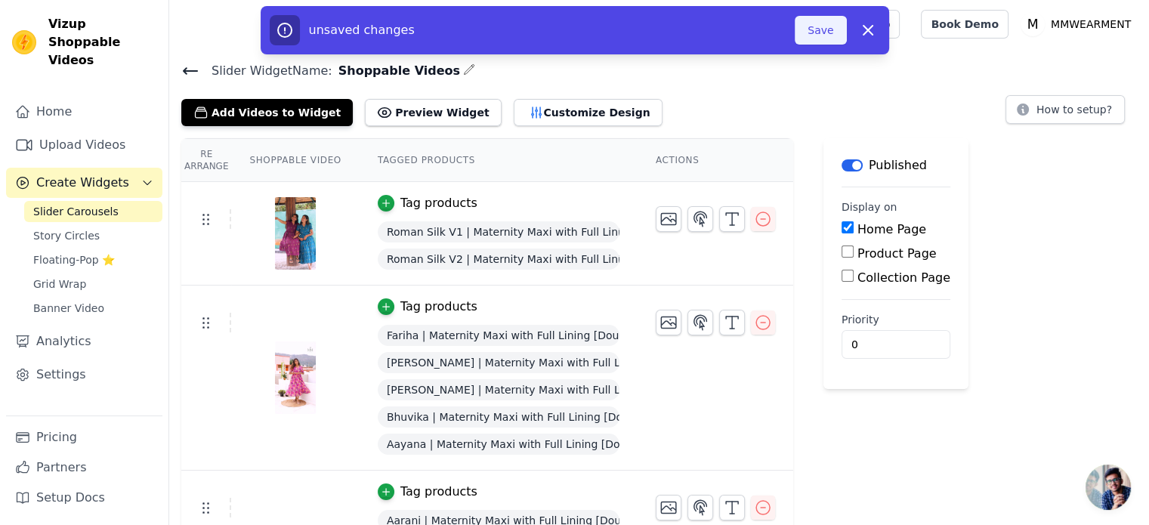
click at [816, 32] on button "Save" at bounding box center [819, 30] width 51 height 29
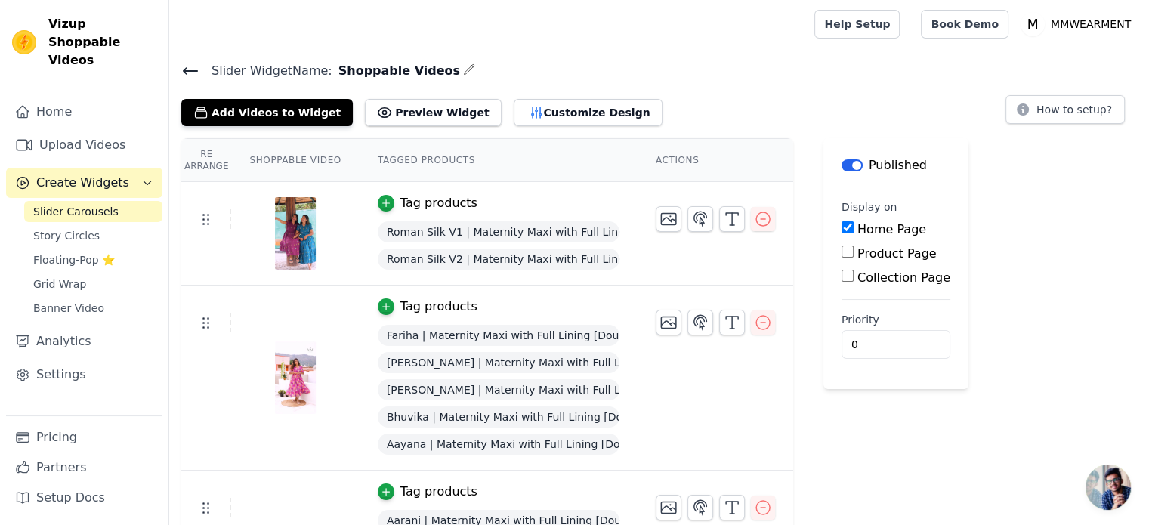
click at [841, 225] on input "Home Page" at bounding box center [847, 227] width 12 height 12
checkbox input "false"
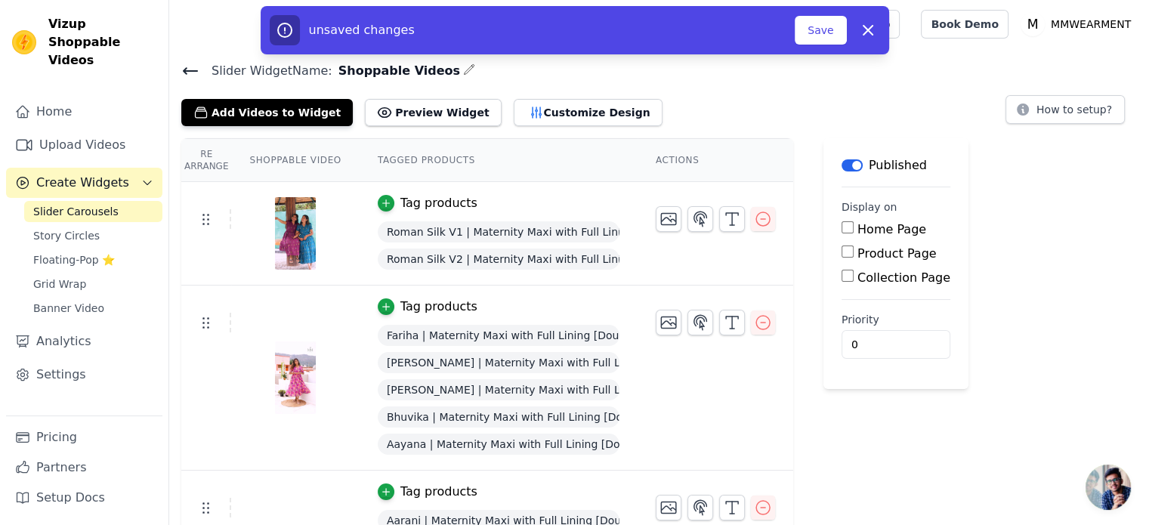
click at [845, 278] on div "Collection Page" at bounding box center [895, 278] width 109 height 18
click at [841, 271] on input "Collection Page" at bounding box center [847, 276] width 12 height 12
checkbox input "true"
click at [853, 319] on input "Specific Collection Pages" at bounding box center [859, 318] width 12 height 12
radio input "true"
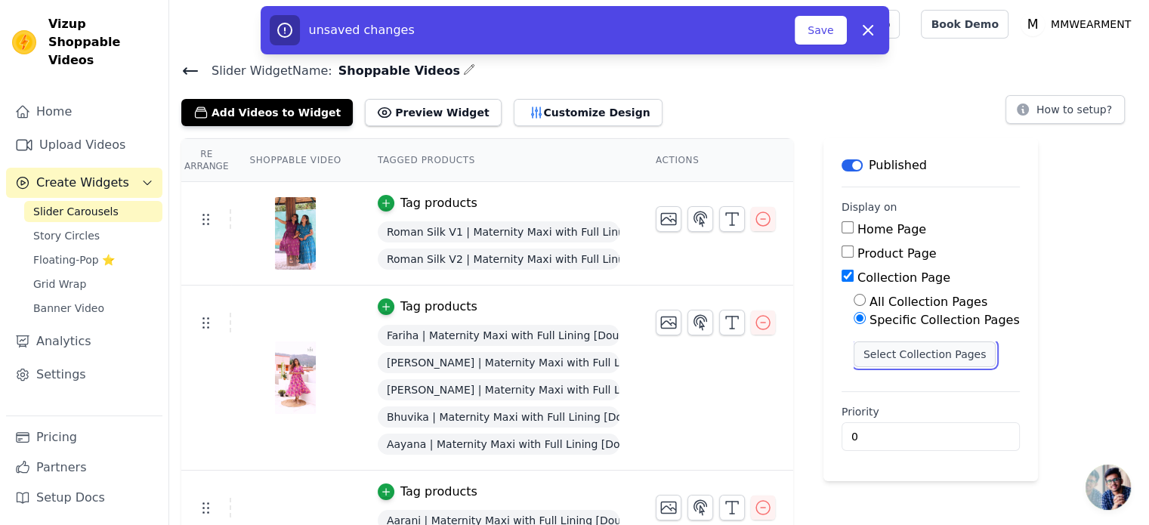
click at [864, 350] on button "Select Collection Pages" at bounding box center [924, 354] width 143 height 26
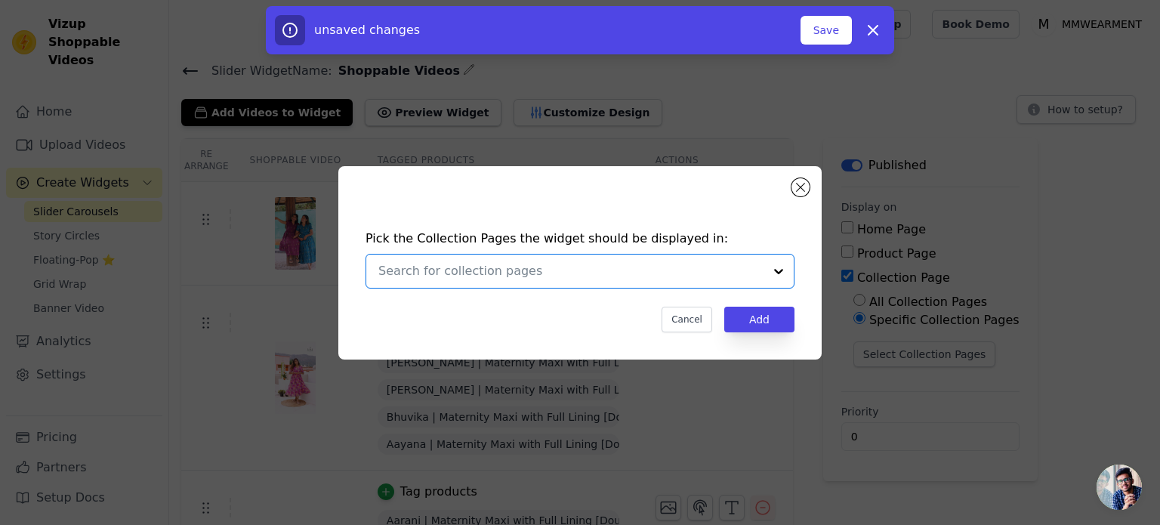
click at [574, 274] on input "text" at bounding box center [570, 271] width 385 height 18
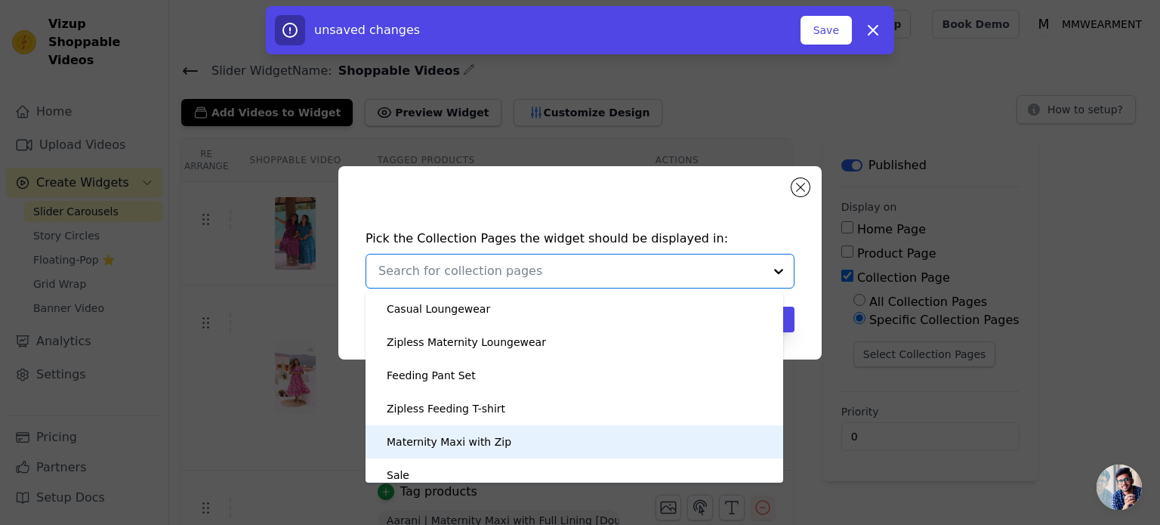
click at [483, 438] on div "Maternity Maxi with Zip" at bounding box center [449, 441] width 125 height 33
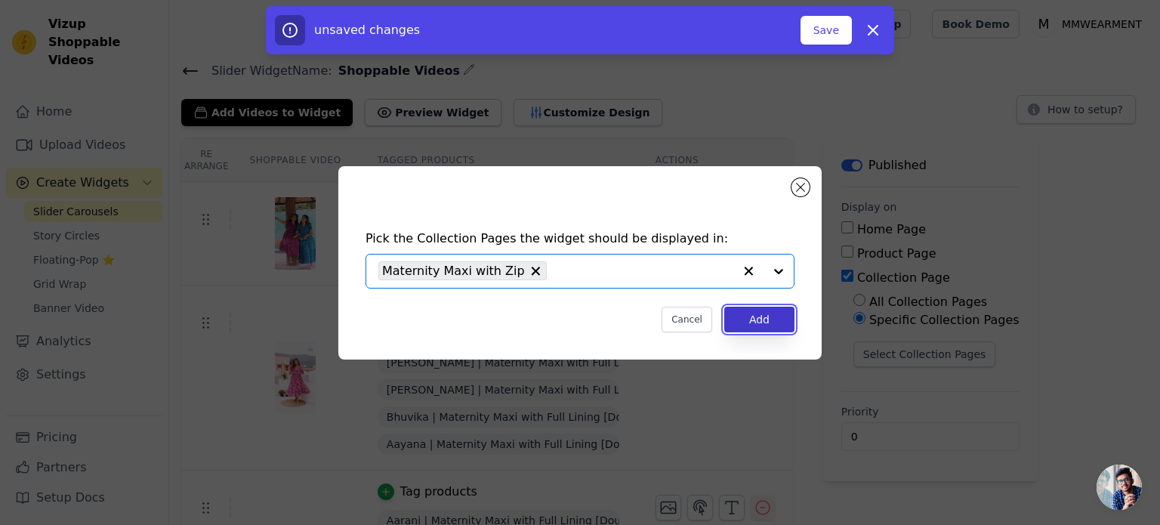
click at [772, 315] on button "Add" at bounding box center [759, 320] width 70 height 26
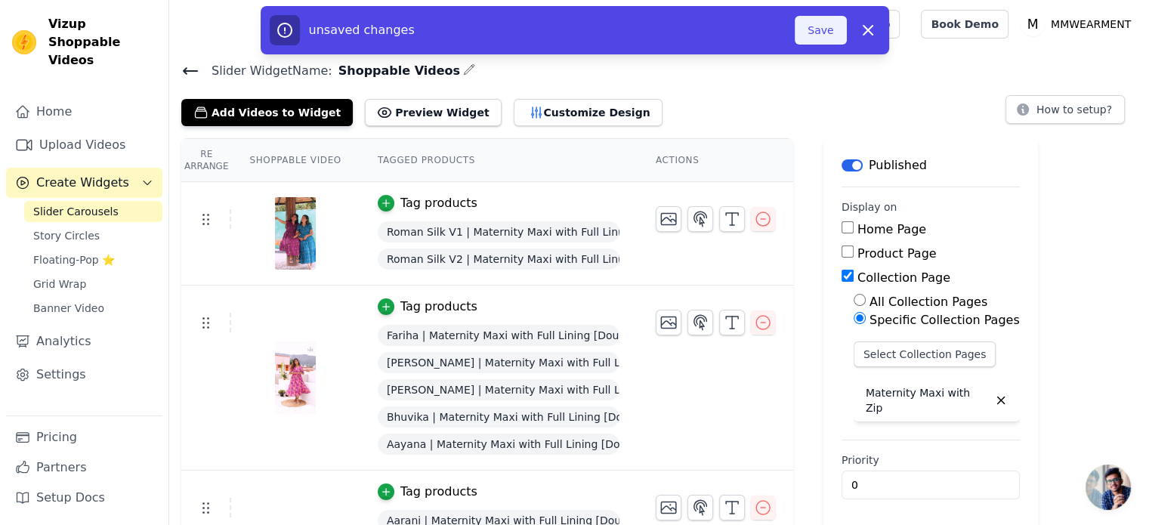
click at [819, 30] on button "Save" at bounding box center [819, 30] width 51 height 29
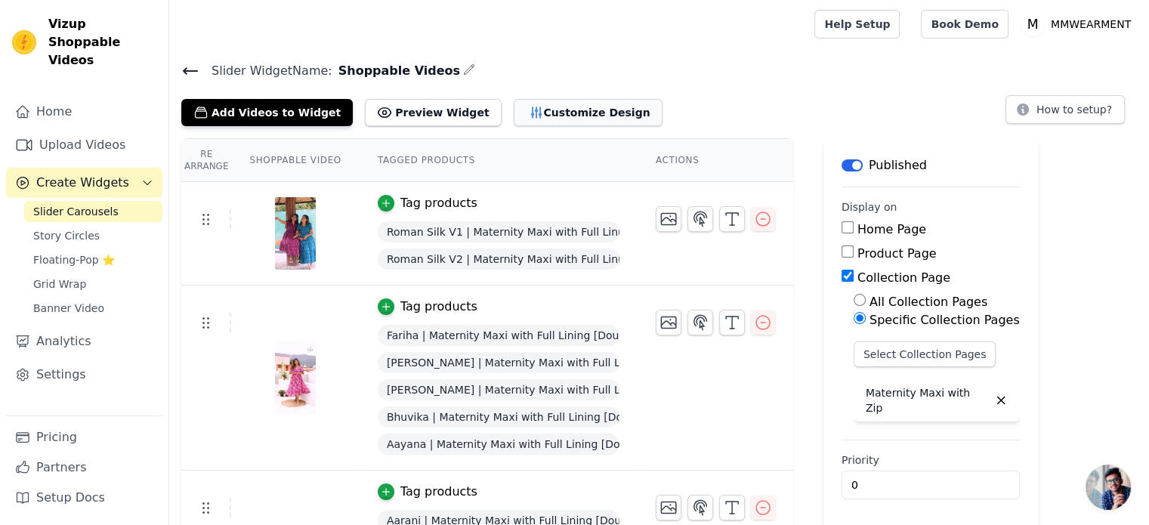
click at [529, 105] on button "Customize Design" at bounding box center [588, 112] width 149 height 27
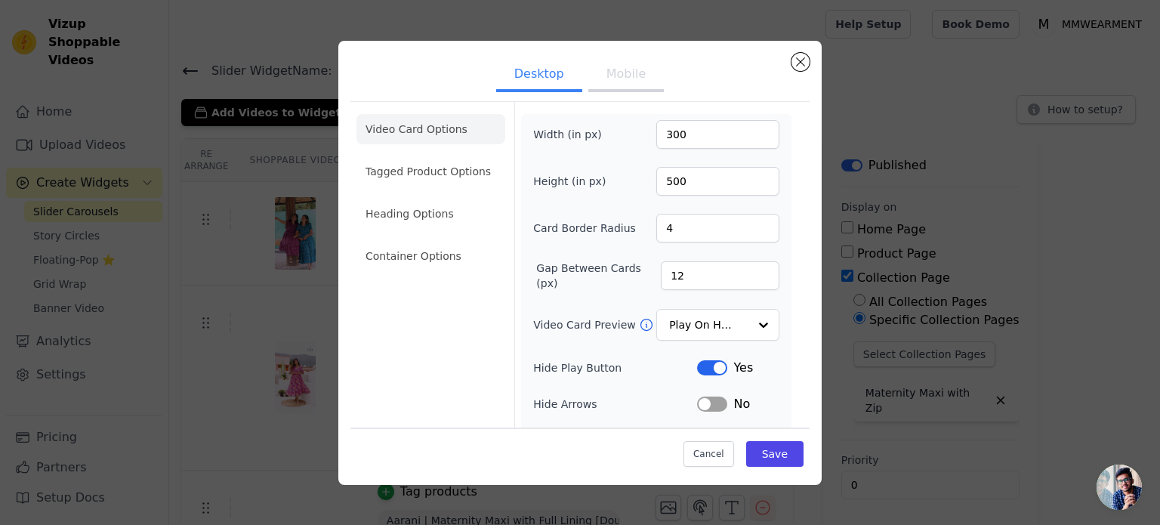
click at [597, 63] on button "Mobile" at bounding box center [626, 75] width 76 height 33
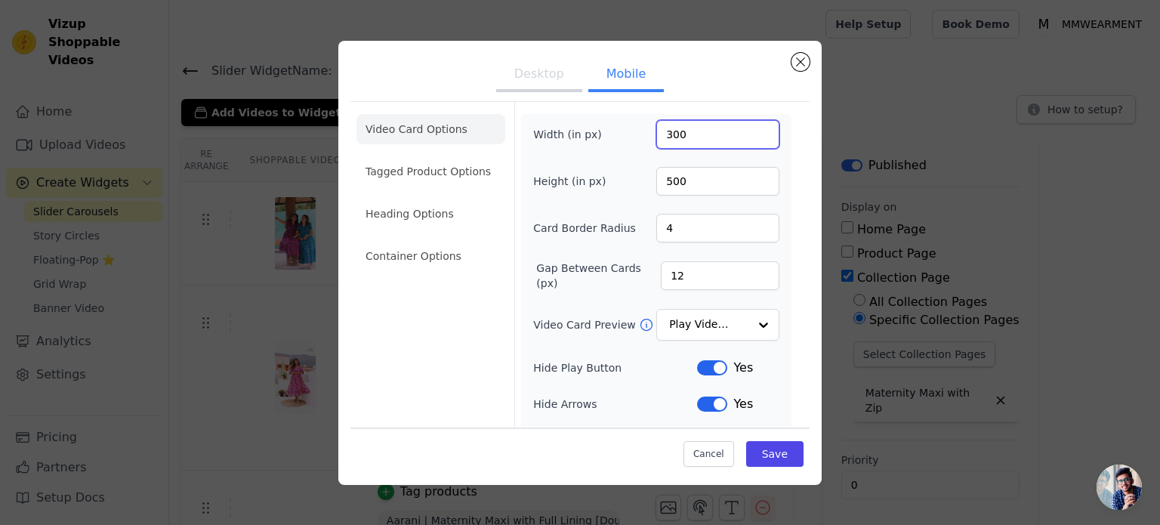
click at [677, 132] on input "300" at bounding box center [717, 134] width 123 height 29
